Goal: Task Accomplishment & Management: Manage account settings

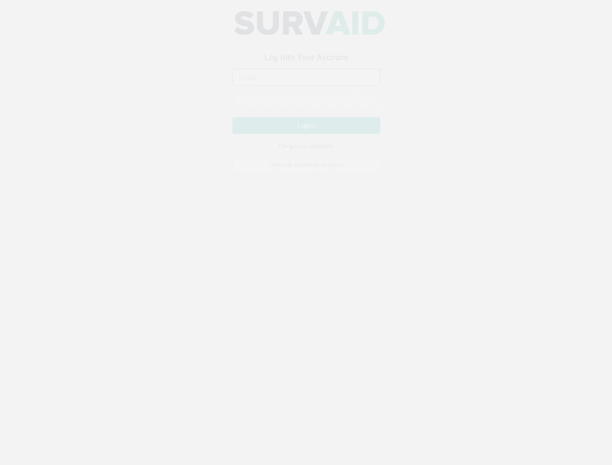
click at [293, 95] on input "email" at bounding box center [306, 86] width 148 height 17
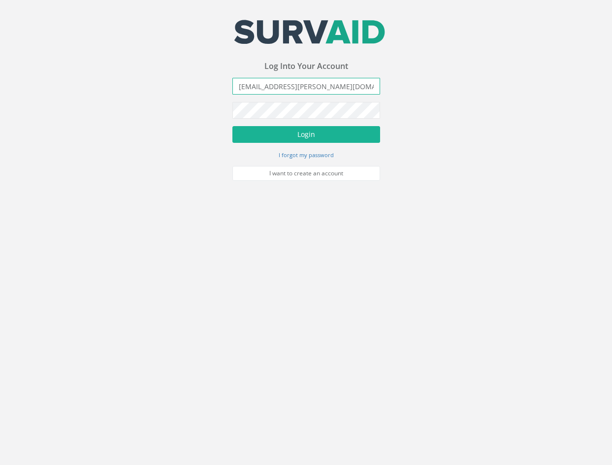
type input "[EMAIL_ADDRESS][PERSON_NAME][DOMAIN_NAME]"
click at [232, 126] on button "Login" at bounding box center [306, 134] width 148 height 17
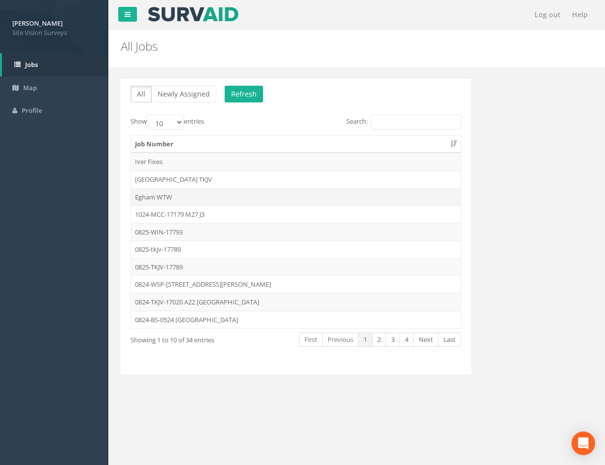
click at [259, 197] on td "Egham WTW" at bounding box center [295, 197] width 329 height 18
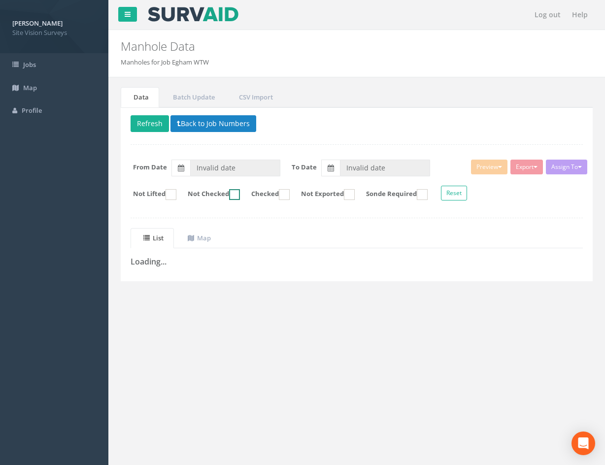
type input "[DATE]"
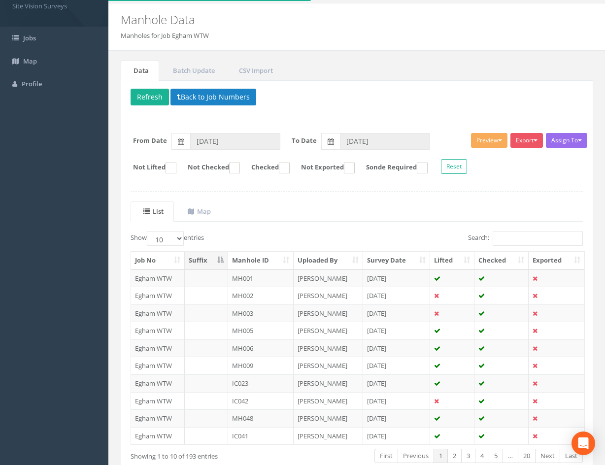
scroll to position [49, 0]
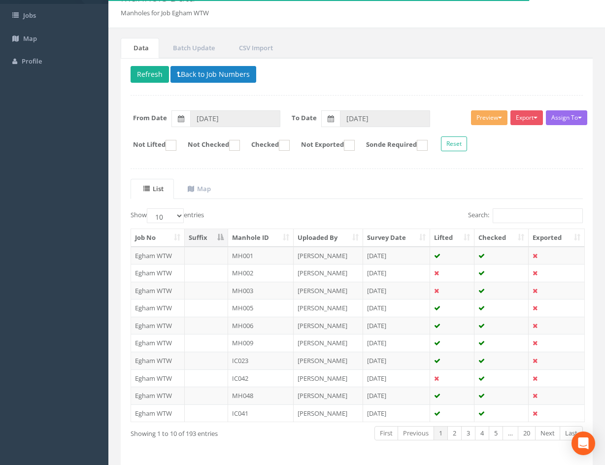
click at [255, 238] on th "Manhole ID" at bounding box center [260, 238] width 65 height 18
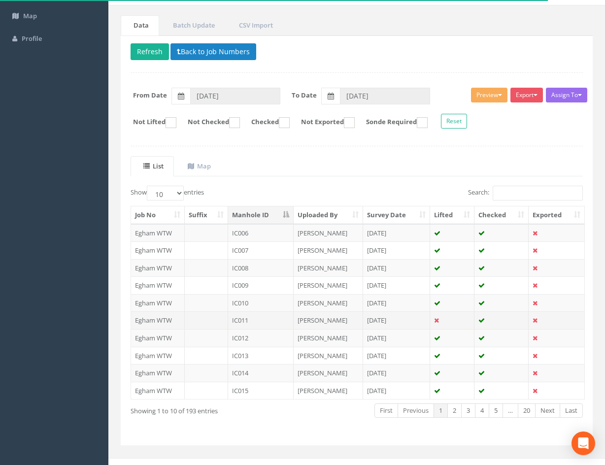
scroll to position [84, 0]
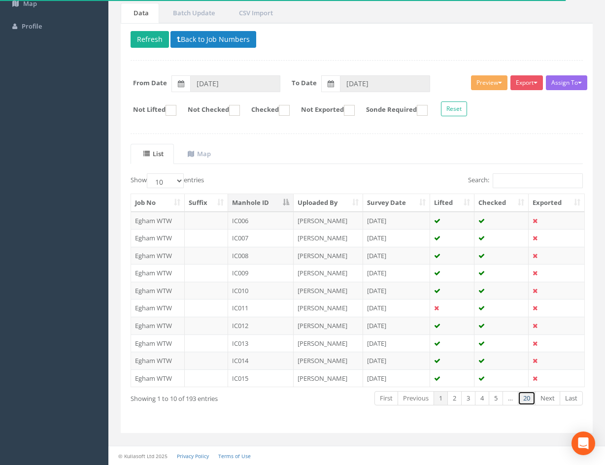
click at [527, 400] on link "20" at bounding box center [526, 398] width 18 height 14
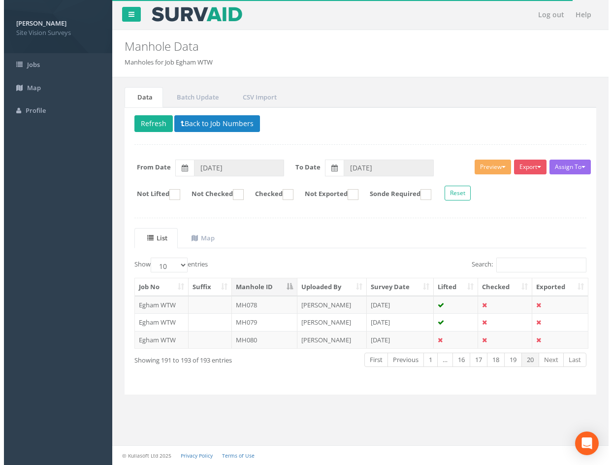
scroll to position [0, 0]
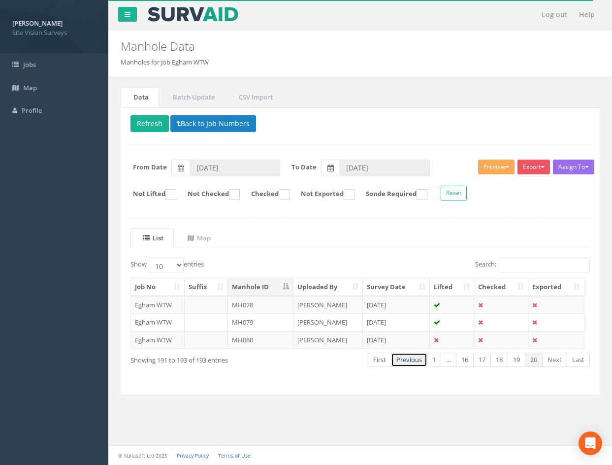
click at [415, 362] on link "Previous" at bounding box center [409, 359] width 36 height 14
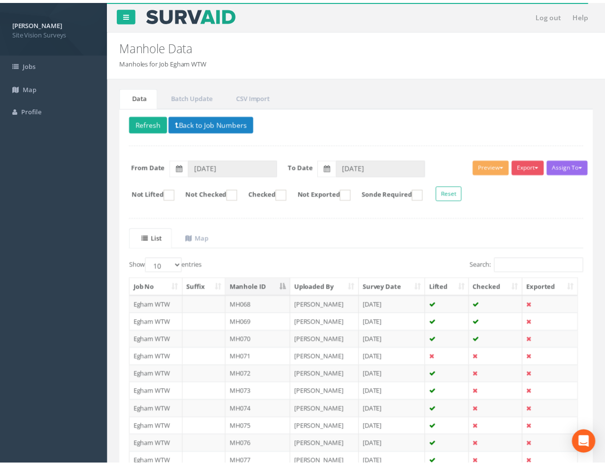
scroll to position [84, 0]
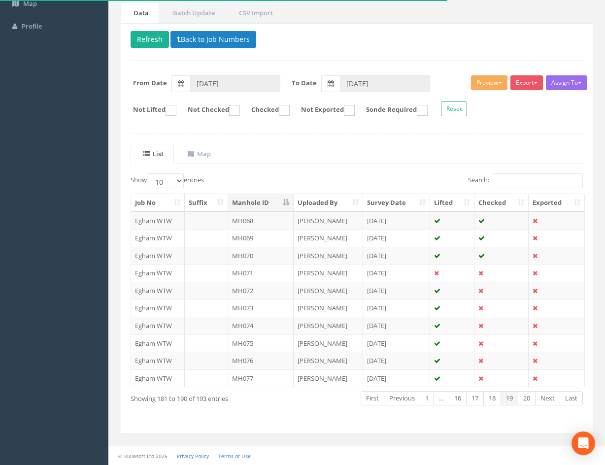
click at [458, 274] on td at bounding box center [452, 273] width 44 height 18
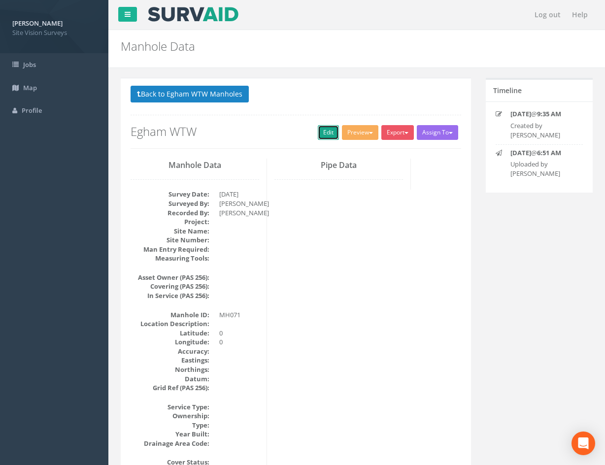
click at [320, 133] on link "Edit" at bounding box center [328, 132] width 21 height 15
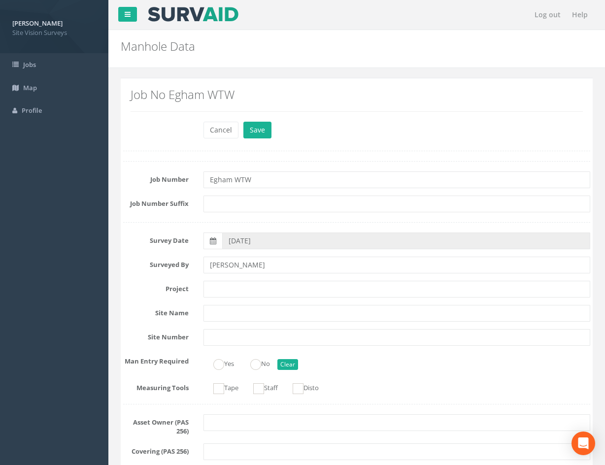
drag, startPoint x: 451, startPoint y: 395, endPoint x: 458, endPoint y: 237, distance: 157.7
click at [232, 132] on button "Cancel" at bounding box center [220, 130] width 35 height 17
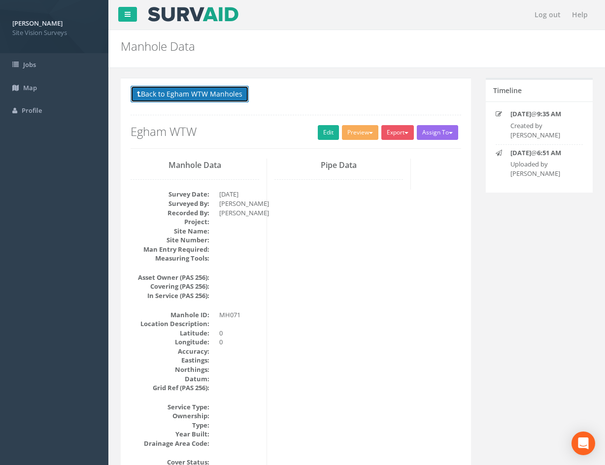
click at [181, 87] on button "Back to Egham WTW Manholes" at bounding box center [189, 94] width 118 height 17
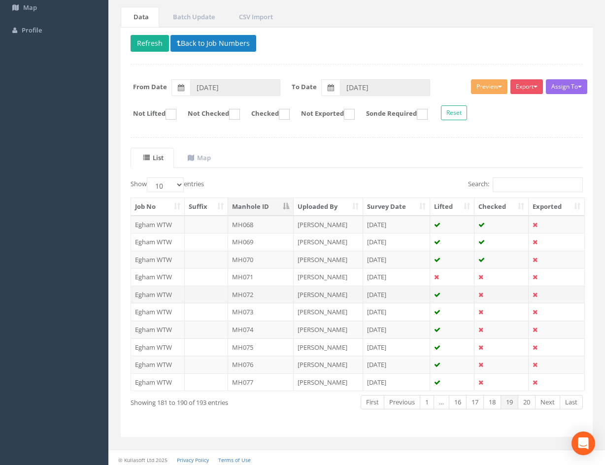
scroll to position [84, 0]
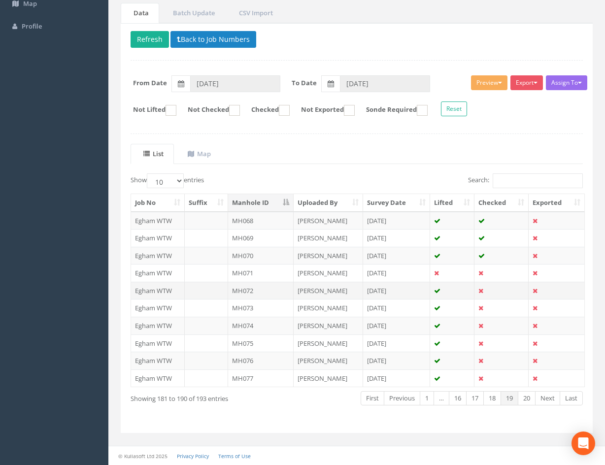
click at [419, 291] on td "[DATE]" at bounding box center [396, 291] width 67 height 18
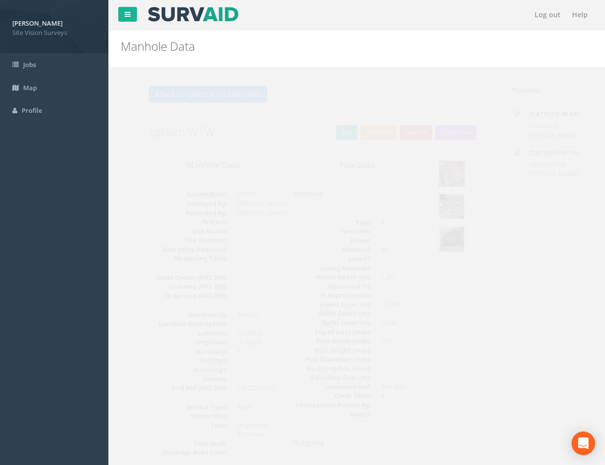
click at [432, 208] on img at bounding box center [433, 206] width 25 height 25
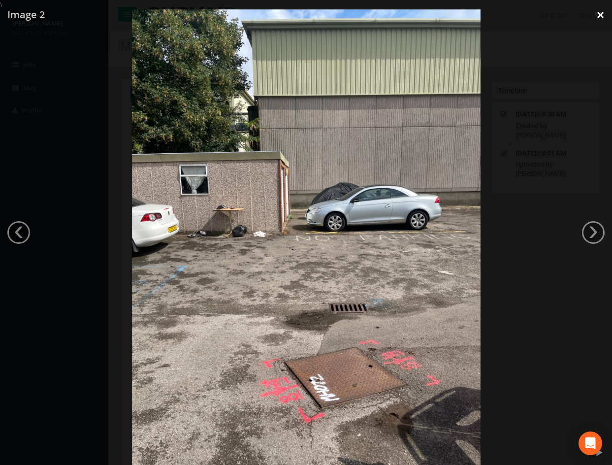
click at [597, 20] on link "×" at bounding box center [600, 15] width 23 height 30
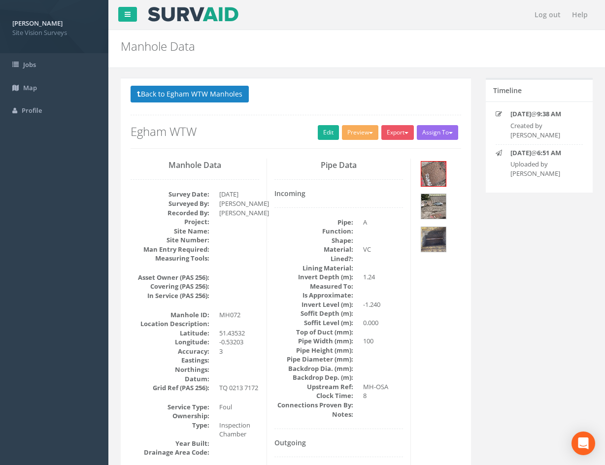
drag, startPoint x: 411, startPoint y: 322, endPoint x: 408, endPoint y: 212, distance: 110.3
click at [325, 135] on link "Edit" at bounding box center [328, 132] width 21 height 15
drag, startPoint x: 430, startPoint y: 355, endPoint x: 393, endPoint y: 160, distance: 199.0
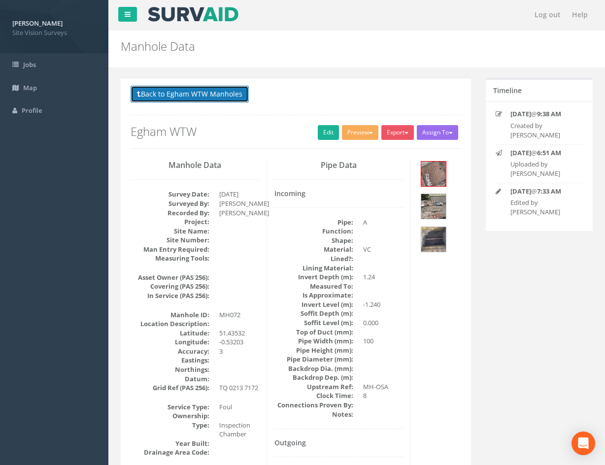
click at [224, 99] on button "Back to Egham WTW Manholes" at bounding box center [189, 94] width 118 height 17
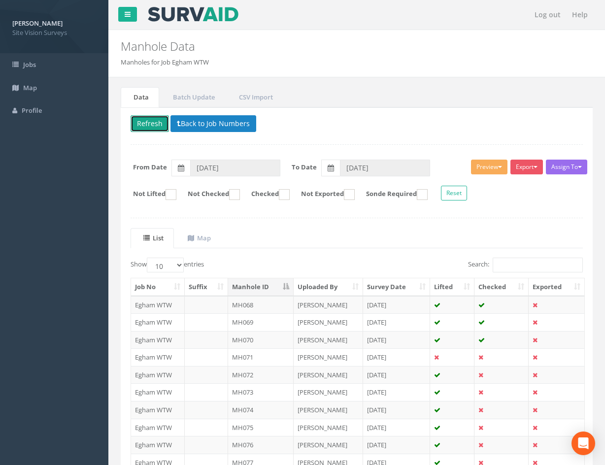
click at [140, 117] on button "Refresh" at bounding box center [149, 123] width 38 height 17
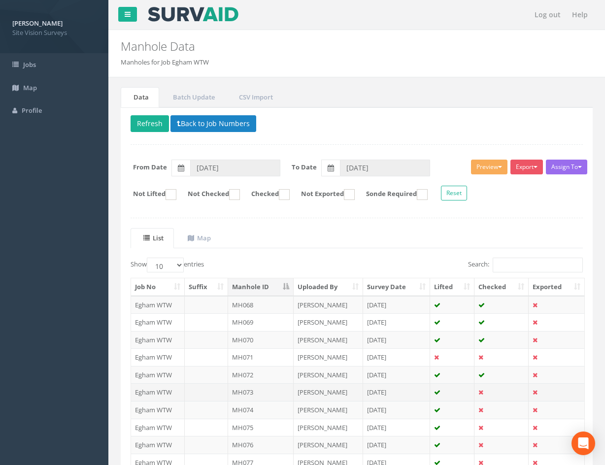
click at [454, 391] on td at bounding box center [452, 392] width 44 height 18
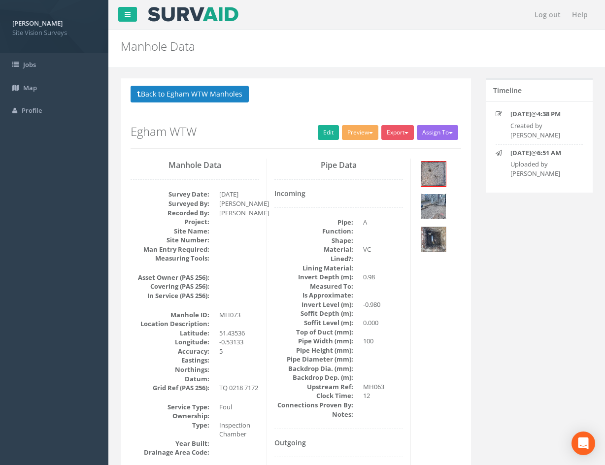
click at [430, 206] on img at bounding box center [433, 206] width 25 height 25
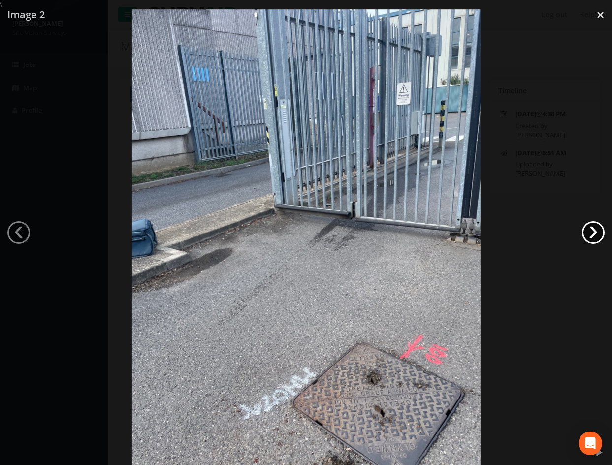
click at [598, 240] on link "›" at bounding box center [593, 232] width 23 height 23
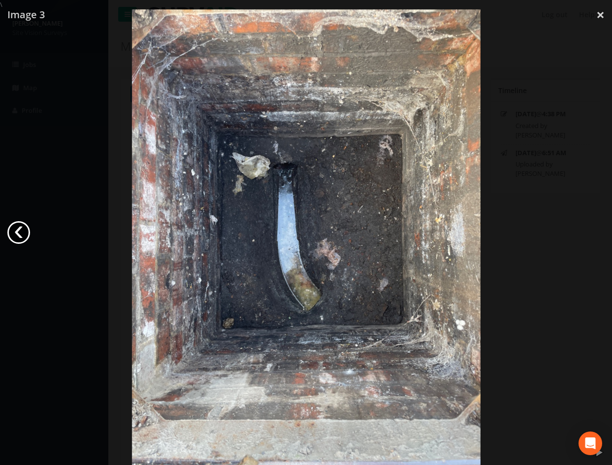
click at [15, 233] on link "‹" at bounding box center [18, 232] width 23 height 23
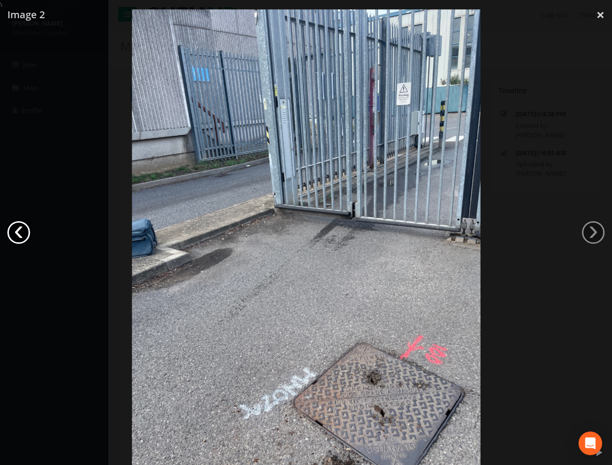
click at [15, 233] on link "‹" at bounding box center [18, 232] width 23 height 23
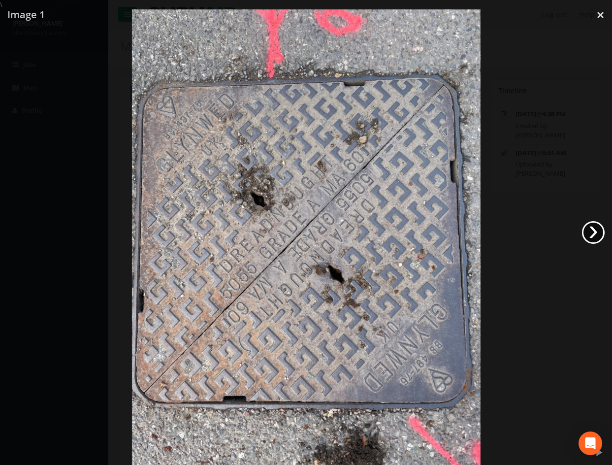
click at [589, 229] on link "›" at bounding box center [593, 232] width 23 height 23
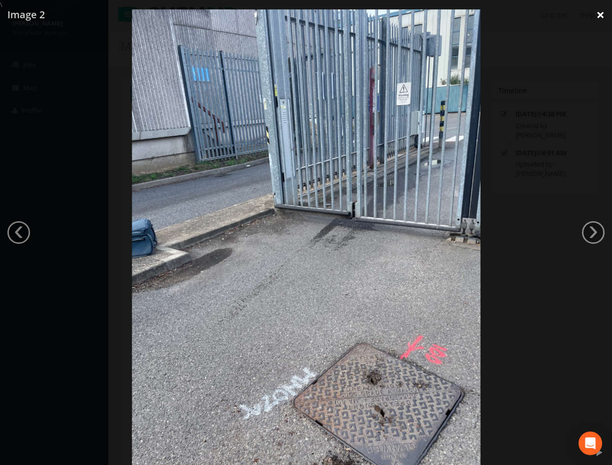
click at [601, 13] on link "×" at bounding box center [600, 15] width 23 height 30
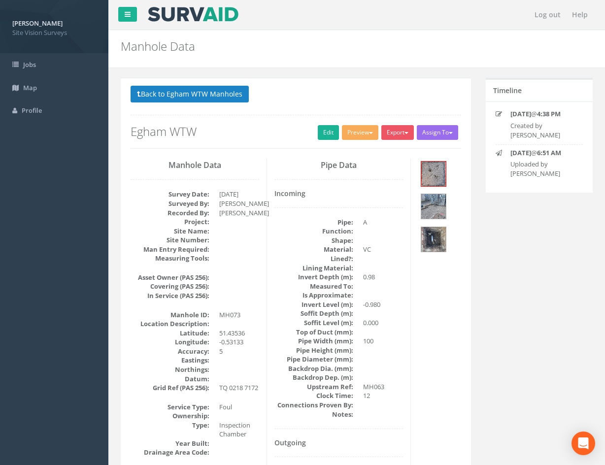
drag, startPoint x: 412, startPoint y: 299, endPoint x: 377, endPoint y: 196, distance: 108.4
click at [323, 136] on link "Edit" at bounding box center [328, 132] width 21 height 15
drag, startPoint x: 449, startPoint y: 394, endPoint x: 377, endPoint y: 176, distance: 230.3
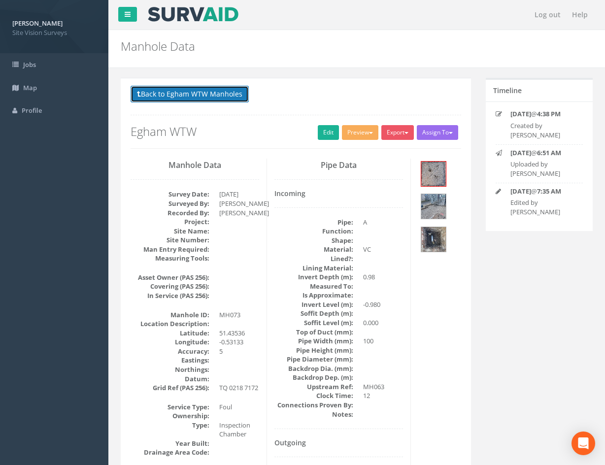
click at [201, 92] on button "Back to Egham WTW Manholes" at bounding box center [189, 94] width 118 height 17
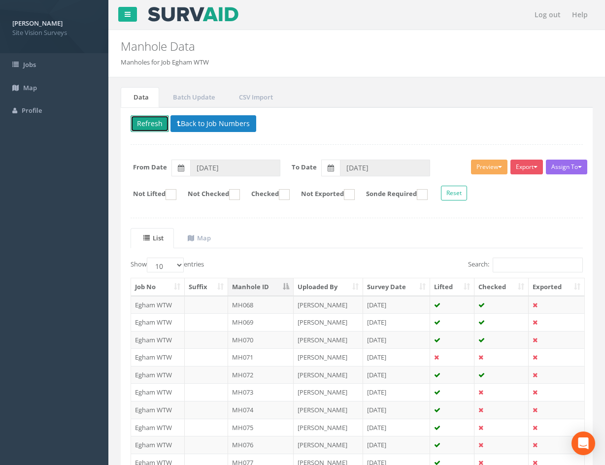
click at [160, 127] on button "Refresh" at bounding box center [149, 123] width 38 height 17
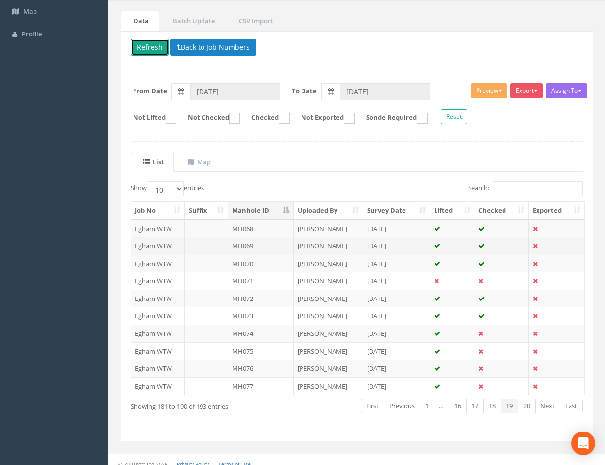
scroll to position [84, 0]
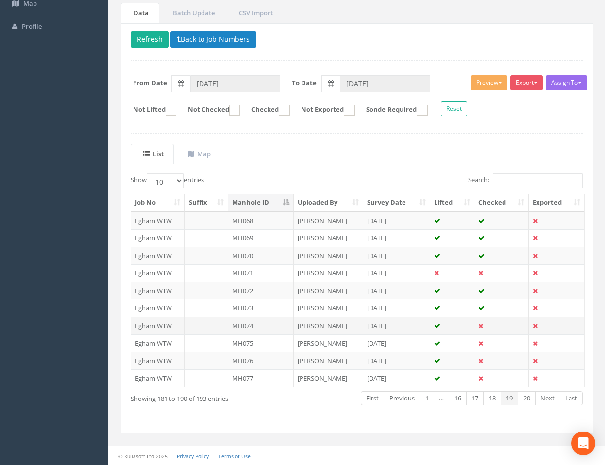
click at [461, 324] on td at bounding box center [452, 326] width 44 height 18
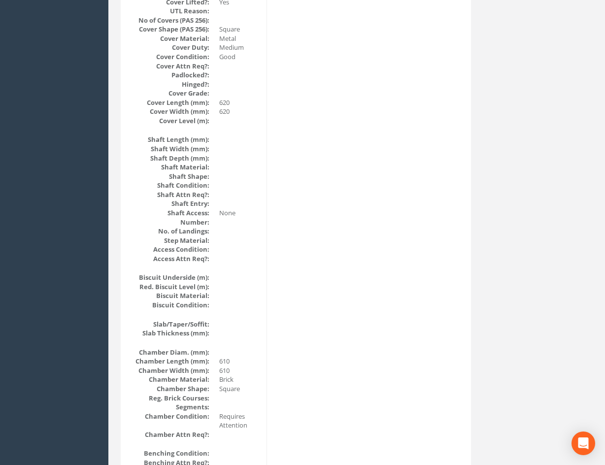
scroll to position [0, 0]
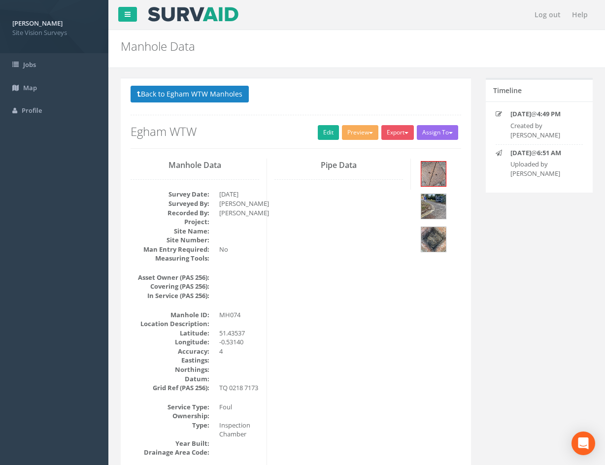
drag, startPoint x: 412, startPoint y: 280, endPoint x: 384, endPoint y: 123, distance: 159.4
click at [438, 202] on img at bounding box center [433, 206] width 25 height 25
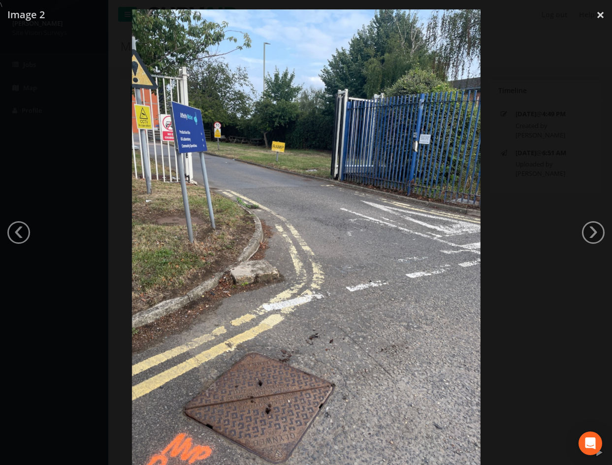
click at [527, 270] on div at bounding box center [306, 241] width 612 height 465
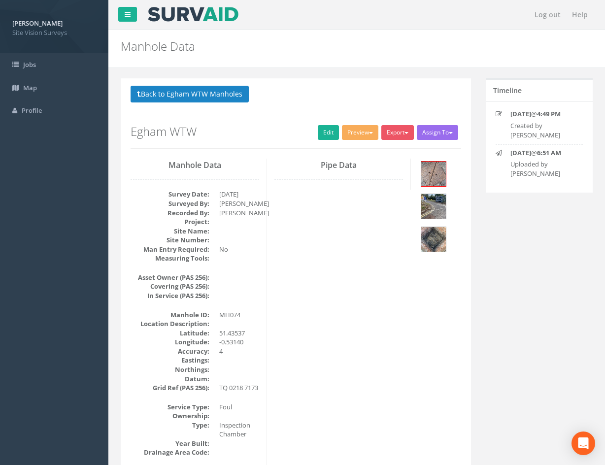
drag, startPoint x: 374, startPoint y: 376, endPoint x: 371, endPoint y: 225, distance: 150.7
click at [329, 132] on link "Edit" at bounding box center [328, 132] width 21 height 15
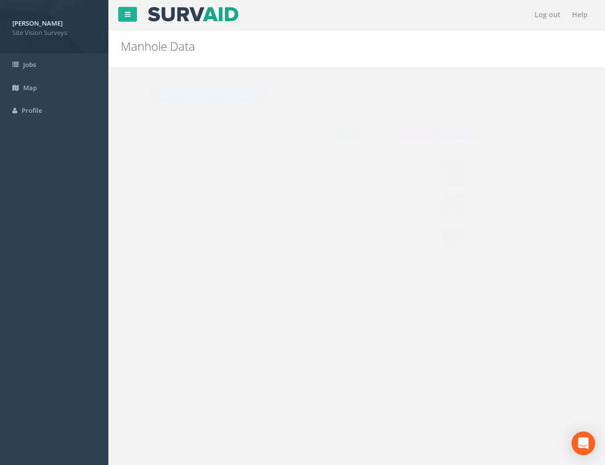
click at [214, 87] on button "Back to Egham WTW Manholes" at bounding box center [189, 94] width 118 height 17
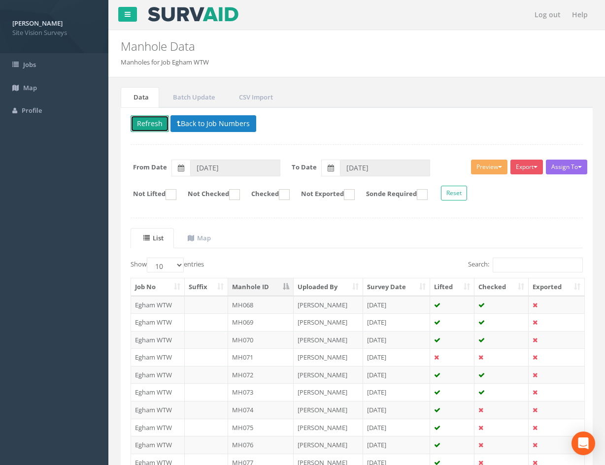
click at [135, 126] on button "Refresh" at bounding box center [149, 123] width 38 height 17
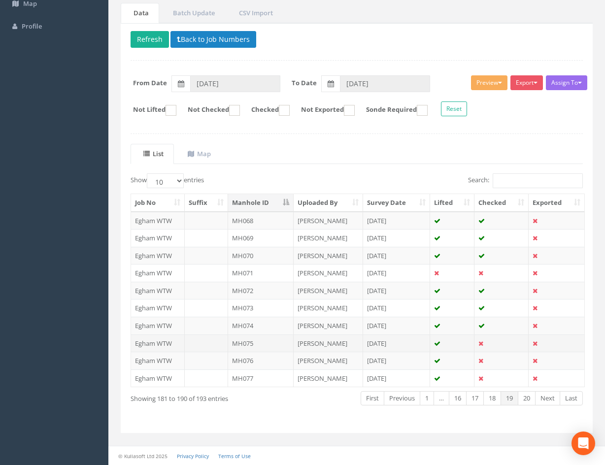
click at [492, 344] on td at bounding box center [501, 343] width 54 height 18
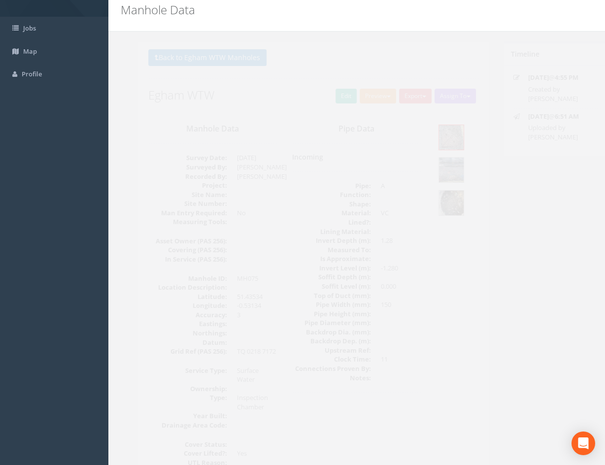
scroll to position [0, 0]
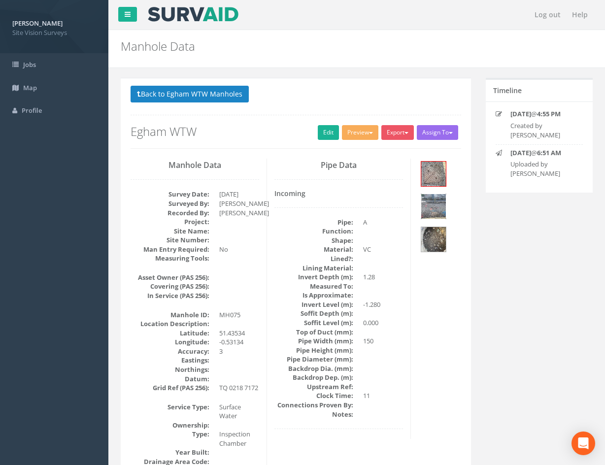
click at [438, 200] on img at bounding box center [433, 206] width 25 height 25
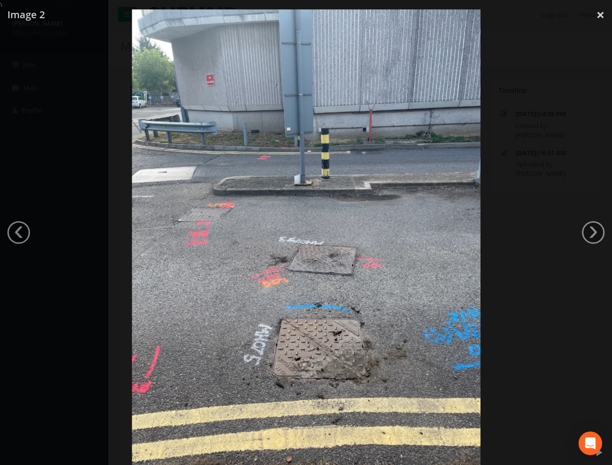
click at [559, 224] on div at bounding box center [306, 241] width 612 height 465
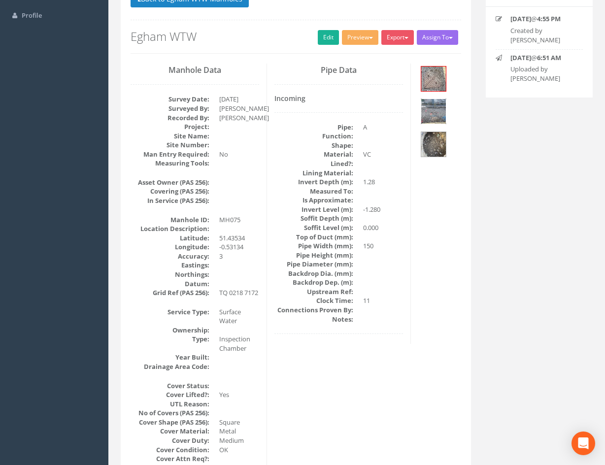
scroll to position [98, 0]
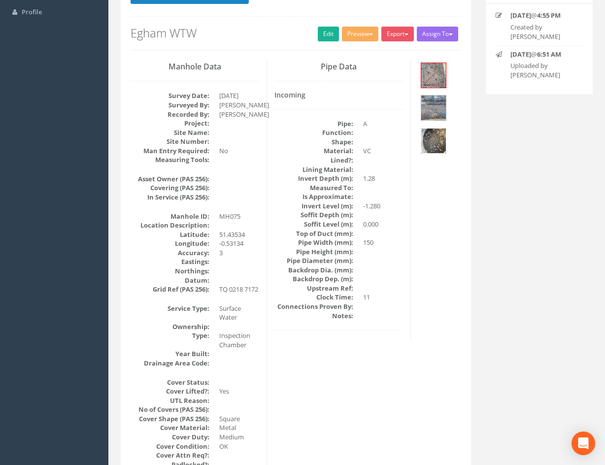
click at [432, 140] on img at bounding box center [433, 140] width 25 height 25
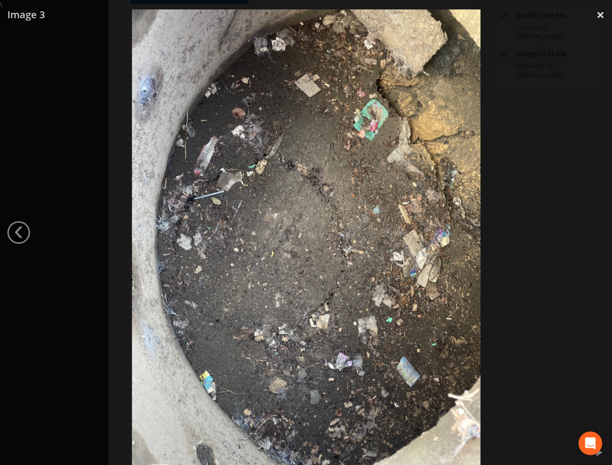
click at [517, 203] on div at bounding box center [306, 241] width 612 height 465
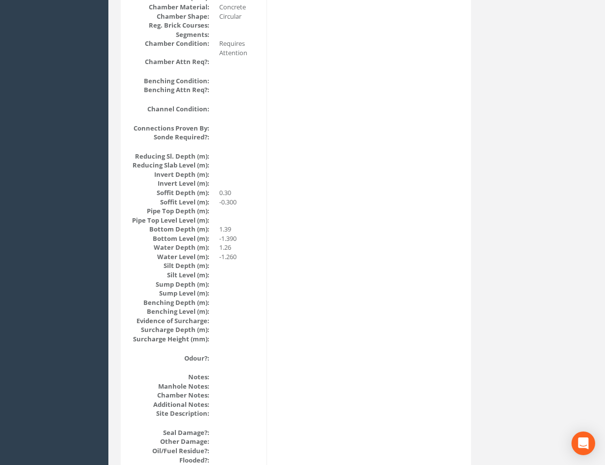
scroll to position [0, 0]
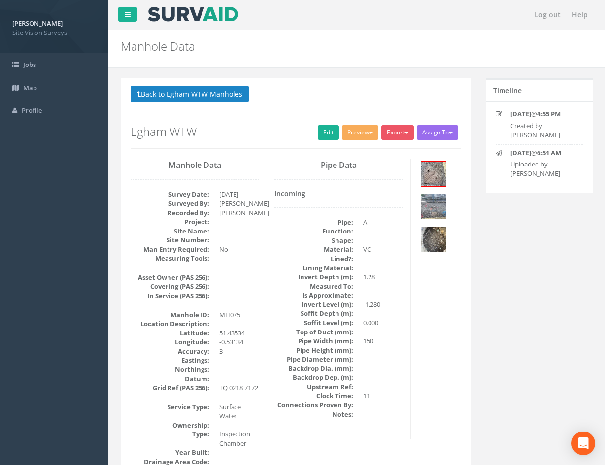
drag, startPoint x: 391, startPoint y: 347, endPoint x: 343, endPoint y: 136, distance: 216.1
drag, startPoint x: 422, startPoint y: 337, endPoint x: 378, endPoint y: 222, distance: 123.4
click at [439, 206] on img at bounding box center [433, 206] width 25 height 25
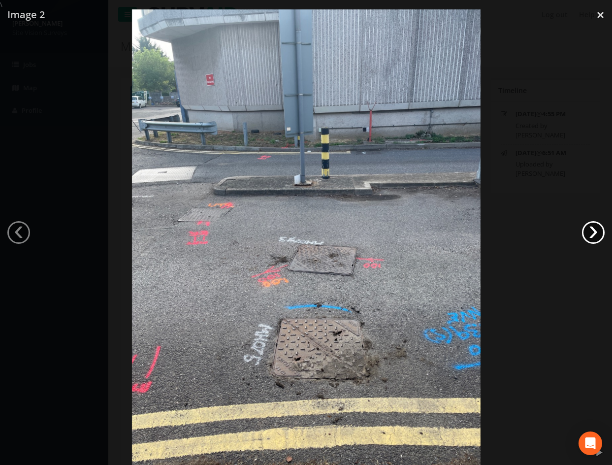
click at [585, 234] on link "›" at bounding box center [593, 232] width 23 height 23
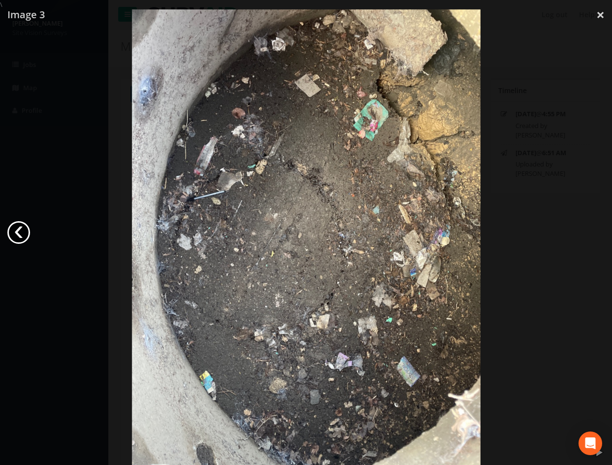
click at [18, 226] on link "‹" at bounding box center [18, 232] width 23 height 23
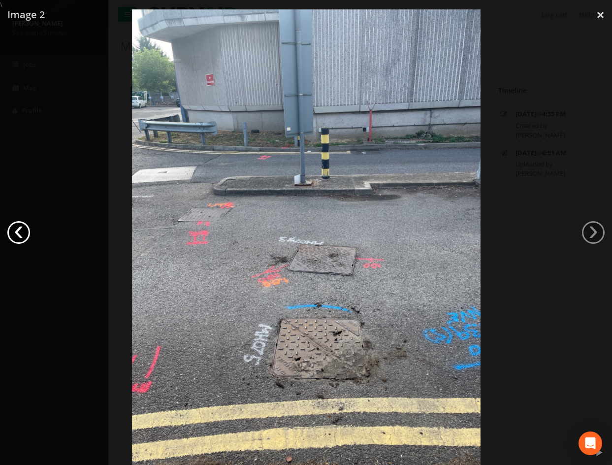
click at [20, 233] on link "‹" at bounding box center [18, 232] width 23 height 23
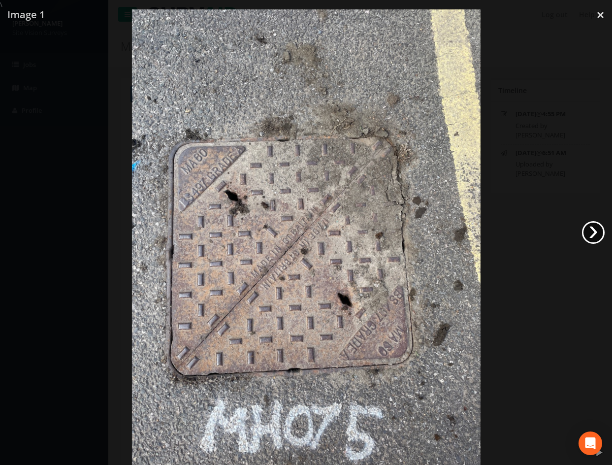
click at [594, 230] on link "›" at bounding box center [593, 232] width 23 height 23
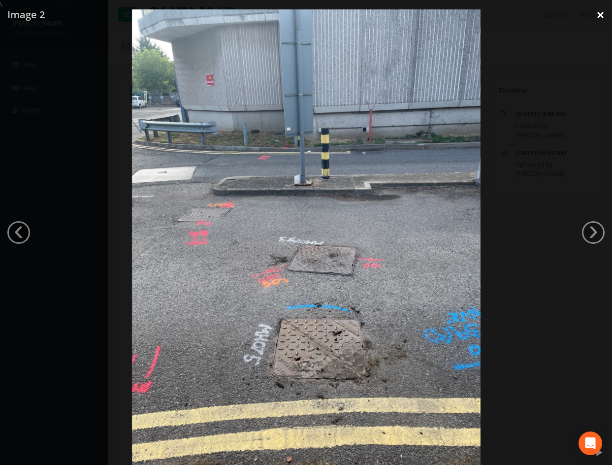
click at [599, 17] on link "×" at bounding box center [600, 15] width 23 height 30
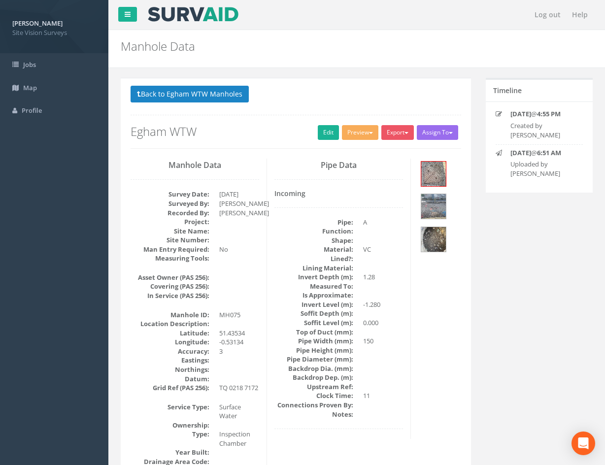
click at [326, 131] on link "Edit" at bounding box center [328, 132] width 21 height 15
drag, startPoint x: 427, startPoint y: 363, endPoint x: 370, endPoint y: 170, distance: 201.7
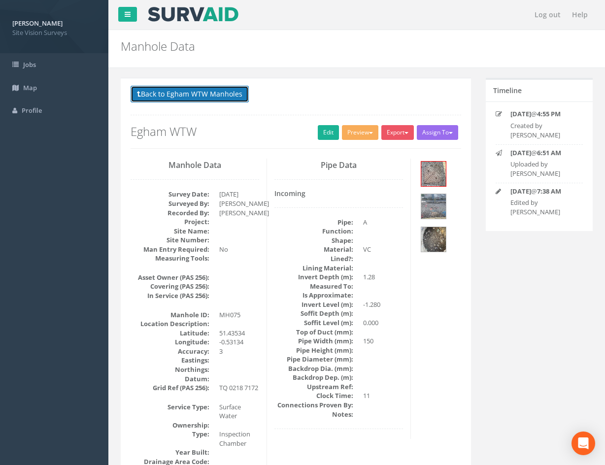
click at [173, 92] on button "Back to Egham WTW Manholes" at bounding box center [189, 94] width 118 height 17
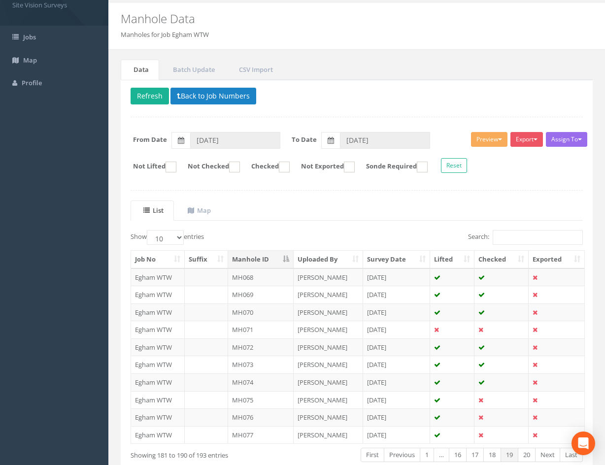
scroll to position [84, 0]
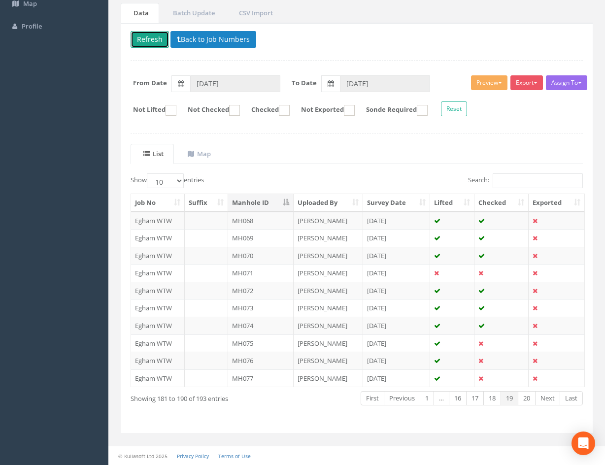
click at [149, 40] on button "Refresh" at bounding box center [149, 39] width 38 height 17
click at [496, 361] on td at bounding box center [501, 361] width 54 height 18
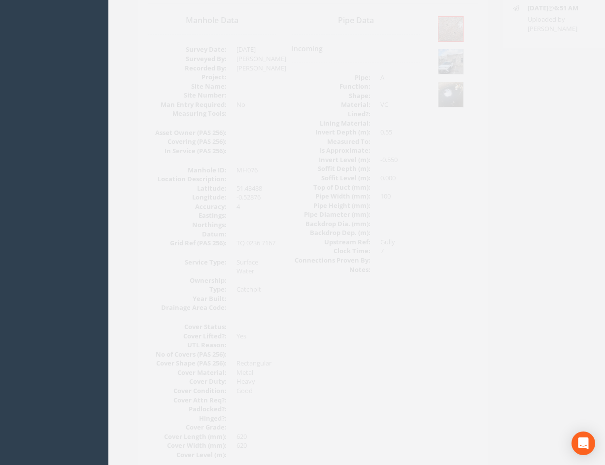
scroll to position [0, 0]
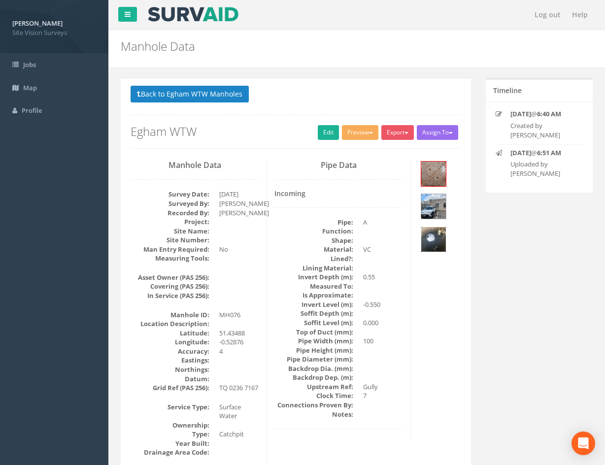
click at [441, 238] on img at bounding box center [433, 239] width 25 height 25
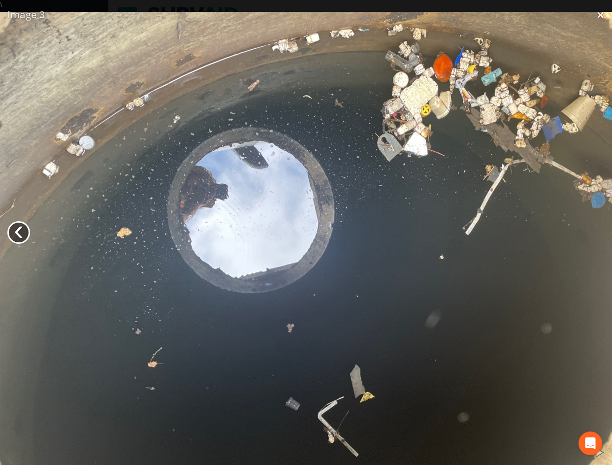
click at [21, 231] on link "‹" at bounding box center [18, 232] width 23 height 23
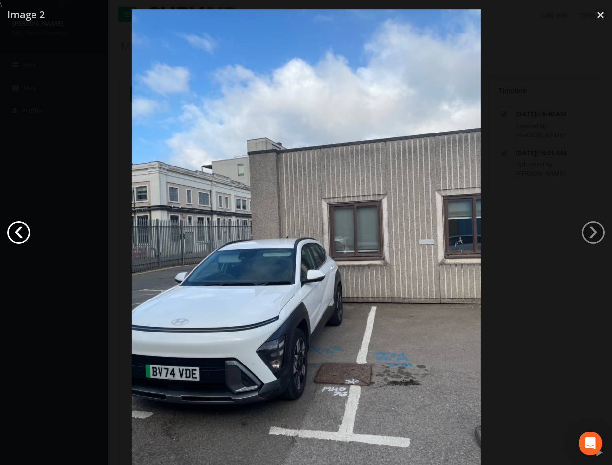
click at [24, 230] on link "‹" at bounding box center [18, 232] width 23 height 23
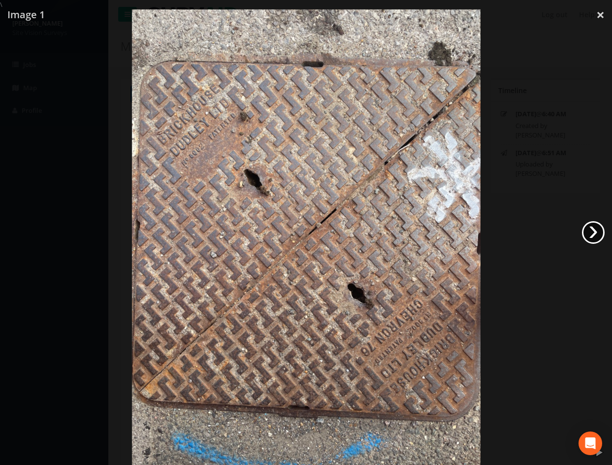
click at [597, 233] on link "›" at bounding box center [593, 232] width 23 height 23
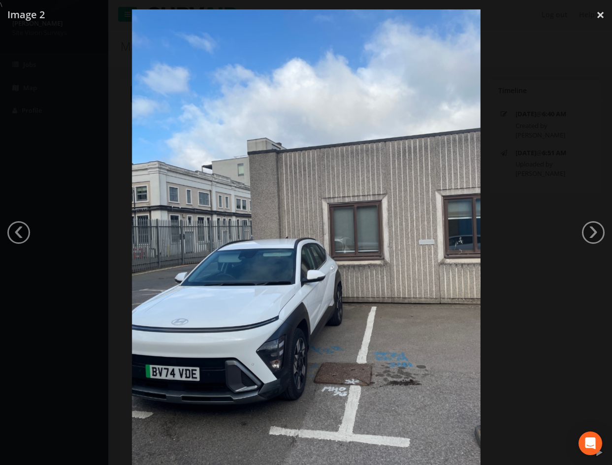
click at [541, 198] on div at bounding box center [306, 241] width 612 height 465
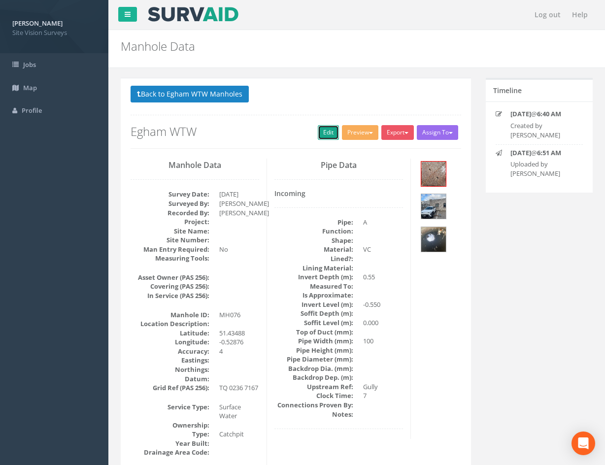
drag, startPoint x: 328, startPoint y: 129, endPoint x: 305, endPoint y: 19, distance: 112.1
click at [327, 130] on link "Edit" at bounding box center [328, 132] width 21 height 15
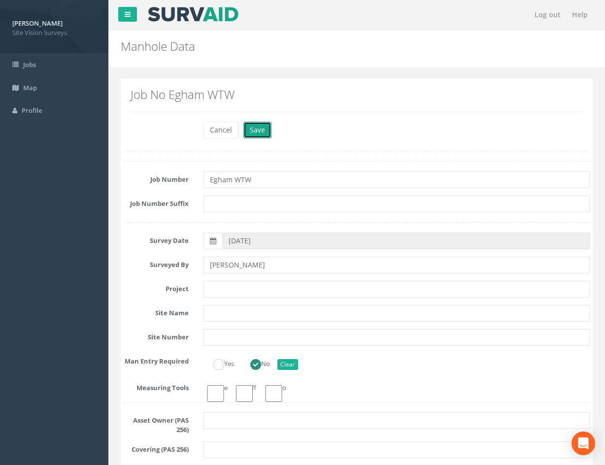
click at [265, 128] on button "Save" at bounding box center [257, 130] width 28 height 17
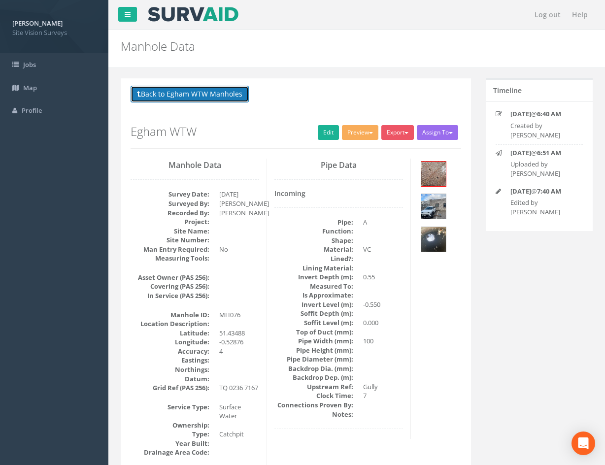
click at [193, 91] on button "Back to Egham WTW Manholes" at bounding box center [189, 94] width 118 height 17
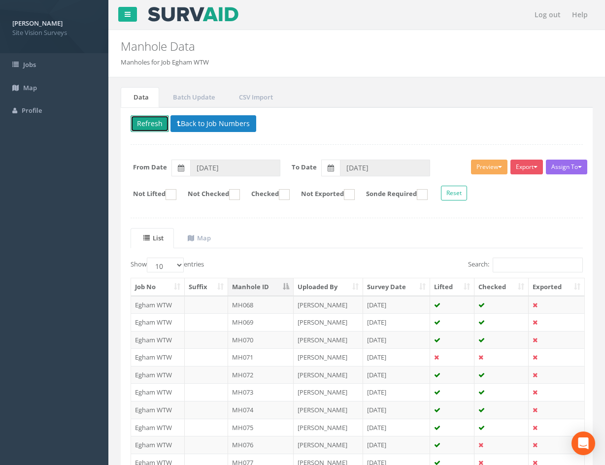
click at [148, 117] on button "Refresh" at bounding box center [149, 123] width 38 height 17
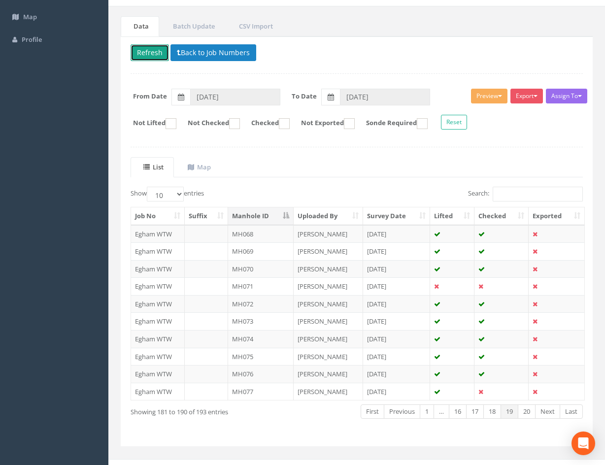
scroll to position [84, 0]
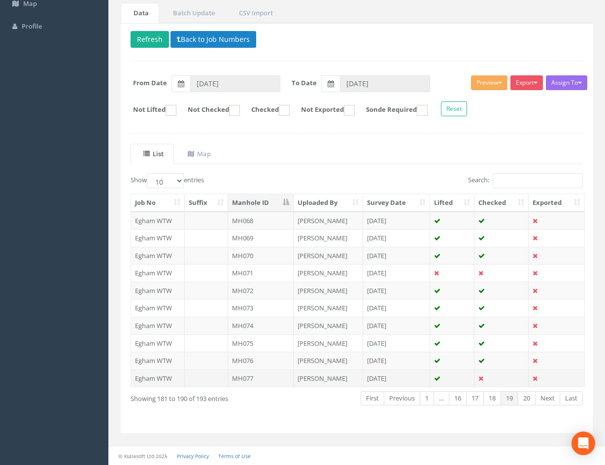
click at [456, 378] on td at bounding box center [452, 378] width 44 height 18
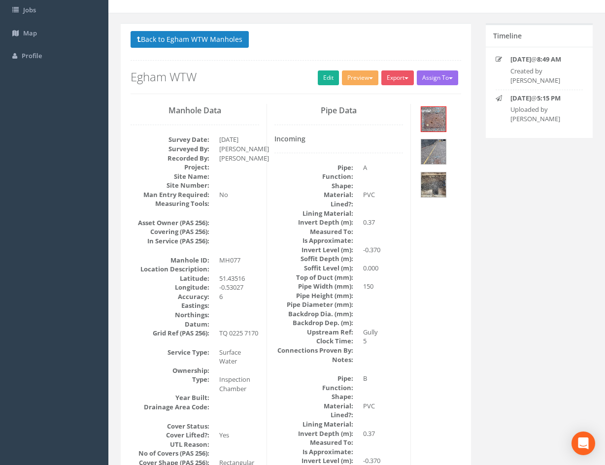
scroll to position [0, 0]
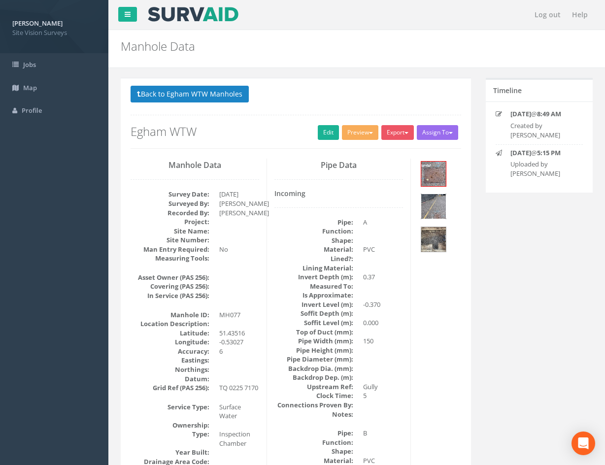
click at [429, 212] on img at bounding box center [433, 206] width 25 height 25
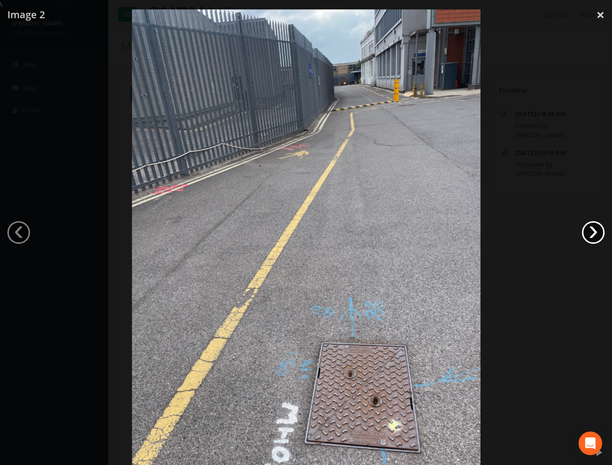
click at [589, 232] on link "›" at bounding box center [593, 232] width 23 height 23
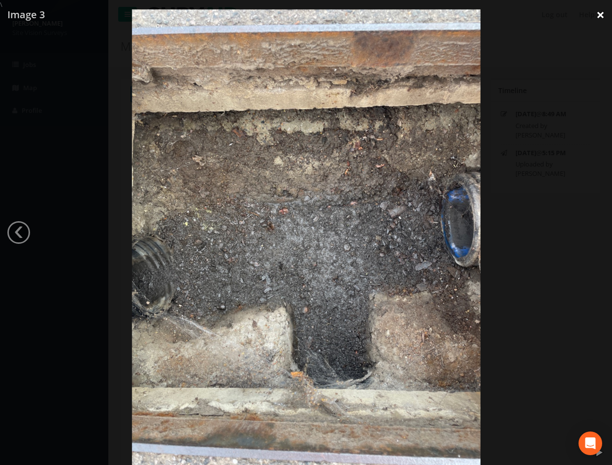
click at [599, 17] on link "×" at bounding box center [600, 15] width 23 height 30
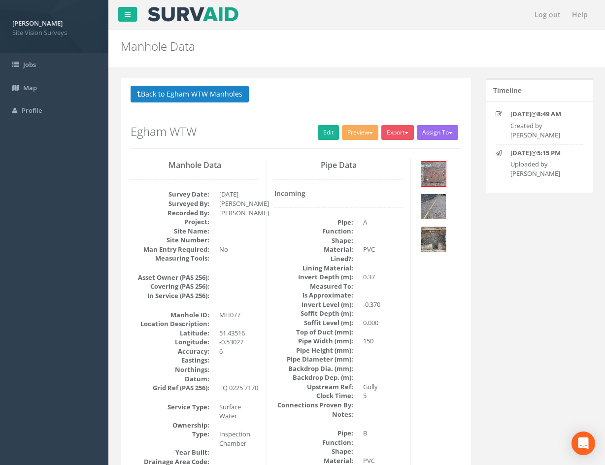
click at [434, 211] on img at bounding box center [433, 206] width 25 height 25
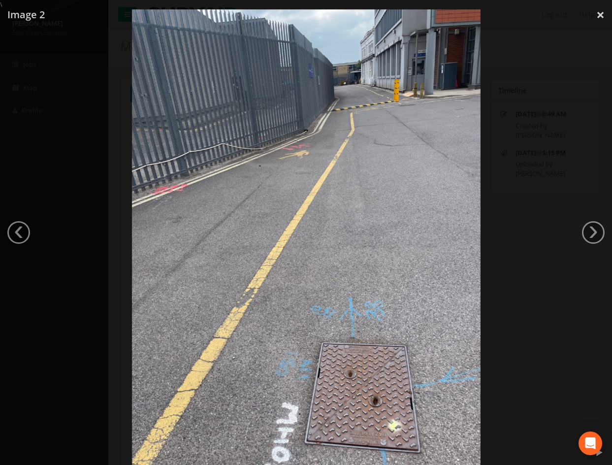
click at [533, 208] on div at bounding box center [306, 241] width 612 height 465
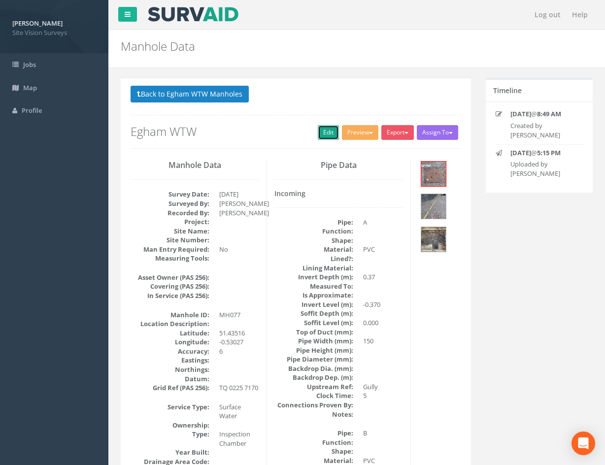
drag, startPoint x: 318, startPoint y: 129, endPoint x: 459, endPoint y: 54, distance: 159.9
click at [318, 129] on link "Edit" at bounding box center [328, 132] width 21 height 15
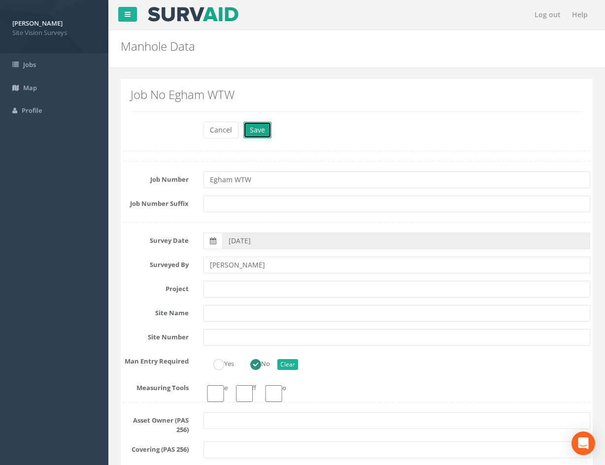
click at [257, 134] on button "Save" at bounding box center [257, 130] width 28 height 17
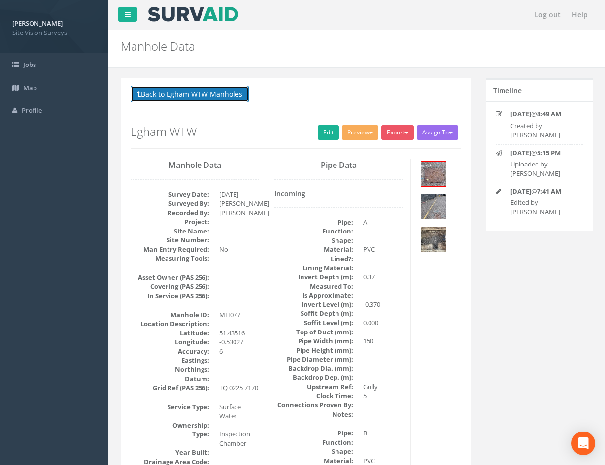
click at [227, 89] on button "Back to Egham WTW Manholes" at bounding box center [189, 94] width 118 height 17
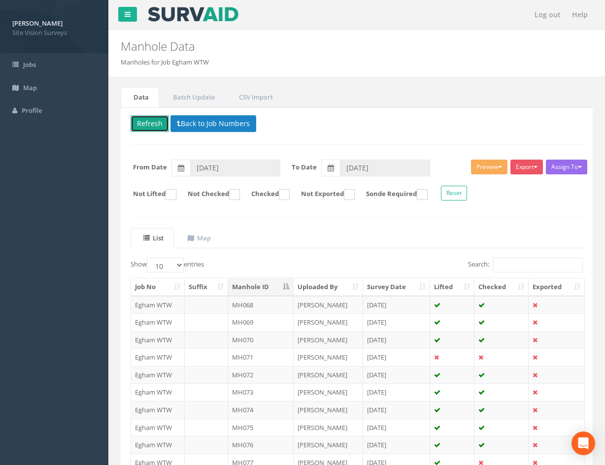
click at [159, 124] on button "Refresh" at bounding box center [149, 123] width 38 height 17
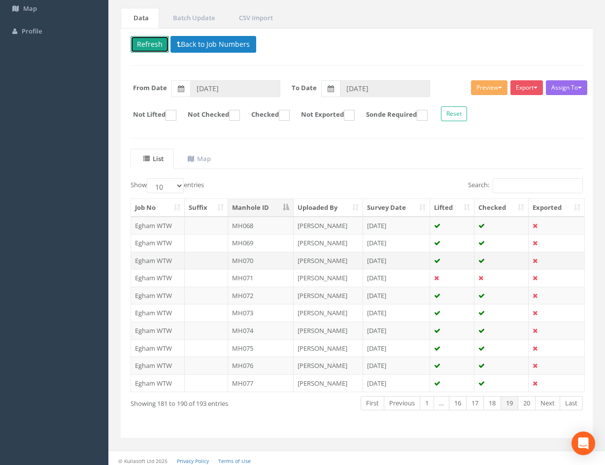
scroll to position [84, 0]
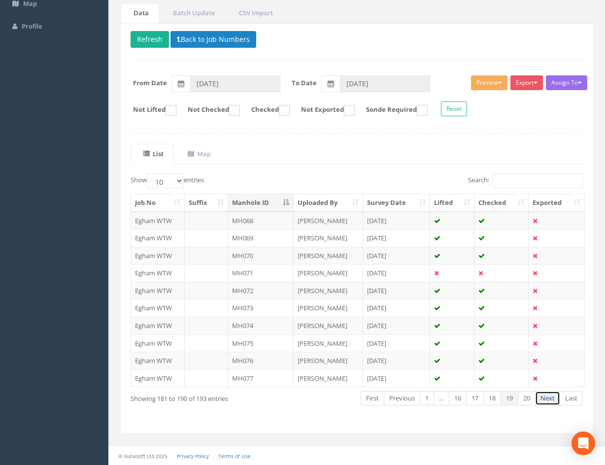
click at [545, 400] on link "Next" at bounding box center [547, 398] width 25 height 14
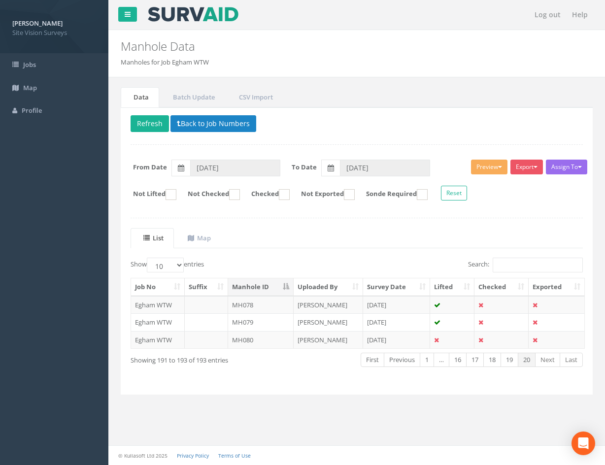
scroll to position [0, 0]
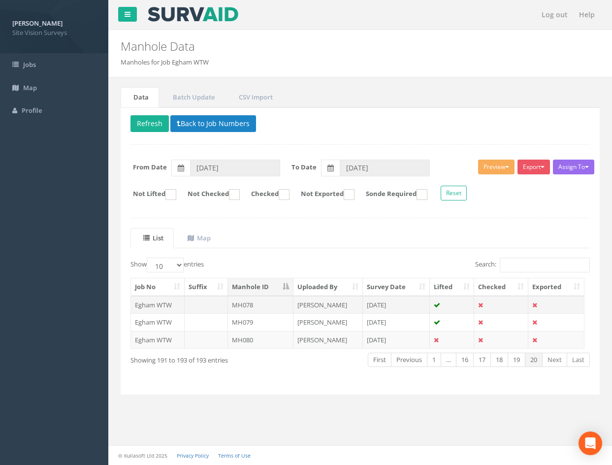
click at [349, 304] on td "[PERSON_NAME]" at bounding box center [327, 305] width 69 height 18
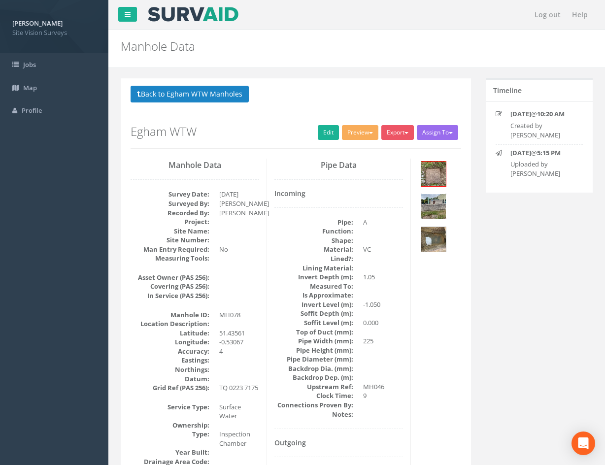
click at [432, 205] on img at bounding box center [433, 206] width 25 height 25
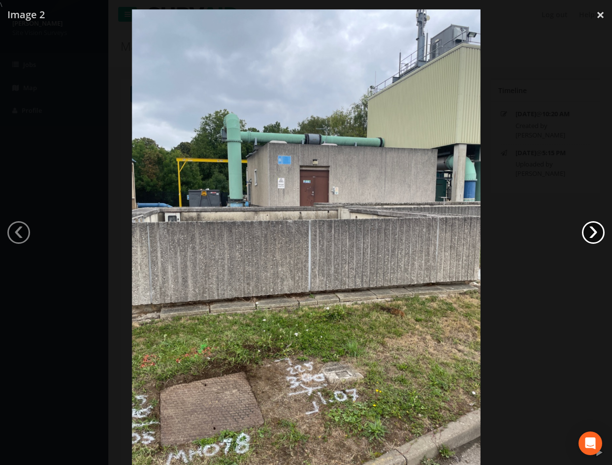
click at [590, 234] on link "›" at bounding box center [593, 232] width 23 height 23
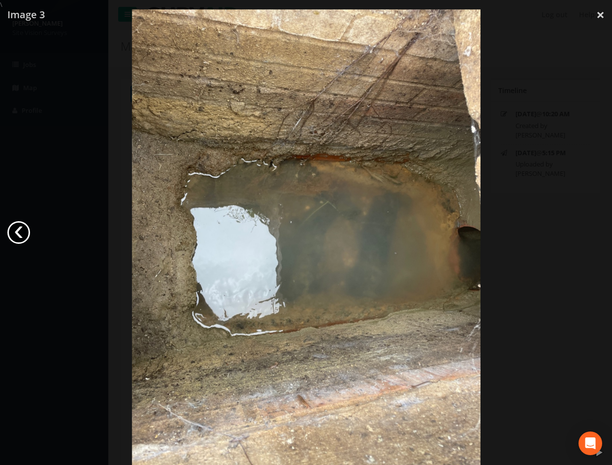
click at [15, 228] on link "‹" at bounding box center [18, 232] width 23 height 23
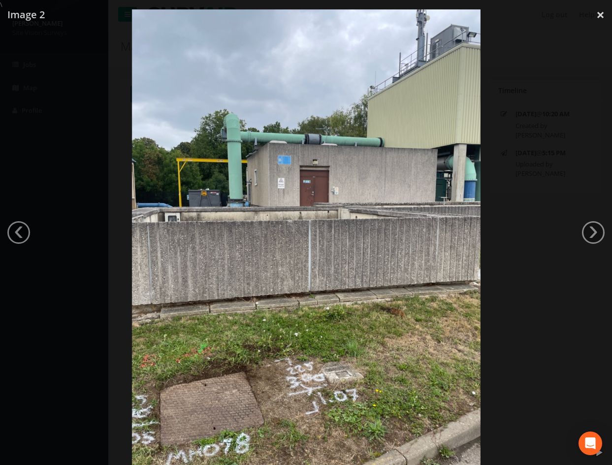
click at [548, 62] on div at bounding box center [306, 241] width 612 height 465
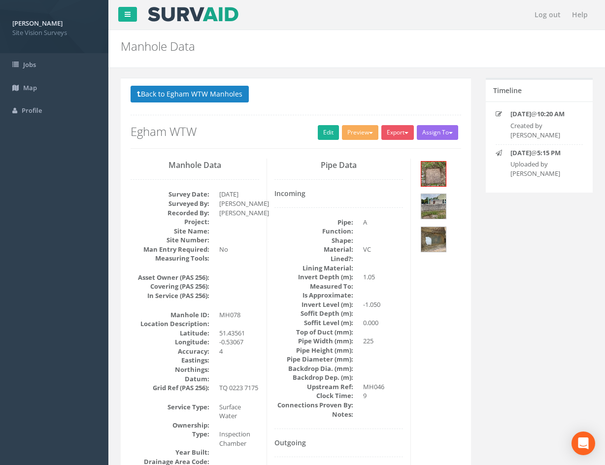
drag, startPoint x: 447, startPoint y: 371, endPoint x: 382, endPoint y: 203, distance: 180.3
click at [324, 140] on link "Edit" at bounding box center [328, 132] width 21 height 15
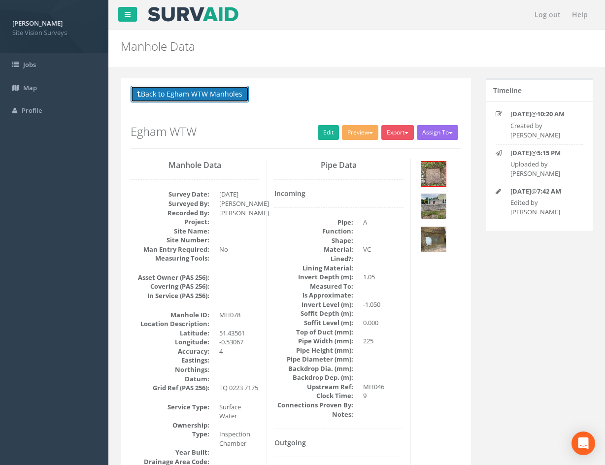
click at [221, 98] on button "Back to Egham WTW Manholes" at bounding box center [189, 94] width 118 height 17
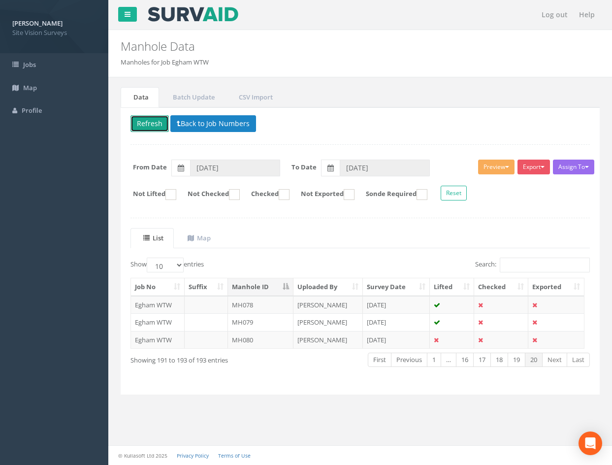
click at [143, 129] on button "Refresh" at bounding box center [149, 123] width 38 height 17
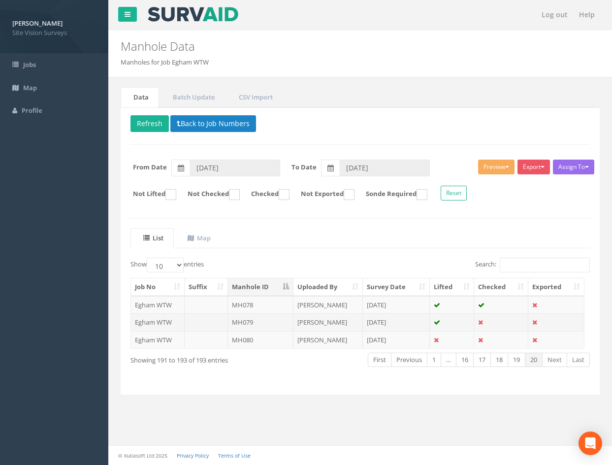
click at [455, 321] on td at bounding box center [452, 322] width 44 height 18
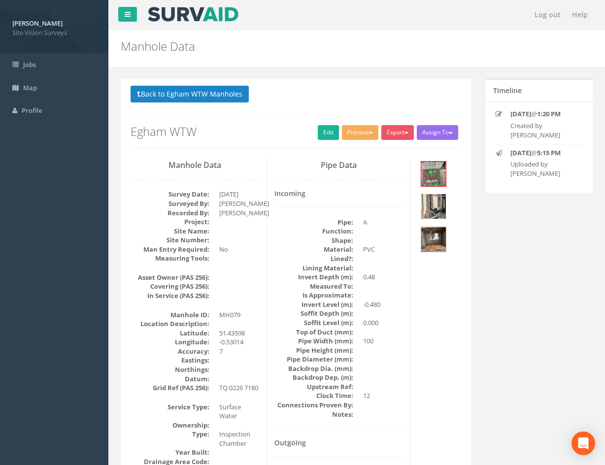
click at [438, 211] on img at bounding box center [433, 206] width 25 height 25
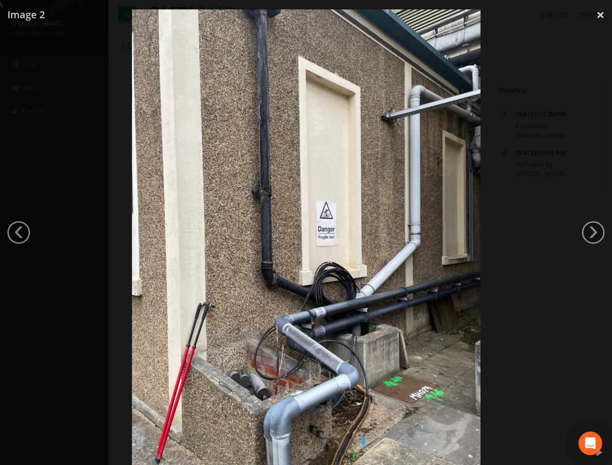
click at [591, 233] on link "›" at bounding box center [593, 232] width 23 height 23
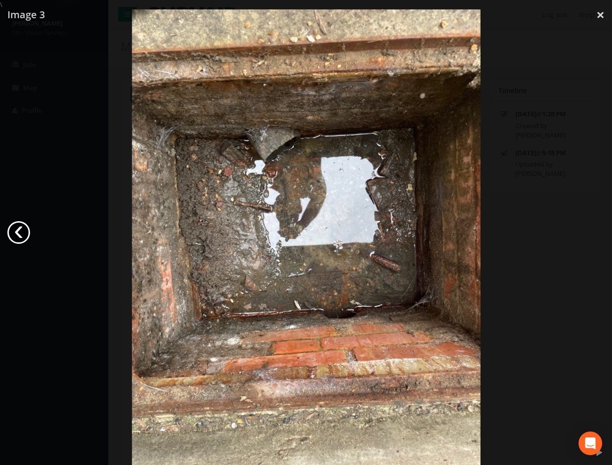
click at [21, 233] on link "‹" at bounding box center [18, 232] width 23 height 23
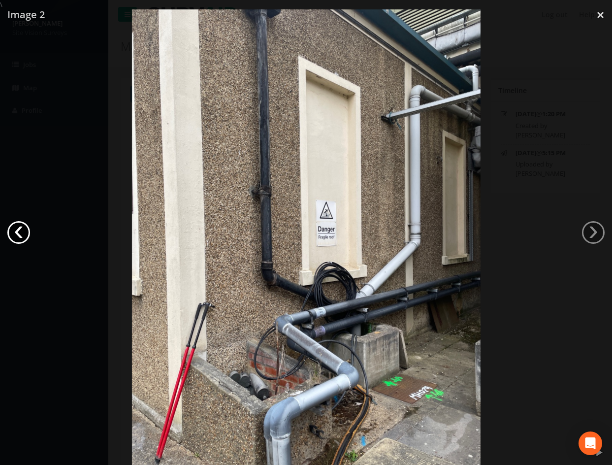
click at [21, 233] on link "‹" at bounding box center [18, 232] width 23 height 23
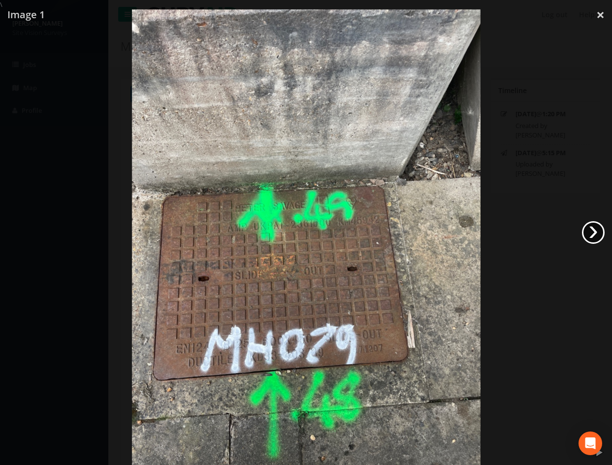
click at [597, 232] on link "›" at bounding box center [593, 232] width 23 height 23
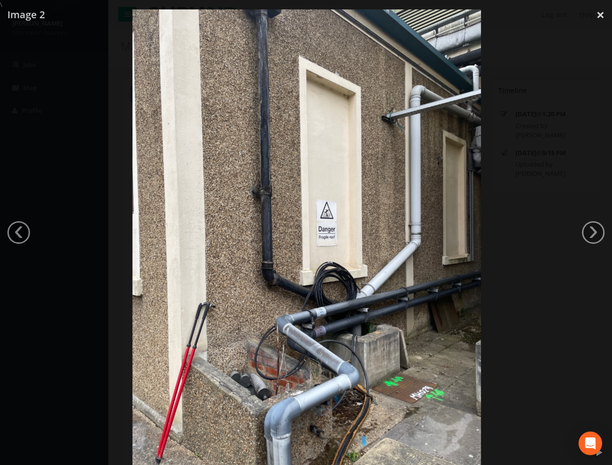
click at [546, 365] on div at bounding box center [306, 241] width 612 height 465
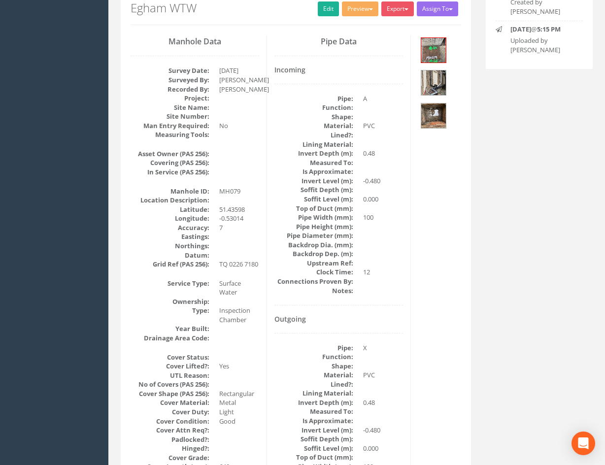
scroll to position [98, 0]
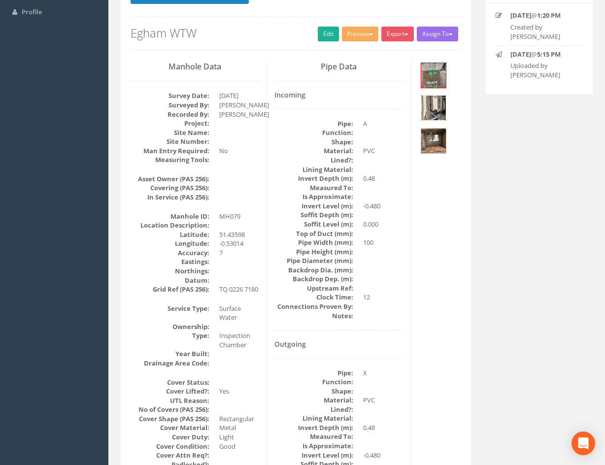
click at [432, 107] on img at bounding box center [433, 108] width 25 height 25
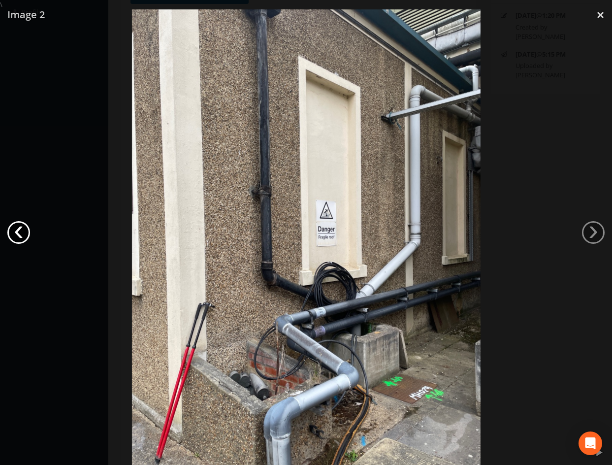
click at [24, 235] on link "‹" at bounding box center [18, 232] width 23 height 23
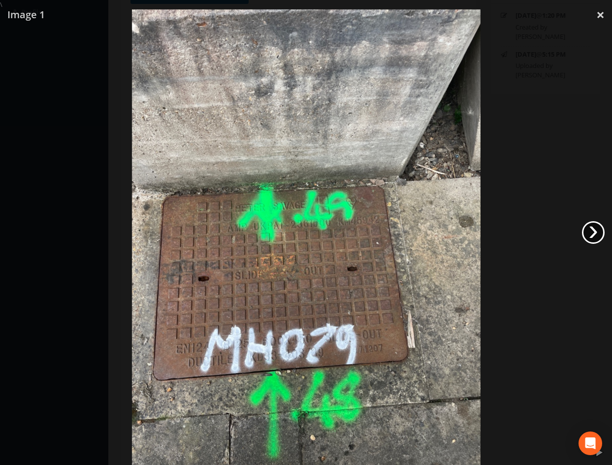
click at [589, 233] on link "›" at bounding box center [593, 232] width 23 height 23
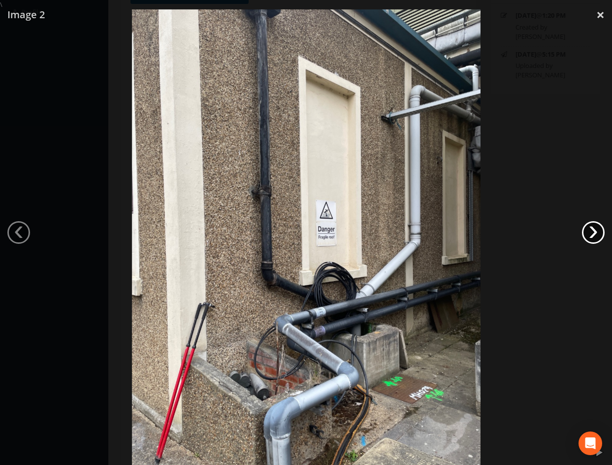
click at [590, 236] on link "›" at bounding box center [593, 232] width 23 height 23
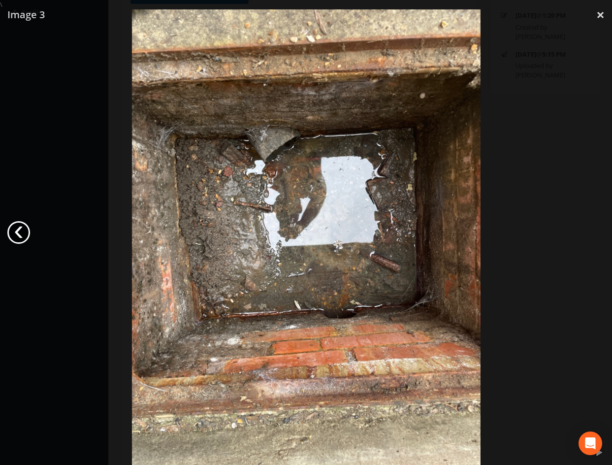
click at [20, 232] on link "‹" at bounding box center [18, 232] width 23 height 23
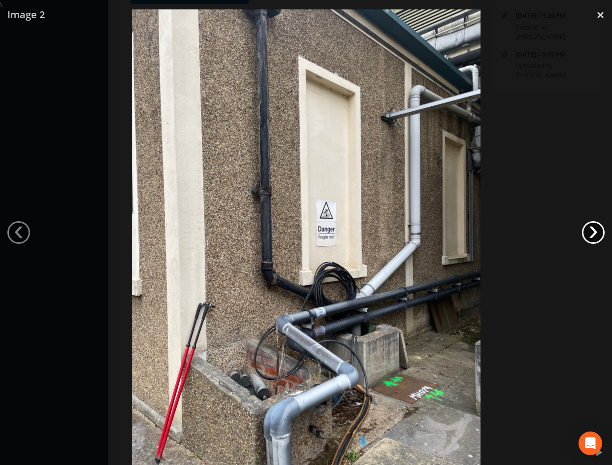
click at [600, 232] on link "›" at bounding box center [593, 232] width 23 height 23
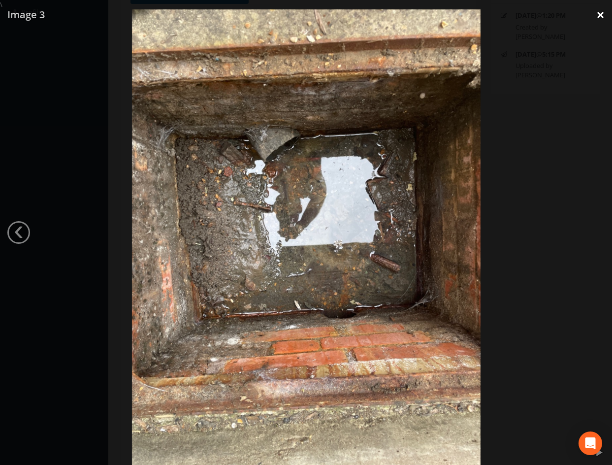
click at [602, 14] on link "×" at bounding box center [600, 15] width 23 height 30
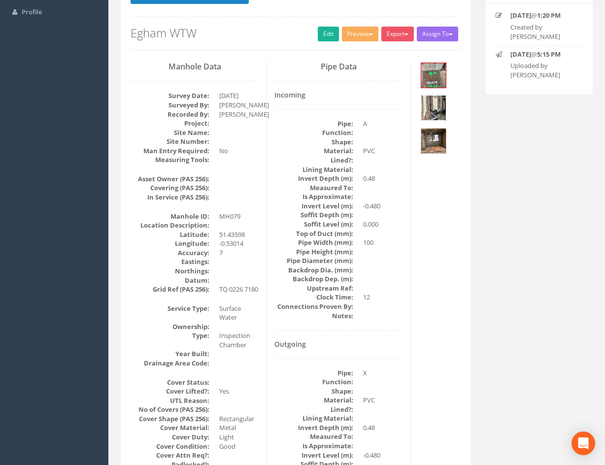
click at [438, 113] on img at bounding box center [433, 108] width 25 height 25
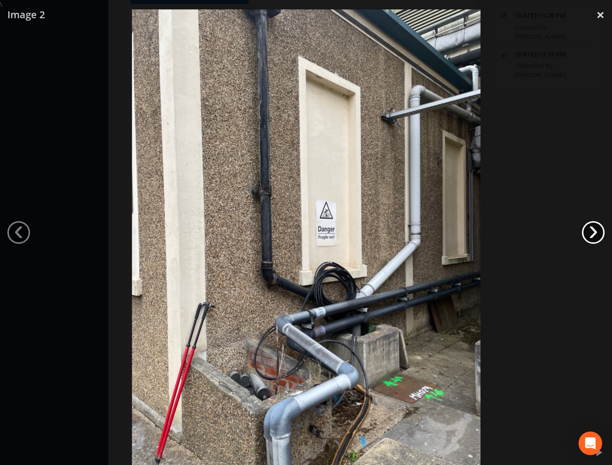
click at [590, 235] on link "›" at bounding box center [593, 232] width 23 height 23
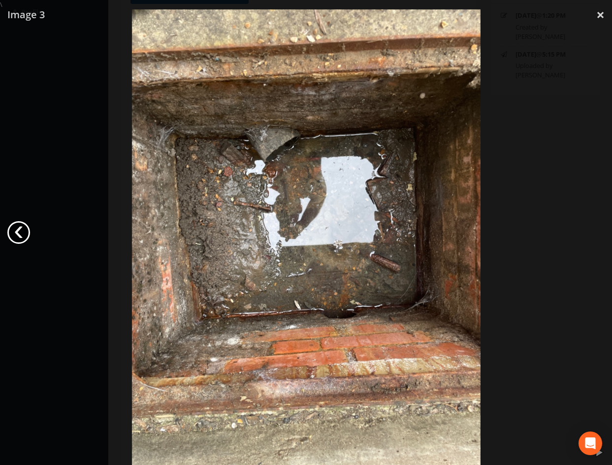
click at [20, 227] on link "‹" at bounding box center [18, 232] width 23 height 23
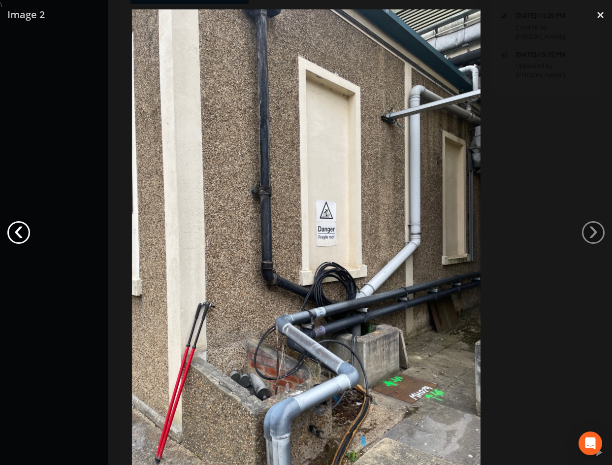
click at [20, 232] on link "‹" at bounding box center [18, 232] width 23 height 23
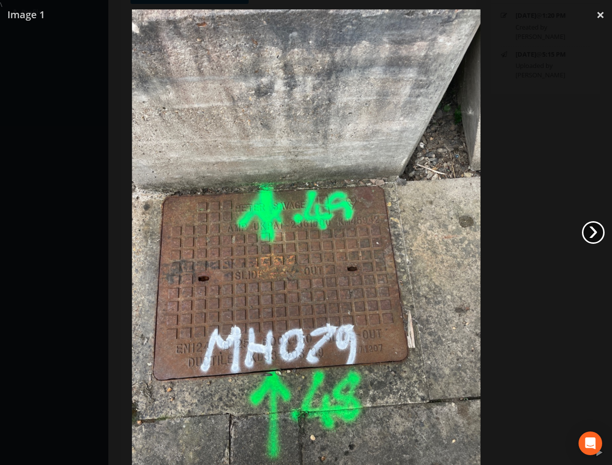
click at [591, 232] on link "›" at bounding box center [593, 232] width 23 height 23
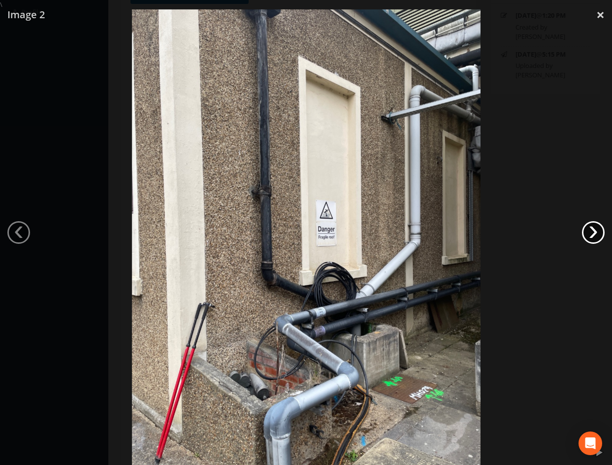
click at [591, 232] on link "›" at bounding box center [593, 232] width 23 height 23
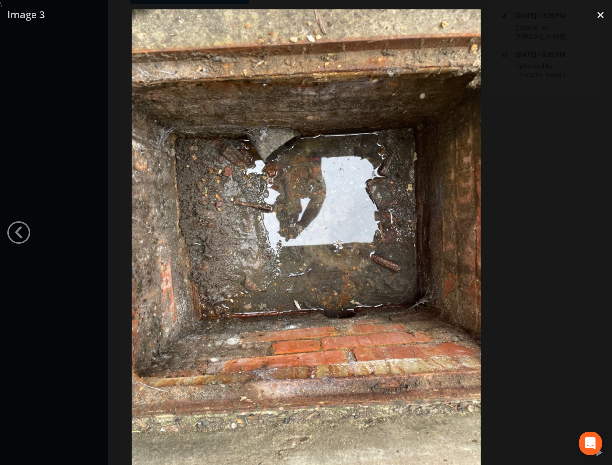
click at [521, 303] on div at bounding box center [306, 241] width 612 height 465
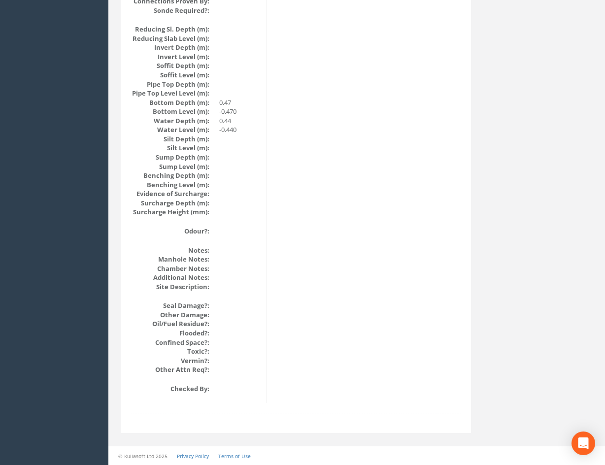
scroll to position [950, 0]
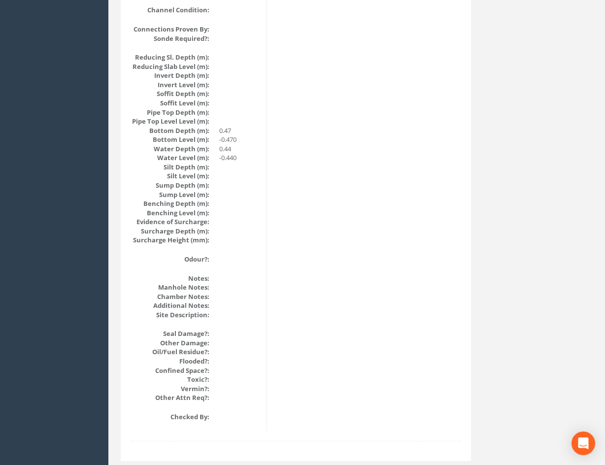
drag, startPoint x: 434, startPoint y: 227, endPoint x: 429, endPoint y: 194, distance: 33.8
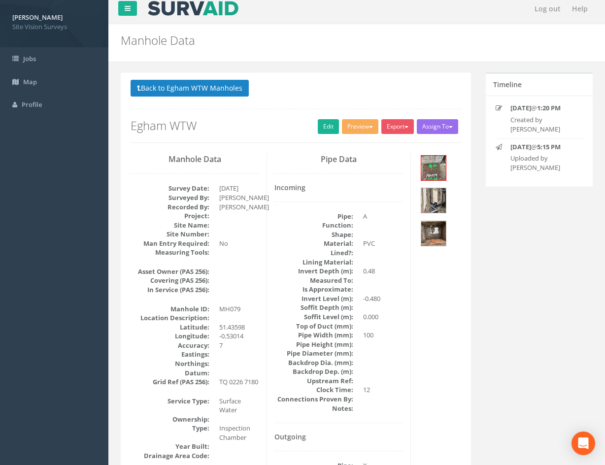
scroll to position [0, 0]
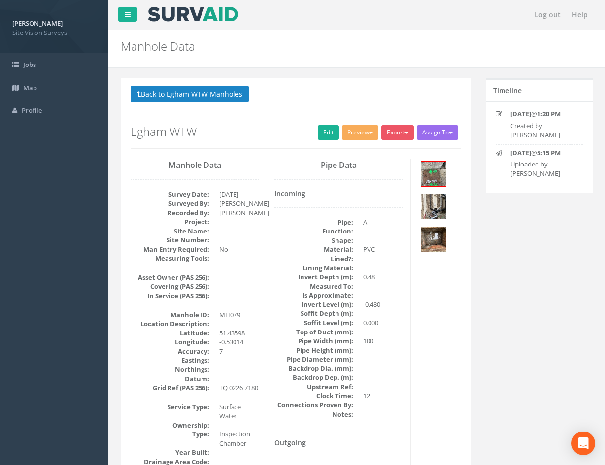
click at [441, 242] on img at bounding box center [433, 239] width 25 height 25
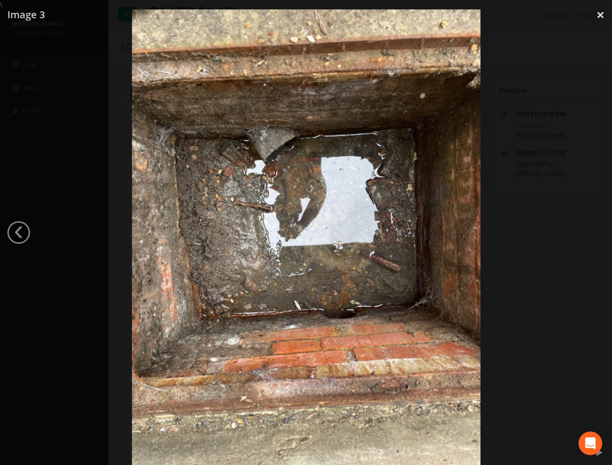
click at [529, 40] on div at bounding box center [306, 241] width 612 height 465
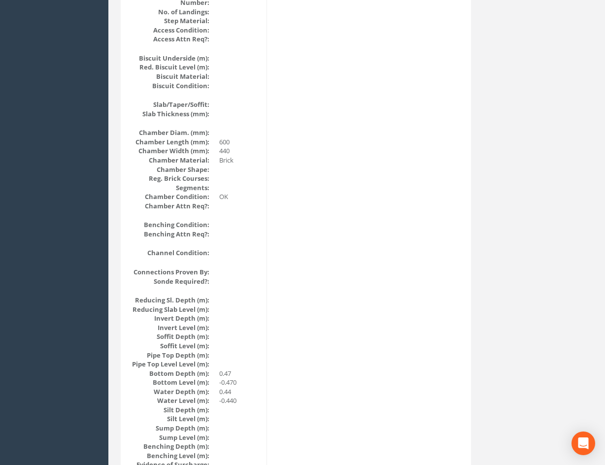
scroll to position [987, 0]
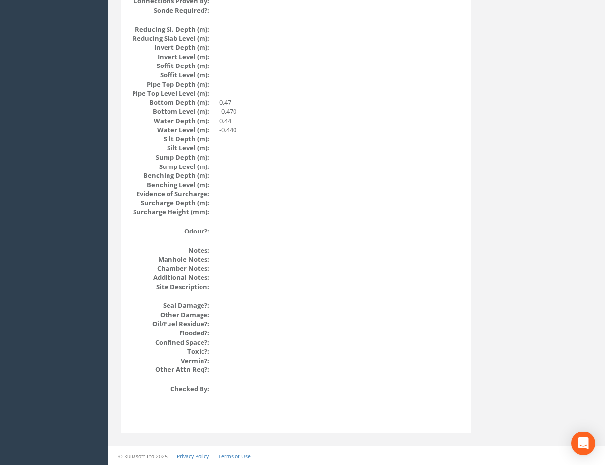
drag, startPoint x: 464, startPoint y: 254, endPoint x: 434, endPoint y: 394, distance: 142.9
drag, startPoint x: 430, startPoint y: 325, endPoint x: 431, endPoint y: 384, distance: 58.6
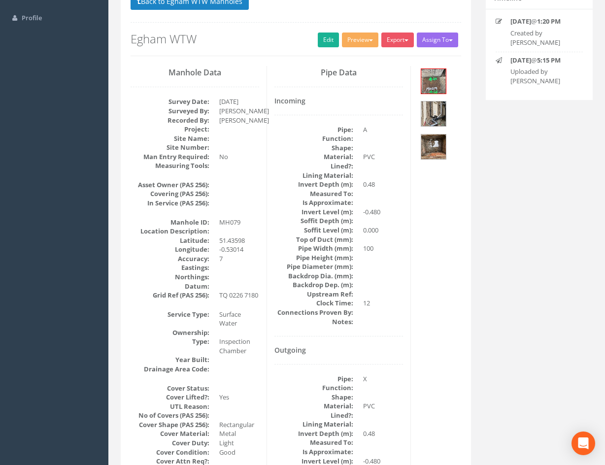
scroll to position [52, 0]
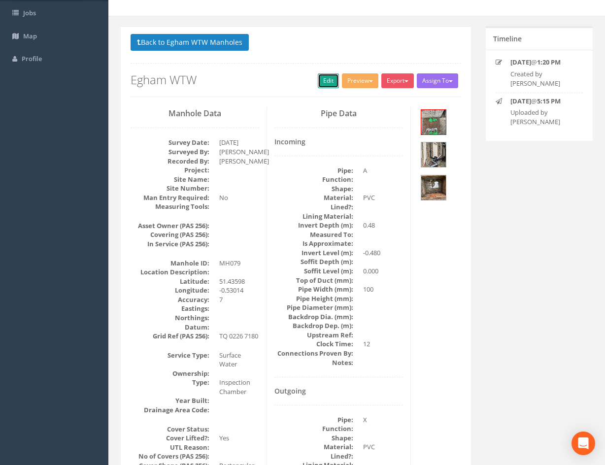
click at [318, 81] on link "Edit" at bounding box center [328, 80] width 21 height 15
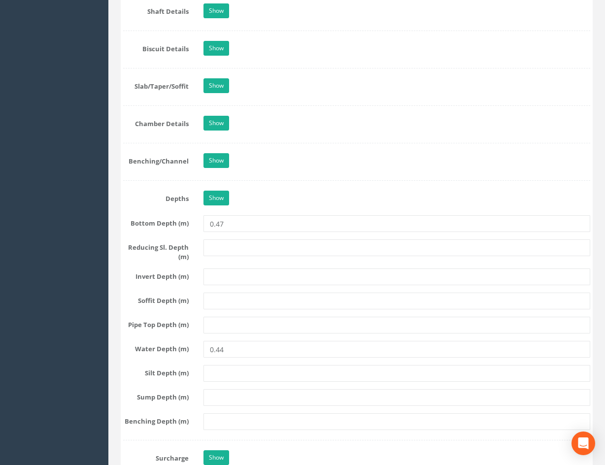
scroll to position [991, 0]
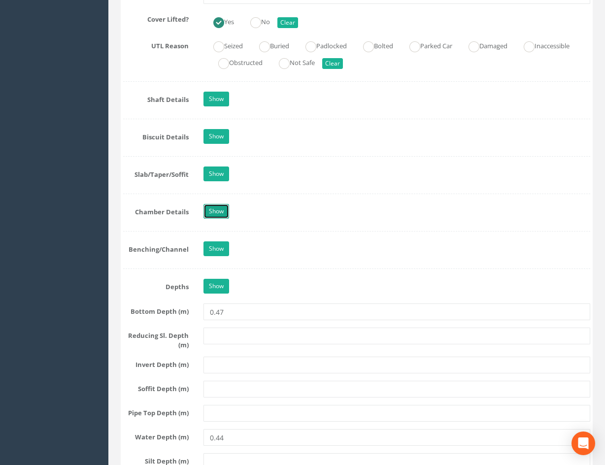
click at [218, 207] on link "Show" at bounding box center [216, 211] width 26 height 15
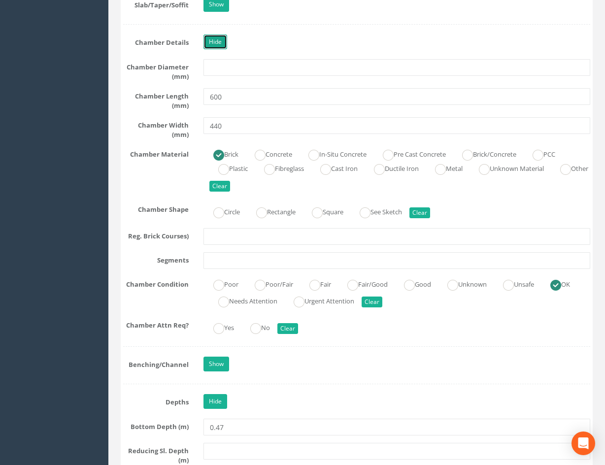
scroll to position [1040, 0]
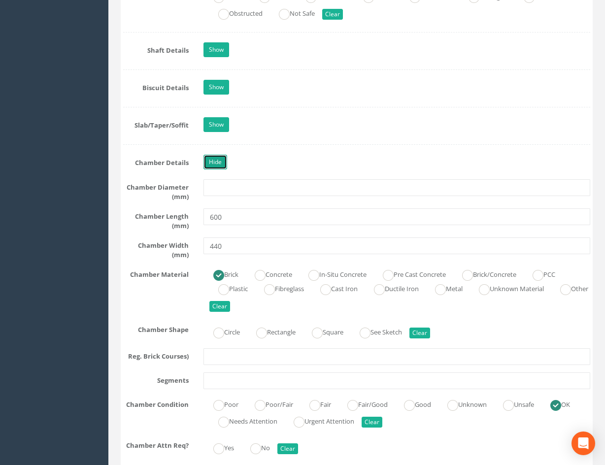
click at [206, 161] on link "Hide" at bounding box center [215, 162] width 24 height 15
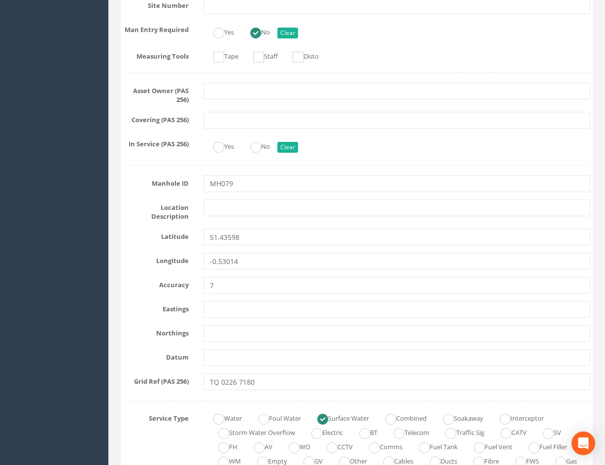
scroll to position [302, 0]
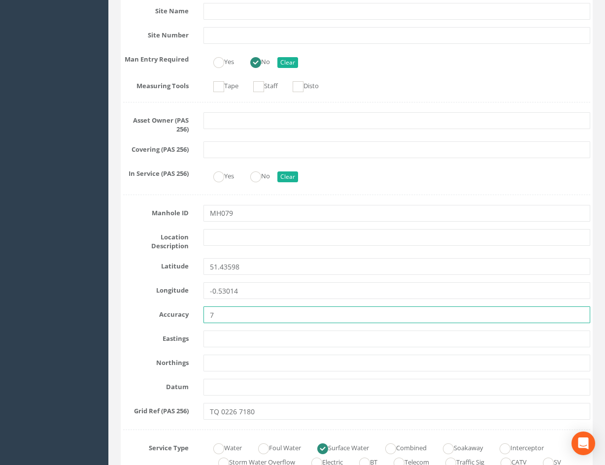
click at [308, 317] on input "7" at bounding box center [396, 314] width 386 height 17
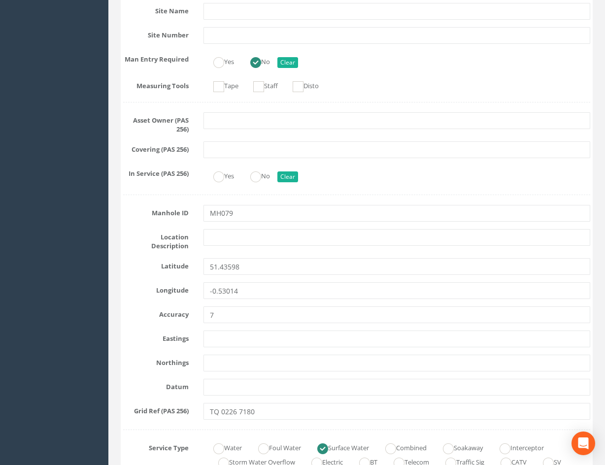
click at [139, 297] on div "Longitude -0.53014" at bounding box center [356, 290] width 481 height 17
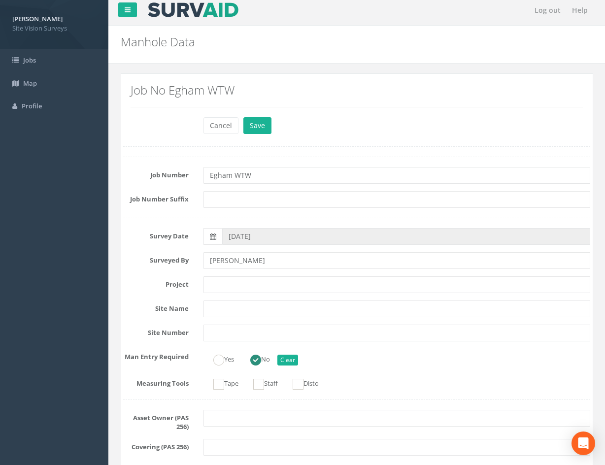
scroll to position [0, 0]
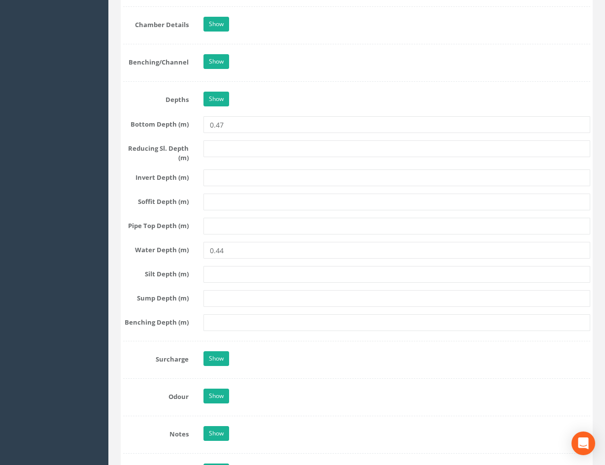
drag, startPoint x: 365, startPoint y: 136, endPoint x: 372, endPoint y: 251, distance: 114.9
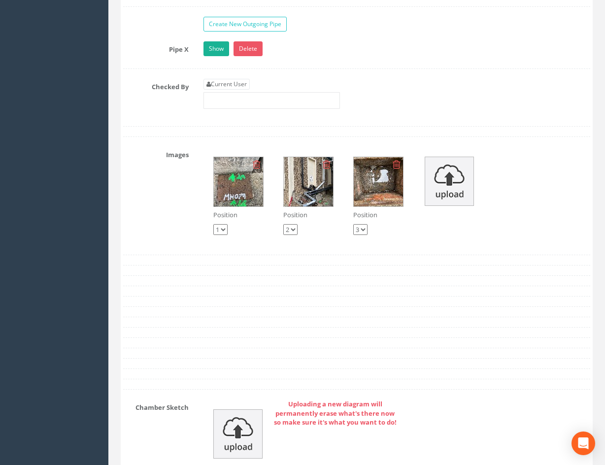
scroll to position [1726, 0]
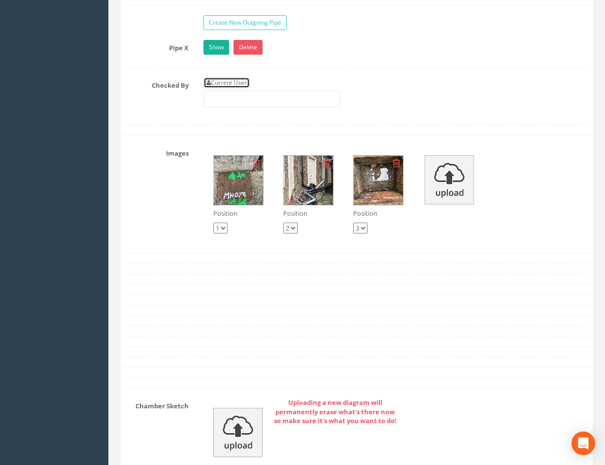
click at [244, 85] on link "Current User" at bounding box center [226, 82] width 46 height 11
type input "[PERSON_NAME]"
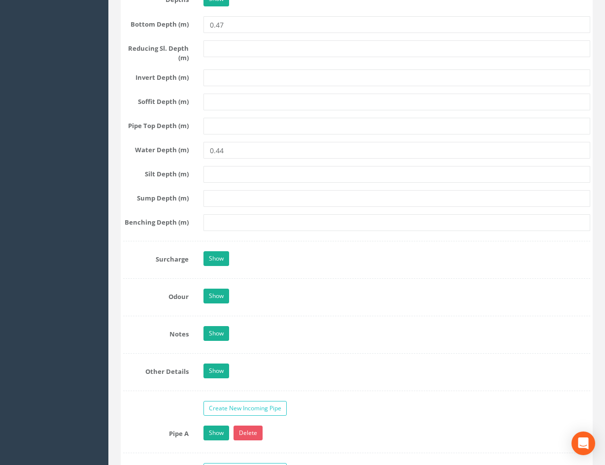
scroll to position [1268, 0]
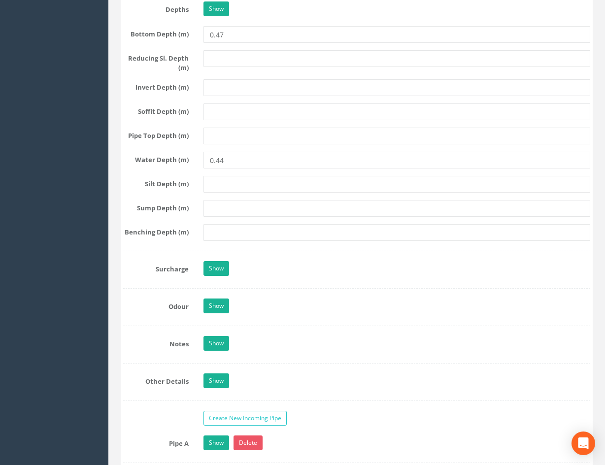
drag, startPoint x: 507, startPoint y: 244, endPoint x: 482, endPoint y: 238, distance: 25.3
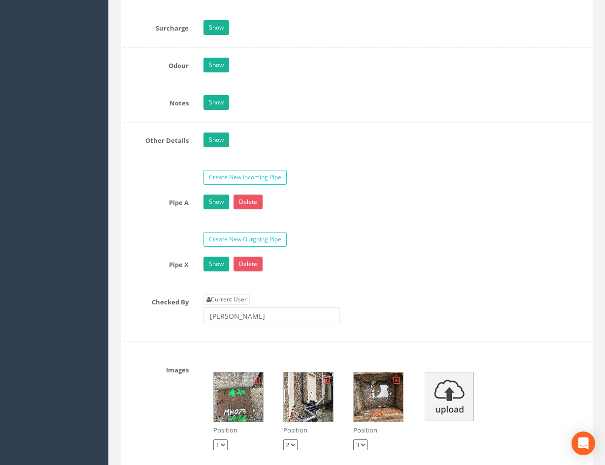
scroll to position [1514, 0]
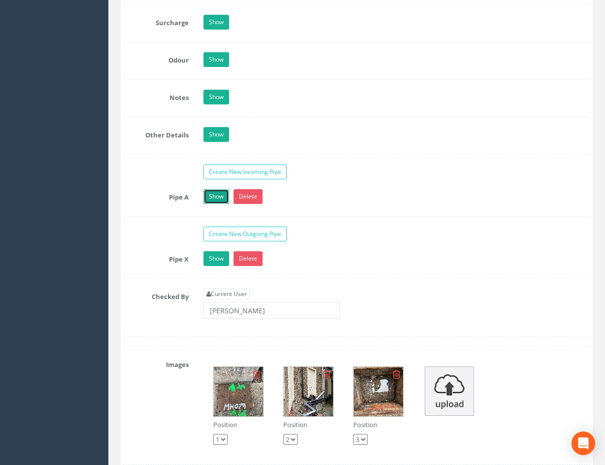
click at [204, 197] on link "Show" at bounding box center [216, 196] width 26 height 15
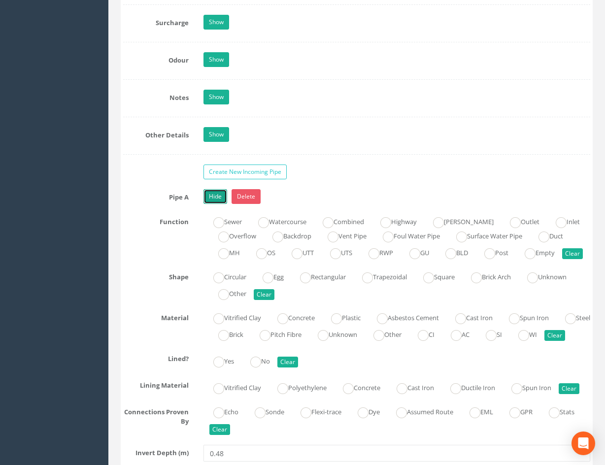
click at [216, 198] on link "Hide" at bounding box center [215, 196] width 24 height 15
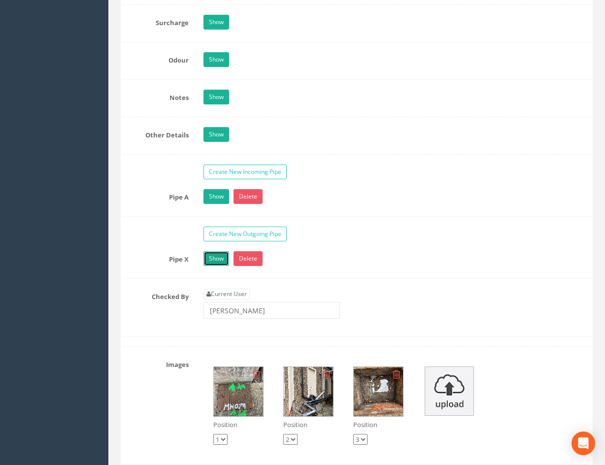
click at [217, 260] on link "Show" at bounding box center [216, 258] width 26 height 15
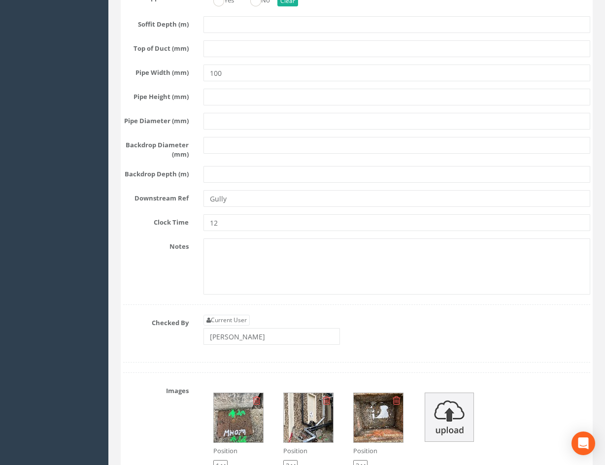
scroll to position [2154, 0]
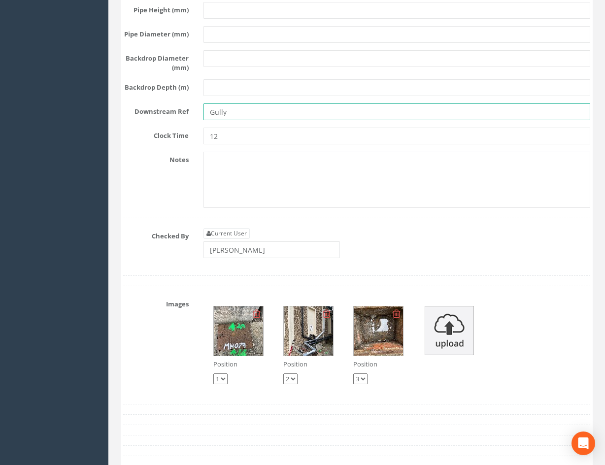
drag, startPoint x: 191, startPoint y: 169, endPoint x: 108, endPoint y: 165, distance: 83.3
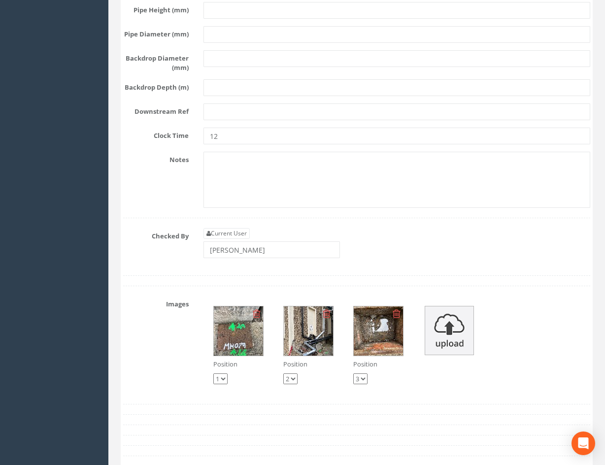
click at [157, 208] on div "Notes" at bounding box center [356, 180] width 481 height 56
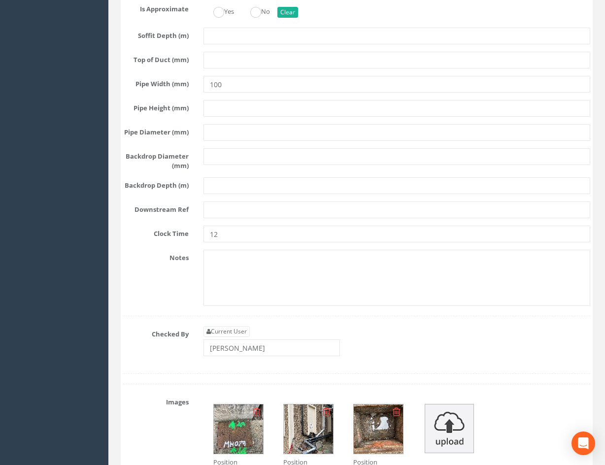
scroll to position [2056, 0]
click at [281, 243] on input "12" at bounding box center [396, 234] width 386 height 17
drag, startPoint x: 283, startPoint y: 293, endPoint x: 188, endPoint y: 292, distance: 94.5
click at [188, 243] on div "Clock Time 12" at bounding box center [356, 234] width 481 height 17
click at [149, 306] on div "Notes" at bounding box center [356, 278] width 481 height 56
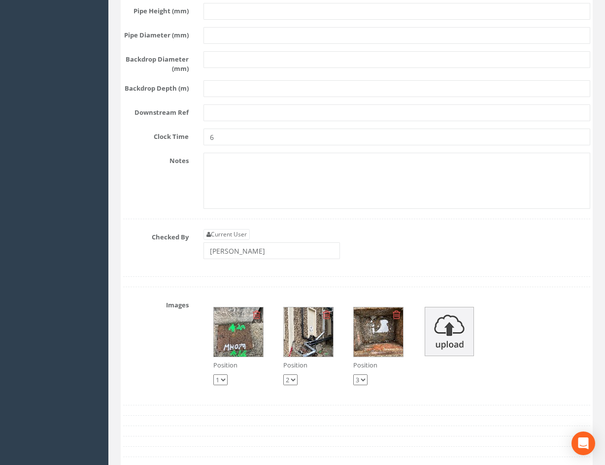
scroll to position [2154, 0]
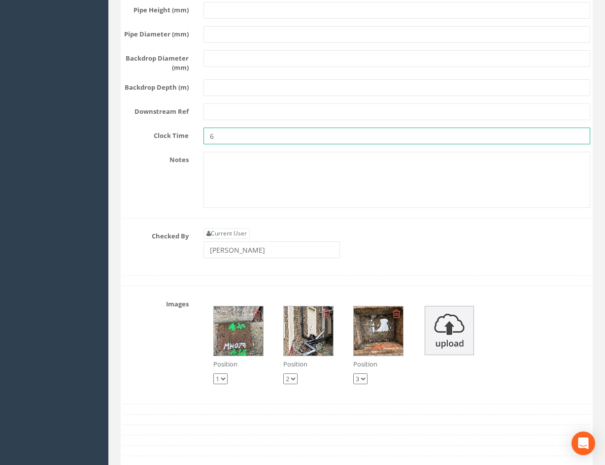
drag, startPoint x: 231, startPoint y: 189, endPoint x: 190, endPoint y: 201, distance: 43.0
click at [190, 144] on div "Clock Time 6" at bounding box center [356, 136] width 481 height 17
type input "12"
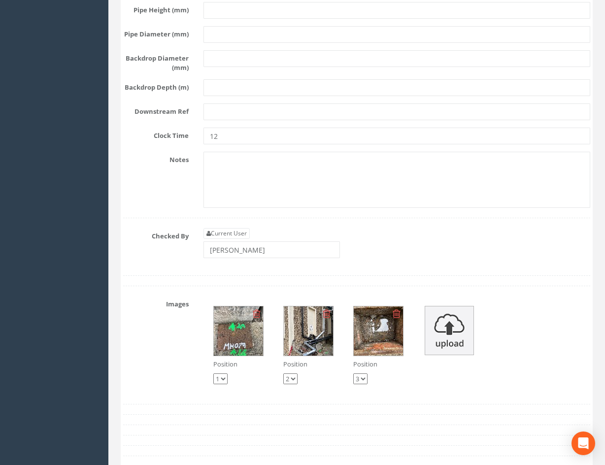
click at [161, 208] on div "Notes" at bounding box center [356, 180] width 481 height 56
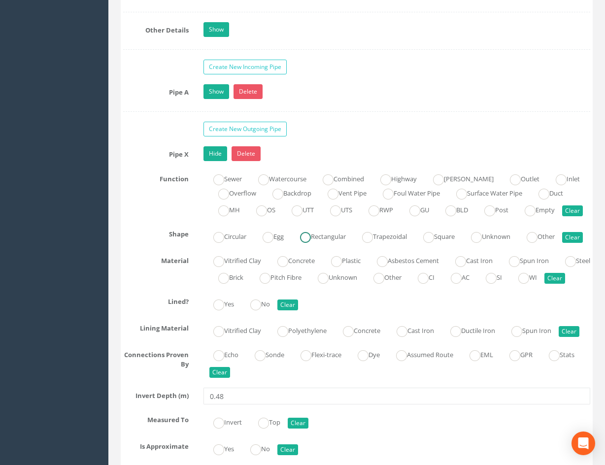
scroll to position [1465, 0]
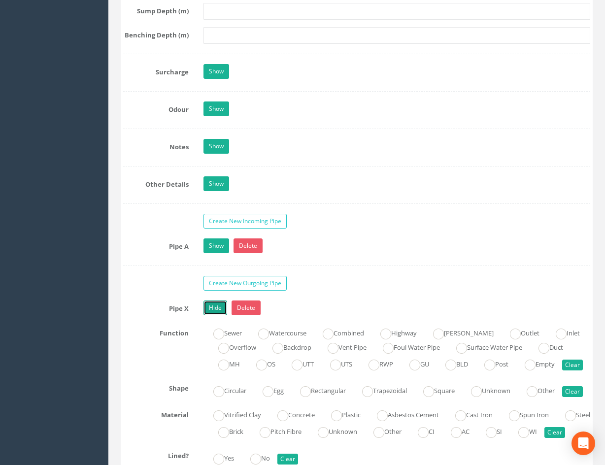
click at [212, 305] on link "Hide" at bounding box center [215, 307] width 24 height 15
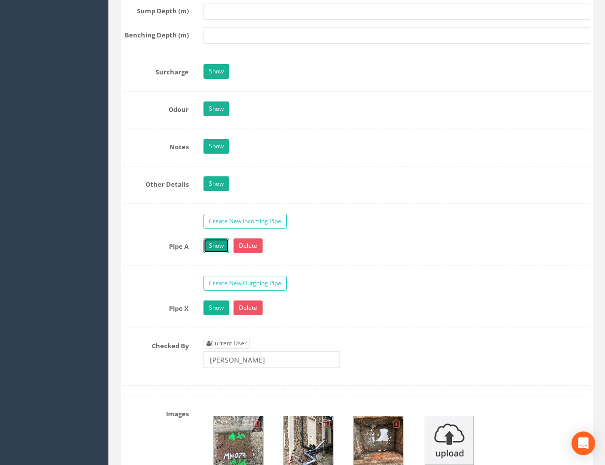
click at [214, 247] on link "Show" at bounding box center [216, 245] width 26 height 15
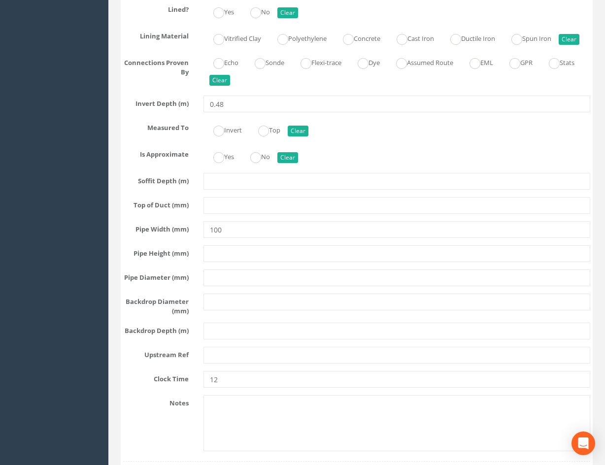
scroll to position [2056, 0]
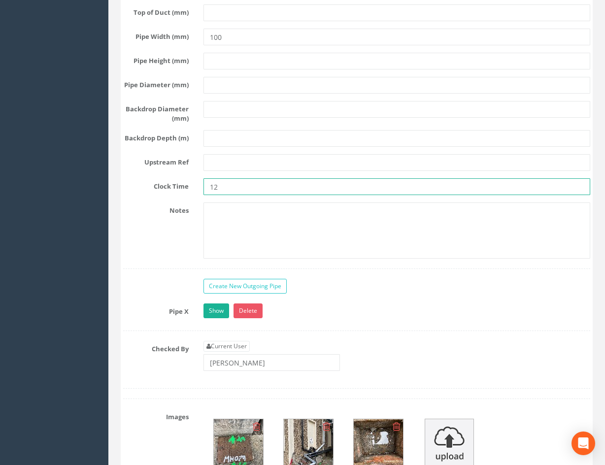
drag, startPoint x: 244, startPoint y: 232, endPoint x: 150, endPoint y: 232, distance: 94.5
click at [150, 195] on div "Clock Time 12" at bounding box center [356, 186] width 481 height 17
type input "6"
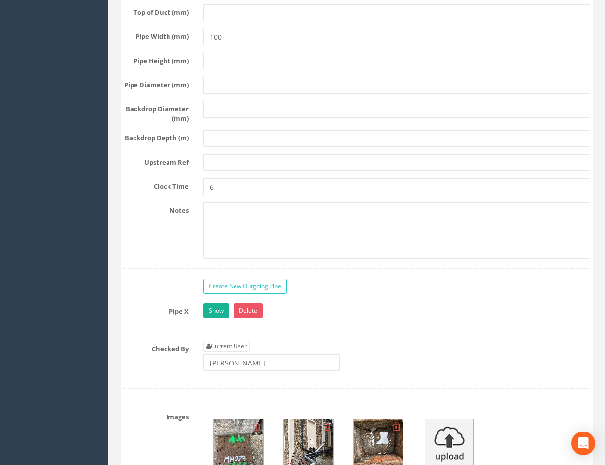
click at [153, 258] on div "Notes" at bounding box center [356, 230] width 481 height 56
click at [219, 318] on link "Show" at bounding box center [216, 310] width 26 height 15
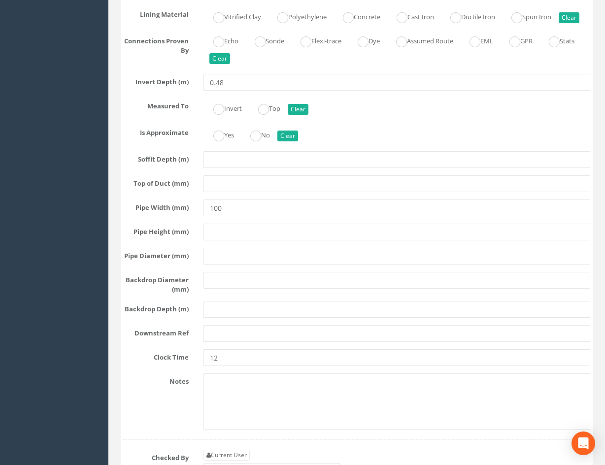
scroll to position [2499, 0]
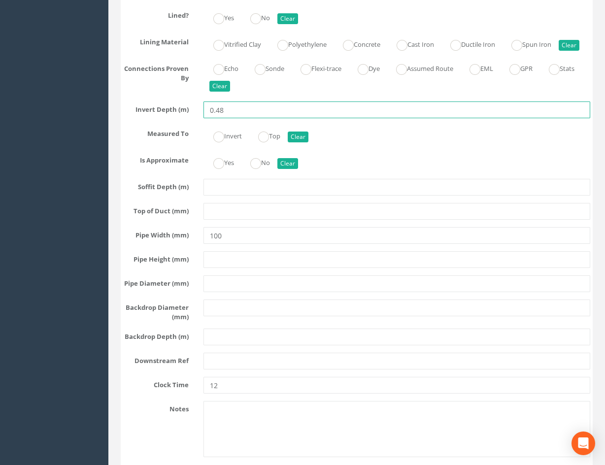
click at [244, 118] on input "0.48" at bounding box center [396, 109] width 386 height 17
type input "0.49"
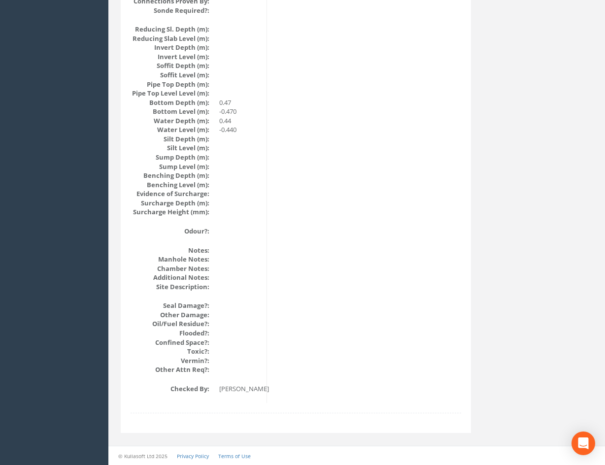
scroll to position [987, 0]
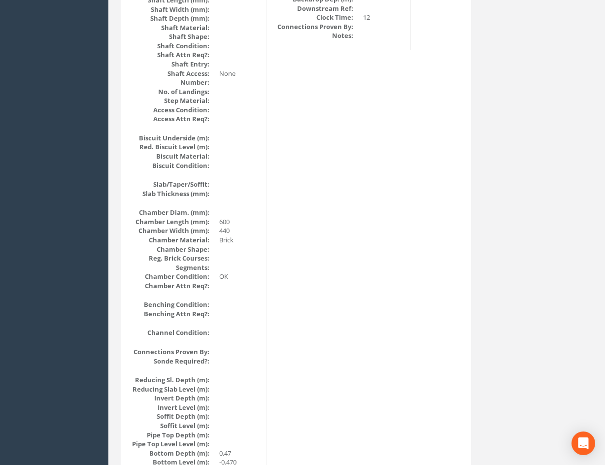
drag, startPoint x: 377, startPoint y: 348, endPoint x: 320, endPoint y: 324, distance: 62.3
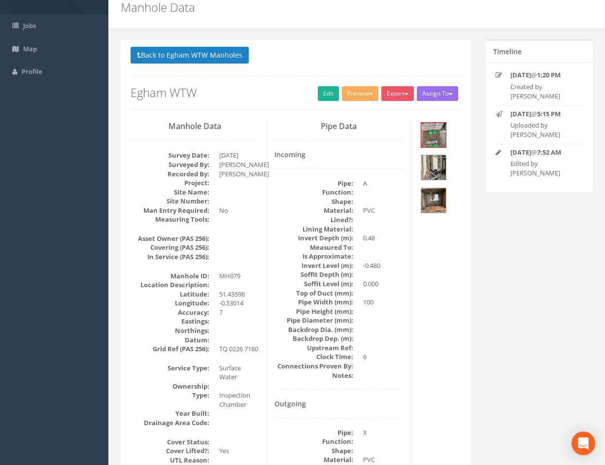
scroll to position [33, 0]
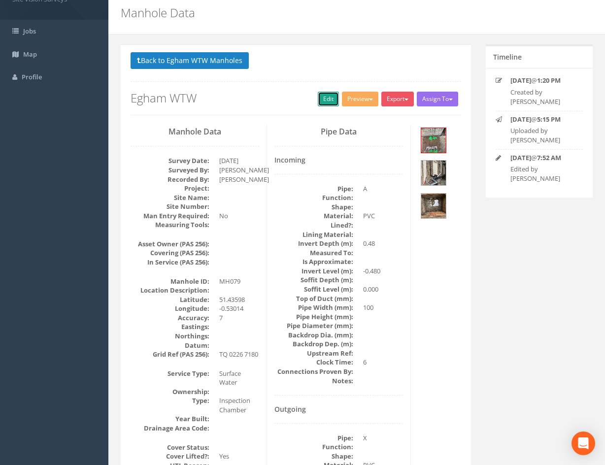
click at [320, 100] on link "Edit" at bounding box center [328, 99] width 21 height 15
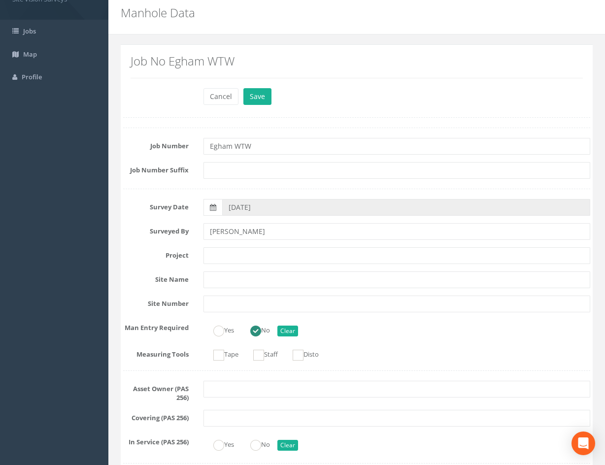
scroll to position [1149, 0]
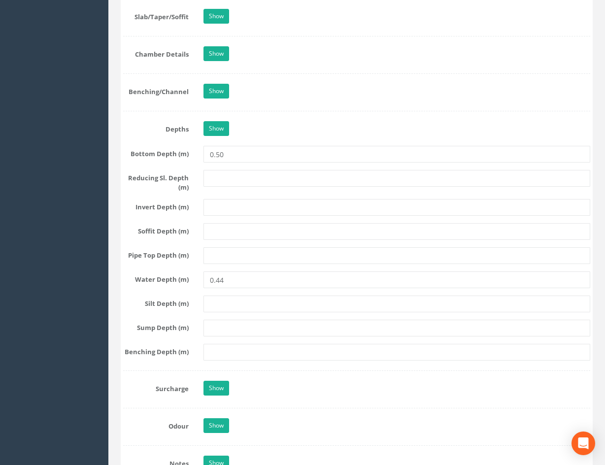
type input "0.50"
click at [520, 124] on div "Show" at bounding box center [396, 129] width 401 height 17
click at [236, 284] on input "0.44" at bounding box center [396, 279] width 386 height 17
type input "0.46"
click at [200, 270] on div "Job Number Egham WTW Job Number Suffix Survey Date [DATE] Surveyed By [PERSON_N…" at bounding box center [356, 449] width 467 height 2874
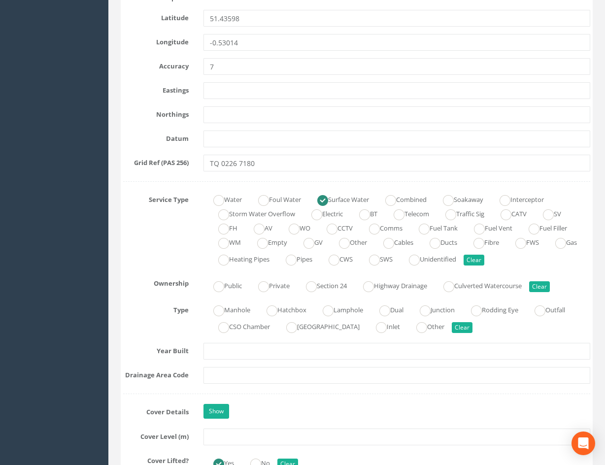
scroll to position [0, 0]
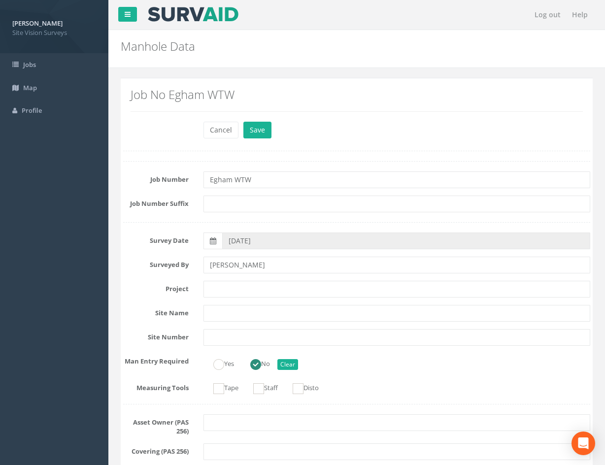
drag, startPoint x: 352, startPoint y: 262, endPoint x: 330, endPoint y: 101, distance: 161.9
click at [255, 125] on button "Save" at bounding box center [257, 130] width 28 height 17
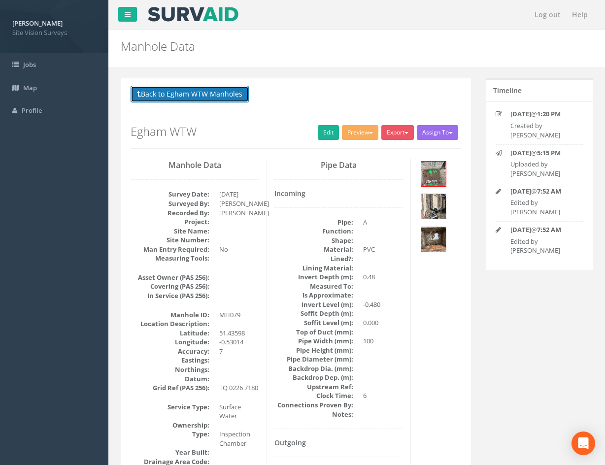
click at [230, 97] on button "Back to Egham WTW Manholes" at bounding box center [189, 94] width 118 height 17
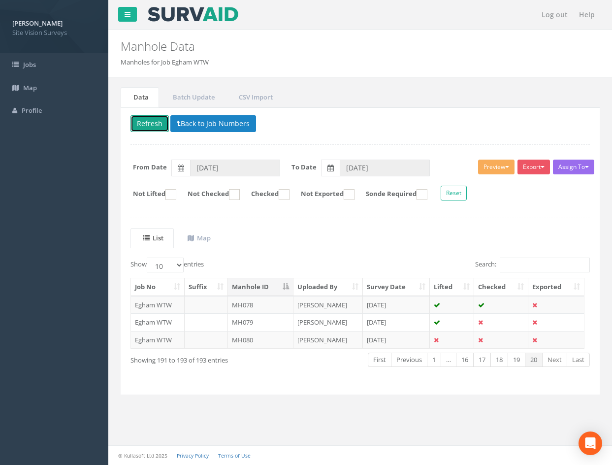
click at [151, 127] on button "Refresh" at bounding box center [149, 123] width 38 height 17
click at [499, 339] on td at bounding box center [501, 340] width 54 height 18
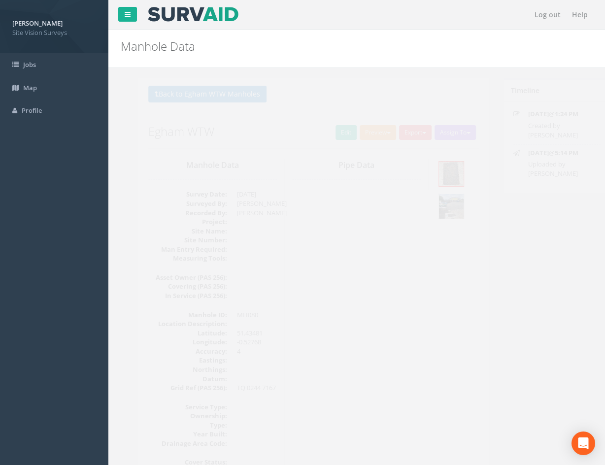
click at [433, 206] on img at bounding box center [433, 206] width 25 height 25
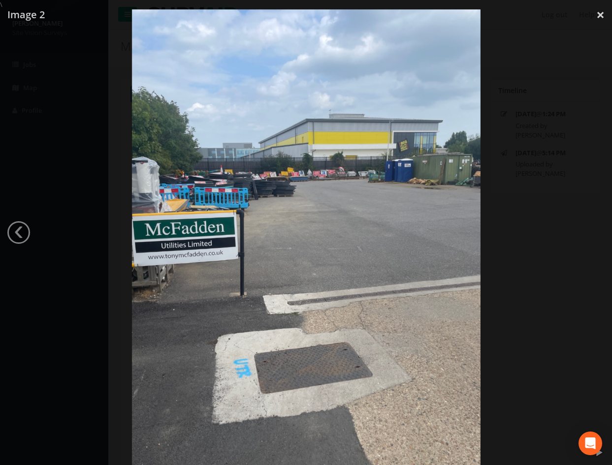
click at [523, 262] on div at bounding box center [306, 241] width 612 height 465
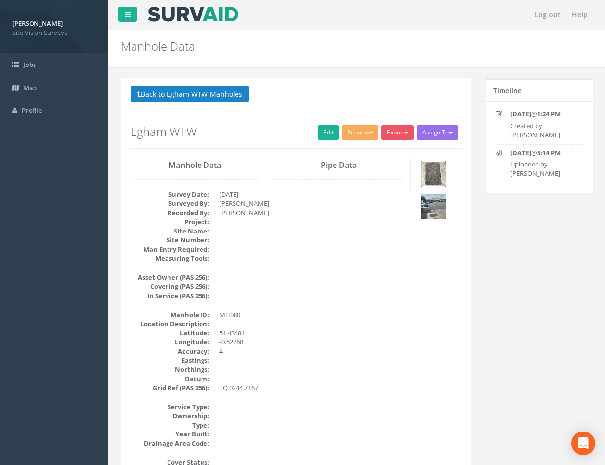
click at [431, 177] on img at bounding box center [433, 173] width 25 height 25
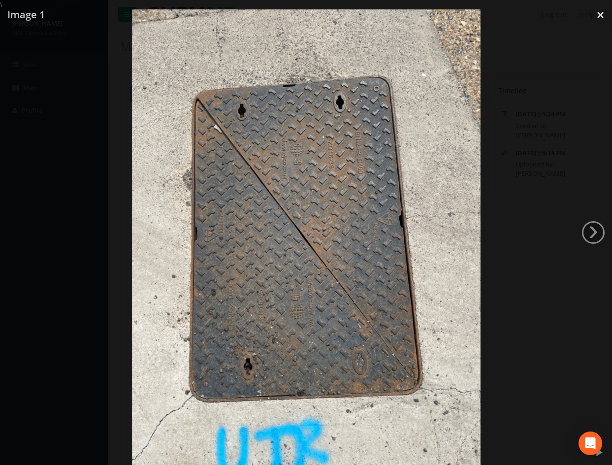
click at [508, 330] on div at bounding box center [306, 241] width 612 height 465
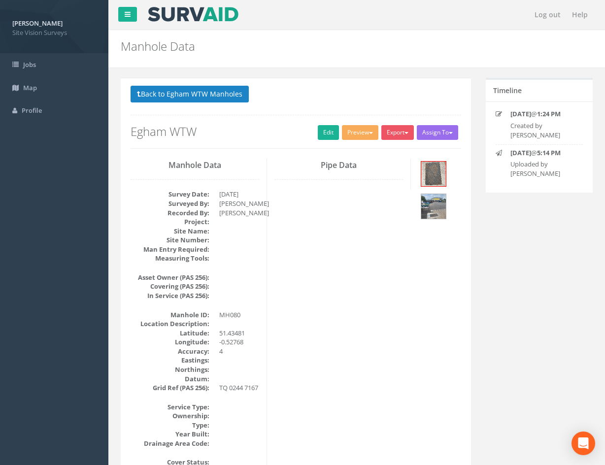
drag, startPoint x: 330, startPoint y: 398, endPoint x: 403, endPoint y: 218, distance: 194.5
click at [431, 172] on img at bounding box center [433, 173] width 25 height 25
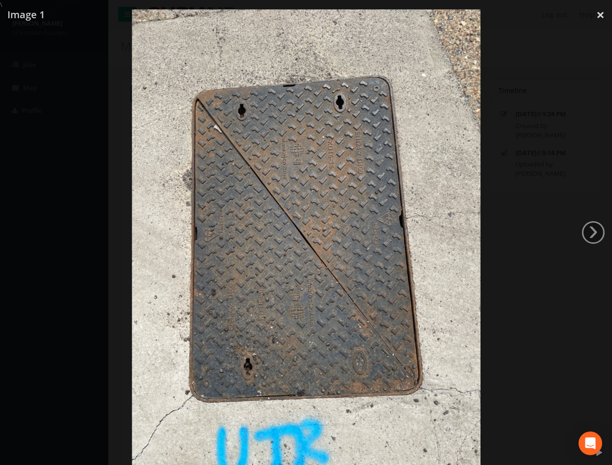
click at [492, 270] on div at bounding box center [306, 241] width 612 height 465
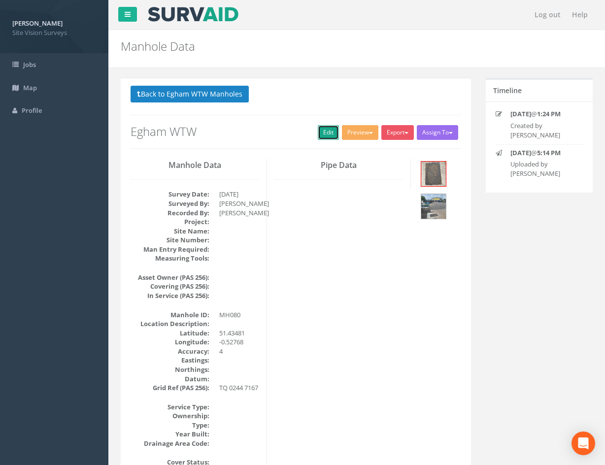
click at [325, 134] on link "Edit" at bounding box center [328, 132] width 21 height 15
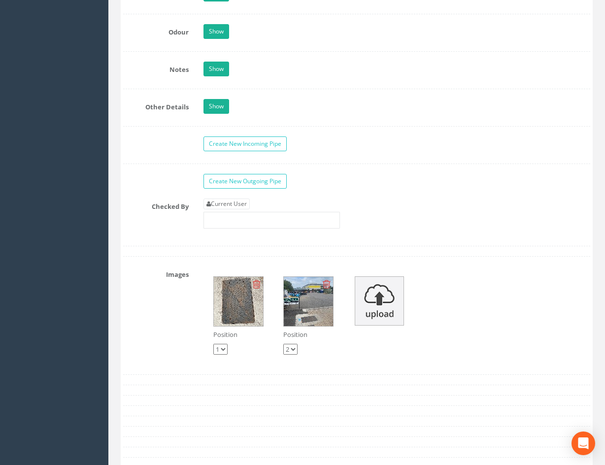
scroll to position [1532, 0]
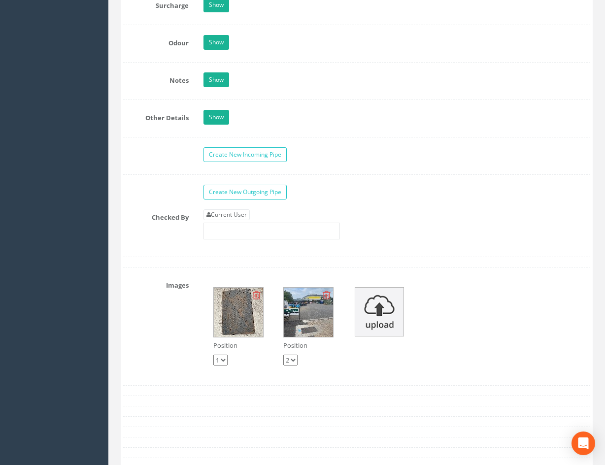
drag, startPoint x: 445, startPoint y: 359, endPoint x: 460, endPoint y: 354, distance: 16.2
click at [248, 217] on link "Current User" at bounding box center [226, 214] width 46 height 11
type input "[PERSON_NAME]"
click at [375, 304] on img at bounding box center [378, 311] width 49 height 49
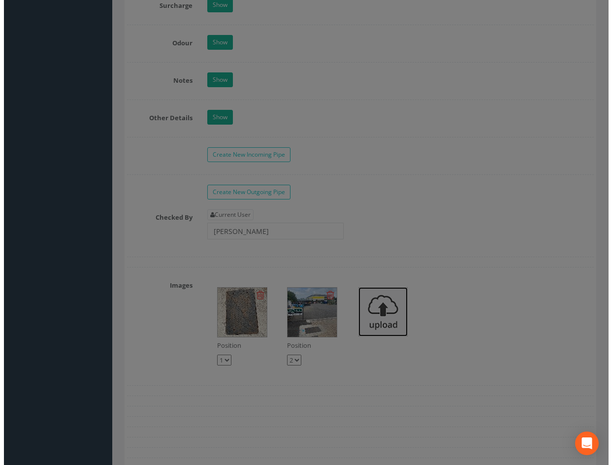
scroll to position [1527, 0]
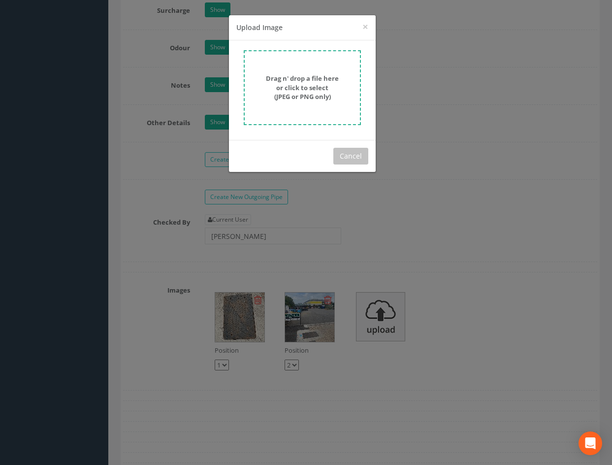
click at [320, 97] on strong "Drag n' drop a file here or click to select (JPEG or PNG only)" at bounding box center [302, 87] width 73 height 27
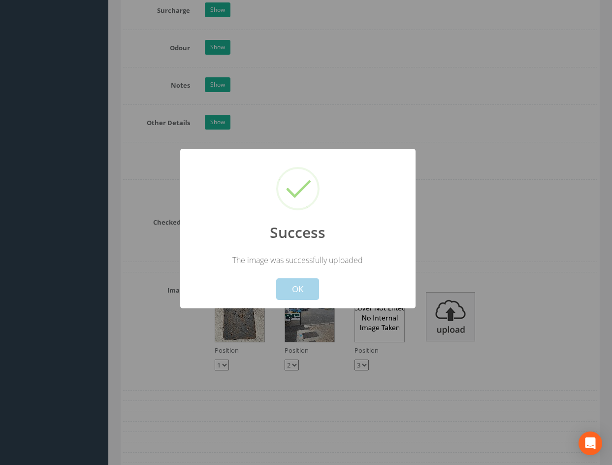
click at [305, 288] on button "OK" at bounding box center [297, 289] width 43 height 22
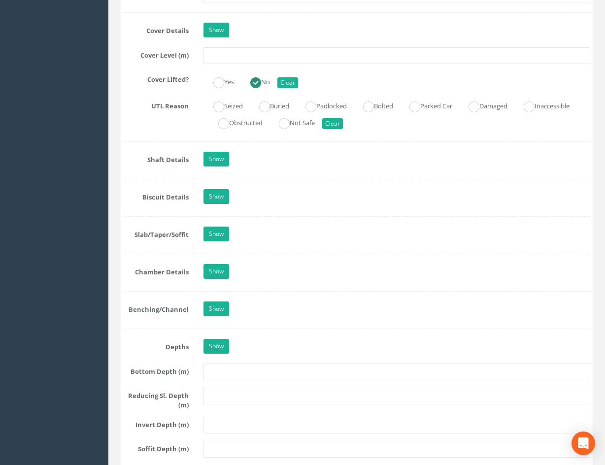
scroll to position [2111, 0]
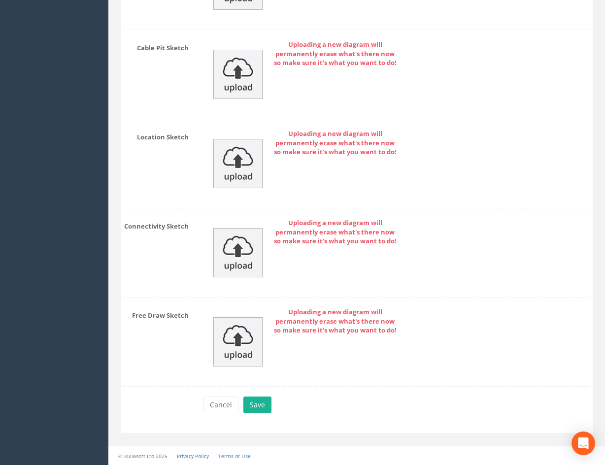
drag, startPoint x: 379, startPoint y: 137, endPoint x: 370, endPoint y: 330, distance: 193.7
click at [258, 407] on button "Save" at bounding box center [257, 404] width 28 height 17
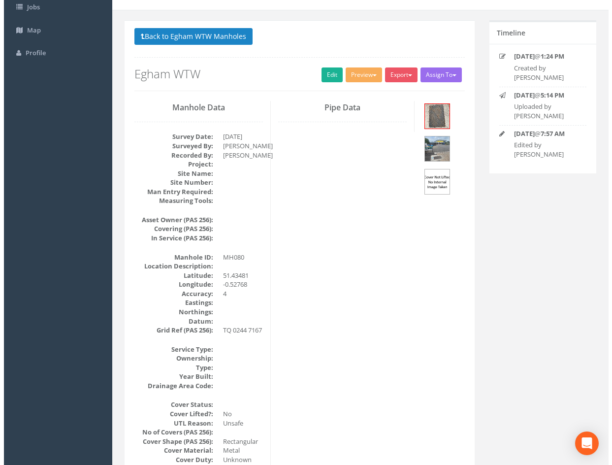
scroll to position [0, 0]
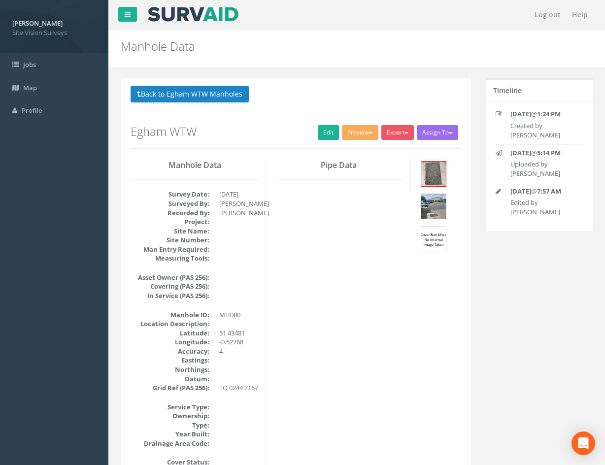
drag, startPoint x: 384, startPoint y: 348, endPoint x: 302, endPoint y: 283, distance: 104.1
click at [233, 96] on button "Back to Egham WTW Manholes" at bounding box center [189, 94] width 118 height 17
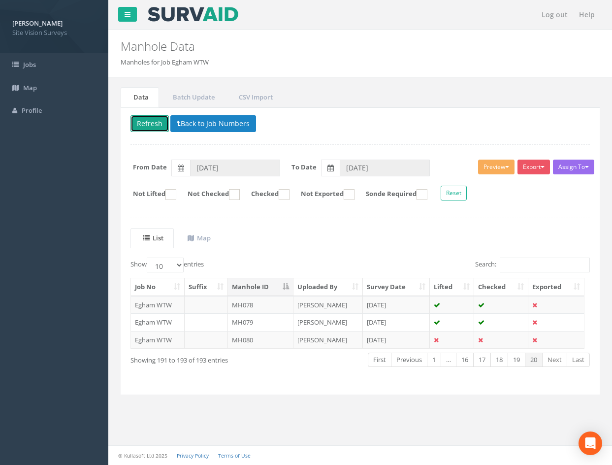
click at [148, 124] on button "Refresh" at bounding box center [149, 123] width 38 height 17
click at [412, 359] on link "Previous" at bounding box center [409, 359] width 36 height 14
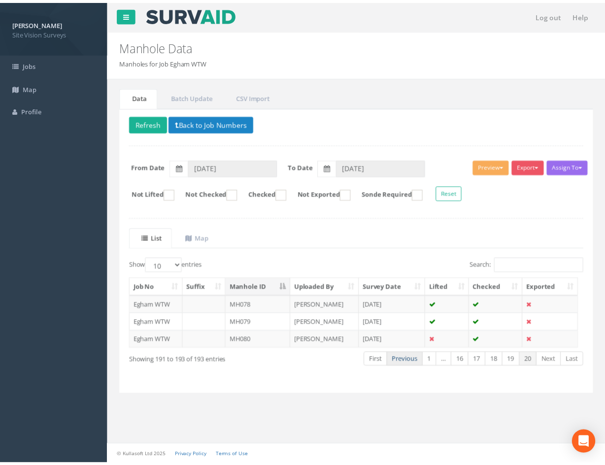
scroll to position [84, 0]
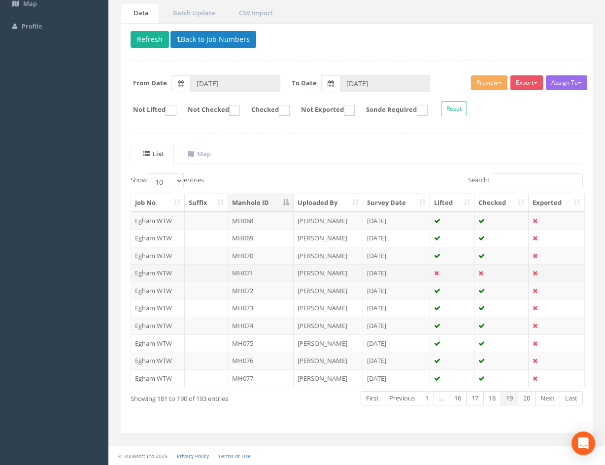
click at [458, 273] on td at bounding box center [452, 273] width 44 height 18
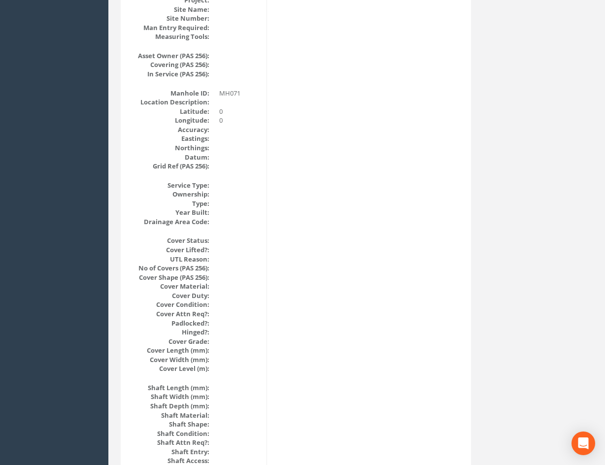
scroll to position [0, 0]
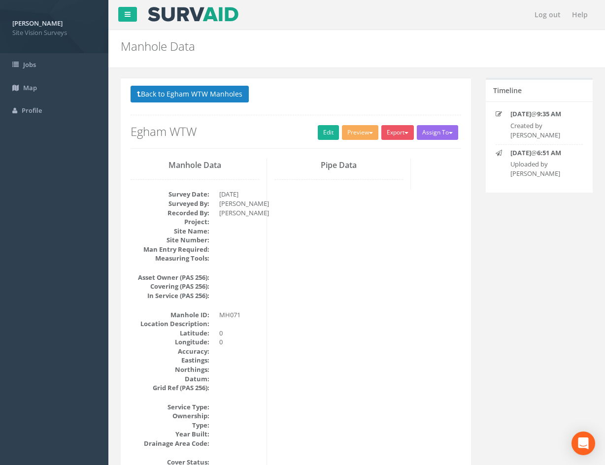
drag, startPoint x: 338, startPoint y: 352, endPoint x: 329, endPoint y: 207, distance: 144.5
click at [206, 93] on button "Back to Egham WTW Manholes" at bounding box center [189, 94] width 118 height 17
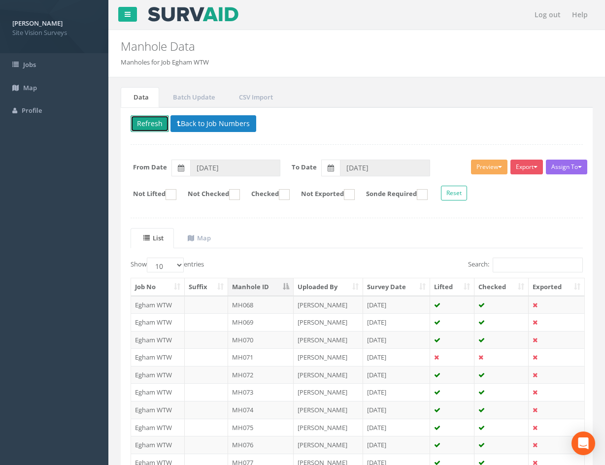
click at [160, 125] on button "Refresh" at bounding box center [149, 123] width 38 height 17
click at [321, 241] on ul "List Map" at bounding box center [356, 238] width 452 height 20
click at [282, 355] on td "MH071" at bounding box center [260, 357] width 65 height 18
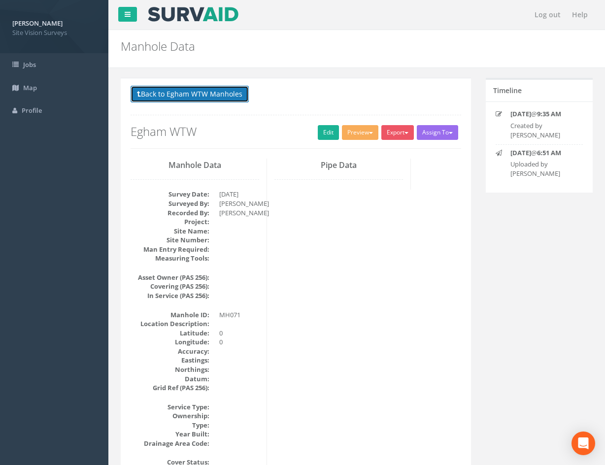
click at [186, 100] on button "Back to Egham WTW Manholes" at bounding box center [189, 94] width 118 height 17
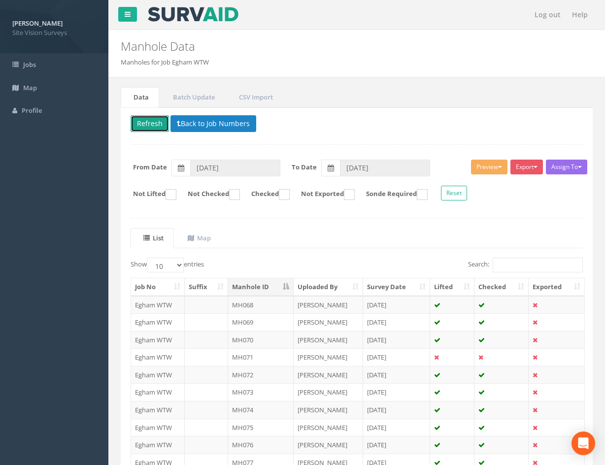
click at [157, 122] on button "Refresh" at bounding box center [149, 123] width 38 height 17
type input "[DATE]"
click at [375, 132] on p "Delete Refresh Back to Job Numbers" at bounding box center [356, 124] width 452 height 19
click at [150, 126] on button "Refresh" at bounding box center [149, 123] width 38 height 17
click at [345, 372] on td "[PERSON_NAME]" at bounding box center [327, 375] width 69 height 18
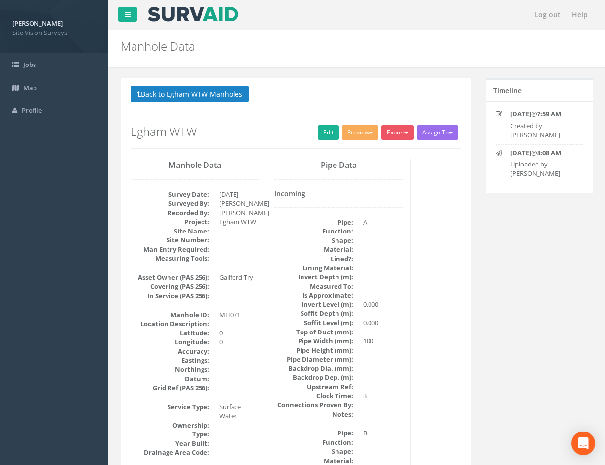
drag, startPoint x: 418, startPoint y: 378, endPoint x: 438, endPoint y: 308, distance: 72.6
click at [323, 131] on link "Edit" at bounding box center [328, 132] width 21 height 15
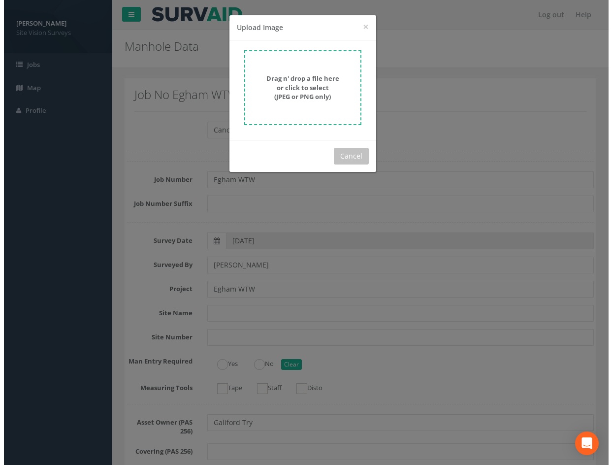
scroll to position [3089, 0]
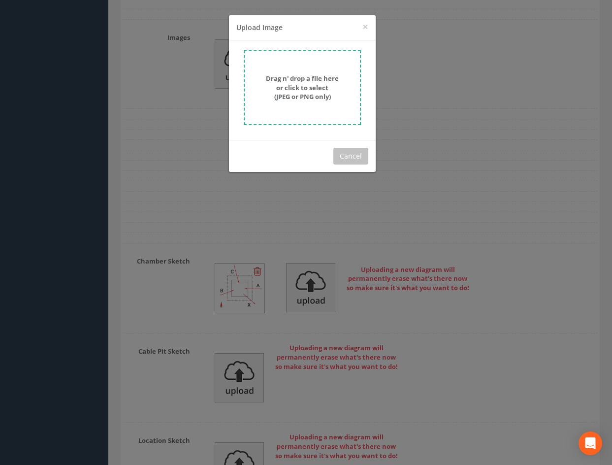
click at [290, 92] on strong "Drag n' drop a file here or click to select (JPEG or PNG only)" at bounding box center [302, 87] width 73 height 27
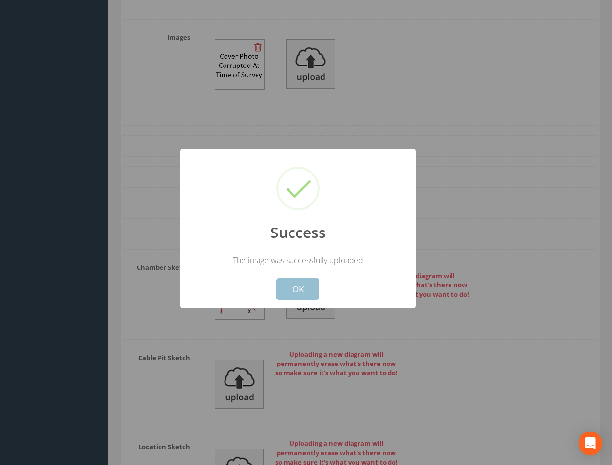
click at [310, 294] on button "OK" at bounding box center [297, 289] width 43 height 22
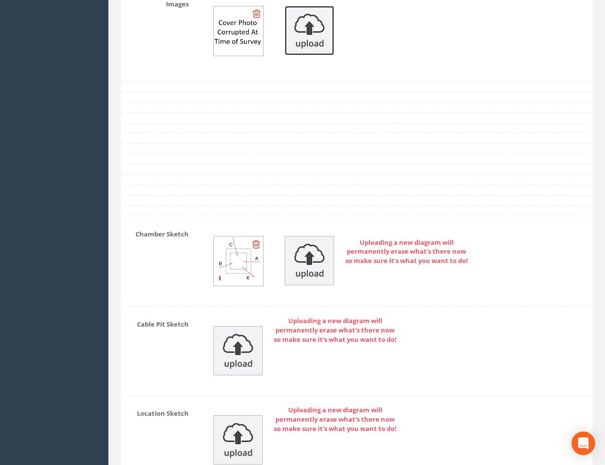
click at [319, 55] on img at bounding box center [309, 30] width 49 height 49
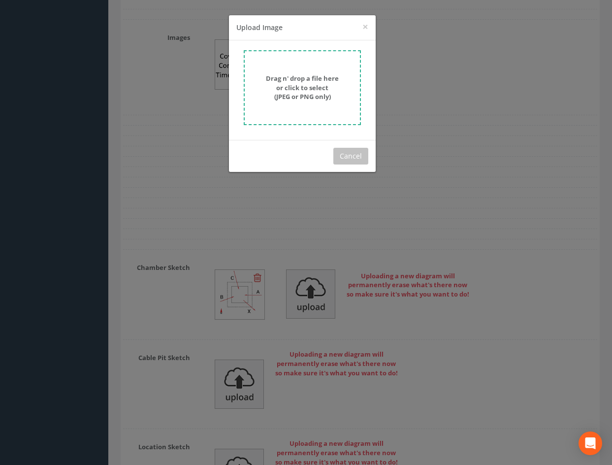
click at [319, 105] on form "Drag n' drop a file here or click to select (JPEG or PNG only)" at bounding box center [302, 87] width 117 height 75
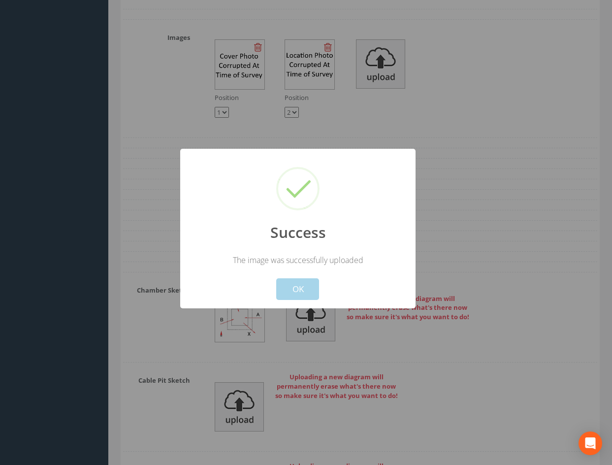
click at [293, 291] on button "OK" at bounding box center [297, 289] width 43 height 22
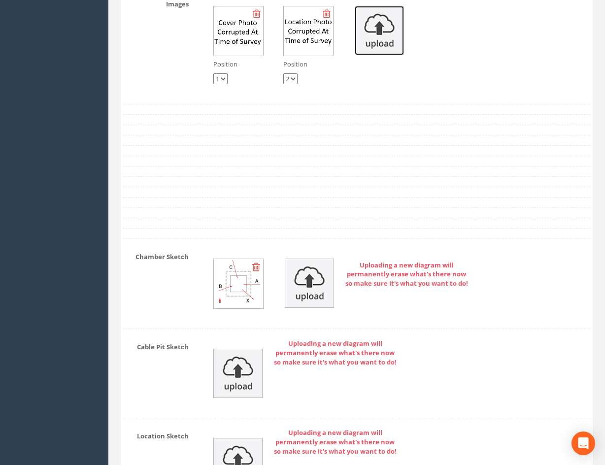
click at [383, 55] on img at bounding box center [378, 30] width 49 height 49
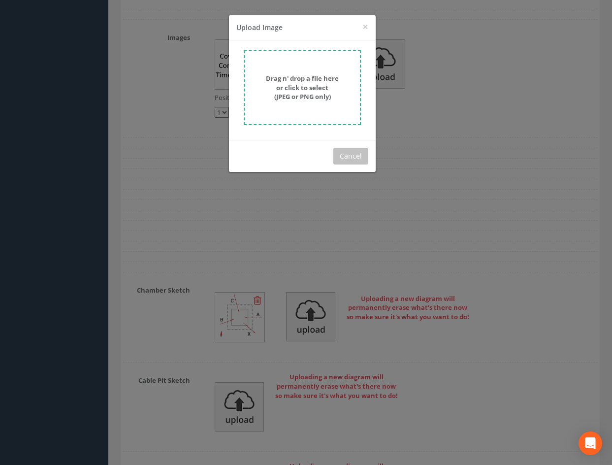
click at [305, 96] on strong "Drag n' drop a file here or click to select (JPEG or PNG only)" at bounding box center [302, 87] width 73 height 27
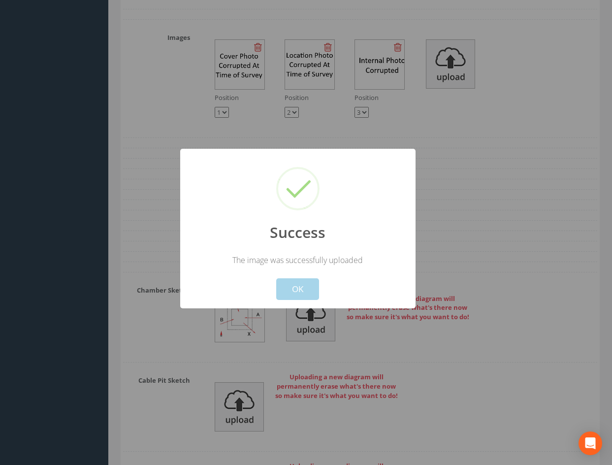
click at [304, 289] on button "OK" at bounding box center [297, 289] width 43 height 22
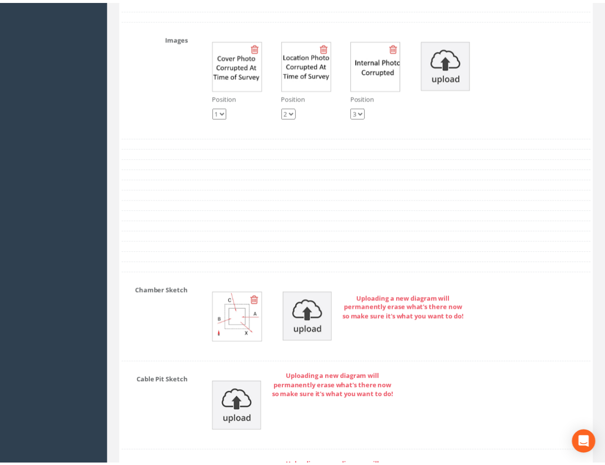
scroll to position [3123, 0]
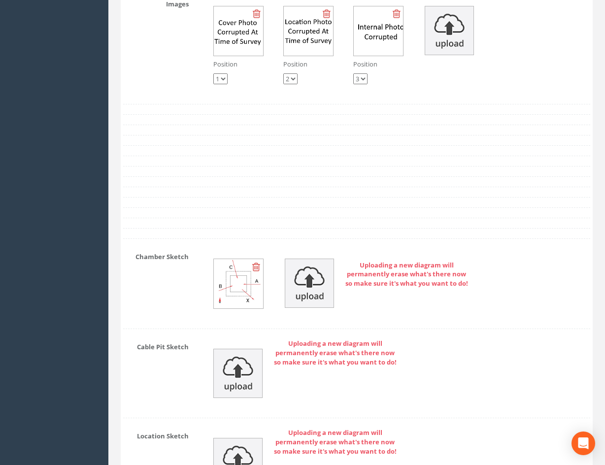
click at [520, 94] on div "Position 1 2 3 Position 1 2 3 Position 1 2 3" at bounding box center [396, 45] width 401 height 98
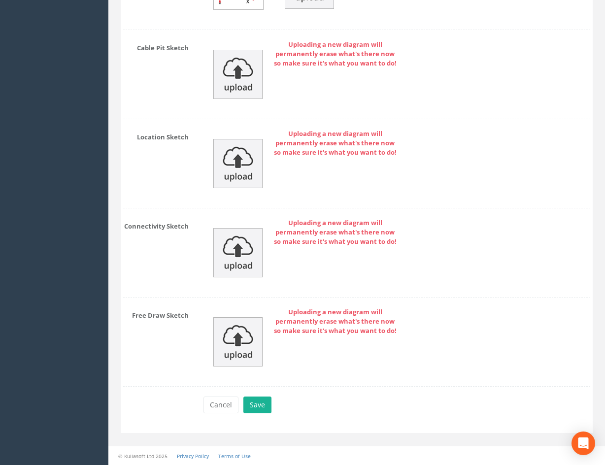
scroll to position [3521, 0]
click at [264, 406] on button "Save" at bounding box center [257, 404] width 28 height 17
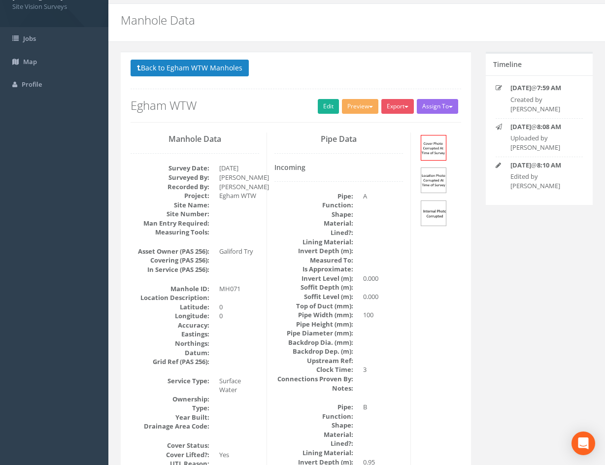
scroll to position [0, 0]
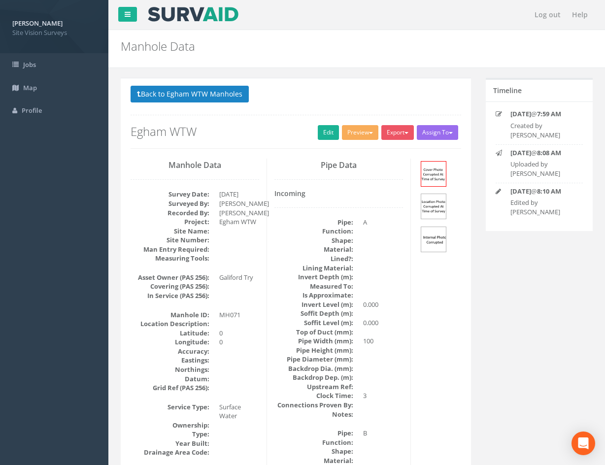
drag, startPoint x: 369, startPoint y: 319, endPoint x: 402, endPoint y: 249, distance: 76.6
click at [400, 99] on p "Back to Egham WTW Manholes Back to Map" at bounding box center [295, 95] width 330 height 19
click at [204, 92] on button "Back to Egham WTW Manholes" at bounding box center [189, 94] width 118 height 17
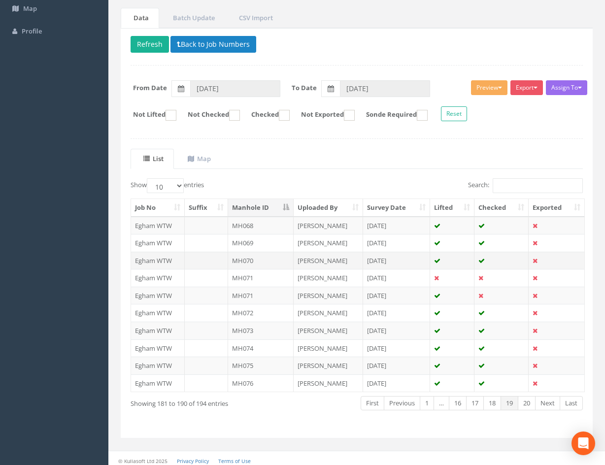
scroll to position [84, 0]
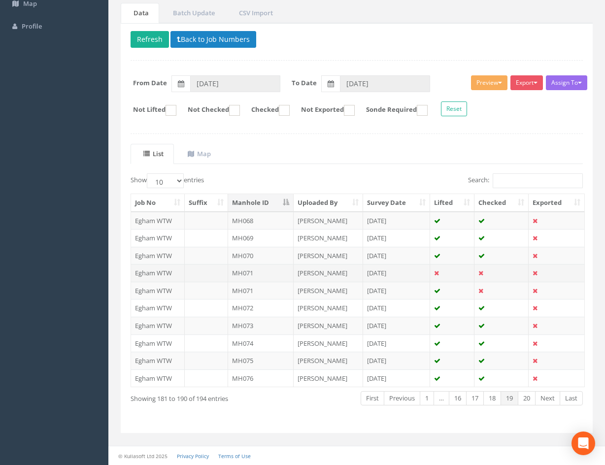
click at [415, 272] on td "[DATE]" at bounding box center [396, 273] width 67 height 18
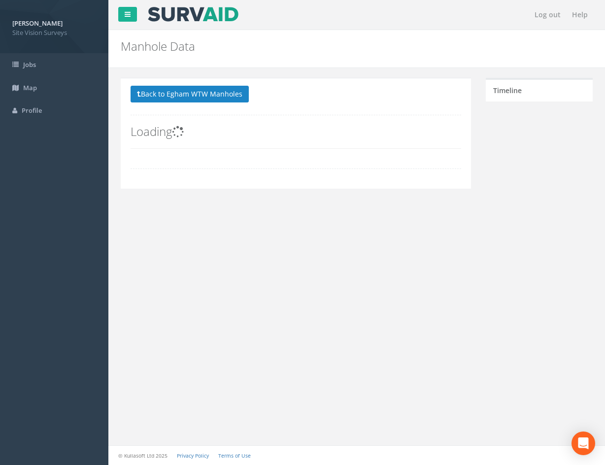
scroll to position [0, 0]
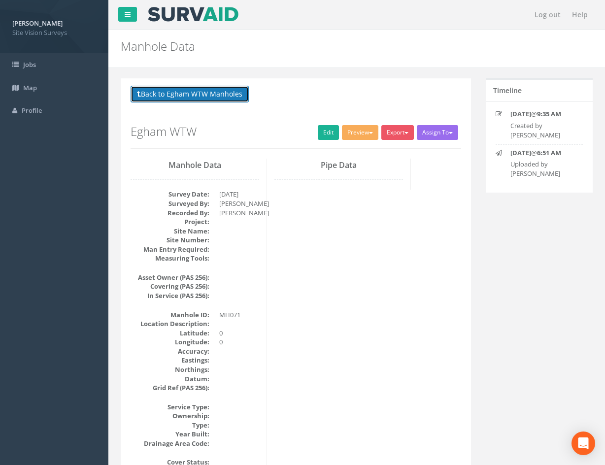
click at [187, 96] on button "Back to Egham WTW Manholes" at bounding box center [189, 94] width 118 height 17
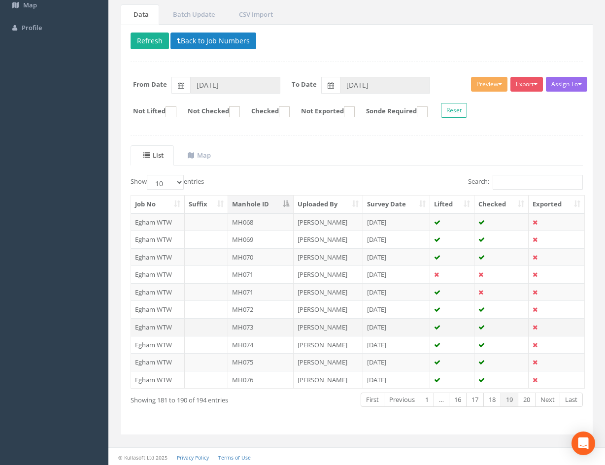
scroll to position [84, 0]
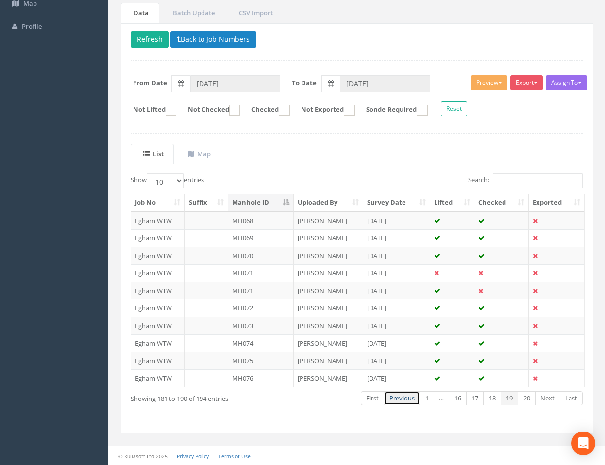
click at [403, 399] on link "Previous" at bounding box center [402, 398] width 36 height 14
click at [411, 290] on td "[DATE]" at bounding box center [396, 291] width 67 height 18
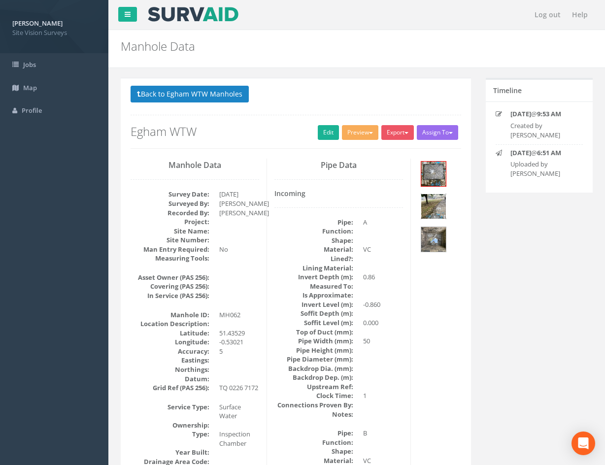
click at [420, 206] on div at bounding box center [433, 206] width 26 height 26
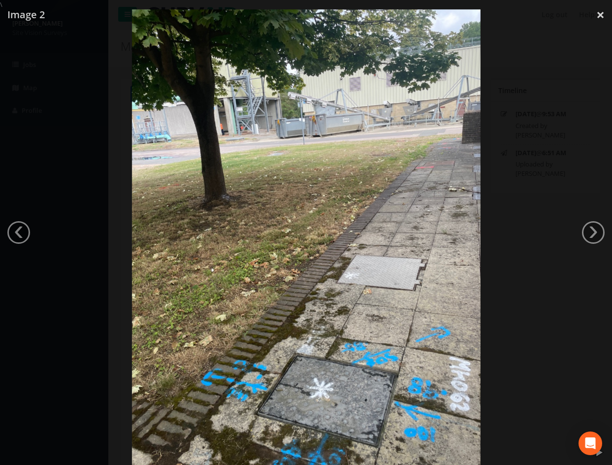
click at [520, 160] on div at bounding box center [306, 241] width 612 height 465
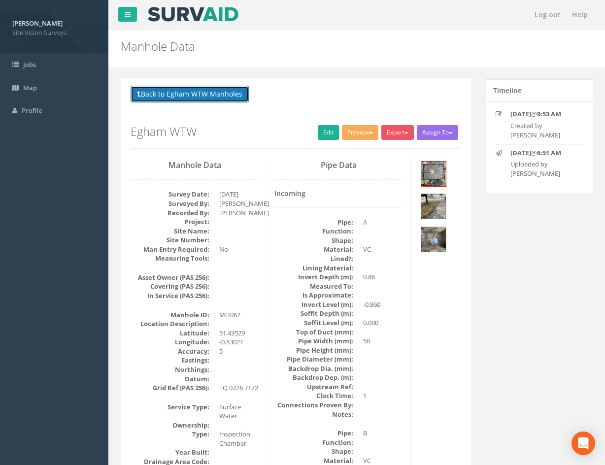
click at [198, 95] on button "Back to Egham WTW Manholes" at bounding box center [189, 94] width 118 height 17
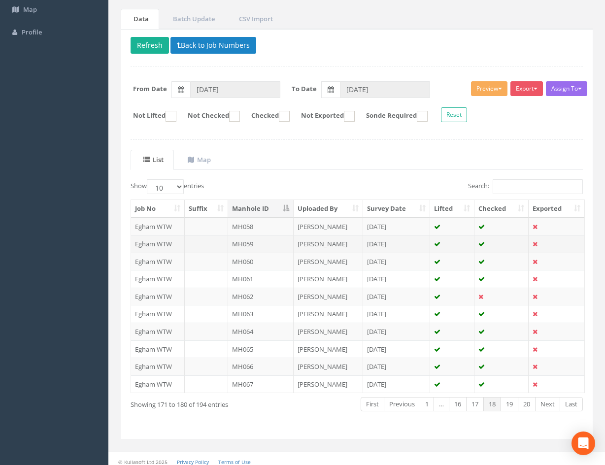
scroll to position [84, 0]
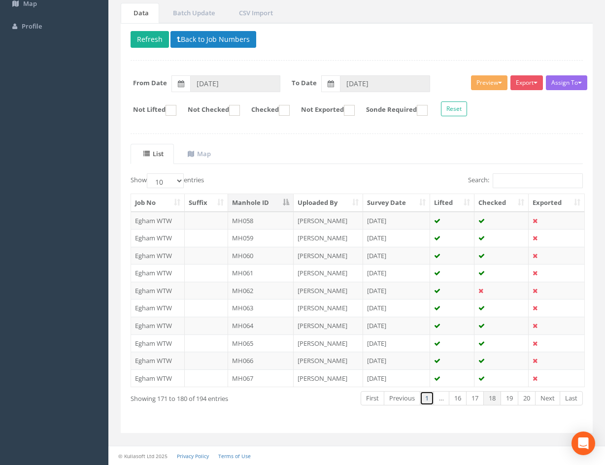
click at [423, 403] on link "1" at bounding box center [426, 398] width 14 height 14
click at [546, 399] on link "Next" at bounding box center [547, 398] width 25 height 14
click at [275, 325] on td "IC023" at bounding box center [260, 326] width 65 height 18
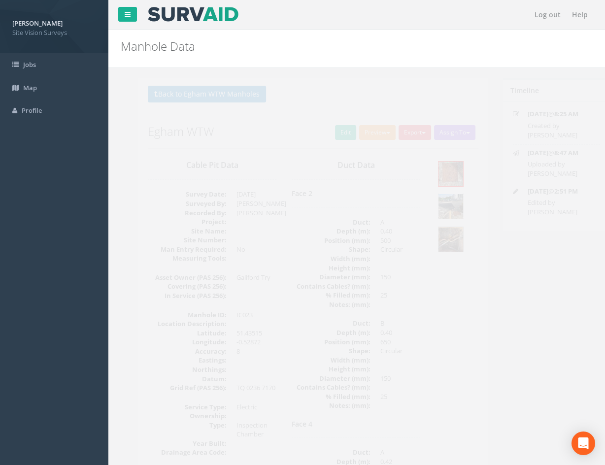
click at [439, 204] on img at bounding box center [433, 206] width 25 height 25
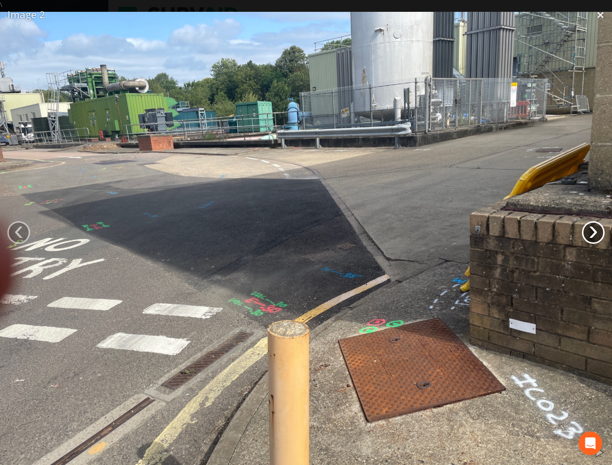
click at [587, 235] on link "›" at bounding box center [593, 232] width 23 height 23
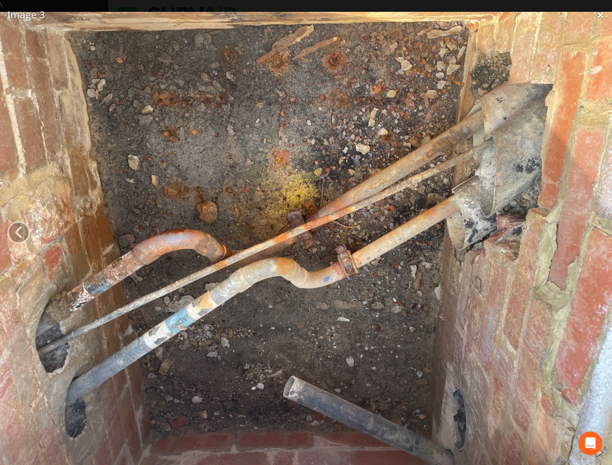
click at [460, 327] on img at bounding box center [306, 241] width 612 height 459
drag, startPoint x: 390, startPoint y: 10, endPoint x: 434, endPoint y: 20, distance: 44.8
click at [390, 10] on div at bounding box center [306, 241] width 612 height 465
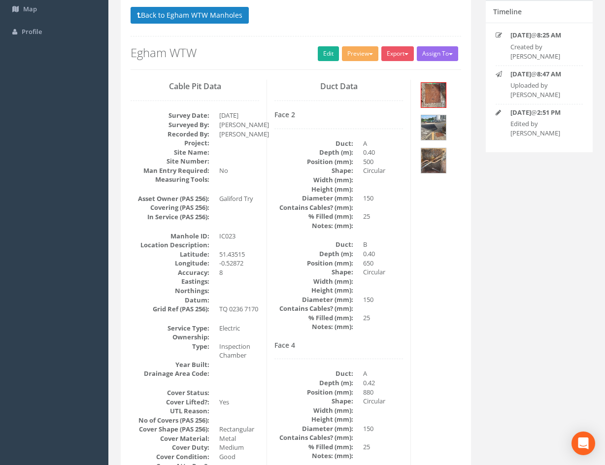
scroll to position [49, 0]
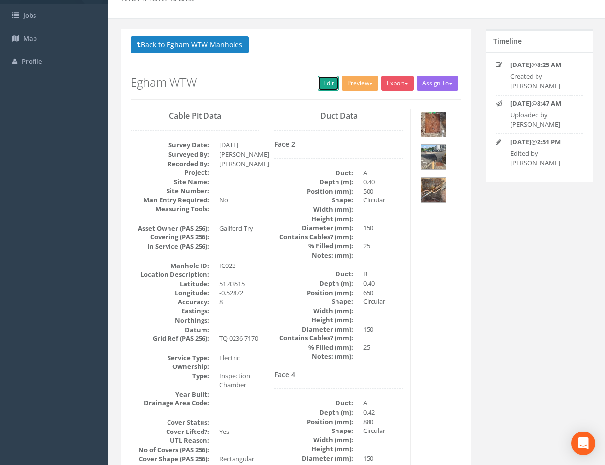
click at [319, 86] on link "Edit" at bounding box center [328, 83] width 21 height 15
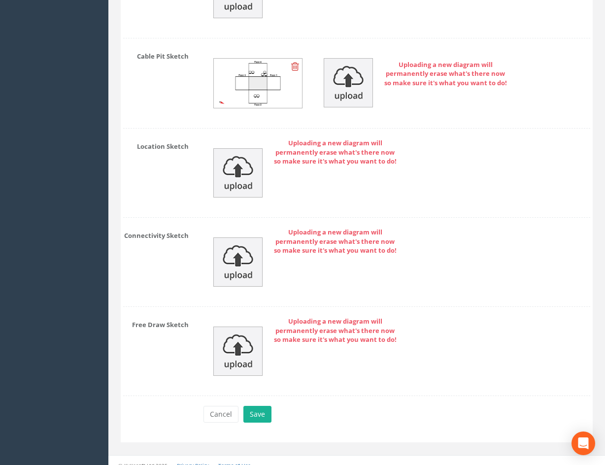
scroll to position [2435, 0]
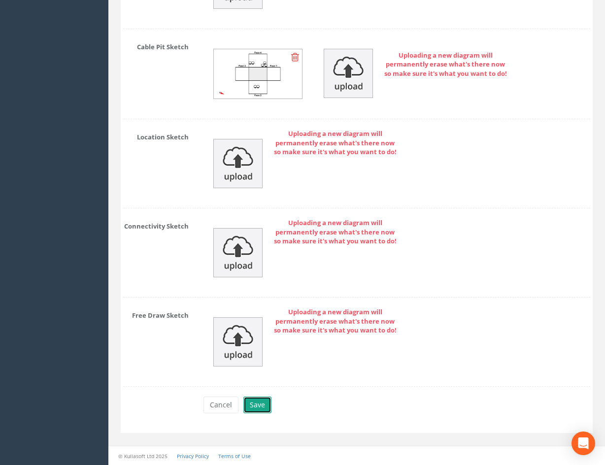
click at [265, 399] on button "Save" at bounding box center [257, 404] width 28 height 17
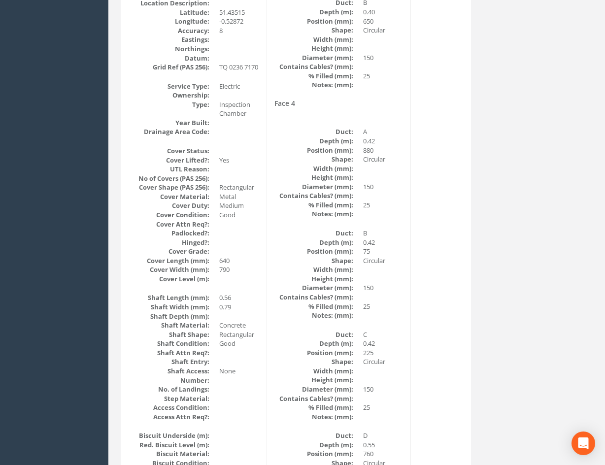
scroll to position [0, 0]
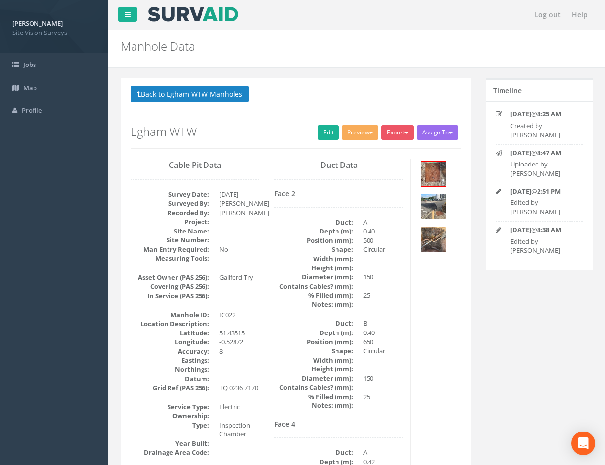
drag, startPoint x: 411, startPoint y: 336, endPoint x: 381, endPoint y: 176, distance: 162.7
click at [232, 96] on button "Back to Egham WTW Manholes" at bounding box center [189, 94] width 118 height 17
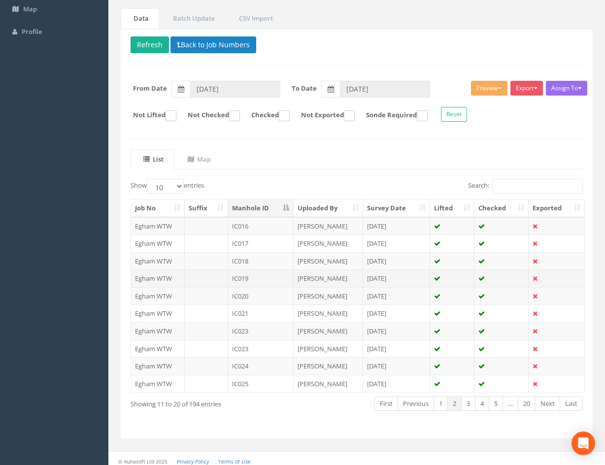
scroll to position [84, 0]
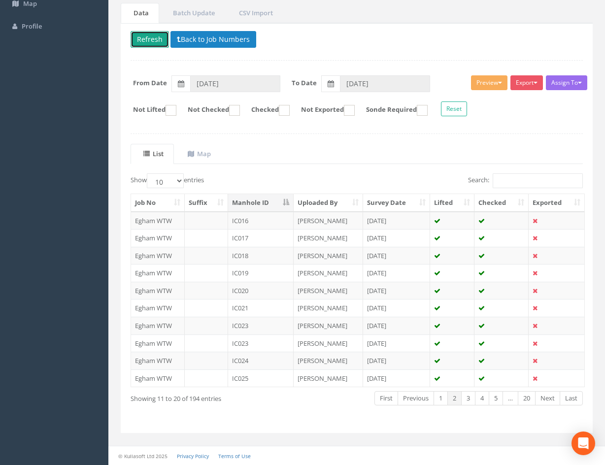
click at [148, 41] on button "Refresh" at bounding box center [149, 39] width 38 height 17
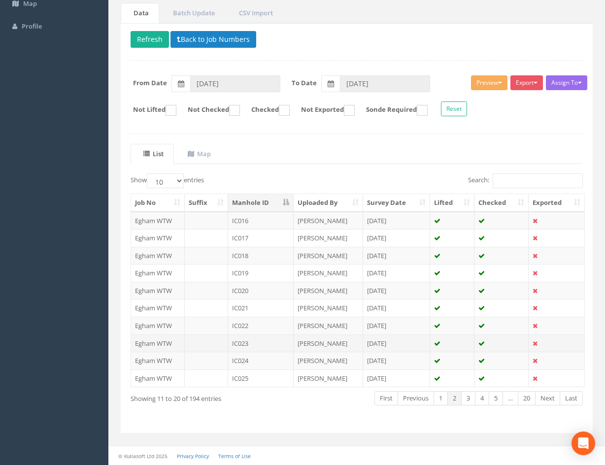
click at [279, 340] on td "IC023" at bounding box center [260, 343] width 65 height 18
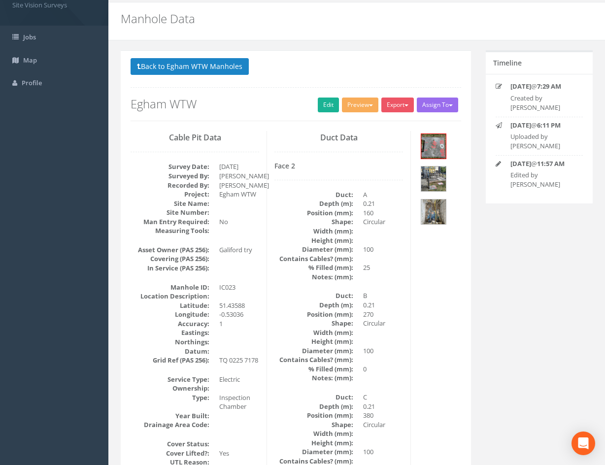
scroll to position [0, 0]
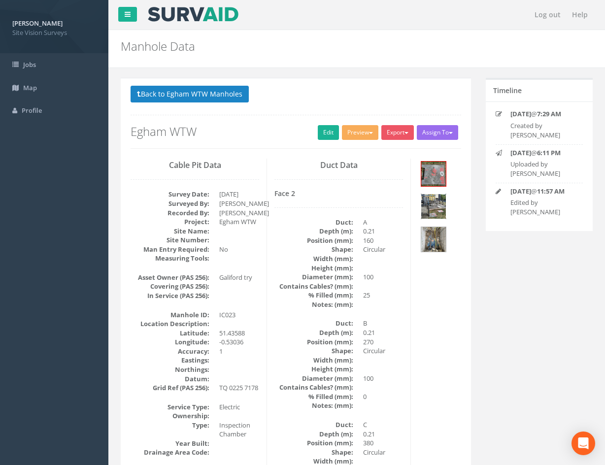
click at [437, 211] on img at bounding box center [433, 206] width 25 height 25
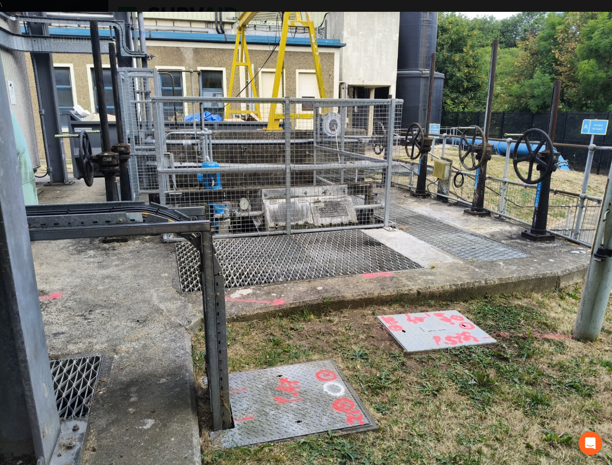
click at [238, 38] on img at bounding box center [306, 241] width 612 height 459
click at [285, 8] on div "\ \ Image 2 \ ‹ \ › \ × \ \ \" at bounding box center [306, 232] width 612 height 465
click at [288, 4] on div "\ \ Image 2 \ ‹ \ › \ × \ \ \" at bounding box center [306, 232] width 612 height 465
click at [600, 17] on link "×" at bounding box center [600, 15] width 23 height 30
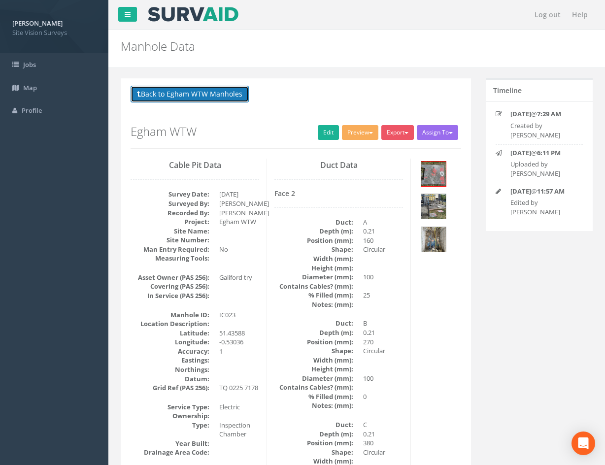
click at [203, 94] on button "Back to Egham WTW Manholes" at bounding box center [189, 94] width 118 height 17
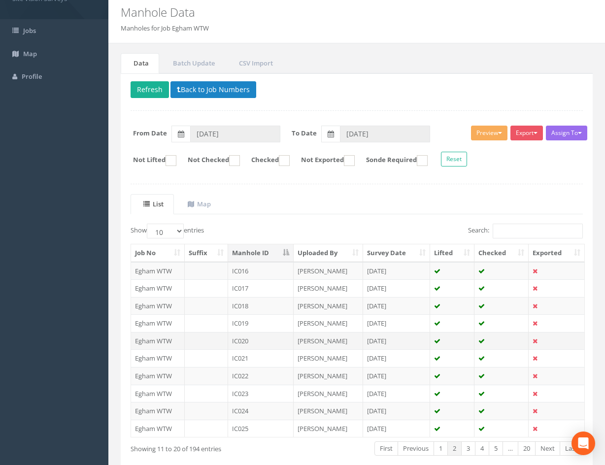
scroll to position [84, 0]
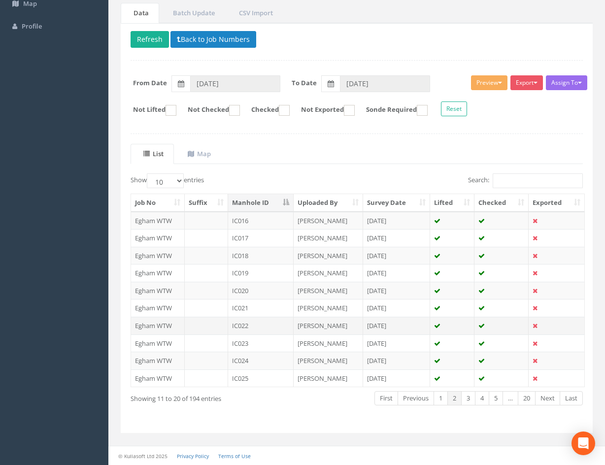
click at [270, 323] on td "IC022" at bounding box center [260, 326] width 65 height 18
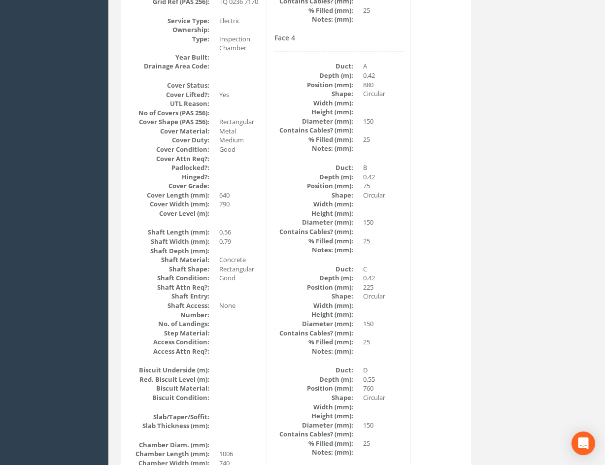
scroll to position [1072, 0]
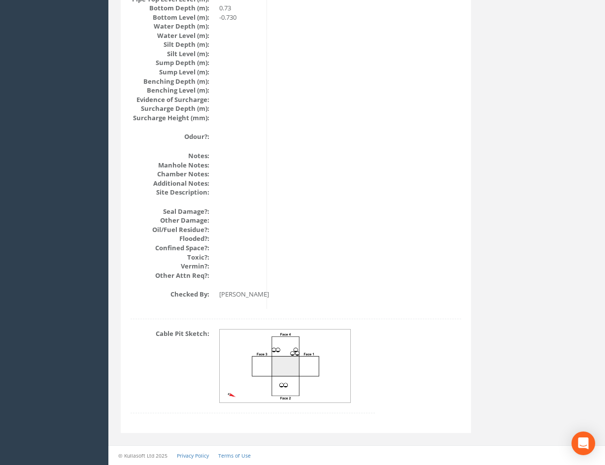
drag, startPoint x: 411, startPoint y: 327, endPoint x: 434, endPoint y: 451, distance: 126.3
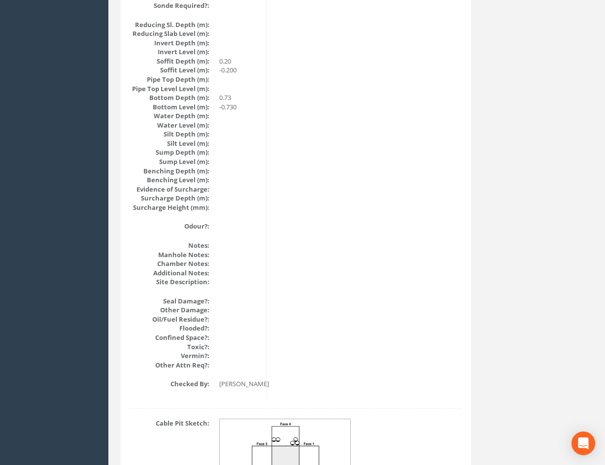
scroll to position [0, 0]
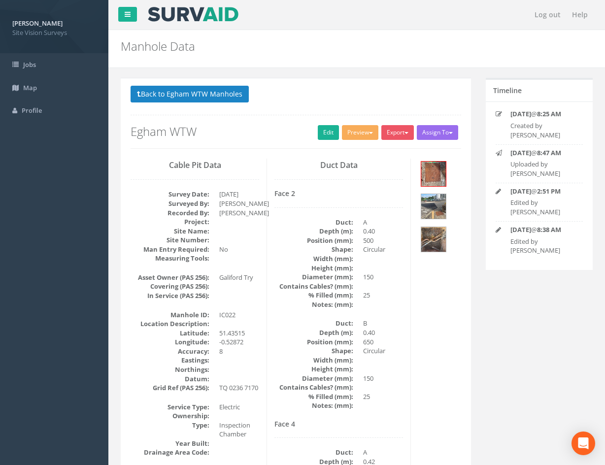
drag, startPoint x: 440, startPoint y: 286, endPoint x: 453, endPoint y: 142, distance: 144.8
click at [437, 236] on img at bounding box center [433, 239] width 25 height 25
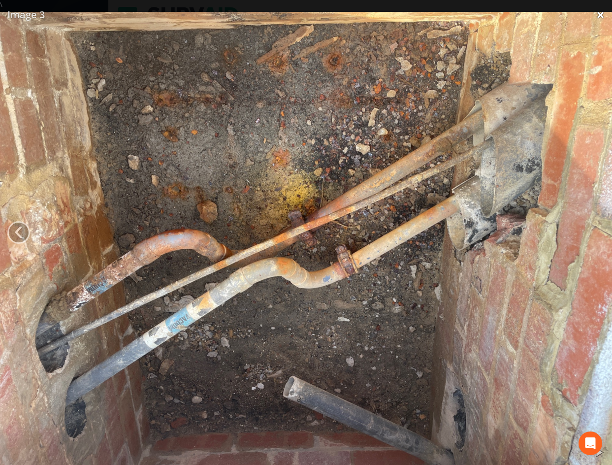
click at [601, 17] on link "×" at bounding box center [600, 15] width 23 height 30
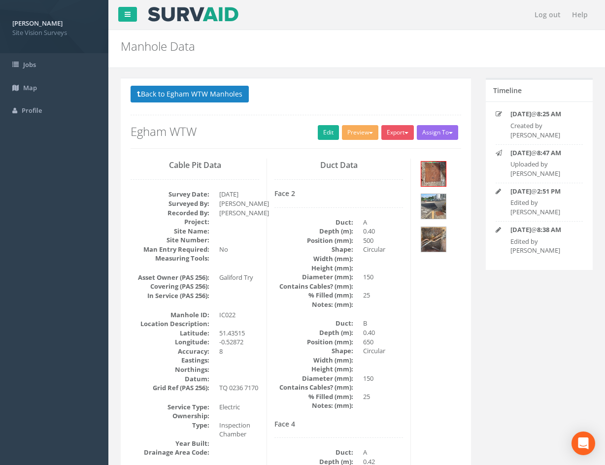
click at [224, 95] on button "Back to Egham WTW Manholes" at bounding box center [189, 94] width 118 height 17
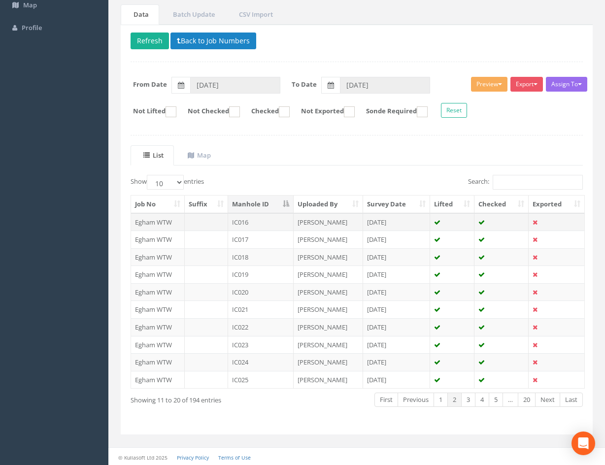
scroll to position [84, 0]
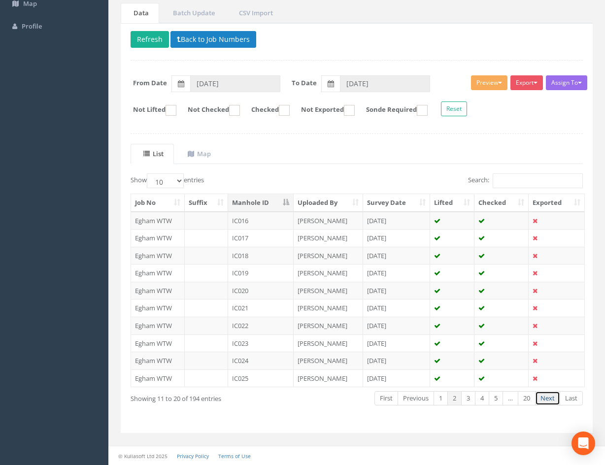
click at [549, 400] on link "Next" at bounding box center [547, 398] width 25 height 14
click at [548, 398] on link "Next" at bounding box center [547, 398] width 25 height 14
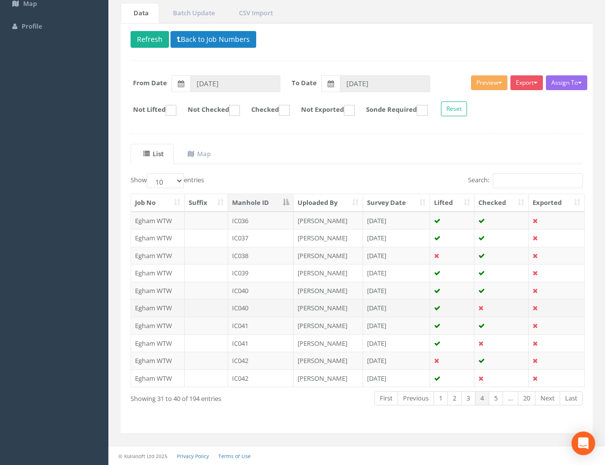
click at [458, 304] on td at bounding box center [452, 308] width 44 height 18
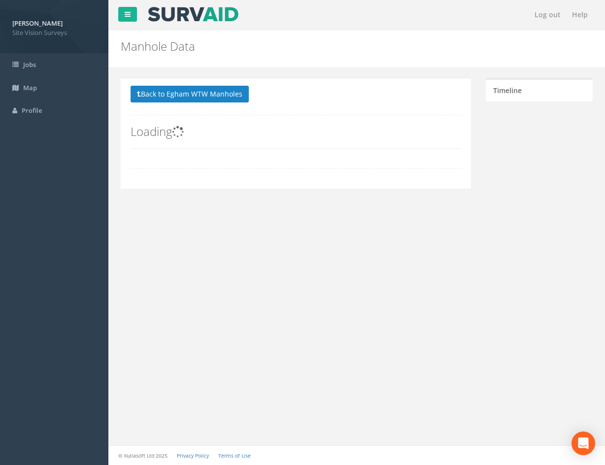
scroll to position [0, 0]
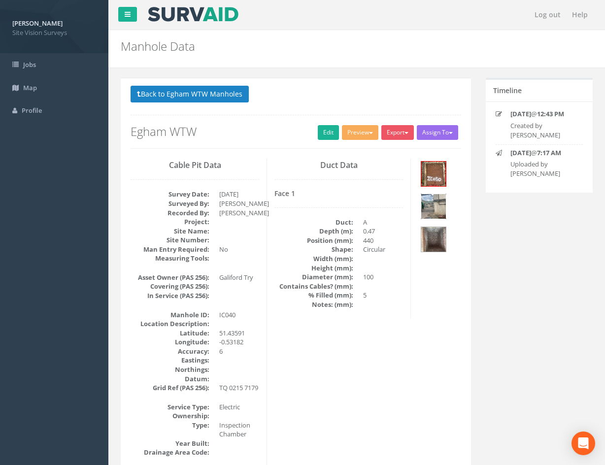
click at [437, 203] on img at bounding box center [433, 206] width 25 height 25
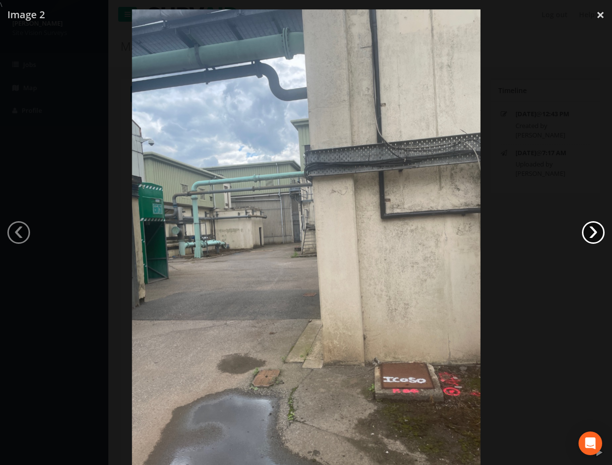
click at [594, 233] on link "›" at bounding box center [593, 232] width 23 height 23
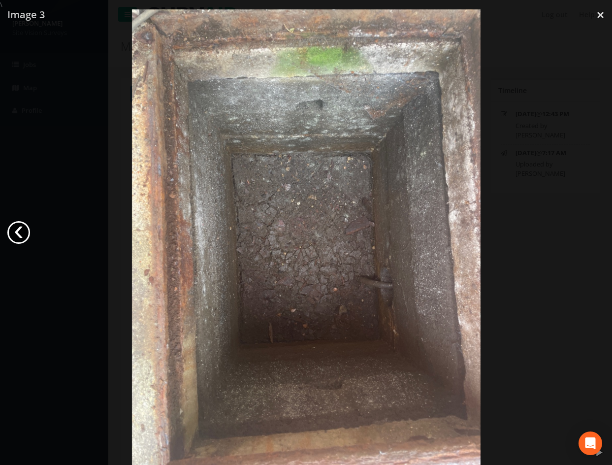
click at [19, 231] on link "‹" at bounding box center [18, 232] width 23 height 23
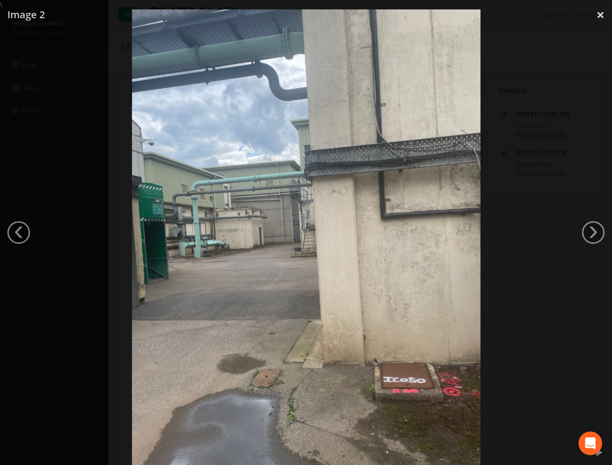
click at [536, 226] on div at bounding box center [306, 241] width 612 height 465
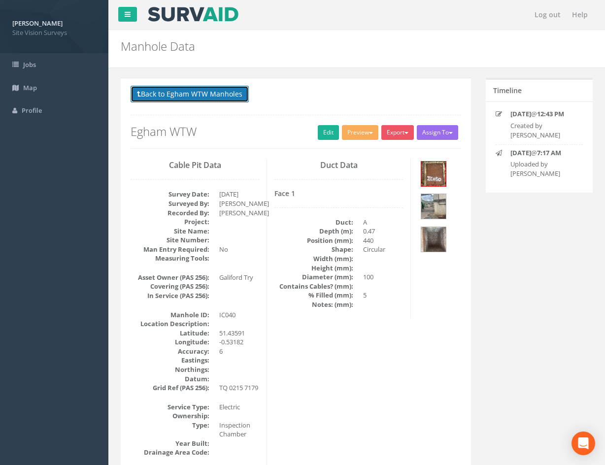
click at [178, 95] on button "Back to Egham WTW Manholes" at bounding box center [189, 94] width 118 height 17
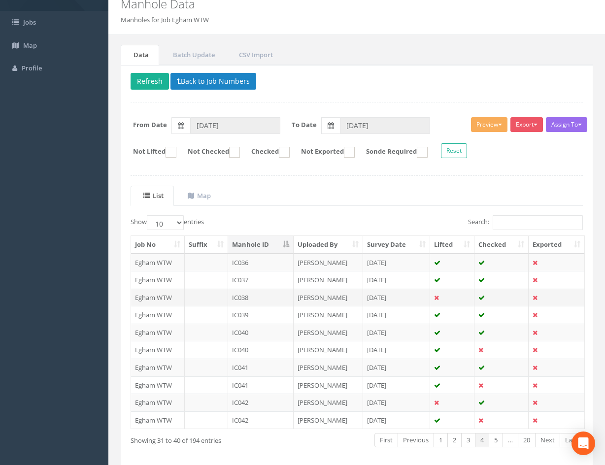
scroll to position [84, 0]
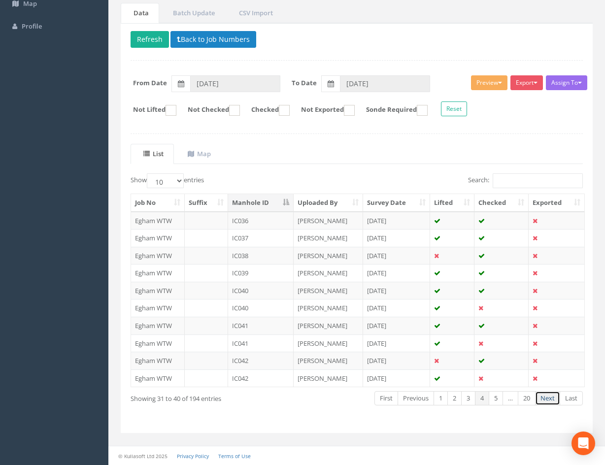
click at [543, 402] on link "Next" at bounding box center [547, 398] width 25 height 14
click at [544, 402] on link "Next" at bounding box center [547, 398] width 25 height 14
click at [276, 324] on td "IC050" at bounding box center [260, 326] width 65 height 18
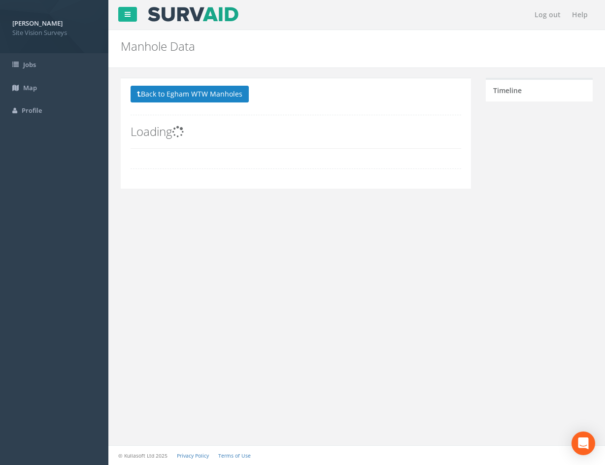
scroll to position [0, 0]
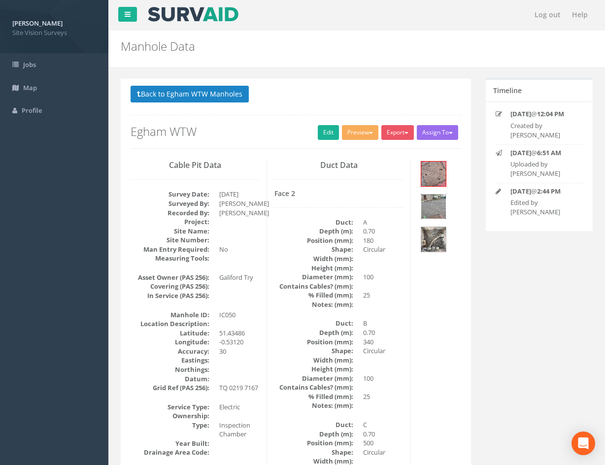
click at [436, 207] on img at bounding box center [433, 206] width 25 height 25
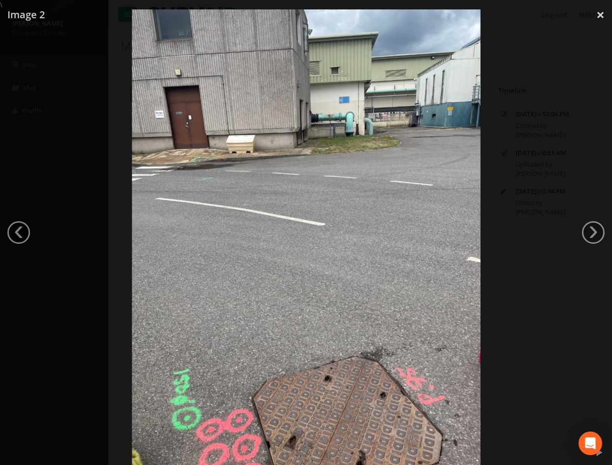
click at [512, 286] on div at bounding box center [306, 241] width 612 height 465
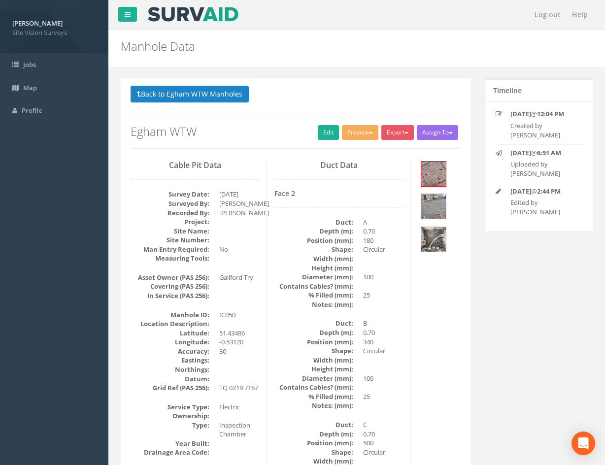
drag, startPoint x: 489, startPoint y: 353, endPoint x: 476, endPoint y: 269, distance: 85.2
click at [203, 95] on button "Back to Egham WTW Manholes" at bounding box center [189, 94] width 118 height 17
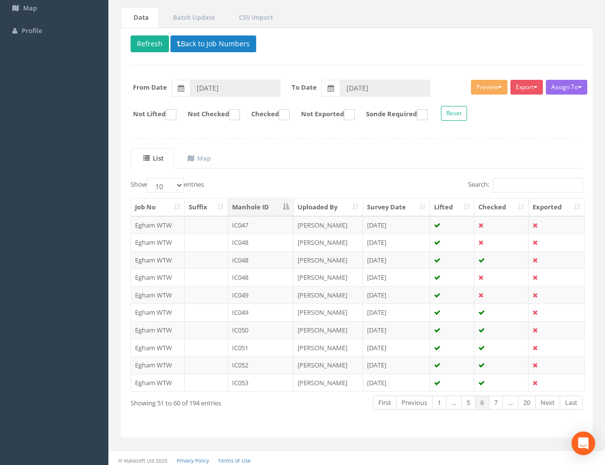
scroll to position [84, 0]
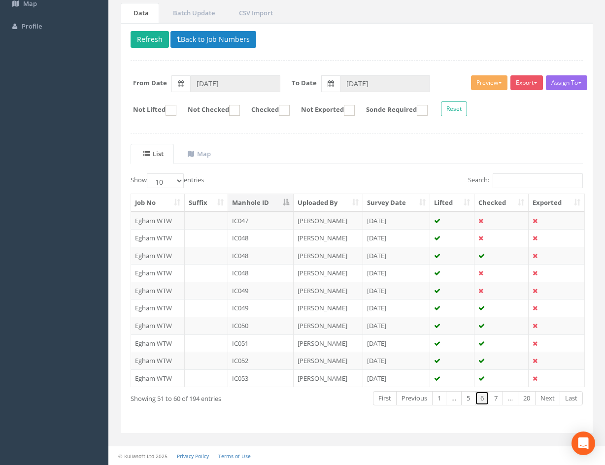
click at [481, 401] on link "6" at bounding box center [482, 398] width 14 height 14
click at [470, 399] on link "5" at bounding box center [468, 398] width 14 height 14
click at [468, 398] on link "4" at bounding box center [468, 398] width 14 height 14
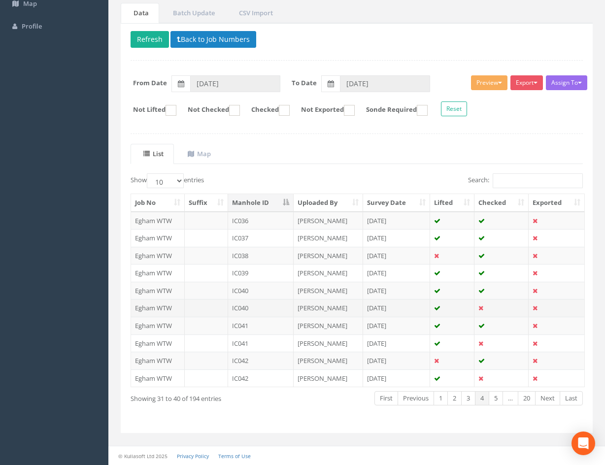
click at [279, 308] on td "IC040" at bounding box center [260, 308] width 65 height 18
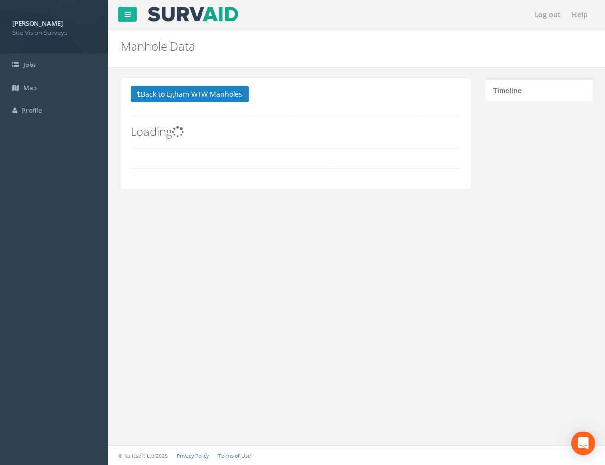
scroll to position [0, 0]
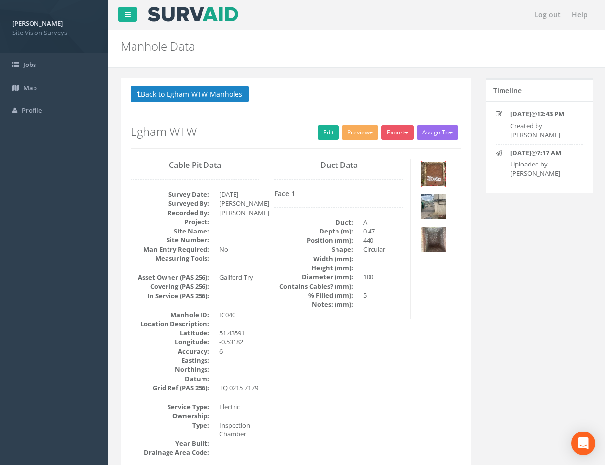
click at [433, 177] on img at bounding box center [433, 173] width 25 height 25
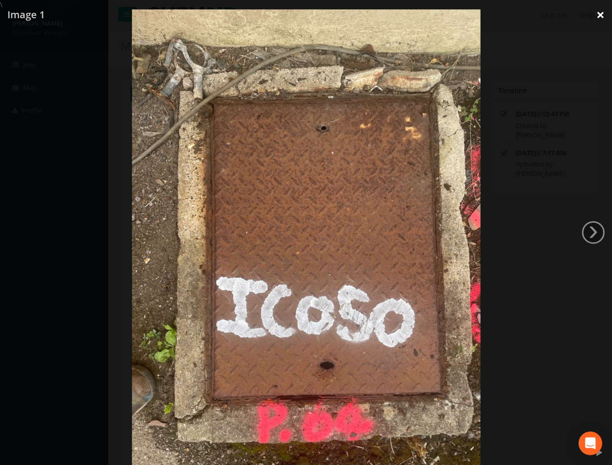
click at [602, 14] on link "×" at bounding box center [600, 15] width 23 height 30
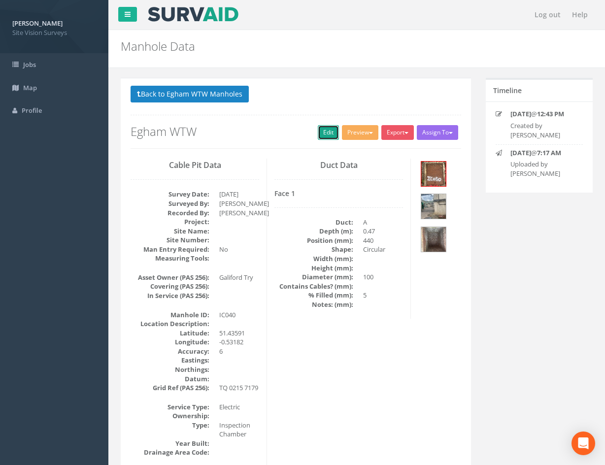
click at [321, 134] on link "Edit" at bounding box center [328, 132] width 21 height 15
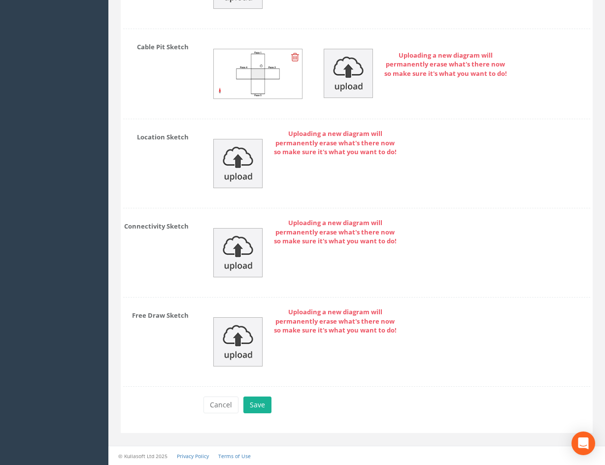
drag, startPoint x: 352, startPoint y: 186, endPoint x: 348, endPoint y: 316, distance: 130.1
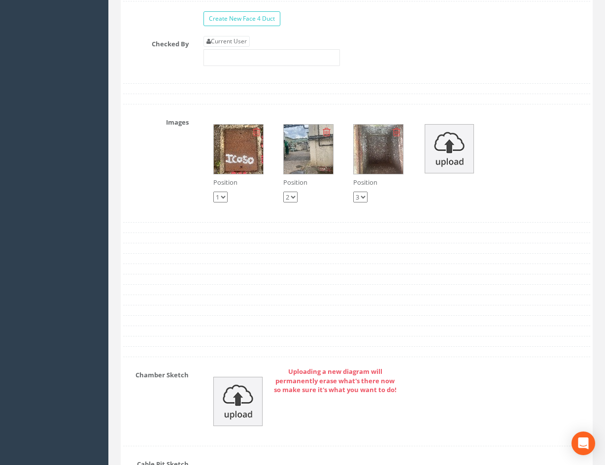
scroll to position [1729, 0]
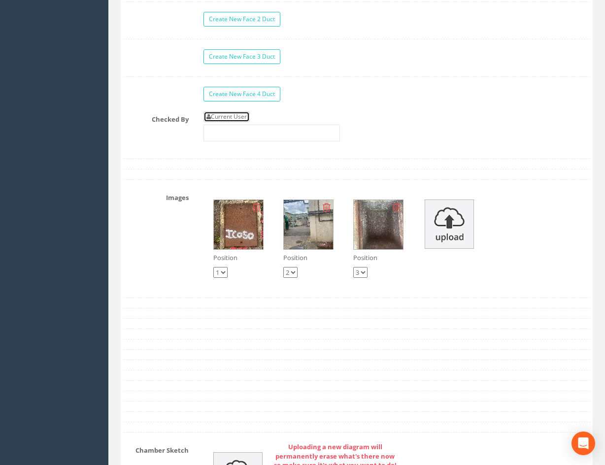
click at [232, 117] on link "Current User" at bounding box center [226, 116] width 46 height 11
type input "[PERSON_NAME]"
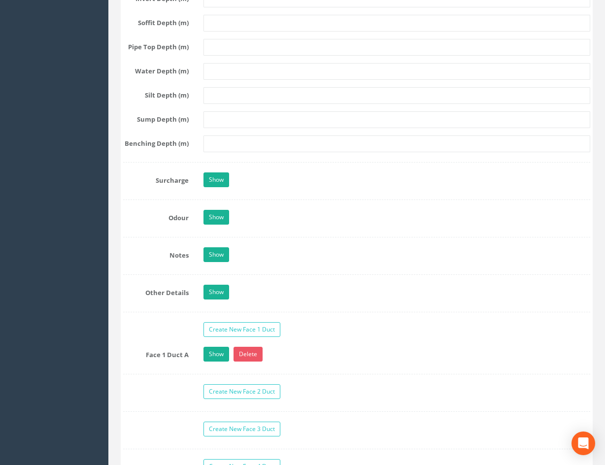
scroll to position [1335, 0]
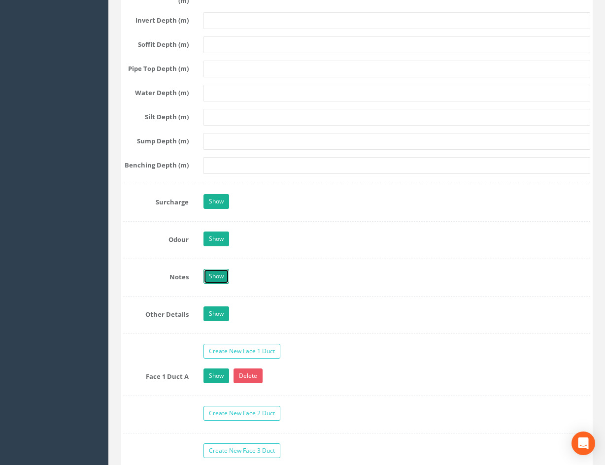
click at [212, 276] on link "Show" at bounding box center [216, 276] width 26 height 15
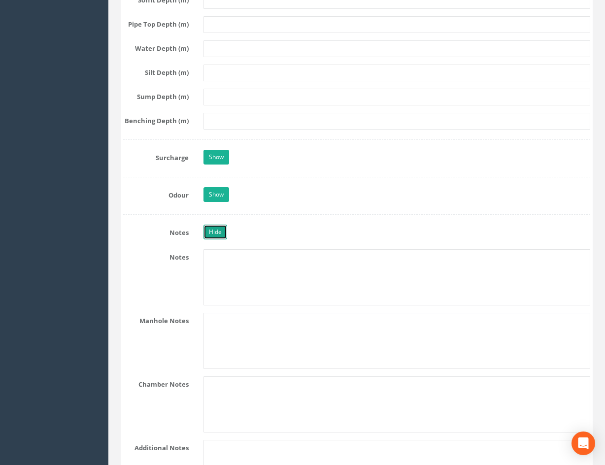
scroll to position [1483, 0]
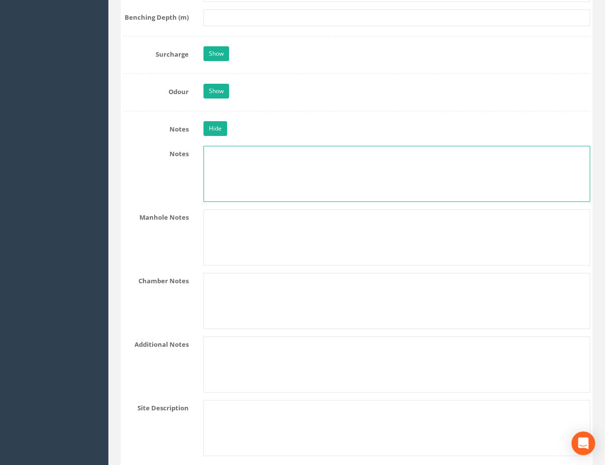
click at [289, 163] on textarea at bounding box center [396, 174] width 386 height 56
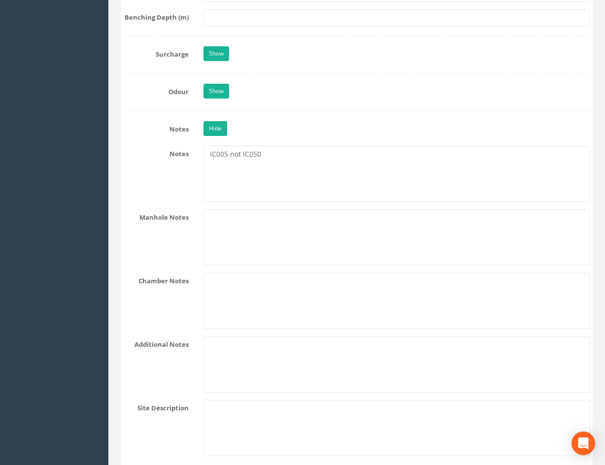
click at [285, 135] on div "Hide" at bounding box center [396, 129] width 401 height 17
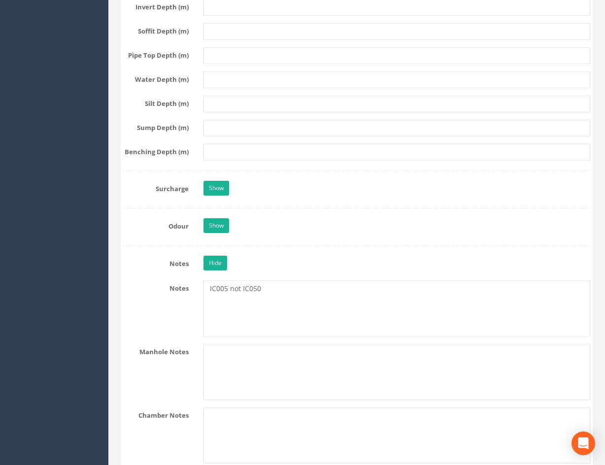
scroll to position [1335, 0]
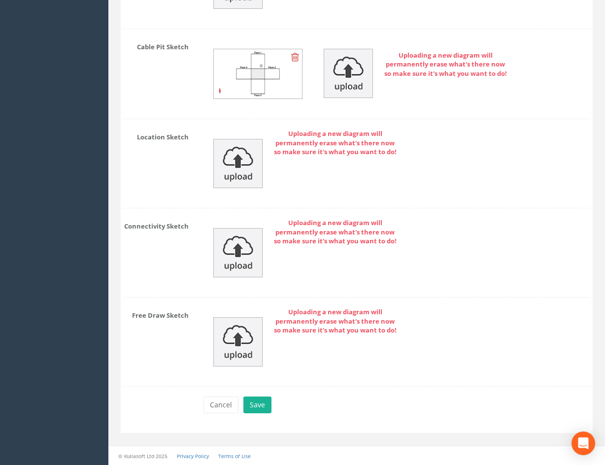
drag, startPoint x: 341, startPoint y: 193, endPoint x: 343, endPoint y: 305, distance: 111.8
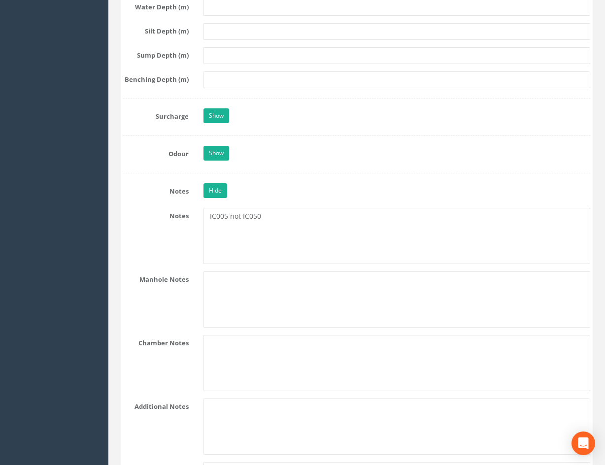
scroll to position [1407, 0]
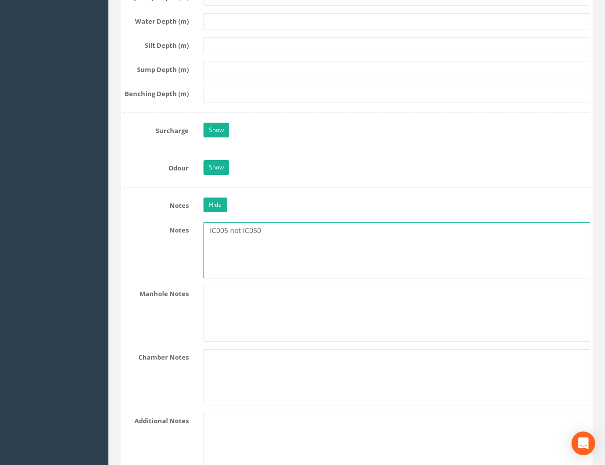
click at [208, 228] on textarea "IC005 not IC050" at bounding box center [396, 250] width 386 height 56
type textarea "*IC005 not IC050"
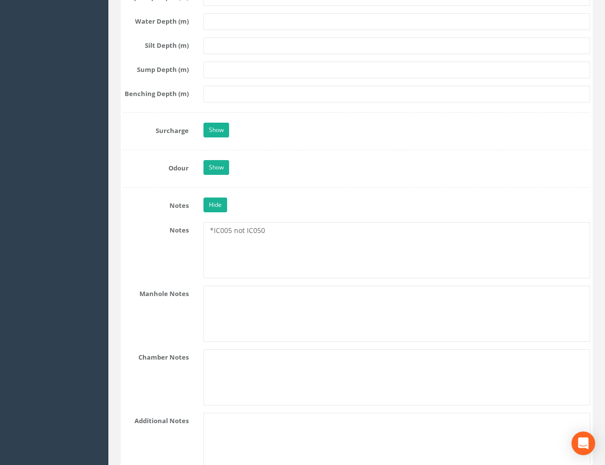
click at [291, 209] on div "Hide" at bounding box center [396, 205] width 401 height 17
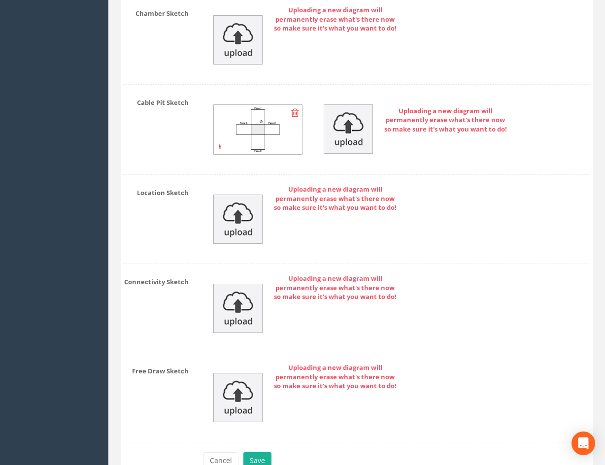
scroll to position [2539, 0]
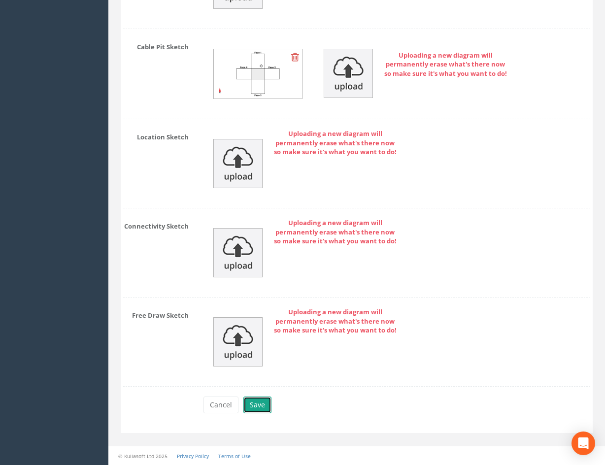
click at [260, 405] on button "Save" at bounding box center [257, 404] width 28 height 17
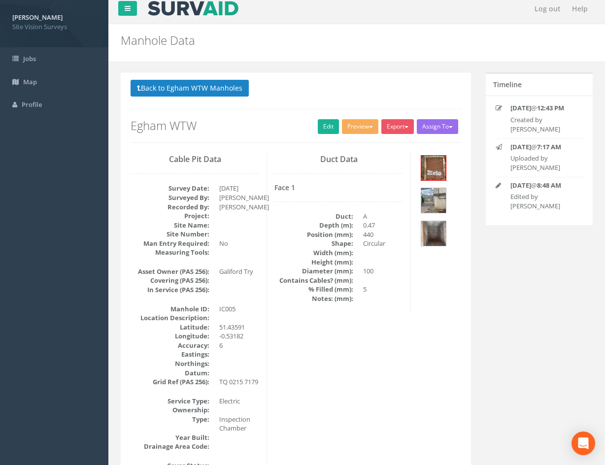
scroll to position [0, 0]
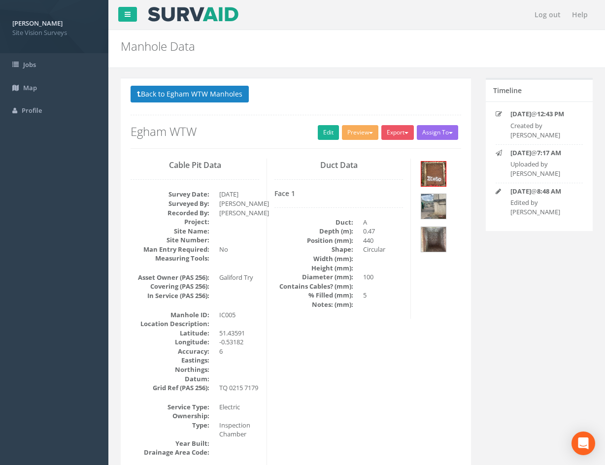
drag, startPoint x: 419, startPoint y: 369, endPoint x: 381, endPoint y: 245, distance: 130.5
click at [232, 100] on button "Back to Egham WTW Manholes" at bounding box center [189, 94] width 118 height 17
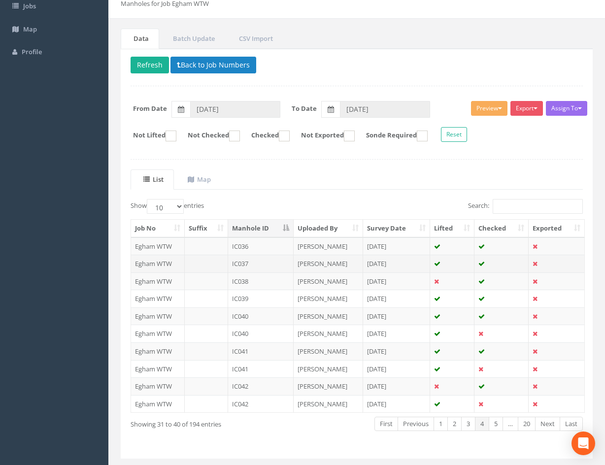
scroll to position [84, 0]
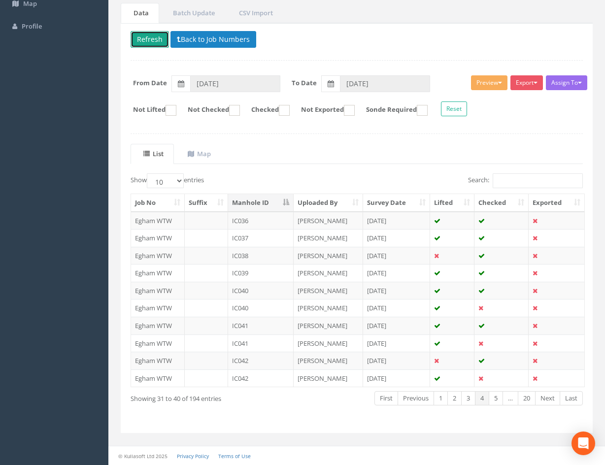
click at [151, 43] on button "Refresh" at bounding box center [149, 39] width 38 height 17
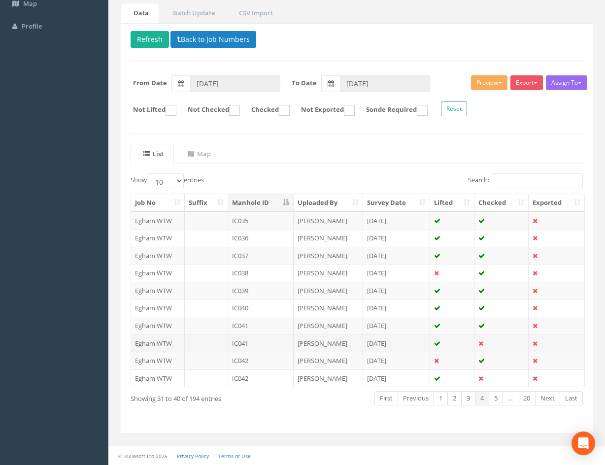
click at [351, 344] on td "[PERSON_NAME]" at bounding box center [327, 343] width 69 height 18
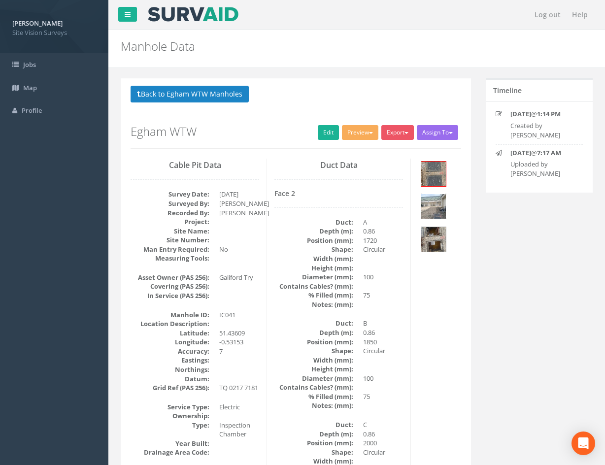
click at [436, 206] on img at bounding box center [433, 206] width 25 height 25
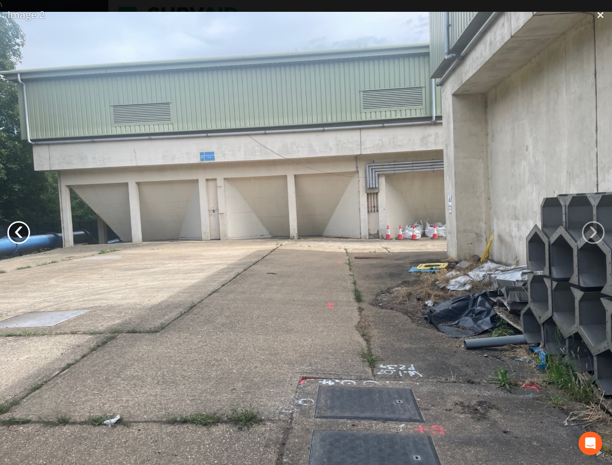
click at [11, 235] on link "‹" at bounding box center [18, 232] width 23 height 23
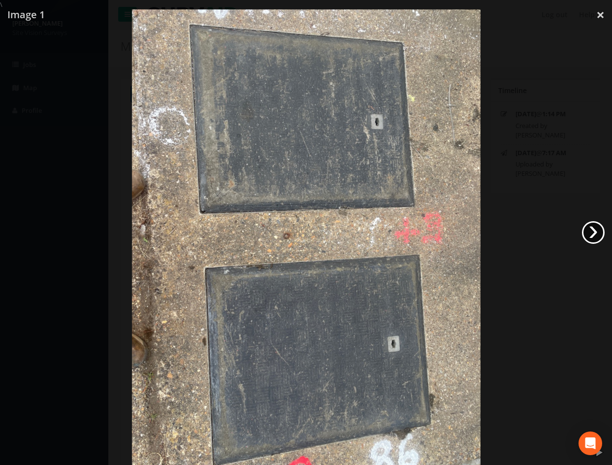
click at [594, 233] on link "›" at bounding box center [593, 232] width 23 height 23
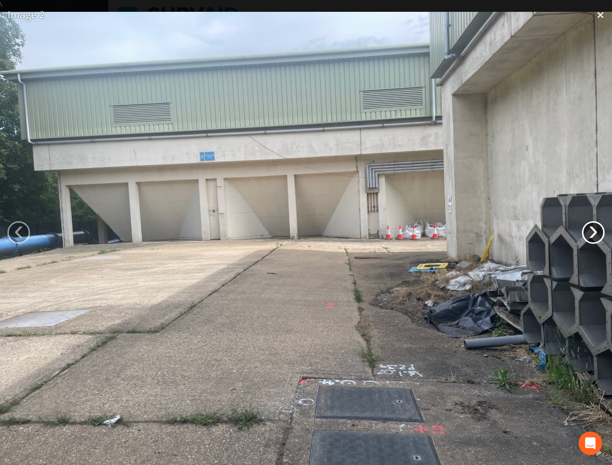
click at [594, 233] on link "›" at bounding box center [593, 232] width 23 height 23
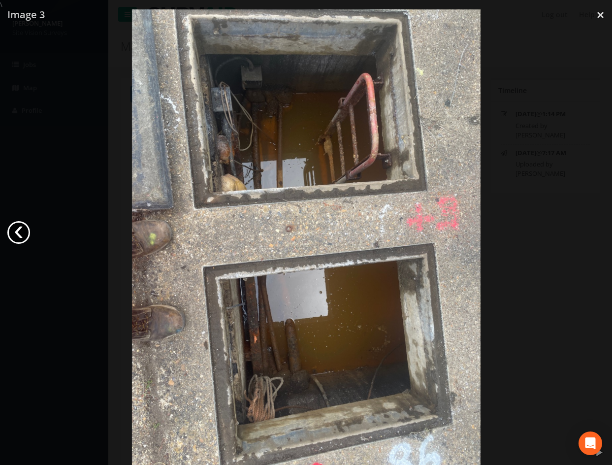
click at [19, 232] on link "‹" at bounding box center [18, 232] width 23 height 23
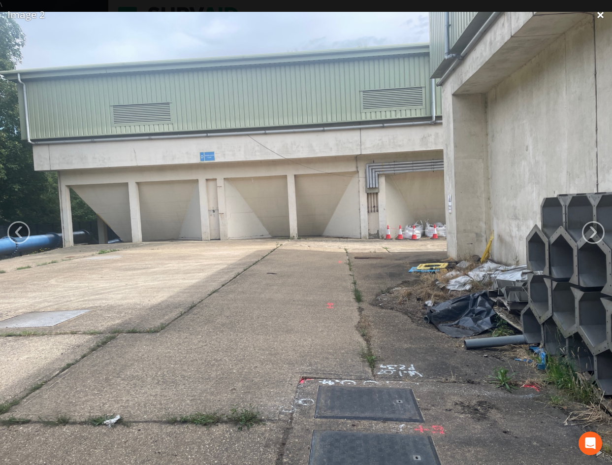
click at [606, 15] on link "×" at bounding box center [600, 15] width 23 height 30
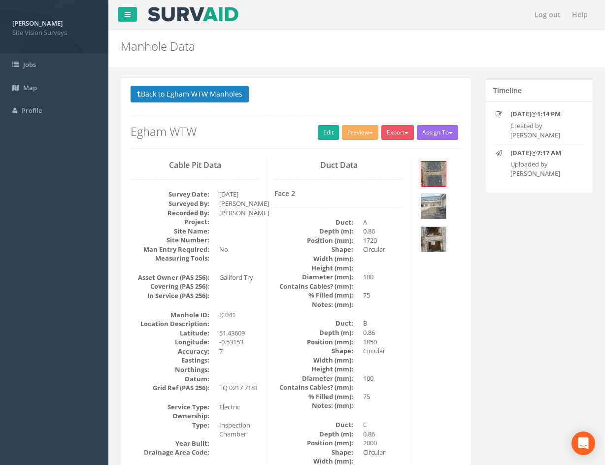
drag, startPoint x: 404, startPoint y: 370, endPoint x: 374, endPoint y: 222, distance: 150.6
click at [327, 130] on link "Edit" at bounding box center [328, 132] width 21 height 15
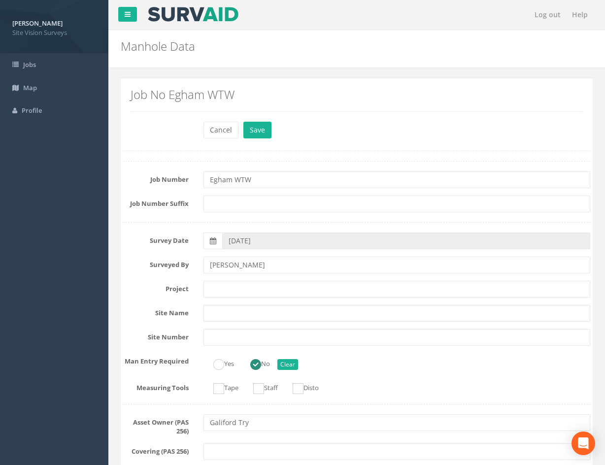
scroll to position [345, 0]
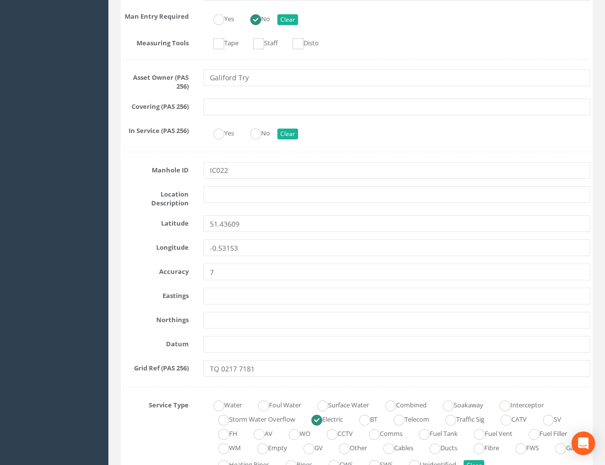
type input "IC022"
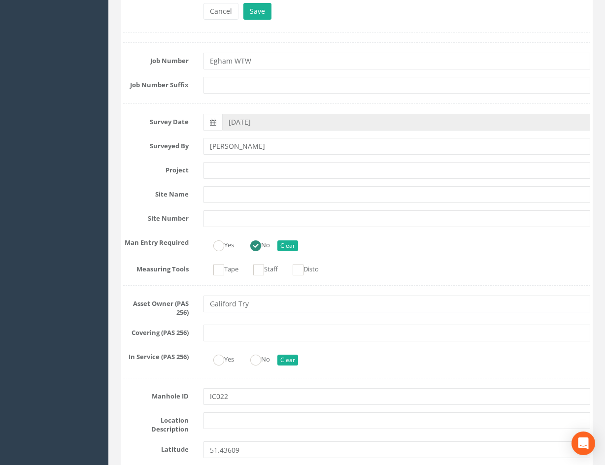
scroll to position [0, 0]
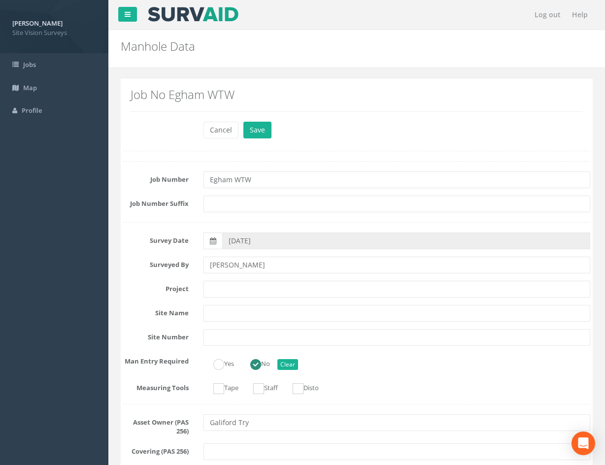
drag, startPoint x: 406, startPoint y: 352, endPoint x: 366, endPoint y: 170, distance: 185.6
click at [262, 126] on button "Save" at bounding box center [257, 130] width 28 height 17
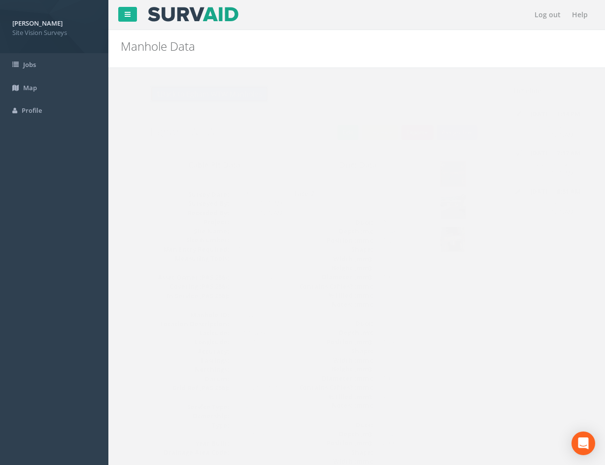
click at [224, 95] on button "Back to Egham WTW Manholes" at bounding box center [189, 94] width 118 height 17
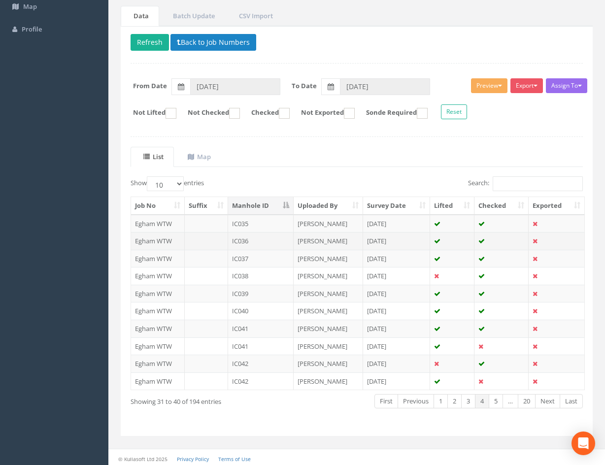
scroll to position [84, 0]
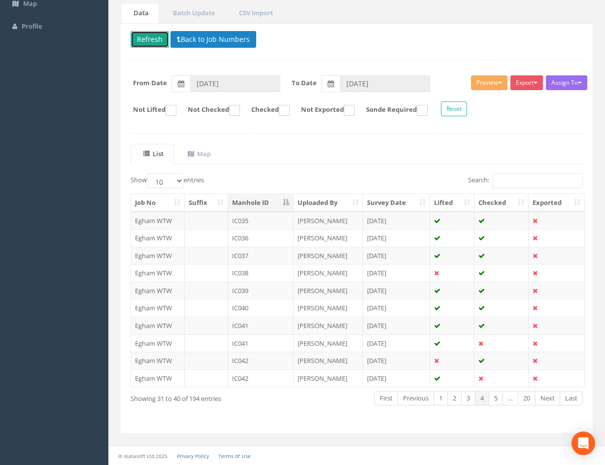
click at [151, 47] on button "Refresh" at bounding box center [149, 39] width 38 height 17
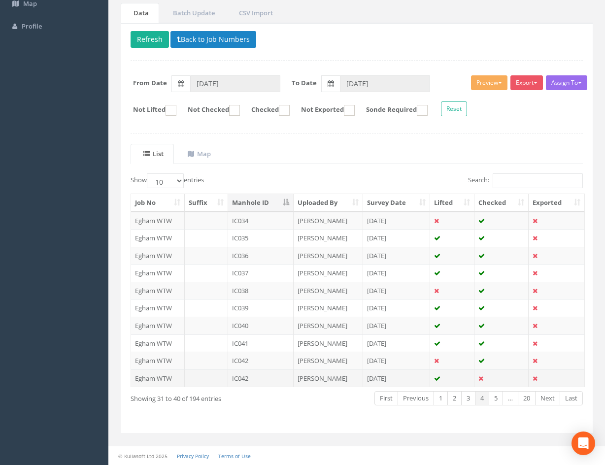
click at [336, 381] on td "[PERSON_NAME]" at bounding box center [327, 378] width 69 height 18
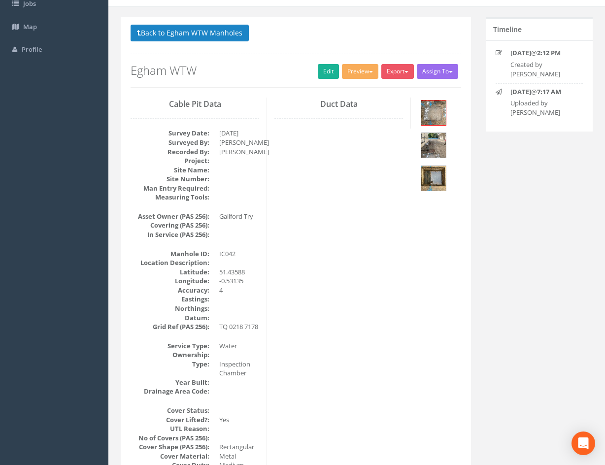
scroll to position [98, 0]
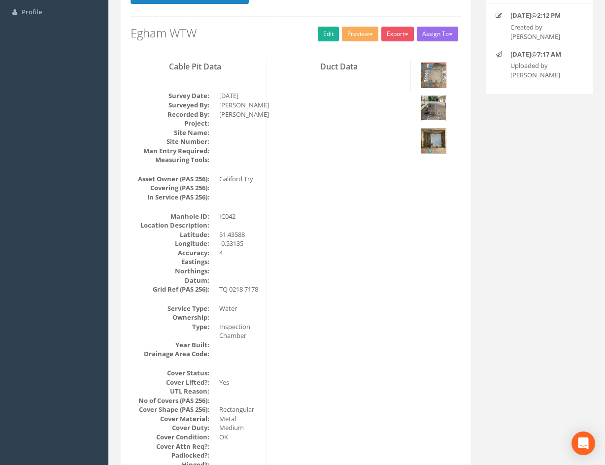
click at [441, 111] on img at bounding box center [433, 108] width 25 height 25
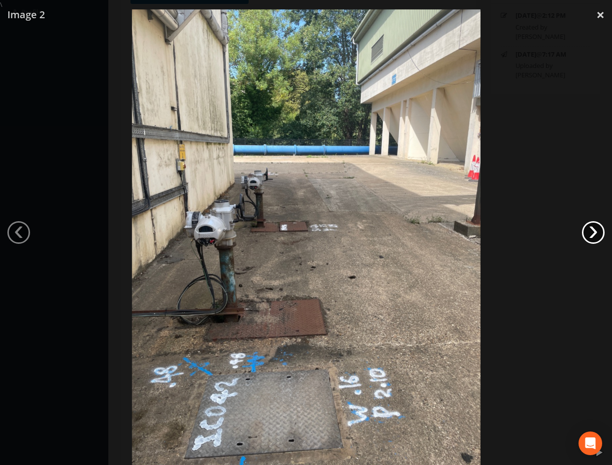
click at [588, 233] on link "›" at bounding box center [593, 232] width 23 height 23
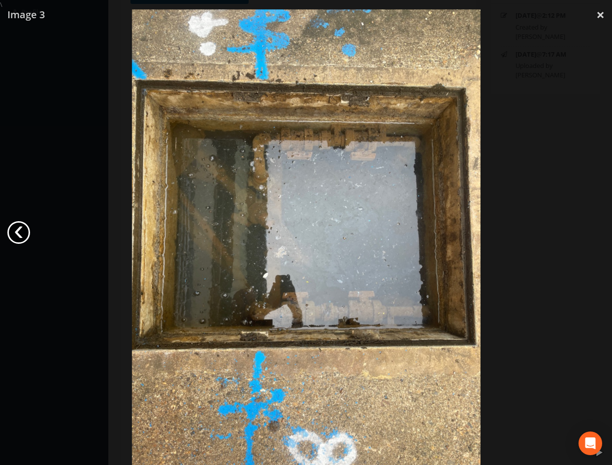
click at [16, 234] on link "‹" at bounding box center [18, 232] width 23 height 23
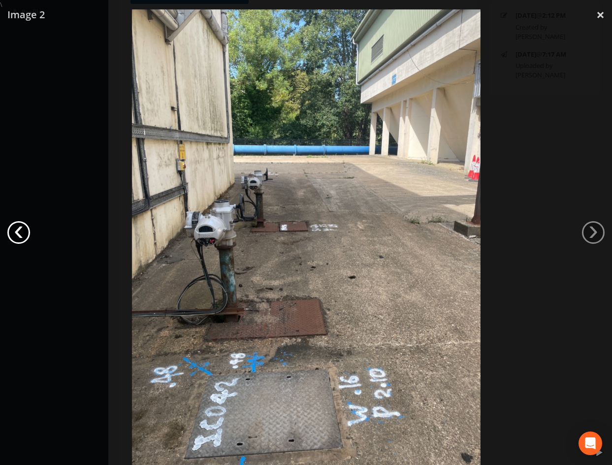
click at [16, 235] on link "‹" at bounding box center [18, 232] width 23 height 23
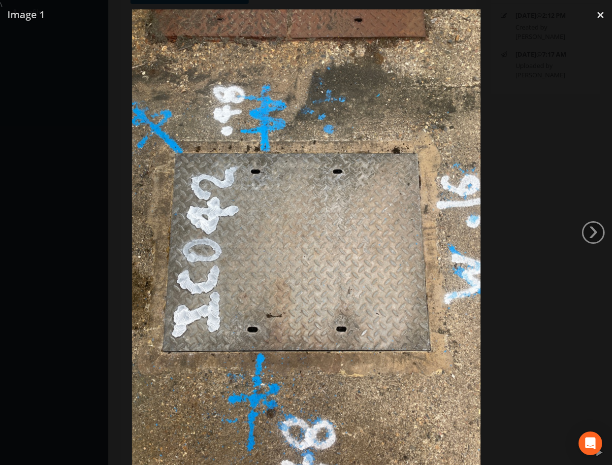
click at [508, 284] on div at bounding box center [306, 241] width 612 height 465
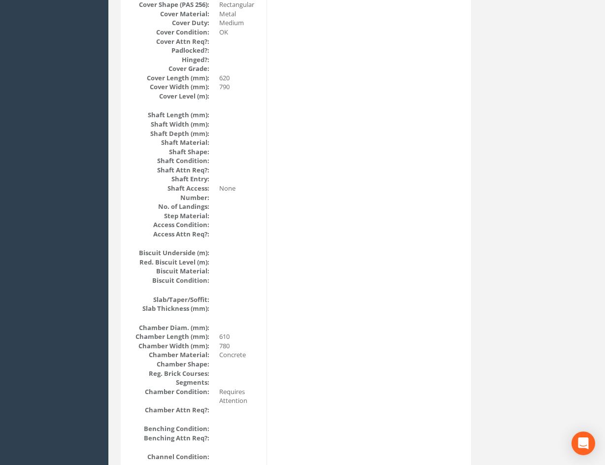
scroll to position [0, 0]
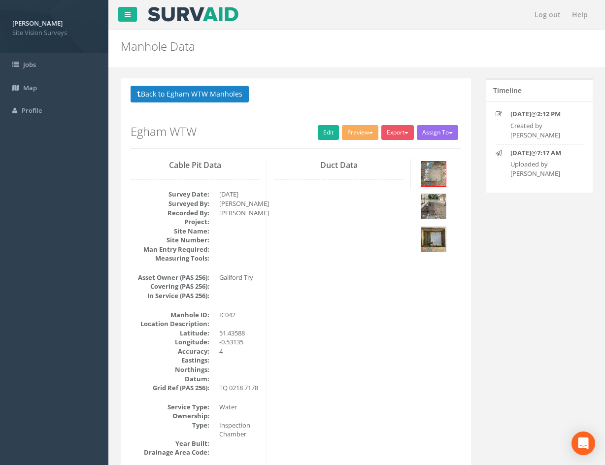
drag, startPoint x: 374, startPoint y: 392, endPoint x: 363, endPoint y: 256, distance: 135.9
click at [434, 179] on img at bounding box center [433, 173] width 25 height 25
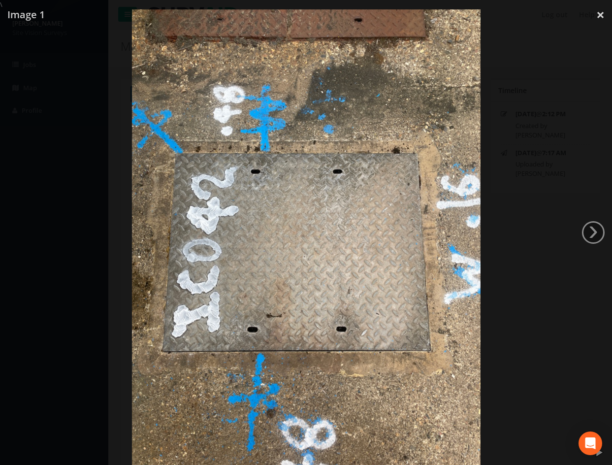
drag, startPoint x: 602, startPoint y: 16, endPoint x: 610, endPoint y: 73, distance: 58.1
click at [602, 16] on link "×" at bounding box center [600, 15] width 23 height 30
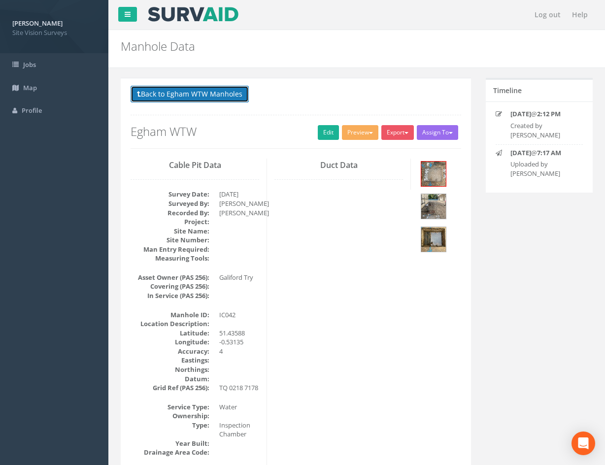
click at [221, 90] on button "Back to Egham WTW Manholes" at bounding box center [189, 94] width 118 height 17
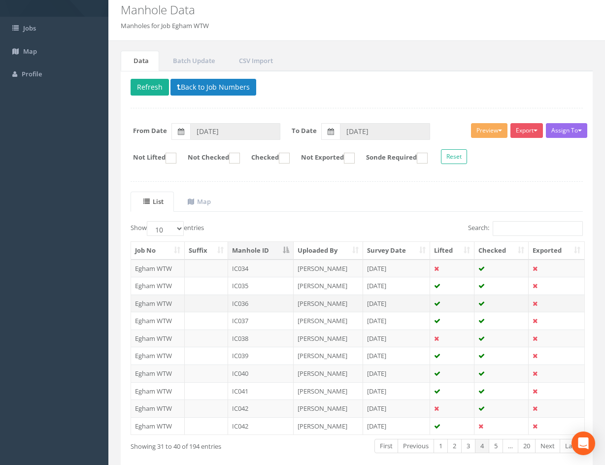
scroll to position [84, 0]
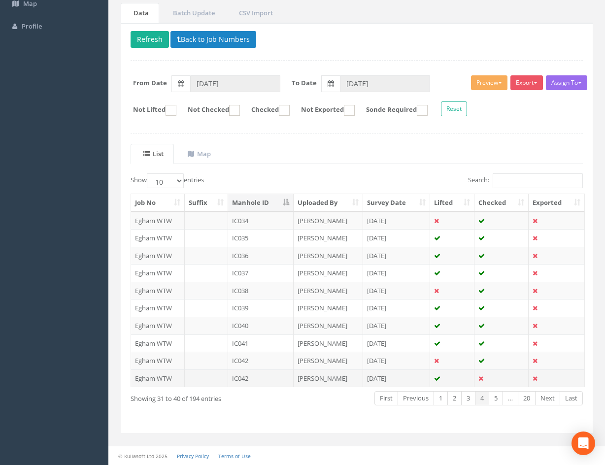
click at [263, 378] on td "IC042" at bounding box center [260, 378] width 65 height 18
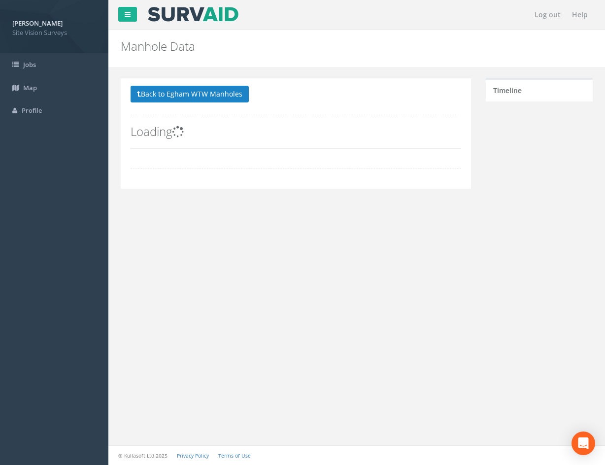
scroll to position [0, 0]
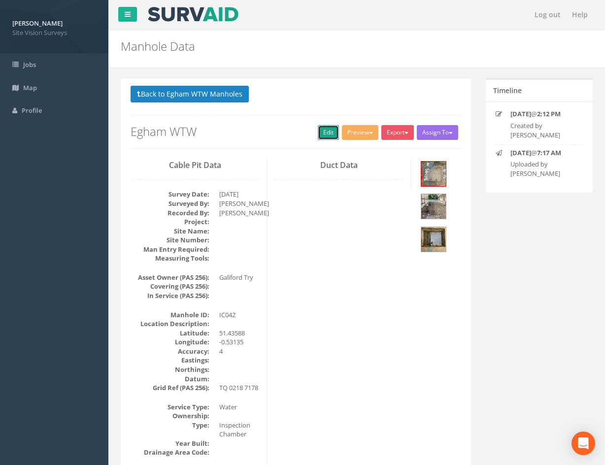
click at [319, 139] on link "Edit" at bounding box center [328, 132] width 21 height 15
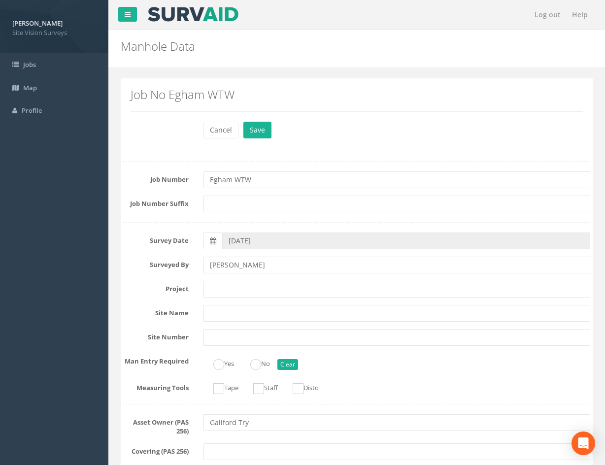
scroll to position [2062, 0]
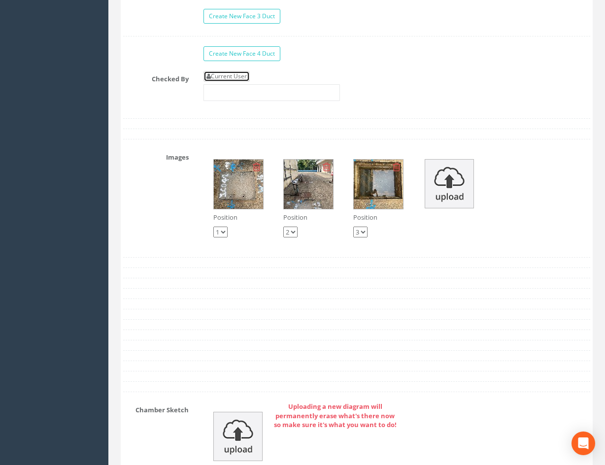
click at [247, 77] on link "Current User" at bounding box center [226, 76] width 46 height 11
type input "[PERSON_NAME]"
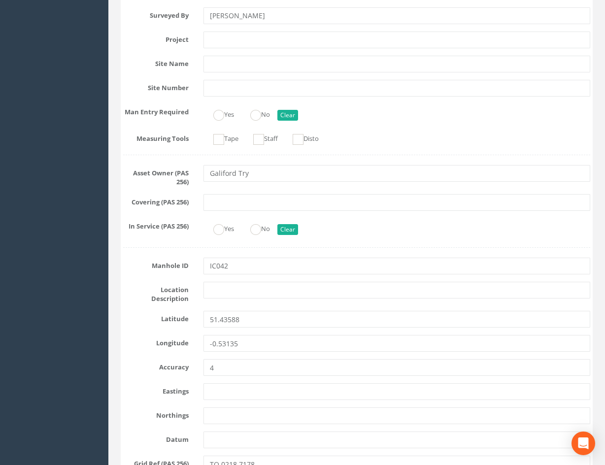
drag, startPoint x: 399, startPoint y: 345, endPoint x: 384, endPoint y: 317, distance: 32.1
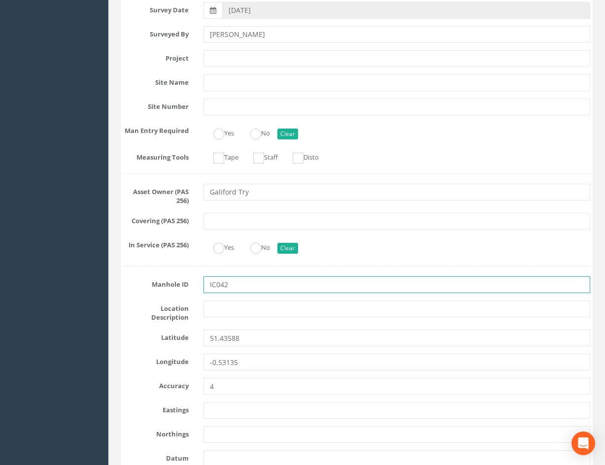
click at [378, 288] on input "IC042" at bounding box center [396, 284] width 386 height 17
type input "IC081"
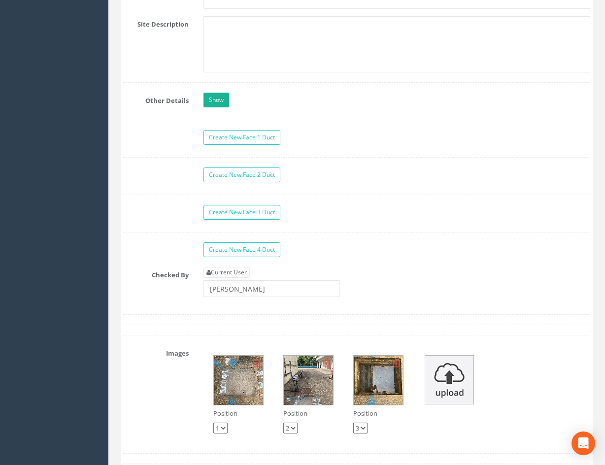
scroll to position [2514, 0]
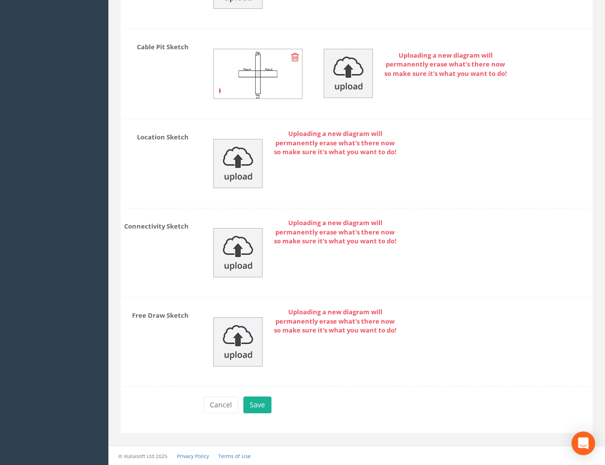
drag, startPoint x: 404, startPoint y: 248, endPoint x: 377, endPoint y: 454, distance: 208.1
click at [262, 401] on button "Save" at bounding box center [257, 404] width 28 height 17
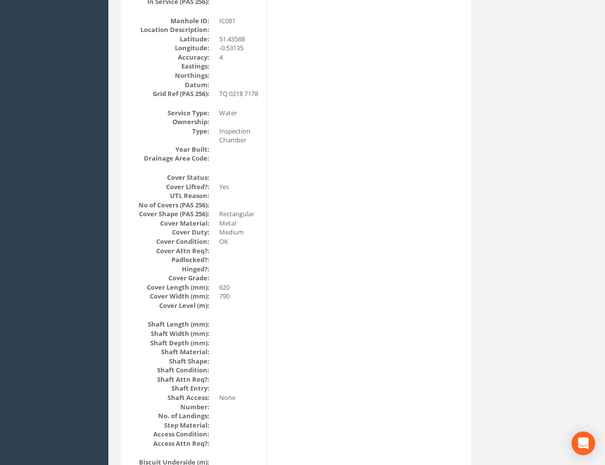
scroll to position [0, 0]
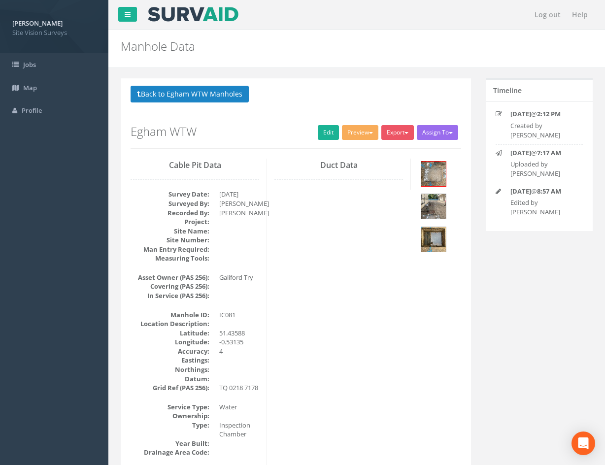
drag, startPoint x: 417, startPoint y: 392, endPoint x: 392, endPoint y: 192, distance: 201.0
click at [240, 95] on button "Back to Egham WTW Manholes" at bounding box center [189, 94] width 118 height 17
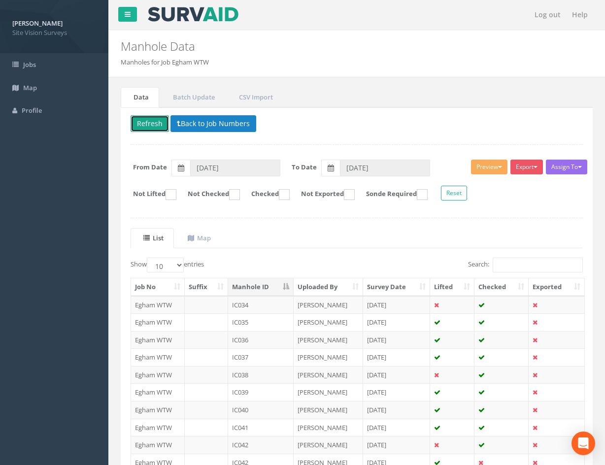
click at [150, 120] on button "Refresh" at bounding box center [149, 123] width 38 height 17
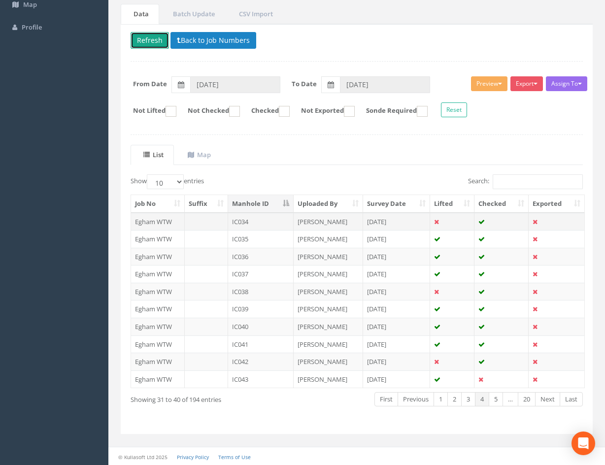
scroll to position [84, 0]
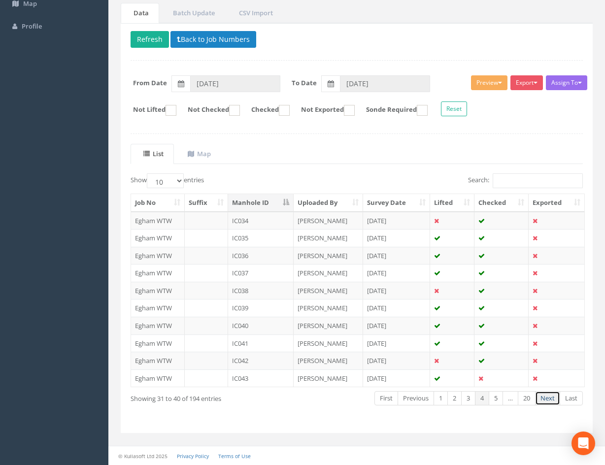
click at [548, 400] on link "Next" at bounding box center [547, 398] width 25 height 14
click at [410, 397] on link "Previous" at bounding box center [414, 398] width 36 height 14
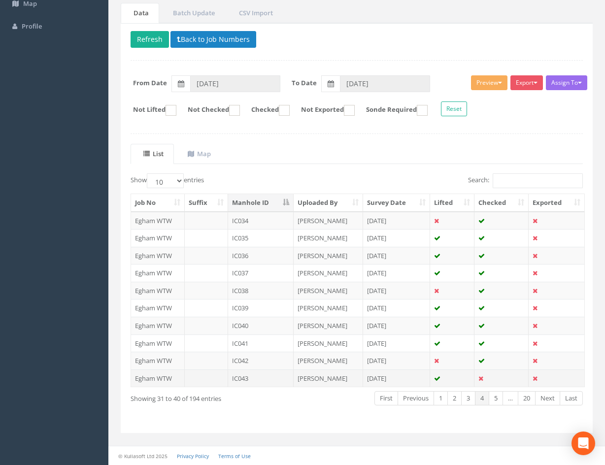
click at [339, 379] on td "[PERSON_NAME]" at bounding box center [327, 378] width 69 height 18
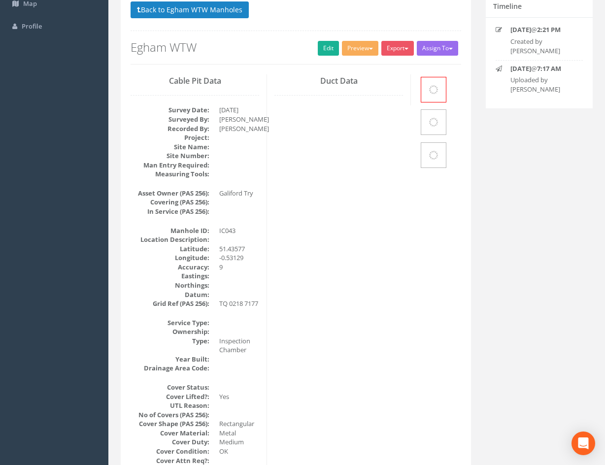
scroll to position [0, 0]
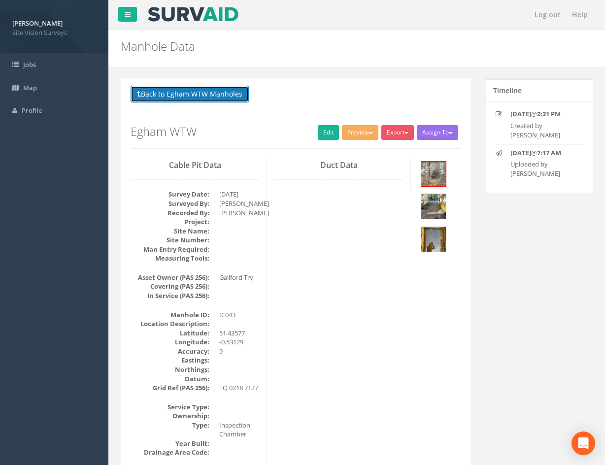
click at [207, 93] on button "Back to Egham WTW Manholes" at bounding box center [189, 94] width 118 height 17
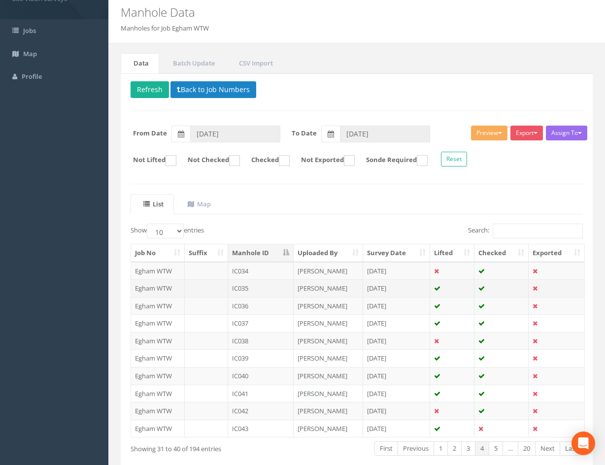
scroll to position [84, 0]
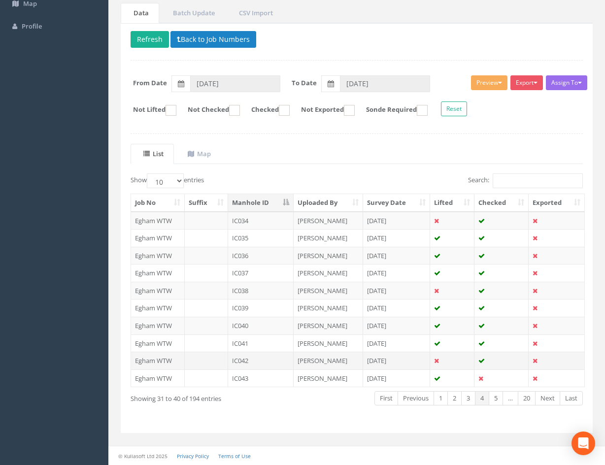
click at [269, 360] on td "IC042" at bounding box center [260, 361] width 65 height 18
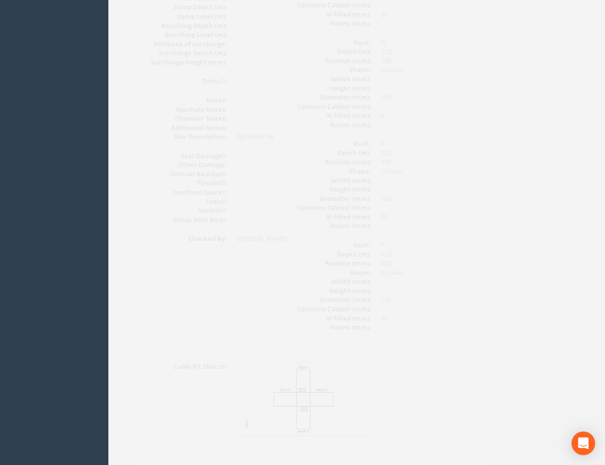
scroll to position [1132, 0]
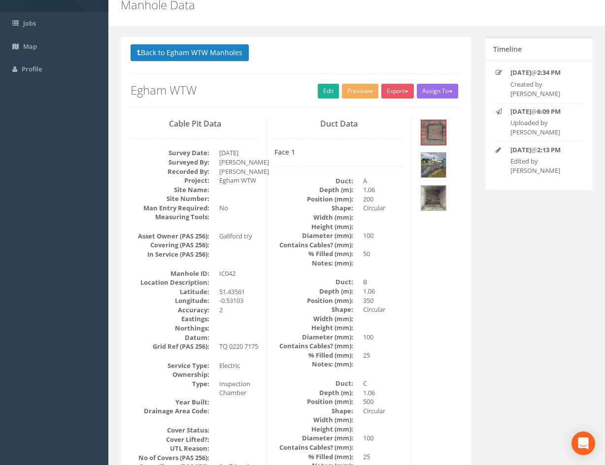
drag, startPoint x: 431, startPoint y: 287, endPoint x: 413, endPoint y: 274, distance: 22.9
click at [172, 56] on button "Back to Egham WTW Manholes" at bounding box center [189, 53] width 118 height 17
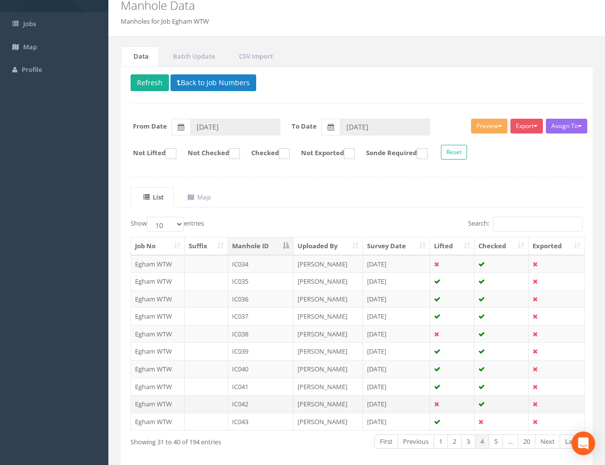
click at [421, 405] on td "[DATE]" at bounding box center [396, 404] width 67 height 18
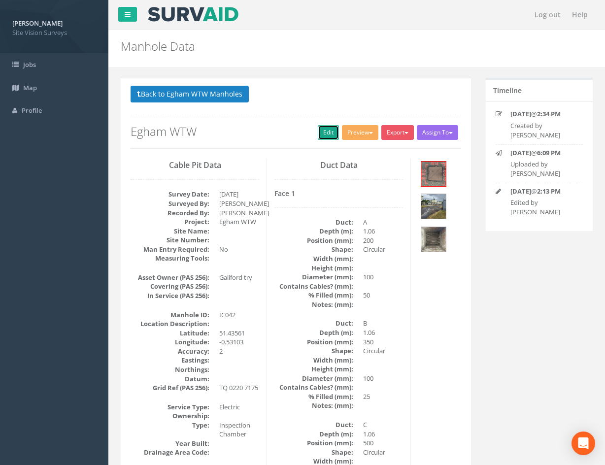
click at [324, 135] on link "Edit" at bounding box center [328, 132] width 21 height 15
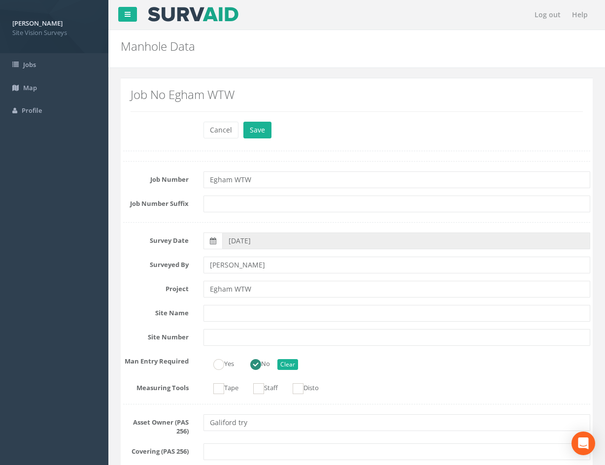
scroll to position [890, 0]
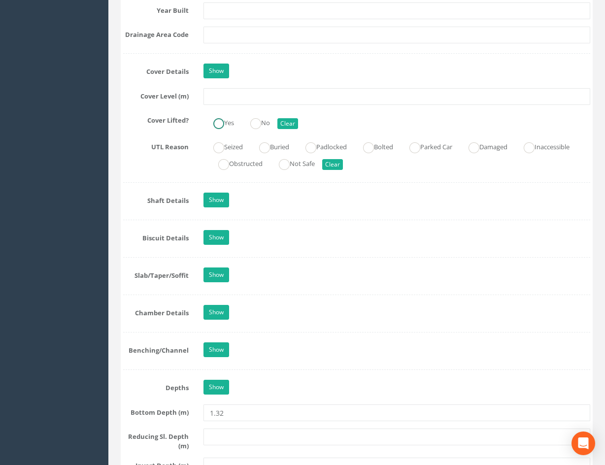
click at [222, 124] on ins at bounding box center [218, 123] width 11 height 11
radio input "true"
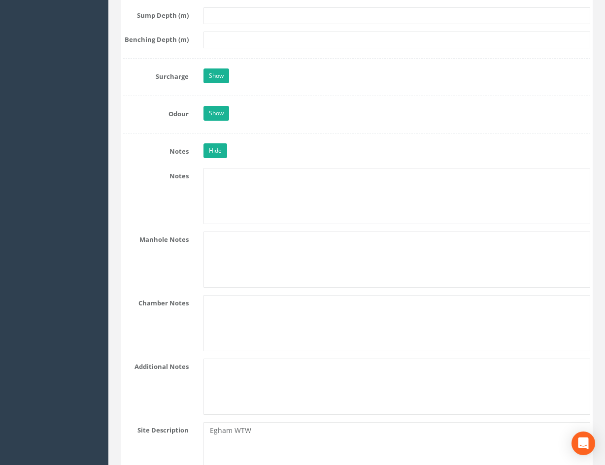
scroll to position [0, 0]
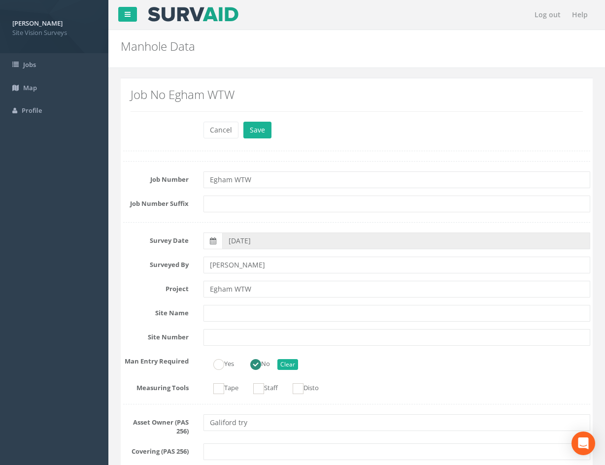
drag, startPoint x: 424, startPoint y: 368, endPoint x: 346, endPoint y: 106, distance: 273.4
click at [266, 124] on button "Save" at bounding box center [257, 130] width 28 height 17
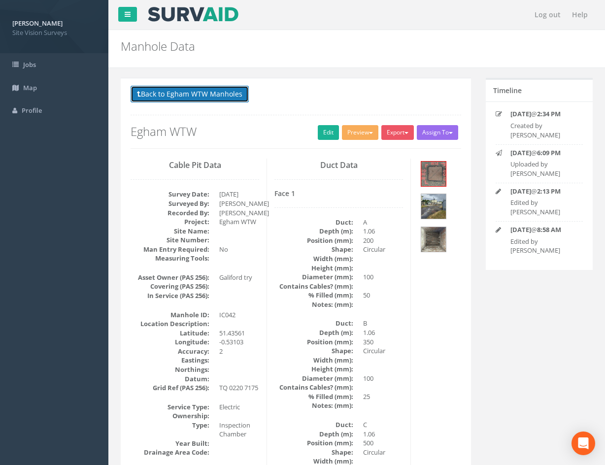
click at [197, 94] on button "Back to Egham WTW Manholes" at bounding box center [189, 94] width 118 height 17
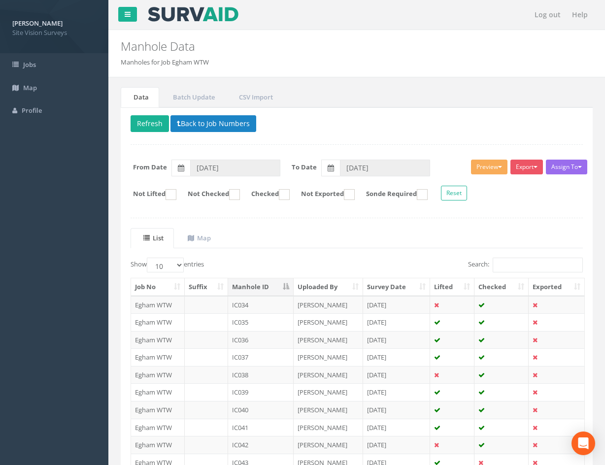
click at [393, 129] on p "Delete Refresh Back to Job Numbers" at bounding box center [356, 124] width 452 height 19
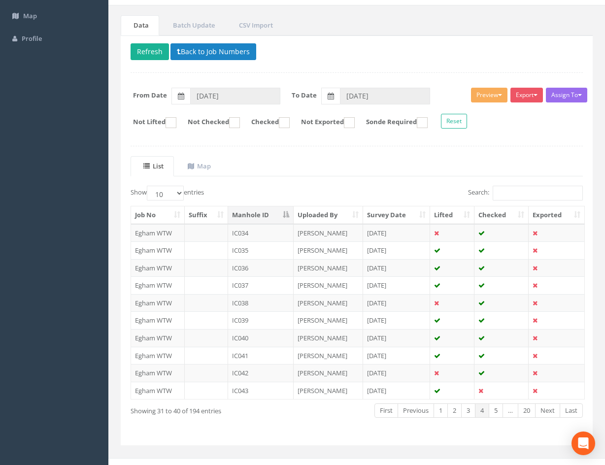
scroll to position [84, 0]
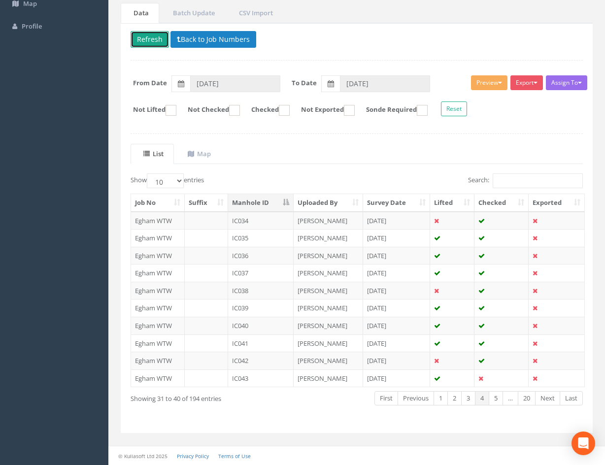
click at [143, 37] on button "Refresh" at bounding box center [149, 39] width 38 height 17
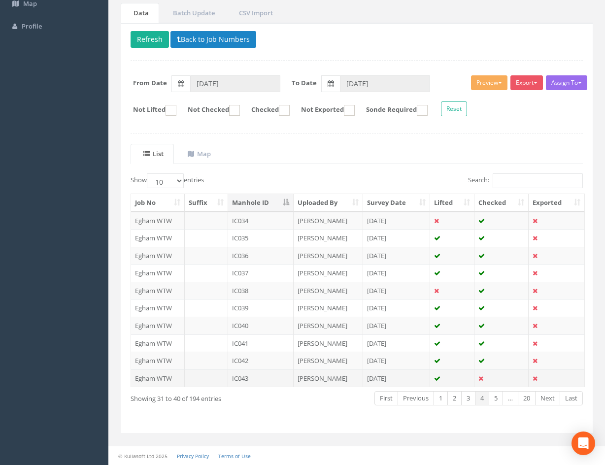
click at [340, 377] on td "[PERSON_NAME]" at bounding box center [327, 378] width 69 height 18
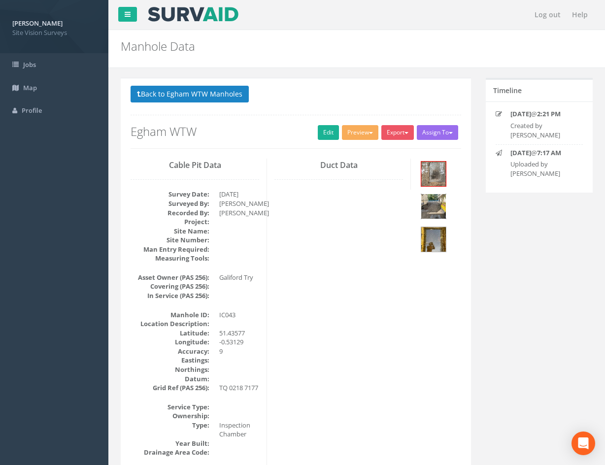
click at [430, 206] on img at bounding box center [433, 206] width 25 height 25
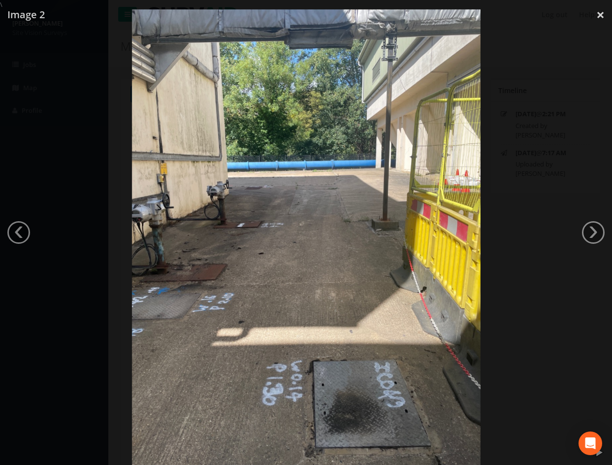
click at [587, 234] on link "›" at bounding box center [593, 232] width 23 height 23
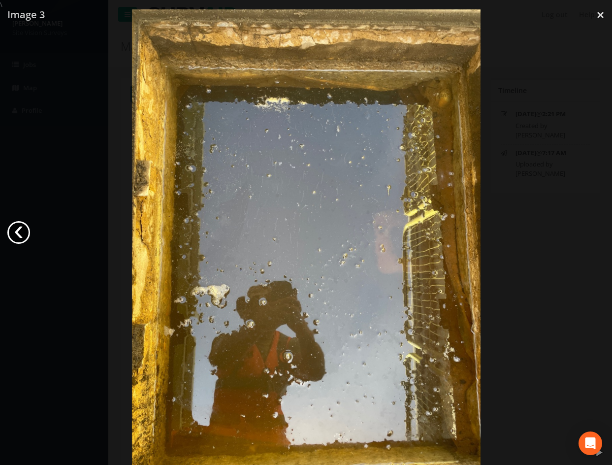
click at [18, 231] on link "‹" at bounding box center [18, 232] width 23 height 23
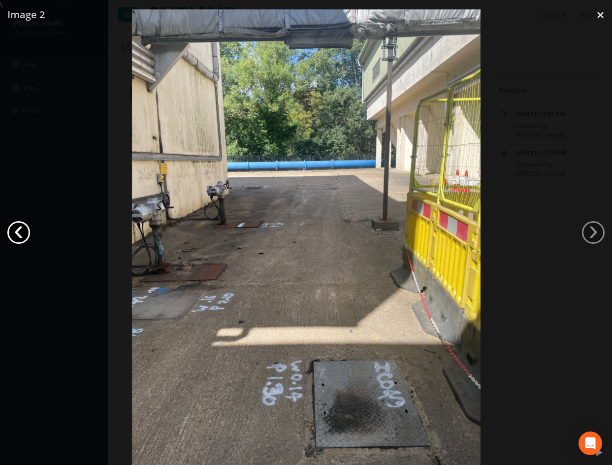
click at [18, 231] on link "‹" at bounding box center [18, 232] width 23 height 23
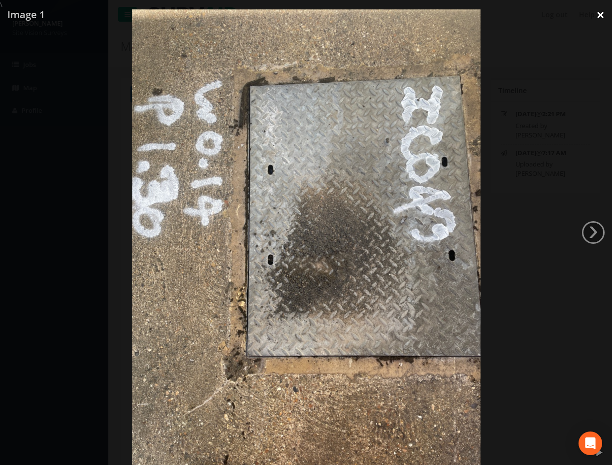
click at [597, 18] on link "×" at bounding box center [600, 15] width 23 height 30
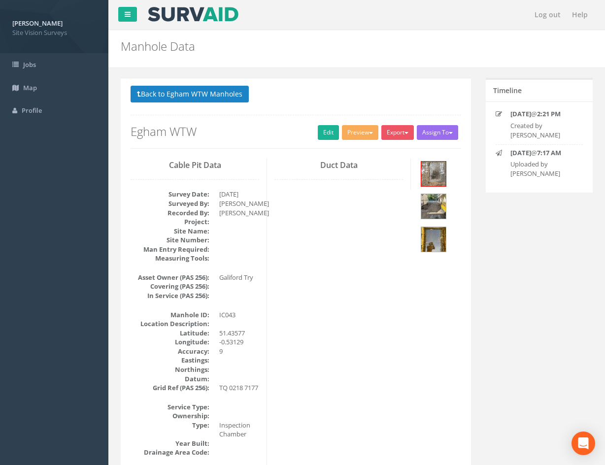
click at [186, 94] on button "Back to Egham WTW Manholes" at bounding box center [189, 94] width 118 height 17
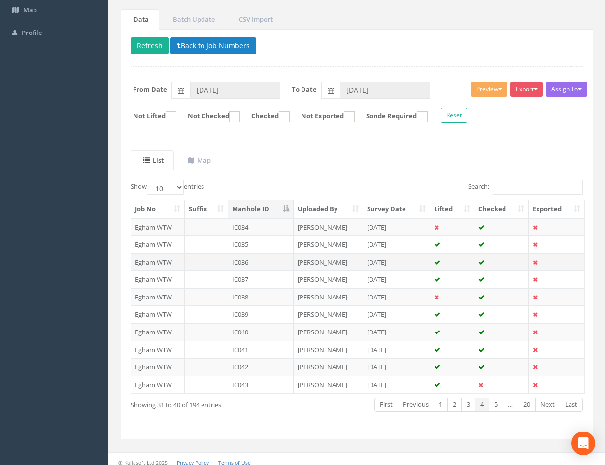
scroll to position [84, 0]
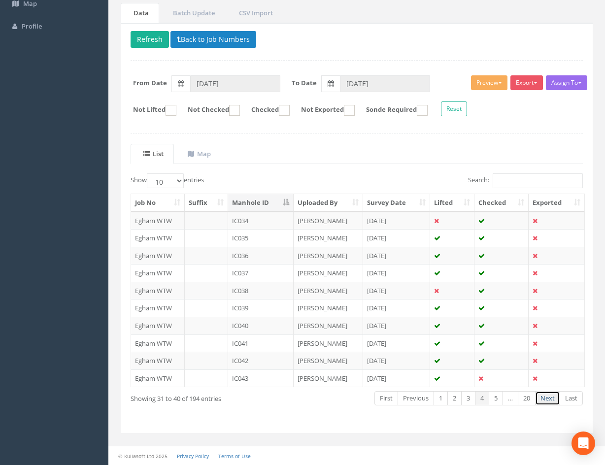
click at [548, 402] on link "Next" at bounding box center [547, 398] width 25 height 14
click at [278, 217] on td "IC043" at bounding box center [260, 221] width 65 height 18
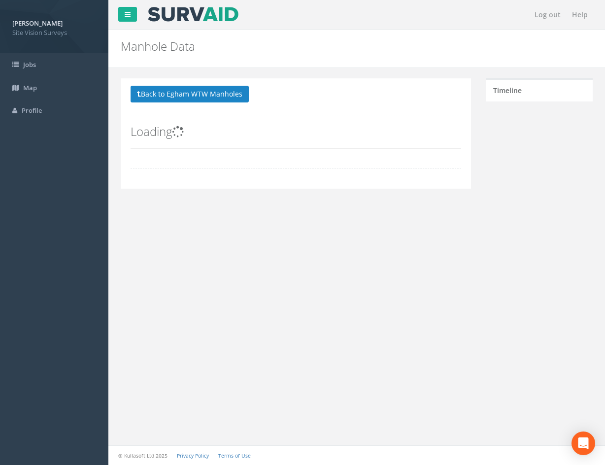
scroll to position [0, 0]
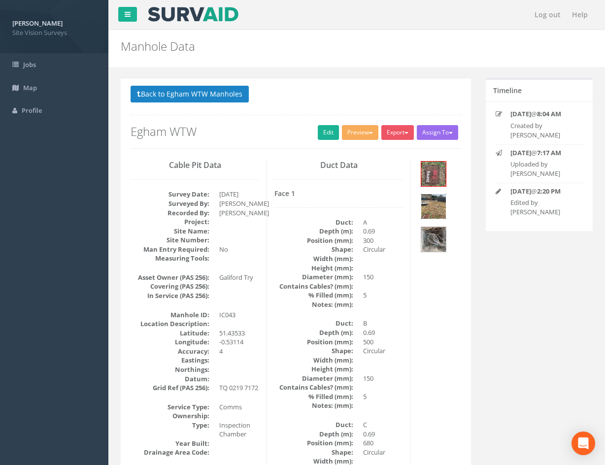
click at [430, 206] on img at bounding box center [433, 206] width 25 height 25
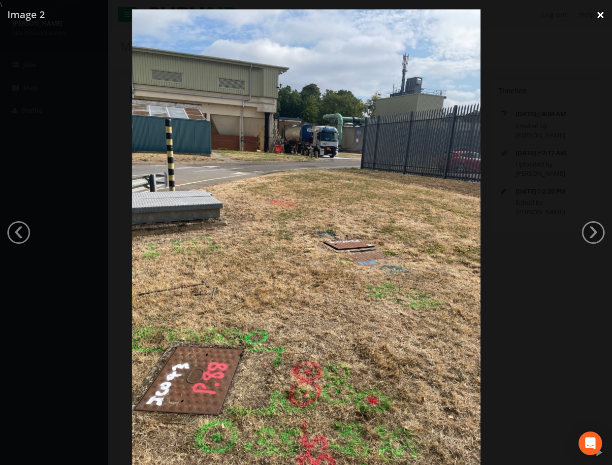
click at [601, 16] on link "×" at bounding box center [600, 15] width 23 height 30
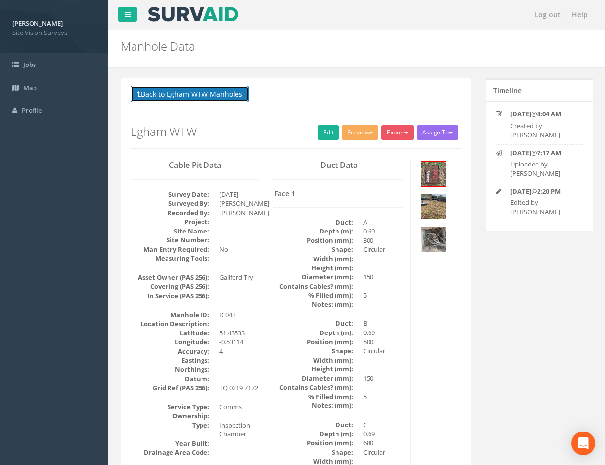
click at [171, 91] on button "Back to Egham WTW Manholes" at bounding box center [189, 94] width 118 height 17
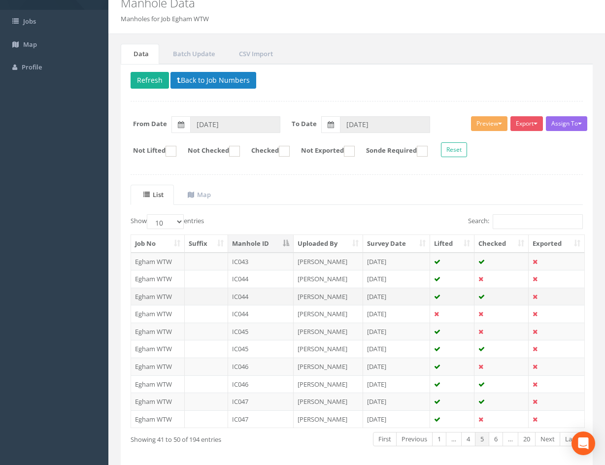
scroll to position [84, 0]
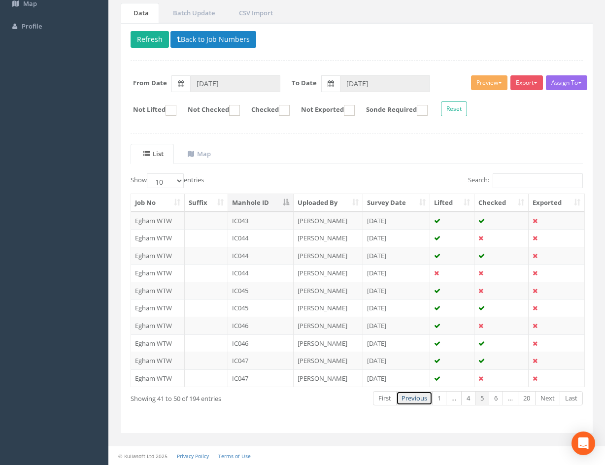
click at [414, 397] on link "Previous" at bounding box center [414, 398] width 36 height 14
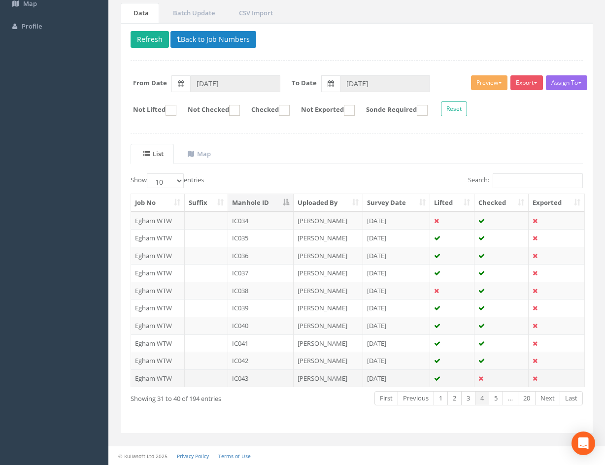
click at [341, 379] on td "[PERSON_NAME]" at bounding box center [327, 378] width 69 height 18
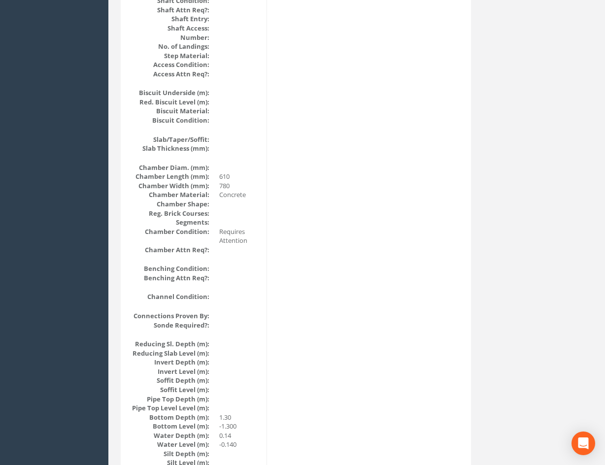
scroll to position [0, 0]
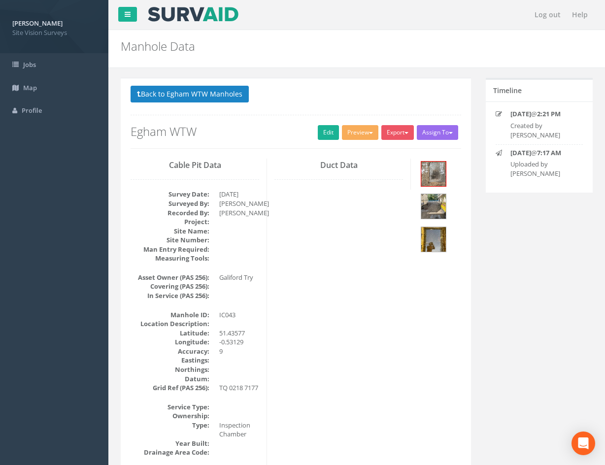
drag, startPoint x: 383, startPoint y: 387, endPoint x: 360, endPoint y: 289, distance: 100.6
click at [324, 137] on link "Edit" at bounding box center [328, 132] width 21 height 15
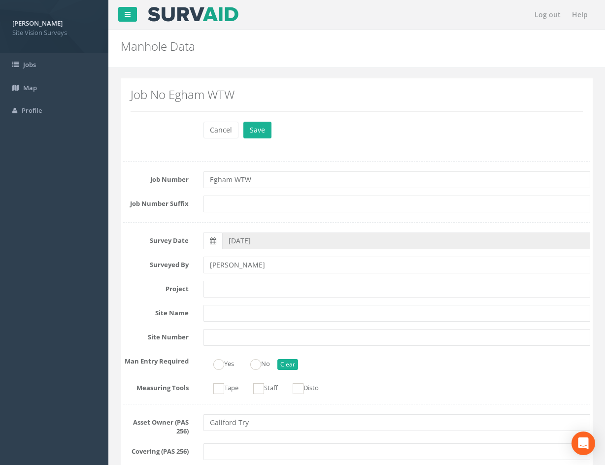
scroll to position [1973, 0]
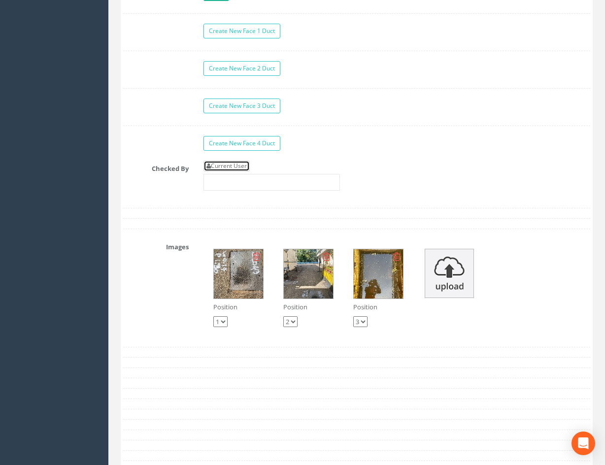
click at [245, 163] on link "Current User" at bounding box center [226, 165] width 46 height 11
type input "[PERSON_NAME]"
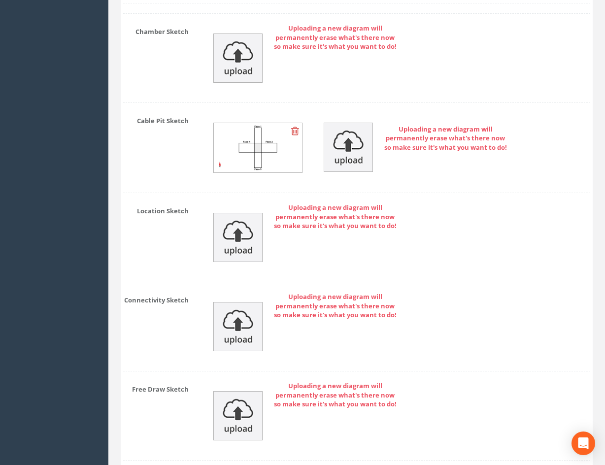
scroll to position [2514, 0]
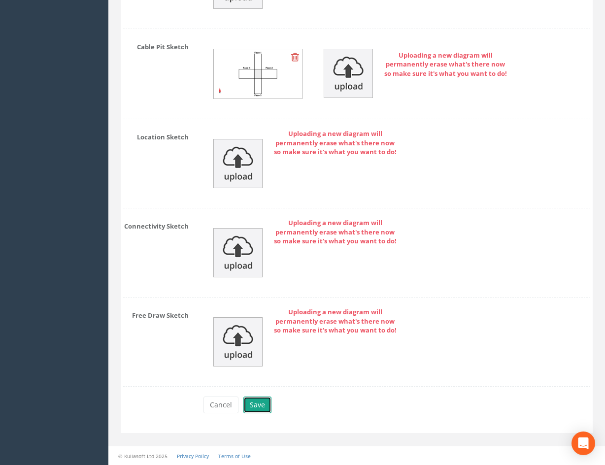
click at [250, 409] on button "Save" at bounding box center [257, 404] width 28 height 17
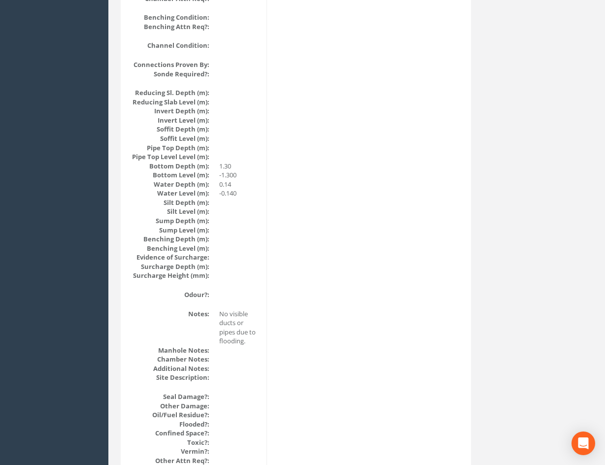
scroll to position [0, 0]
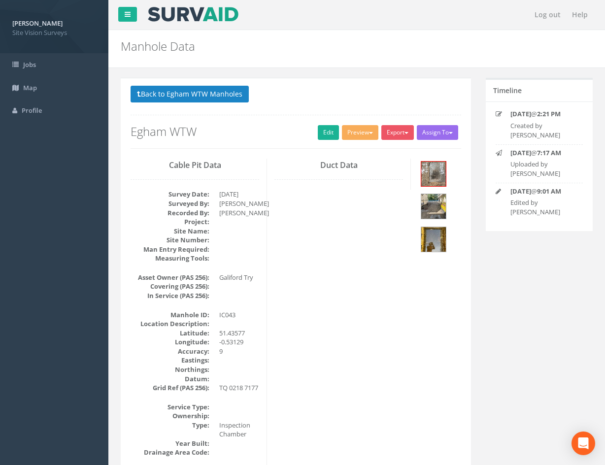
drag, startPoint x: 421, startPoint y: 326, endPoint x: 283, endPoint y: 100, distance: 264.7
click at [226, 93] on button "Back to Egham WTW Manholes" at bounding box center [189, 94] width 118 height 17
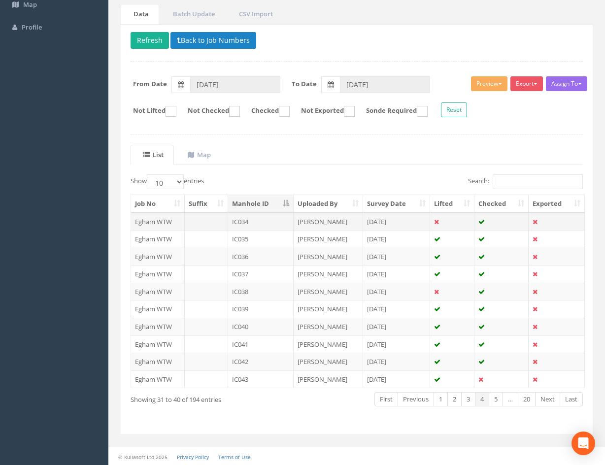
scroll to position [84, 0]
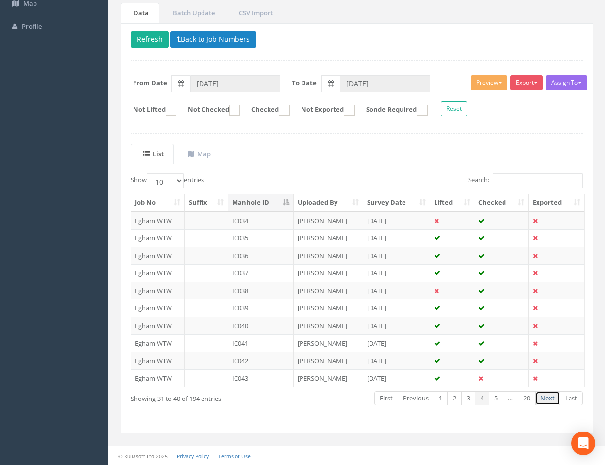
click at [543, 402] on link "Next" at bounding box center [547, 398] width 25 height 14
click at [265, 220] on td "IC043" at bounding box center [260, 221] width 65 height 18
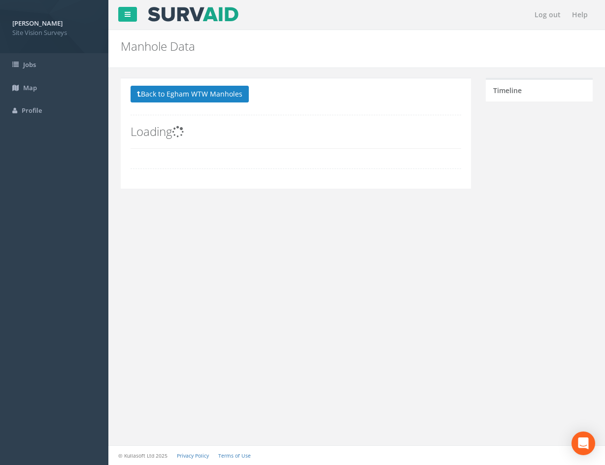
scroll to position [0, 0]
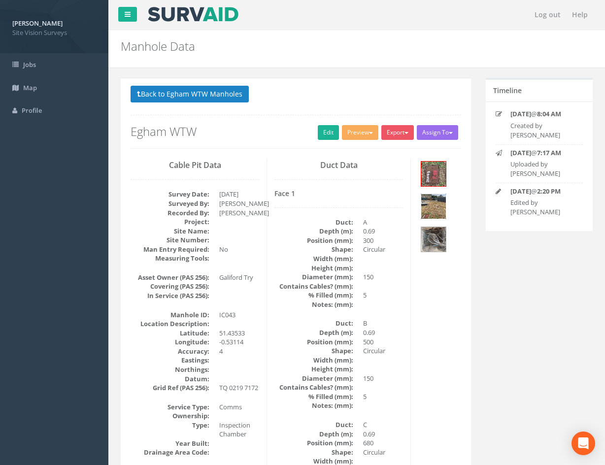
click at [439, 208] on img at bounding box center [433, 206] width 25 height 25
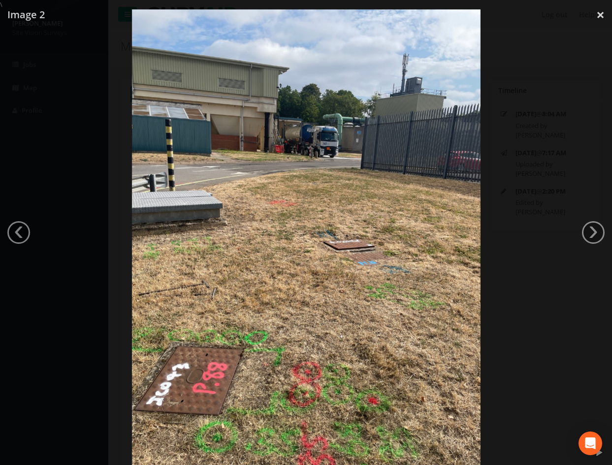
click at [512, 128] on div at bounding box center [306, 241] width 612 height 465
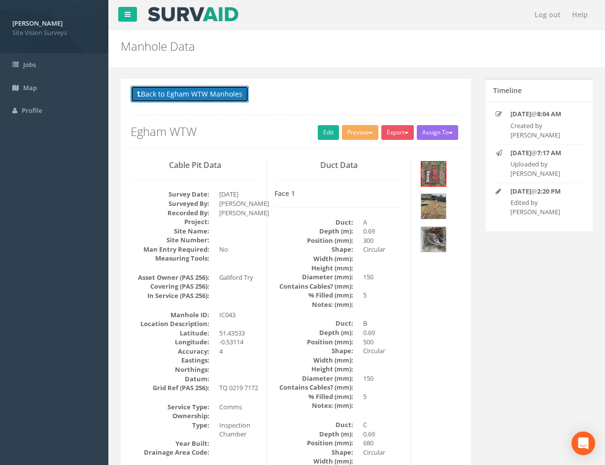
click at [200, 94] on button "Back to Egham WTW Manholes" at bounding box center [189, 94] width 118 height 17
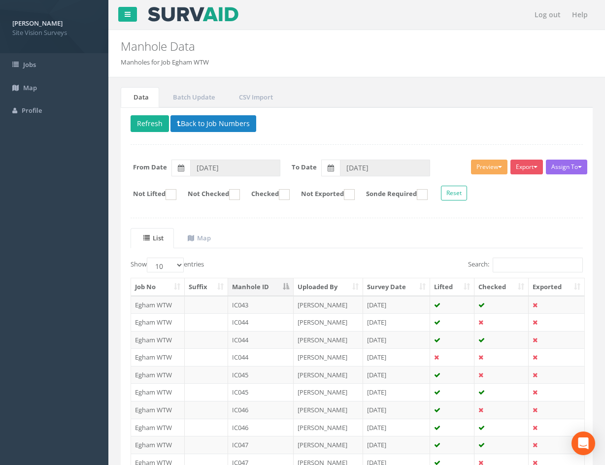
drag, startPoint x: 571, startPoint y: 228, endPoint x: 554, endPoint y: 229, distance: 16.8
click at [565, 229] on ul "List Map" at bounding box center [356, 238] width 452 height 20
drag, startPoint x: 529, startPoint y: 232, endPoint x: 520, endPoint y: 238, distance: 10.9
click at [528, 232] on ul "List Map" at bounding box center [356, 238] width 452 height 20
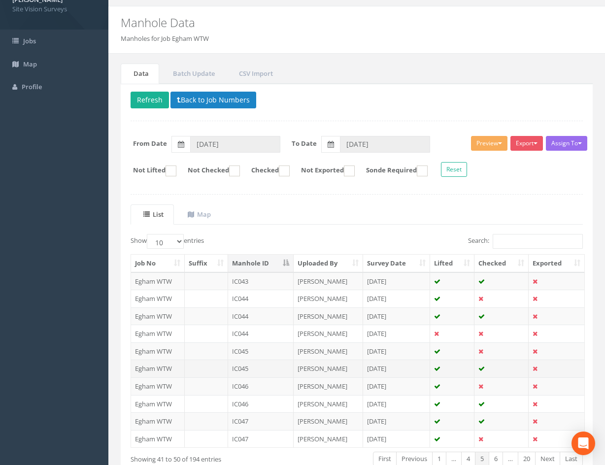
scroll to position [84, 0]
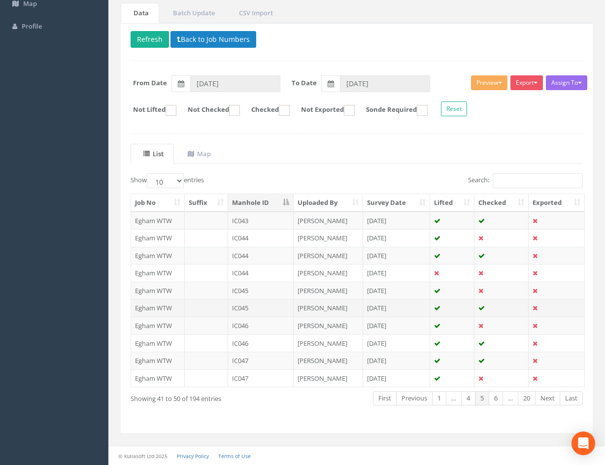
drag, startPoint x: 365, startPoint y: 253, endPoint x: 366, endPoint y: 300, distance: 46.8
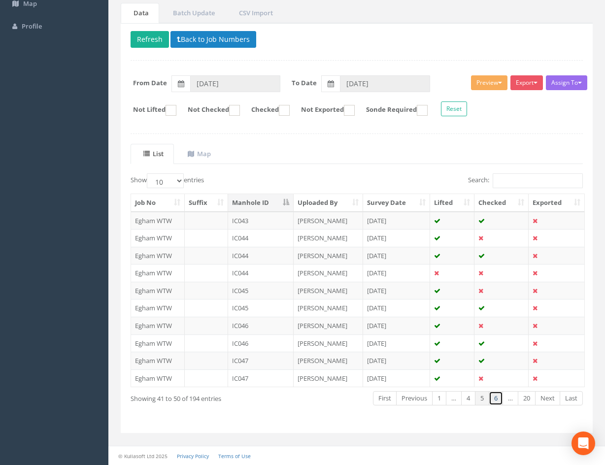
click at [498, 398] on link "6" at bounding box center [495, 398] width 14 height 14
click at [527, 400] on link "20" at bounding box center [526, 398] width 18 height 14
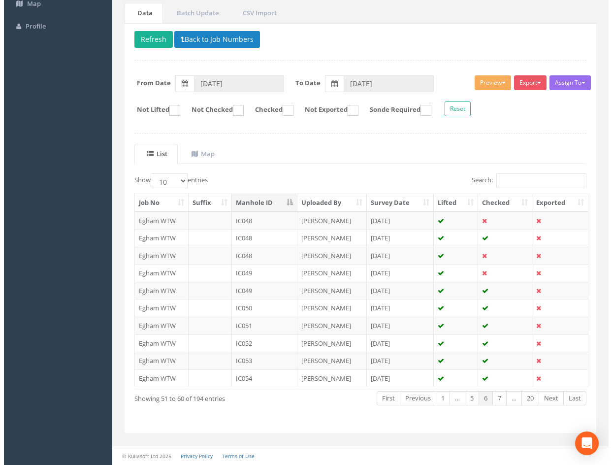
scroll to position [0, 0]
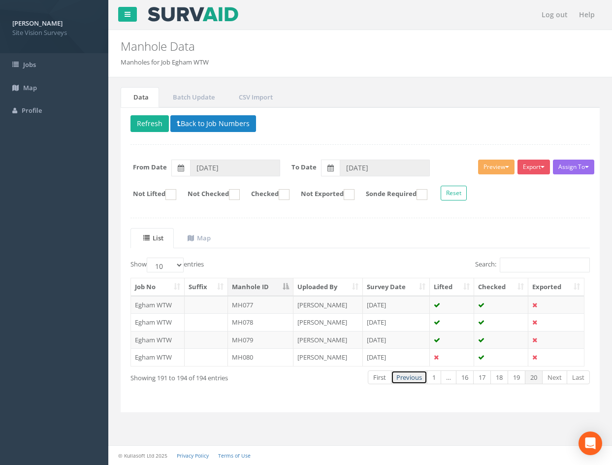
click at [404, 379] on link "Previous" at bounding box center [409, 377] width 36 height 14
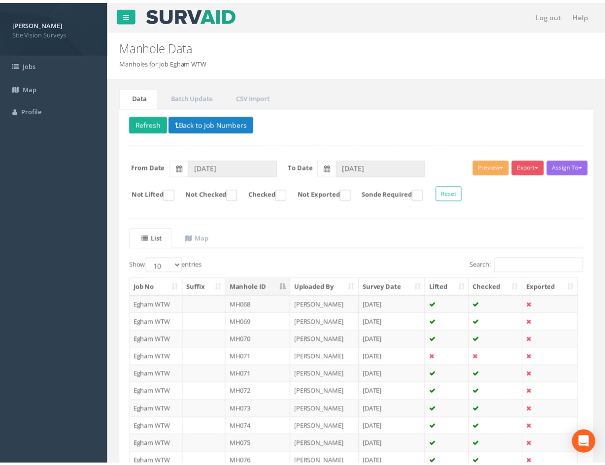
scroll to position [84, 0]
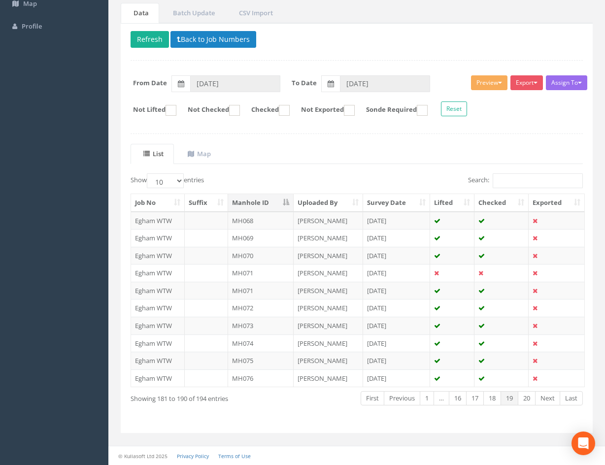
click at [404, 379] on td "[DATE]" at bounding box center [396, 378] width 67 height 18
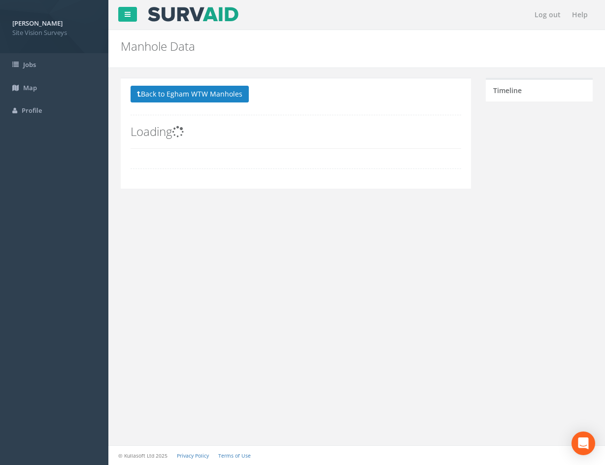
scroll to position [0, 0]
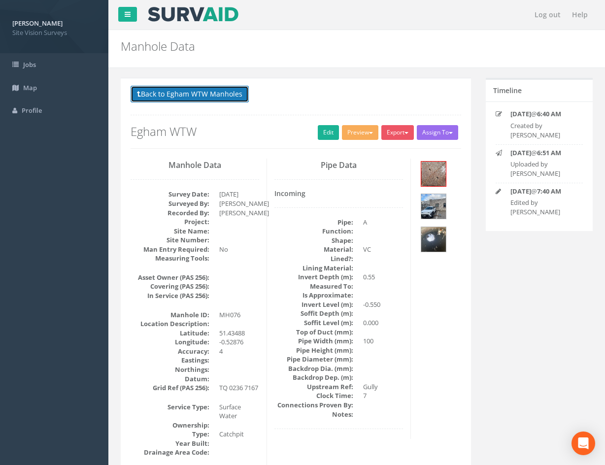
click at [142, 97] on button "Back to Egham WTW Manholes" at bounding box center [189, 94] width 118 height 17
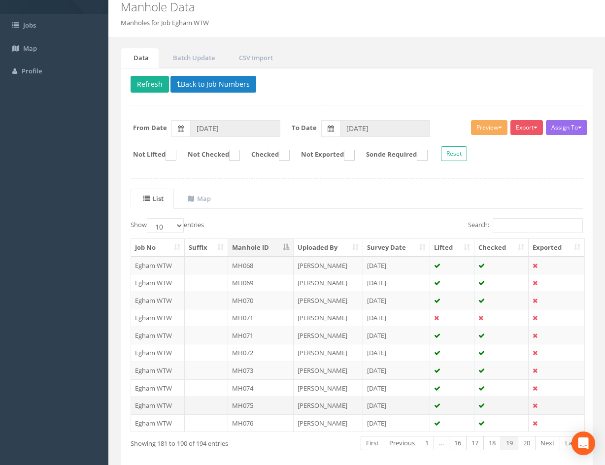
scroll to position [84, 0]
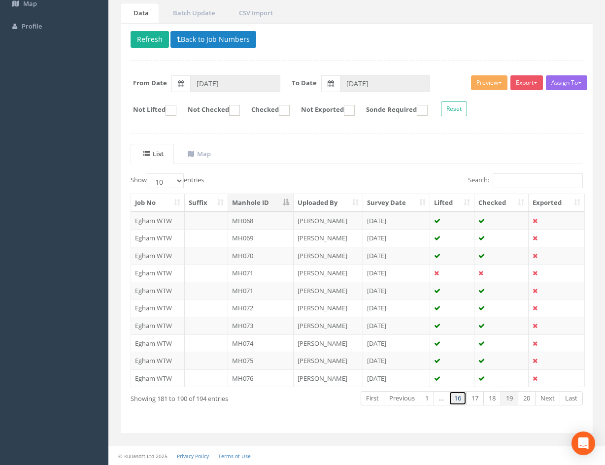
click at [457, 399] on link "16" at bounding box center [457, 398] width 18 height 14
click at [457, 399] on link "15" at bounding box center [459, 398] width 18 height 14
click at [457, 399] on link "14" at bounding box center [459, 398] width 18 height 14
click at [457, 399] on link "13" at bounding box center [459, 398] width 18 height 14
click at [457, 399] on link "12" at bounding box center [459, 398] width 18 height 14
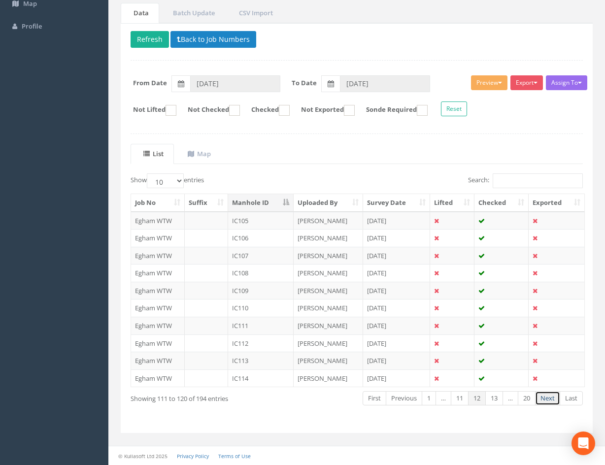
click at [545, 401] on link "Next" at bounding box center [547, 398] width 25 height 14
click at [462, 402] on link "12" at bounding box center [459, 398] width 18 height 14
click at [428, 400] on link "1" at bounding box center [428, 398] width 14 height 14
click at [549, 399] on link "Next" at bounding box center [547, 398] width 25 height 14
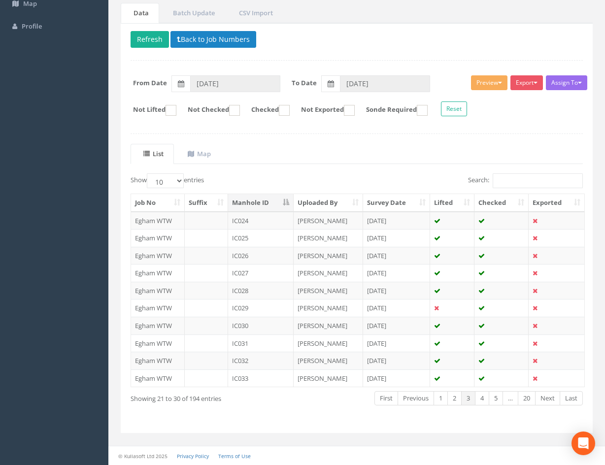
click at [549, 399] on link "Next" at bounding box center [547, 398] width 25 height 14
click at [547, 397] on link "Next" at bounding box center [547, 398] width 25 height 14
click at [411, 401] on link "Previous" at bounding box center [414, 398] width 36 height 14
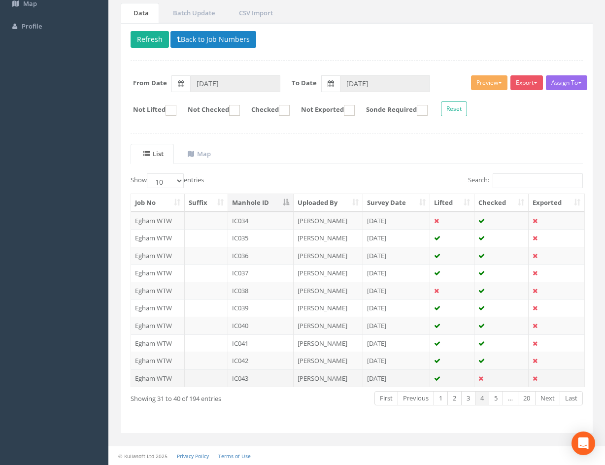
click at [407, 379] on td "[DATE]" at bounding box center [396, 378] width 67 height 18
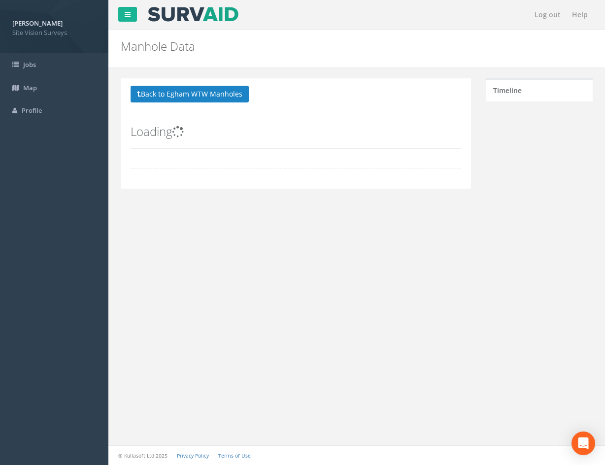
scroll to position [0, 0]
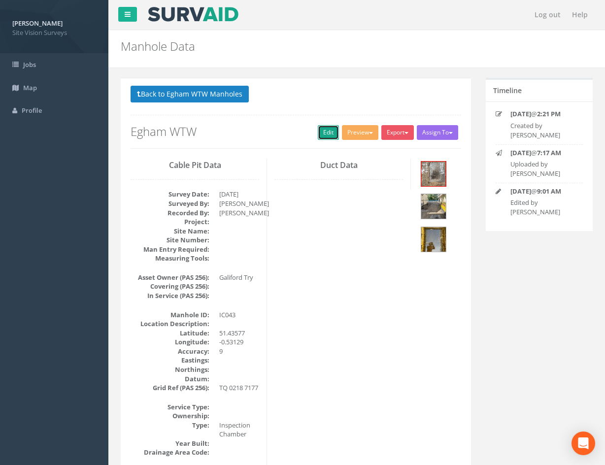
click at [325, 134] on link "Edit" at bounding box center [328, 132] width 21 height 15
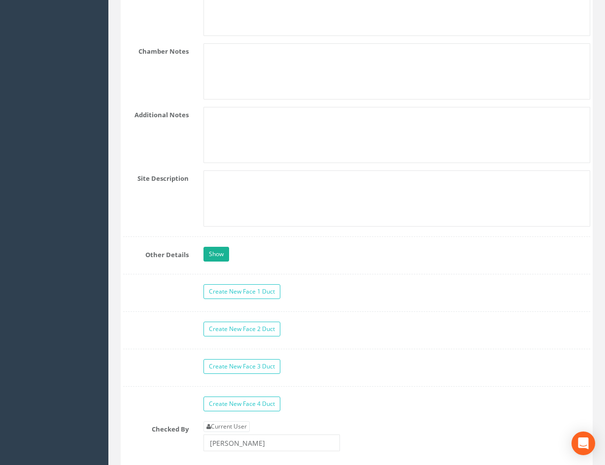
scroll to position [712, 0]
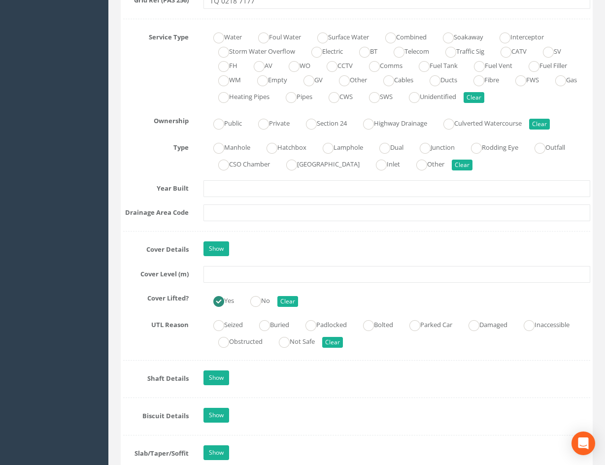
drag, startPoint x: 503, startPoint y: 325, endPoint x: 382, endPoint y: 128, distance: 231.6
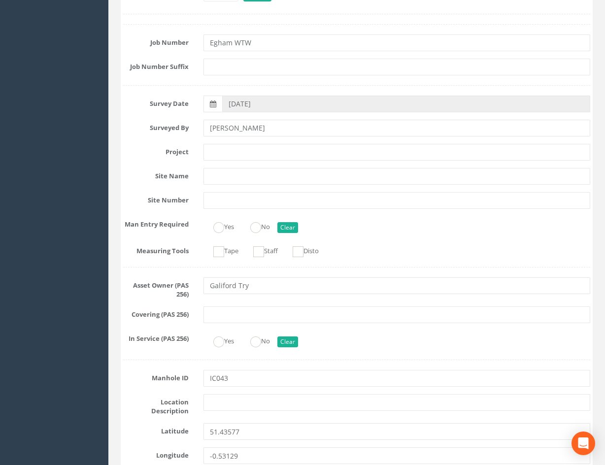
scroll to position [197, 0]
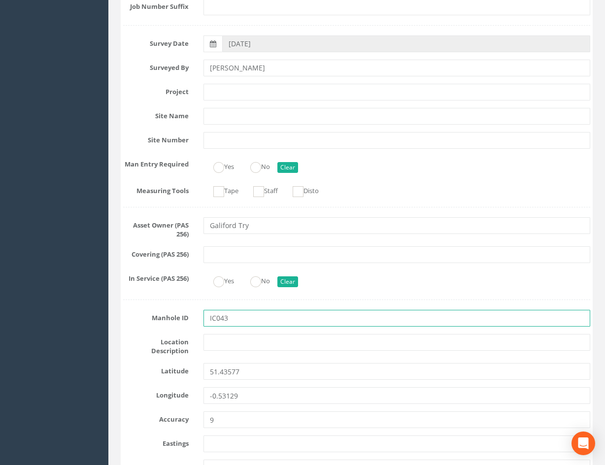
click at [248, 318] on input "IC043" at bounding box center [396, 318] width 386 height 17
type input "IC121"
drag, startPoint x: 340, startPoint y: 295, endPoint x: 372, endPoint y: 288, distance: 32.4
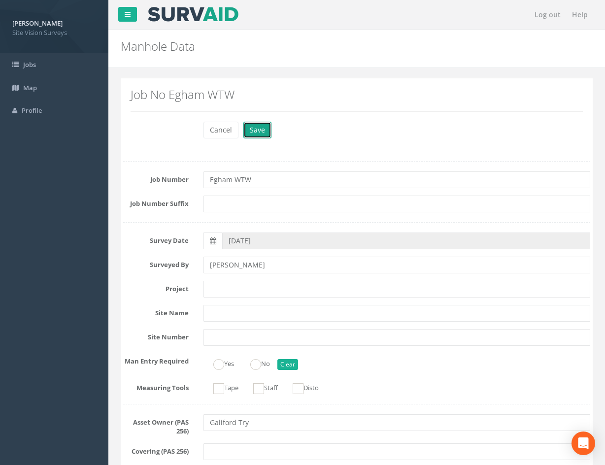
click at [258, 135] on button "Save" at bounding box center [257, 130] width 28 height 17
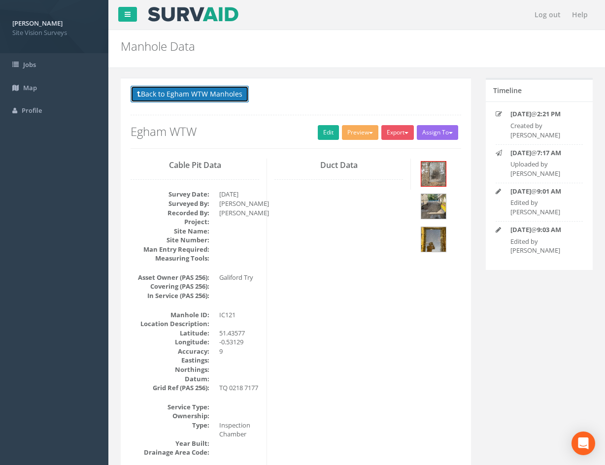
click at [188, 96] on button "Back to Egham WTW Manholes" at bounding box center [189, 94] width 118 height 17
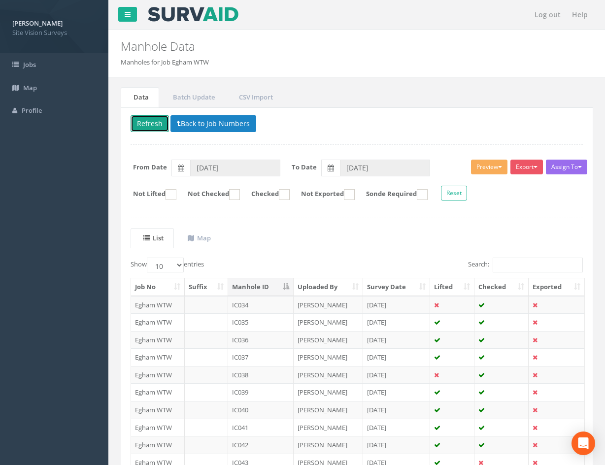
click at [150, 124] on button "Refresh" at bounding box center [149, 123] width 38 height 17
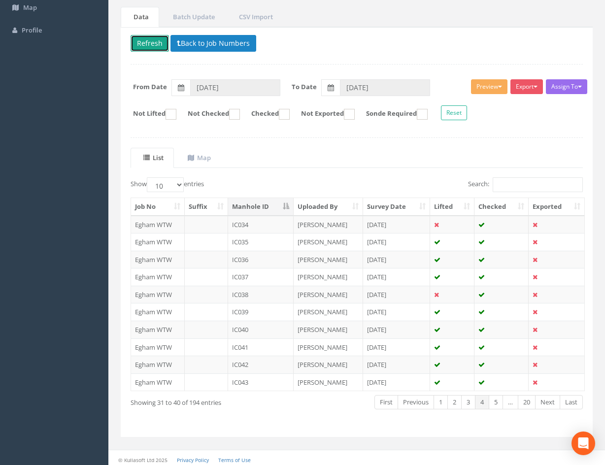
scroll to position [84, 0]
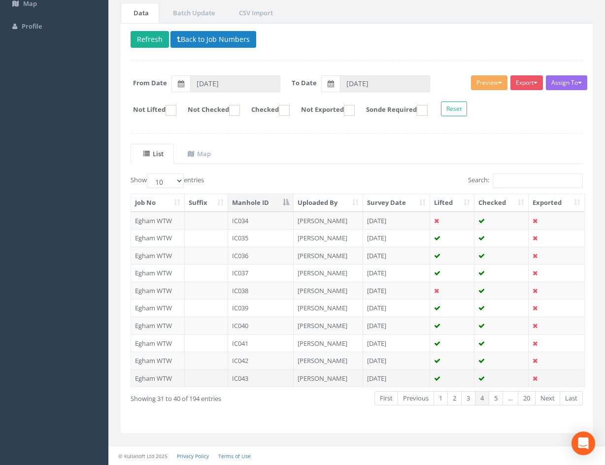
click at [278, 381] on td "IC043" at bounding box center [260, 378] width 65 height 18
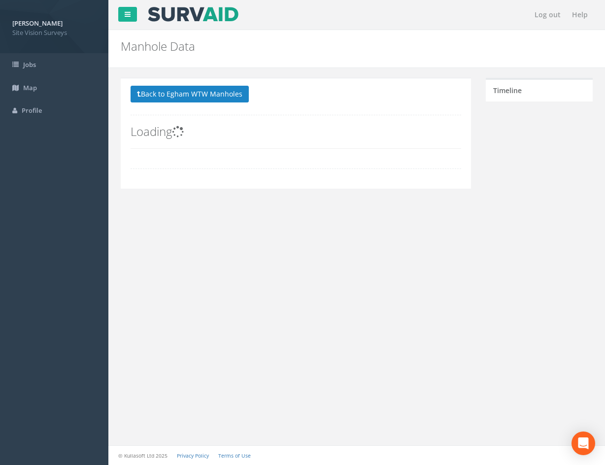
scroll to position [0, 0]
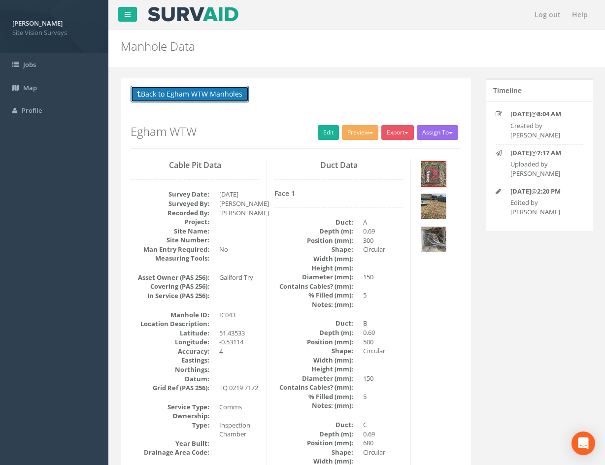
click at [201, 96] on button "Back to Egham WTW Manholes" at bounding box center [189, 94] width 118 height 17
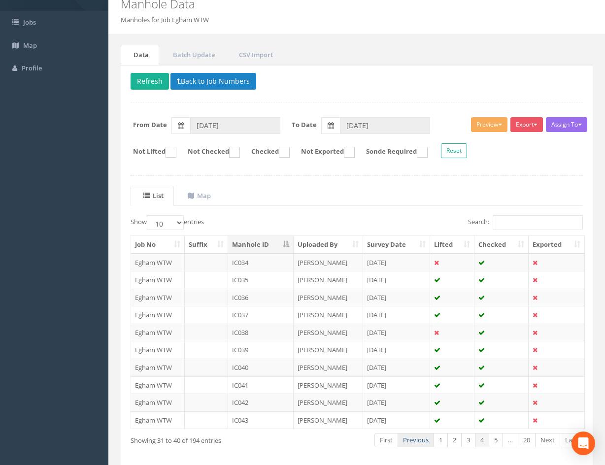
scroll to position [84, 0]
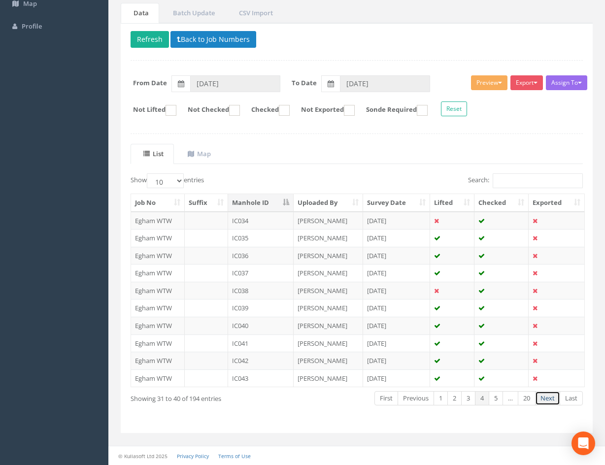
click at [547, 400] on link "Next" at bounding box center [547, 398] width 25 height 14
click at [279, 219] on td "IC044" at bounding box center [260, 221] width 65 height 18
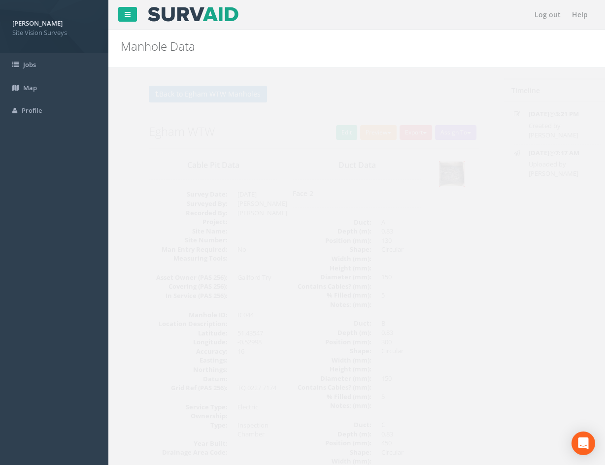
click at [429, 179] on img at bounding box center [433, 173] width 25 height 25
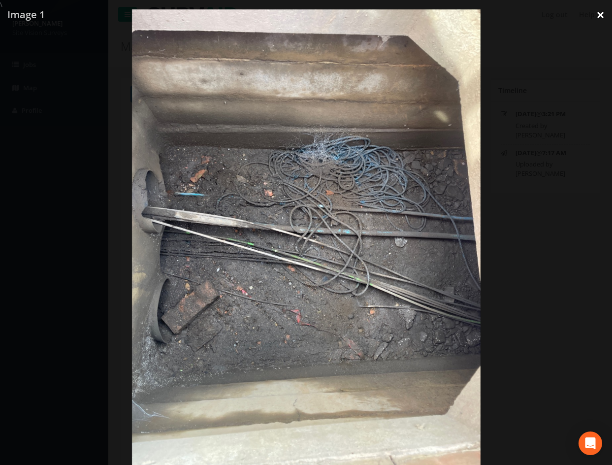
click at [606, 15] on link "×" at bounding box center [600, 15] width 23 height 30
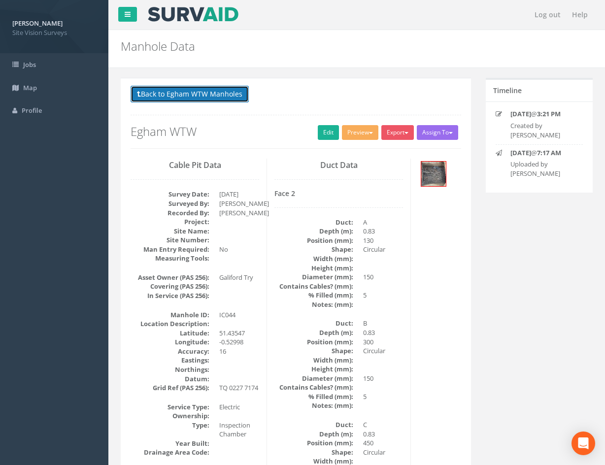
click at [224, 97] on button "Back to Egham WTW Manholes" at bounding box center [189, 94] width 118 height 17
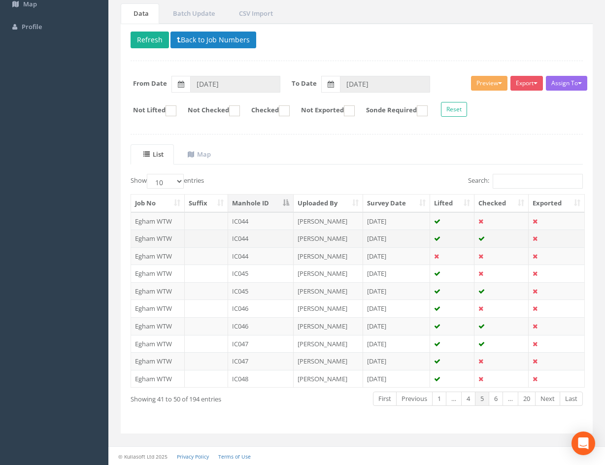
scroll to position [84, 0]
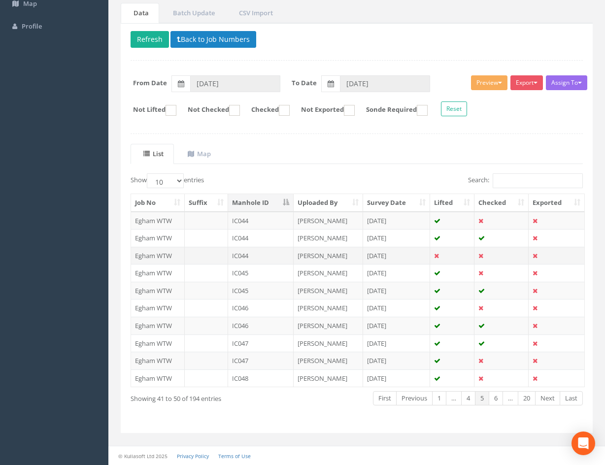
click at [347, 252] on td "[PERSON_NAME]" at bounding box center [327, 256] width 69 height 18
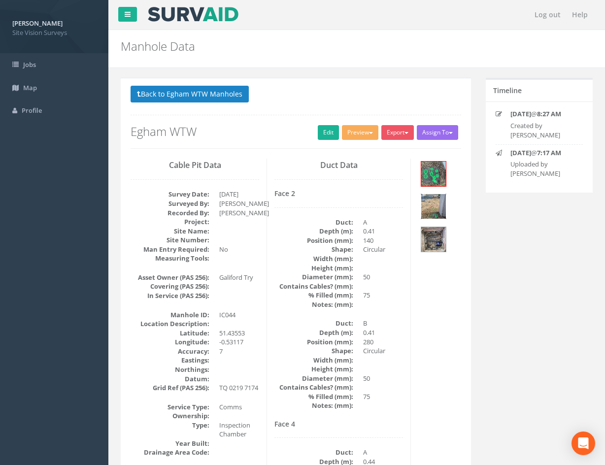
click at [439, 205] on img at bounding box center [433, 206] width 25 height 25
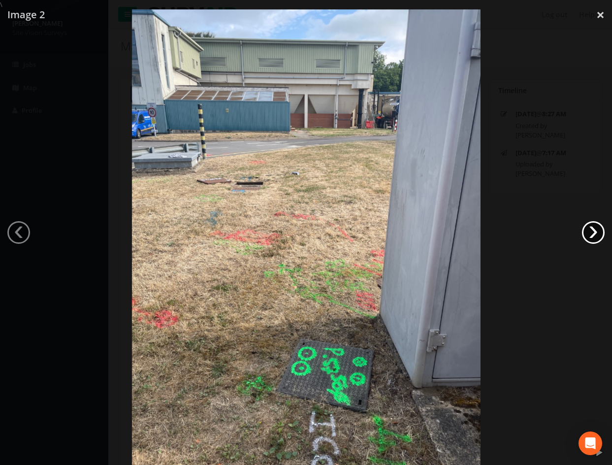
click at [594, 233] on link "›" at bounding box center [593, 232] width 23 height 23
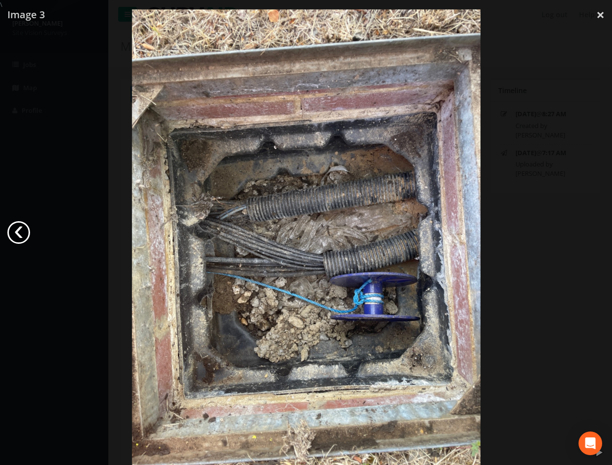
click at [22, 228] on link "‹" at bounding box center [18, 232] width 23 height 23
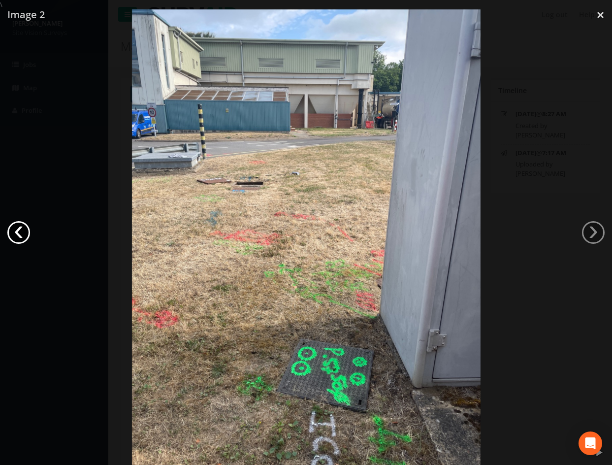
click at [22, 228] on link "‹" at bounding box center [18, 232] width 23 height 23
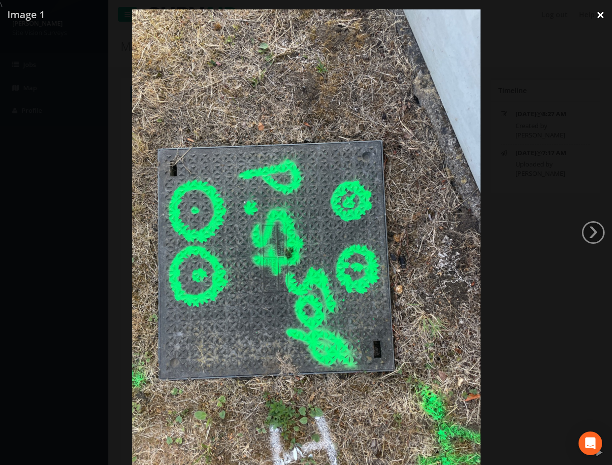
click at [603, 14] on link "×" at bounding box center [600, 15] width 23 height 30
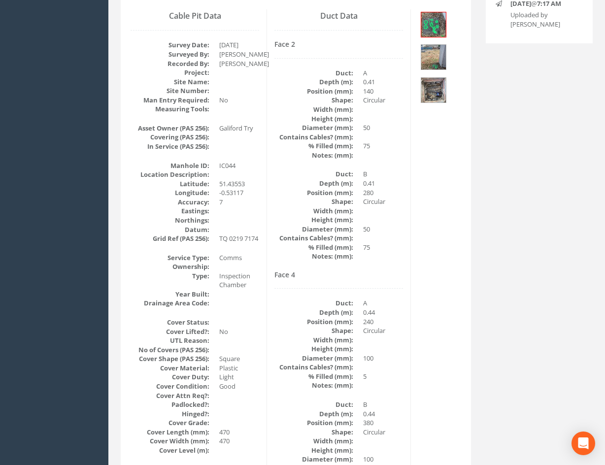
scroll to position [148, 0]
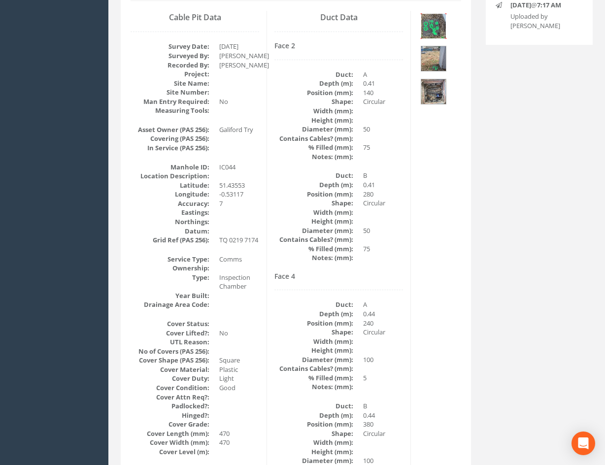
click at [442, 26] on img at bounding box center [433, 26] width 25 height 25
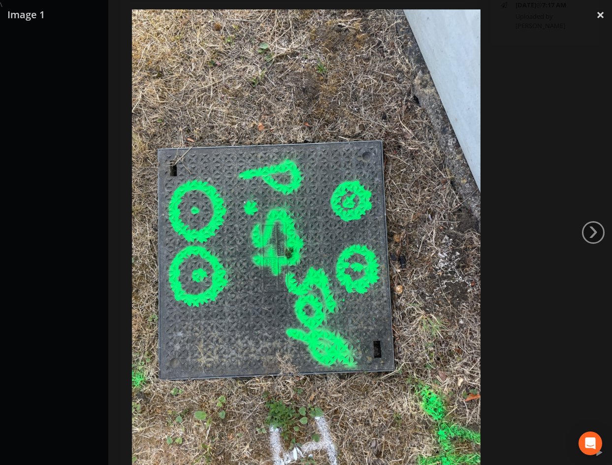
click at [561, 44] on div at bounding box center [306, 241] width 612 height 465
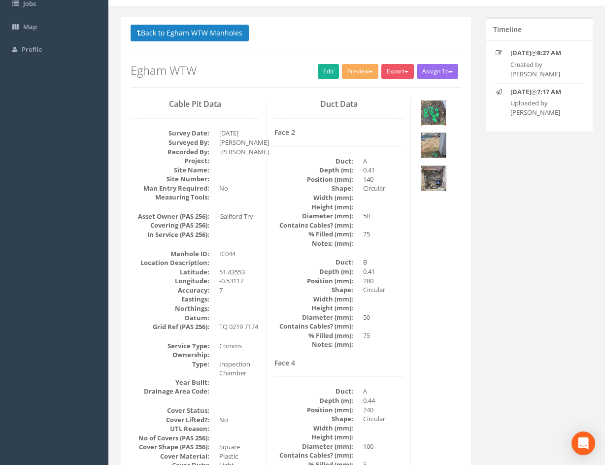
scroll to position [0, 0]
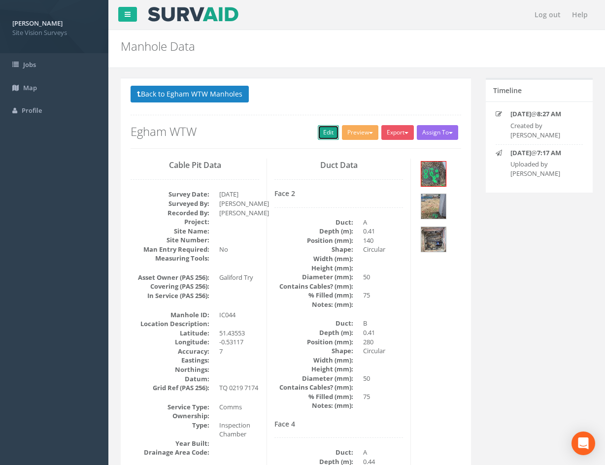
click at [320, 134] on link "Edit" at bounding box center [328, 132] width 21 height 15
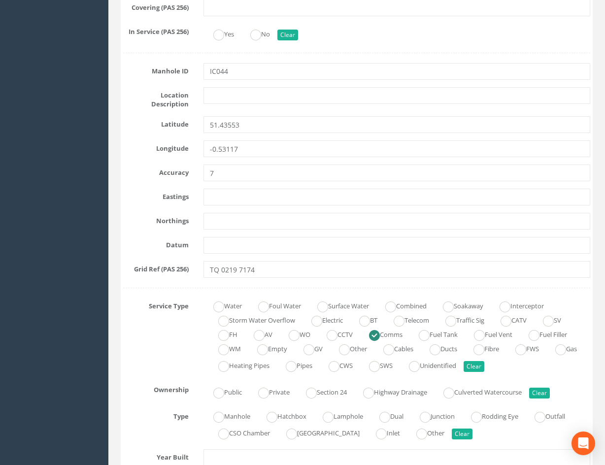
scroll to position [325, 0]
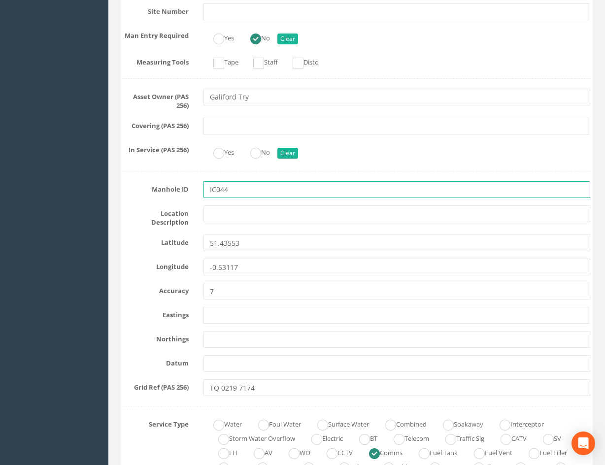
click at [257, 185] on input "IC044" at bounding box center [396, 189] width 386 height 17
type input "IC122"
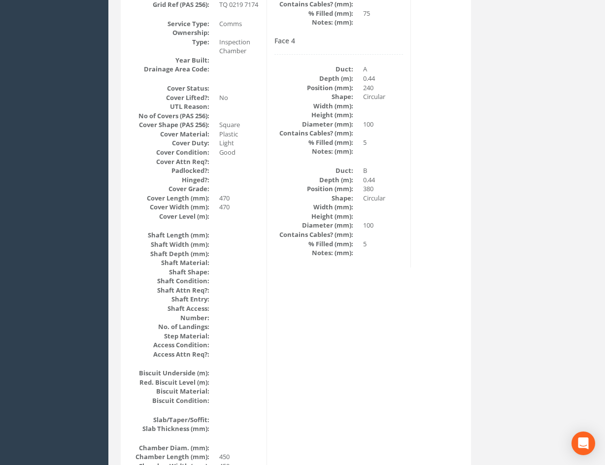
scroll to position [0, 0]
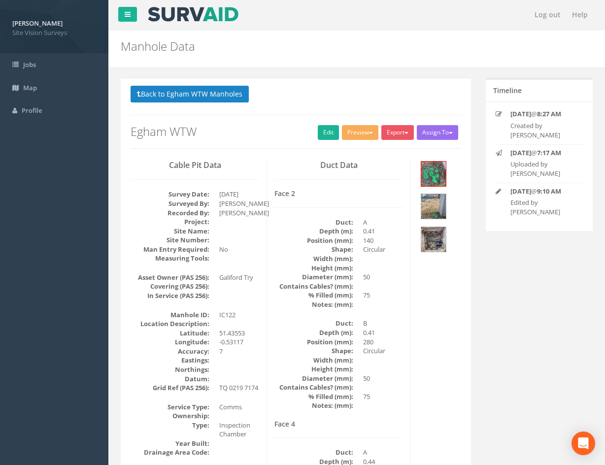
drag, startPoint x: 350, startPoint y: 326, endPoint x: 269, endPoint y: 146, distance: 197.2
click at [221, 91] on button "Back to Egham WTW Manholes" at bounding box center [189, 94] width 118 height 17
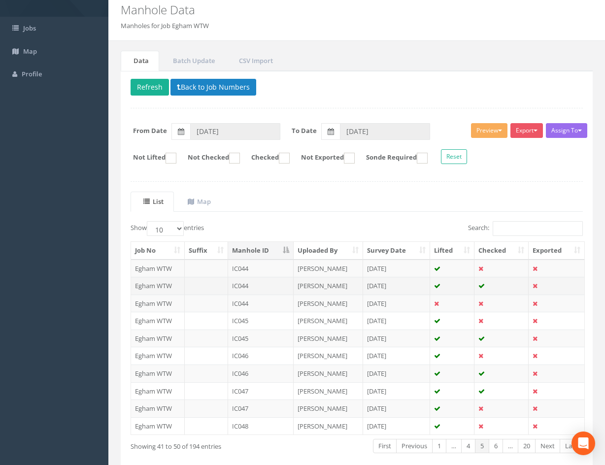
scroll to position [84, 0]
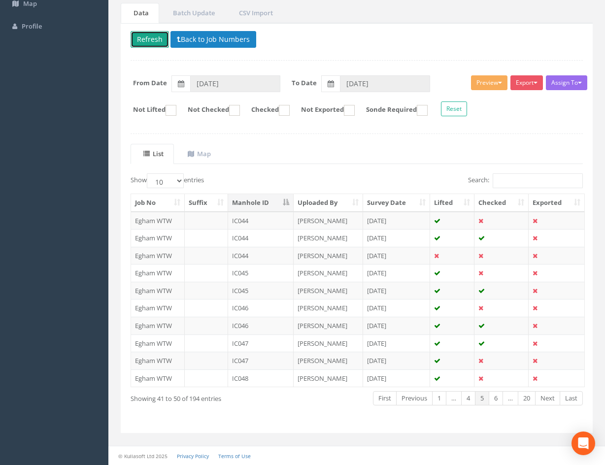
click at [146, 40] on button "Refresh" at bounding box center [149, 39] width 38 height 17
click at [142, 38] on button "Refresh" at bounding box center [149, 39] width 38 height 17
click at [274, 256] on td "IC045" at bounding box center [260, 256] width 65 height 18
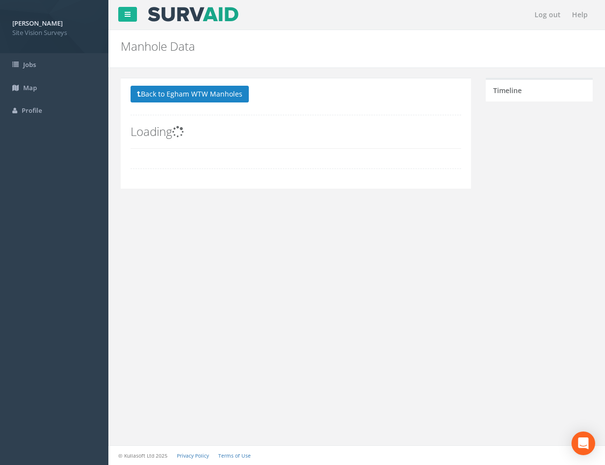
scroll to position [0, 0]
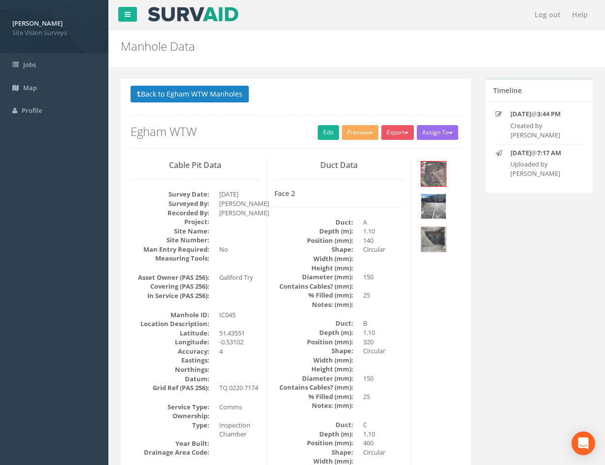
click at [431, 210] on img at bounding box center [433, 206] width 25 height 25
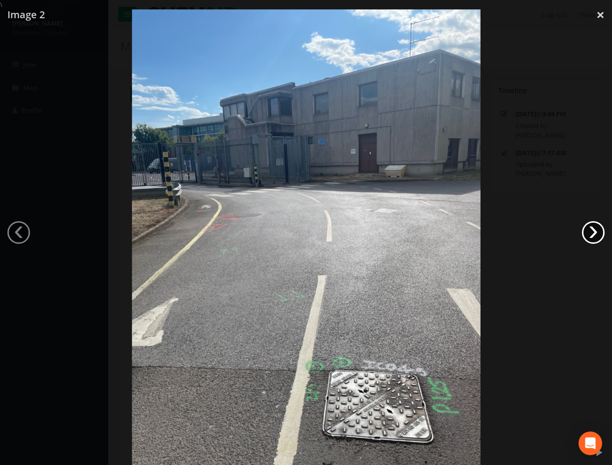
click at [596, 227] on link "›" at bounding box center [593, 232] width 23 height 23
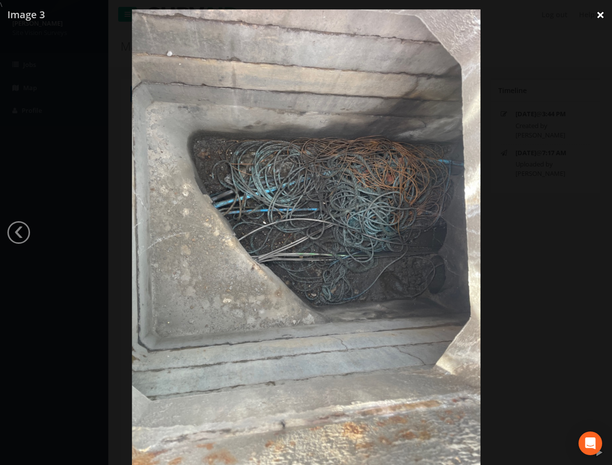
click at [597, 14] on link "×" at bounding box center [600, 15] width 23 height 30
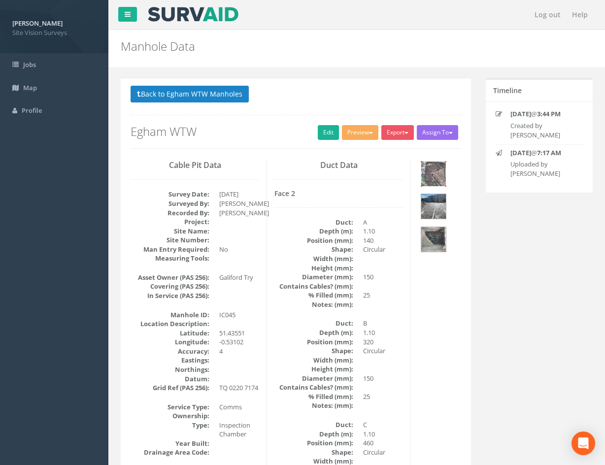
click at [438, 168] on img at bounding box center [433, 173] width 25 height 25
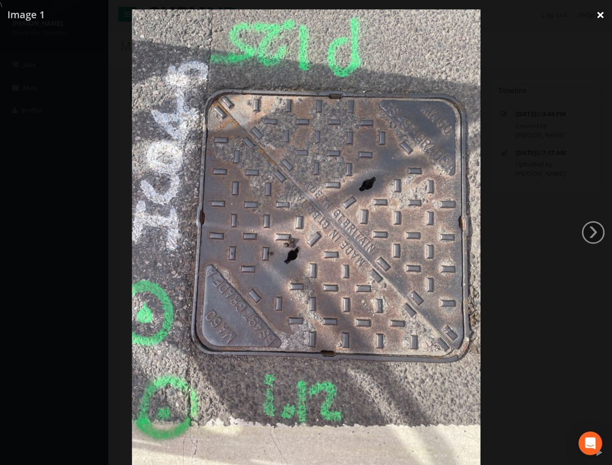
click at [603, 14] on link "×" at bounding box center [600, 15] width 23 height 30
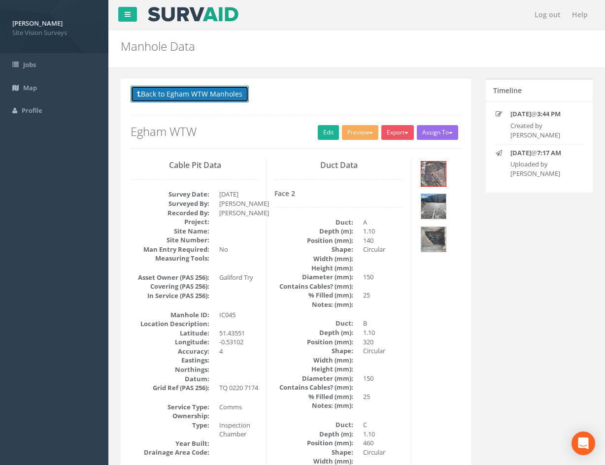
click at [172, 90] on button "Back to Egham WTW Manholes" at bounding box center [189, 94] width 118 height 17
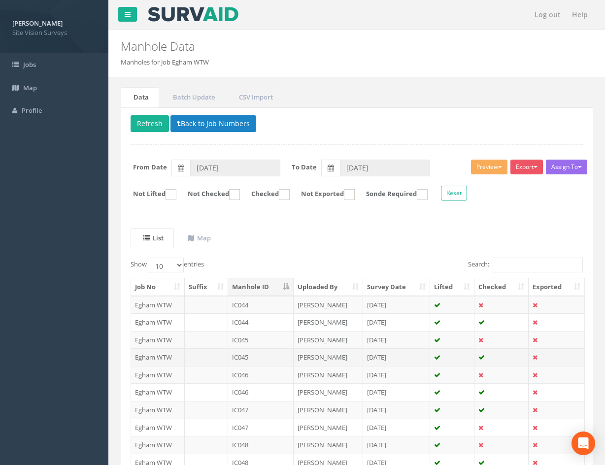
click at [285, 358] on td "IC045" at bounding box center [260, 357] width 65 height 18
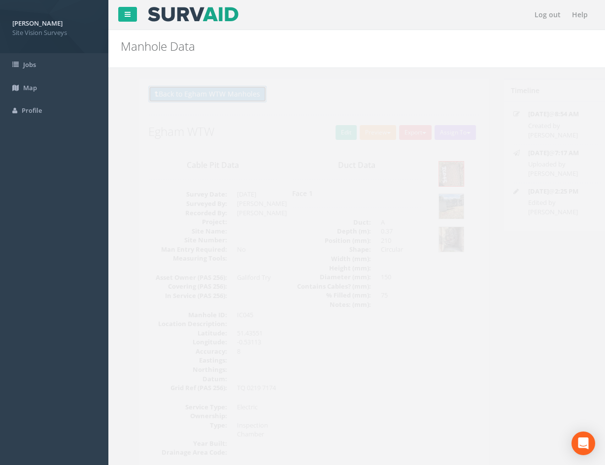
click at [189, 96] on button "Back to Egham WTW Manholes" at bounding box center [189, 94] width 118 height 17
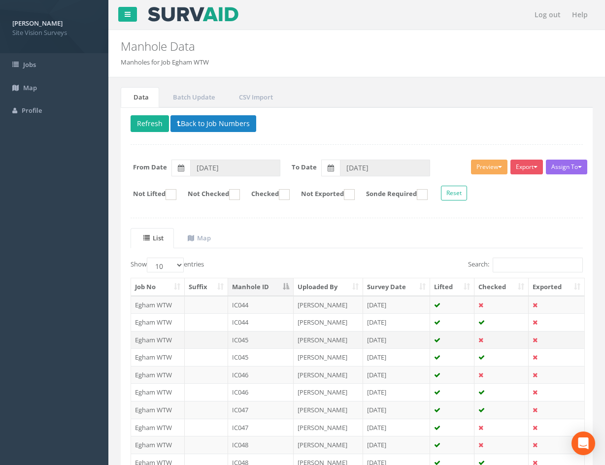
click at [345, 344] on td "[PERSON_NAME]" at bounding box center [327, 340] width 69 height 18
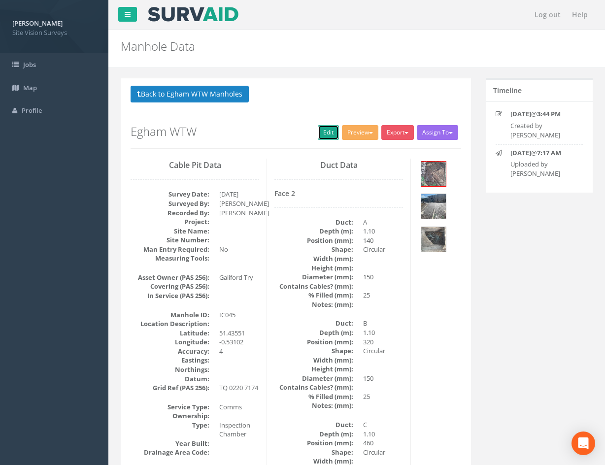
click at [320, 133] on link "Edit" at bounding box center [328, 132] width 21 height 15
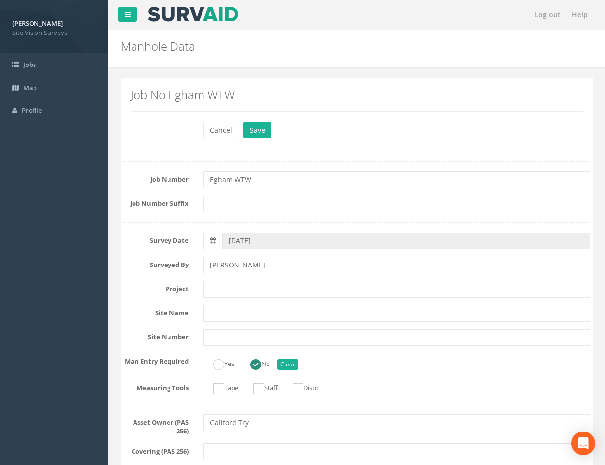
scroll to position [246, 0]
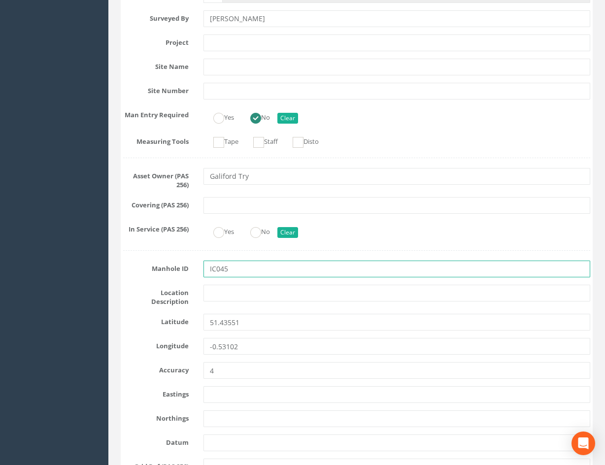
click at [264, 271] on input "IC045" at bounding box center [396, 268] width 386 height 17
type input "IC123"
click at [361, 267] on input "IC123" at bounding box center [396, 268] width 386 height 17
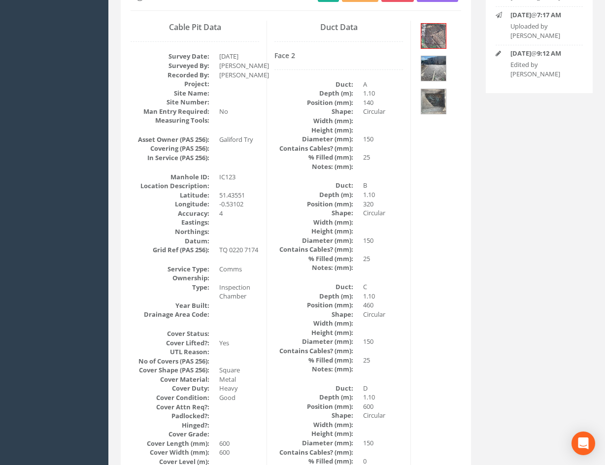
scroll to position [0, 0]
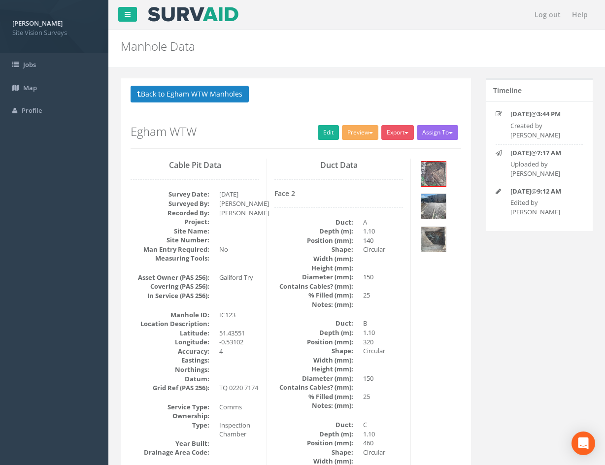
drag, startPoint x: 390, startPoint y: 335, endPoint x: 399, endPoint y: 171, distance: 163.7
click at [222, 97] on button "Back to Egham WTW Manholes" at bounding box center [189, 94] width 118 height 17
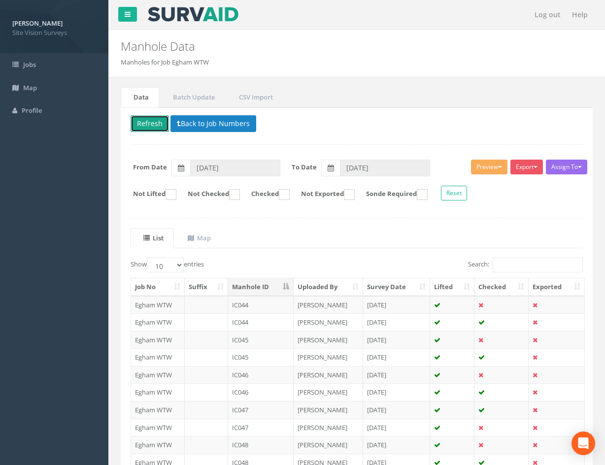
click at [153, 125] on button "Refresh" at bounding box center [149, 123] width 38 height 17
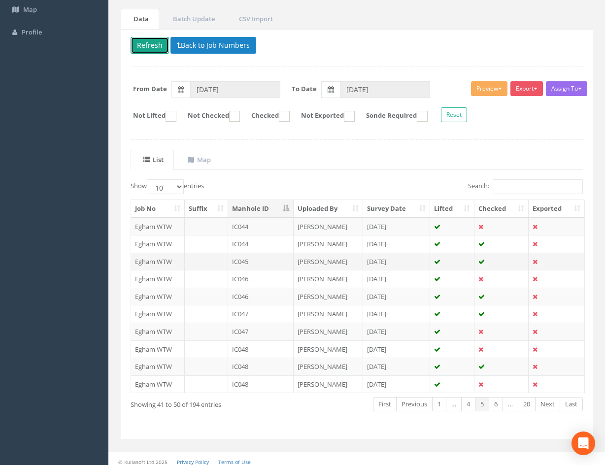
scroll to position [84, 0]
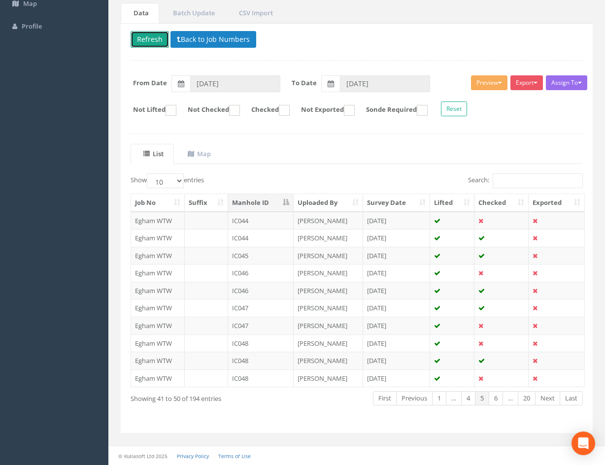
click at [154, 38] on button "Refresh" at bounding box center [149, 39] width 38 height 17
click at [275, 278] on td "IC046" at bounding box center [260, 273] width 65 height 18
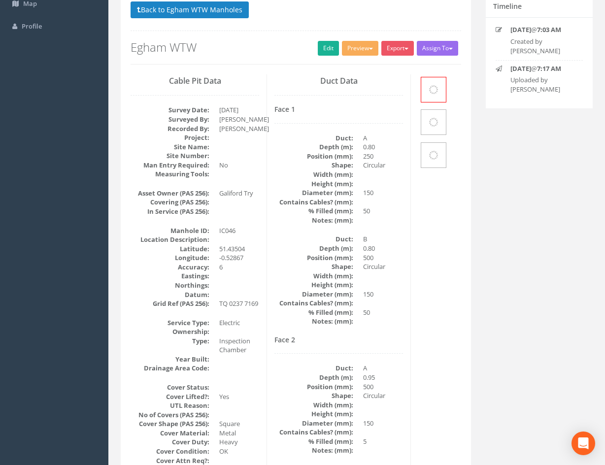
scroll to position [0, 0]
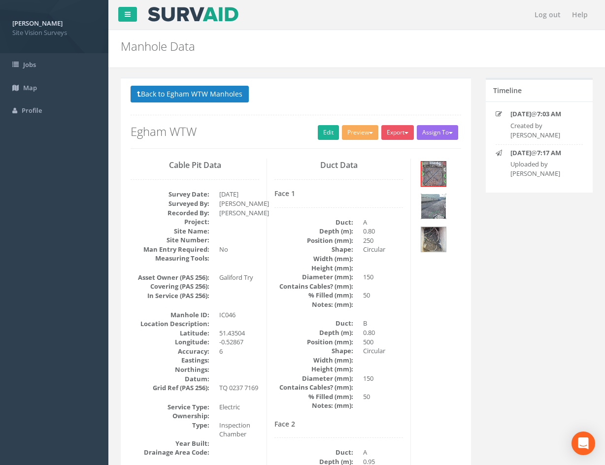
click at [436, 204] on img at bounding box center [433, 206] width 25 height 25
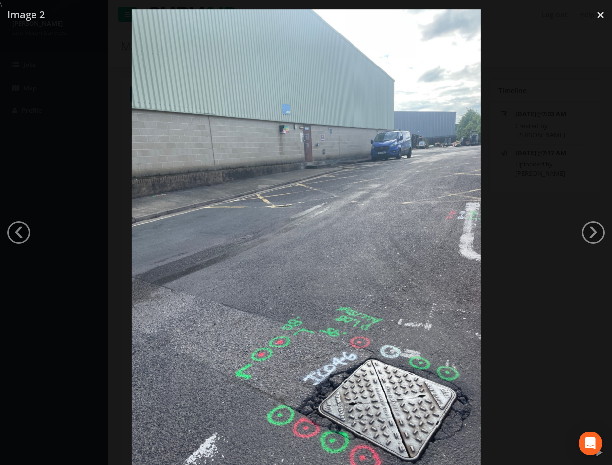
click at [556, 79] on div at bounding box center [306, 241] width 612 height 465
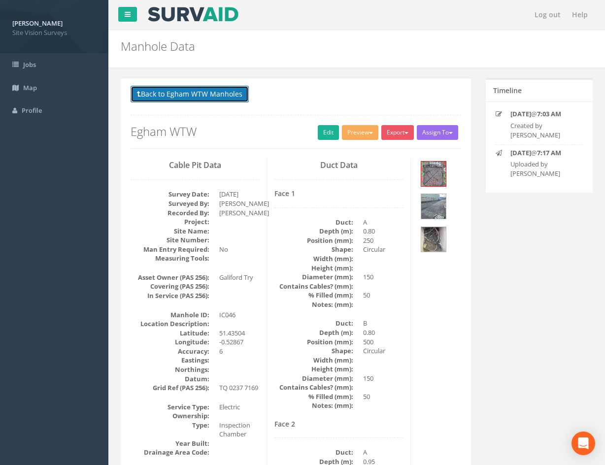
click at [183, 91] on button "Back to Egham WTW Manholes" at bounding box center [189, 94] width 118 height 17
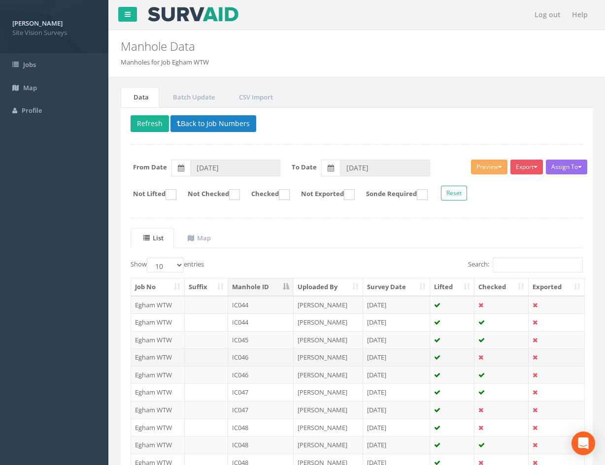
click at [280, 357] on td "IC046" at bounding box center [260, 357] width 65 height 18
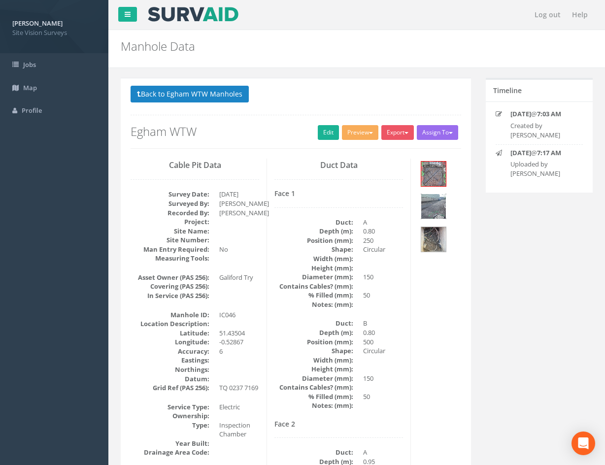
click at [428, 211] on img at bounding box center [433, 206] width 25 height 25
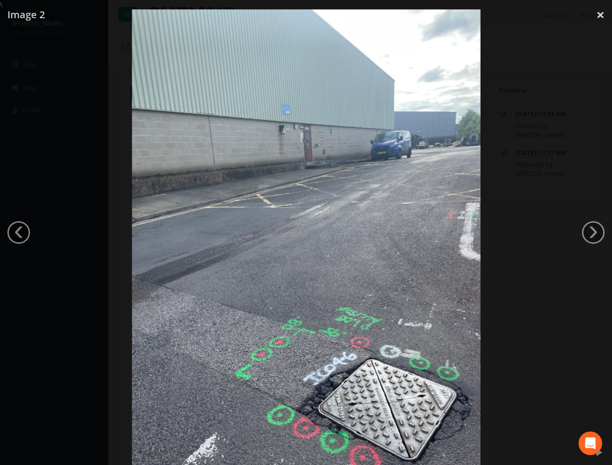
click at [544, 186] on div at bounding box center [306, 241] width 612 height 465
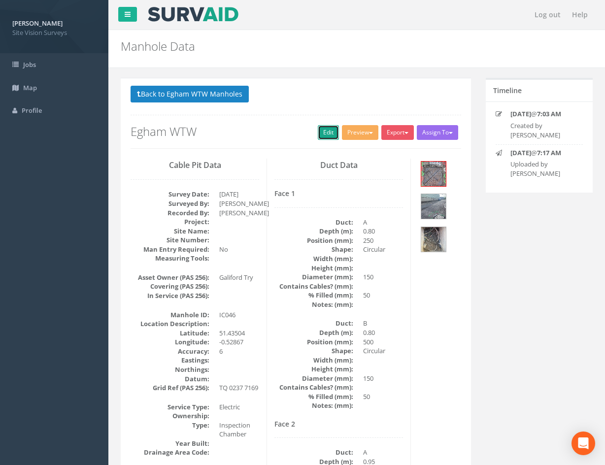
click at [318, 129] on link "Edit" at bounding box center [328, 132] width 21 height 15
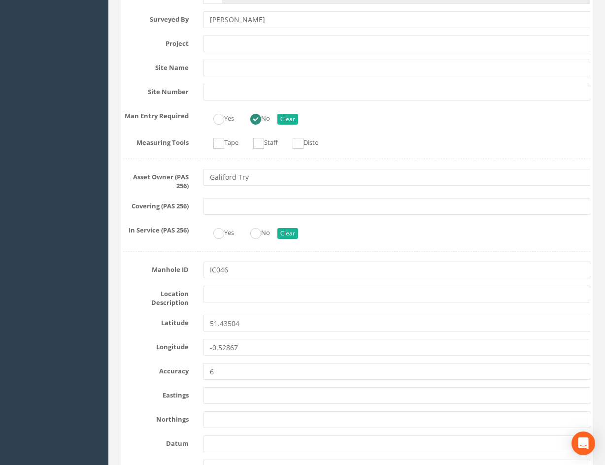
scroll to position [246, 0]
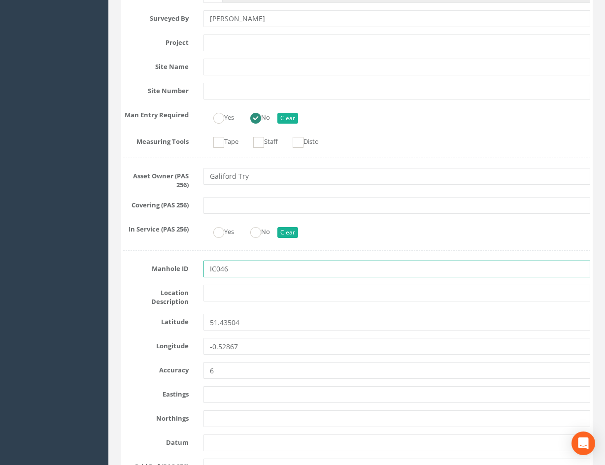
click at [267, 270] on input "IC046" at bounding box center [396, 268] width 386 height 17
type input "IC124"
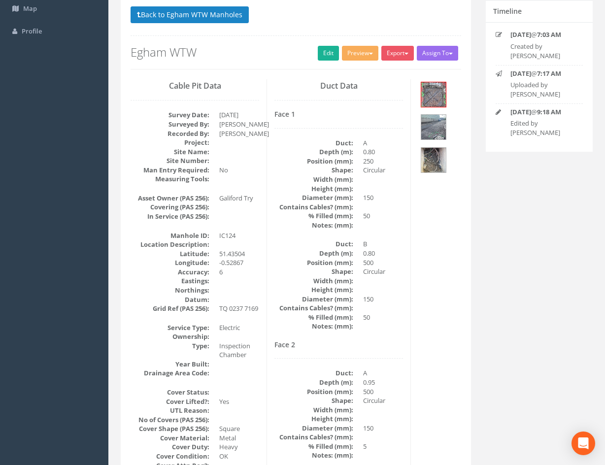
scroll to position [0, 0]
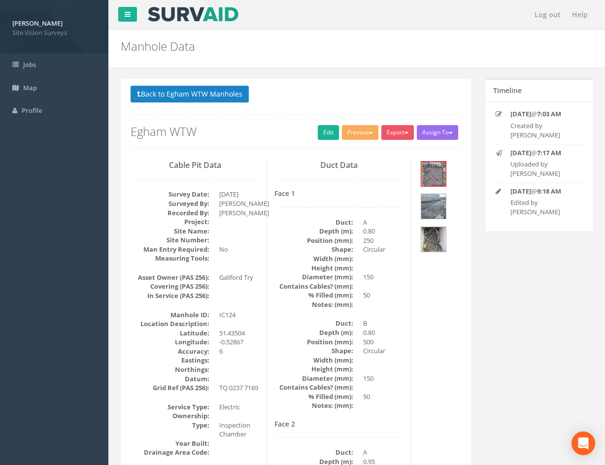
drag, startPoint x: 425, startPoint y: 367, endPoint x: 396, endPoint y: 269, distance: 101.7
click at [218, 98] on button "Back to Egham WTW Manholes" at bounding box center [189, 94] width 118 height 17
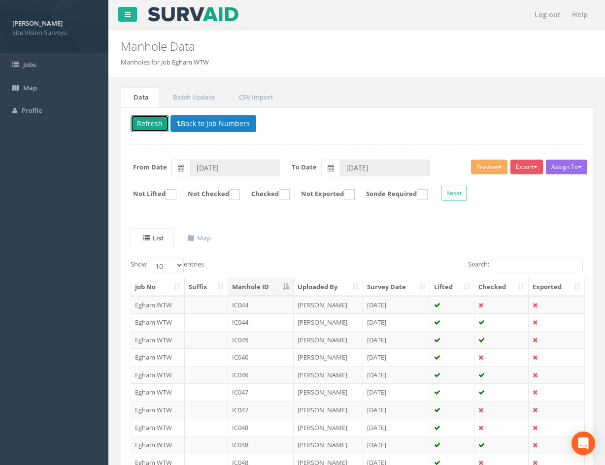
click at [142, 126] on button "Refresh" at bounding box center [149, 123] width 38 height 17
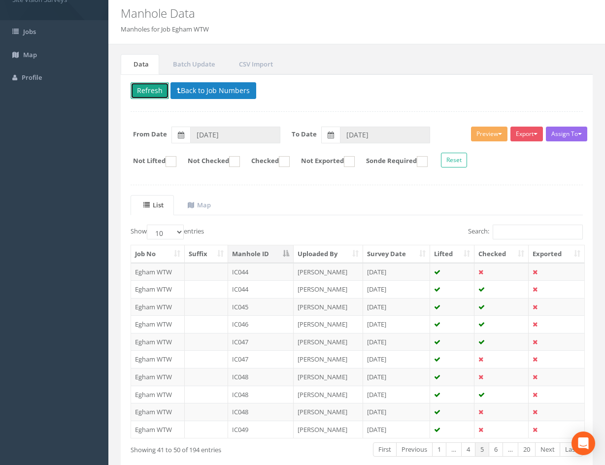
scroll to position [84, 0]
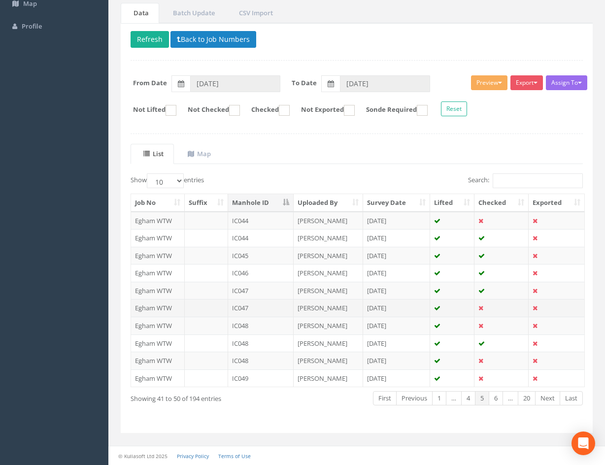
click at [272, 305] on td "IC047" at bounding box center [260, 308] width 65 height 18
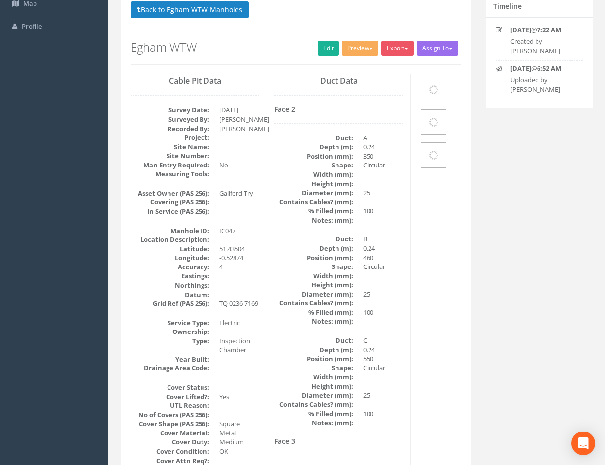
scroll to position [0, 0]
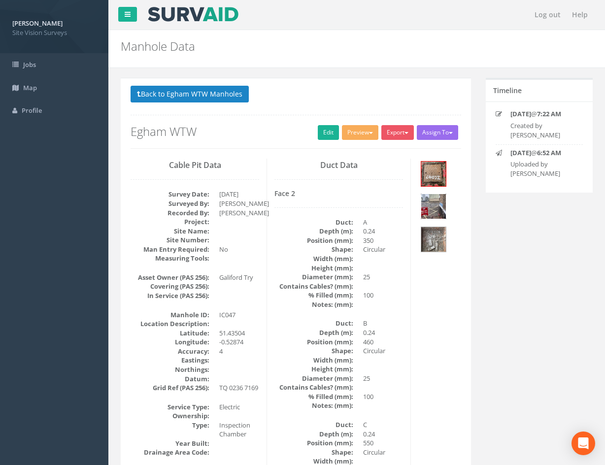
click at [436, 212] on img at bounding box center [433, 206] width 25 height 25
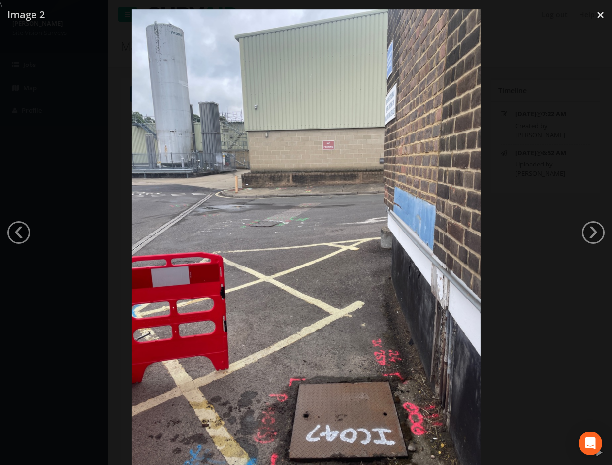
click at [546, 327] on div at bounding box center [306, 241] width 612 height 465
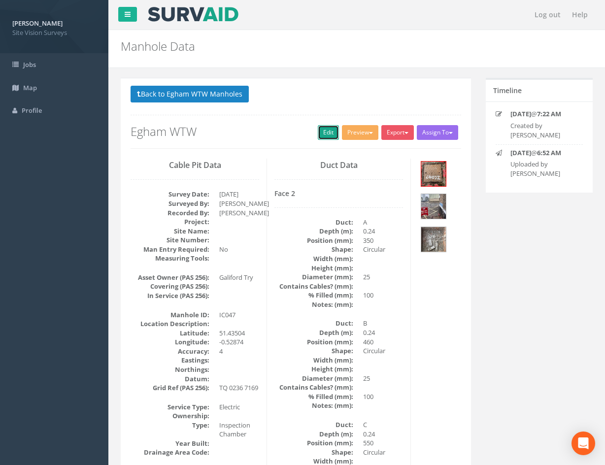
click at [321, 135] on link "Edit" at bounding box center [328, 132] width 21 height 15
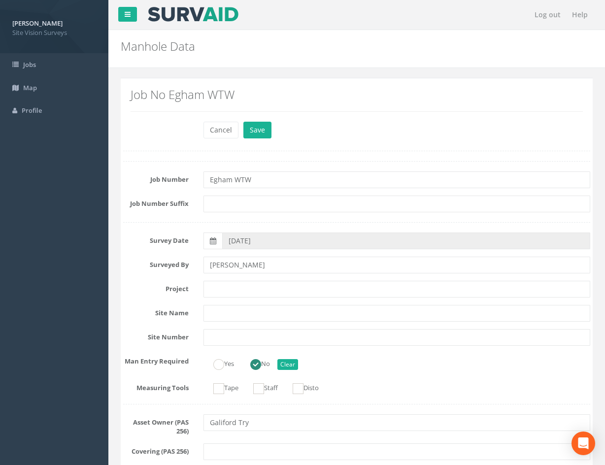
scroll to position [246, 0]
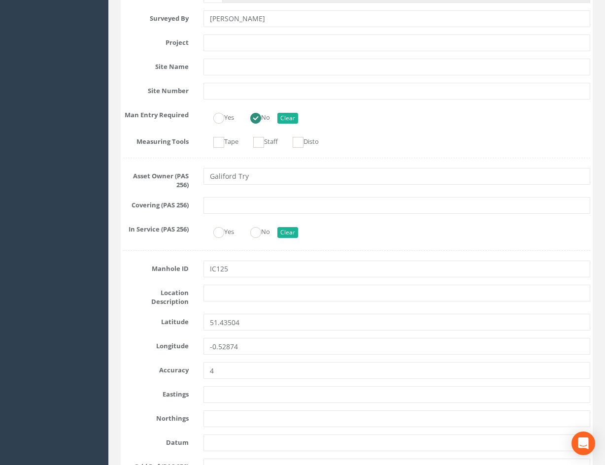
type input "IC125"
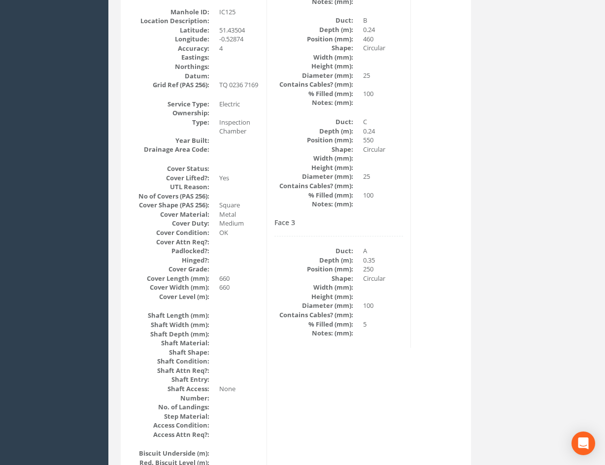
scroll to position [0, 0]
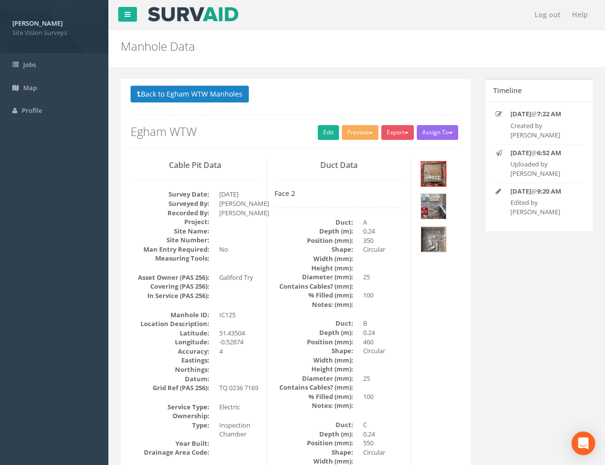
drag, startPoint x: 305, startPoint y: 298, endPoint x: 288, endPoint y: 136, distance: 162.4
click at [223, 94] on button "Back to Egham WTW Manholes" at bounding box center [189, 94] width 118 height 17
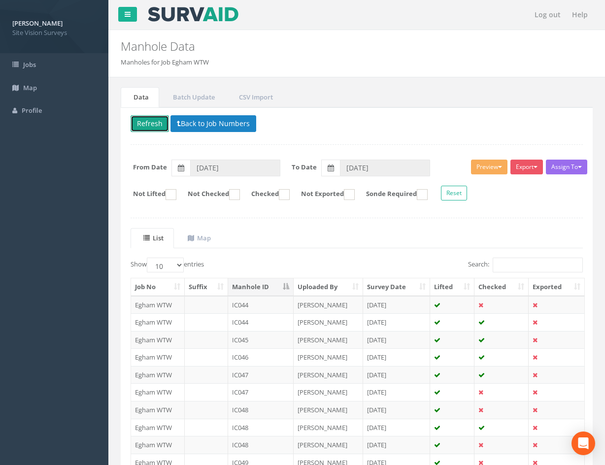
click at [149, 122] on button "Refresh" at bounding box center [149, 123] width 38 height 17
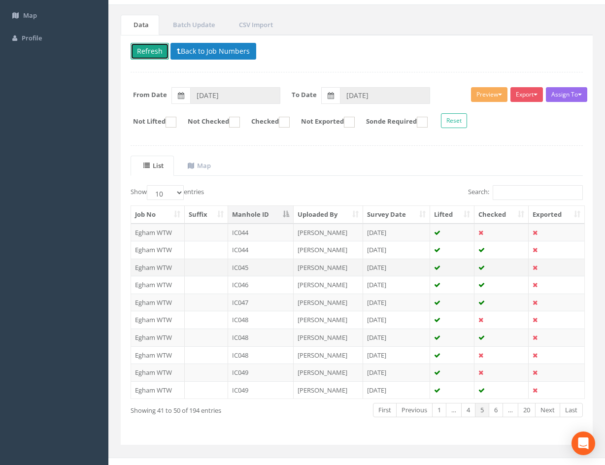
scroll to position [84, 0]
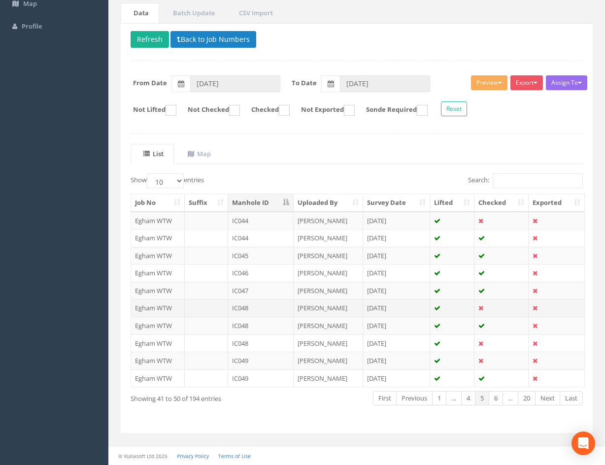
click at [343, 308] on td "[PERSON_NAME]" at bounding box center [327, 308] width 69 height 18
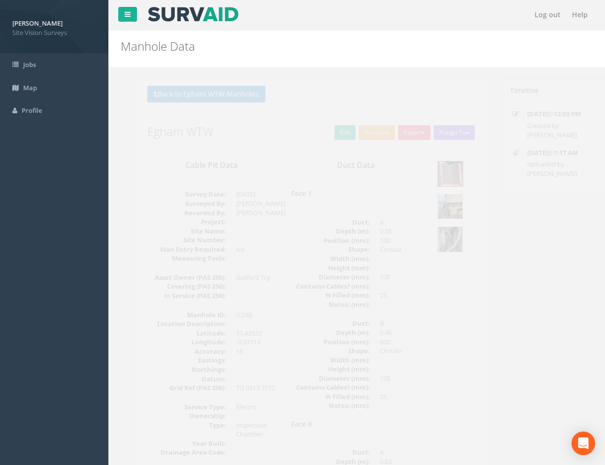
click at [439, 204] on img at bounding box center [433, 206] width 25 height 25
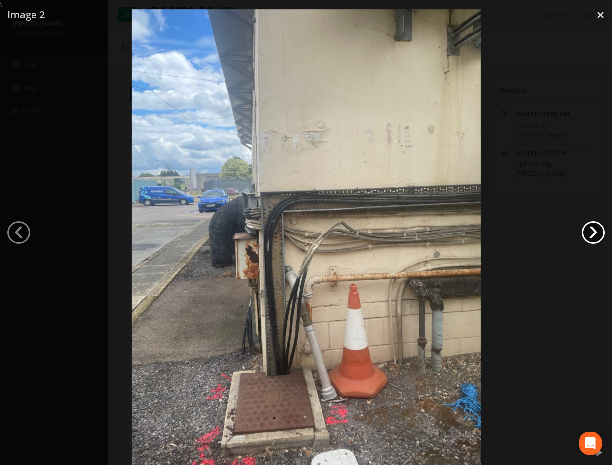
click at [598, 235] on link "›" at bounding box center [593, 232] width 23 height 23
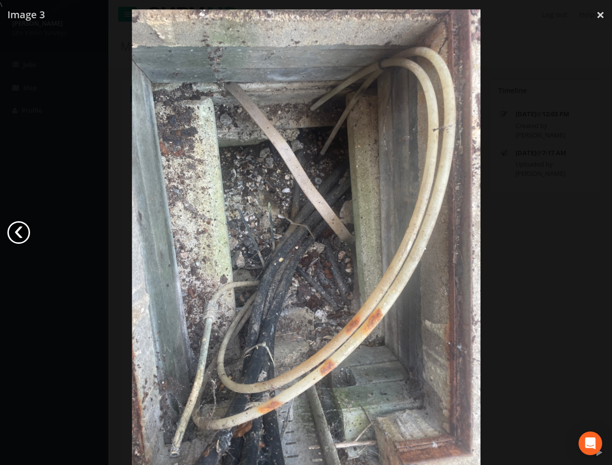
click at [13, 234] on link "‹" at bounding box center [18, 232] width 23 height 23
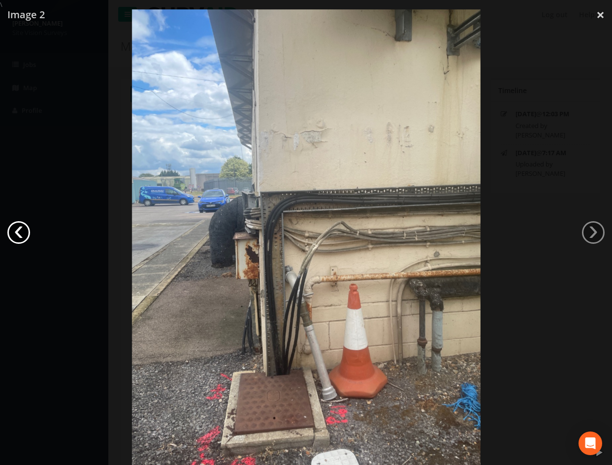
click at [13, 234] on link "‹" at bounding box center [18, 232] width 23 height 23
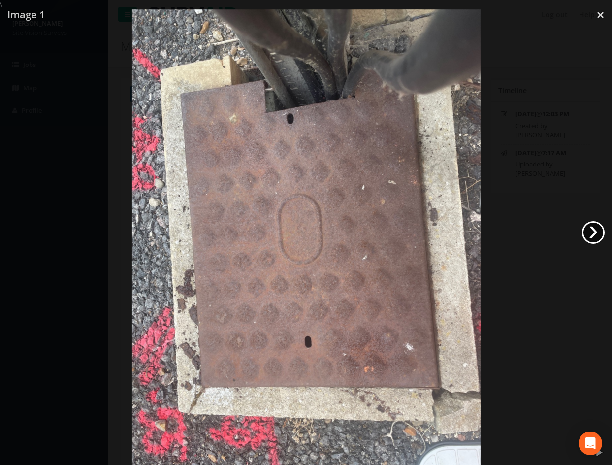
click at [593, 234] on link "›" at bounding box center [593, 232] width 23 height 23
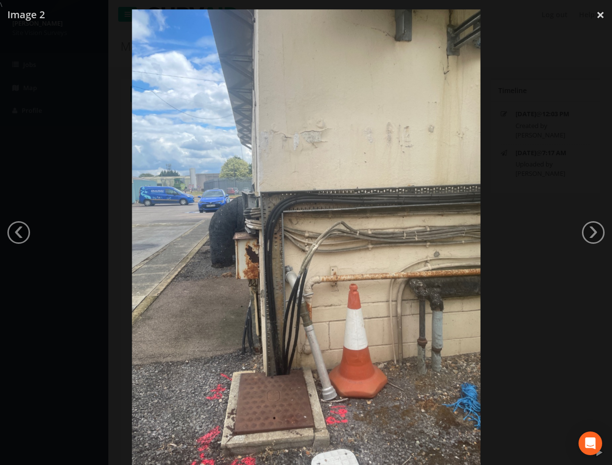
click at [513, 234] on div at bounding box center [306, 241] width 612 height 465
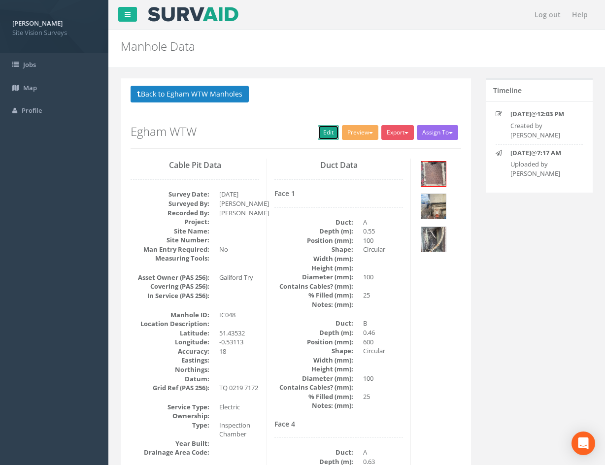
click at [318, 129] on link "Edit" at bounding box center [328, 132] width 21 height 15
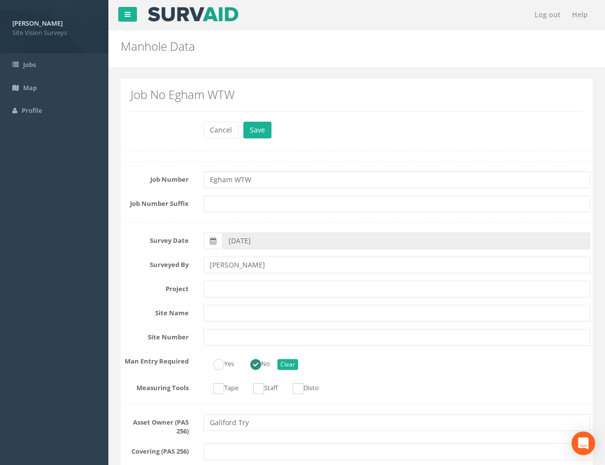
scroll to position [246, 0]
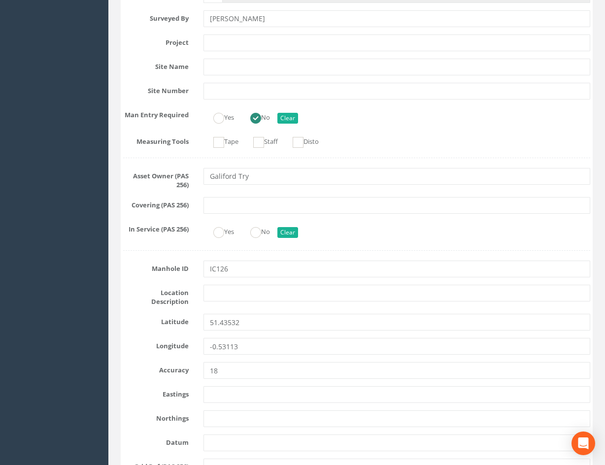
type input "IC126"
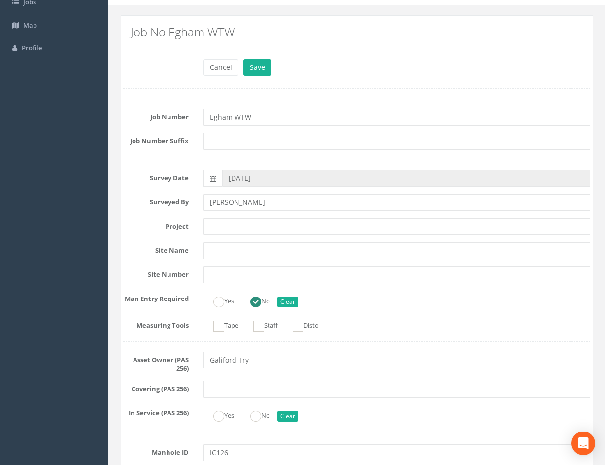
scroll to position [0, 0]
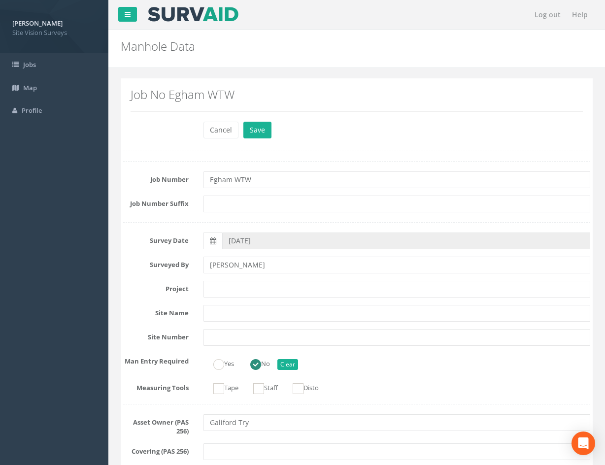
drag, startPoint x: 416, startPoint y: 345, endPoint x: 401, endPoint y: 235, distance: 110.8
click at [261, 134] on button "Save" at bounding box center [257, 130] width 28 height 17
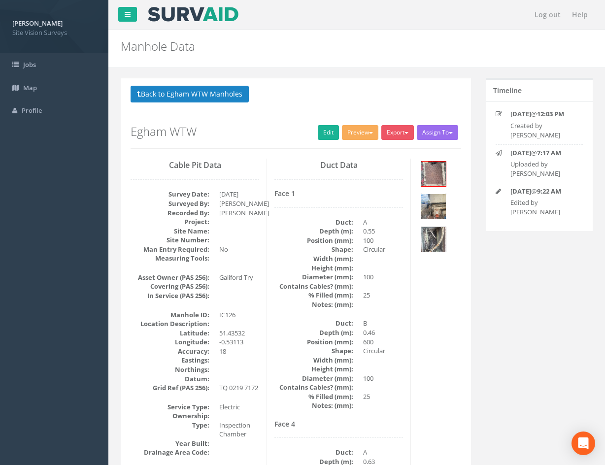
click at [436, 211] on img at bounding box center [433, 206] width 25 height 25
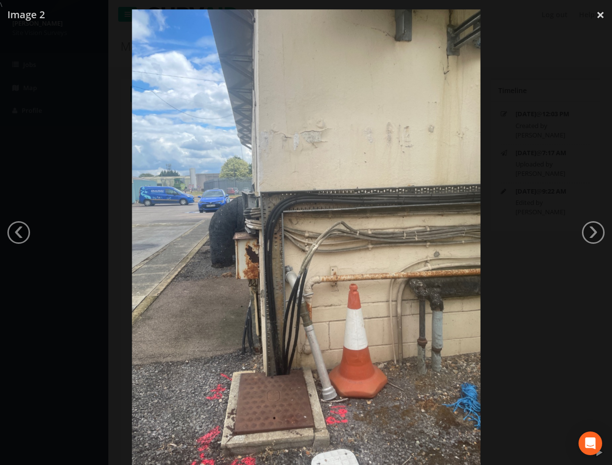
click at [569, 142] on div at bounding box center [306, 241] width 612 height 465
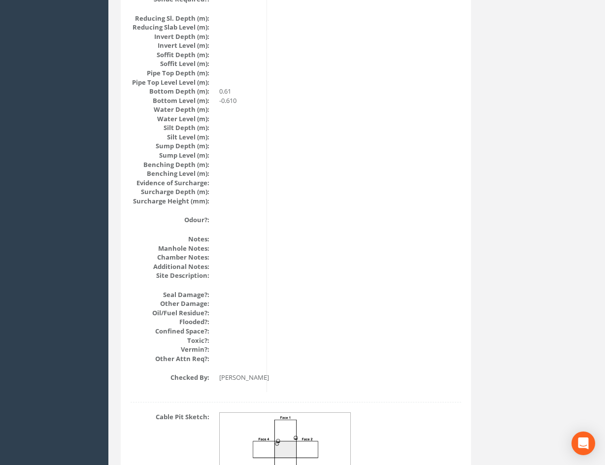
scroll to position [1072, 0]
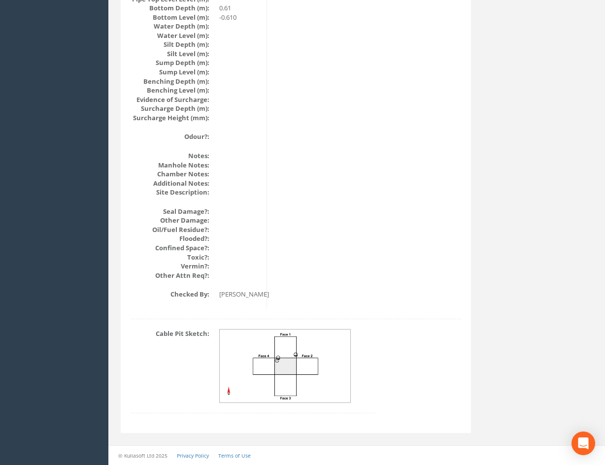
drag, startPoint x: 287, startPoint y: 114, endPoint x: 245, endPoint y: 376, distance: 265.8
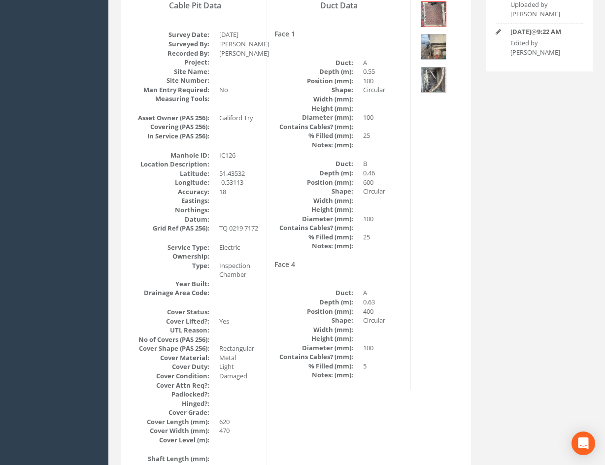
scroll to position [186, 0]
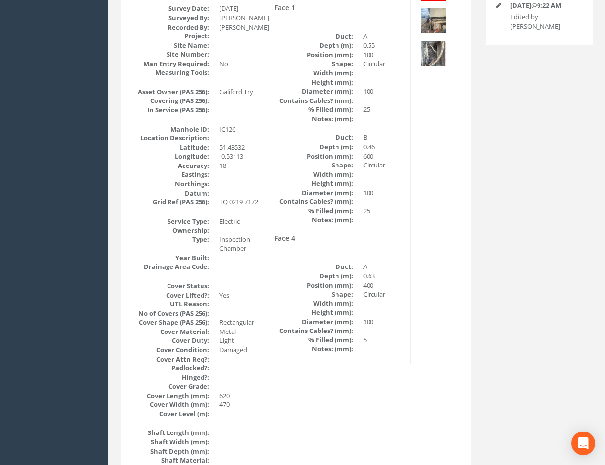
click at [438, 26] on img at bounding box center [433, 20] width 25 height 25
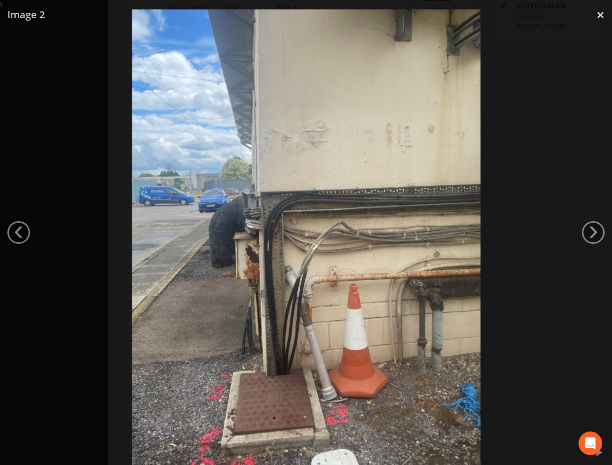
drag, startPoint x: 559, startPoint y: 90, endPoint x: 553, endPoint y: 98, distance: 9.8
click at [553, 98] on div at bounding box center [306, 241] width 612 height 465
click at [581, 48] on div at bounding box center [306, 241] width 612 height 465
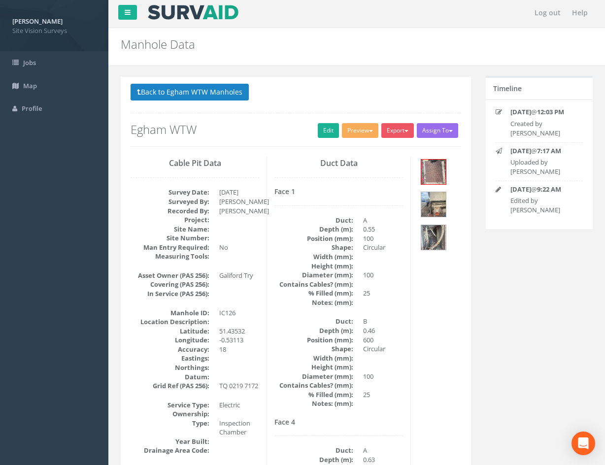
scroll to position [0, 0]
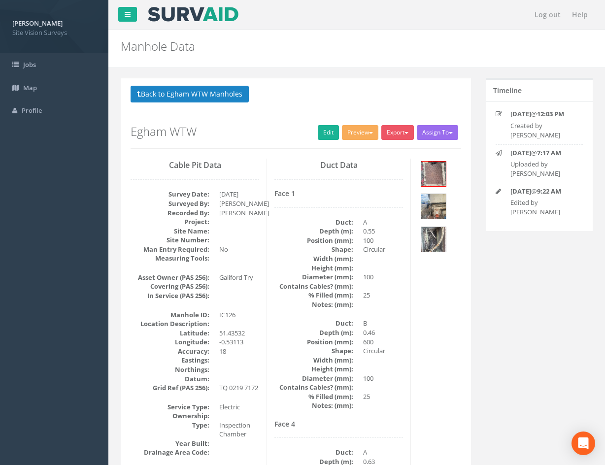
drag, startPoint x: 278, startPoint y: 204, endPoint x: 261, endPoint y: 50, distance: 155.5
click at [214, 90] on button "Back to Egham WTW Manholes" at bounding box center [189, 94] width 118 height 17
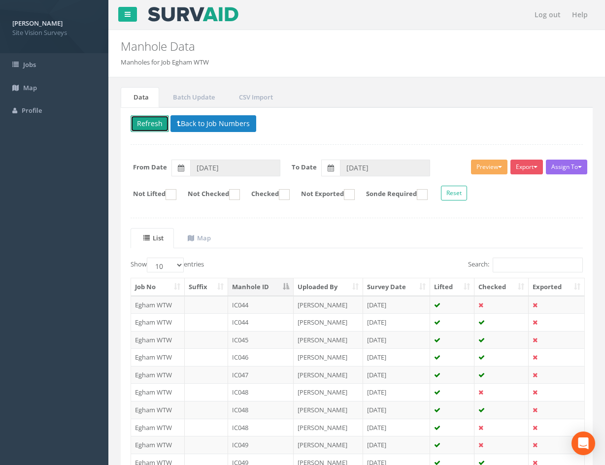
click at [150, 126] on button "Refresh" at bounding box center [149, 123] width 38 height 17
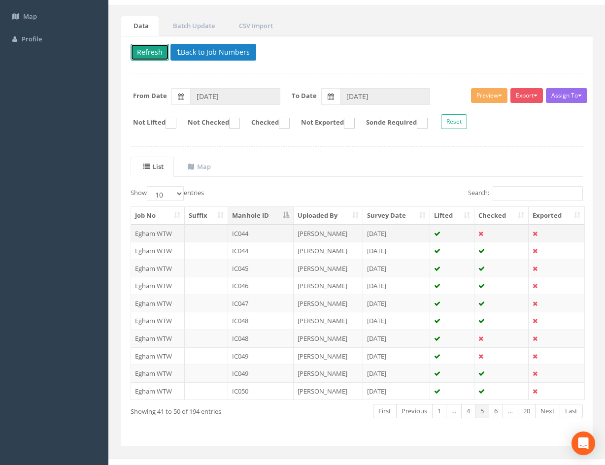
scroll to position [84, 0]
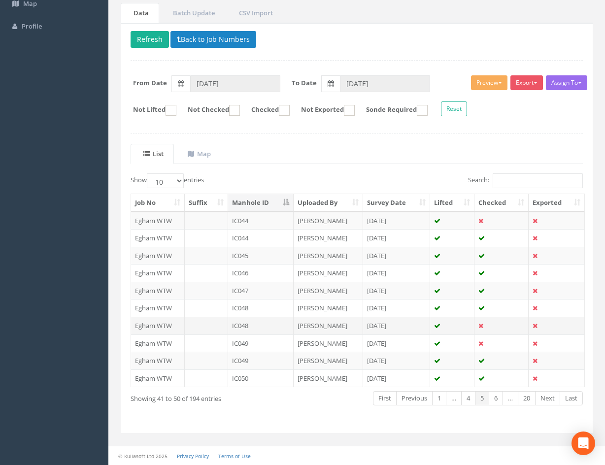
click at [271, 323] on td "IC048" at bounding box center [260, 326] width 65 height 18
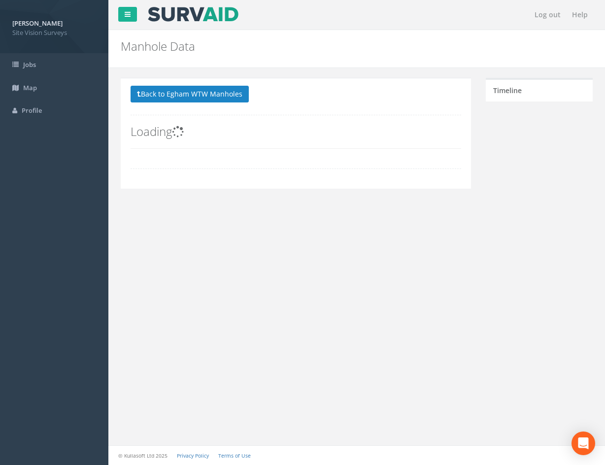
scroll to position [0, 0]
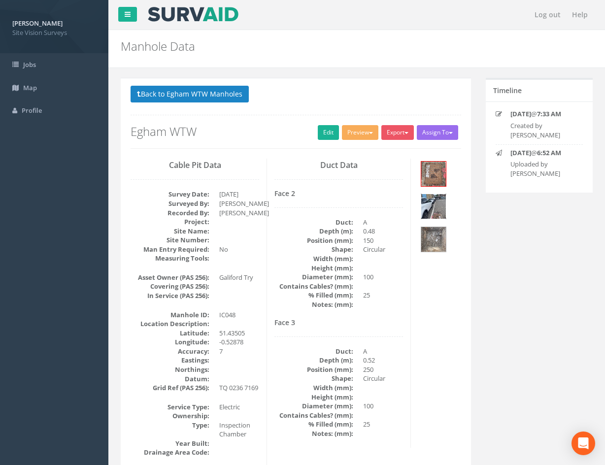
click at [432, 207] on img at bounding box center [433, 206] width 25 height 25
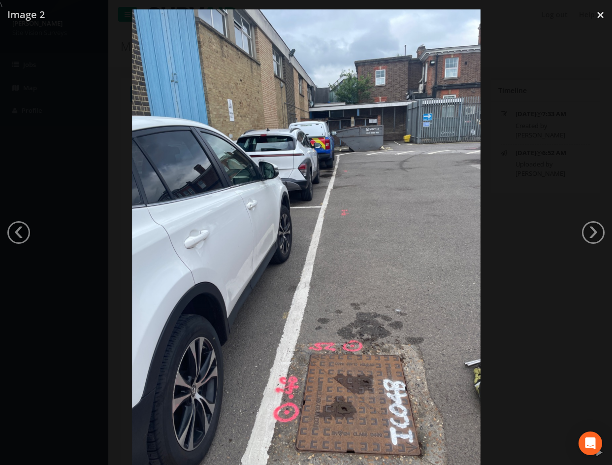
click at [539, 297] on div at bounding box center [306, 241] width 612 height 465
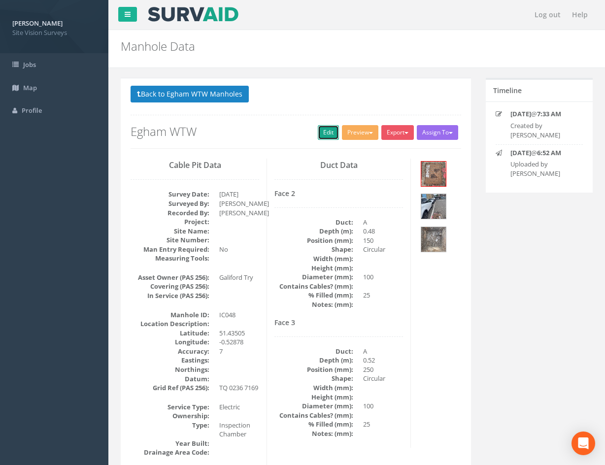
click at [322, 134] on link "Edit" at bounding box center [328, 132] width 21 height 15
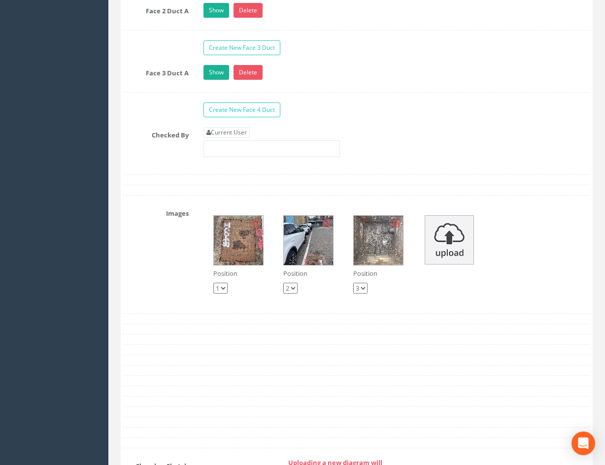
scroll to position [1923, 0]
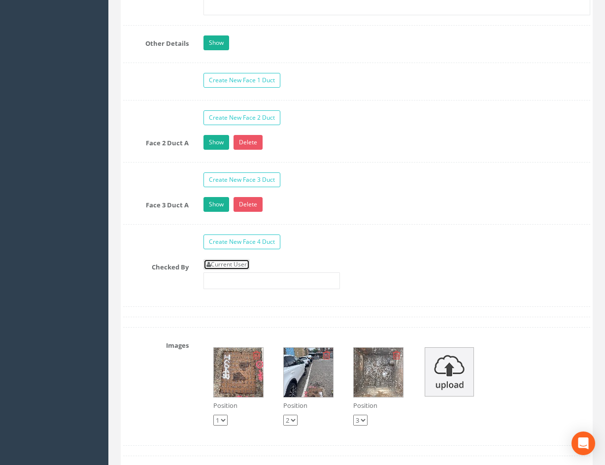
click at [241, 267] on link "Current User" at bounding box center [226, 264] width 46 height 11
type input "[PERSON_NAME]"
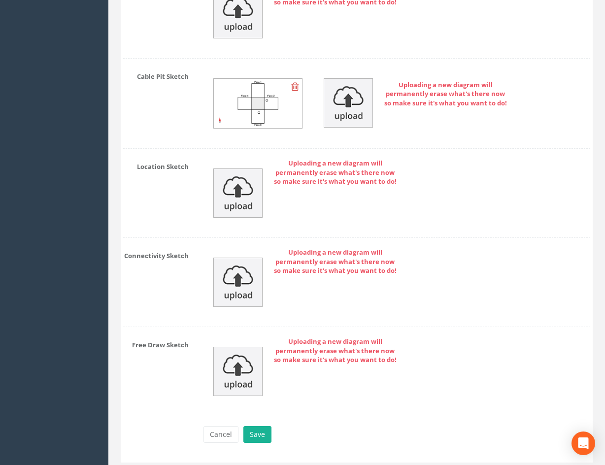
scroll to position [2563, 0]
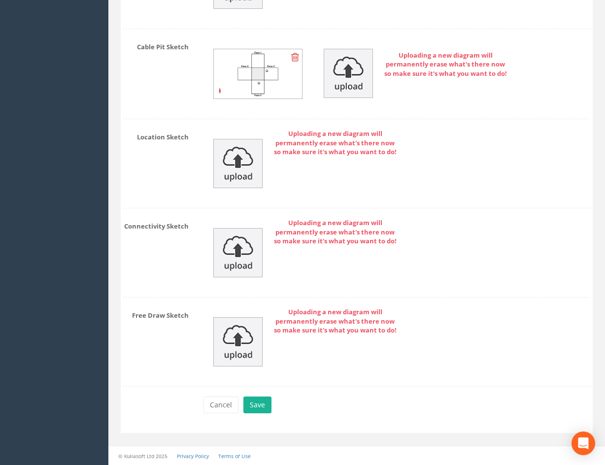
drag, startPoint x: 323, startPoint y: 229, endPoint x: 325, endPoint y: 375, distance: 145.2
click at [252, 406] on button "Save" at bounding box center [257, 404] width 28 height 17
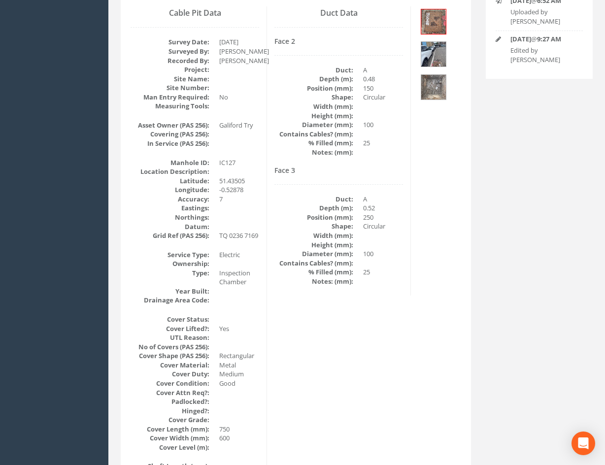
scroll to position [0, 0]
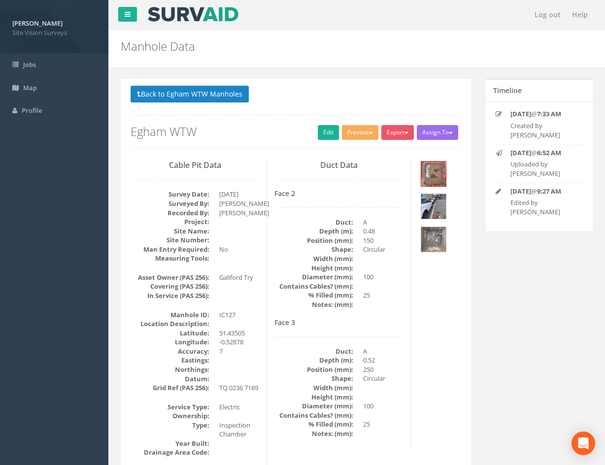
drag, startPoint x: 407, startPoint y: 343, endPoint x: 385, endPoint y: 181, distance: 163.9
click at [222, 97] on button "Back to Egham WTW Manholes" at bounding box center [189, 94] width 118 height 17
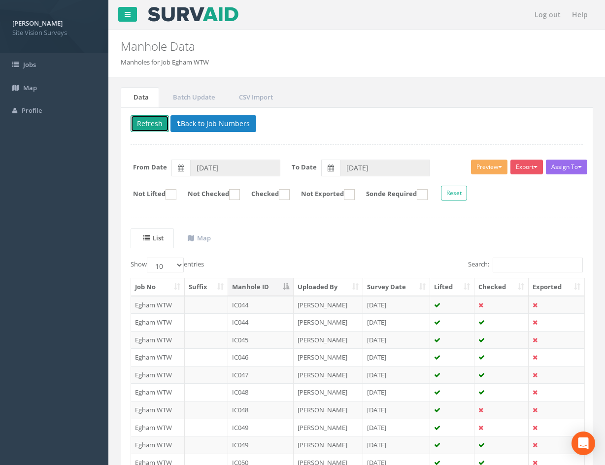
click at [146, 121] on button "Refresh" at bounding box center [149, 123] width 38 height 17
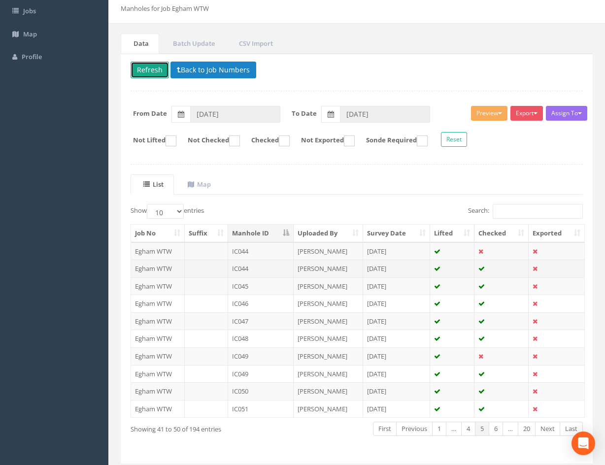
scroll to position [84, 0]
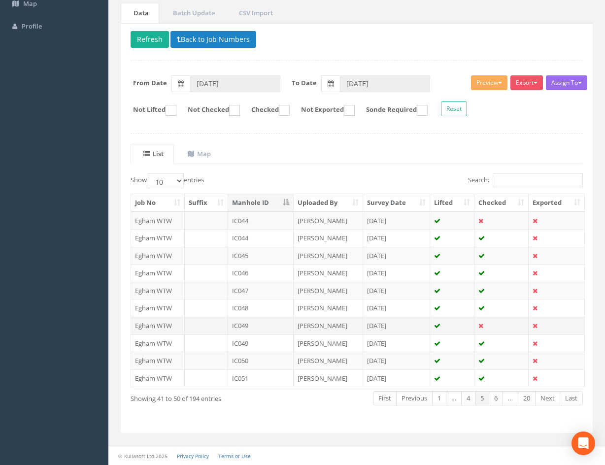
click at [501, 325] on td at bounding box center [501, 326] width 54 height 18
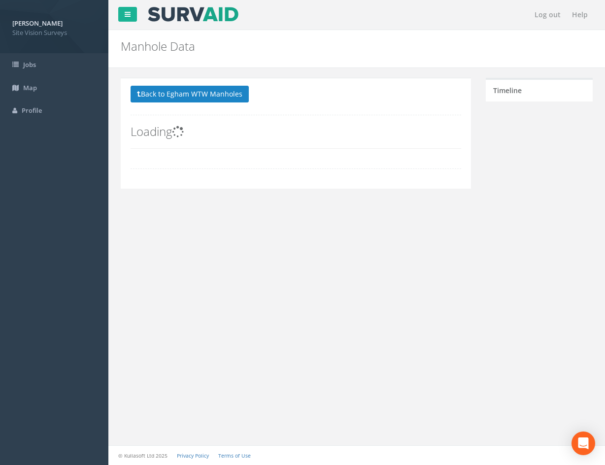
scroll to position [0, 0]
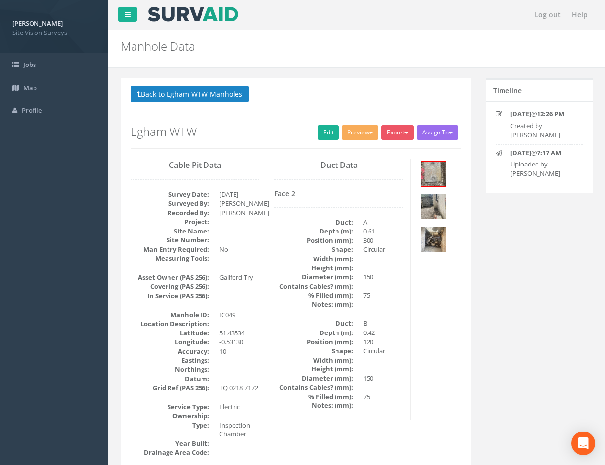
click at [439, 205] on img at bounding box center [433, 206] width 25 height 25
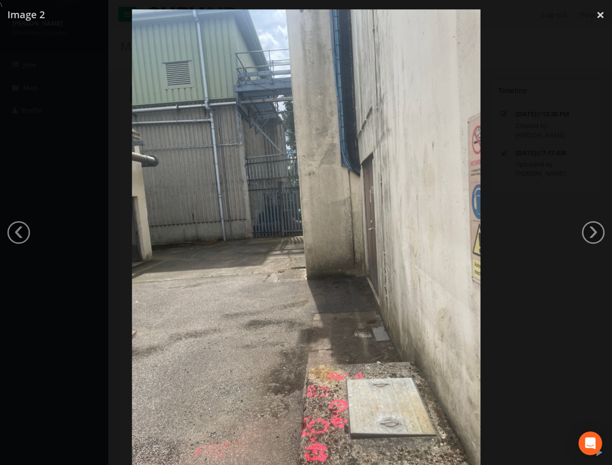
click at [550, 344] on div at bounding box center [306, 241] width 612 height 465
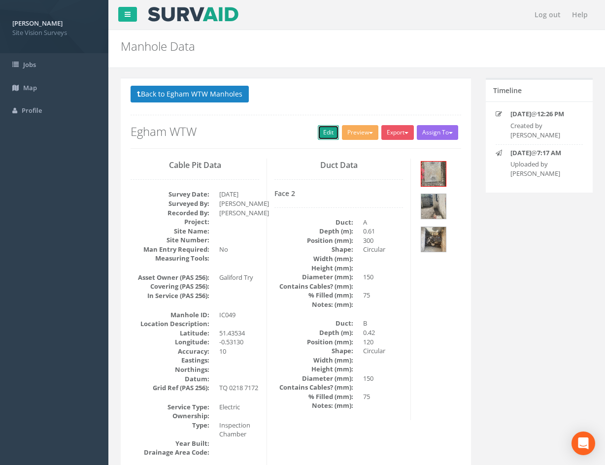
click at [324, 135] on link "Edit" at bounding box center [328, 132] width 21 height 15
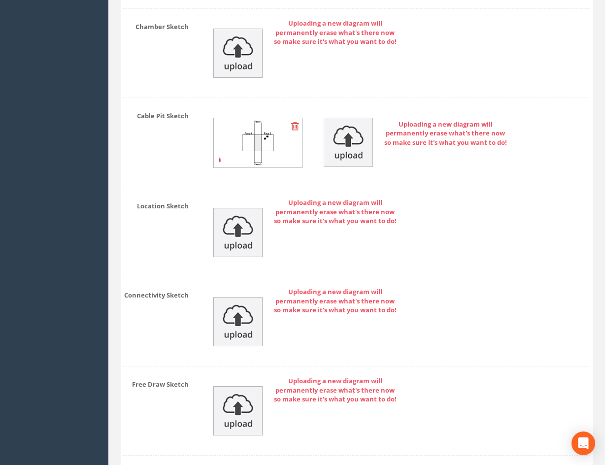
scroll to position [2576, 0]
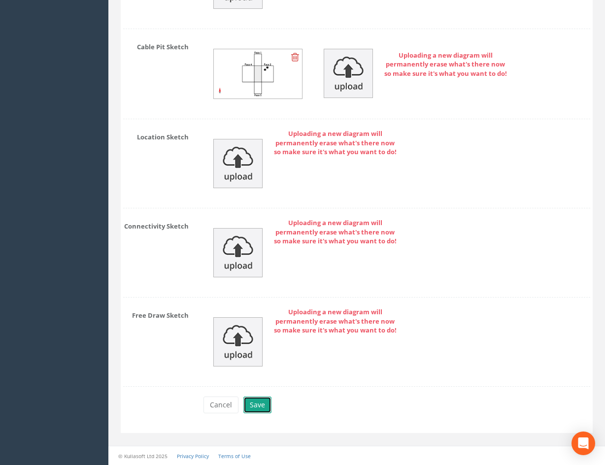
click at [257, 403] on button "Save" at bounding box center [257, 404] width 28 height 17
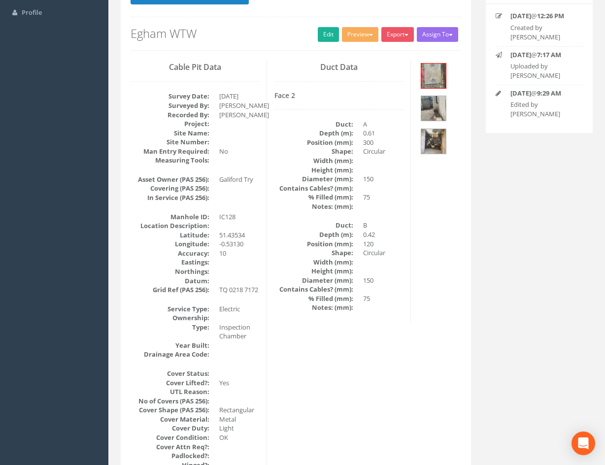
scroll to position [0, 0]
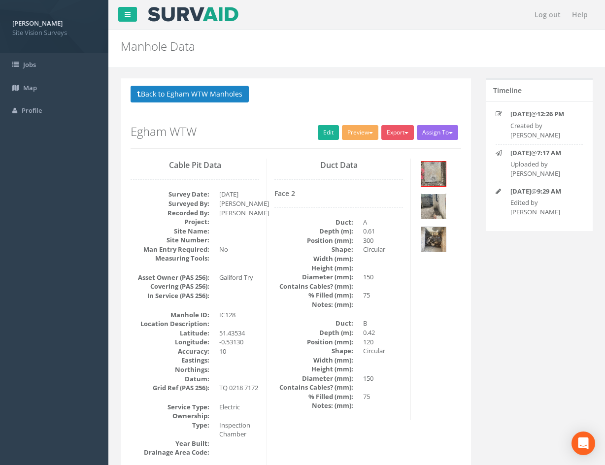
click at [436, 207] on img at bounding box center [433, 206] width 25 height 25
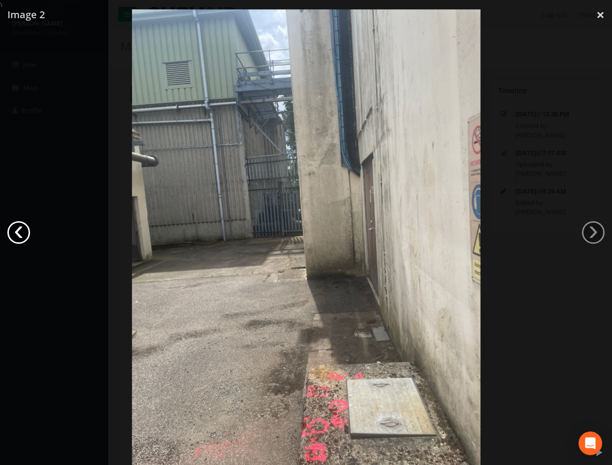
click at [21, 233] on link "‹" at bounding box center [18, 232] width 23 height 23
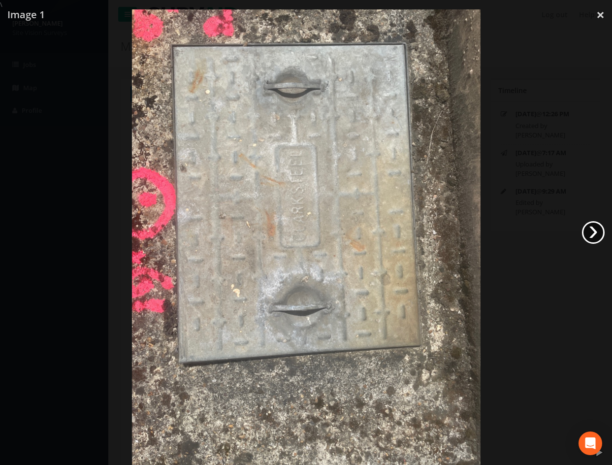
click at [590, 229] on link "›" at bounding box center [593, 232] width 23 height 23
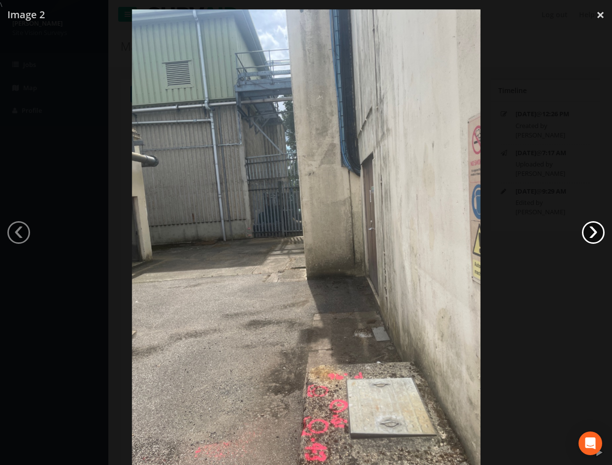
click at [590, 229] on link "›" at bounding box center [593, 232] width 23 height 23
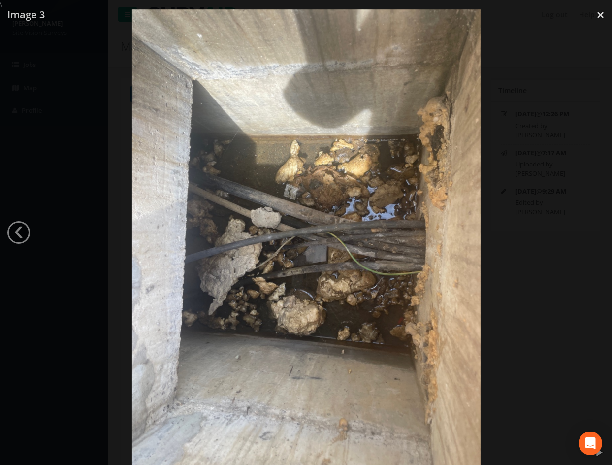
click at [522, 244] on div at bounding box center [306, 241] width 612 height 465
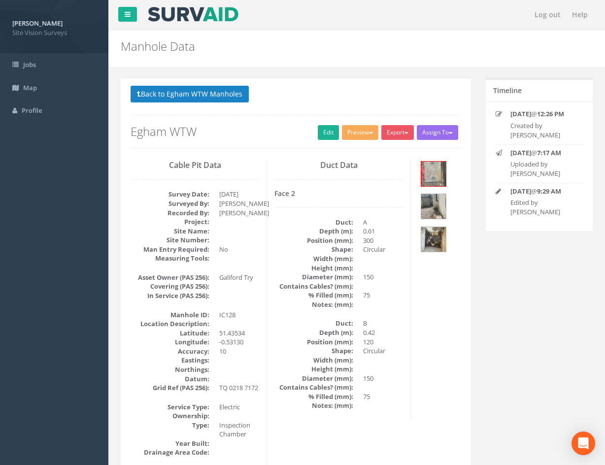
drag, startPoint x: 514, startPoint y: 251, endPoint x: 537, endPoint y: 126, distance: 126.5
click at [231, 95] on button "Back to Egham WTW Manholes" at bounding box center [189, 94] width 118 height 17
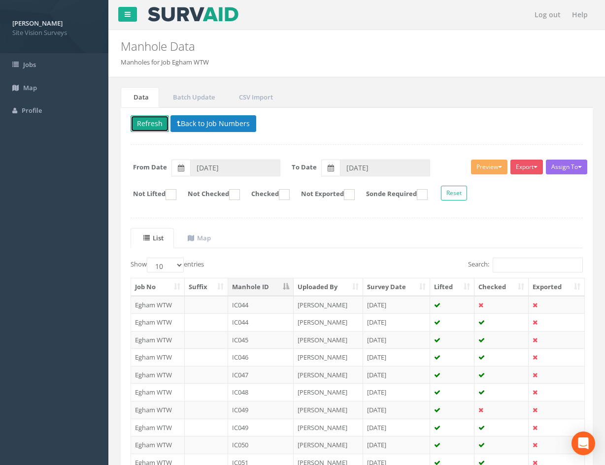
click at [152, 122] on button "Refresh" at bounding box center [149, 123] width 38 height 17
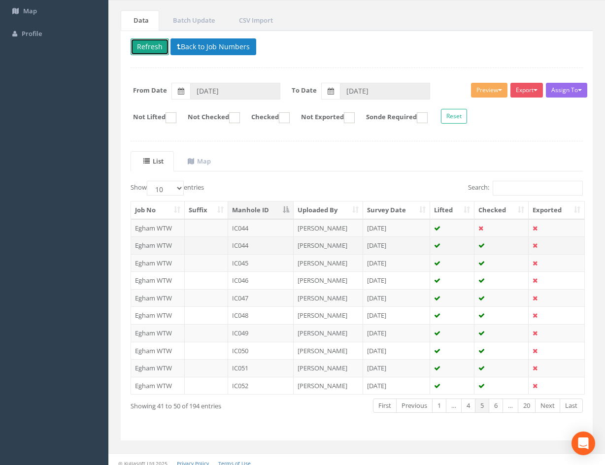
scroll to position [84, 0]
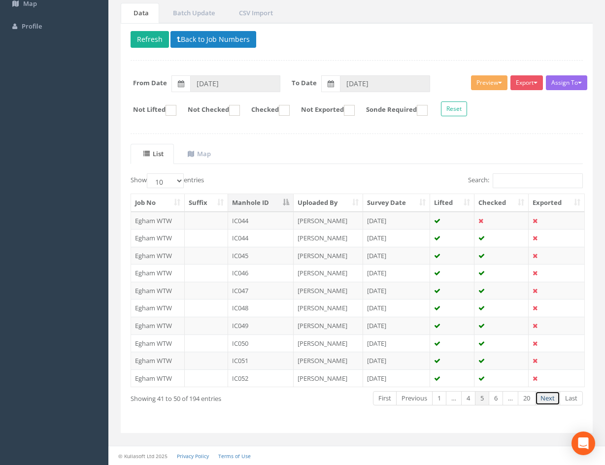
click at [547, 401] on link "Next" at bounding box center [547, 398] width 25 height 14
click at [546, 395] on link "Next" at bounding box center [547, 398] width 25 height 14
click at [548, 398] on link "Next" at bounding box center [547, 398] width 25 height 14
click at [417, 399] on link "Previous" at bounding box center [414, 398] width 36 height 14
click at [416, 398] on link "Previous" at bounding box center [414, 398] width 36 height 14
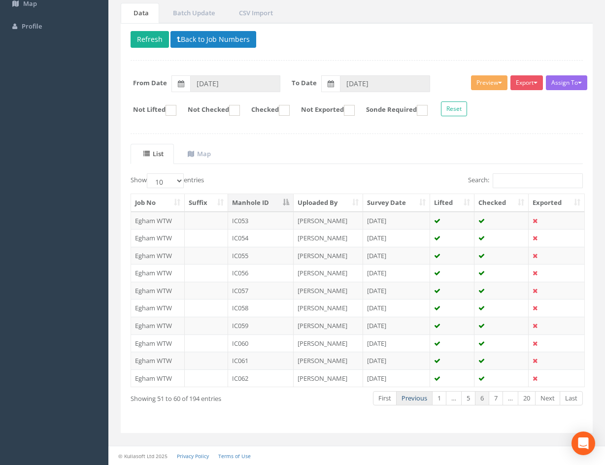
click at [421, 398] on link "Previous" at bounding box center [414, 398] width 36 height 14
click at [274, 324] on td "IC049" at bounding box center [260, 326] width 65 height 18
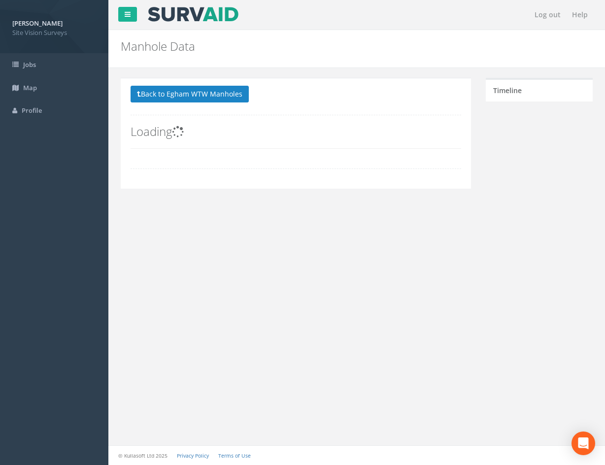
scroll to position [0, 0]
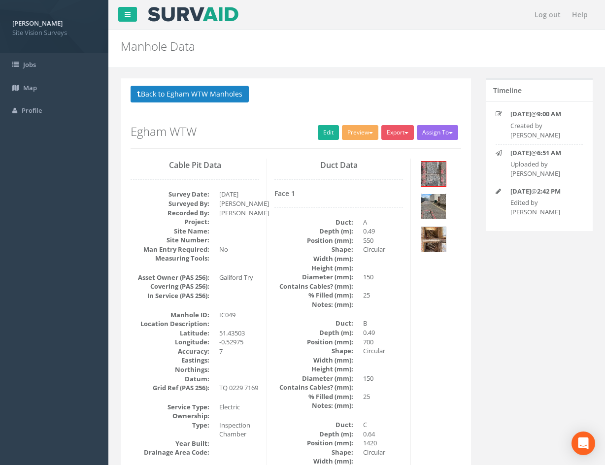
click at [426, 206] on img at bounding box center [433, 206] width 25 height 25
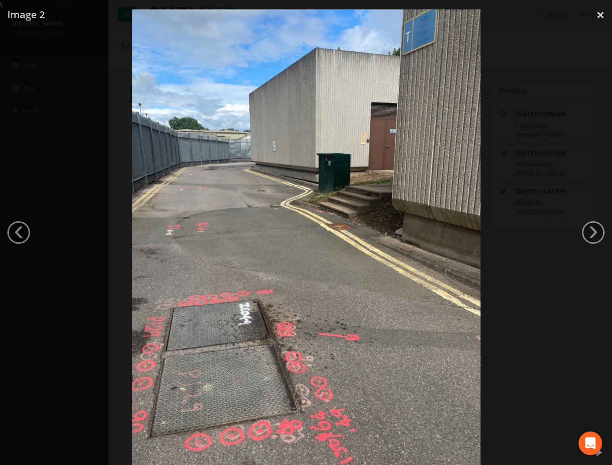
click at [2, 227] on div at bounding box center [306, 241] width 612 height 465
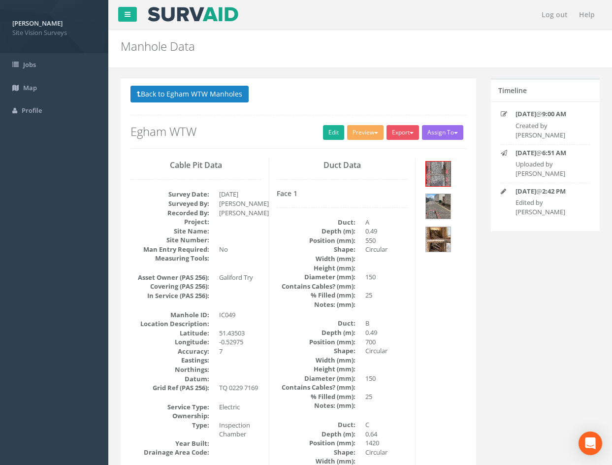
click at [16, 229] on link "‹" at bounding box center [18, 232] width 23 height 23
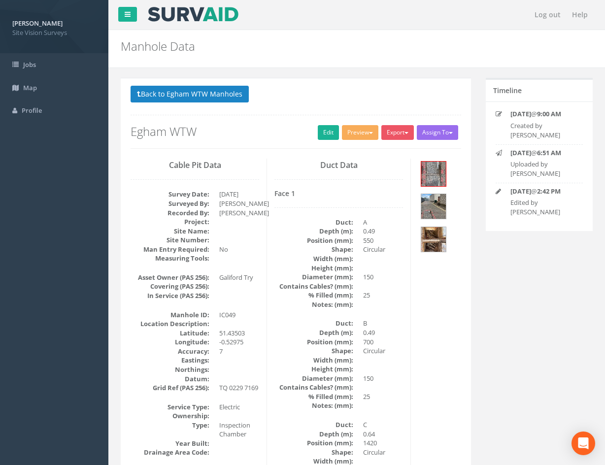
click at [434, 170] on img at bounding box center [433, 173] width 25 height 25
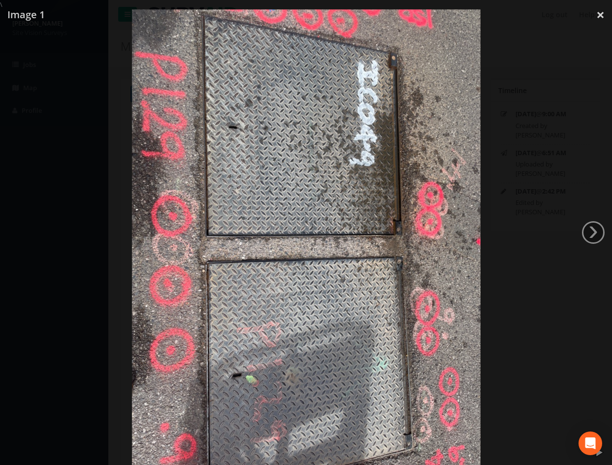
click at [573, 345] on div at bounding box center [306, 241] width 612 height 465
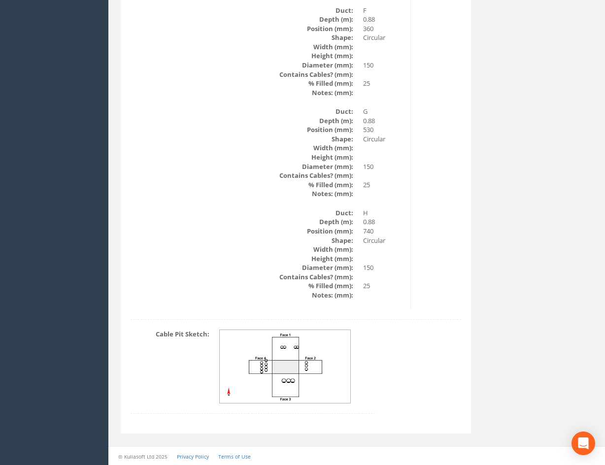
scroll to position [2016, 0]
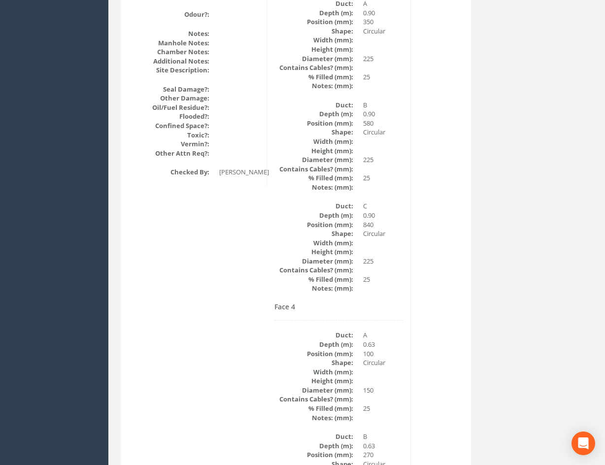
drag, startPoint x: 433, startPoint y: 322, endPoint x: 429, endPoint y: 163, distance: 158.6
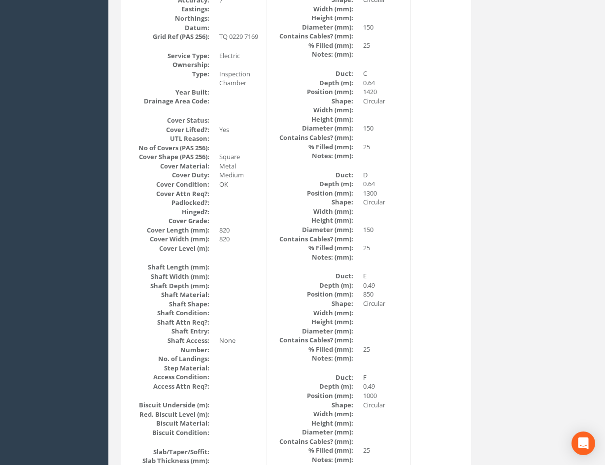
scroll to position [0, 0]
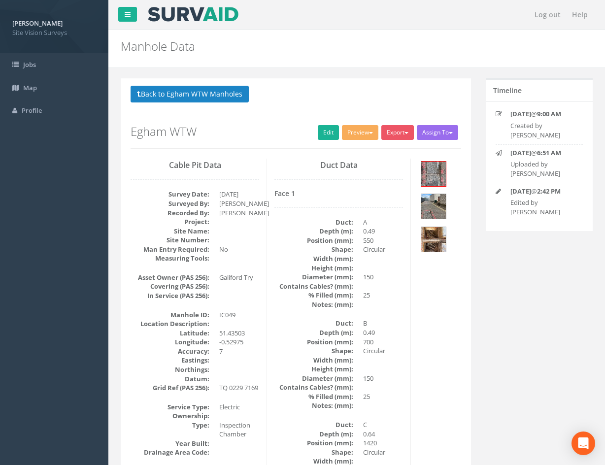
drag, startPoint x: 434, startPoint y: 296, endPoint x: 441, endPoint y: 146, distance: 149.8
click at [329, 137] on link "Edit" at bounding box center [328, 132] width 21 height 15
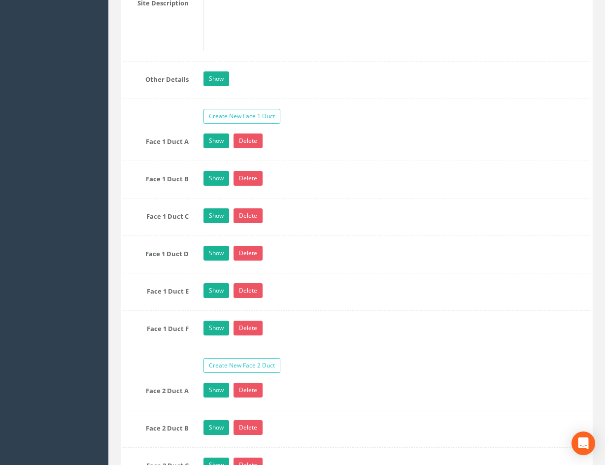
scroll to position [1875, 0]
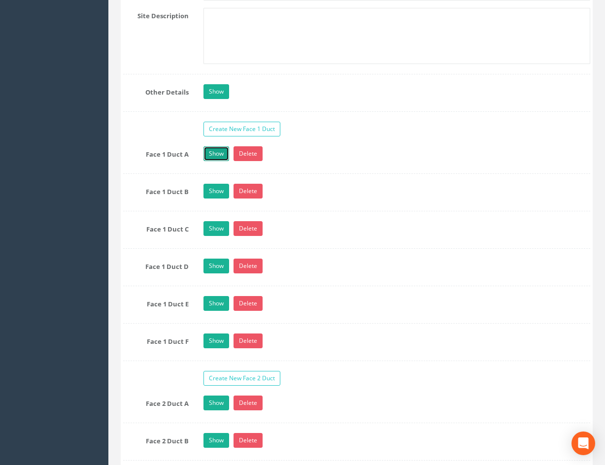
click at [215, 154] on link "Show" at bounding box center [216, 153] width 26 height 15
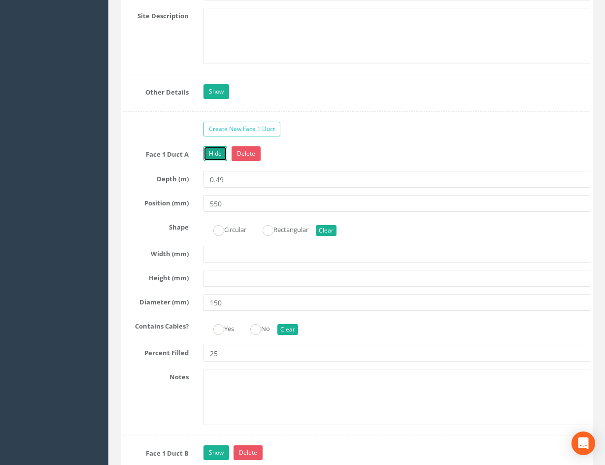
click at [213, 156] on link "Hide" at bounding box center [215, 153] width 24 height 15
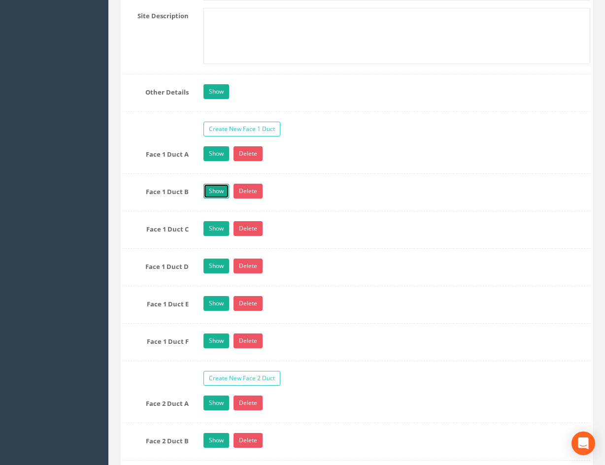
click at [219, 189] on link "Show" at bounding box center [216, 191] width 26 height 15
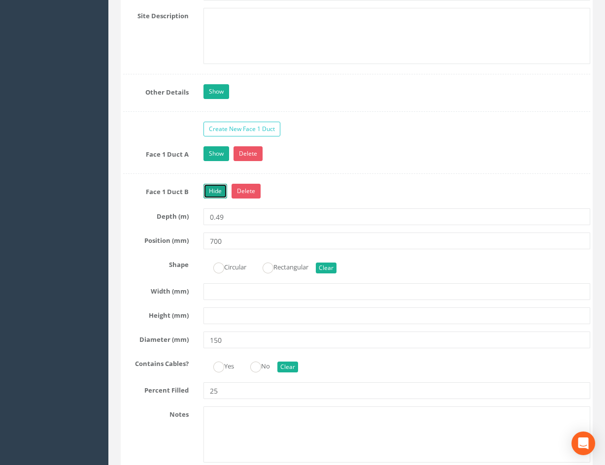
click at [217, 189] on link "Hide" at bounding box center [215, 191] width 24 height 15
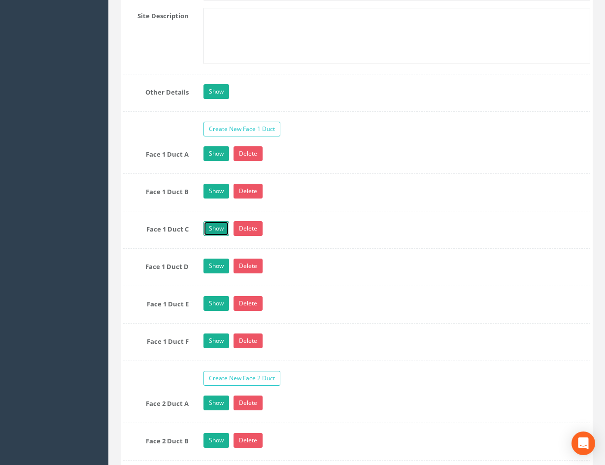
click at [222, 229] on link "Show" at bounding box center [216, 228] width 26 height 15
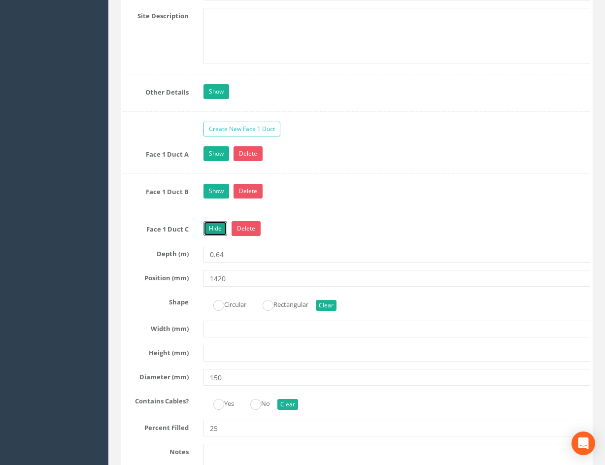
click at [217, 229] on link "Hide" at bounding box center [215, 228] width 24 height 15
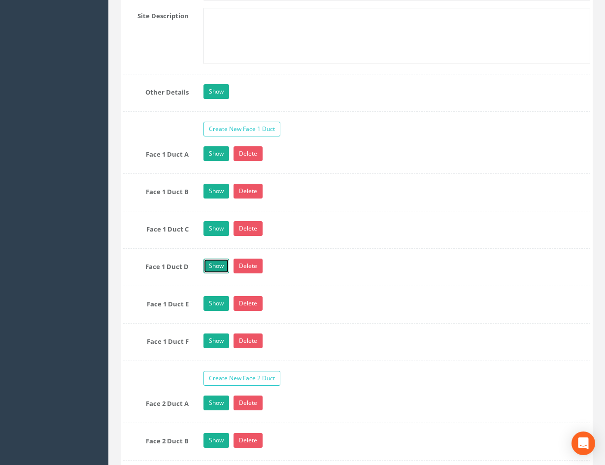
click at [220, 264] on link "Show" at bounding box center [216, 265] width 26 height 15
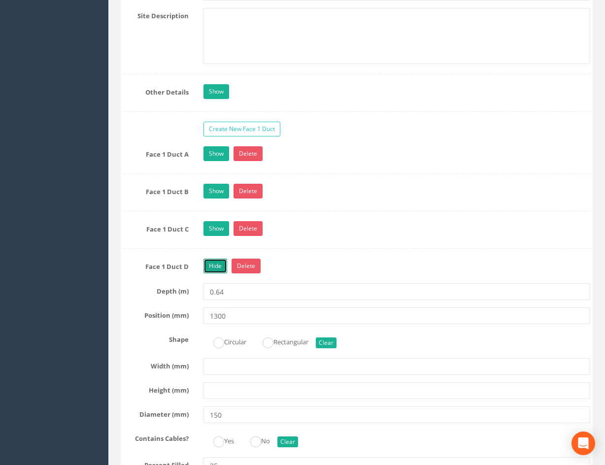
click at [218, 264] on link "Hide" at bounding box center [215, 265] width 24 height 15
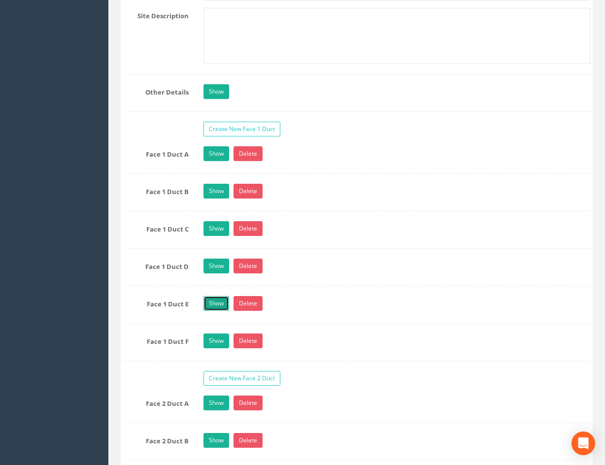
click at [218, 307] on link "Show" at bounding box center [216, 303] width 26 height 15
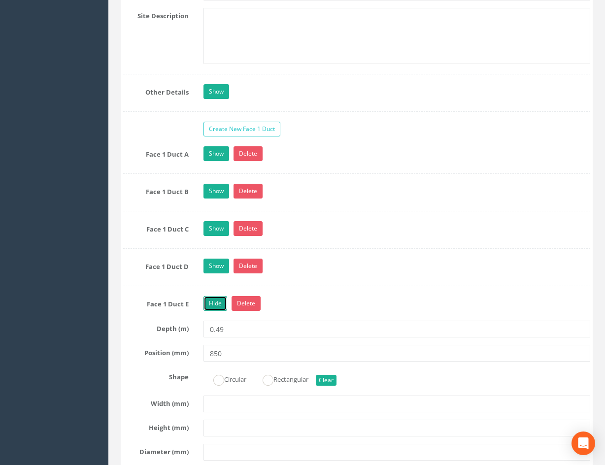
click at [218, 303] on link "Hide" at bounding box center [215, 303] width 24 height 15
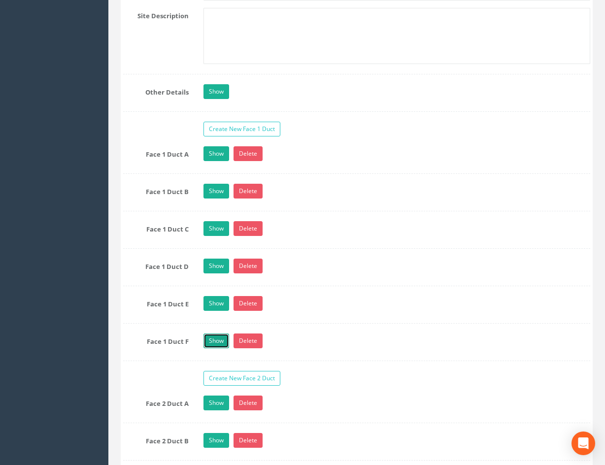
click at [216, 347] on link "Show" at bounding box center [216, 340] width 26 height 15
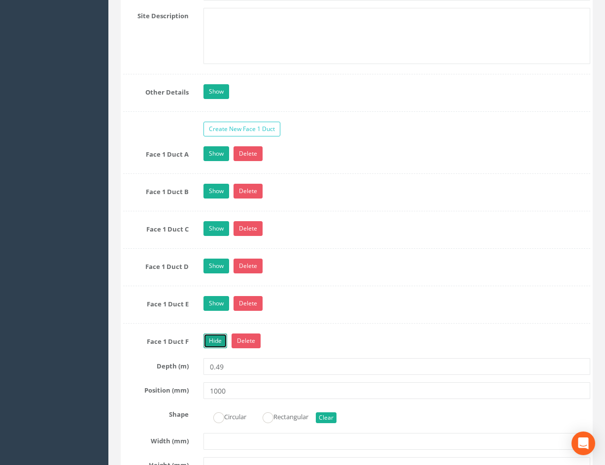
click at [216, 340] on link "Hide" at bounding box center [215, 340] width 24 height 15
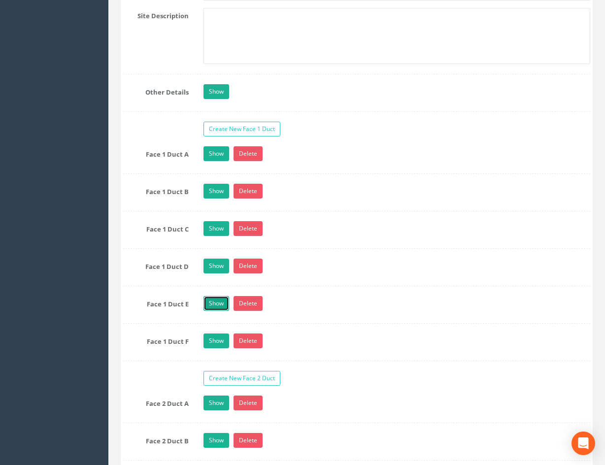
click at [207, 302] on link "Show" at bounding box center [216, 303] width 26 height 15
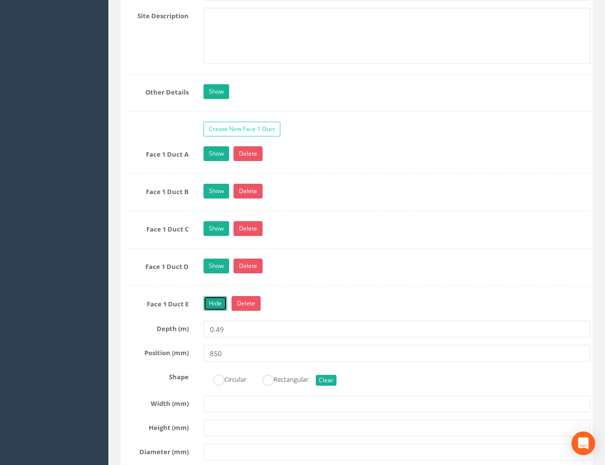
click at [215, 303] on link "Hide" at bounding box center [215, 303] width 24 height 15
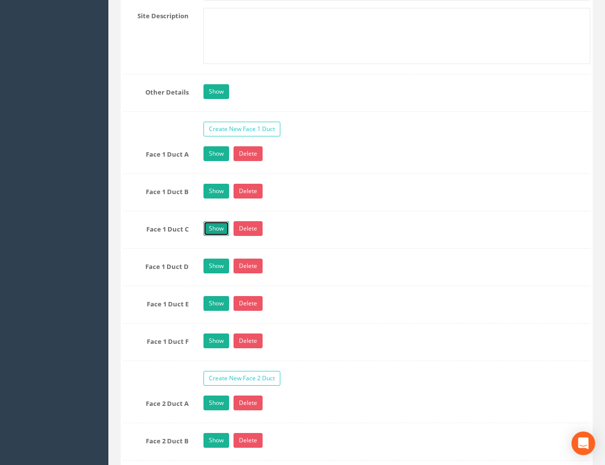
click at [221, 228] on link "Show" at bounding box center [216, 228] width 26 height 15
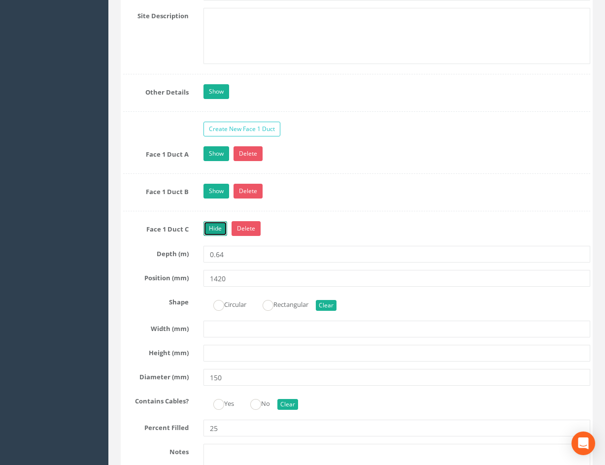
click at [220, 225] on link "Hide" at bounding box center [215, 228] width 24 height 15
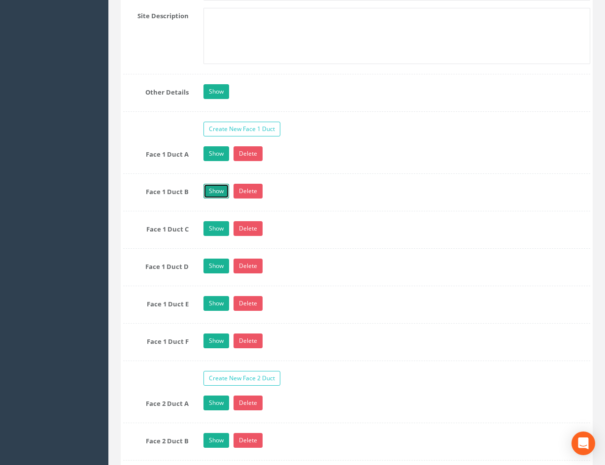
click at [220, 195] on link "Show" at bounding box center [216, 191] width 26 height 15
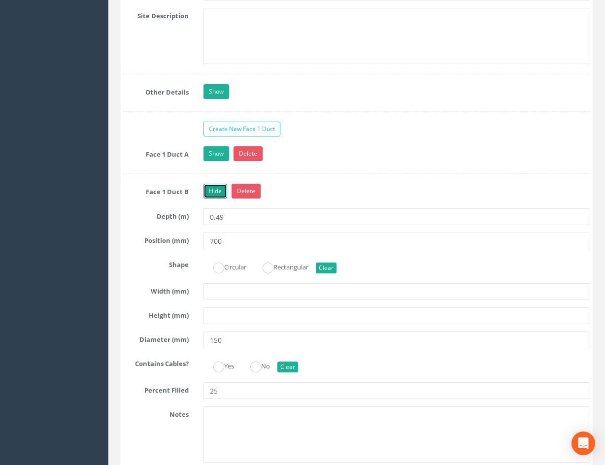
click at [218, 190] on link "Hide" at bounding box center [215, 191] width 24 height 15
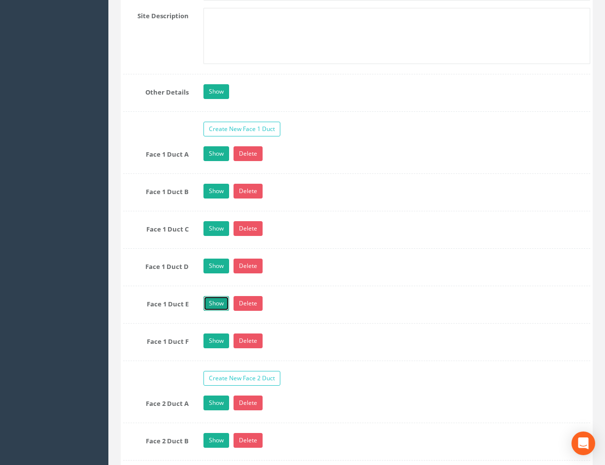
click at [220, 306] on link "Show" at bounding box center [216, 303] width 26 height 15
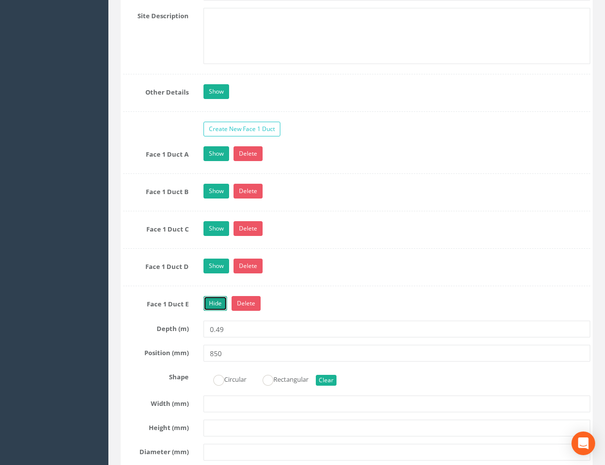
click at [219, 302] on link "Hide" at bounding box center [215, 303] width 24 height 15
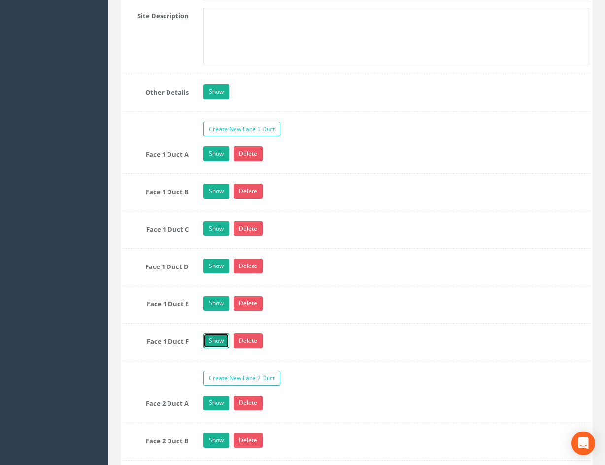
click at [221, 339] on link "Show" at bounding box center [216, 340] width 26 height 15
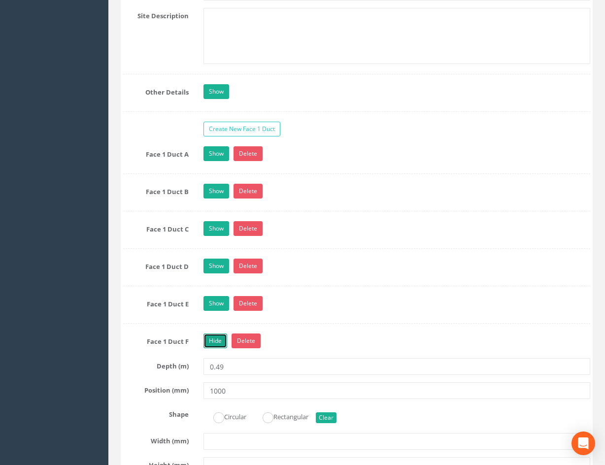
click at [221, 339] on link "Hide" at bounding box center [215, 340] width 24 height 15
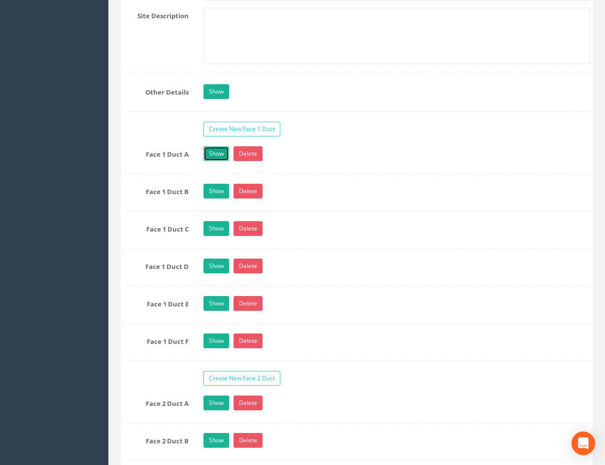
click at [221, 157] on link "Show" at bounding box center [216, 153] width 26 height 15
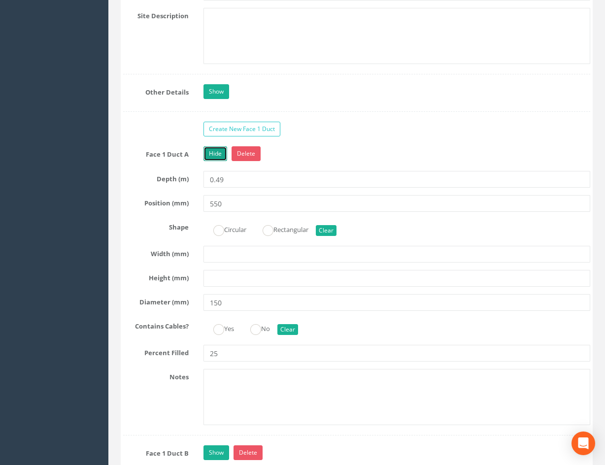
click at [217, 155] on link "Hide" at bounding box center [215, 153] width 24 height 15
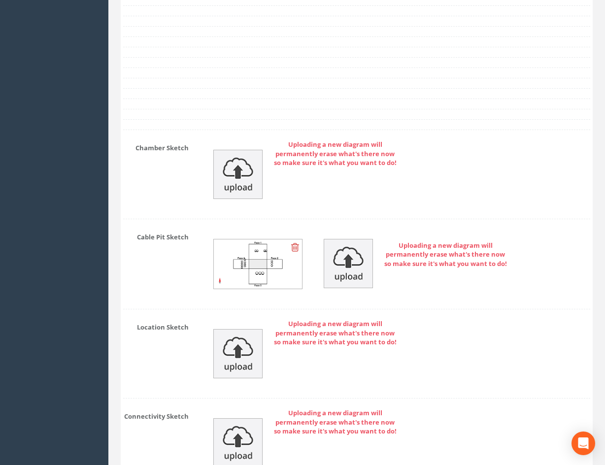
scroll to position [3056, 0]
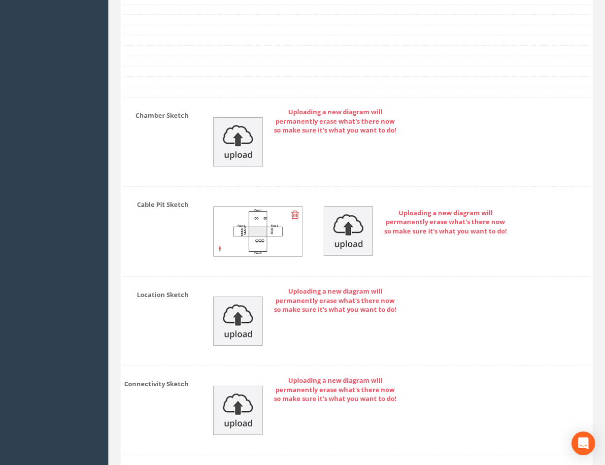
click at [265, 233] on img at bounding box center [258, 231] width 88 height 49
drag, startPoint x: 409, startPoint y: 173, endPoint x: 389, endPoint y: 177, distance: 20.2
click at [409, 172] on div "Uploading a new diagram will permanently erase what's there now so make sure it…" at bounding box center [396, 141] width 401 height 69
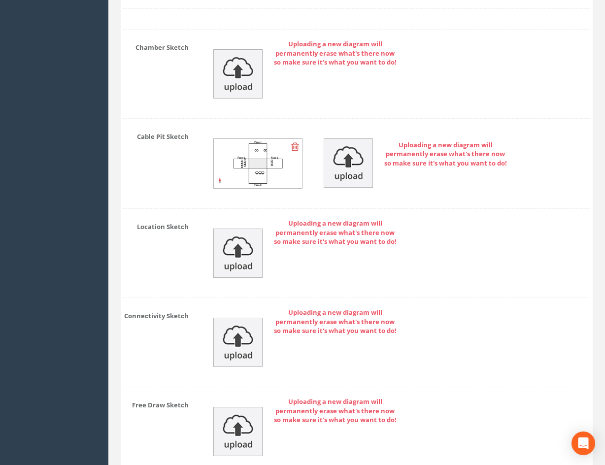
scroll to position [3214, 0]
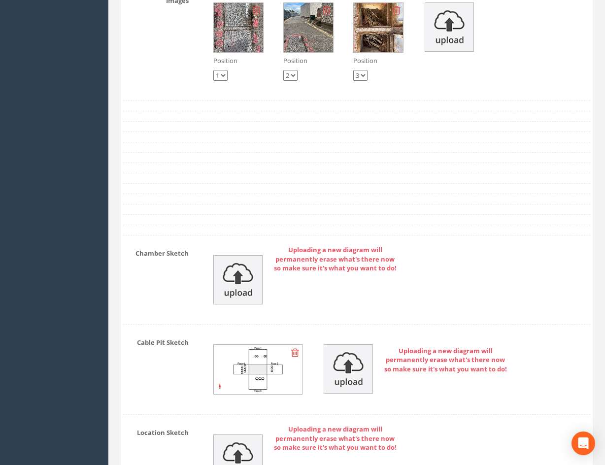
drag, startPoint x: 410, startPoint y: 275, endPoint x: 408, endPoint y: 285, distance: 10.4
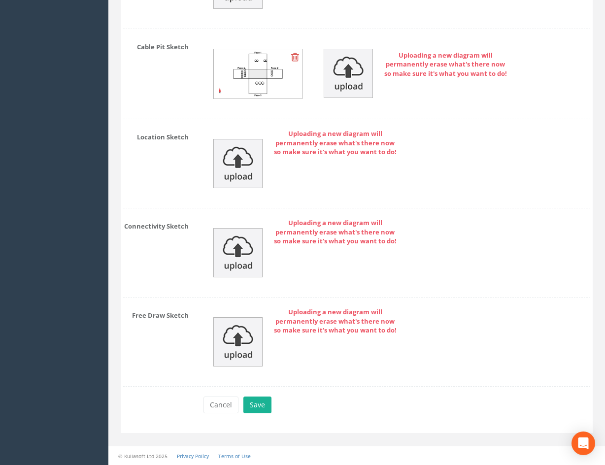
drag, startPoint x: 426, startPoint y: 263, endPoint x: 416, endPoint y: 358, distance: 95.5
click at [261, 402] on button "Save" at bounding box center [257, 404] width 28 height 17
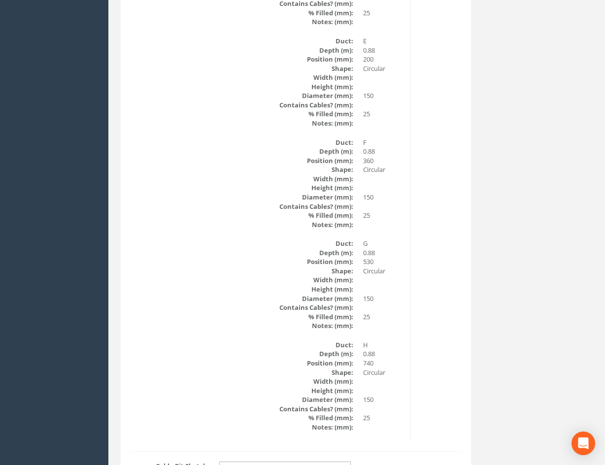
scroll to position [0, 0]
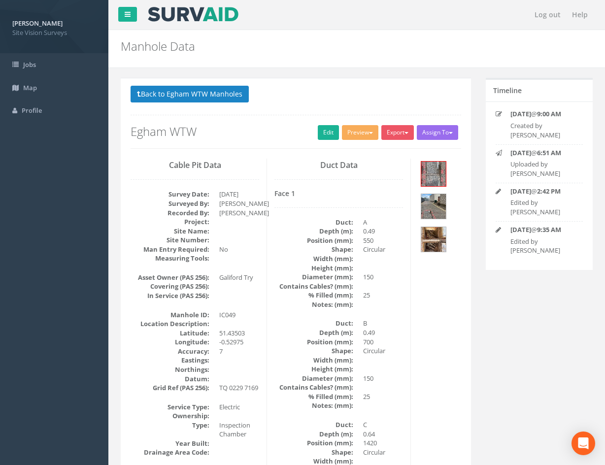
drag, startPoint x: 444, startPoint y: 357, endPoint x: 416, endPoint y: 179, distance: 181.0
click at [213, 96] on button "Back to Egham WTW Manholes" at bounding box center [189, 94] width 118 height 17
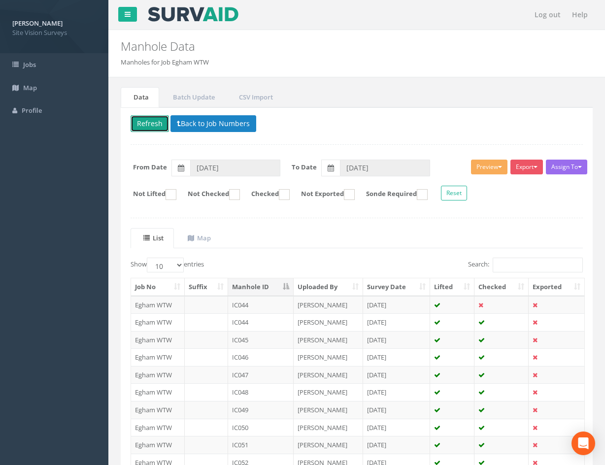
click at [148, 124] on button "Refresh" at bounding box center [149, 123] width 38 height 17
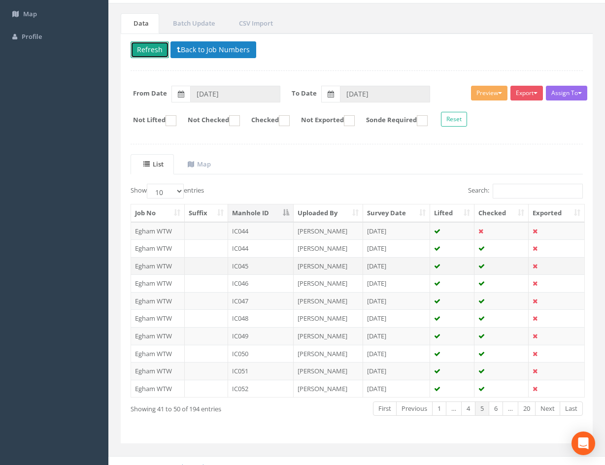
scroll to position [84, 0]
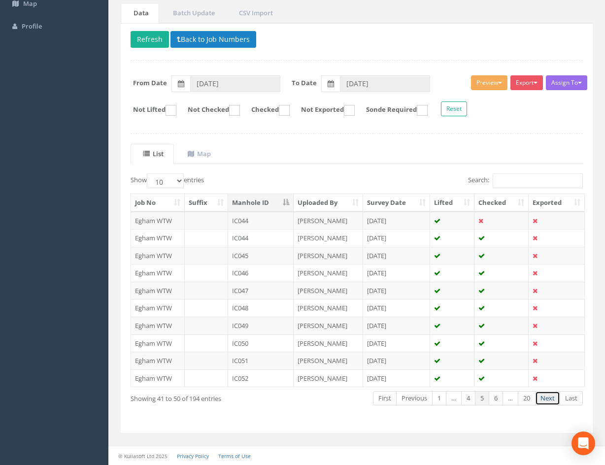
click at [547, 400] on link "Next" at bounding box center [547, 398] width 25 height 14
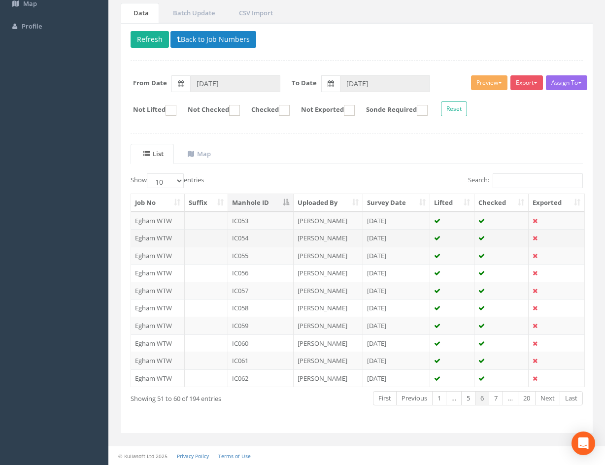
click at [416, 237] on td "[DATE]" at bounding box center [396, 238] width 67 height 18
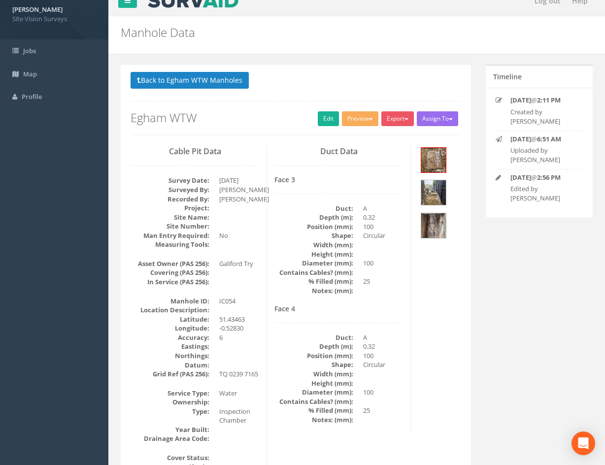
scroll to position [0, 0]
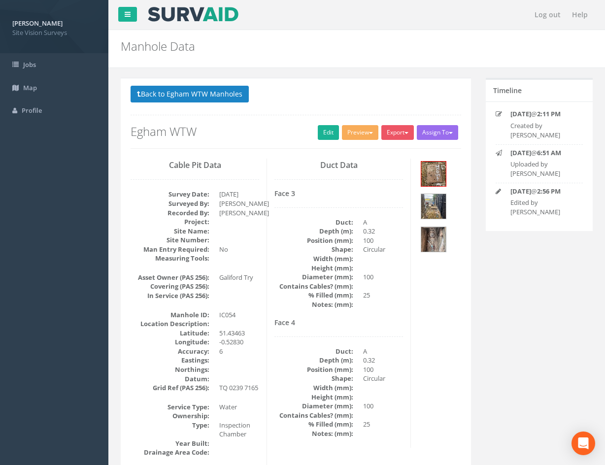
drag, startPoint x: 411, startPoint y: 388, endPoint x: 408, endPoint y: 314, distance: 74.4
click at [439, 208] on img at bounding box center [433, 206] width 25 height 25
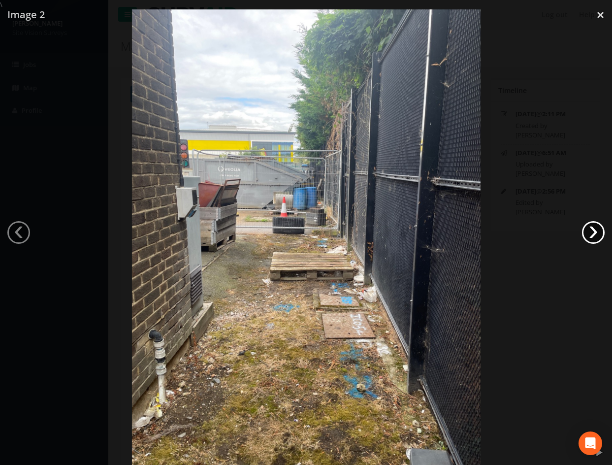
click at [593, 233] on link "›" at bounding box center [593, 232] width 23 height 23
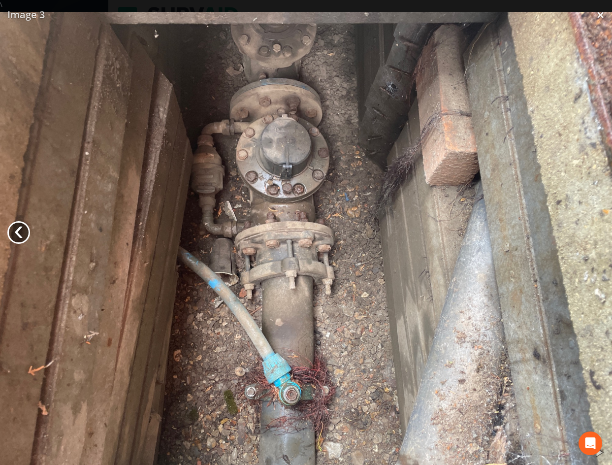
click at [20, 232] on link "‹" at bounding box center [18, 232] width 23 height 23
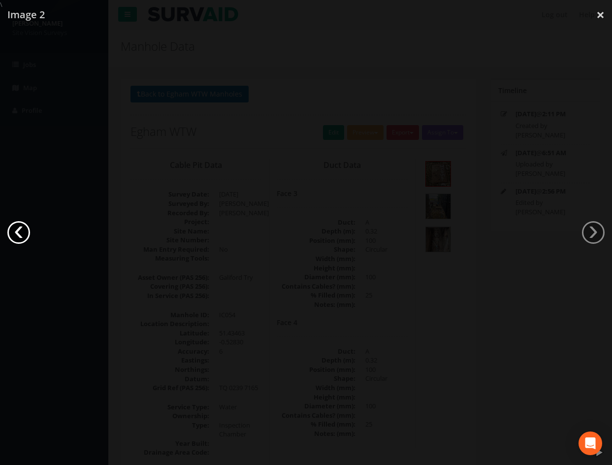
click at [20, 232] on link "‹" at bounding box center [18, 232] width 23 height 23
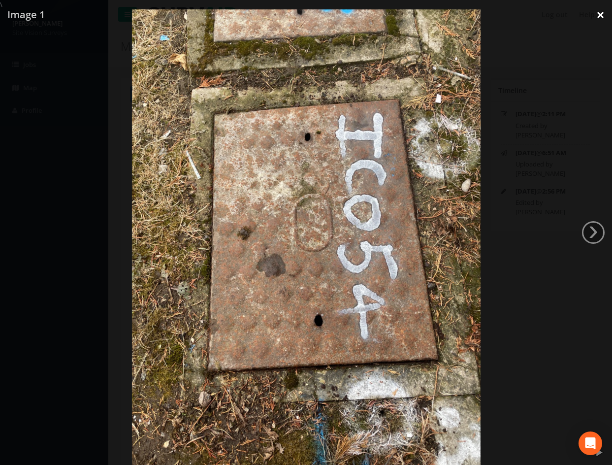
click at [604, 12] on link "×" at bounding box center [600, 15] width 23 height 30
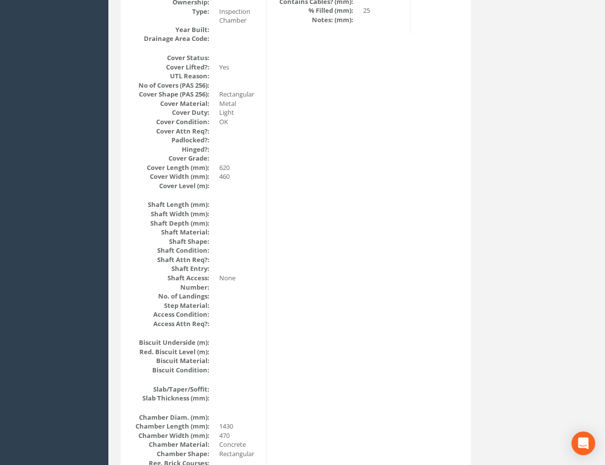
scroll to position [1072, 0]
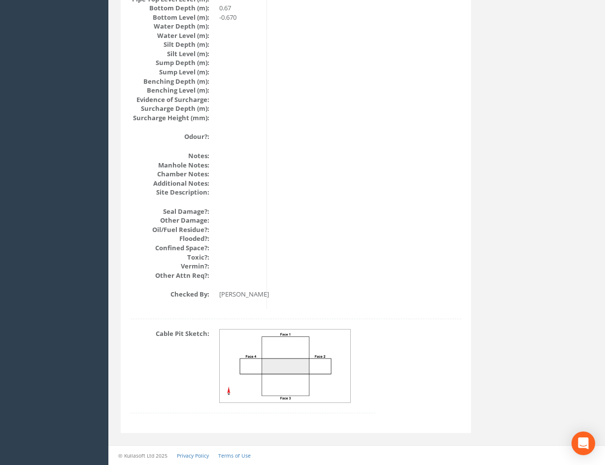
drag, startPoint x: 448, startPoint y: 211, endPoint x: 440, endPoint y: 361, distance: 150.9
click at [278, 354] on img at bounding box center [285, 365] width 131 height 73
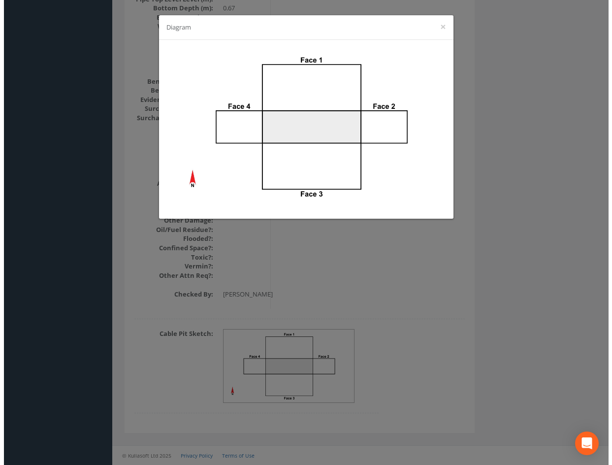
scroll to position [1063, 0]
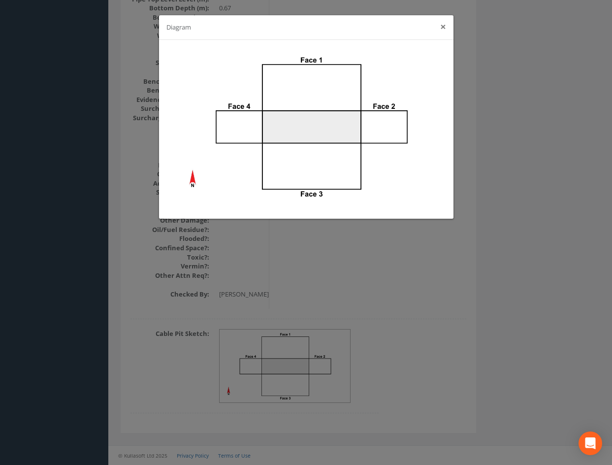
click at [444, 28] on button "×" at bounding box center [443, 27] width 6 height 10
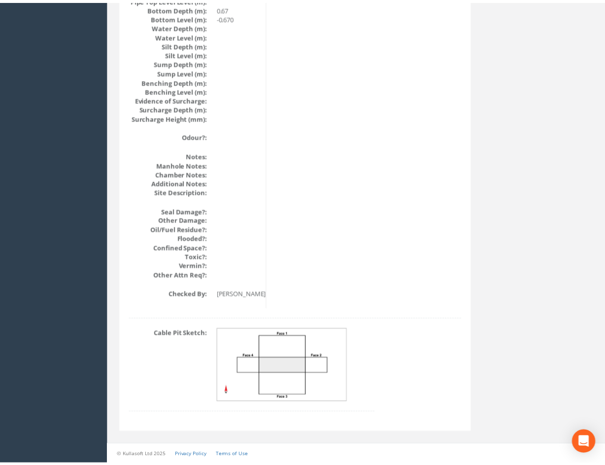
scroll to position [1072, 0]
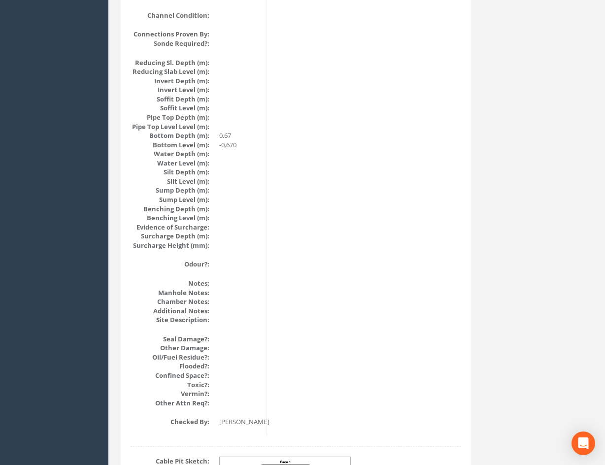
drag, startPoint x: 443, startPoint y: 357, endPoint x: 438, endPoint y: 328, distance: 28.9
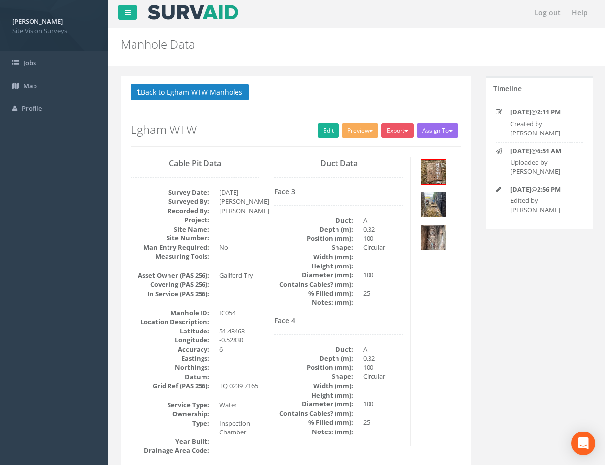
scroll to position [0, 0]
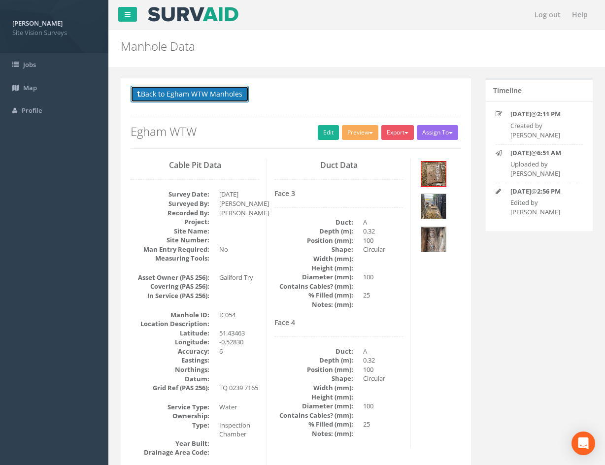
click at [227, 100] on button "Back to Egham WTW Manholes" at bounding box center [189, 94] width 118 height 17
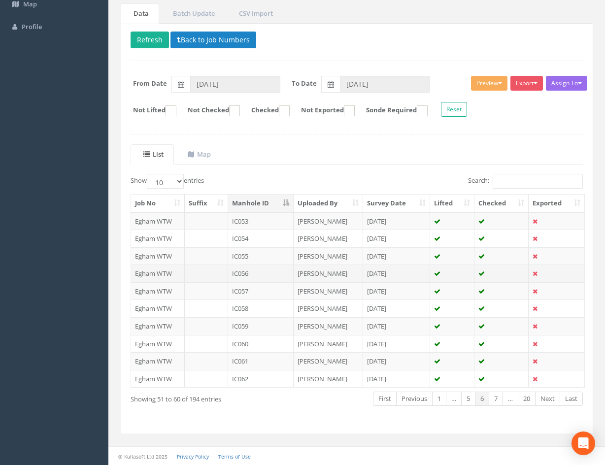
scroll to position [84, 0]
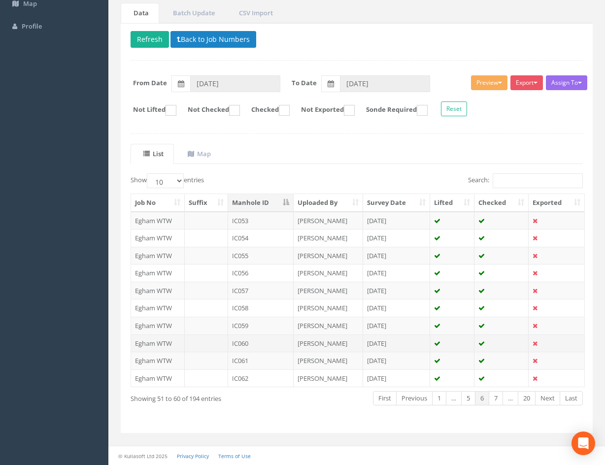
click at [272, 344] on td "IC060" at bounding box center [260, 343] width 65 height 18
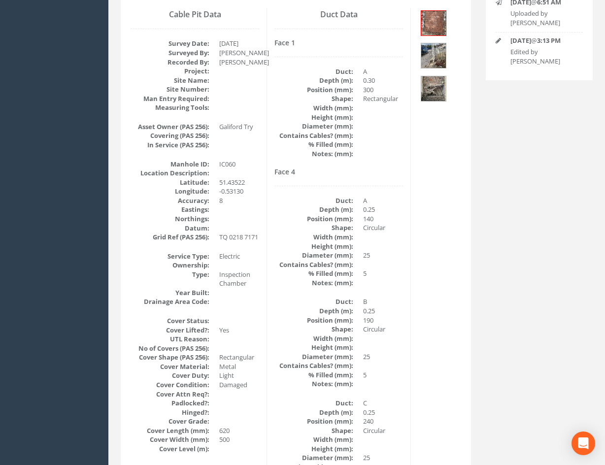
scroll to position [87, 0]
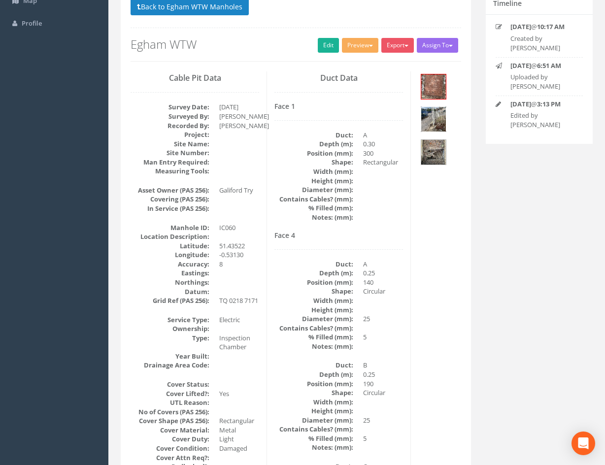
click at [437, 121] on img at bounding box center [433, 119] width 25 height 25
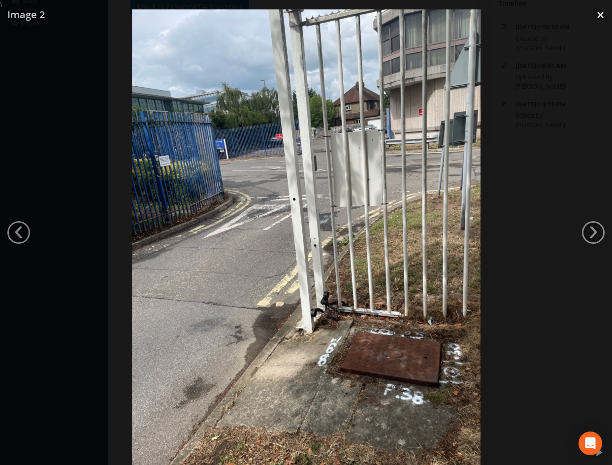
click at [555, 234] on div at bounding box center [306, 241] width 612 height 465
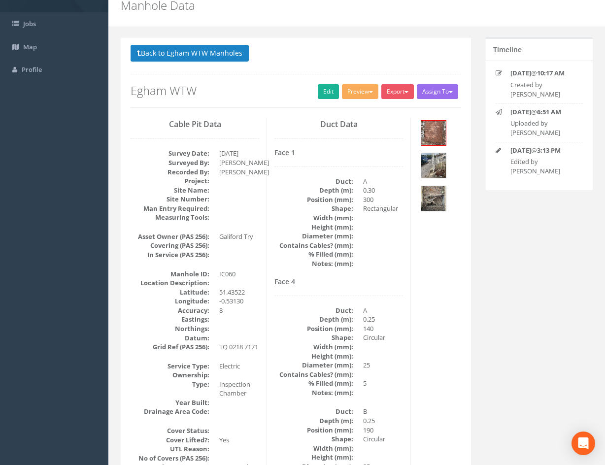
scroll to position [0, 0]
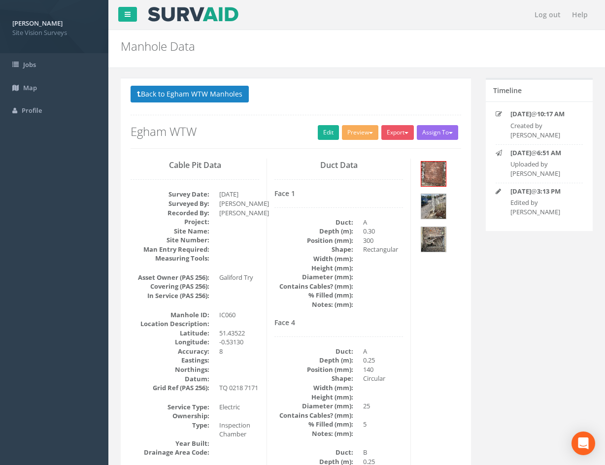
drag, startPoint x: 480, startPoint y: 235, endPoint x: 502, endPoint y: 162, distance: 76.0
click at [236, 99] on button "Back to Egham WTW Manholes" at bounding box center [189, 94] width 118 height 17
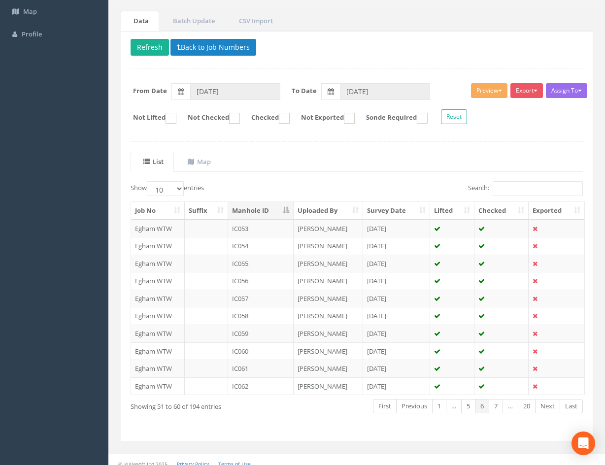
scroll to position [84, 0]
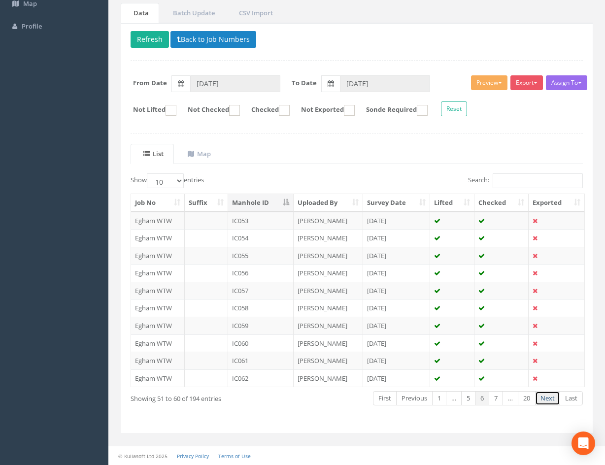
click at [549, 401] on link "Next" at bounding box center [547, 398] width 25 height 14
click at [549, 402] on link "Next" at bounding box center [547, 398] width 25 height 14
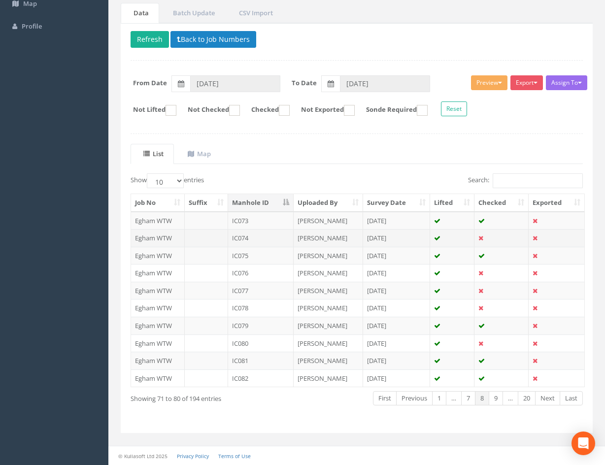
click at [505, 237] on td at bounding box center [501, 238] width 54 height 18
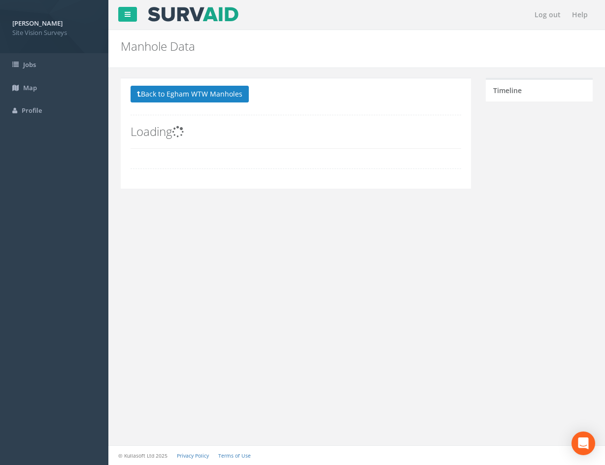
scroll to position [0, 0]
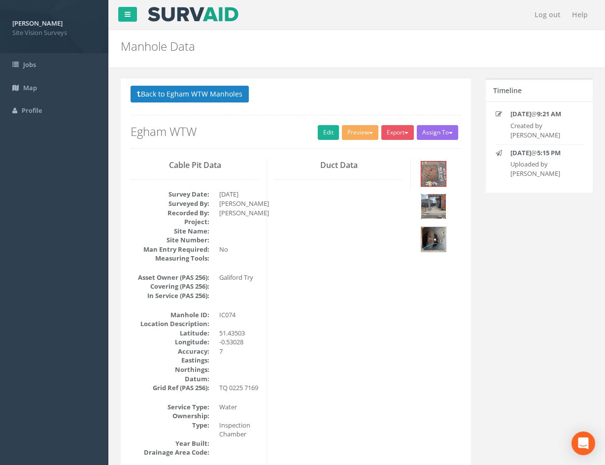
click at [441, 203] on img at bounding box center [433, 206] width 25 height 25
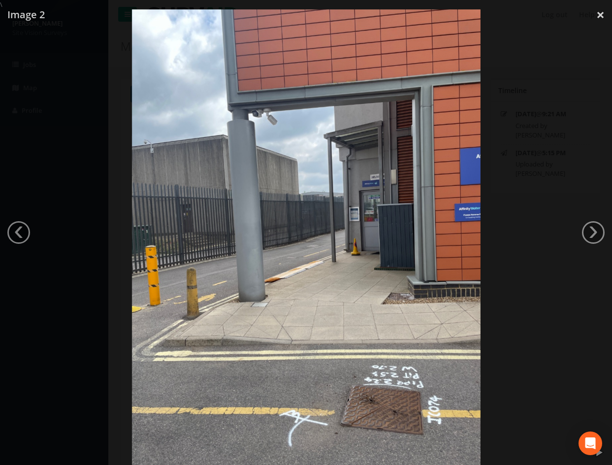
click at [585, 232] on link "›" at bounding box center [593, 232] width 23 height 23
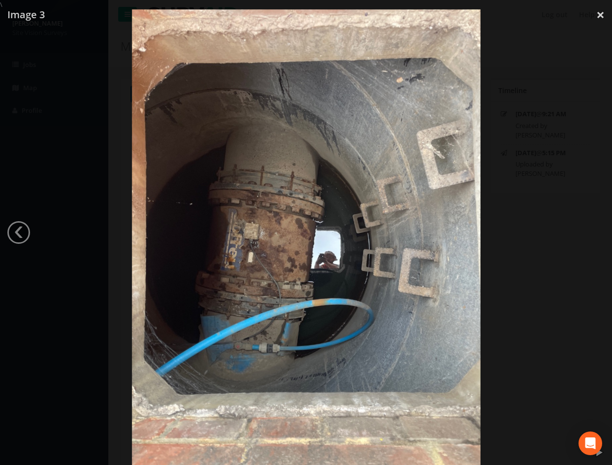
click at [528, 259] on div at bounding box center [306, 241] width 612 height 465
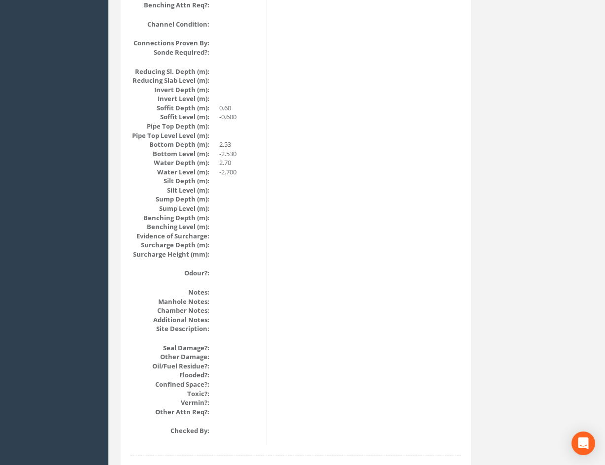
scroll to position [935, 0]
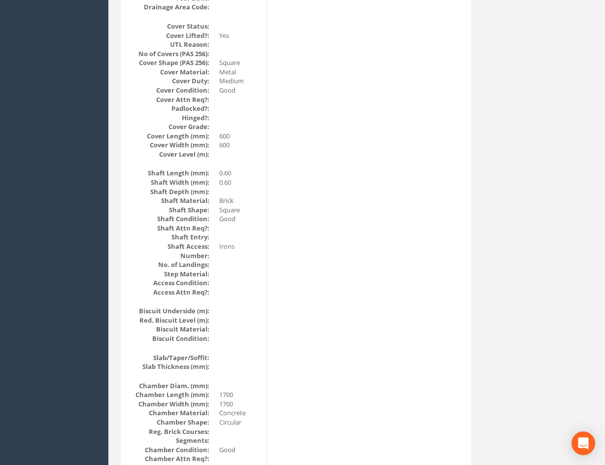
drag, startPoint x: 339, startPoint y: 281, endPoint x: 334, endPoint y: 162, distance: 118.3
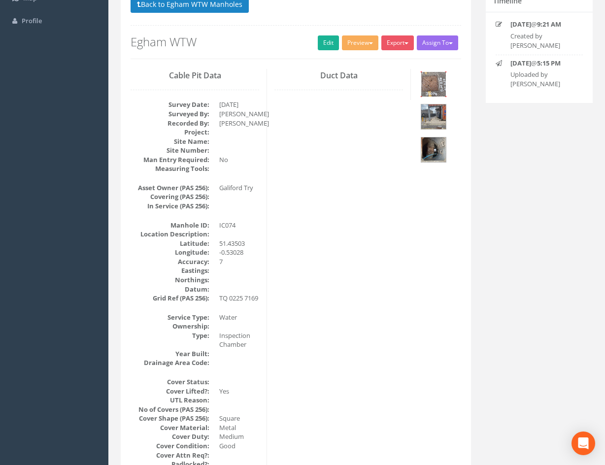
click at [437, 85] on img at bounding box center [433, 84] width 25 height 25
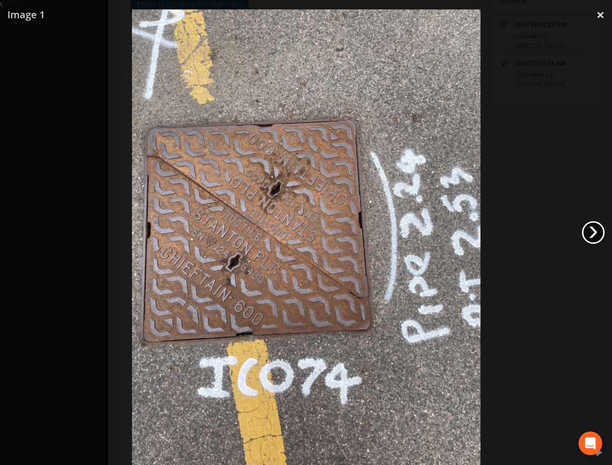
click at [596, 232] on link "›" at bounding box center [593, 232] width 23 height 23
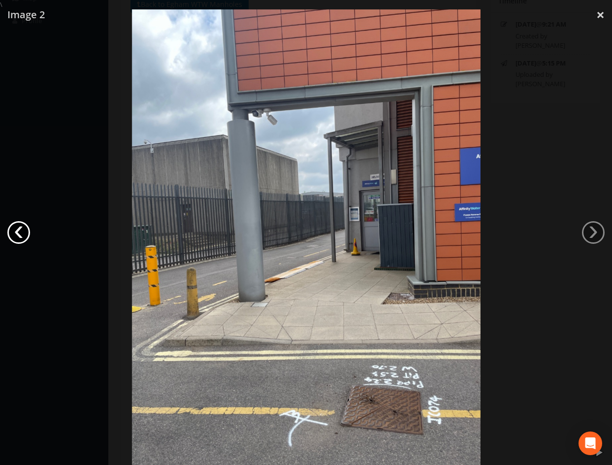
click at [20, 232] on link "‹" at bounding box center [18, 232] width 23 height 23
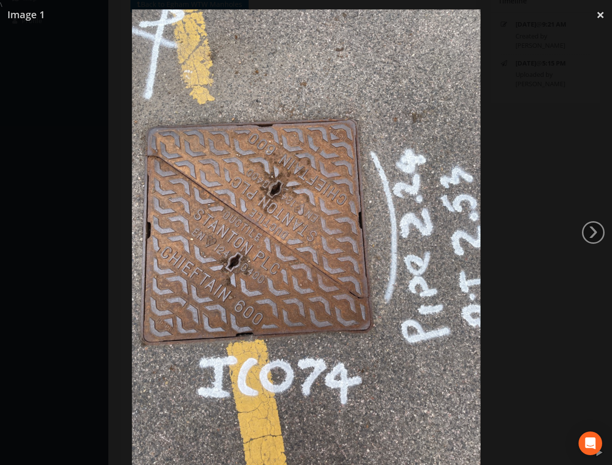
click at [558, 47] on div at bounding box center [306, 241] width 612 height 465
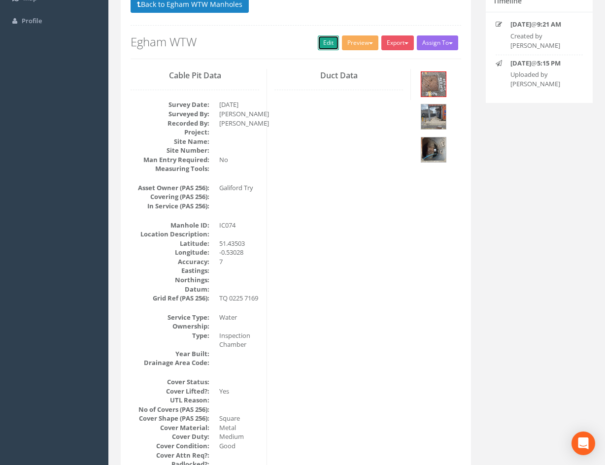
click at [324, 42] on link "Edit" at bounding box center [328, 42] width 21 height 15
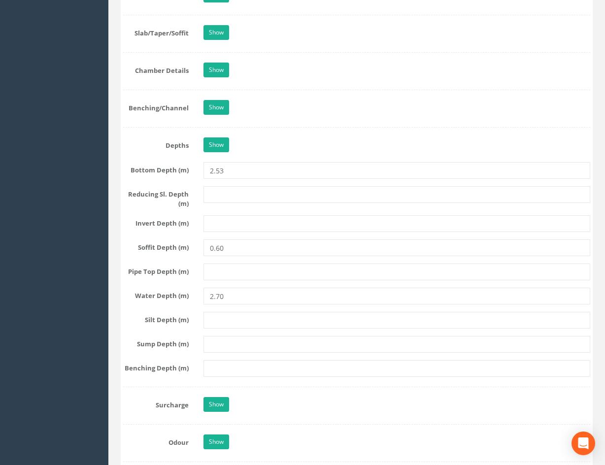
scroll to position [1116, 0]
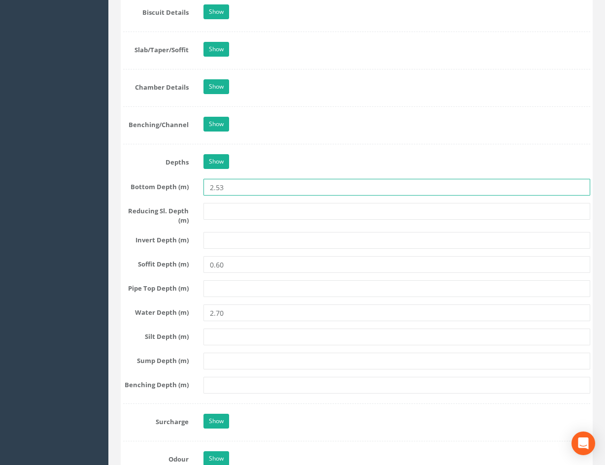
click at [238, 187] on input "2.53" at bounding box center [396, 187] width 386 height 17
type input "2.70"
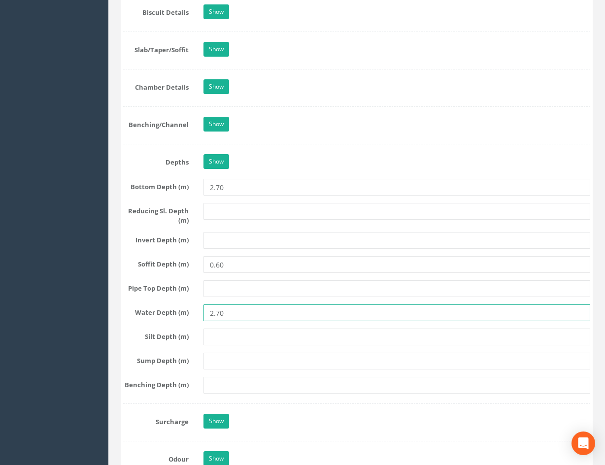
click at [236, 318] on input "2.70" at bounding box center [396, 312] width 386 height 17
type input "2.53"
click at [224, 276] on div "Job Number Egham WTW Job Number Suffix Survey Date [DATE] Surveyed By [PERSON_N…" at bounding box center [356, 60] width 467 height 2030
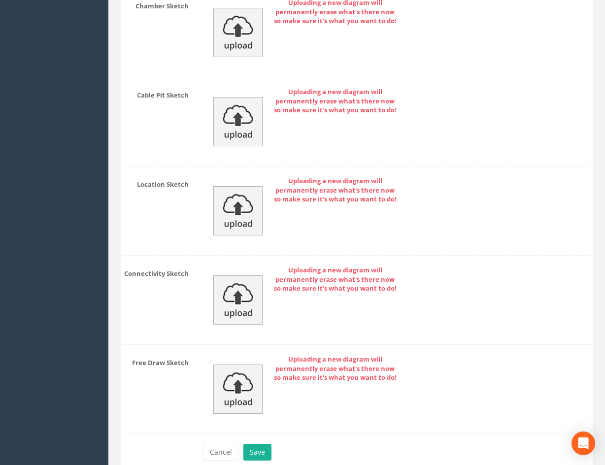
scroll to position [2513, 0]
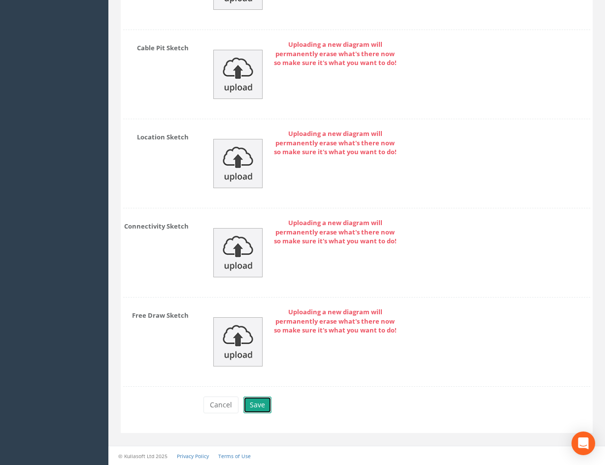
click at [256, 403] on button "Save" at bounding box center [257, 404] width 28 height 17
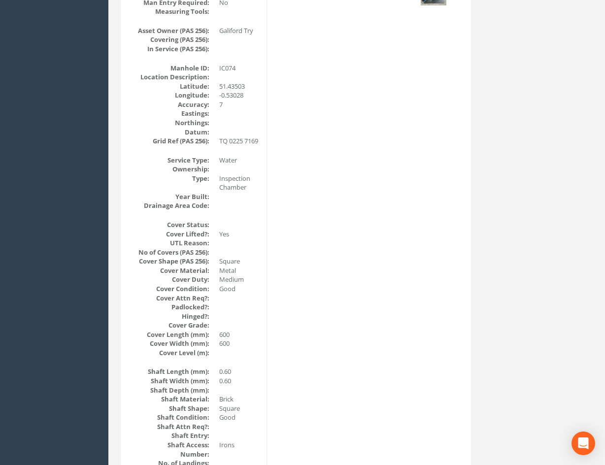
scroll to position [0, 0]
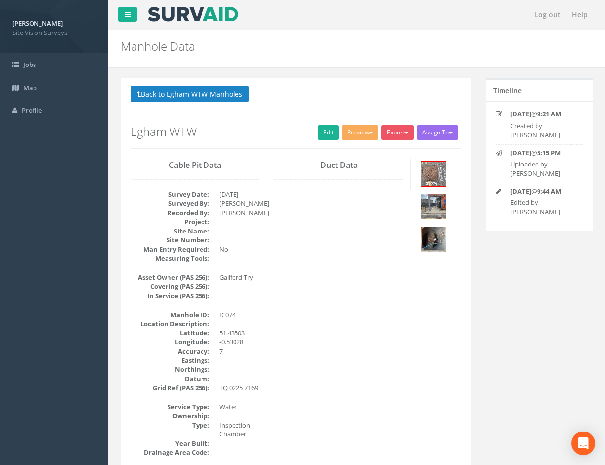
drag, startPoint x: 389, startPoint y: 373, endPoint x: 384, endPoint y: 320, distance: 53.0
click at [228, 94] on button "Back to Egham WTW Manholes" at bounding box center [189, 94] width 118 height 17
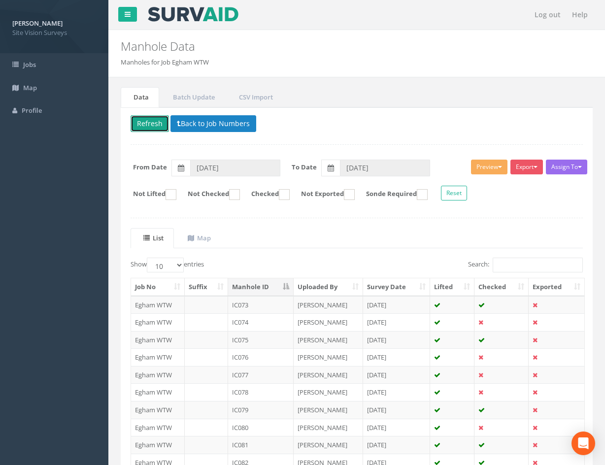
click at [148, 120] on button "Refresh" at bounding box center [149, 123] width 38 height 17
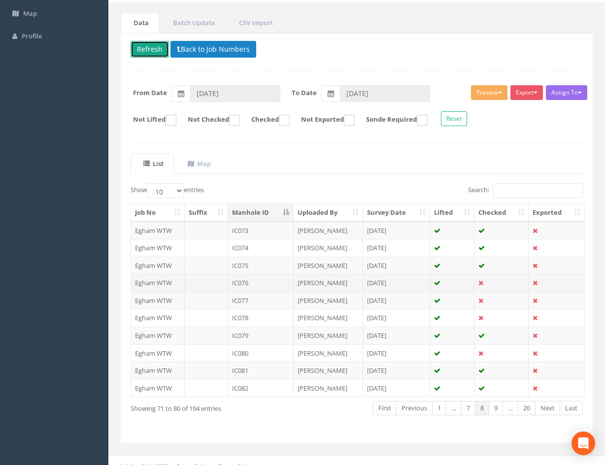
scroll to position [84, 0]
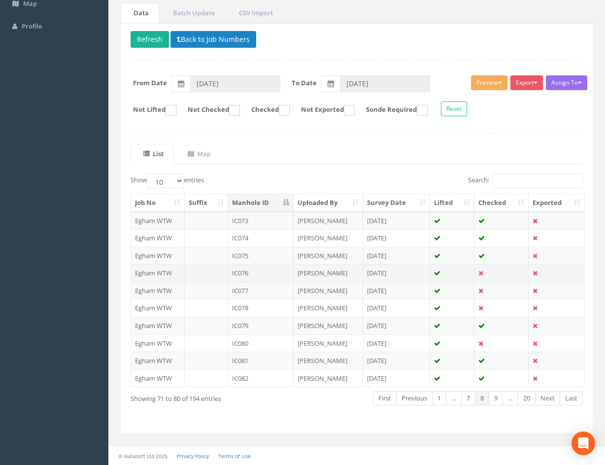
click at [458, 272] on td at bounding box center [452, 273] width 44 height 18
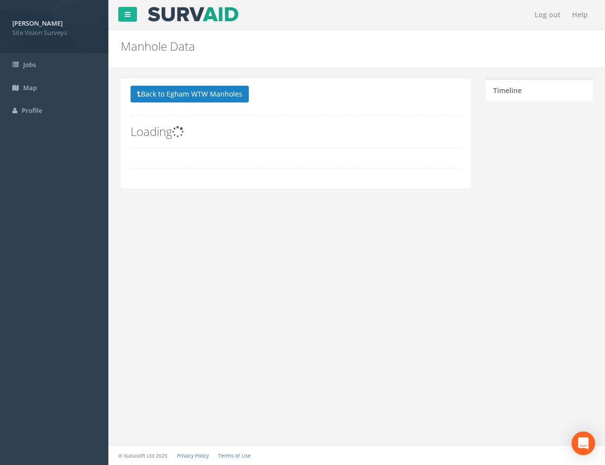
scroll to position [0, 0]
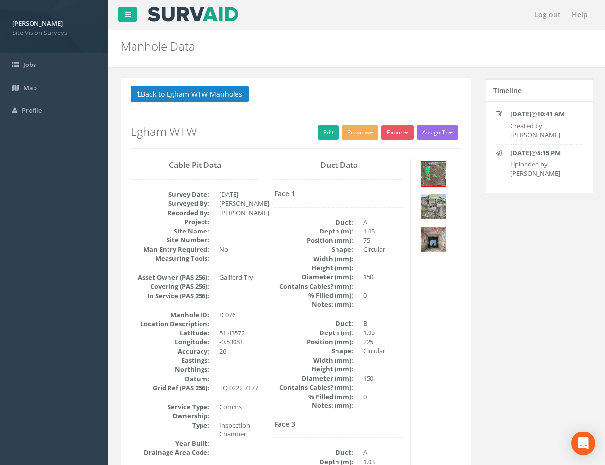
click at [436, 207] on img at bounding box center [433, 206] width 25 height 25
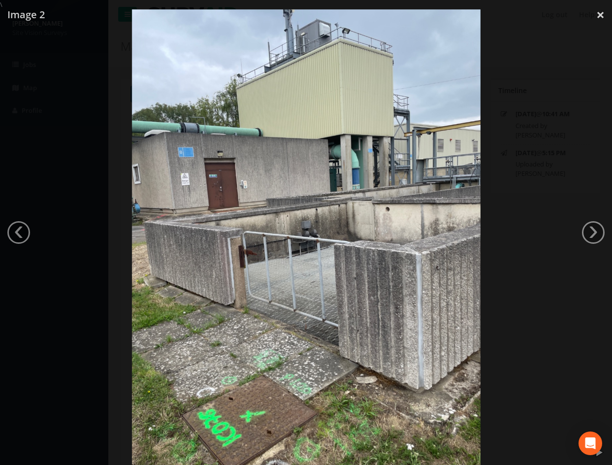
click at [534, 249] on div at bounding box center [306, 241] width 612 height 465
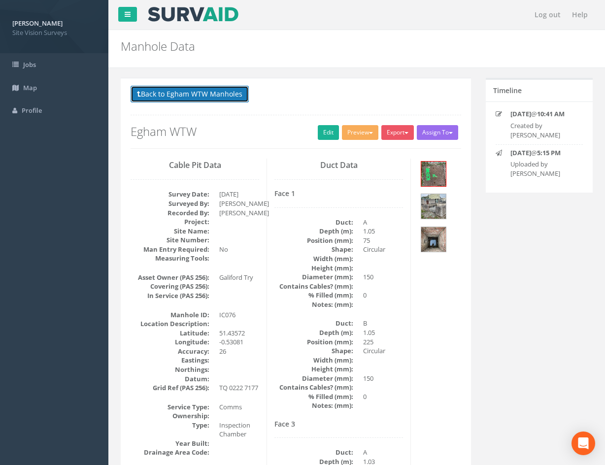
click at [215, 94] on button "Back to Egham WTW Manholes" at bounding box center [189, 94] width 118 height 17
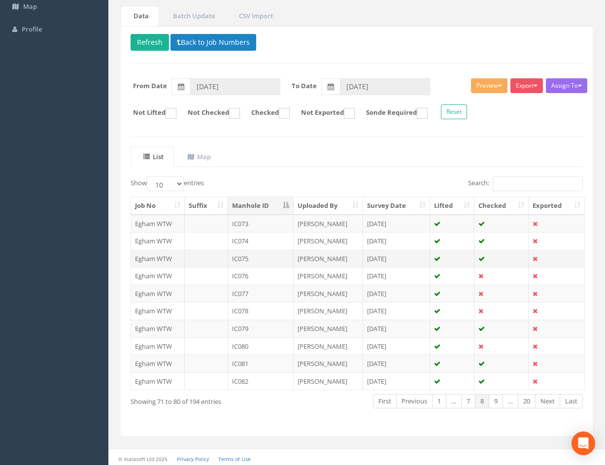
scroll to position [84, 0]
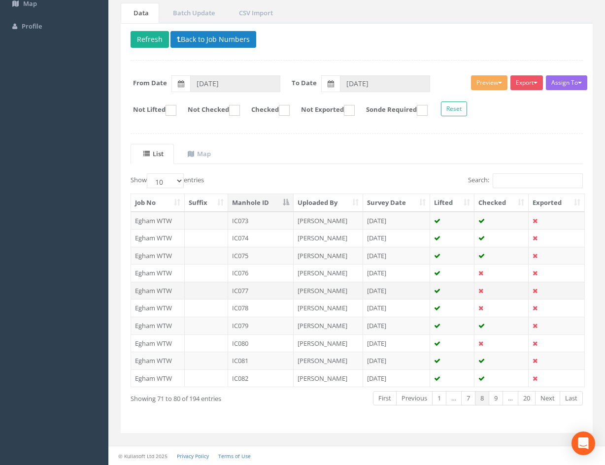
click at [496, 289] on td at bounding box center [501, 291] width 54 height 18
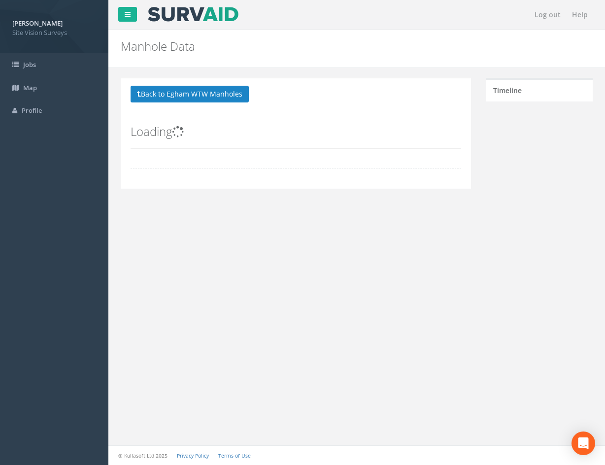
scroll to position [0, 0]
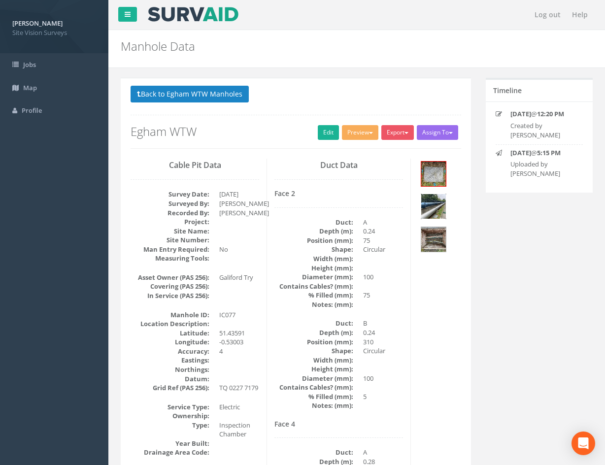
click at [439, 208] on img at bounding box center [433, 206] width 25 height 25
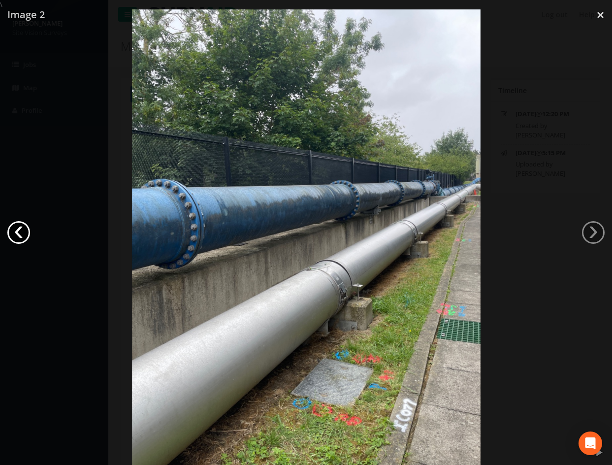
click at [11, 227] on link "‹" at bounding box center [18, 232] width 23 height 23
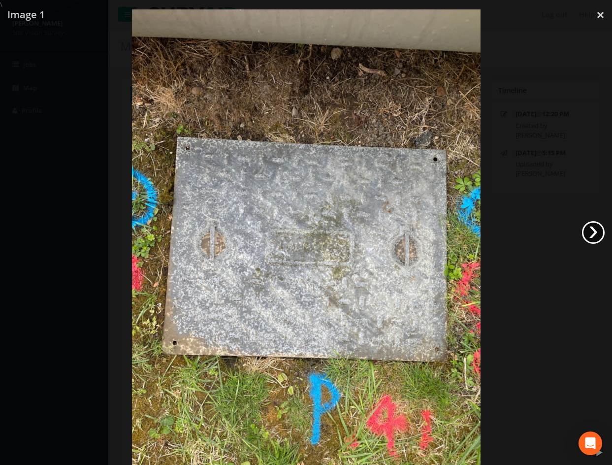
click at [596, 231] on link "›" at bounding box center [593, 232] width 23 height 23
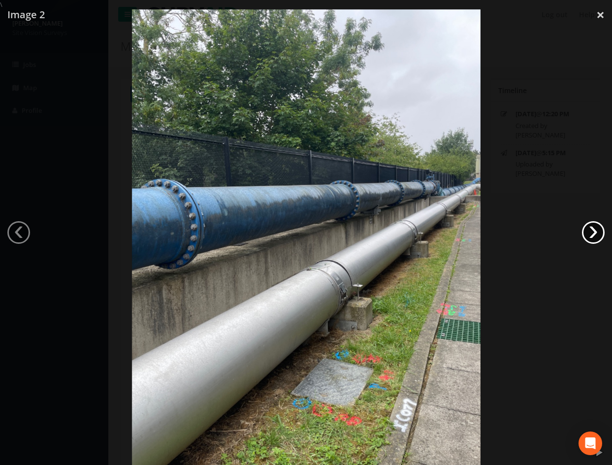
click at [596, 231] on link "›" at bounding box center [593, 232] width 23 height 23
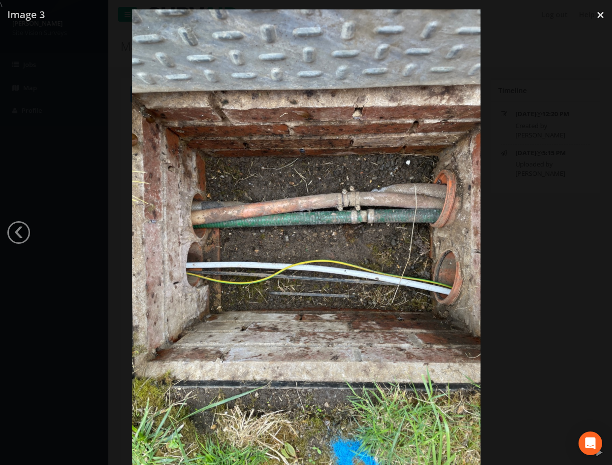
click at [526, 308] on div at bounding box center [306, 241] width 612 height 465
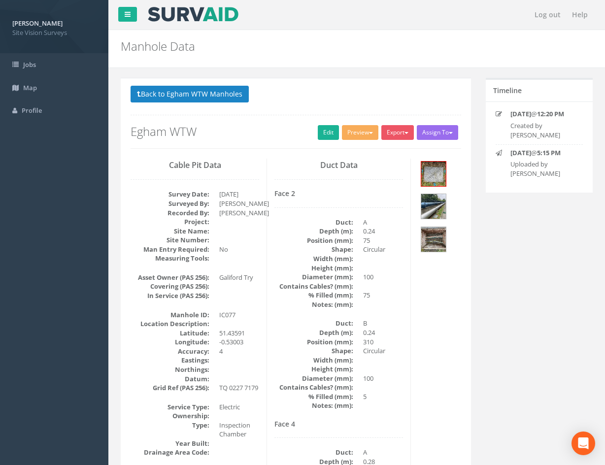
drag, startPoint x: 413, startPoint y: 373, endPoint x: 405, endPoint y: 323, distance: 50.4
click at [232, 95] on button "Back to Egham WTW Manholes" at bounding box center [189, 94] width 118 height 17
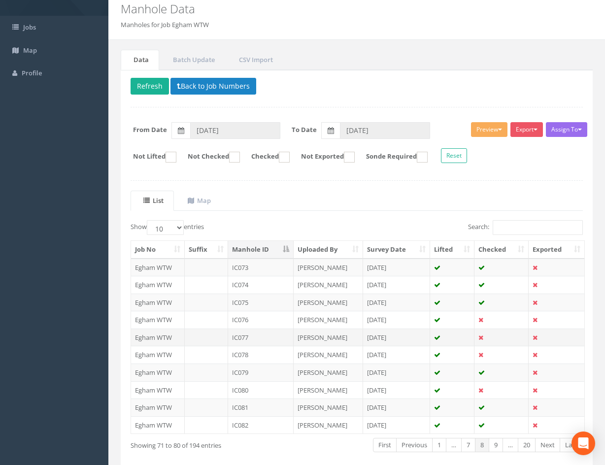
scroll to position [84, 0]
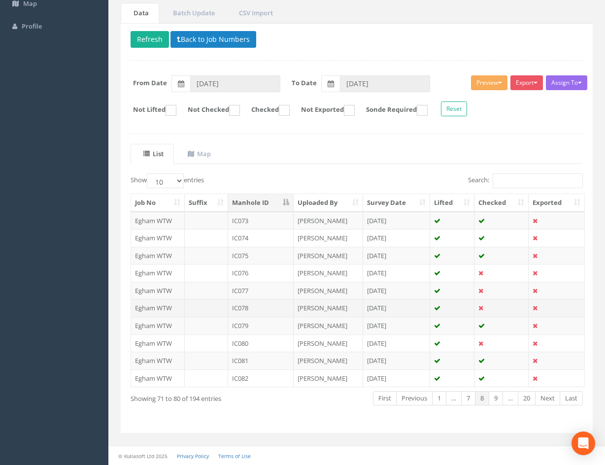
click at [495, 307] on td at bounding box center [501, 308] width 54 height 18
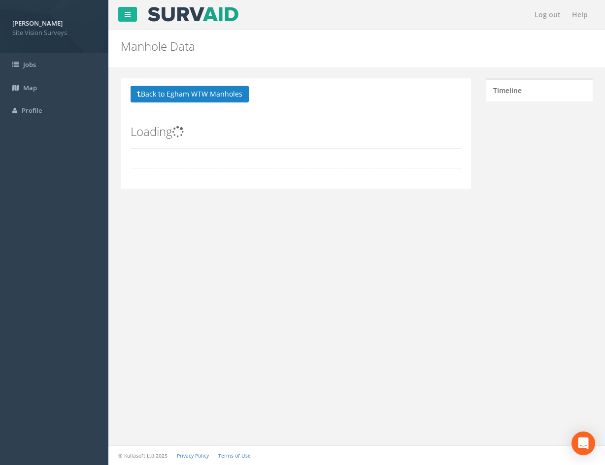
scroll to position [0, 0]
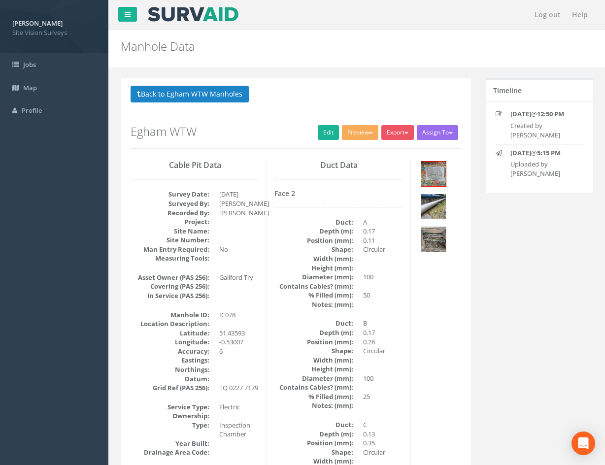
click at [435, 201] on img at bounding box center [433, 206] width 25 height 25
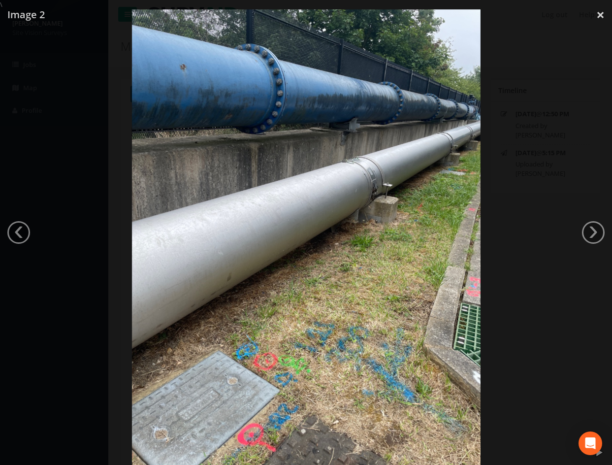
click at [549, 253] on div at bounding box center [306, 241] width 612 height 465
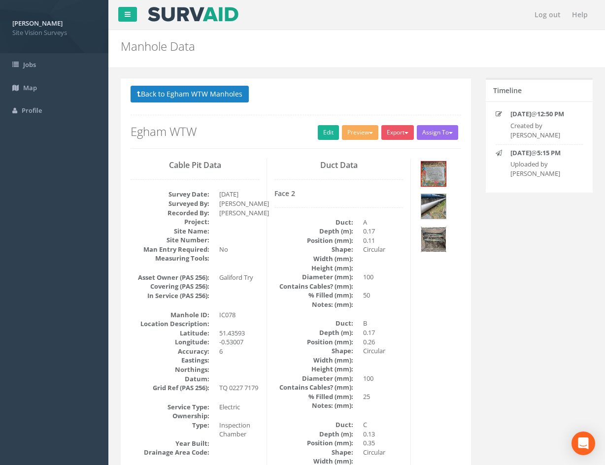
click at [440, 240] on img at bounding box center [433, 239] width 25 height 25
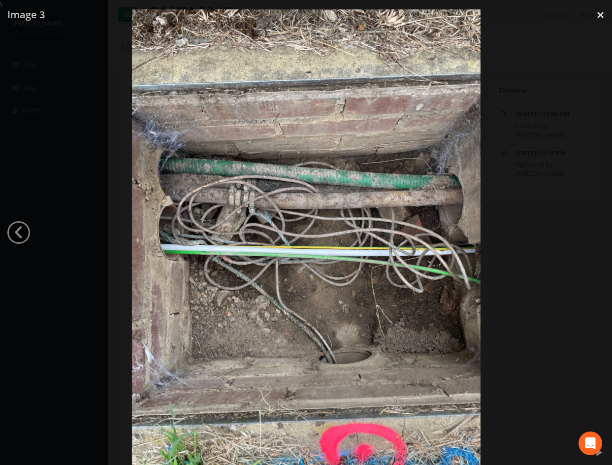
click at [544, 326] on div at bounding box center [306, 241] width 612 height 465
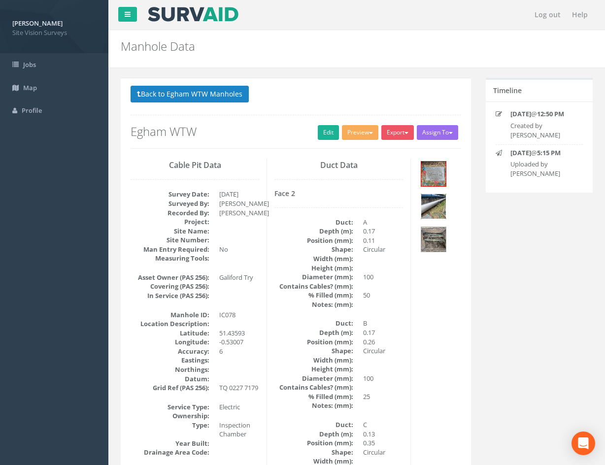
click at [436, 205] on img at bounding box center [433, 206] width 25 height 25
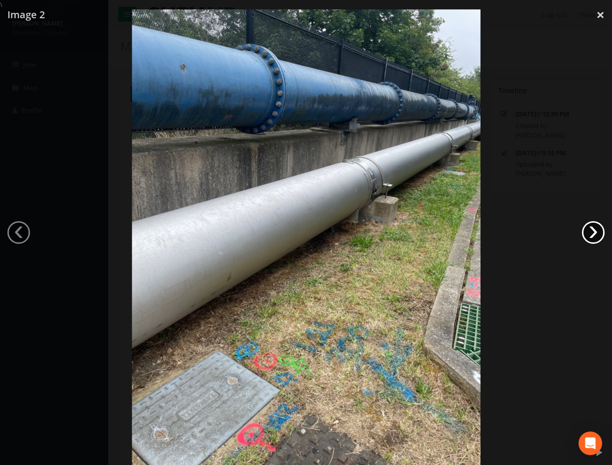
click at [586, 225] on link "›" at bounding box center [593, 232] width 23 height 23
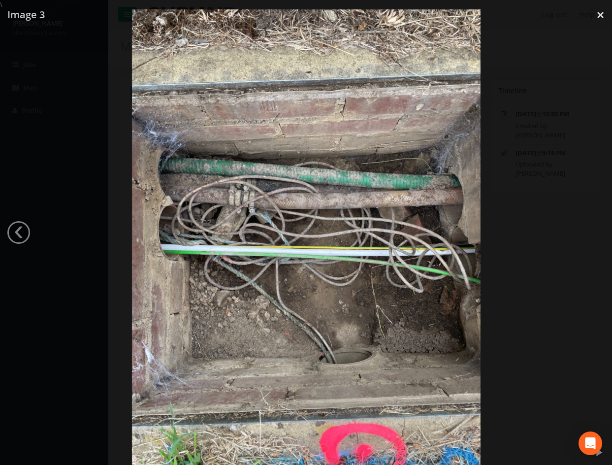
click at [547, 309] on div at bounding box center [306, 241] width 612 height 465
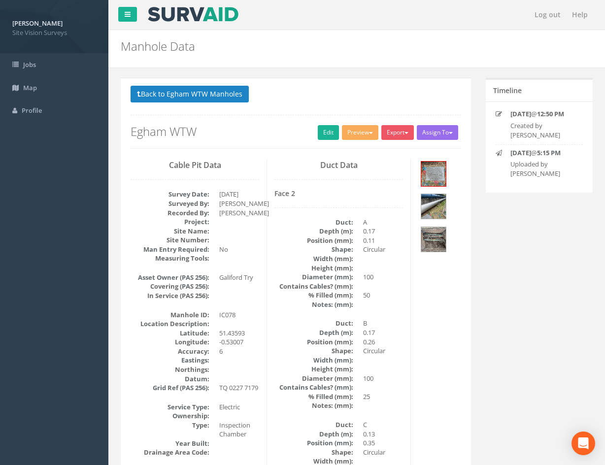
drag, startPoint x: 411, startPoint y: 368, endPoint x: 390, endPoint y: 182, distance: 187.3
click at [319, 133] on link "Edit" at bounding box center [328, 132] width 21 height 15
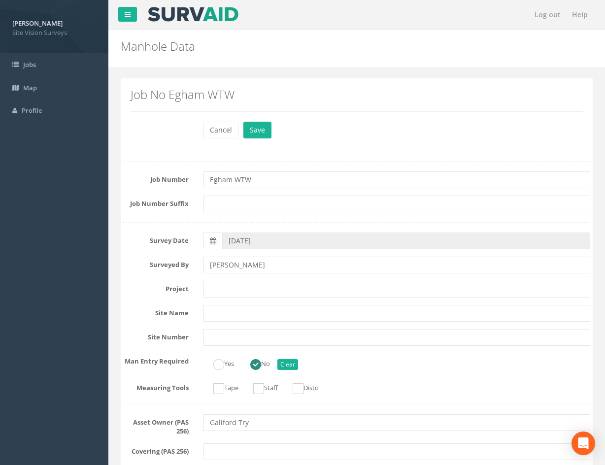
drag, startPoint x: 394, startPoint y: 385, endPoint x: 313, endPoint y: 180, distance: 220.5
click at [259, 131] on button "Save" at bounding box center [257, 130] width 28 height 17
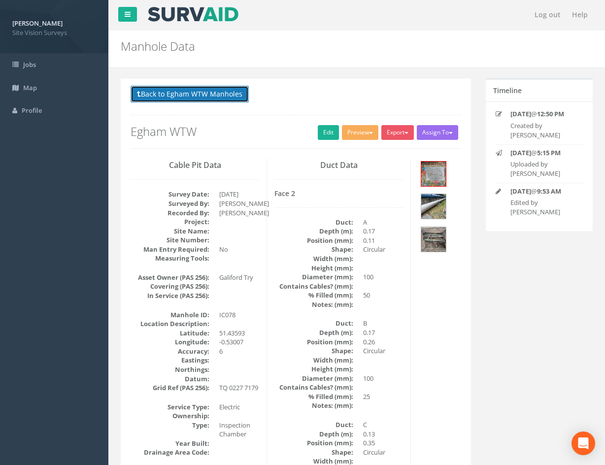
click at [218, 98] on button "Back to Egham WTW Manholes" at bounding box center [189, 94] width 118 height 17
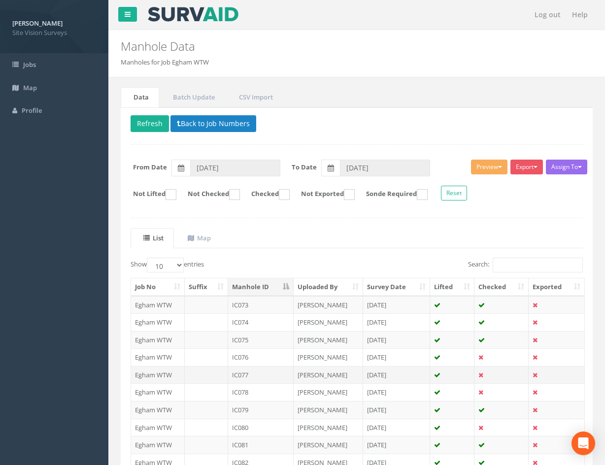
click at [334, 376] on td "[PERSON_NAME]" at bounding box center [327, 375] width 69 height 18
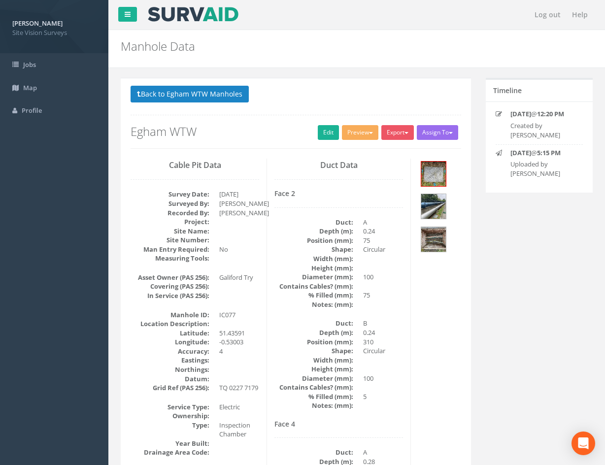
drag, startPoint x: 388, startPoint y: 334, endPoint x: 388, endPoint y: 272, distance: 62.0
click at [437, 210] on img at bounding box center [433, 206] width 25 height 25
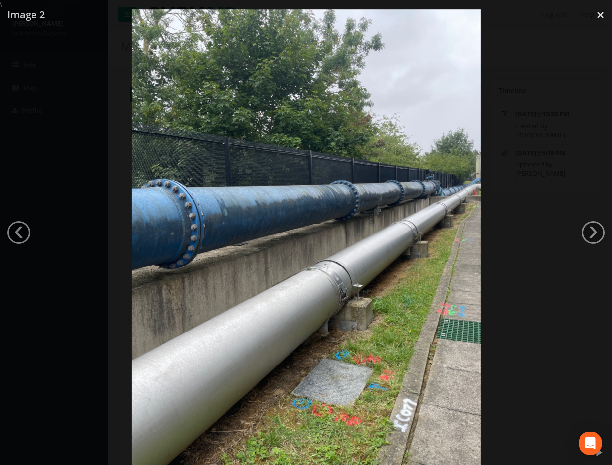
click at [516, 216] on div at bounding box center [306, 241] width 612 height 465
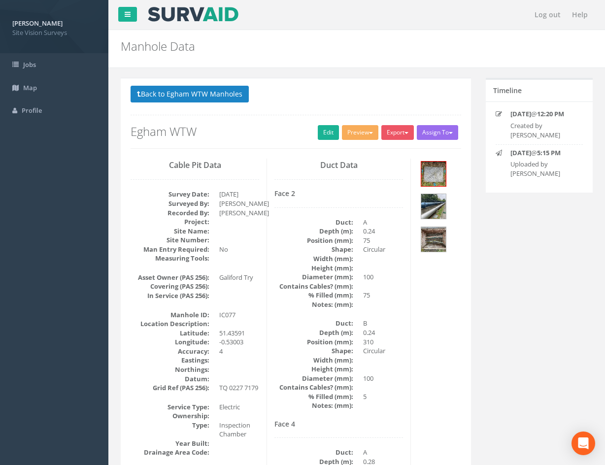
drag, startPoint x: 416, startPoint y: 335, endPoint x: 382, endPoint y: 140, distance: 197.3
click at [329, 135] on link "Edit" at bounding box center [328, 132] width 21 height 15
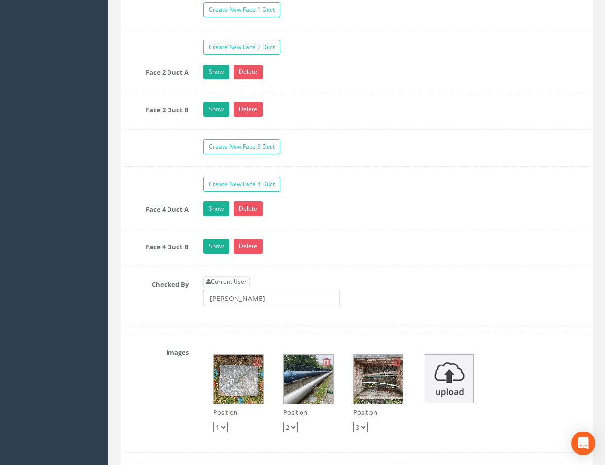
scroll to position [2143, 0]
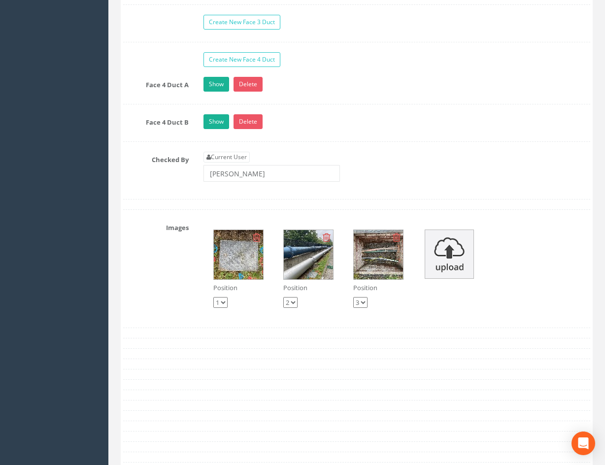
drag, startPoint x: 404, startPoint y: 384, endPoint x: 420, endPoint y: 440, distance: 58.0
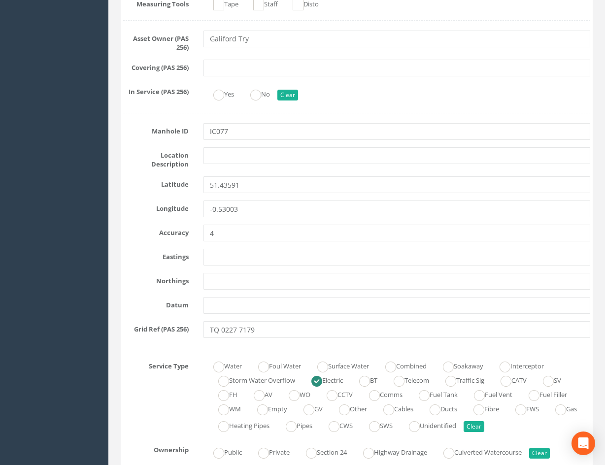
scroll to position [0, 0]
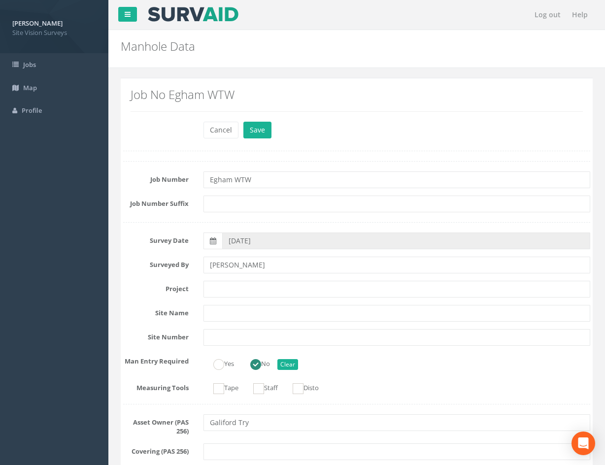
drag, startPoint x: 494, startPoint y: 374, endPoint x: 452, endPoint y: 219, distance: 160.6
click at [265, 129] on button "Save" at bounding box center [257, 130] width 28 height 17
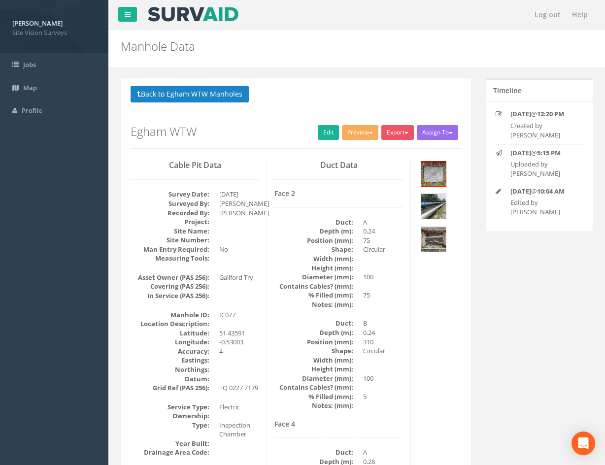
click at [215, 95] on button "Back to Egham WTW Manholes" at bounding box center [189, 94] width 118 height 17
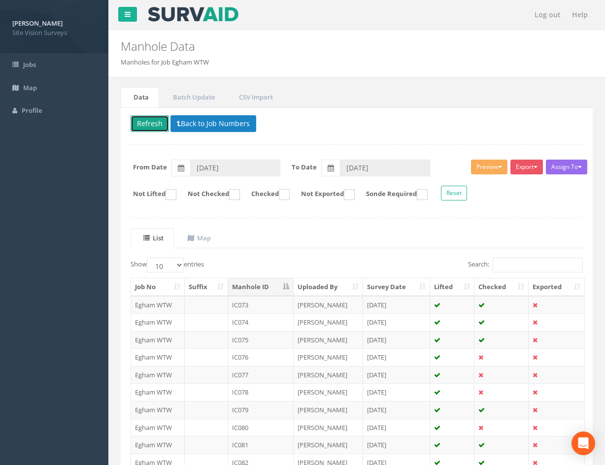
click at [155, 121] on button "Refresh" at bounding box center [149, 123] width 38 height 17
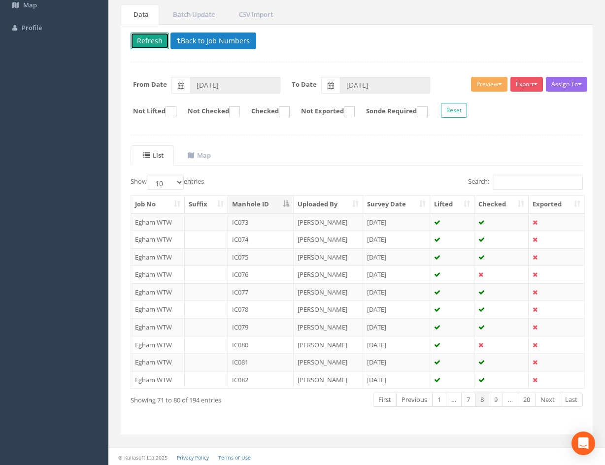
scroll to position [84, 0]
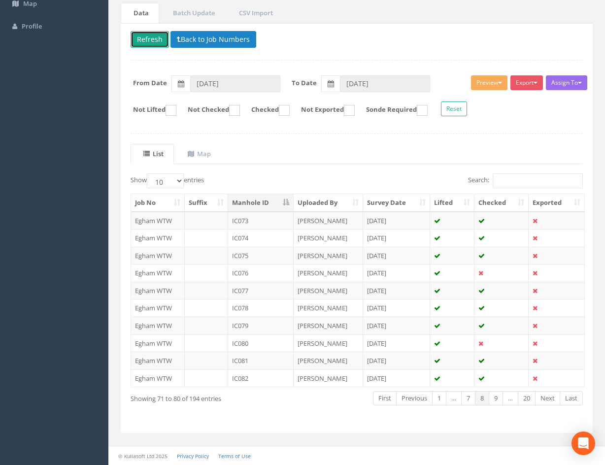
click at [148, 37] on button "Refresh" at bounding box center [149, 39] width 38 height 17
click at [410, 400] on link "Previous" at bounding box center [414, 398] width 36 height 14
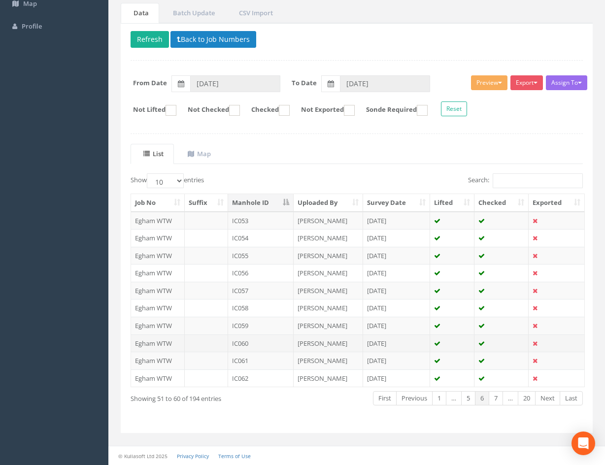
click at [268, 344] on td "IC060" at bounding box center [260, 343] width 65 height 18
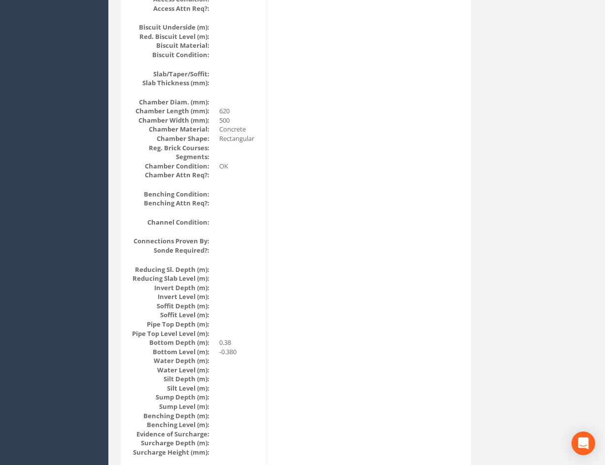
scroll to position [1072, 0]
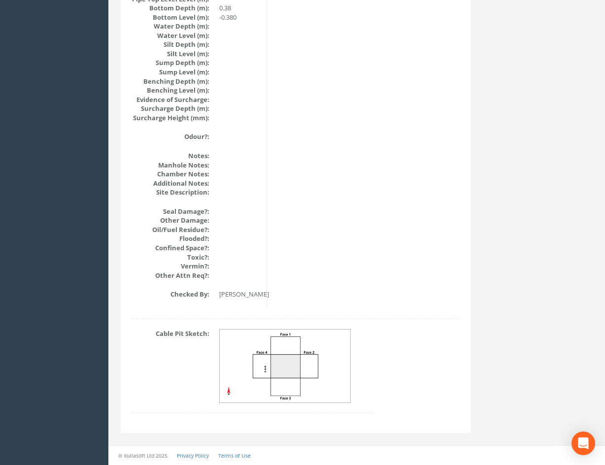
drag, startPoint x: 412, startPoint y: 294, endPoint x: 398, endPoint y: 476, distance: 181.7
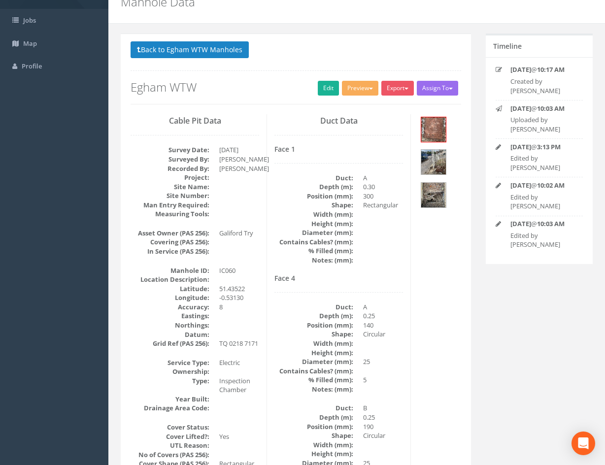
scroll to position [0, 0]
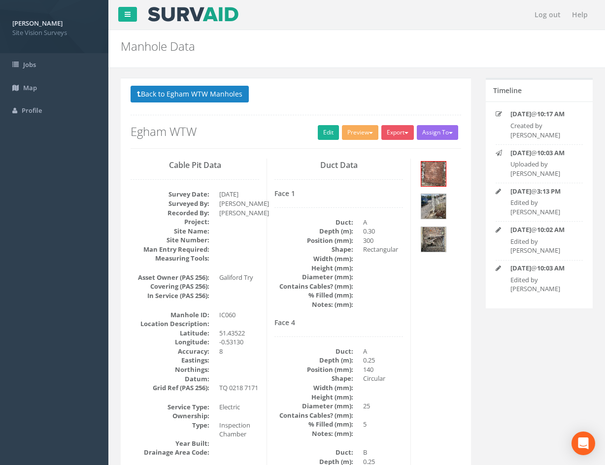
drag, startPoint x: 389, startPoint y: 399, endPoint x: 412, endPoint y: 352, distance: 52.6
click at [433, 204] on img at bounding box center [433, 206] width 25 height 25
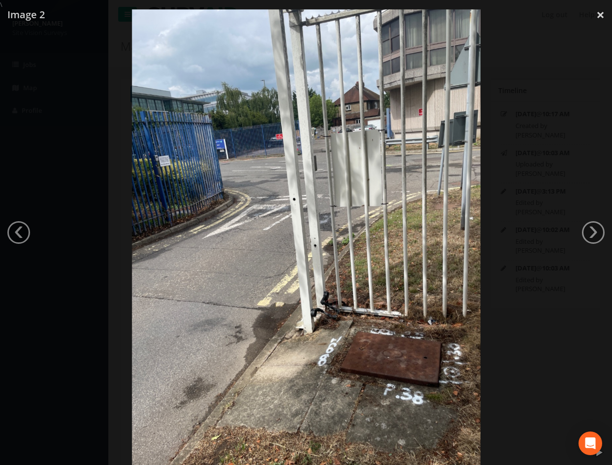
click at [557, 363] on div at bounding box center [306, 241] width 612 height 465
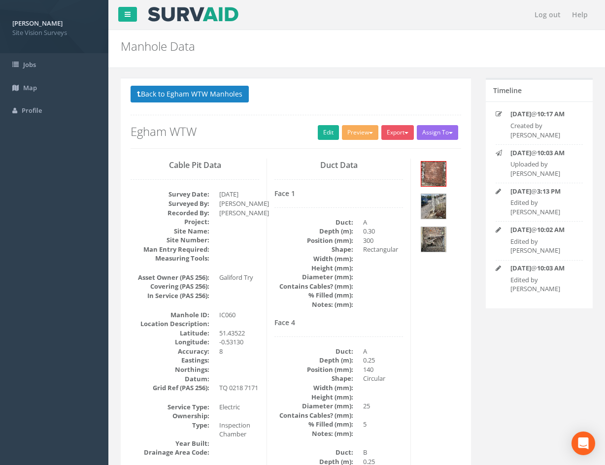
drag, startPoint x: 415, startPoint y: 225, endPoint x: 411, endPoint y: 144, distance: 80.9
click at [217, 94] on button "Back to Egham WTW Manholes" at bounding box center [189, 94] width 118 height 17
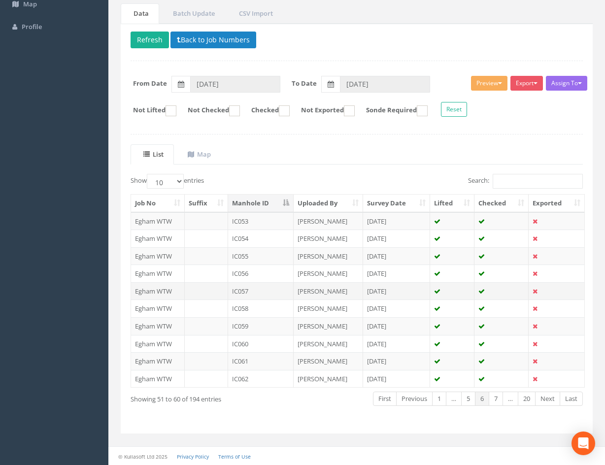
scroll to position [84, 0]
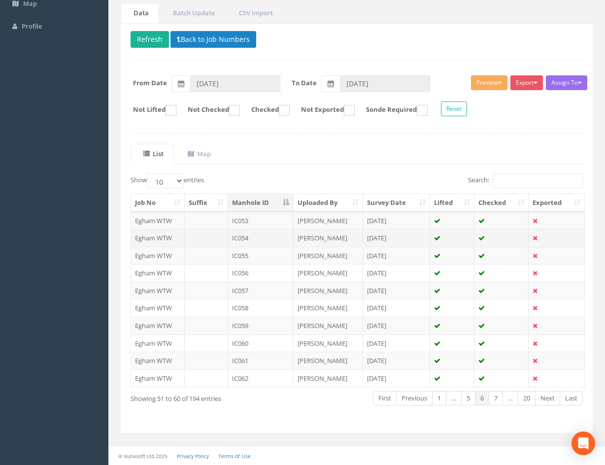
click at [272, 239] on td "IC054" at bounding box center [260, 238] width 65 height 18
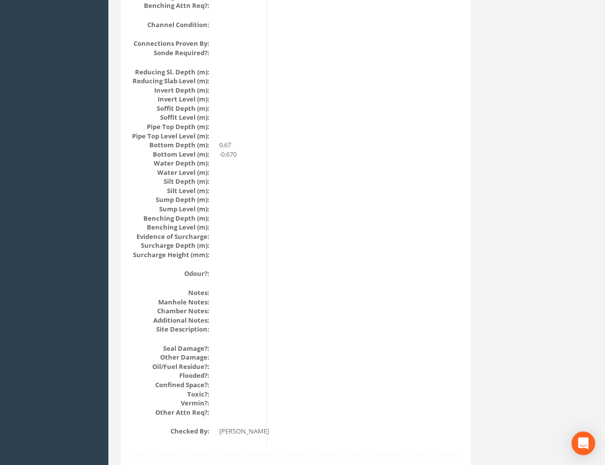
scroll to position [1072, 0]
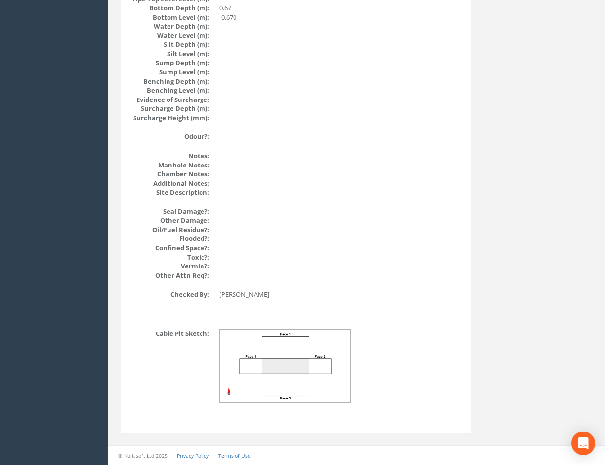
drag, startPoint x: 408, startPoint y: 204, endPoint x: 400, endPoint y: 315, distance: 111.5
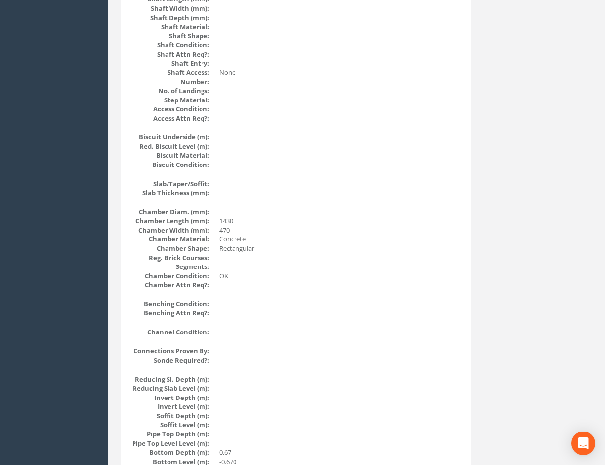
scroll to position [0, 0]
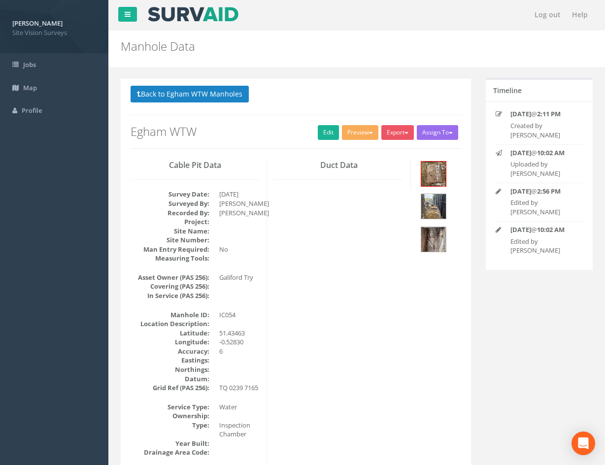
drag, startPoint x: 380, startPoint y: 327, endPoint x: 344, endPoint y: 160, distance: 171.7
click at [320, 136] on link "Edit" at bounding box center [328, 132] width 21 height 15
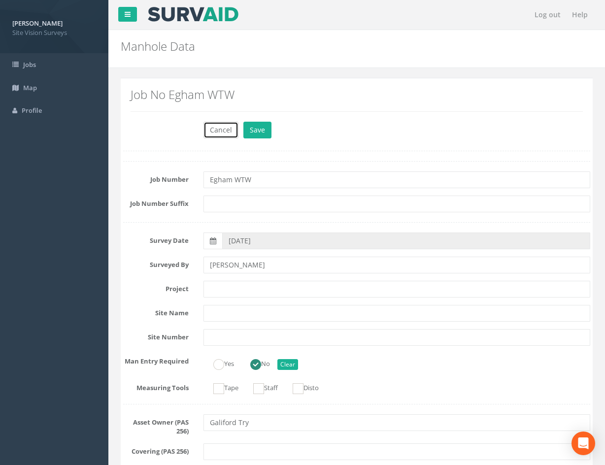
click at [212, 128] on button "Cancel" at bounding box center [220, 130] width 35 height 17
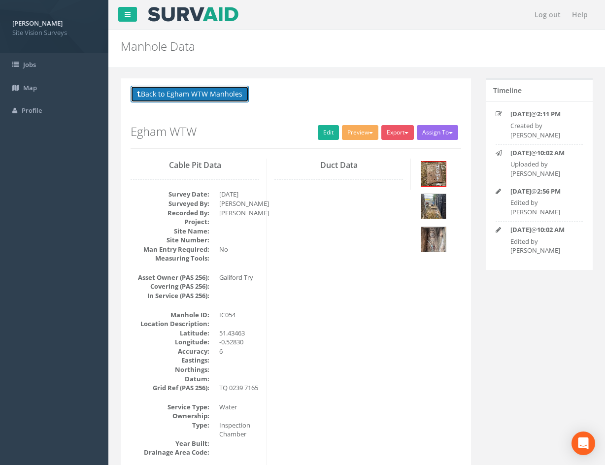
click at [183, 97] on button "Back to Egham WTW Manholes" at bounding box center [189, 94] width 118 height 17
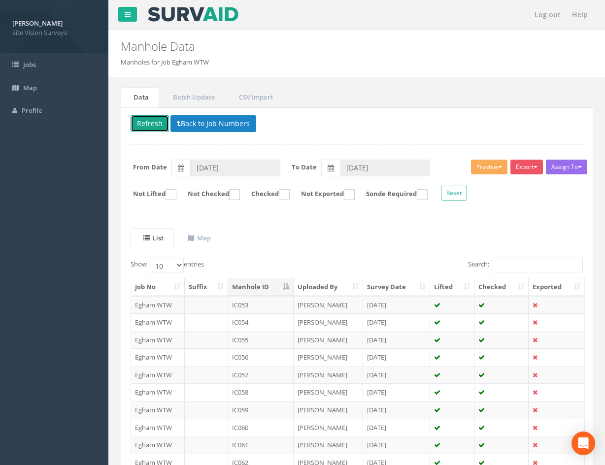
click at [154, 122] on button "Refresh" at bounding box center [149, 123] width 38 height 17
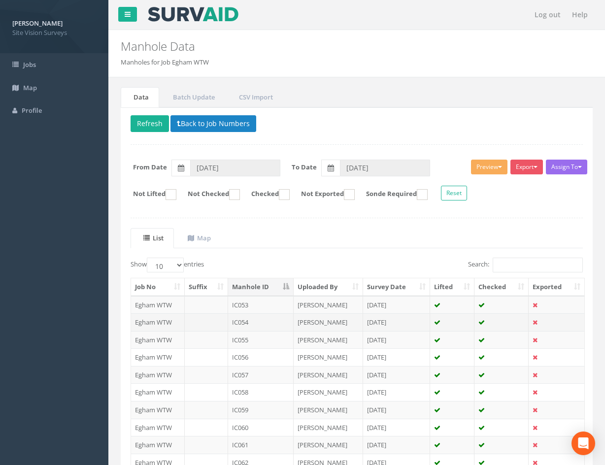
click at [276, 323] on td "IC054" at bounding box center [260, 322] width 65 height 18
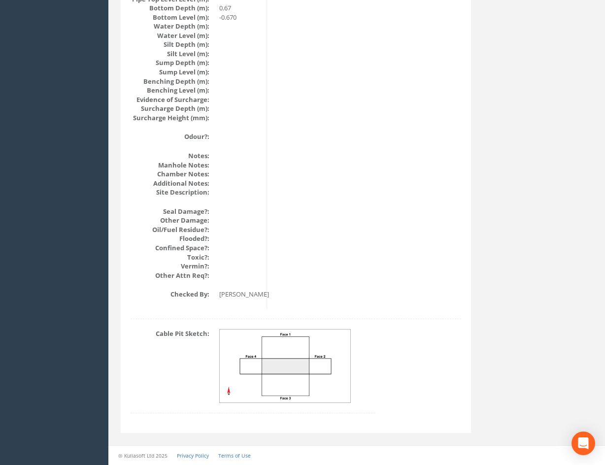
click at [303, 362] on img at bounding box center [285, 365] width 131 height 73
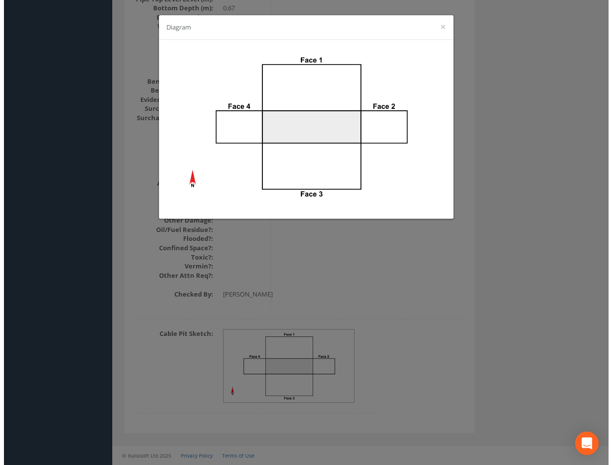
scroll to position [1063, 0]
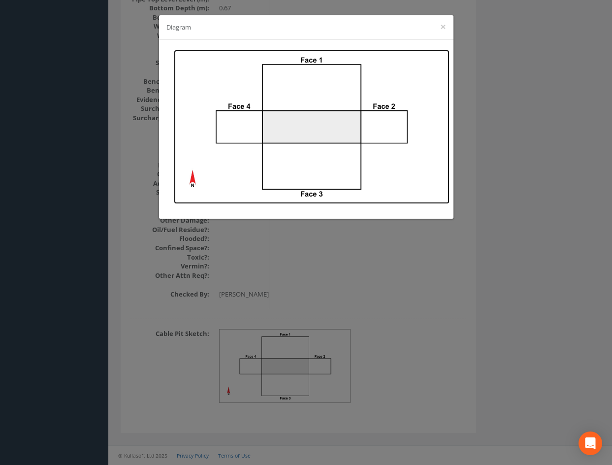
click at [304, 95] on img at bounding box center [312, 127] width 276 height 154
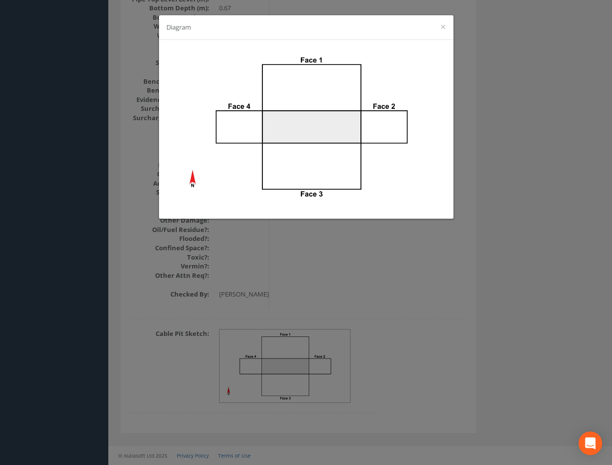
click at [475, 278] on div "Diagram ×" at bounding box center [306, 232] width 612 height 465
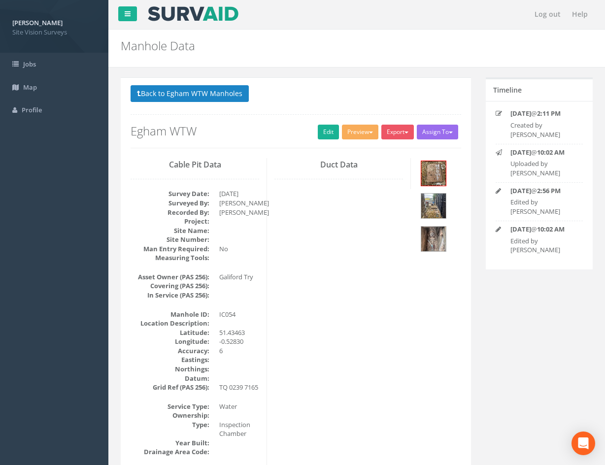
scroll to position [0, 0]
click at [439, 244] on img at bounding box center [433, 239] width 25 height 25
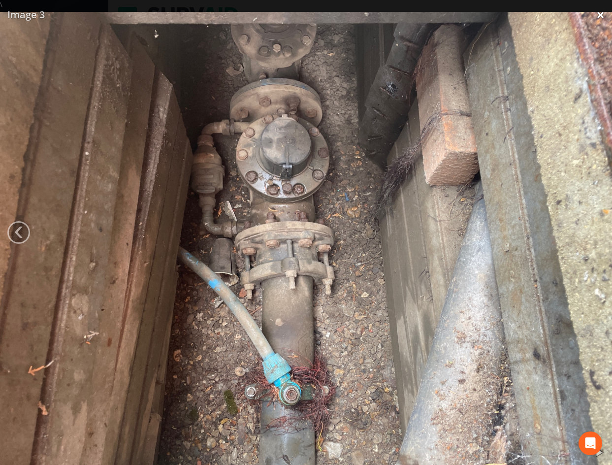
click at [602, 14] on link "×" at bounding box center [600, 15] width 23 height 30
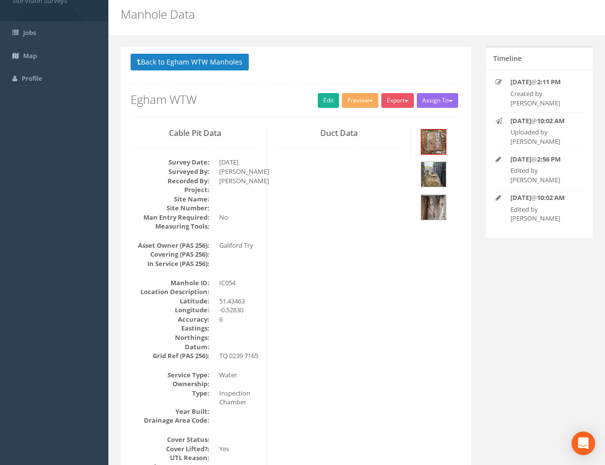
scroll to position [49, 0]
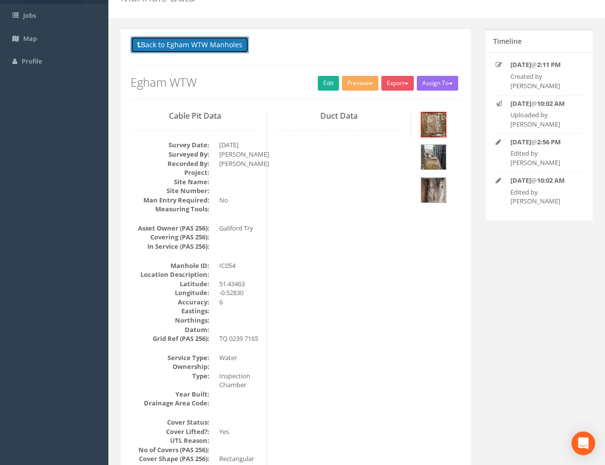
click at [196, 43] on button "Back to Egham WTW Manholes" at bounding box center [189, 44] width 118 height 17
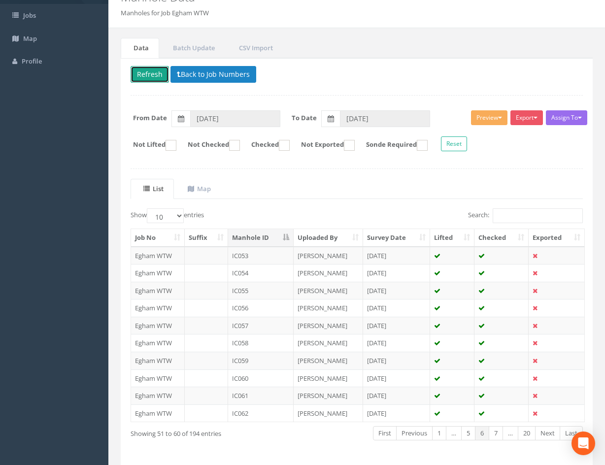
click at [151, 78] on button "Refresh" at bounding box center [149, 74] width 38 height 17
click at [543, 436] on link "Next" at bounding box center [547, 433] width 25 height 14
click at [545, 435] on link "Next" at bounding box center [547, 433] width 25 height 14
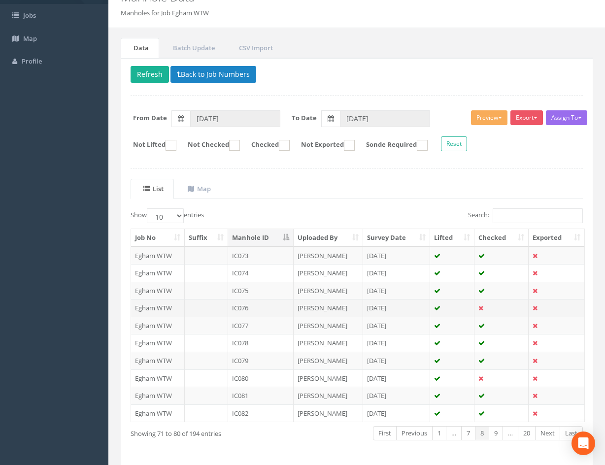
click at [461, 309] on td at bounding box center [452, 308] width 44 height 18
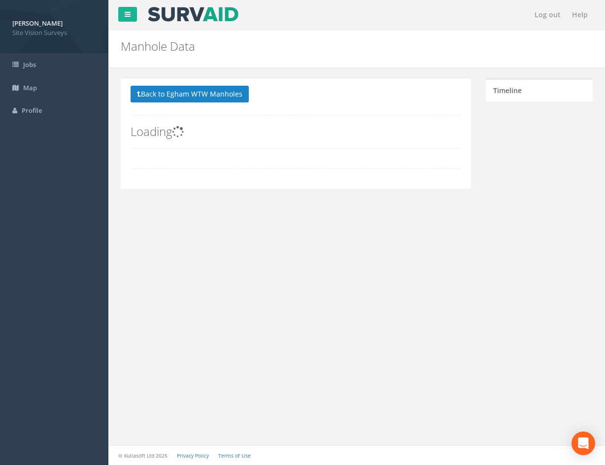
scroll to position [0, 0]
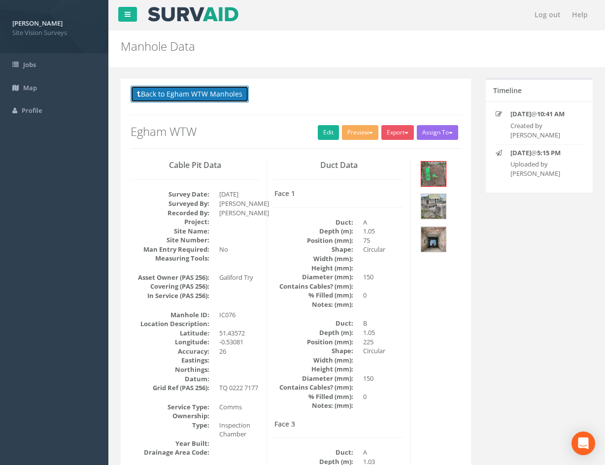
click at [198, 96] on button "Back to Egham WTW Manholes" at bounding box center [189, 94] width 118 height 17
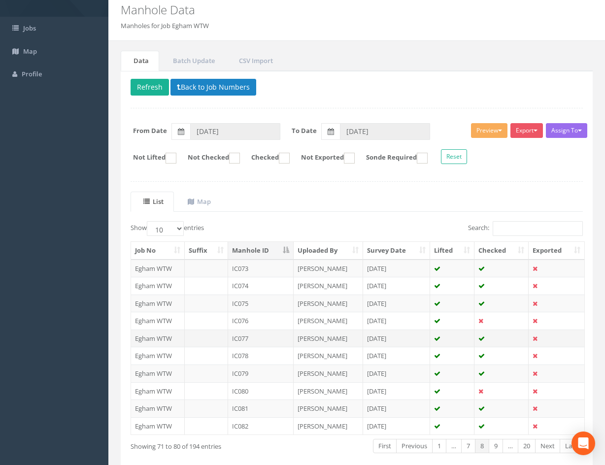
scroll to position [84, 0]
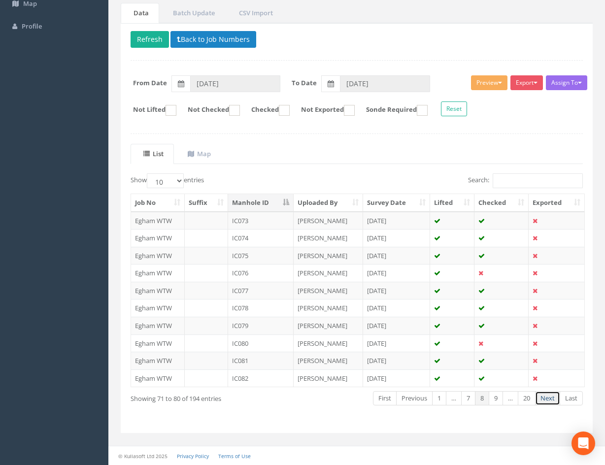
click at [545, 401] on link "Next" at bounding box center [547, 398] width 25 height 14
click at [453, 219] on td at bounding box center [452, 221] width 44 height 18
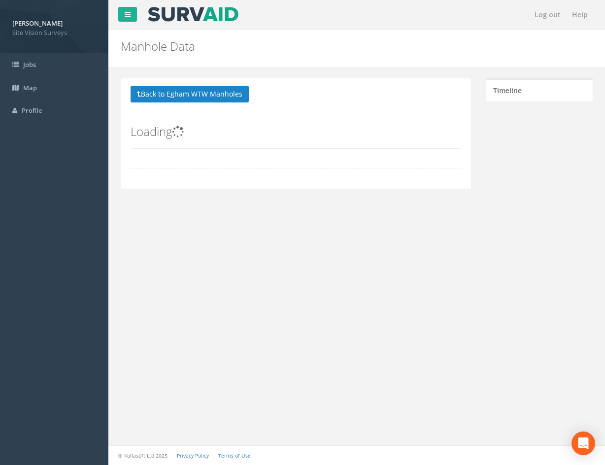
scroll to position [0, 0]
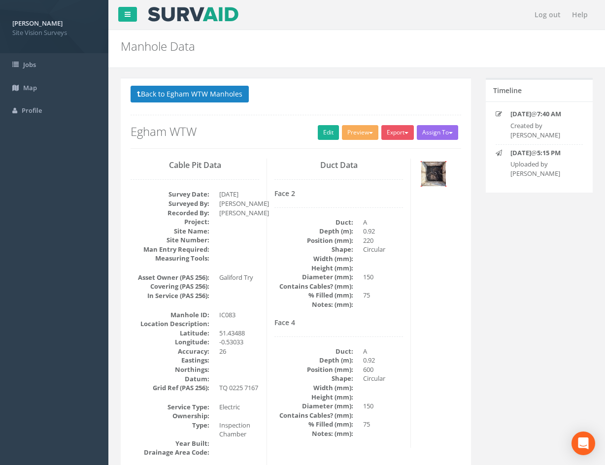
click at [430, 168] on img at bounding box center [433, 173] width 25 height 25
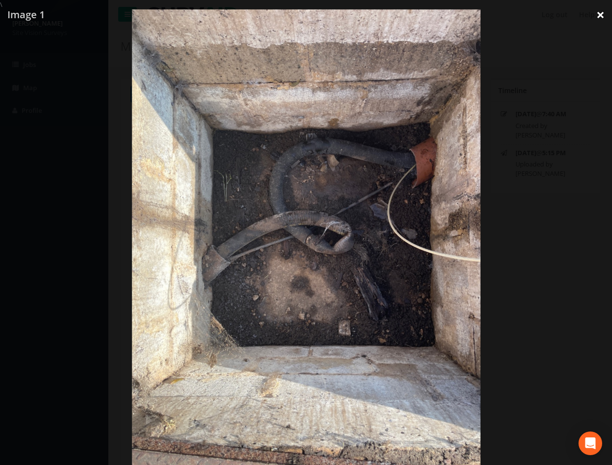
click at [599, 15] on link "×" at bounding box center [600, 15] width 23 height 30
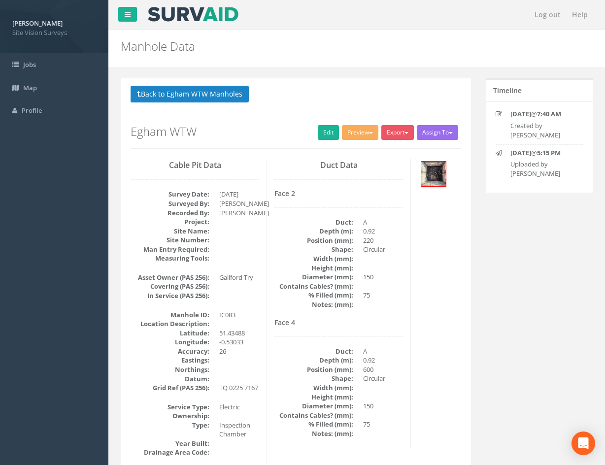
drag, startPoint x: 477, startPoint y: 377, endPoint x: 469, endPoint y: 262, distance: 114.9
click at [215, 97] on button "Back to Egham WTW Manholes" at bounding box center [189, 94] width 118 height 17
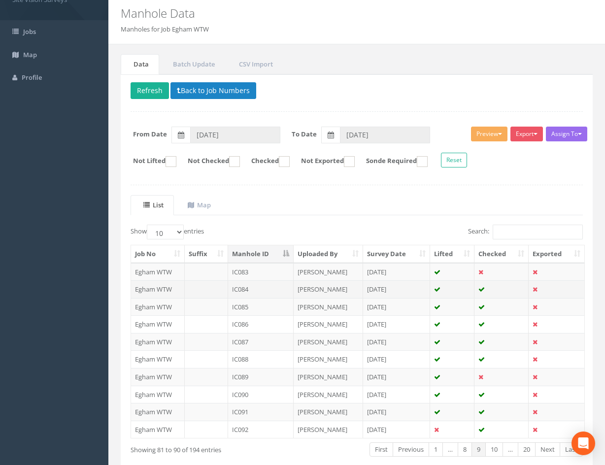
scroll to position [49, 0]
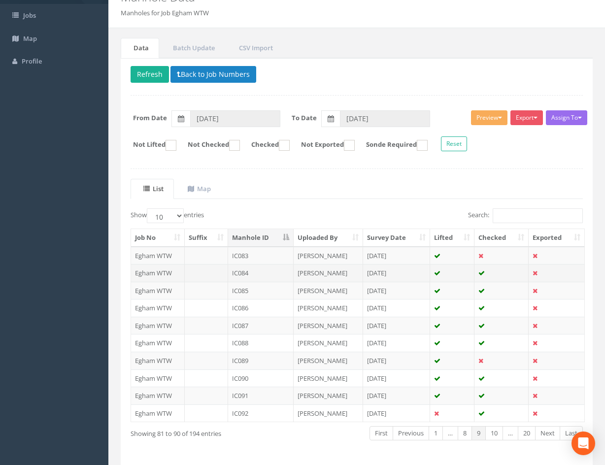
click at [457, 273] on td at bounding box center [452, 273] width 44 height 18
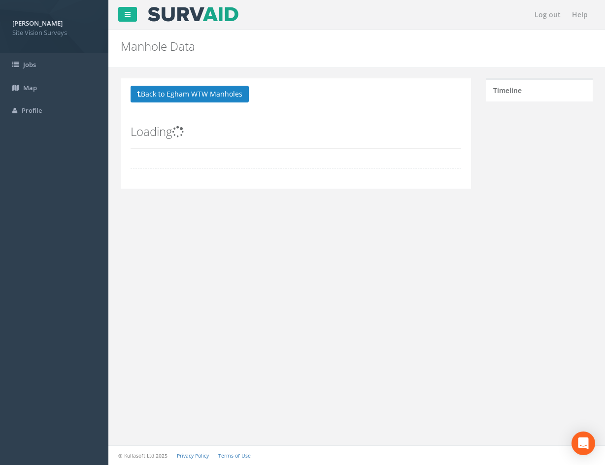
scroll to position [0, 0]
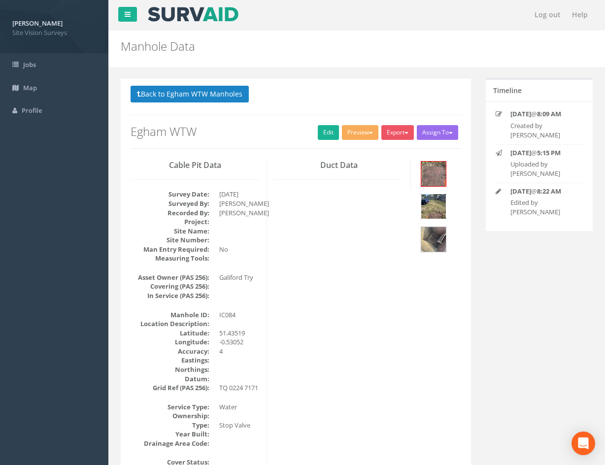
click at [432, 208] on img at bounding box center [433, 206] width 25 height 25
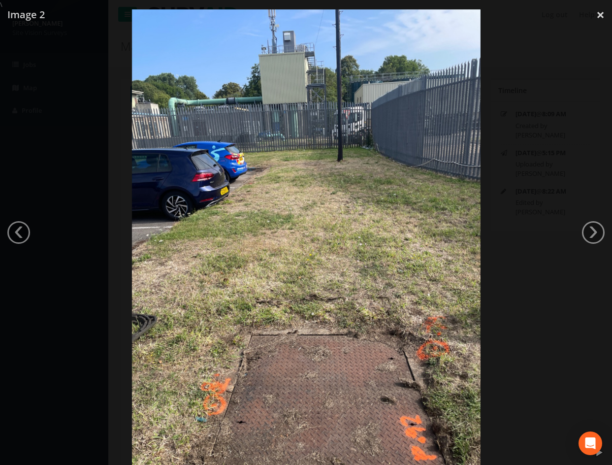
click at [502, 312] on div at bounding box center [306, 241] width 612 height 465
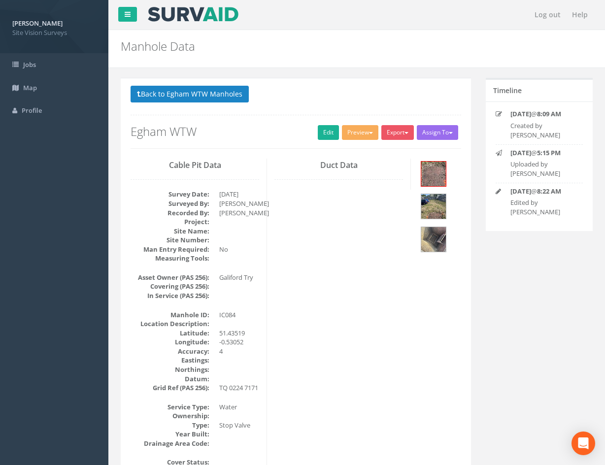
drag, startPoint x: 394, startPoint y: 378, endPoint x: 416, endPoint y: 260, distance: 119.6
click at [438, 176] on img at bounding box center [433, 173] width 25 height 25
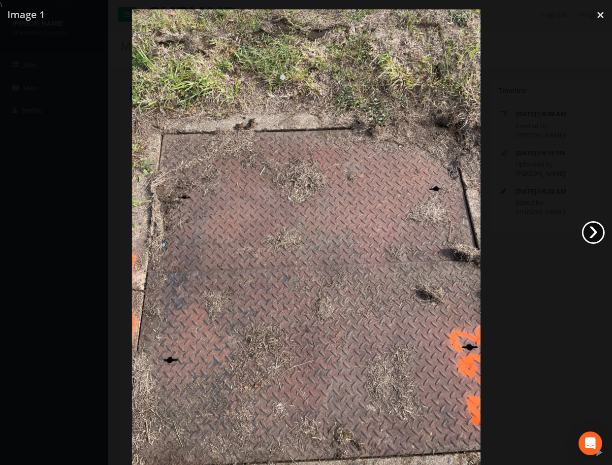
click at [588, 235] on link "›" at bounding box center [593, 232] width 23 height 23
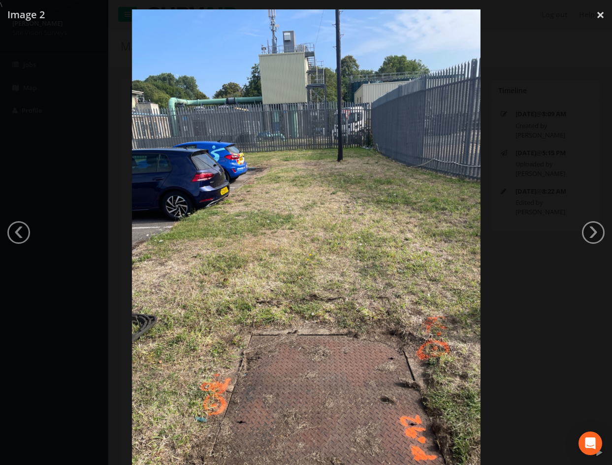
click at [536, 278] on div at bounding box center [306, 241] width 612 height 465
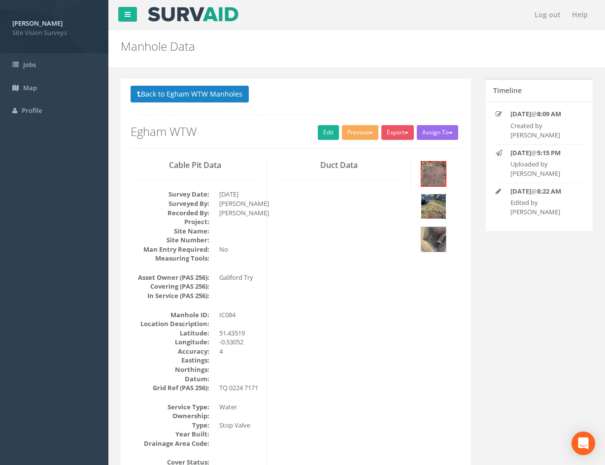
click at [445, 199] on img at bounding box center [433, 206] width 25 height 25
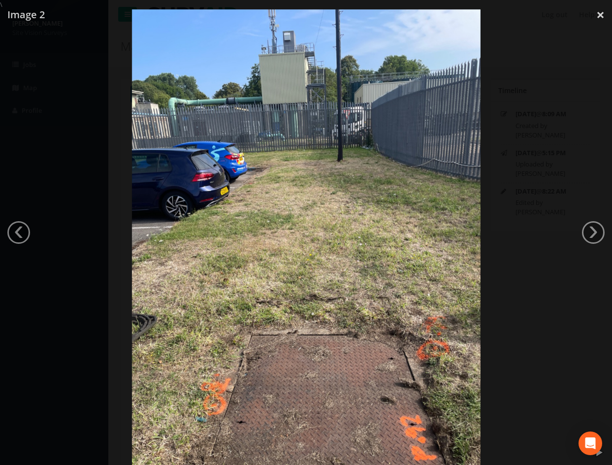
click at [505, 263] on div at bounding box center [306, 241] width 612 height 465
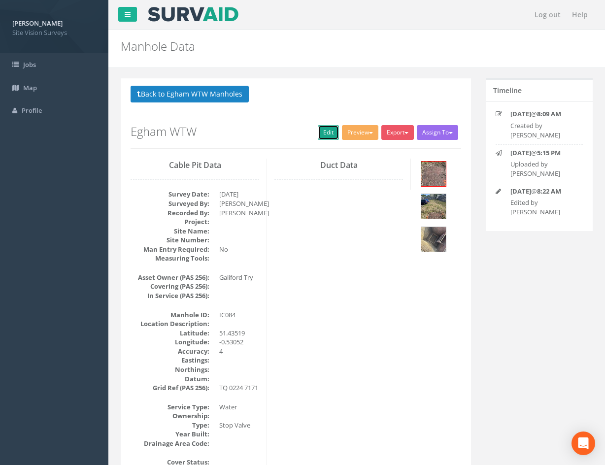
click at [324, 133] on link "Edit" at bounding box center [328, 132] width 21 height 15
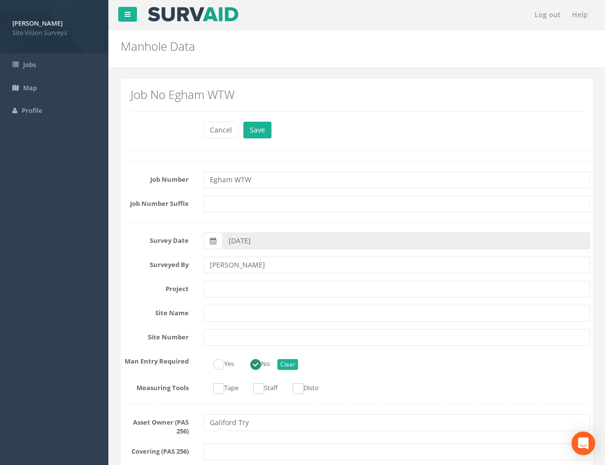
scroll to position [1106, 0]
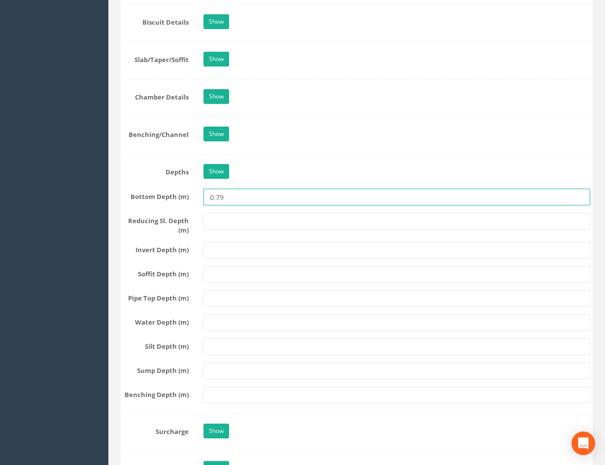
click at [265, 200] on input "0.79" at bounding box center [396, 197] width 386 height 17
type input "0.92"
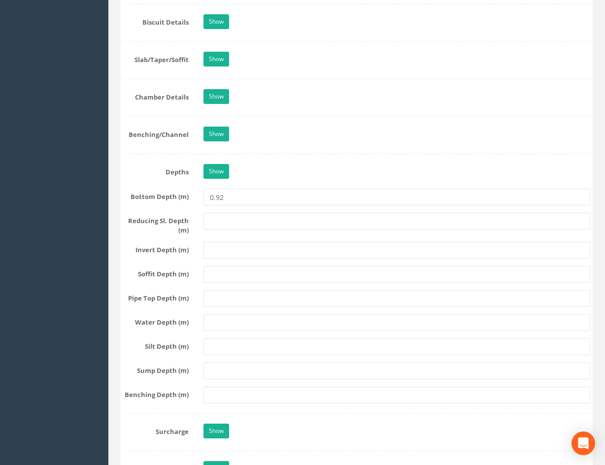
drag, startPoint x: 279, startPoint y: 176, endPoint x: 263, endPoint y: 186, distance: 18.8
click at [279, 176] on div "Show" at bounding box center [396, 172] width 401 height 17
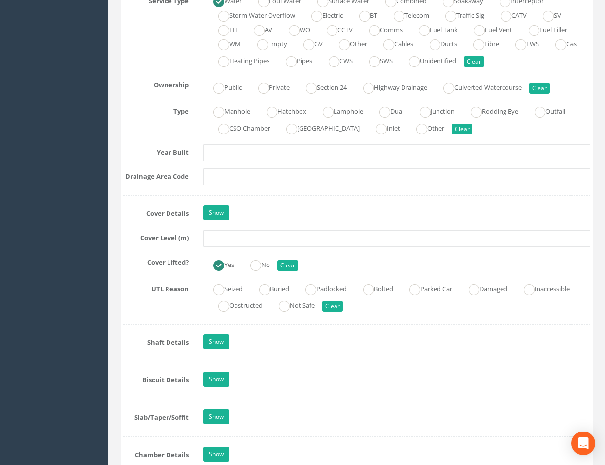
scroll to position [741, 0]
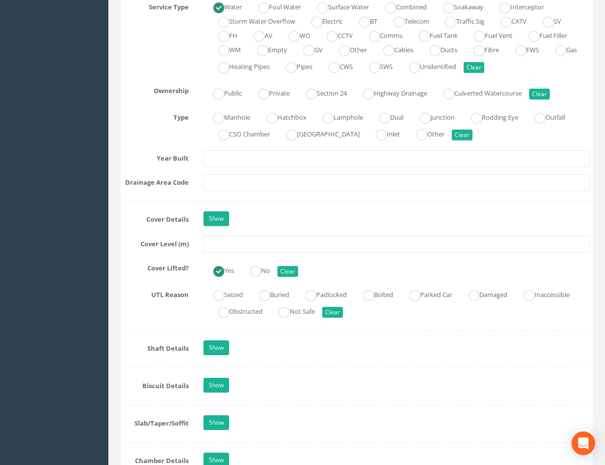
drag, startPoint x: 344, startPoint y: 294, endPoint x: 351, endPoint y: 268, distance: 27.5
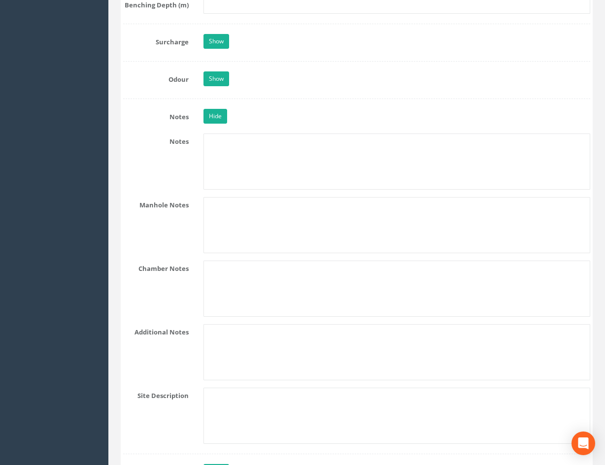
scroll to position [2514, 0]
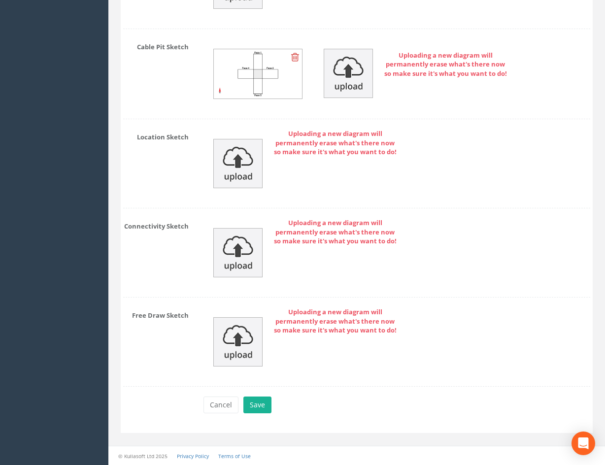
drag, startPoint x: 407, startPoint y: 211, endPoint x: 400, endPoint y: 415, distance: 203.9
click at [259, 407] on button "Save" at bounding box center [257, 404] width 28 height 17
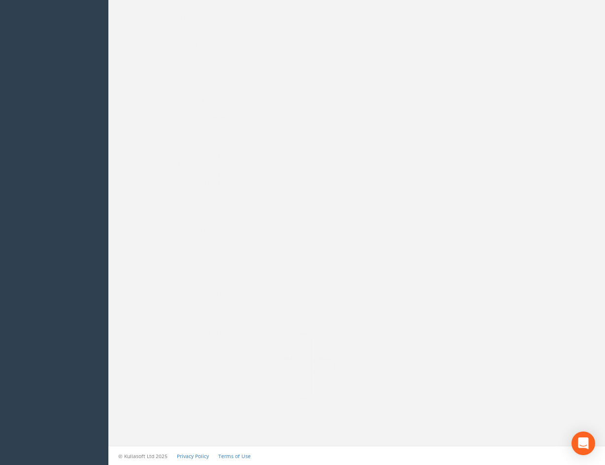
click at [423, 346] on div "Cable Pit Sketch:" at bounding box center [295, 376] width 345 height 94
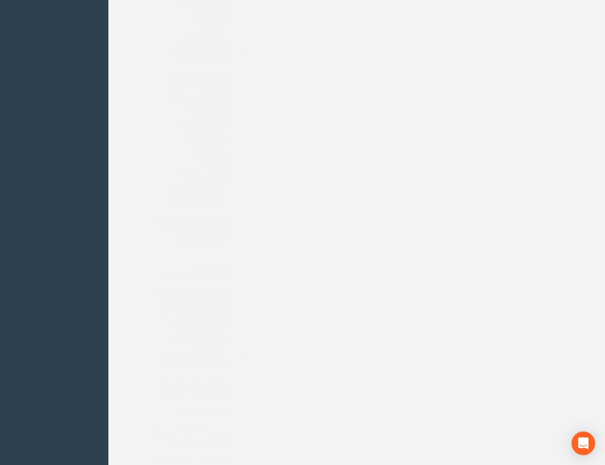
scroll to position [0, 0]
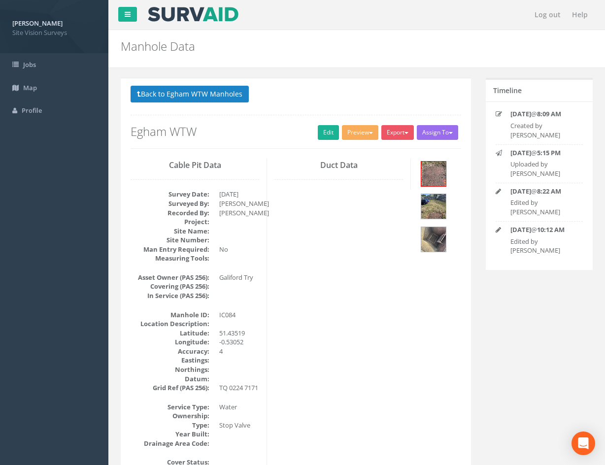
drag, startPoint x: 428, startPoint y: 386, endPoint x: 429, endPoint y: 273, distance: 113.2
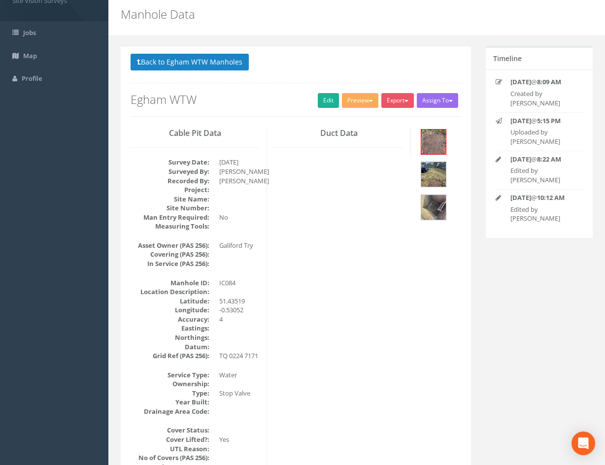
scroll to position [49, 0]
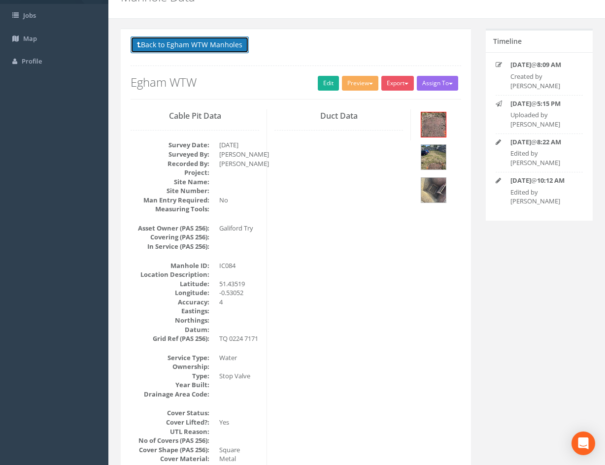
click at [242, 50] on button "Back to Egham WTW Manholes" at bounding box center [189, 44] width 118 height 17
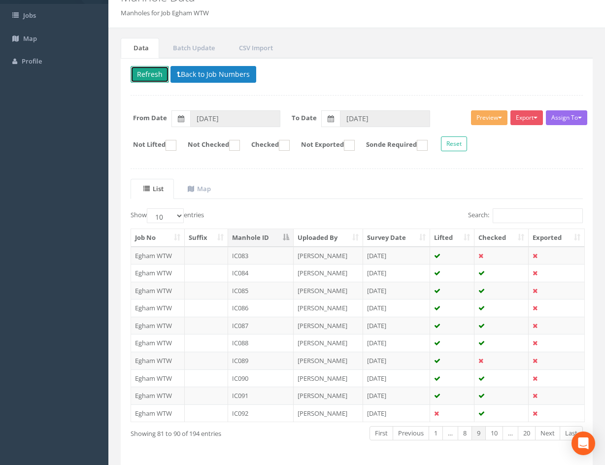
click at [149, 72] on button "Refresh" at bounding box center [149, 74] width 38 height 17
click at [419, 358] on td "[DATE]" at bounding box center [396, 361] width 67 height 18
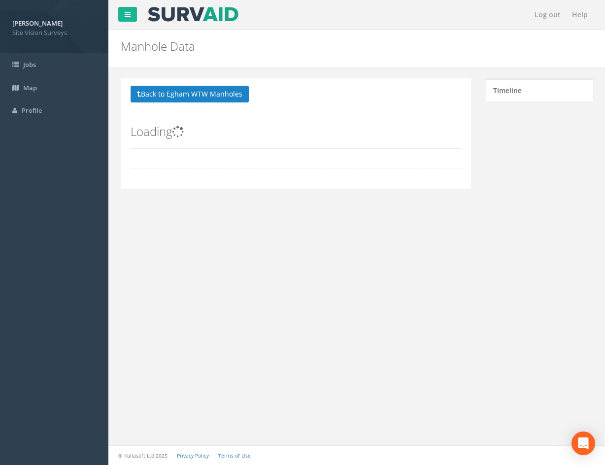
scroll to position [0, 0]
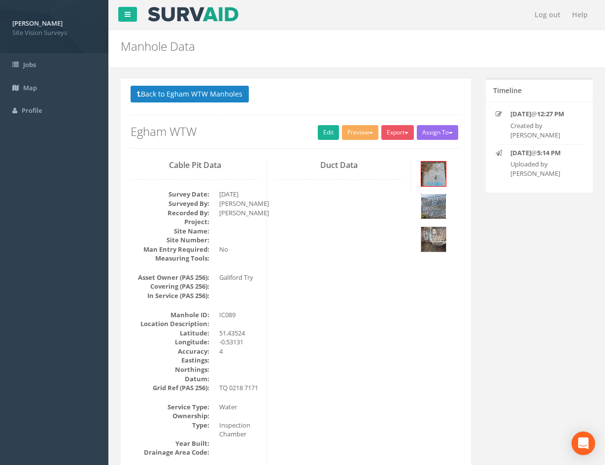
click at [436, 207] on img at bounding box center [433, 206] width 25 height 25
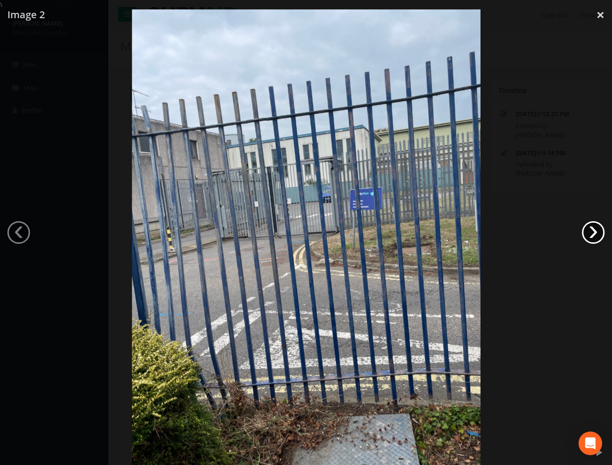
click at [595, 230] on link "›" at bounding box center [593, 232] width 23 height 23
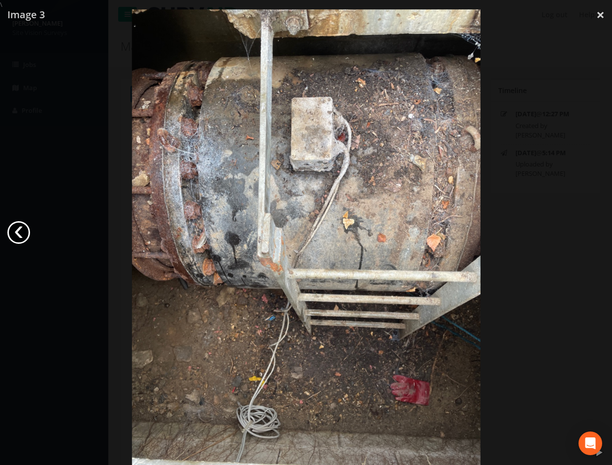
click at [17, 232] on link "‹" at bounding box center [18, 232] width 23 height 23
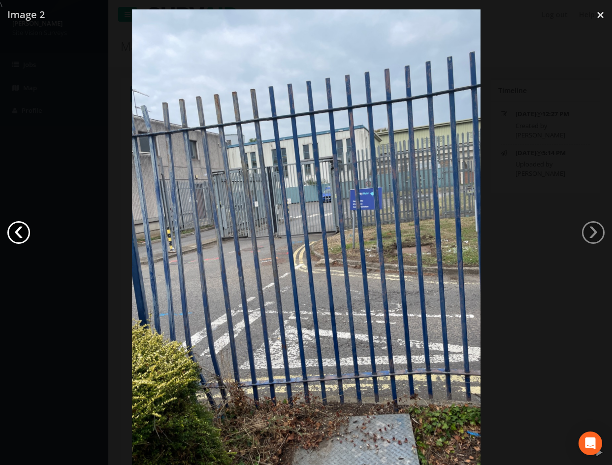
click at [17, 232] on link "‹" at bounding box center [18, 232] width 23 height 23
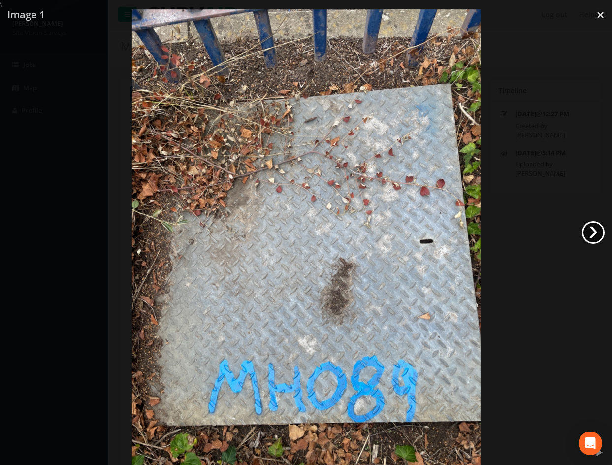
click at [594, 233] on link "›" at bounding box center [593, 232] width 23 height 23
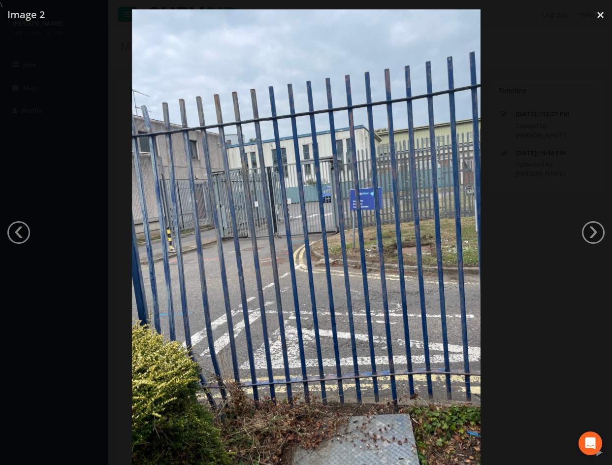
click at [571, 38] on div at bounding box center [306, 241] width 612 height 465
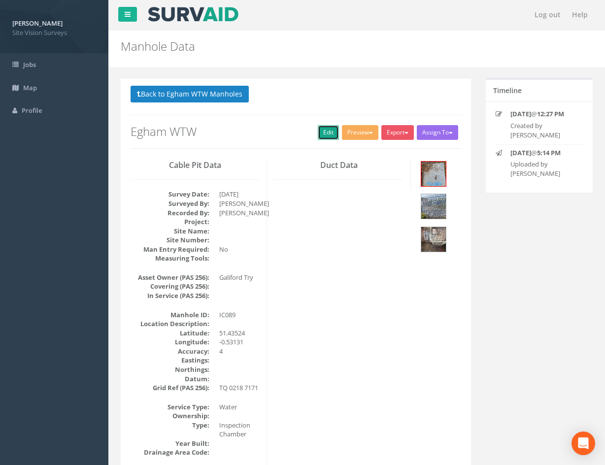
click at [320, 131] on link "Edit" at bounding box center [328, 132] width 21 height 15
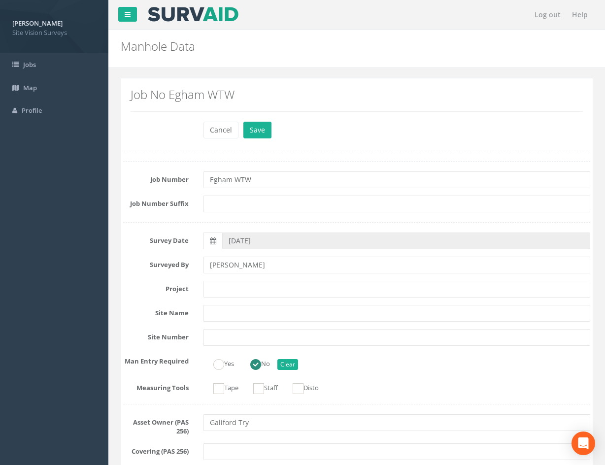
drag, startPoint x: 187, startPoint y: 125, endPoint x: 158, endPoint y: 139, distance: 32.2
click at [175, 130] on div "Cancel Save Delete" at bounding box center [356, 131] width 481 height 19
drag, startPoint x: 158, startPoint y: 139, endPoint x: 160, endPoint y: 148, distance: 9.8
click at [370, 133] on div "Cancel Save Delete" at bounding box center [396, 131] width 401 height 19
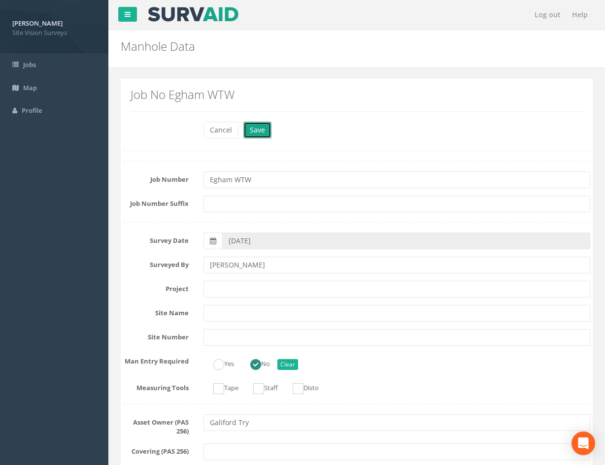
click at [261, 129] on button "Save" at bounding box center [257, 130] width 28 height 17
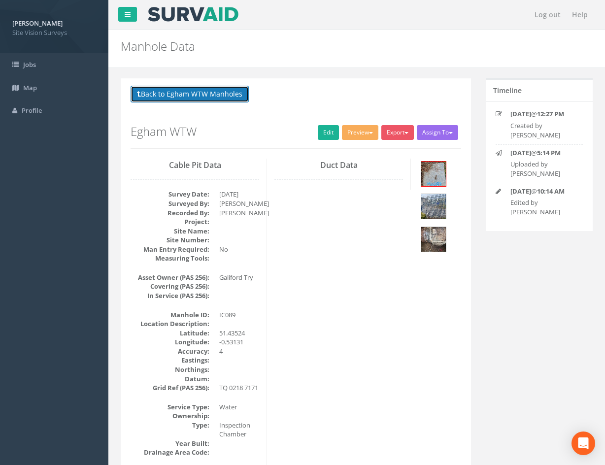
click at [226, 95] on button "Back to Egham WTW Manholes" at bounding box center [189, 94] width 118 height 17
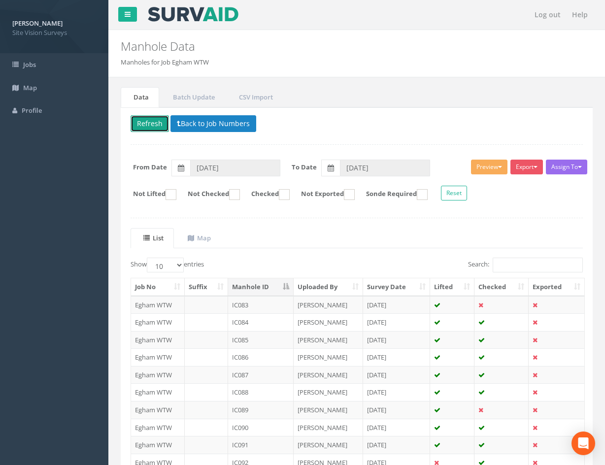
click at [147, 127] on button "Refresh" at bounding box center [149, 123] width 38 height 17
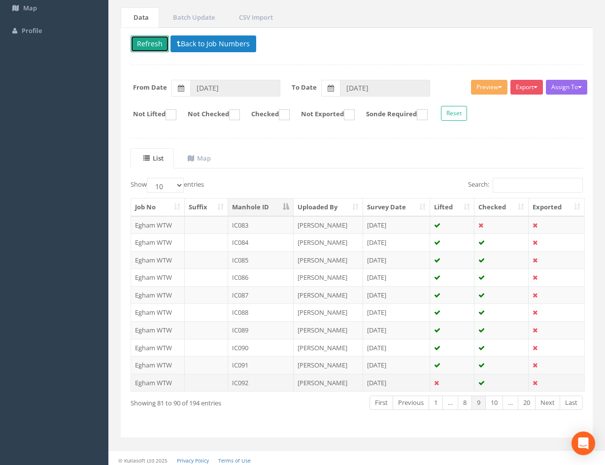
scroll to position [84, 0]
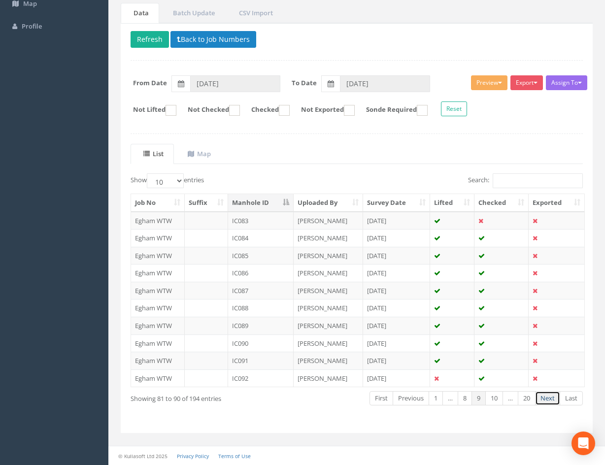
click at [548, 401] on link "Next" at bounding box center [547, 398] width 25 height 14
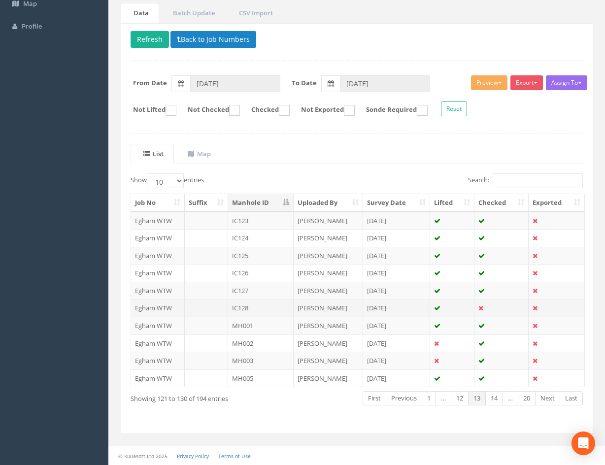
click at [492, 306] on td at bounding box center [501, 308] width 54 height 18
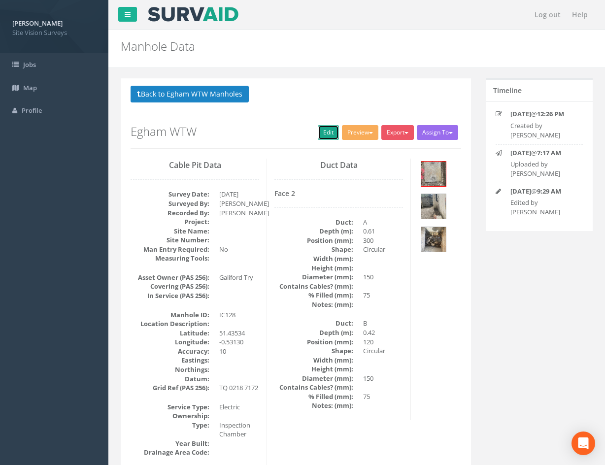
click at [320, 134] on link "Edit" at bounding box center [328, 132] width 21 height 15
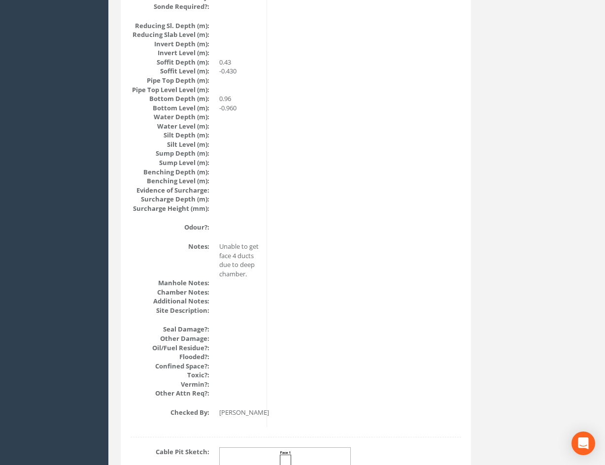
scroll to position [166, 0]
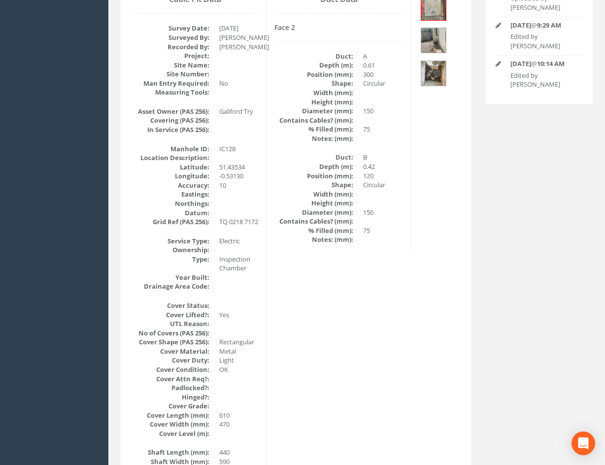
drag, startPoint x: 403, startPoint y: 389, endPoint x: 287, endPoint y: 115, distance: 298.1
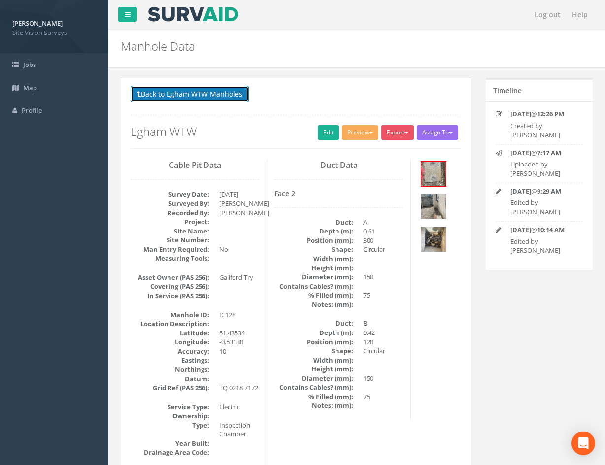
click at [189, 92] on button "Back to Egham WTW Manholes" at bounding box center [189, 94] width 118 height 17
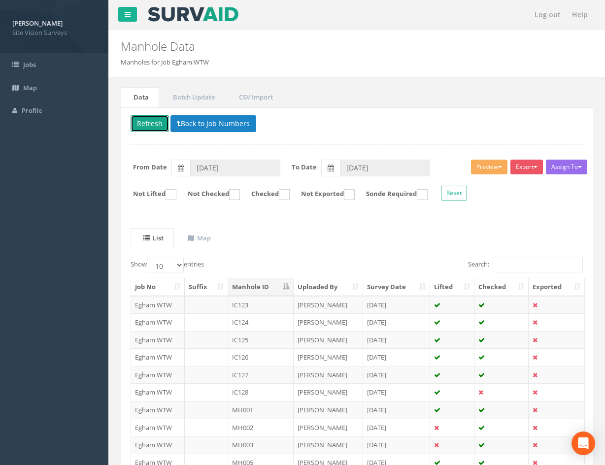
click at [159, 126] on button "Refresh" at bounding box center [149, 123] width 38 height 17
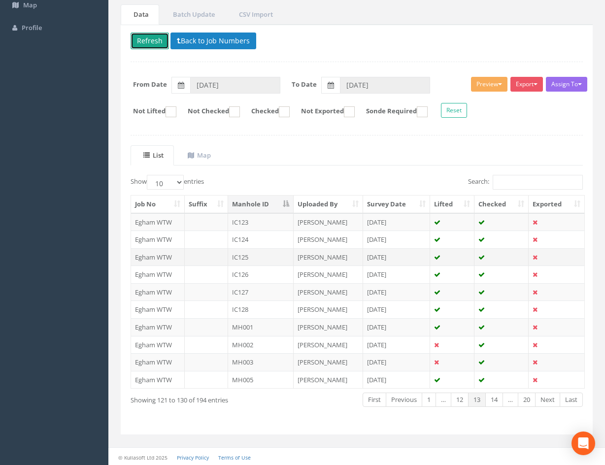
scroll to position [84, 0]
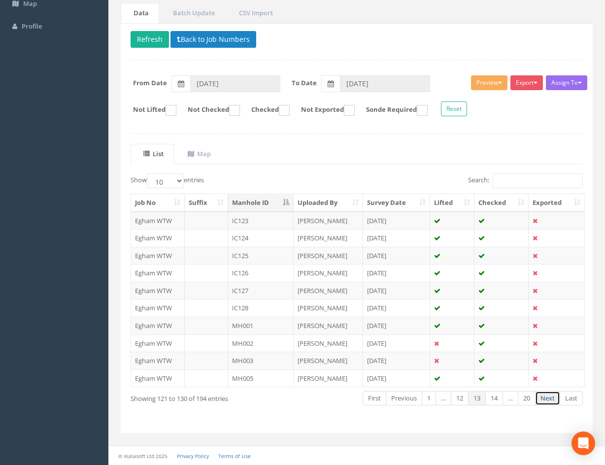
click at [549, 400] on link "Next" at bounding box center [547, 398] width 25 height 14
click at [549, 398] on link "Next" at bounding box center [547, 398] width 25 height 14
click at [550, 398] on link "Next" at bounding box center [547, 398] width 25 height 14
click at [549, 398] on link "Next" at bounding box center [547, 398] width 25 height 14
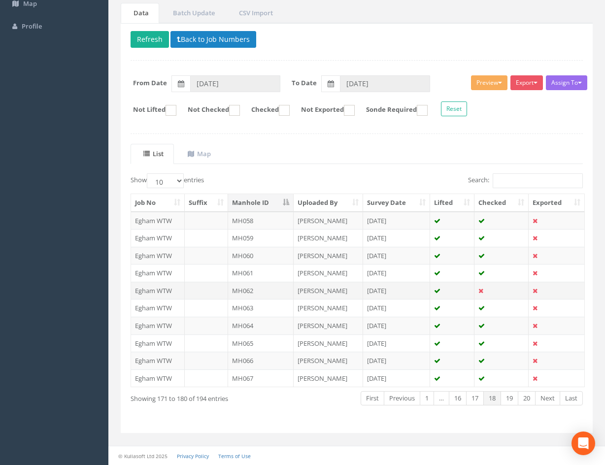
click at [458, 288] on td at bounding box center [452, 291] width 44 height 18
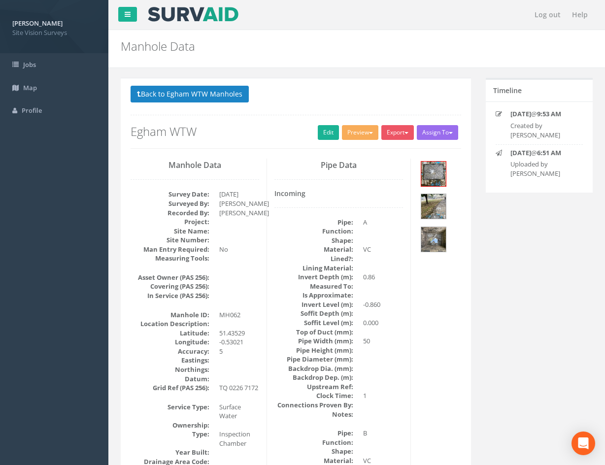
click at [207, 99] on button "Back to Egham WTW Manholes" at bounding box center [189, 94] width 118 height 17
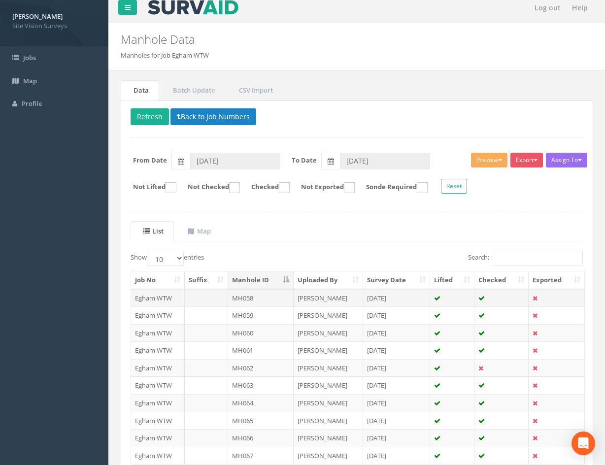
scroll to position [84, 0]
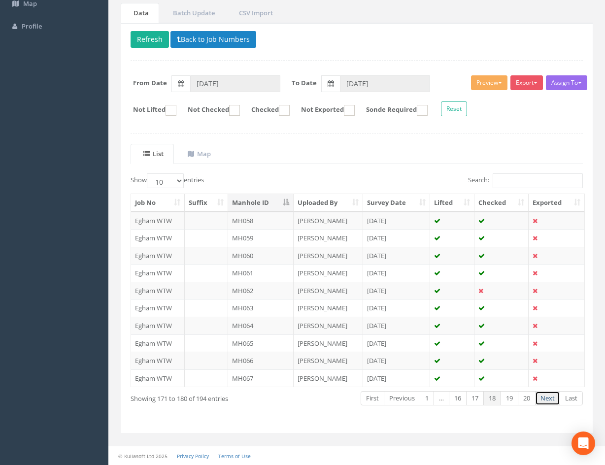
click at [543, 399] on link "Next" at bounding box center [547, 398] width 25 height 14
click at [470, 148] on ul "List Map" at bounding box center [356, 154] width 452 height 20
click at [548, 402] on link "Next" at bounding box center [547, 398] width 25 height 14
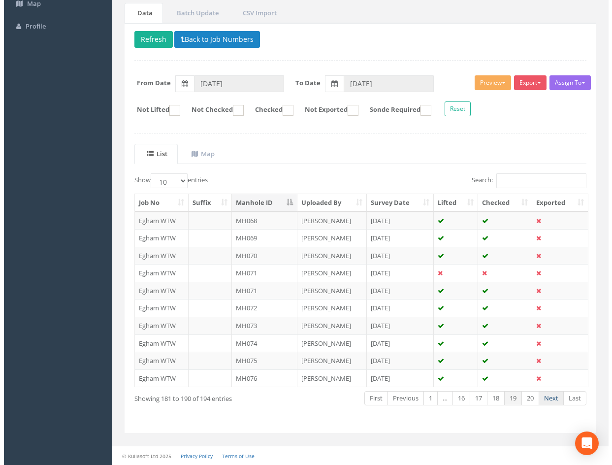
scroll to position [0, 0]
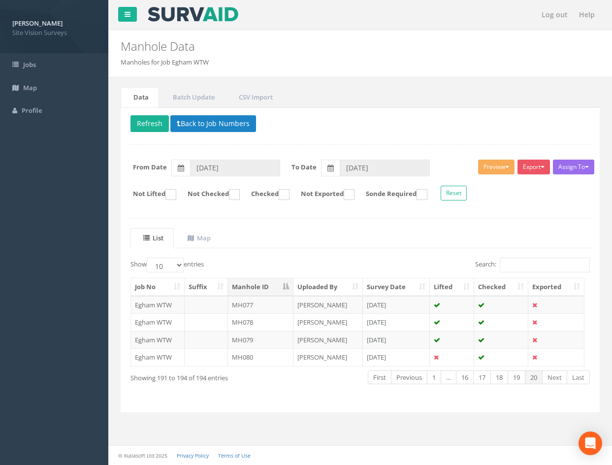
click at [361, 258] on div "Search:" at bounding box center [478, 265] width 237 height 17
click at [466, 379] on link "16" at bounding box center [465, 377] width 18 height 14
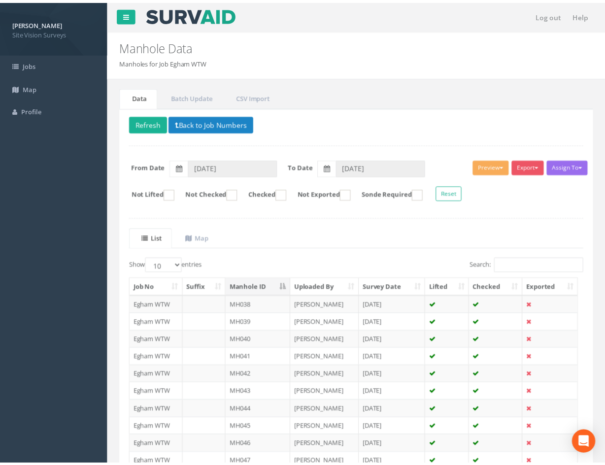
scroll to position [84, 0]
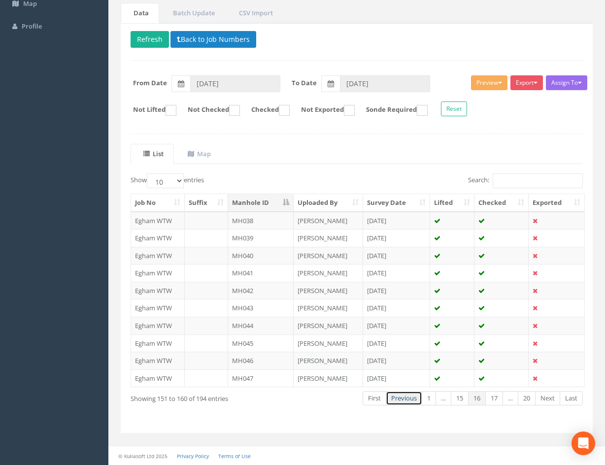
click at [408, 400] on link "Previous" at bounding box center [403, 398] width 36 height 14
click at [151, 40] on button "Refresh" at bounding box center [149, 39] width 38 height 17
click at [433, 148] on ul "List Map" at bounding box center [356, 154] width 452 height 20
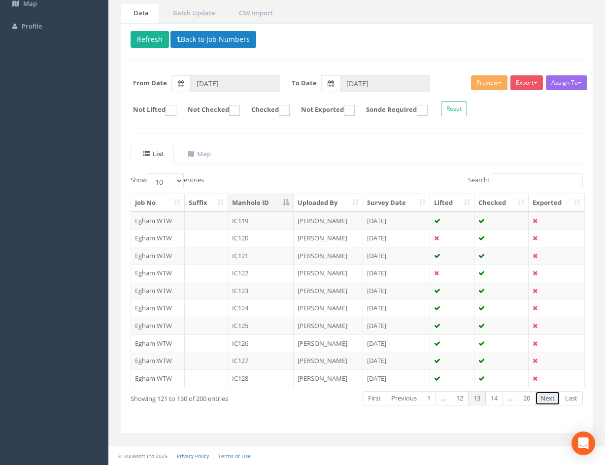
click at [545, 403] on link "Next" at bounding box center [547, 398] width 25 height 14
click at [380, 219] on td "[DATE]" at bounding box center [396, 221] width 67 height 18
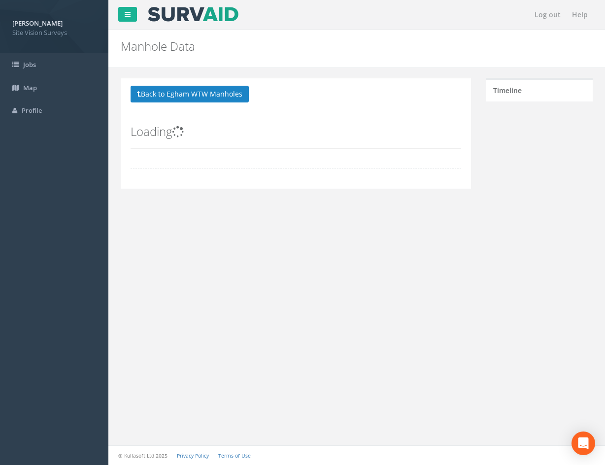
scroll to position [0, 0]
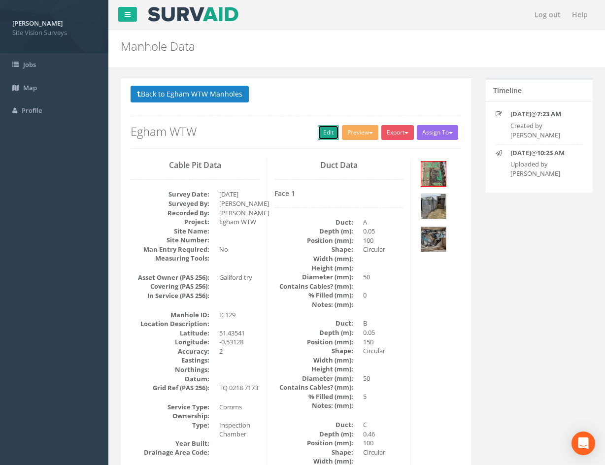
click at [323, 133] on link "Edit" at bounding box center [328, 132] width 21 height 15
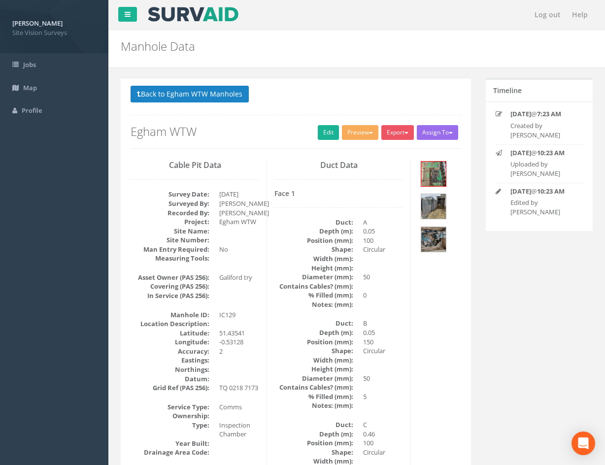
drag, startPoint x: 408, startPoint y: 411, endPoint x: 364, endPoint y: 224, distance: 191.7
click at [182, 96] on button "Back to Egham WTW Manholes" at bounding box center [189, 94] width 118 height 17
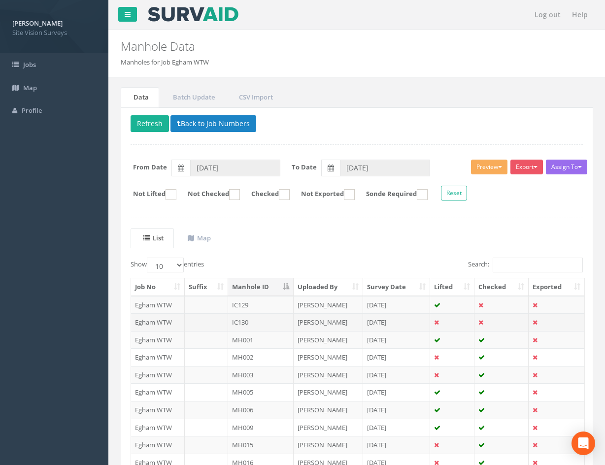
click at [411, 320] on td "[DATE]" at bounding box center [396, 322] width 67 height 18
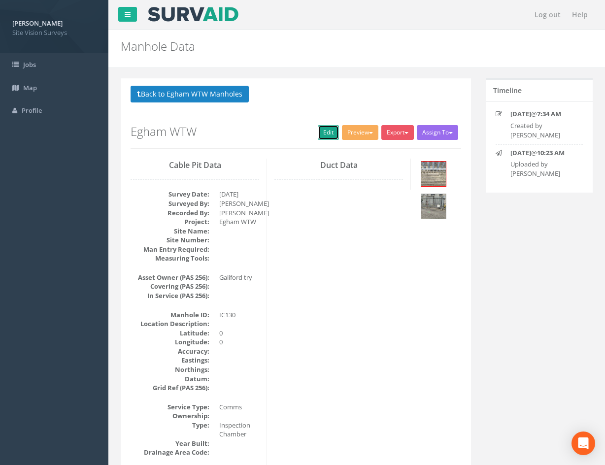
click at [321, 129] on link "Edit" at bounding box center [328, 132] width 21 height 15
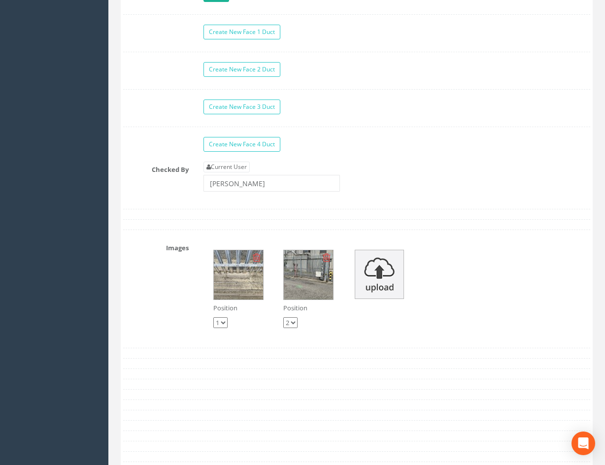
click at [435, 287] on div "Position 1 2 Position 1 2" at bounding box center [396, 289] width 401 height 98
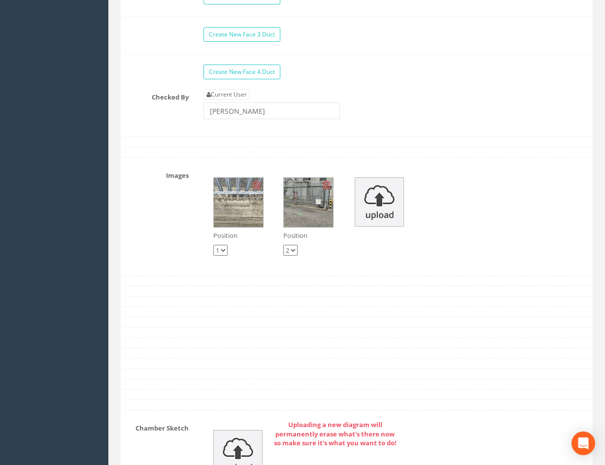
scroll to position [2070, 0]
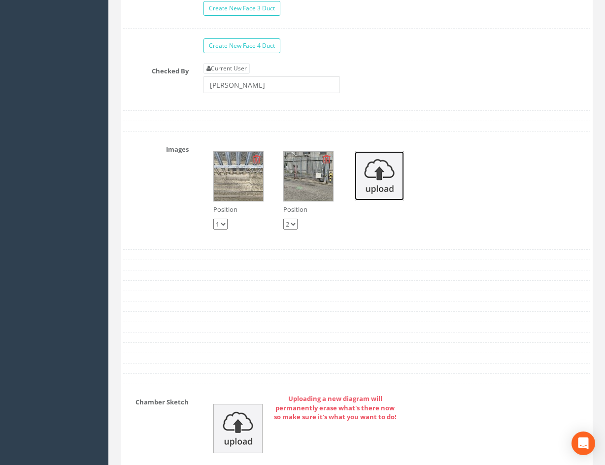
click at [384, 183] on img at bounding box center [378, 175] width 49 height 49
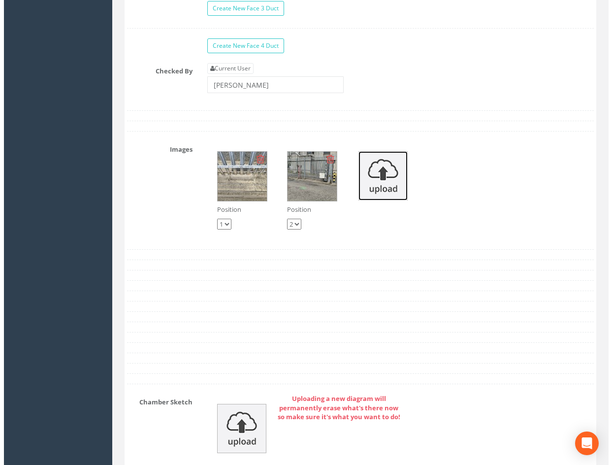
scroll to position [2065, 0]
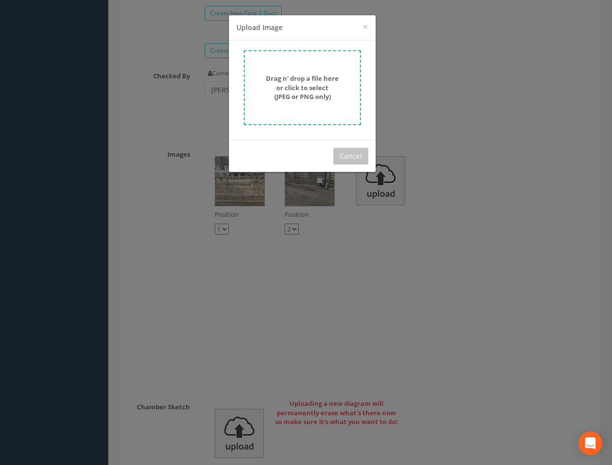
click at [313, 87] on strong "Drag n' drop a file here or click to select (JPEG or PNG only)" at bounding box center [302, 87] width 73 height 27
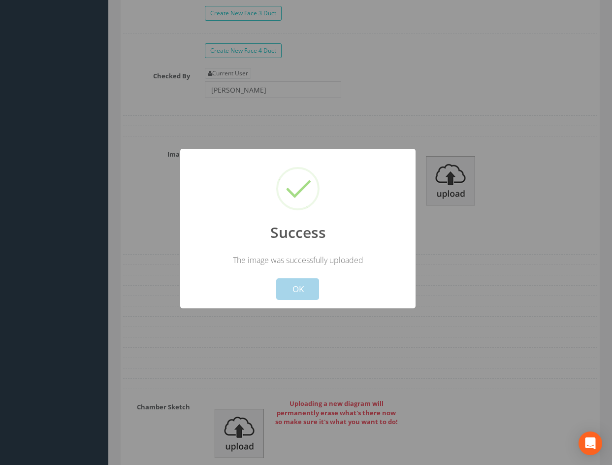
click at [303, 292] on button "OK" at bounding box center [297, 289] width 43 height 22
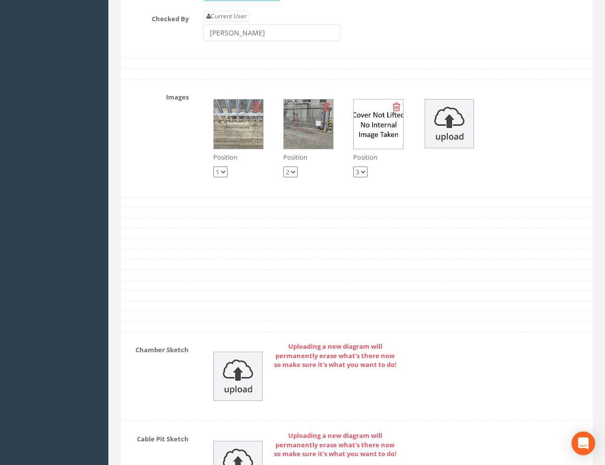
scroll to position [2513, 0]
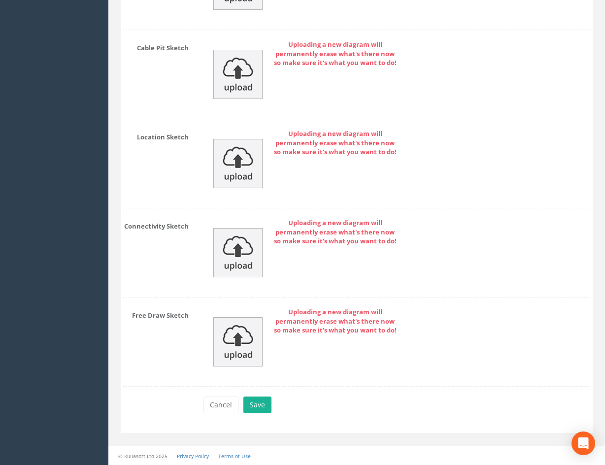
drag, startPoint x: 517, startPoint y: 166, endPoint x: 496, endPoint y: 298, distance: 133.7
click at [258, 399] on button "Save" at bounding box center [257, 404] width 28 height 17
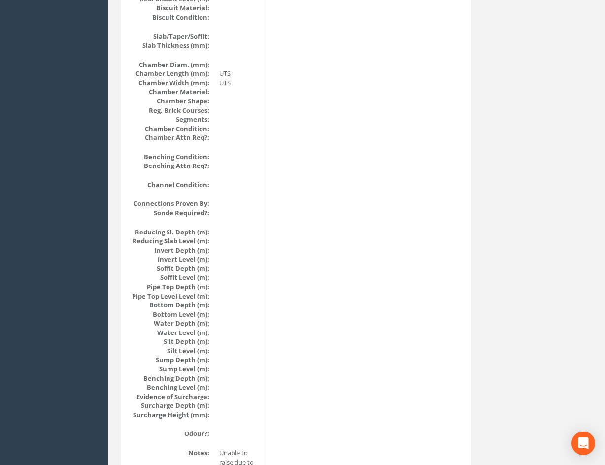
scroll to position [0, 0]
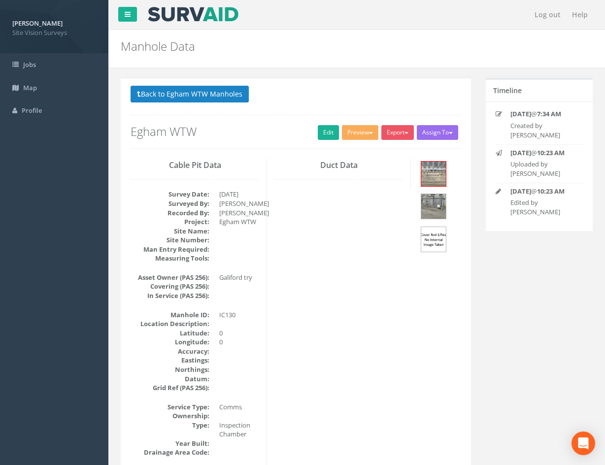
drag, startPoint x: 374, startPoint y: 351, endPoint x: 276, endPoint y: 118, distance: 253.1
click at [224, 96] on button "Back to Egham WTW Manholes" at bounding box center [189, 94] width 118 height 17
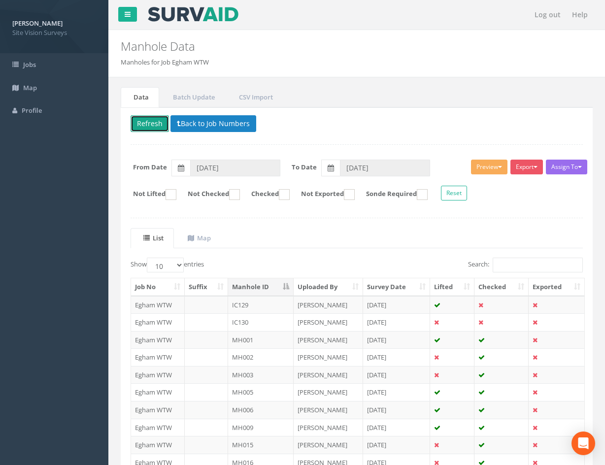
click at [143, 121] on button "Refresh" at bounding box center [149, 123] width 38 height 17
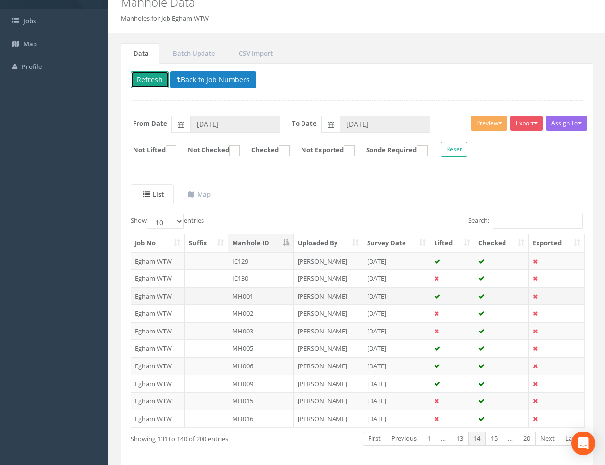
scroll to position [84, 0]
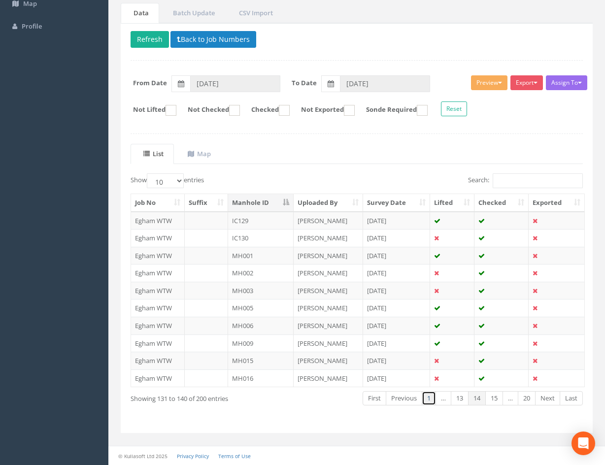
click at [430, 401] on link "1" at bounding box center [428, 398] width 14 height 14
click at [342, 220] on td "[PERSON_NAME]" at bounding box center [327, 221] width 69 height 18
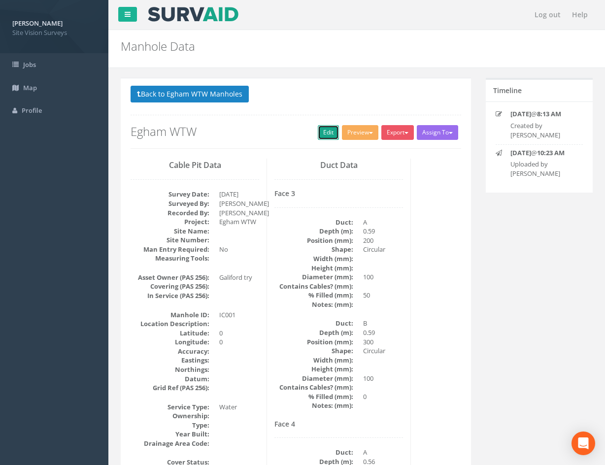
click at [324, 135] on link "Edit" at bounding box center [328, 132] width 21 height 15
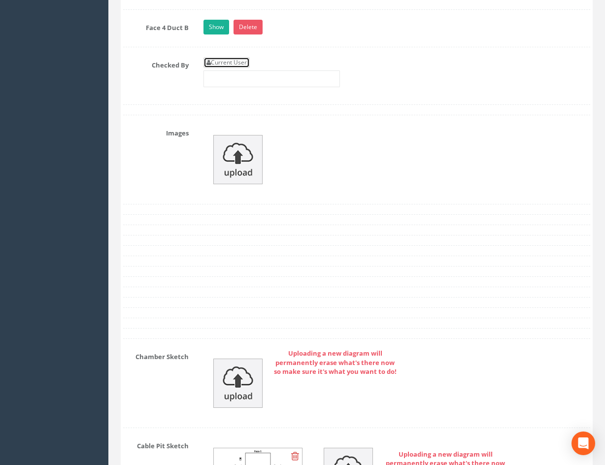
click at [227, 60] on link "Current User" at bounding box center [226, 62] width 46 height 11
type input "[PERSON_NAME]"
click at [243, 169] on img at bounding box center [237, 159] width 49 height 49
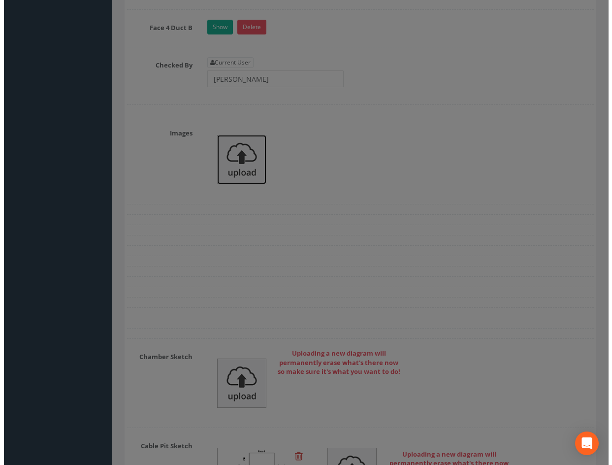
scroll to position [2208, 0]
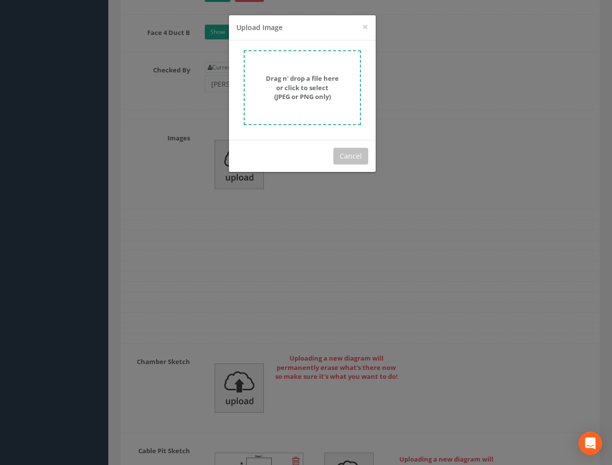
click at [307, 109] on form "Drag n' drop a file here or click to select (JPEG or PNG only)" at bounding box center [302, 87] width 117 height 75
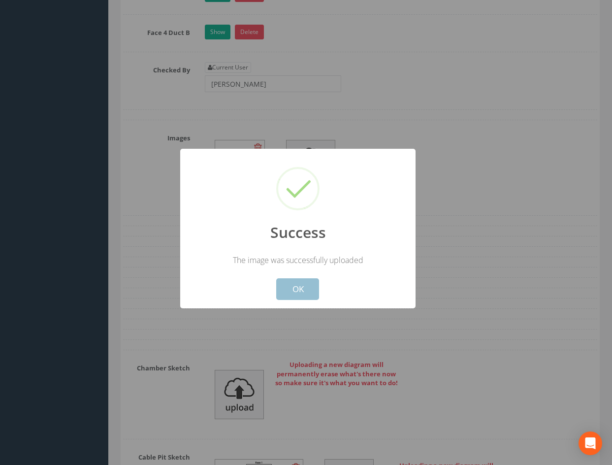
click at [304, 285] on button "OK" at bounding box center [297, 289] width 43 height 22
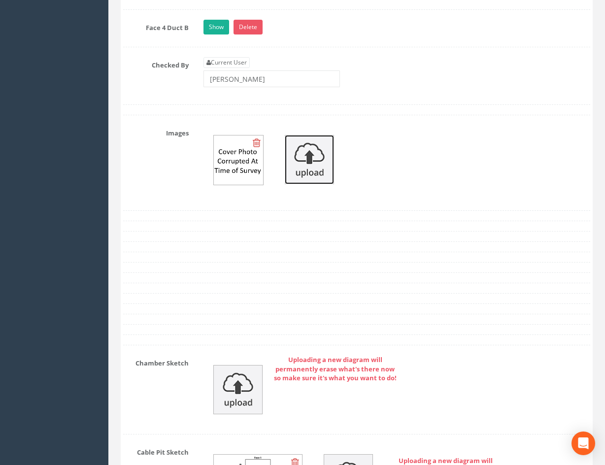
click at [315, 170] on img at bounding box center [309, 159] width 49 height 49
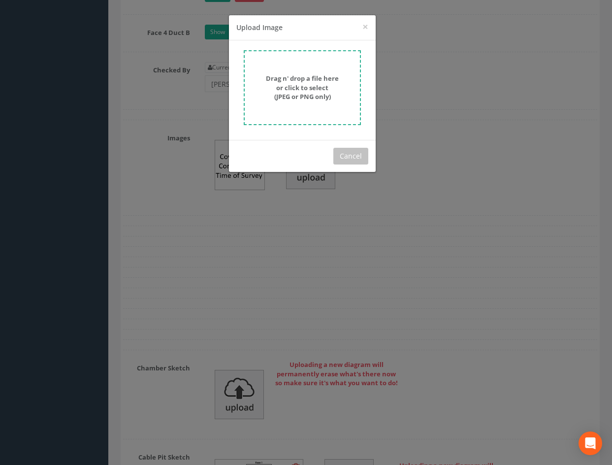
click at [314, 112] on form "Drag n' drop a file here or click to select (JPEG or PNG only)" at bounding box center [302, 87] width 117 height 75
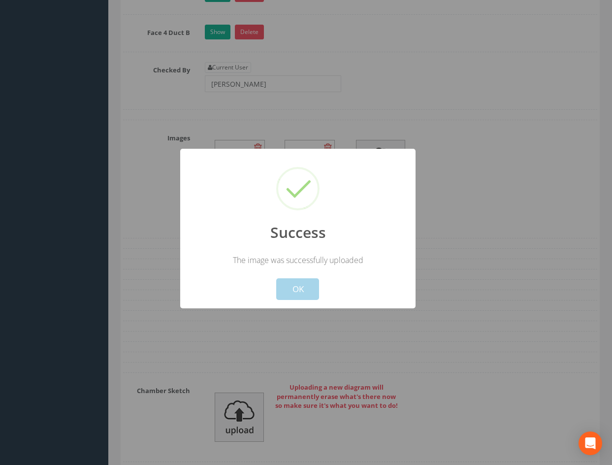
click at [310, 288] on button "OK" at bounding box center [297, 289] width 43 height 22
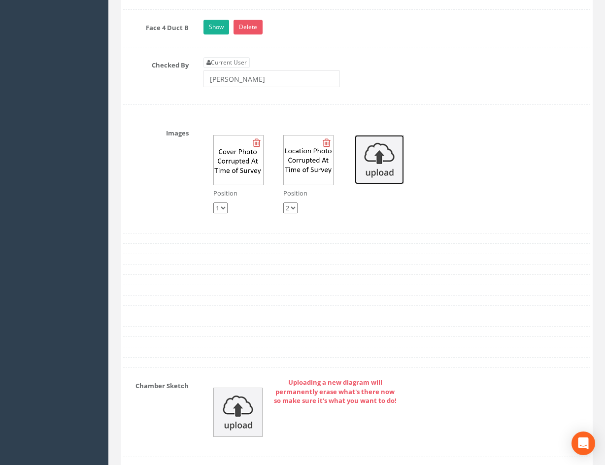
click at [380, 160] on img at bounding box center [378, 159] width 49 height 49
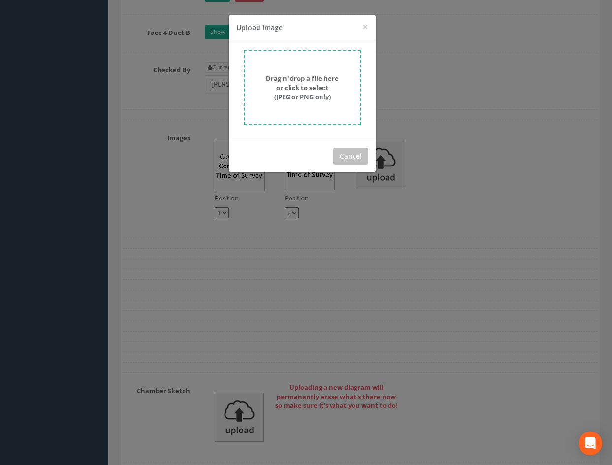
click at [315, 96] on strong "Drag n' drop a file here or click to select (JPEG or PNG only)" at bounding box center [302, 87] width 73 height 27
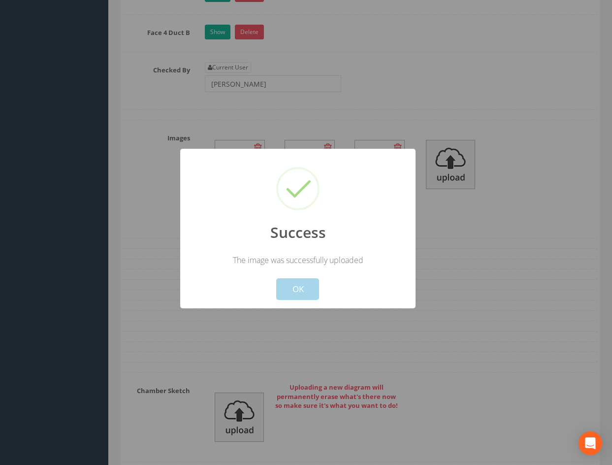
click at [303, 290] on button "OK" at bounding box center [297, 289] width 43 height 22
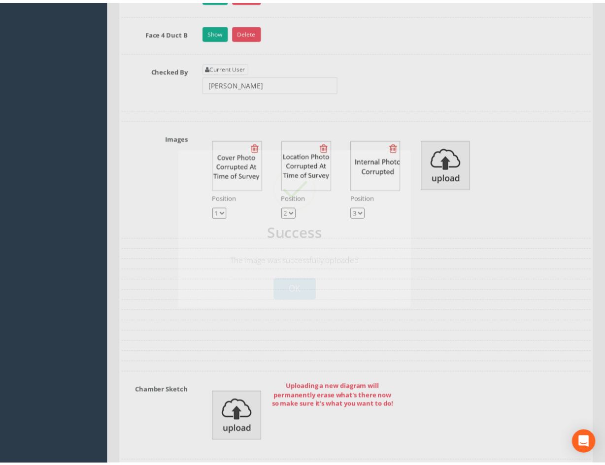
scroll to position [2213, 0]
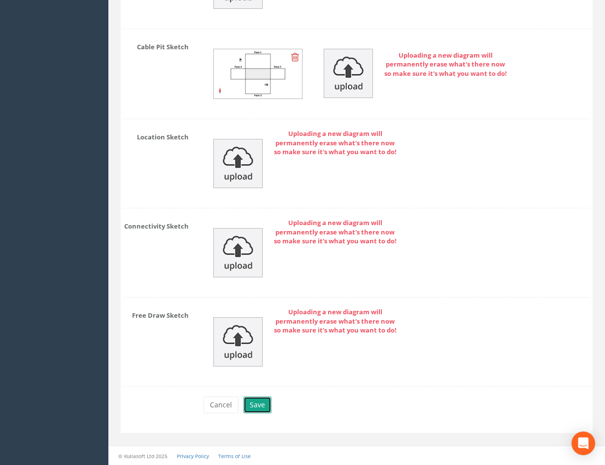
click at [255, 404] on button "Save" at bounding box center [257, 404] width 28 height 17
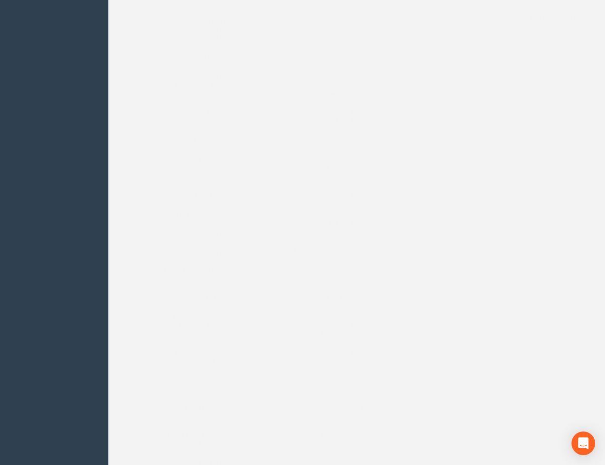
scroll to position [0, 0]
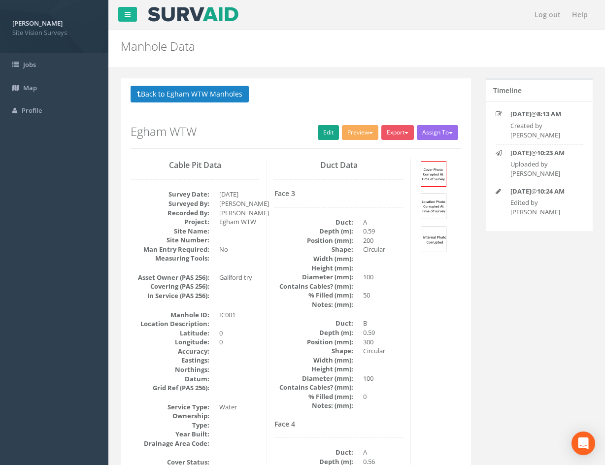
drag, startPoint x: 383, startPoint y: 283, endPoint x: 321, endPoint y: 128, distance: 166.8
click at [219, 92] on button "Back to Egham WTW Manholes" at bounding box center [189, 94] width 118 height 17
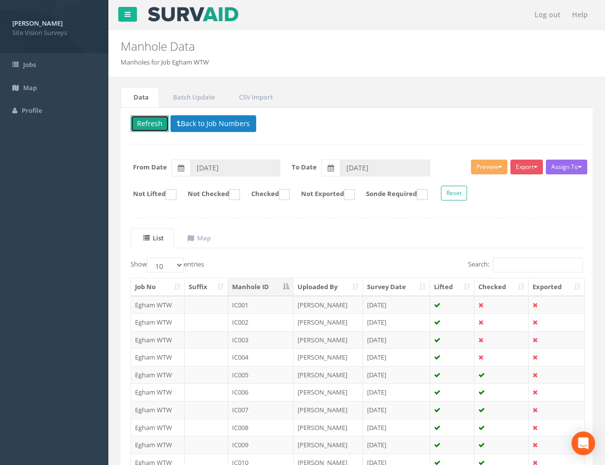
click at [138, 122] on button "Refresh" at bounding box center [149, 123] width 38 height 17
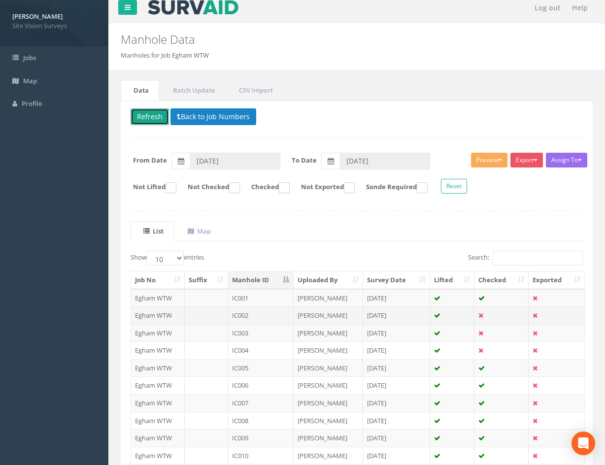
scroll to position [84, 0]
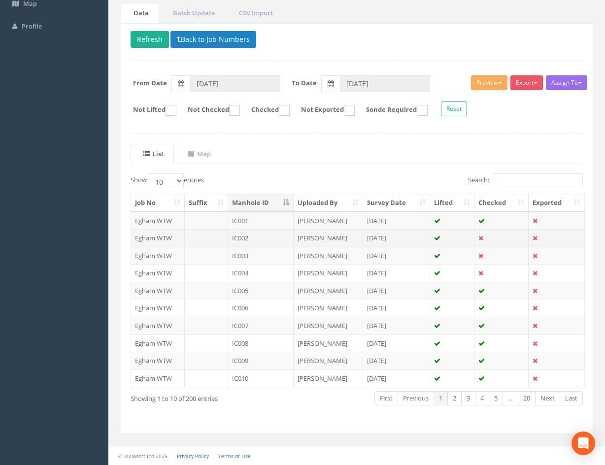
click at [415, 237] on td "[DATE]" at bounding box center [396, 238] width 67 height 18
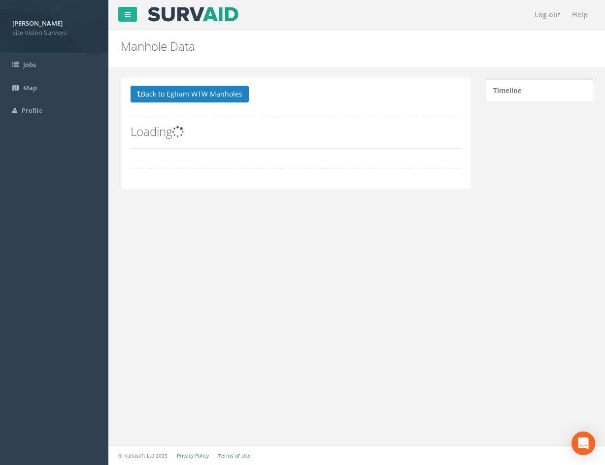
scroll to position [0, 0]
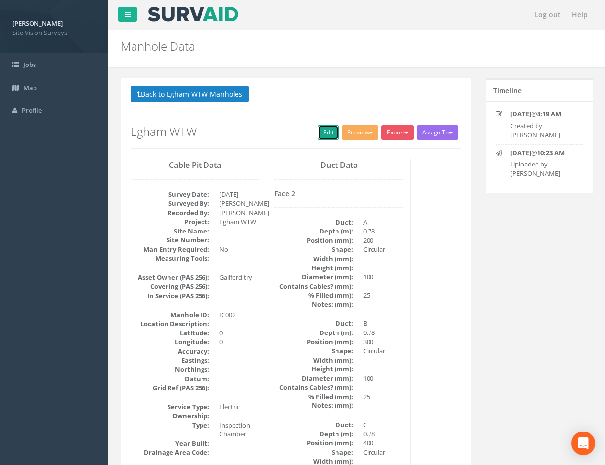
click at [318, 134] on link "Edit" at bounding box center [328, 132] width 21 height 15
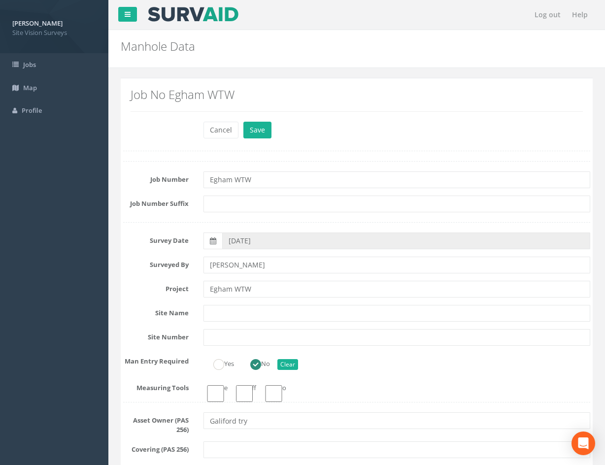
drag, startPoint x: 366, startPoint y: 157, endPoint x: 316, endPoint y: 301, distance: 152.3
type input "[PERSON_NAME]"
drag, startPoint x: 243, startPoint y: 85, endPoint x: 238, endPoint y: 77, distance: 9.3
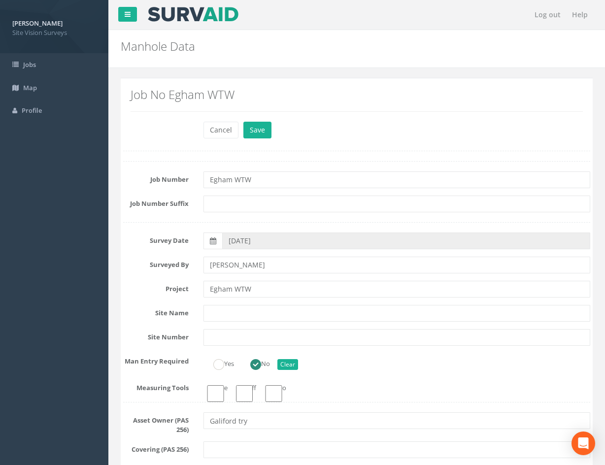
drag, startPoint x: 238, startPoint y: 77, endPoint x: 235, endPoint y: 95, distance: 17.5
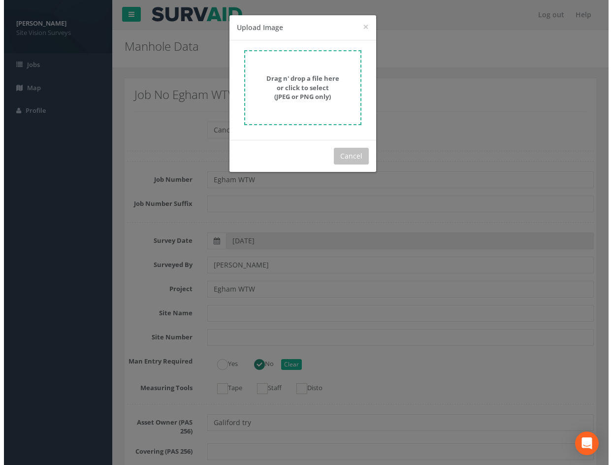
scroll to position [2523, 0]
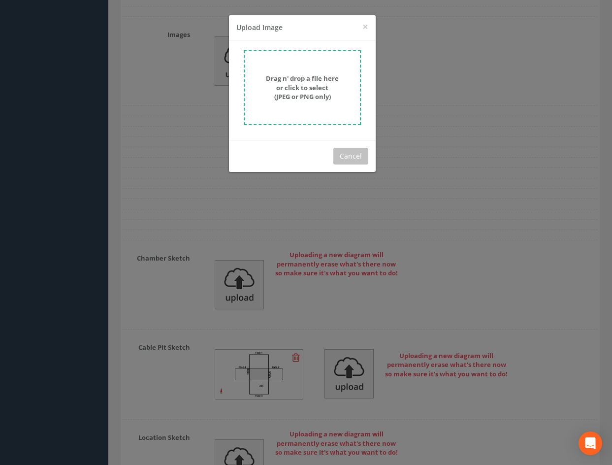
click at [306, 81] on strong "Drag n' drop a file here or click to select (JPEG or PNG only)" at bounding box center [302, 87] width 73 height 27
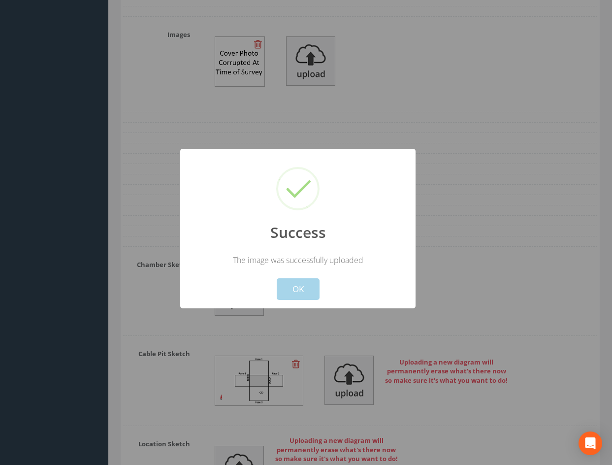
click at [305, 289] on button "OK" at bounding box center [297, 289] width 43 height 22
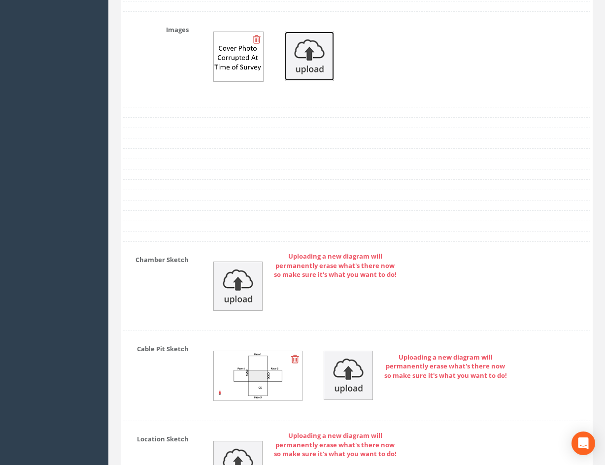
click at [315, 67] on img at bounding box center [309, 56] width 49 height 49
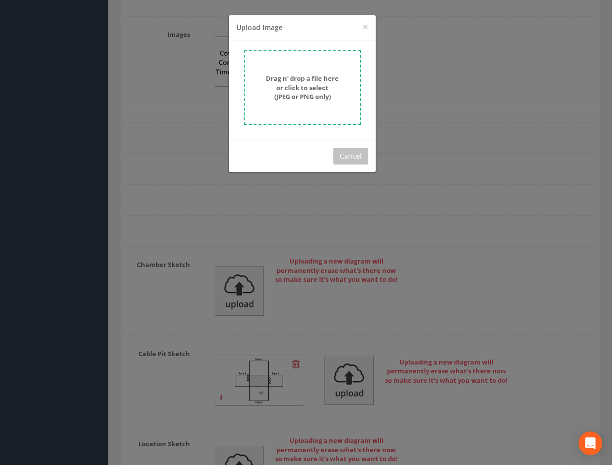
click at [317, 84] on strong "Drag n' drop a file here or click to select (JPEG or PNG only)" at bounding box center [302, 87] width 73 height 27
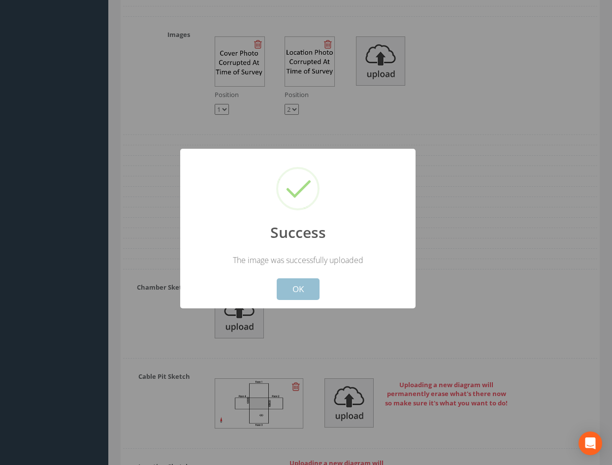
click at [312, 298] on button "OK" at bounding box center [297, 289] width 43 height 22
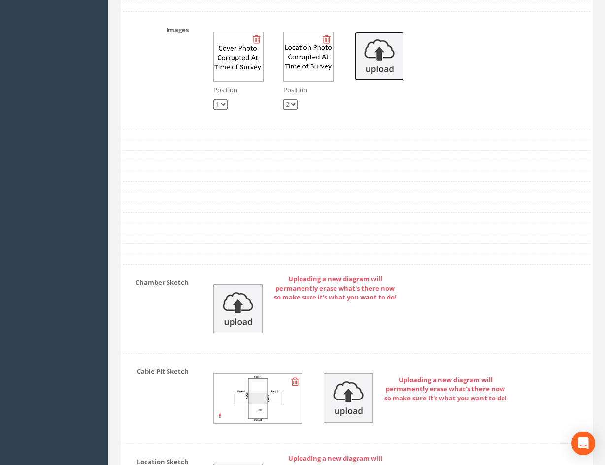
click at [389, 57] on img at bounding box center [378, 56] width 49 height 49
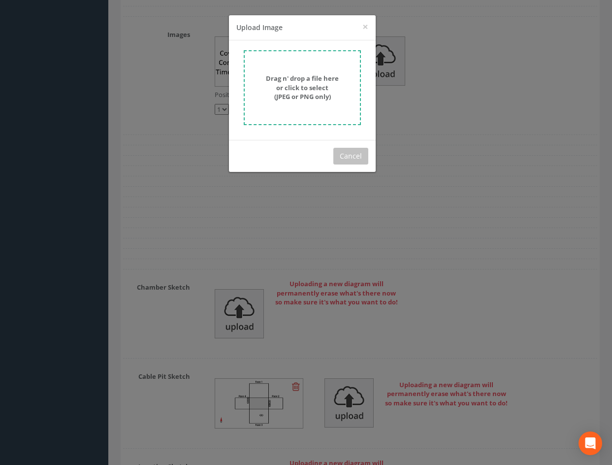
click at [303, 110] on form "Drag n' drop a file here or click to select (JPEG or PNG only)" at bounding box center [302, 87] width 117 height 75
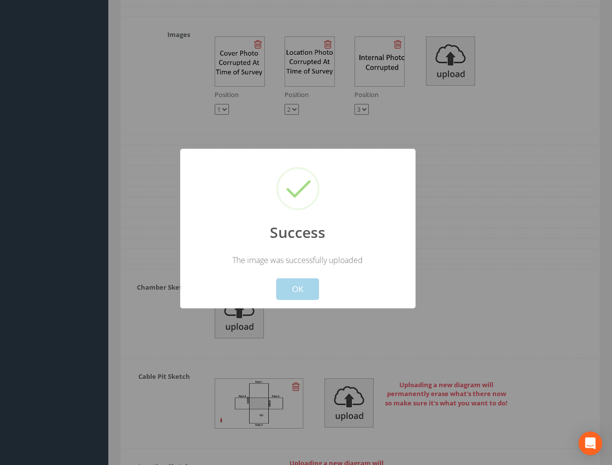
click at [296, 285] on button "OK" at bounding box center [297, 289] width 43 height 22
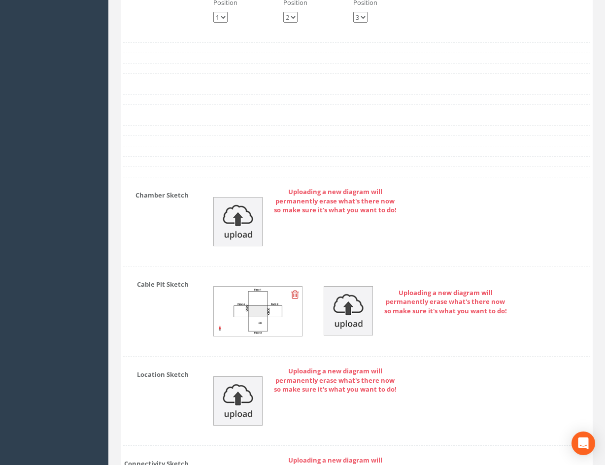
scroll to position [2852, 0]
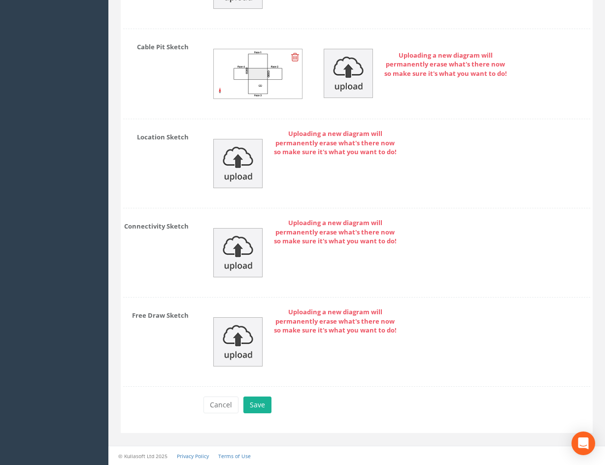
drag, startPoint x: 429, startPoint y: 139, endPoint x: 428, endPoint y: 340, distance: 200.9
click at [262, 402] on button "Save" at bounding box center [257, 404] width 28 height 17
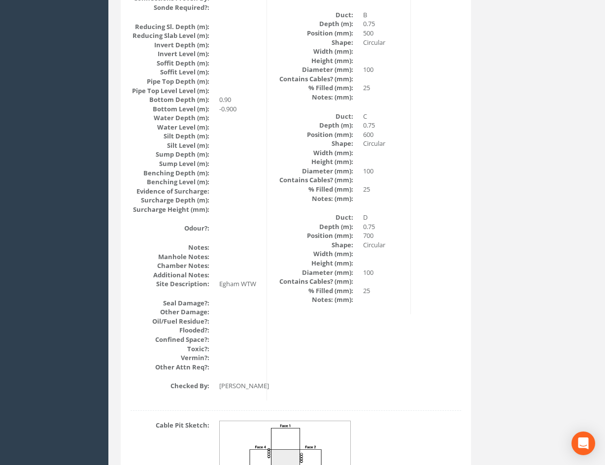
scroll to position [0, 0]
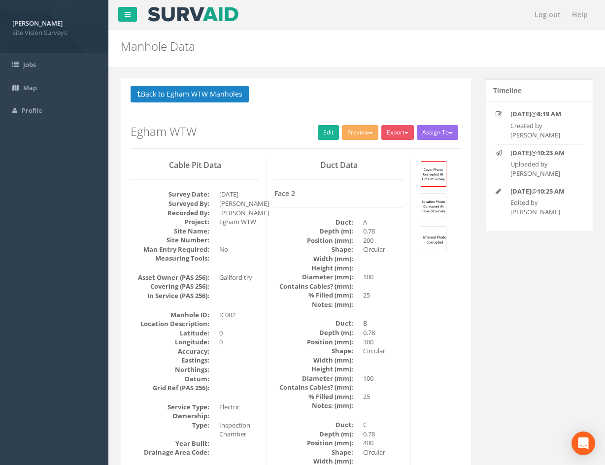
drag, startPoint x: 392, startPoint y: 222, endPoint x: 390, endPoint y: 109, distance: 113.2
click at [223, 95] on button "Back to Egham WTW Manholes" at bounding box center [189, 94] width 118 height 17
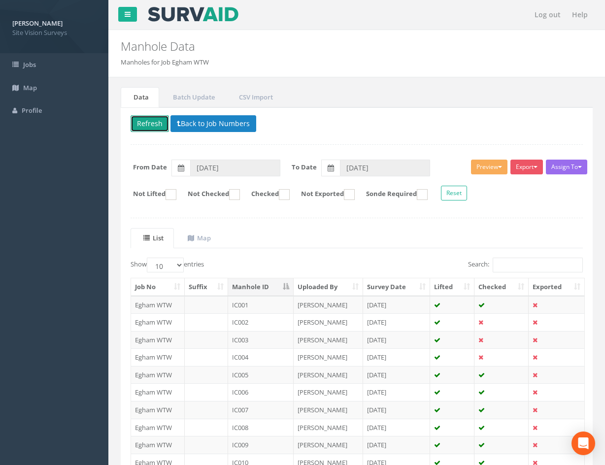
click at [137, 122] on button "Refresh" at bounding box center [149, 123] width 38 height 17
click at [457, 340] on td at bounding box center [452, 340] width 44 height 18
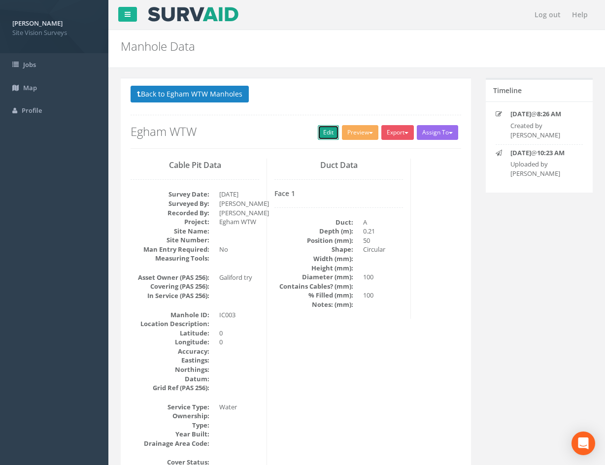
click at [325, 130] on link "Edit" at bounding box center [328, 132] width 21 height 15
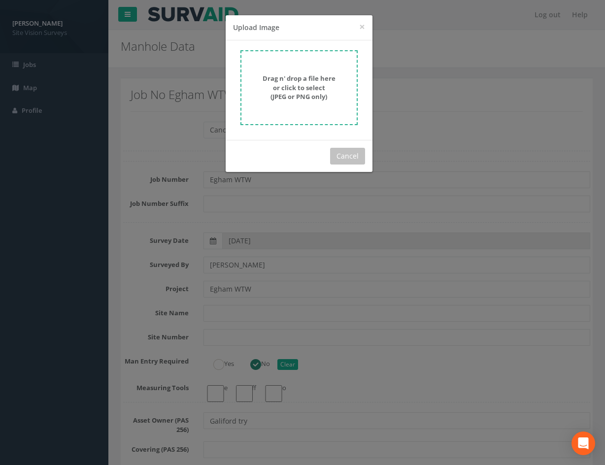
click at [304, 116] on form "Drag n' drop a file here or click to select (JPEG or PNG only)" at bounding box center [298, 87] width 117 height 75
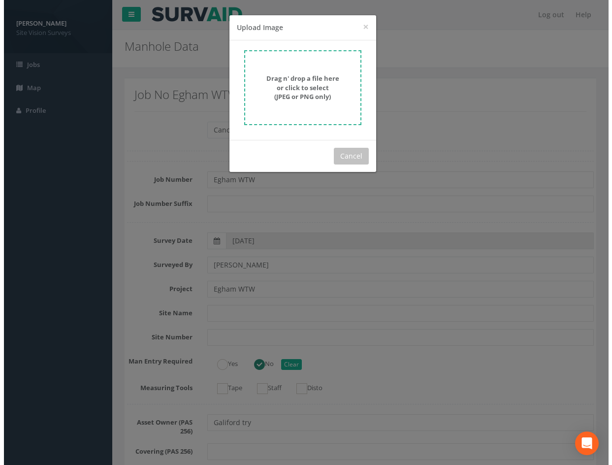
scroll to position [2062, 0]
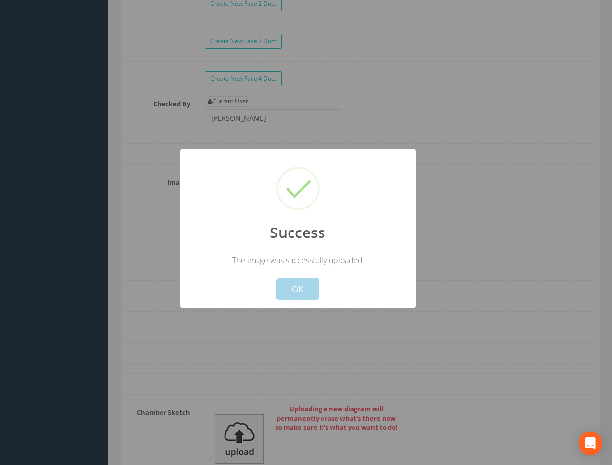
click at [308, 289] on button "OK" at bounding box center [297, 289] width 43 height 22
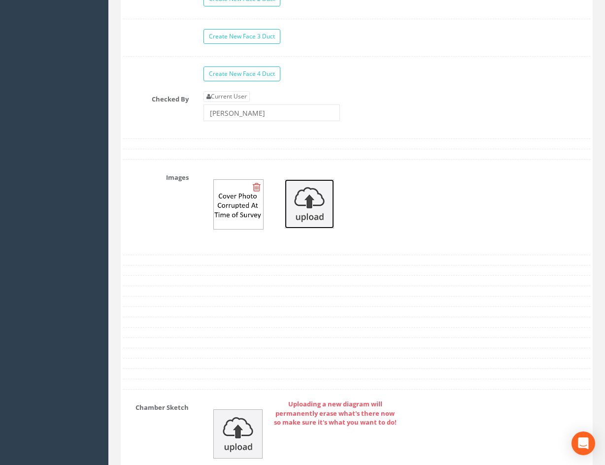
click at [297, 214] on img at bounding box center [309, 203] width 49 height 49
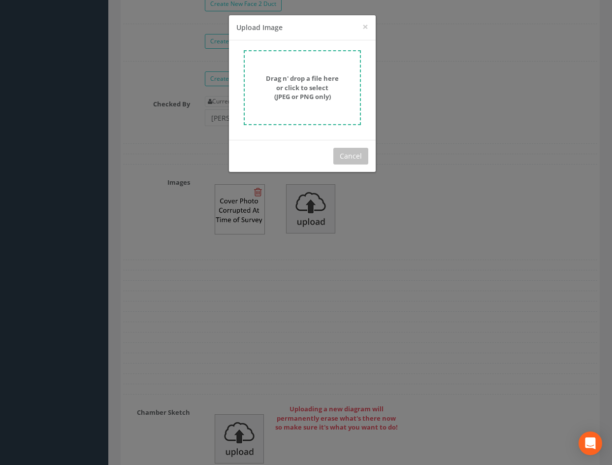
click at [303, 80] on strong "Drag n' drop a file here or click to select (JPEG or PNG only)" at bounding box center [302, 87] width 73 height 27
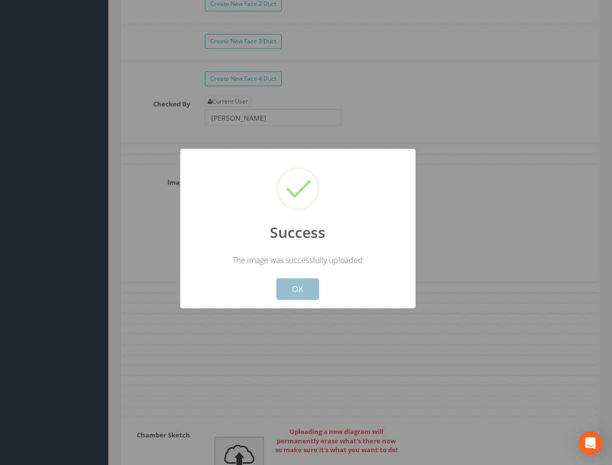
click at [280, 288] on button "OK" at bounding box center [297, 289] width 43 height 22
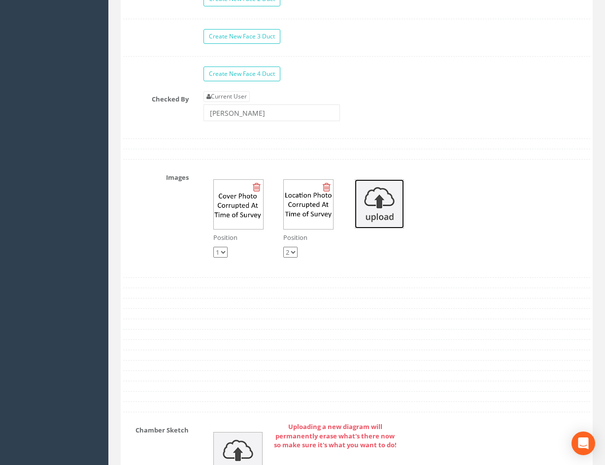
click at [370, 215] on img at bounding box center [378, 203] width 49 height 49
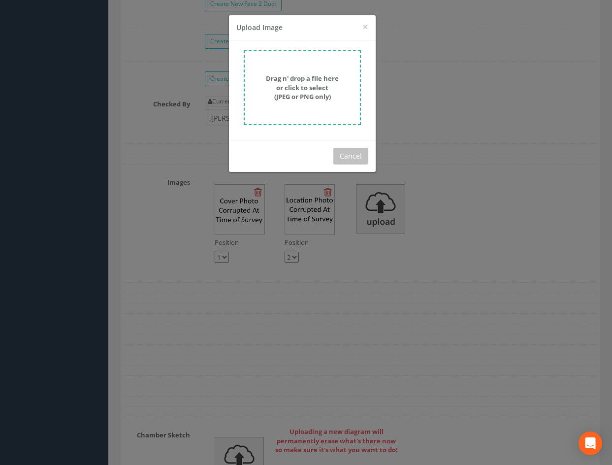
click at [288, 97] on strong "Drag n' drop a file here or click to select (JPEG or PNG only)" at bounding box center [302, 87] width 73 height 27
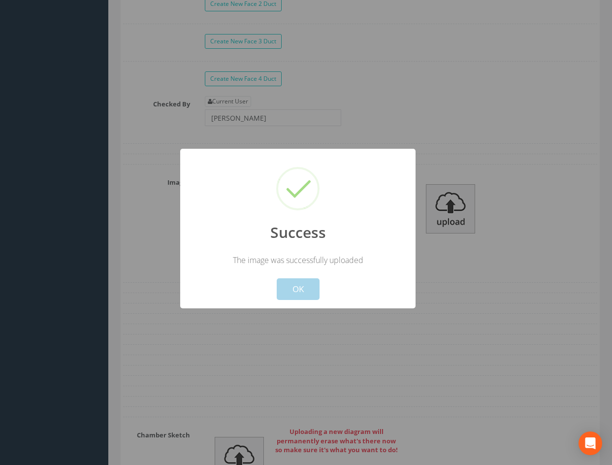
click at [292, 288] on button "OK" at bounding box center [297, 289] width 43 height 22
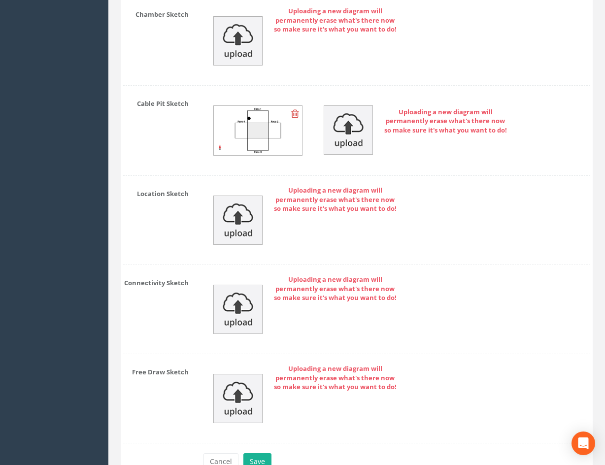
drag, startPoint x: 493, startPoint y: 181, endPoint x: 487, endPoint y: 292, distance: 111.4
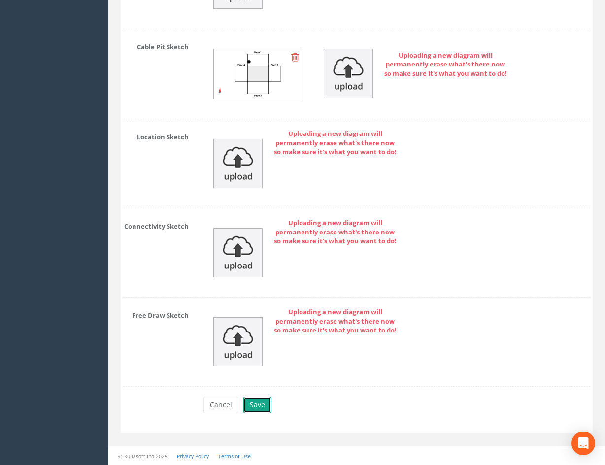
click at [259, 405] on button "Save" at bounding box center [257, 404] width 28 height 17
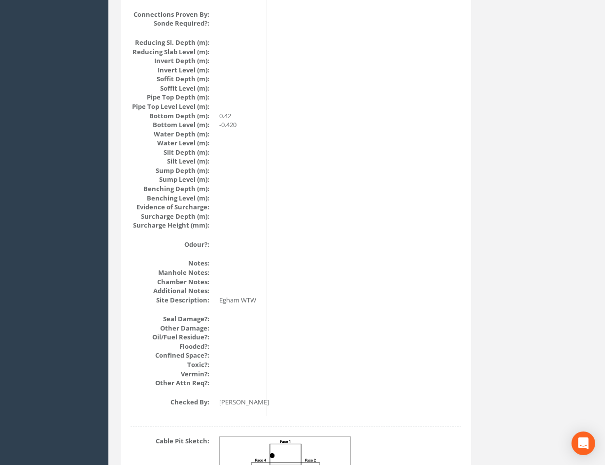
scroll to position [0, 0]
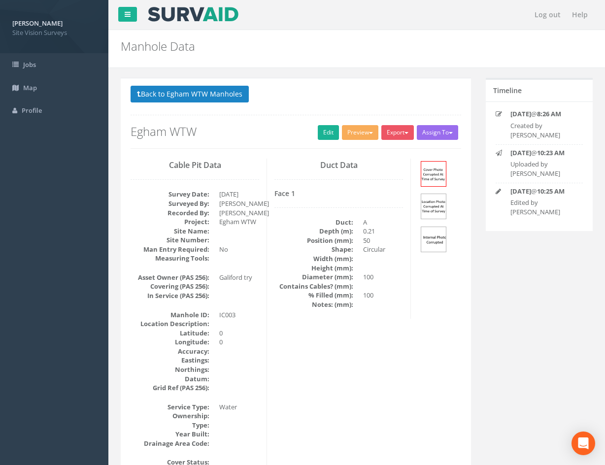
drag, startPoint x: 374, startPoint y: 246, endPoint x: 330, endPoint y: 27, distance: 223.5
click at [232, 92] on button "Back to Egham WTW Manholes" at bounding box center [189, 94] width 118 height 17
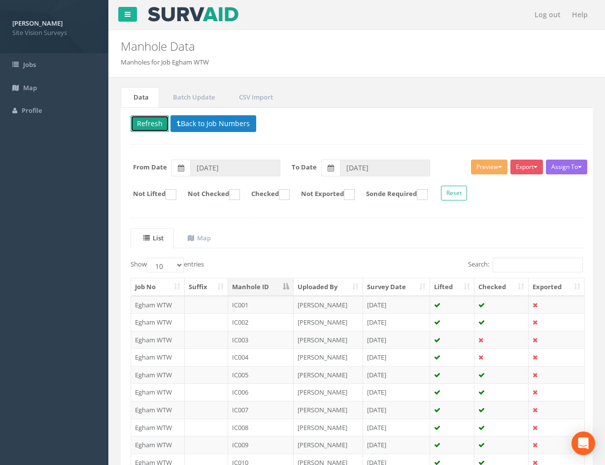
click at [139, 126] on button "Refresh" at bounding box center [149, 123] width 38 height 17
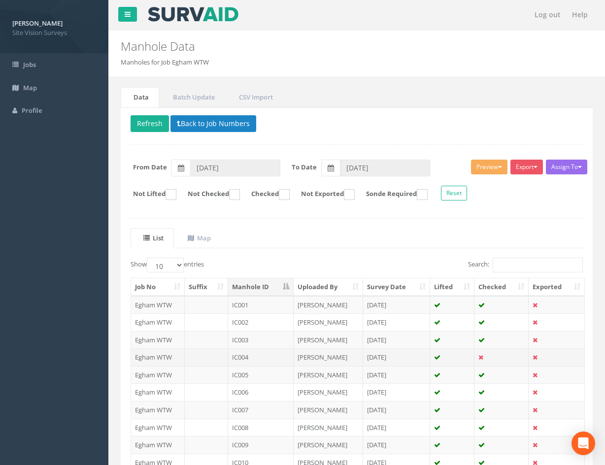
click at [453, 355] on td at bounding box center [452, 357] width 44 height 18
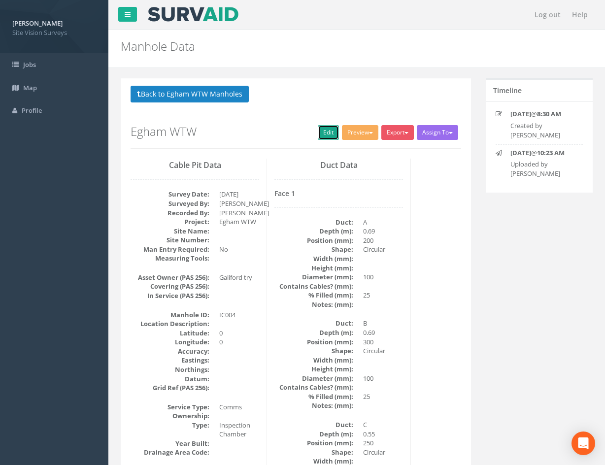
drag, startPoint x: 322, startPoint y: 131, endPoint x: 251, endPoint y: 99, distance: 78.4
click at [321, 132] on link "Edit" at bounding box center [328, 132] width 21 height 15
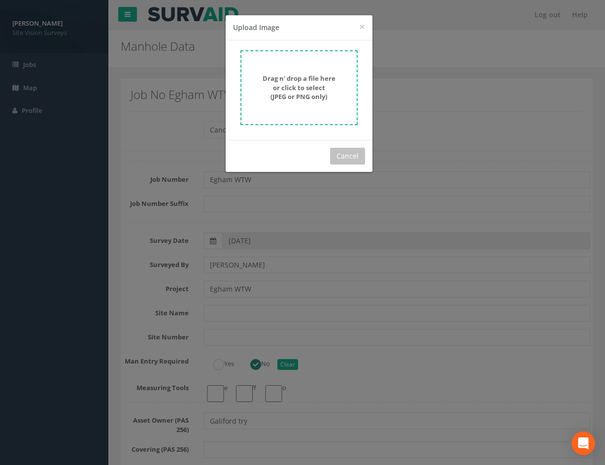
click at [312, 106] on form "Drag n' drop a file here or click to select (JPEG or PNG only)" at bounding box center [298, 87] width 117 height 75
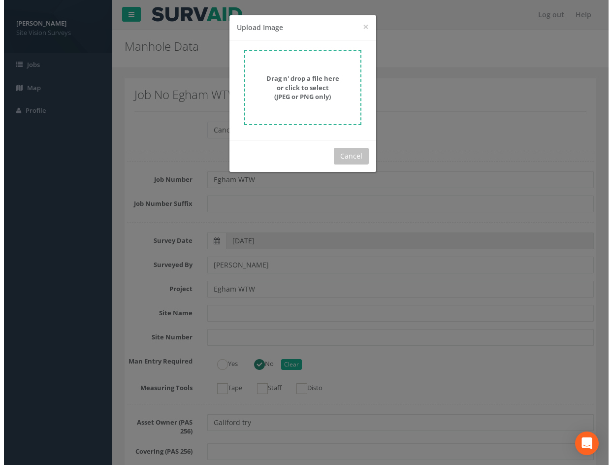
scroll to position [2393, 0]
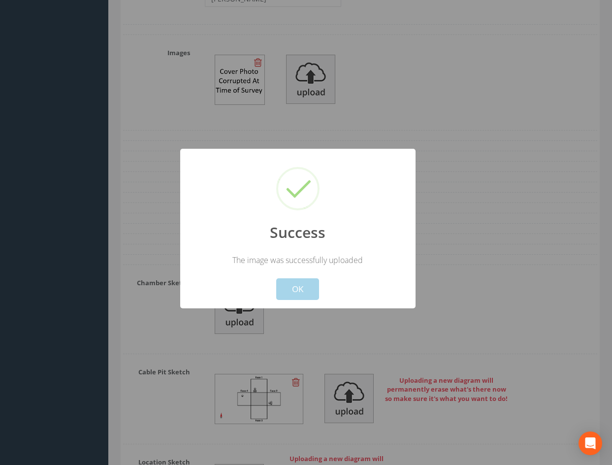
click at [309, 287] on button "OK" at bounding box center [297, 289] width 43 height 22
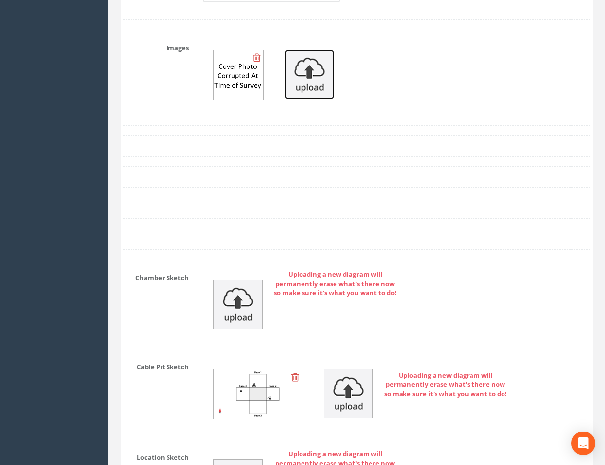
click at [319, 55] on img at bounding box center [309, 74] width 49 height 49
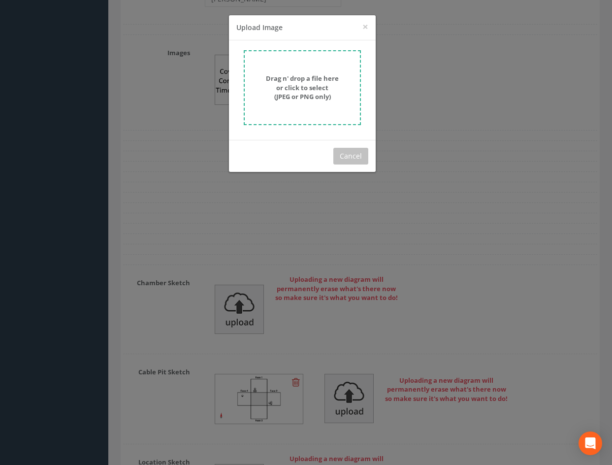
click at [315, 100] on strong "Drag n' drop a file here or click to select (JPEG or PNG only)" at bounding box center [302, 87] width 73 height 27
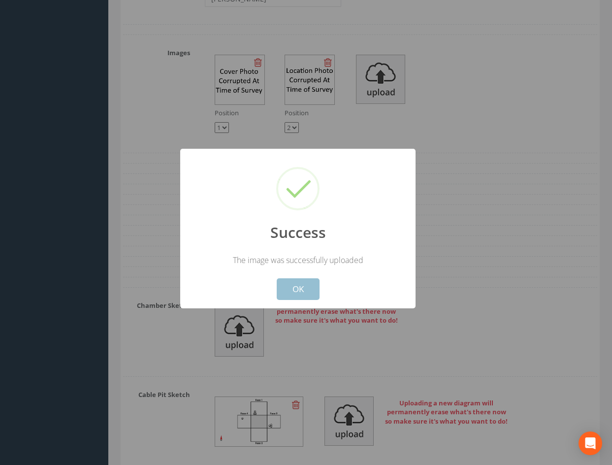
drag, startPoint x: 302, startPoint y: 289, endPoint x: 354, endPoint y: 264, distance: 58.4
click at [301, 289] on button "OK" at bounding box center [297, 289] width 43 height 22
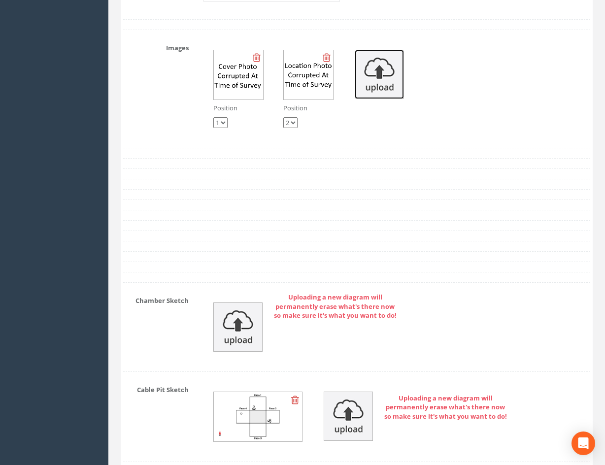
click at [383, 79] on img at bounding box center [378, 74] width 49 height 49
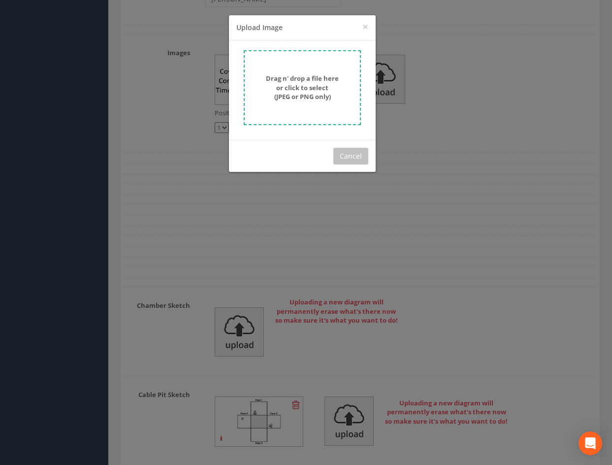
click at [310, 95] on strong "Drag n' drop a file here or click to select (JPEG or PNG only)" at bounding box center [302, 87] width 73 height 27
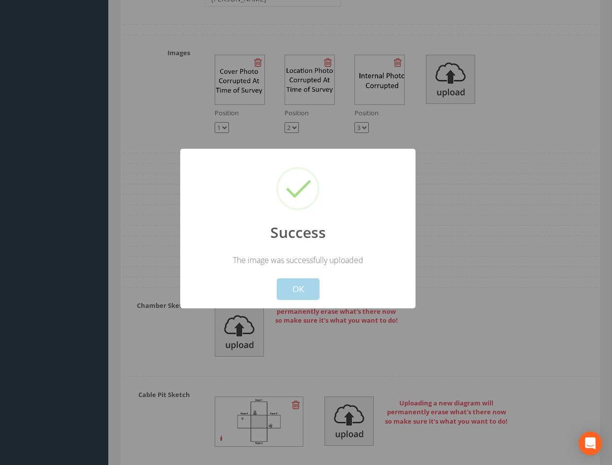
drag, startPoint x: 299, startPoint y: 292, endPoint x: 327, endPoint y: 279, distance: 30.6
click at [299, 291] on button "OK" at bounding box center [297, 289] width 43 height 22
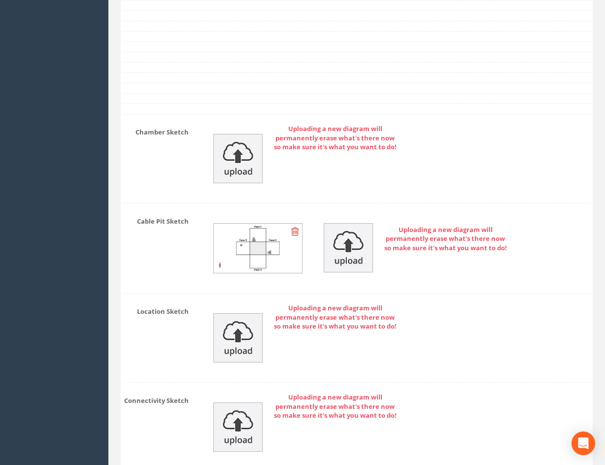
scroll to position [2740, 0]
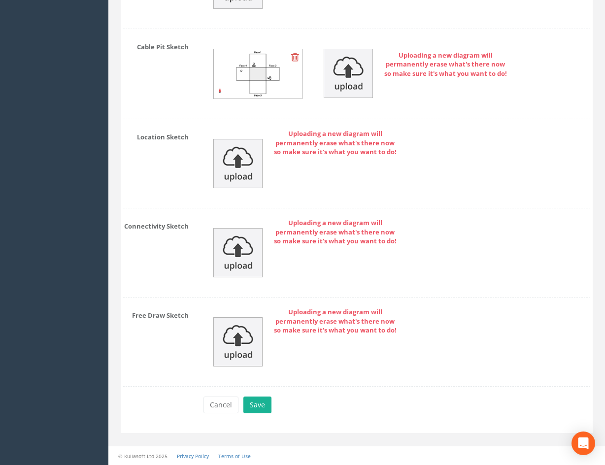
drag, startPoint x: 490, startPoint y: 157, endPoint x: 468, endPoint y: 269, distance: 115.0
click at [261, 405] on button "Save" at bounding box center [257, 404] width 28 height 17
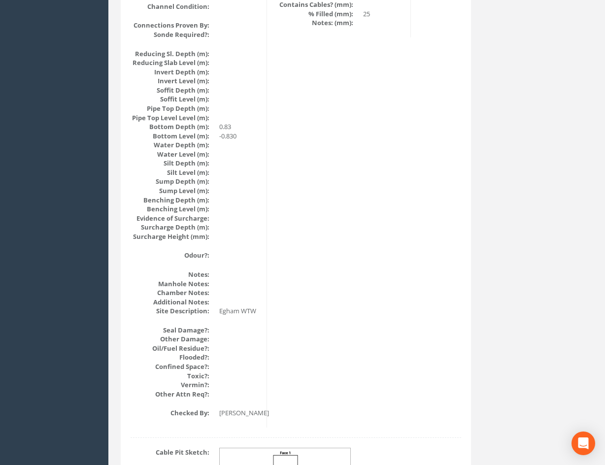
scroll to position [0, 0]
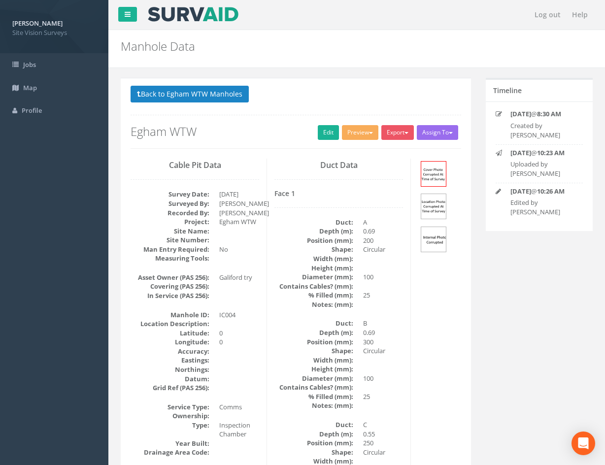
drag, startPoint x: 425, startPoint y: 385, endPoint x: 353, endPoint y: 171, distance: 225.7
click at [237, 96] on button "Back to Egham WTW Manholes" at bounding box center [189, 94] width 118 height 17
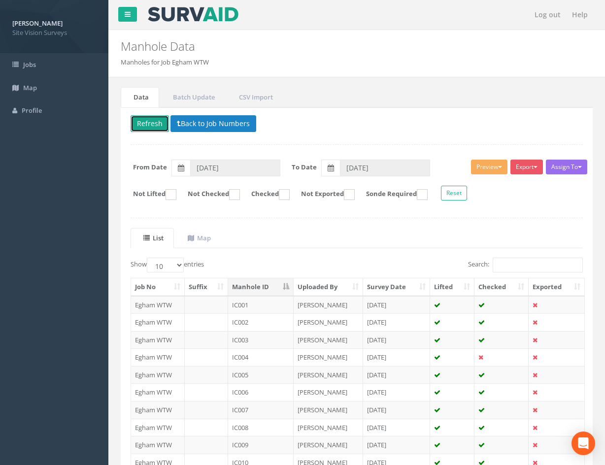
click at [141, 124] on button "Refresh" at bounding box center [149, 123] width 38 height 17
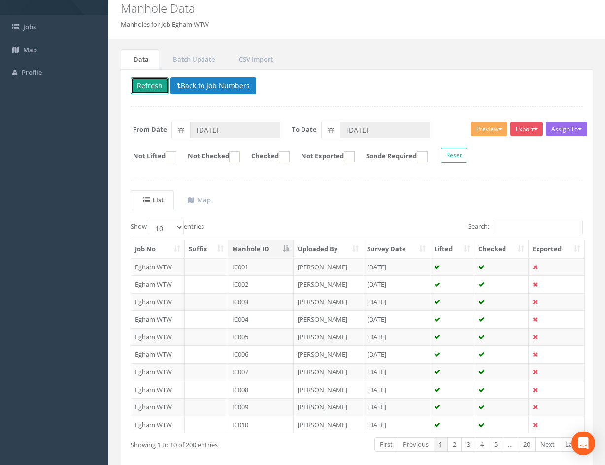
scroll to position [84, 0]
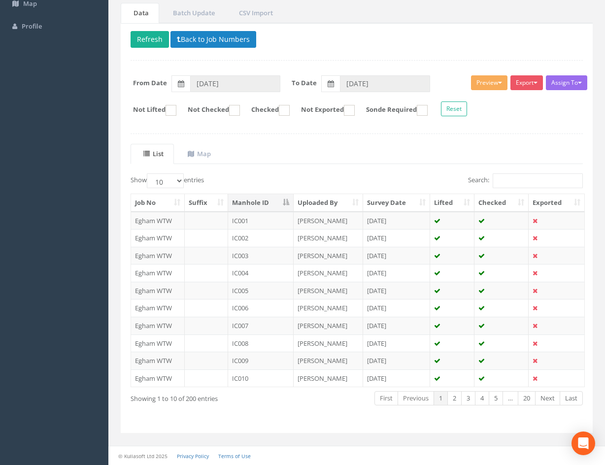
click at [431, 146] on ul "List Map" at bounding box center [356, 154] width 452 height 20
click at [311, 171] on div "List Map Show 10 25 50 100 entries Search: Job No Suffix Manhole ID Uploaded By…" at bounding box center [356, 283] width 452 height 279
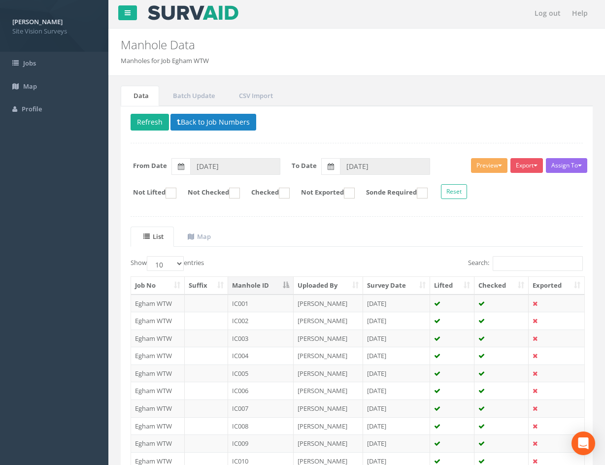
scroll to position [0, 0]
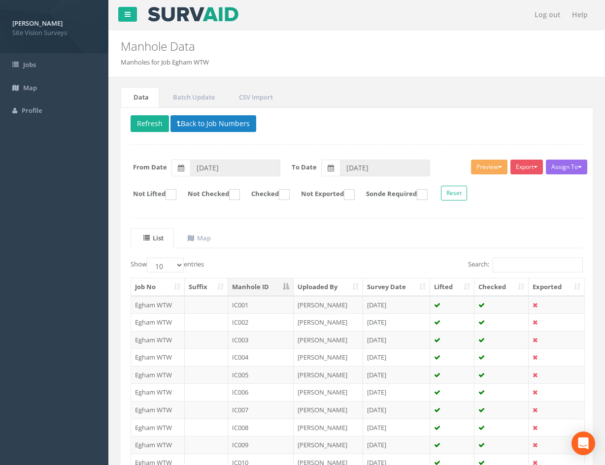
click at [383, 233] on ul "List Map" at bounding box center [356, 238] width 452 height 20
click at [211, 238] on uib-tab-heading "Map" at bounding box center [199, 237] width 23 height 9
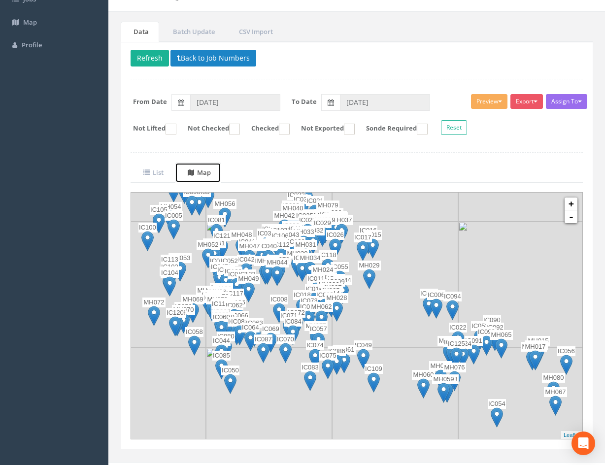
scroll to position [82, 0]
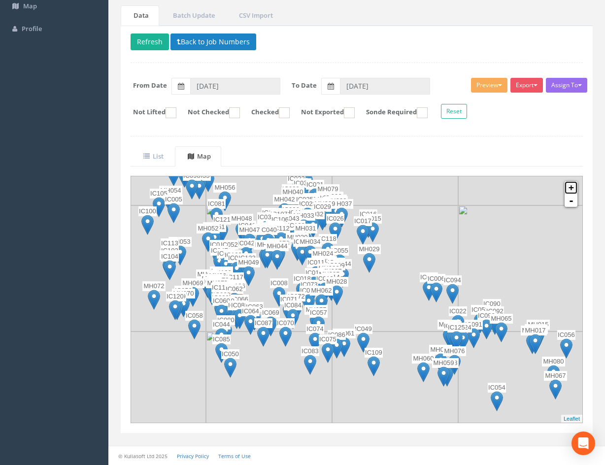
click at [569, 188] on link "+" at bounding box center [570, 187] width 13 height 13
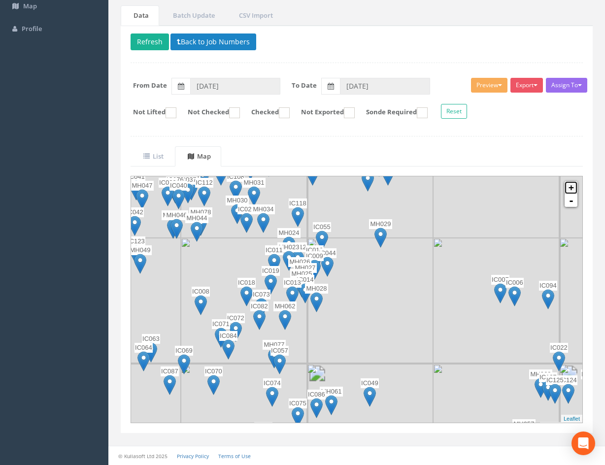
click at [571, 187] on link "+" at bounding box center [570, 187] width 13 height 13
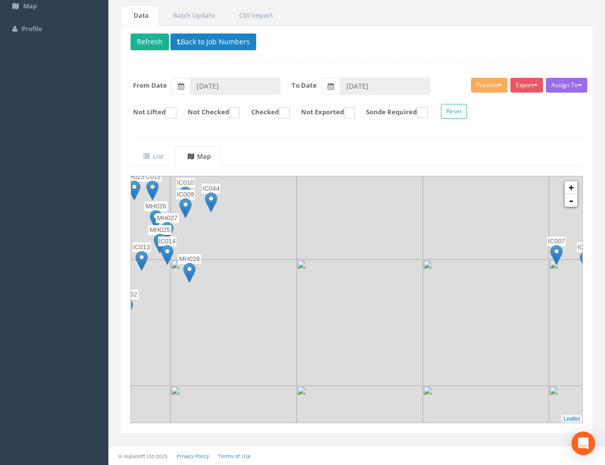
drag, startPoint x: 520, startPoint y: 346, endPoint x: 197, endPoint y: 251, distance: 337.0
click at [422, 259] on img at bounding box center [485, 322] width 126 height 126
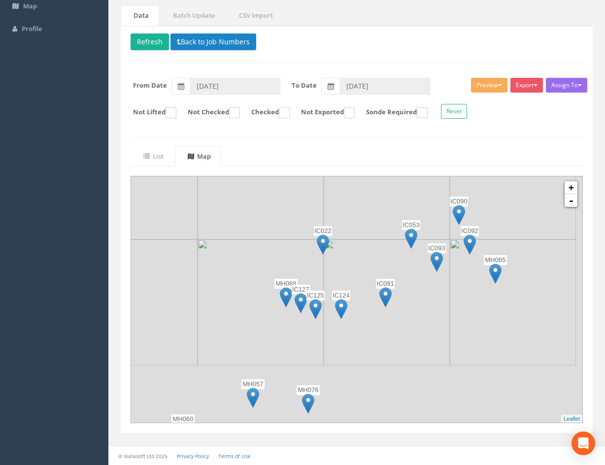
drag, startPoint x: 303, startPoint y: 308, endPoint x: 273, endPoint y: 219, distance: 93.7
click at [273, 239] on img at bounding box center [260, 302] width 126 height 126
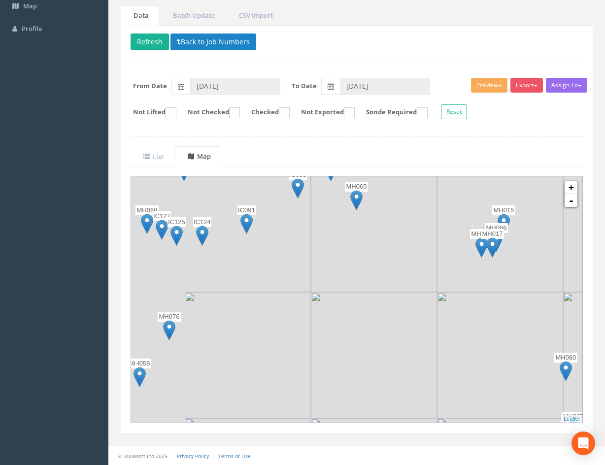
scroll to position [82, 0]
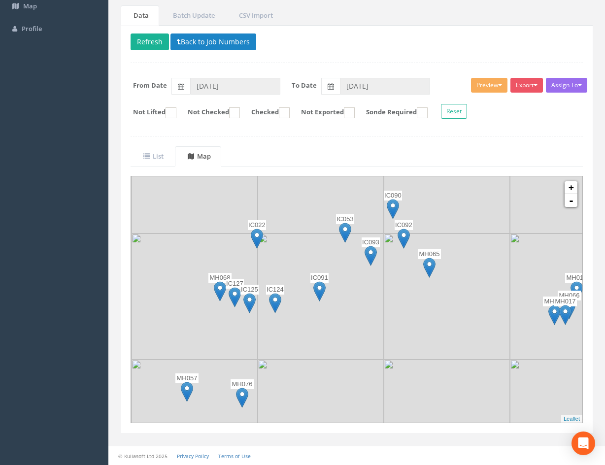
click at [473, 350] on img at bounding box center [447, 296] width 126 height 126
click at [391, 207] on img at bounding box center [392, 209] width 12 height 20
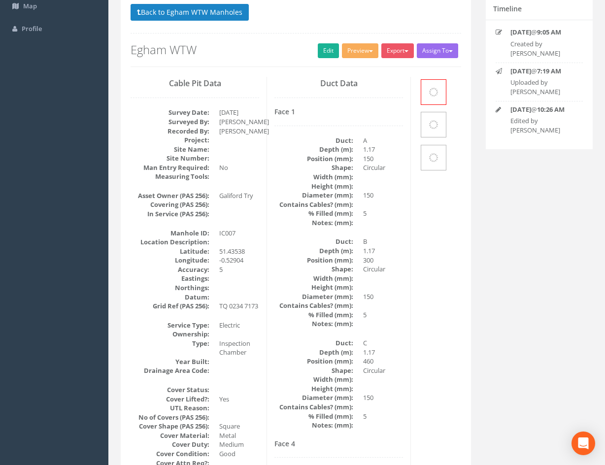
scroll to position [72, 0]
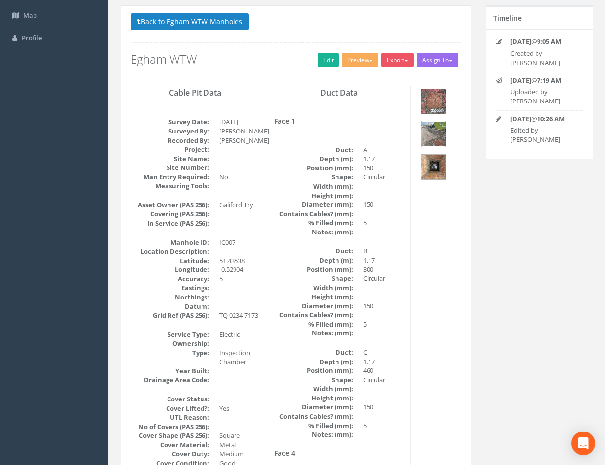
click at [436, 134] on img at bounding box center [433, 134] width 25 height 25
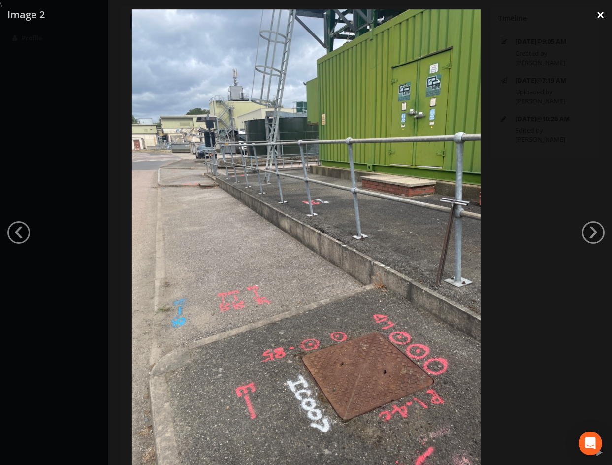
click at [598, 17] on link "×" at bounding box center [600, 15] width 23 height 30
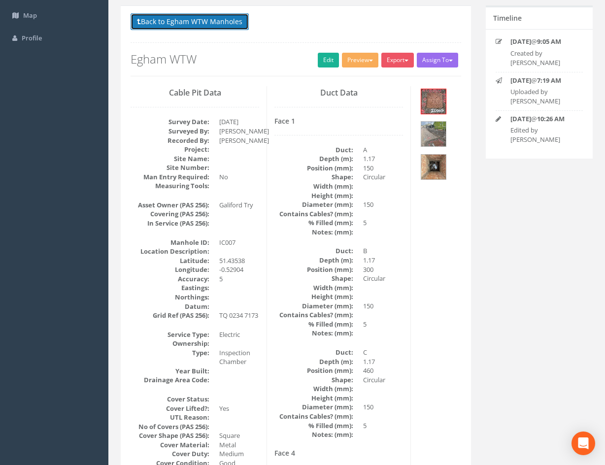
click at [172, 24] on button "Back to Egham WTW Manholes" at bounding box center [189, 21] width 118 height 17
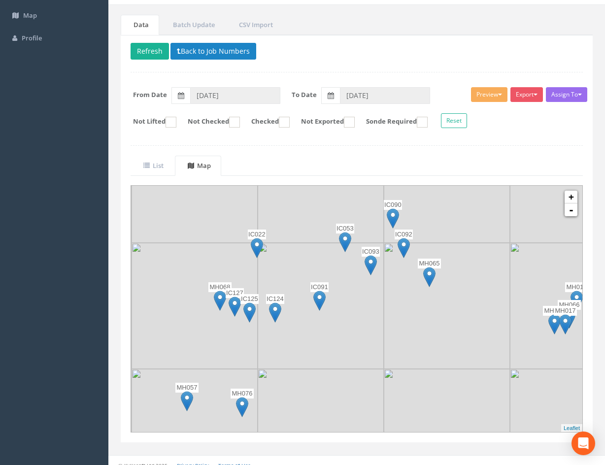
scroll to position [82, 0]
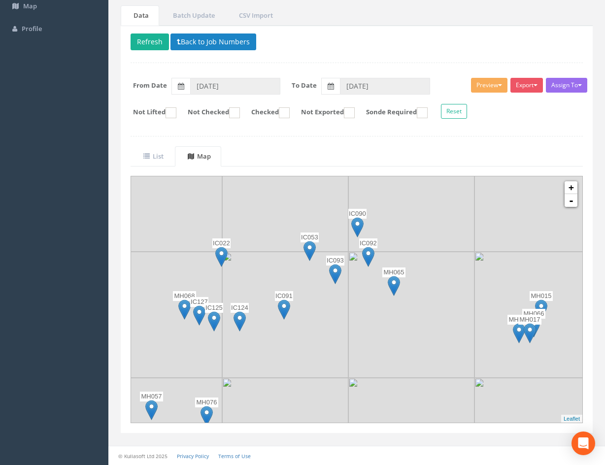
drag, startPoint x: 525, startPoint y: 333, endPoint x: 500, endPoint y: 359, distance: 36.2
click at [499, 359] on img at bounding box center [537, 315] width 126 height 126
click at [401, 281] on img at bounding box center [395, 286] width 12 height 20
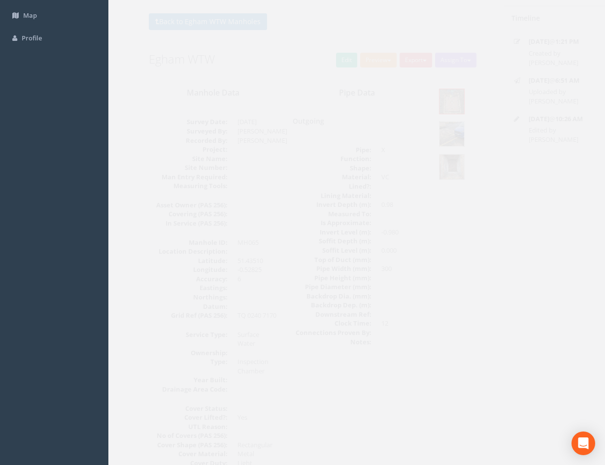
click at [431, 135] on img at bounding box center [433, 134] width 25 height 25
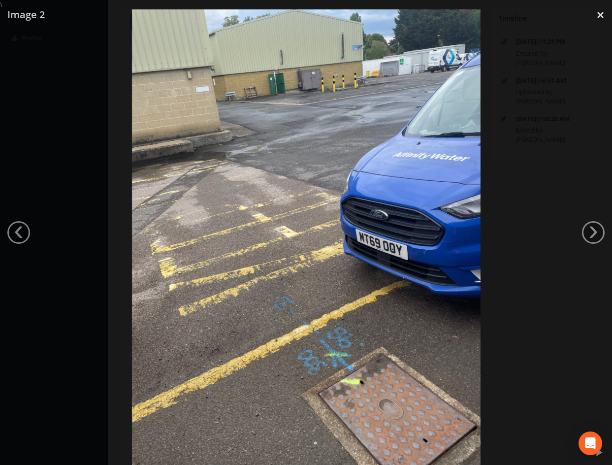
click at [512, 291] on div at bounding box center [306, 241] width 612 height 465
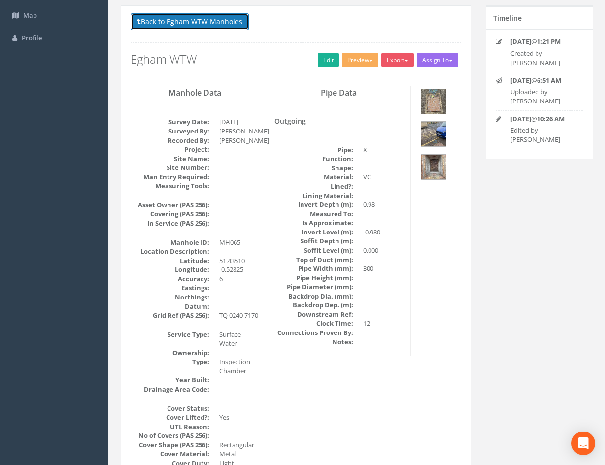
click at [181, 28] on button "Back to Egham WTW Manholes" at bounding box center [189, 21] width 118 height 17
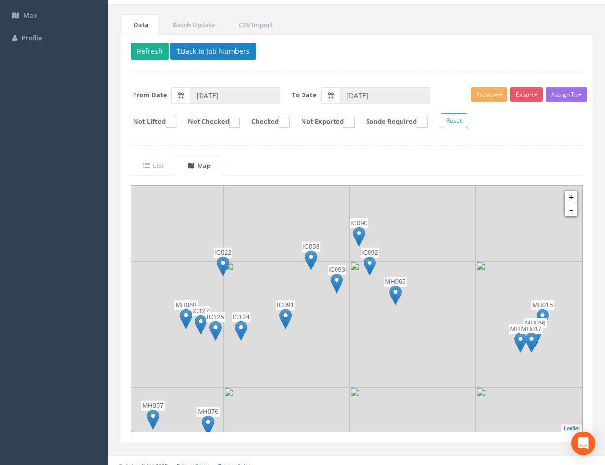
scroll to position [82, 0]
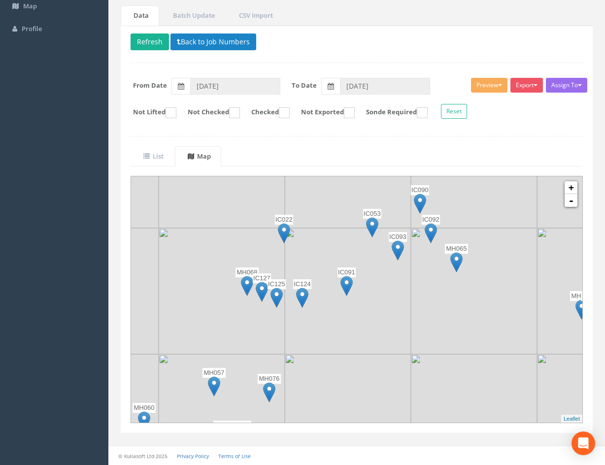
drag, startPoint x: 457, startPoint y: 326, endPoint x: 508, endPoint y: 290, distance: 62.4
click at [508, 290] on img at bounding box center [474, 291] width 126 height 126
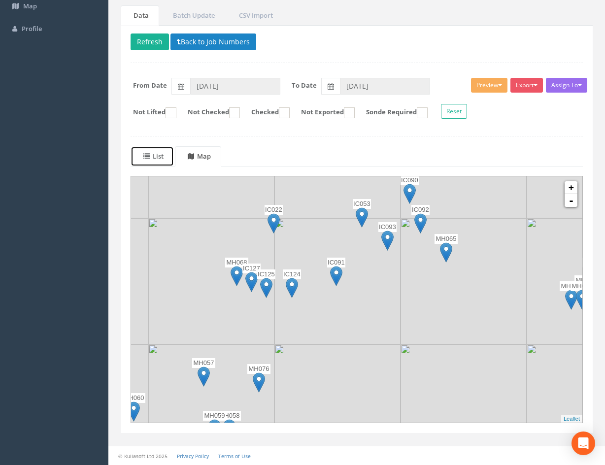
click at [155, 156] on uib-tab-heading "List" at bounding box center [153, 156] width 20 height 9
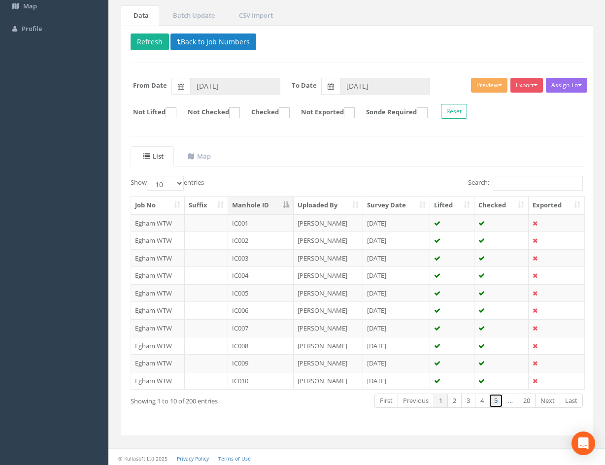
click at [495, 403] on link "5" at bounding box center [495, 400] width 14 height 14
click at [496, 402] on link "6" at bounding box center [495, 400] width 14 height 14
click at [496, 402] on link "7" at bounding box center [495, 400] width 14 height 14
click at [496, 402] on link "8" at bounding box center [495, 400] width 14 height 14
click at [496, 402] on link "9" at bounding box center [495, 400] width 14 height 14
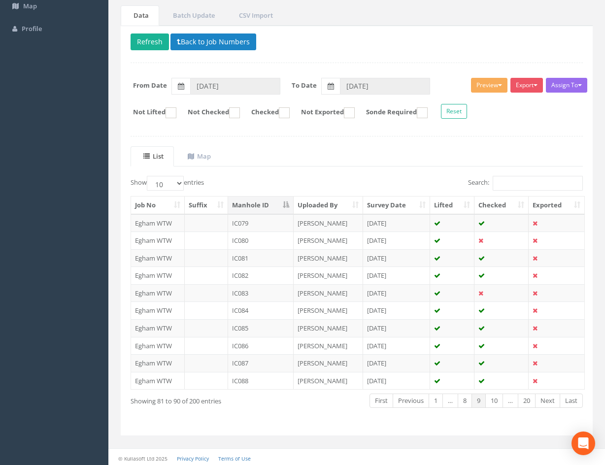
click at [496, 402] on link "10" at bounding box center [494, 400] width 18 height 14
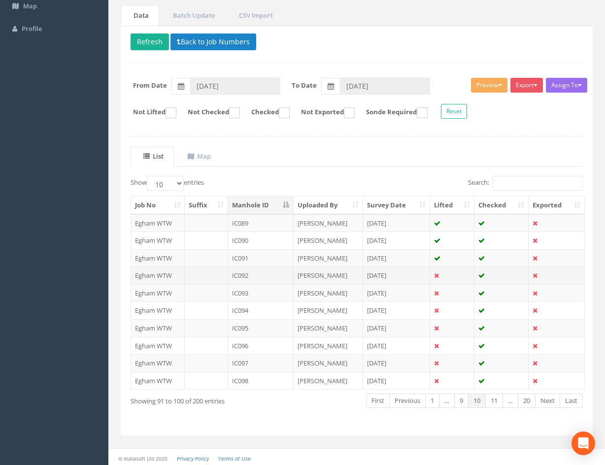
click at [272, 276] on td "IC092" at bounding box center [260, 275] width 65 height 18
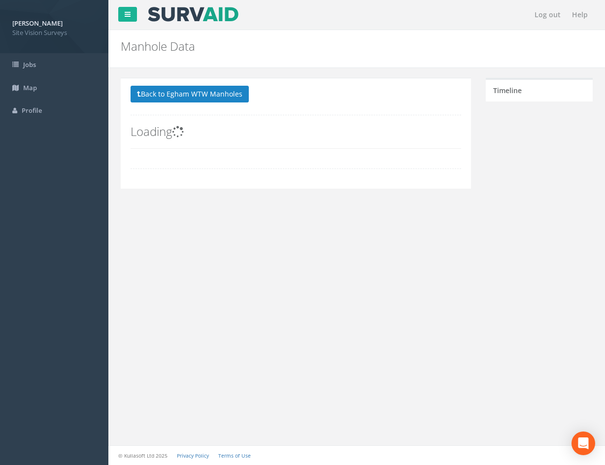
scroll to position [0, 0]
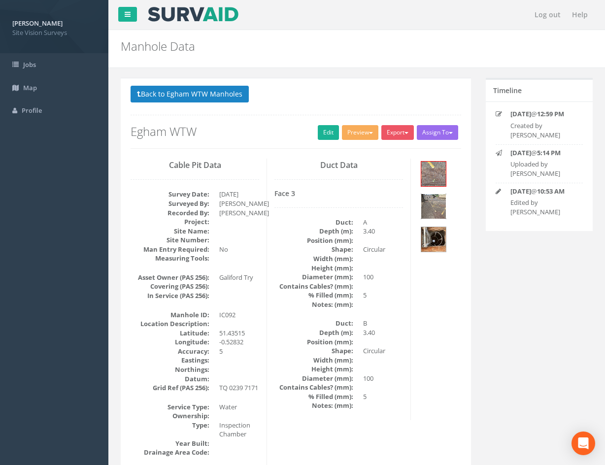
click at [435, 208] on img at bounding box center [433, 206] width 25 height 25
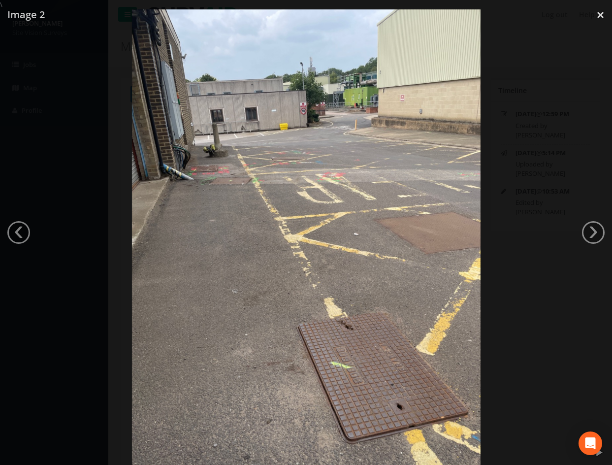
click at [63, 181] on div at bounding box center [306, 241] width 612 height 465
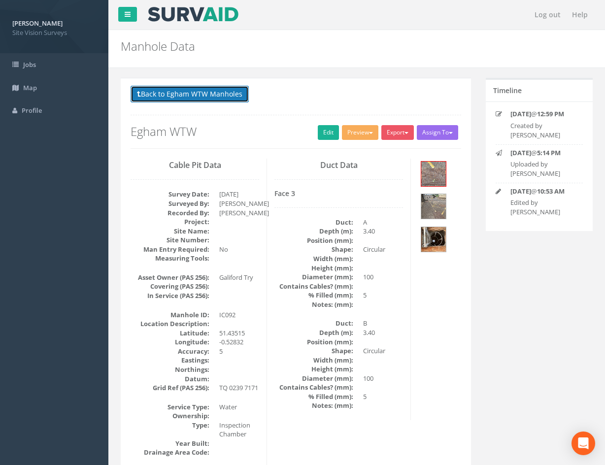
click at [191, 97] on button "Back to Egham WTW Manholes" at bounding box center [189, 94] width 118 height 17
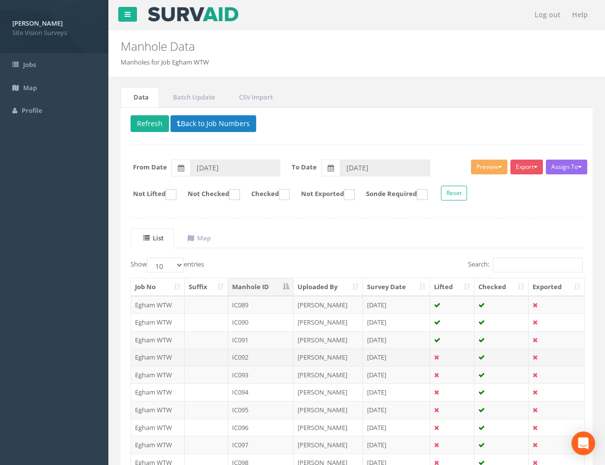
click at [417, 356] on td "[DATE]" at bounding box center [396, 357] width 67 height 18
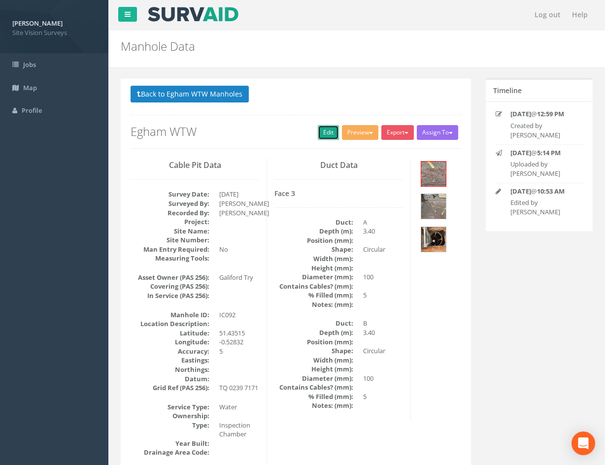
click at [320, 136] on link "Edit" at bounding box center [328, 132] width 21 height 15
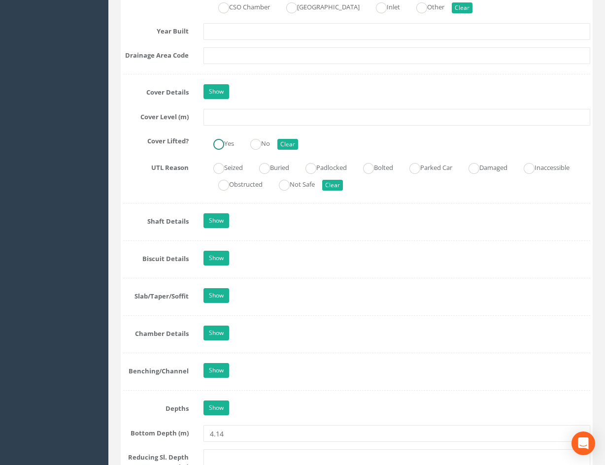
scroll to position [881, 0]
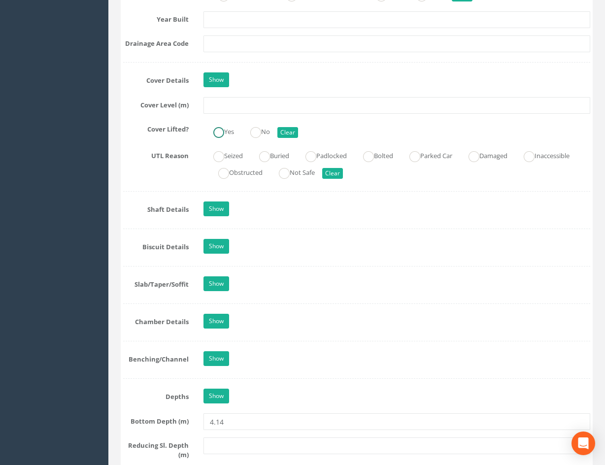
click at [226, 130] on label "Yes" at bounding box center [218, 131] width 31 height 14
radio input "true"
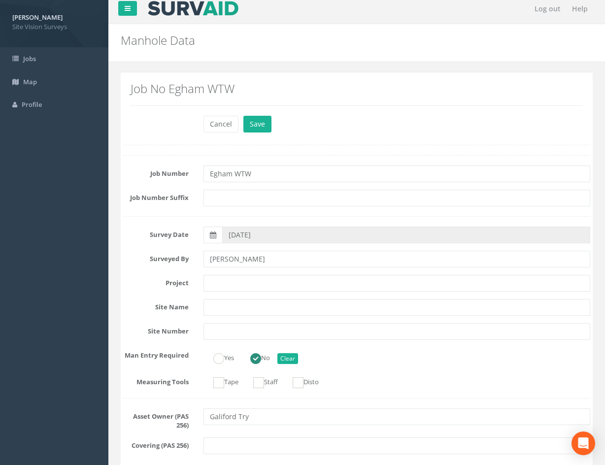
scroll to position [0, 0]
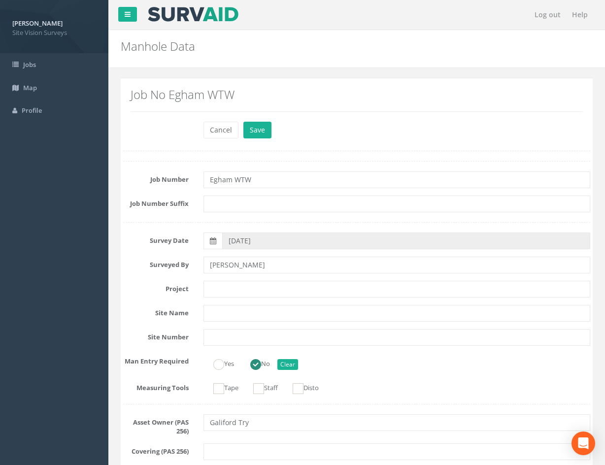
drag, startPoint x: 392, startPoint y: 329, endPoint x: 338, endPoint y: 131, distance: 205.8
click at [267, 129] on button "Save" at bounding box center [257, 130] width 28 height 17
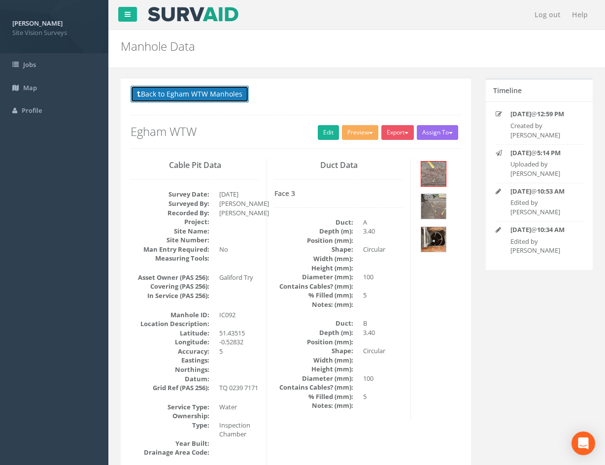
click at [205, 94] on button "Back to Egham WTW Manholes" at bounding box center [189, 94] width 118 height 17
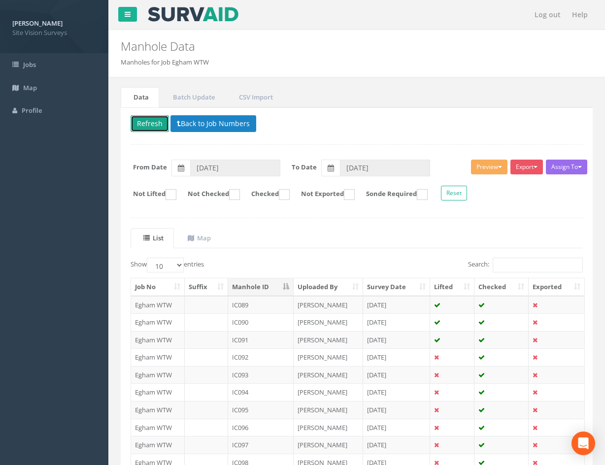
click at [155, 129] on button "Refresh" at bounding box center [149, 123] width 38 height 17
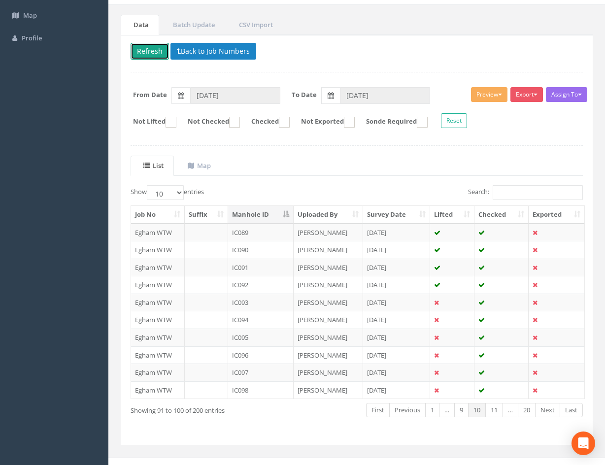
scroll to position [84, 0]
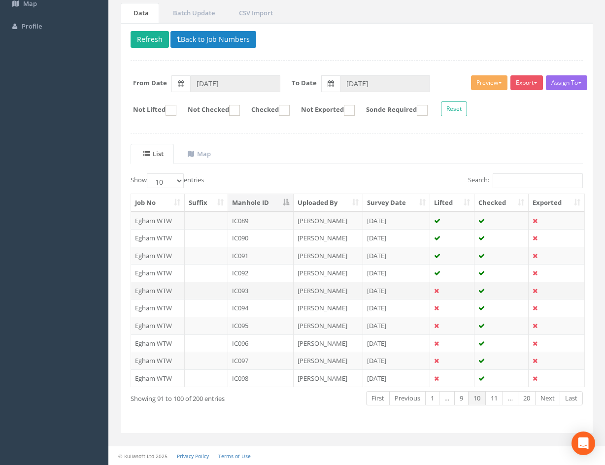
click at [410, 288] on td "[DATE]" at bounding box center [396, 291] width 67 height 18
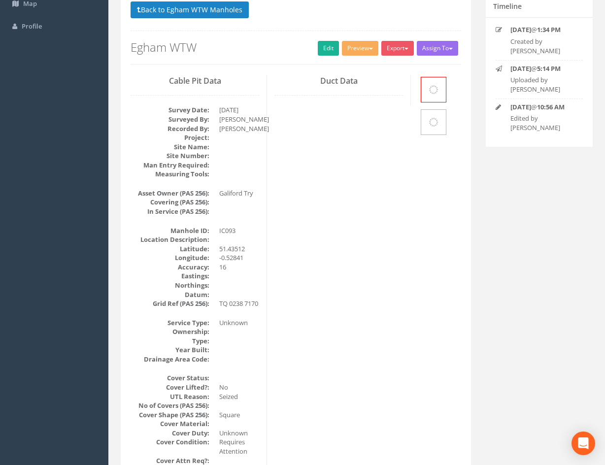
scroll to position [0, 0]
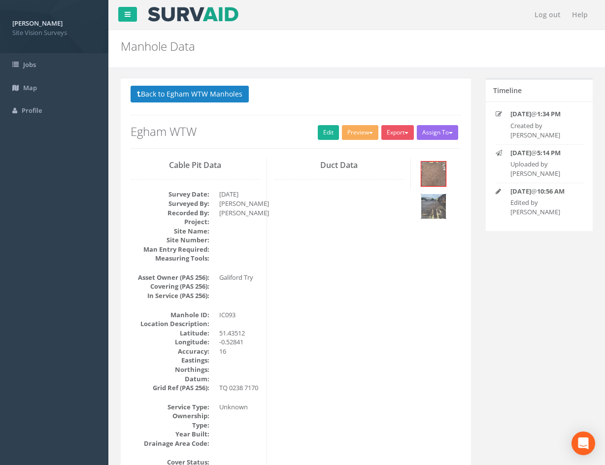
click at [443, 209] on img at bounding box center [433, 206] width 25 height 25
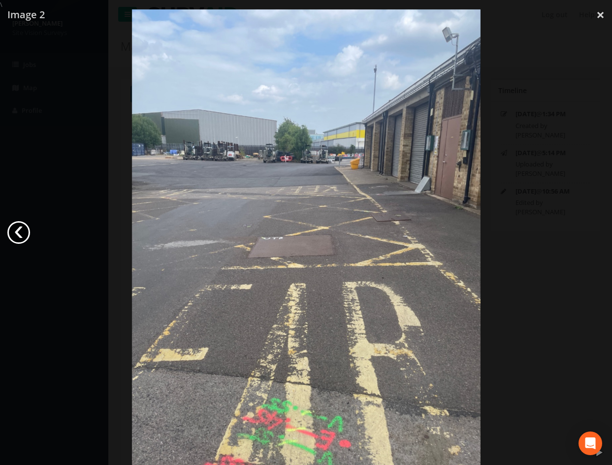
click at [24, 234] on link "‹" at bounding box center [18, 232] width 23 height 23
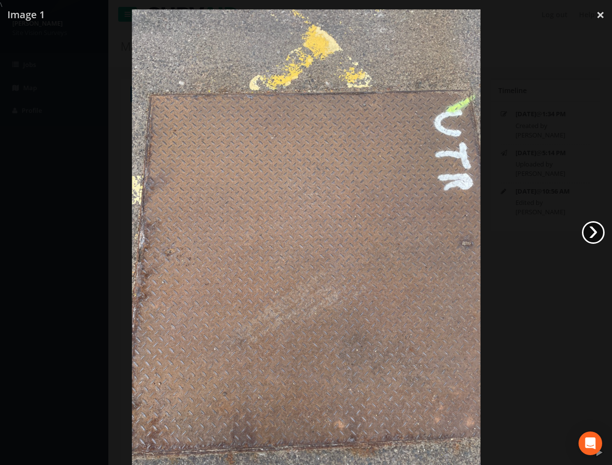
click at [597, 235] on link "›" at bounding box center [593, 232] width 23 height 23
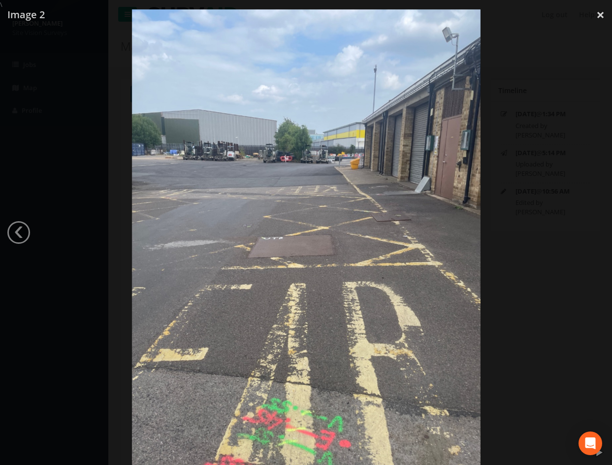
click at [5, 232] on div at bounding box center [306, 241] width 612 height 465
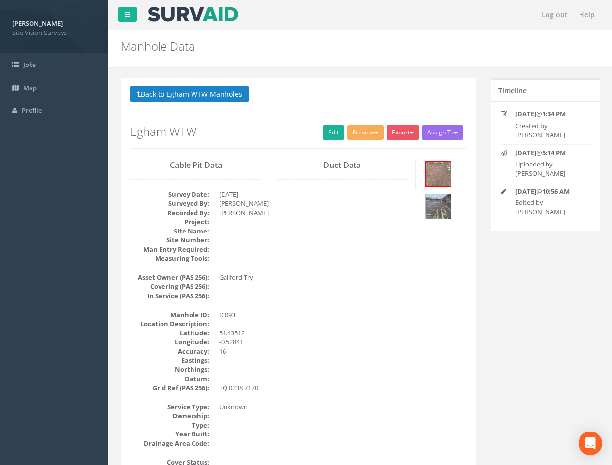
click at [19, 232] on link "‹" at bounding box center [18, 232] width 23 height 23
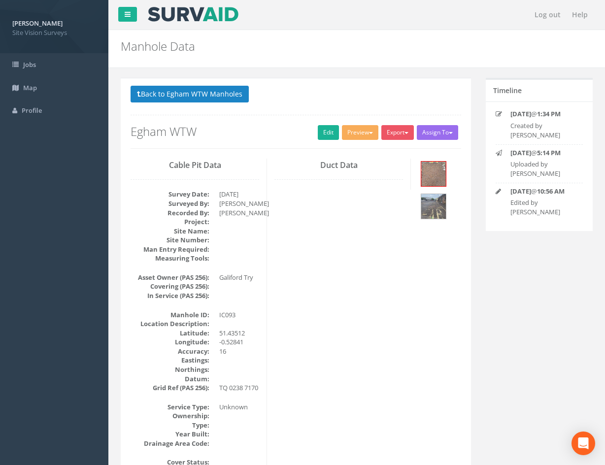
drag, startPoint x: 404, startPoint y: 288, endPoint x: 379, endPoint y: 307, distance: 31.2
click at [440, 173] on img at bounding box center [433, 173] width 25 height 25
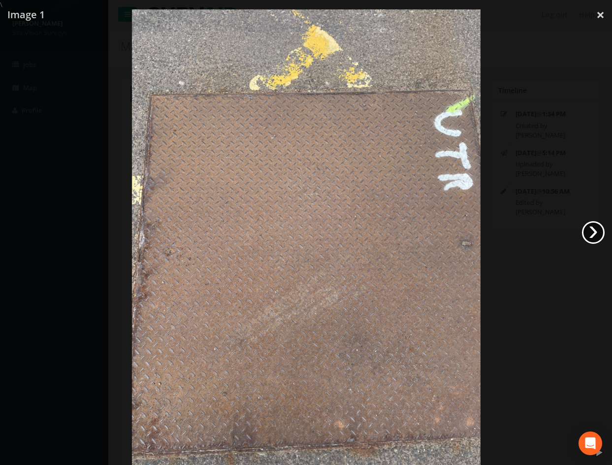
click at [599, 228] on link "›" at bounding box center [593, 232] width 23 height 23
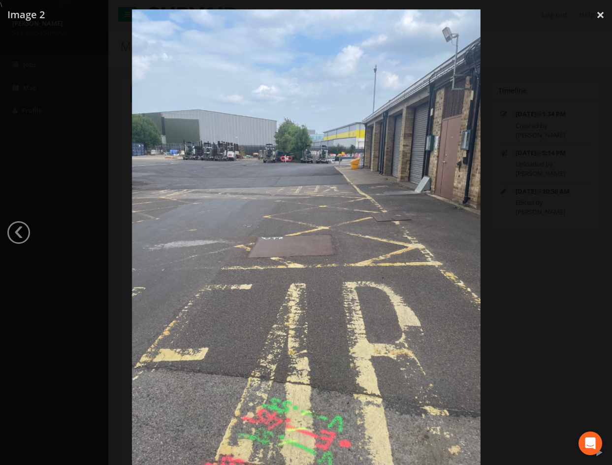
drag, startPoint x: 501, startPoint y: 230, endPoint x: 498, endPoint y: 245, distance: 15.0
click at [501, 230] on div at bounding box center [306, 241] width 612 height 465
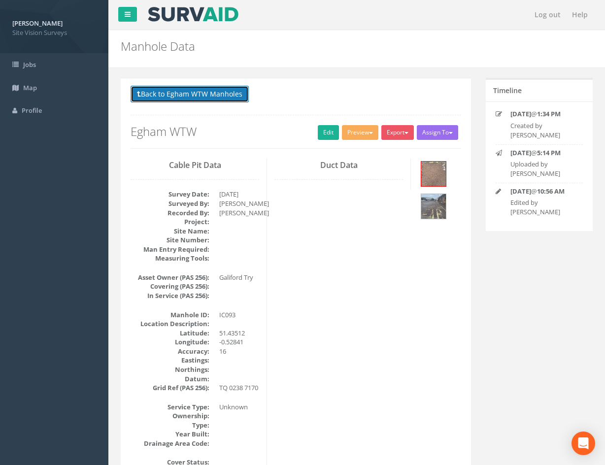
click at [190, 96] on button "Back to Egham WTW Manholes" at bounding box center [189, 94] width 118 height 17
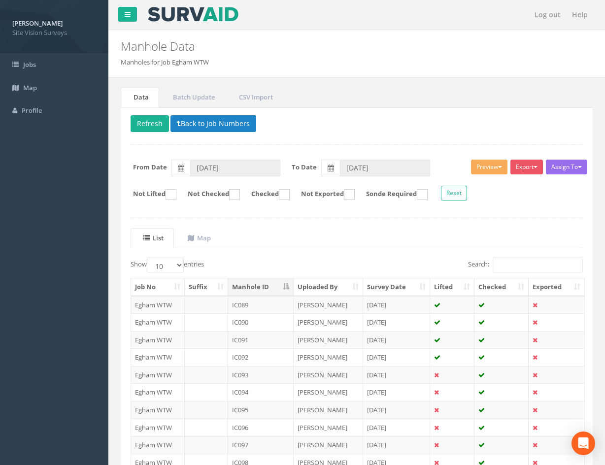
click at [269, 390] on td "IC094" at bounding box center [260, 392] width 65 height 18
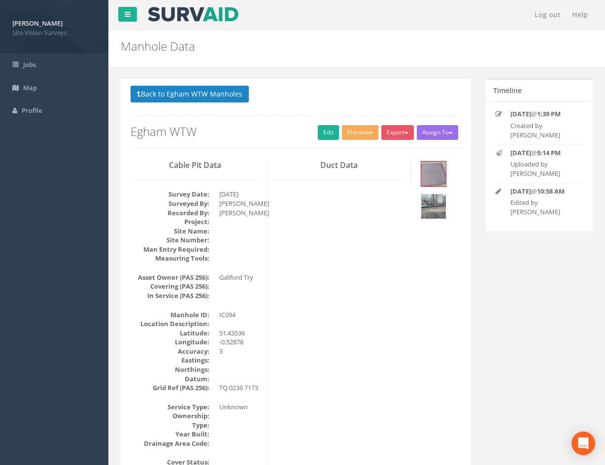
click at [434, 208] on img at bounding box center [433, 206] width 25 height 25
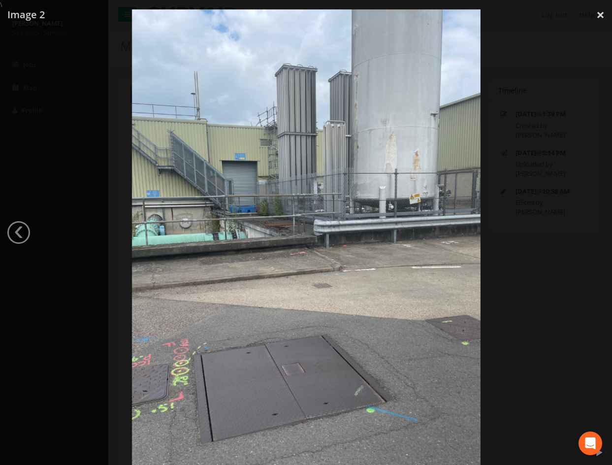
drag, startPoint x: 532, startPoint y: 297, endPoint x: 528, endPoint y: 301, distance: 5.6
click at [531, 297] on div at bounding box center [306, 241] width 612 height 465
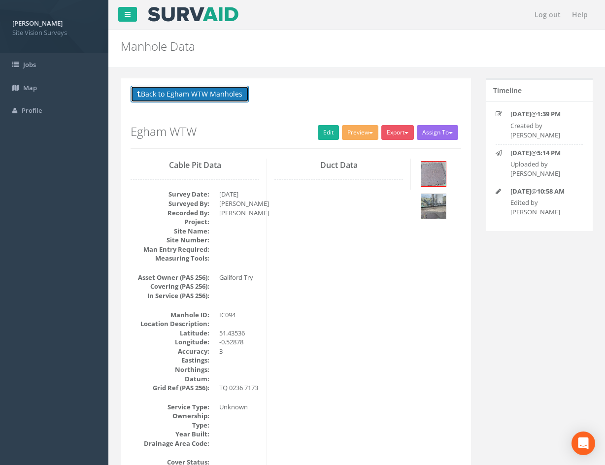
click at [191, 99] on button "Back to Egham WTW Manholes" at bounding box center [189, 94] width 118 height 17
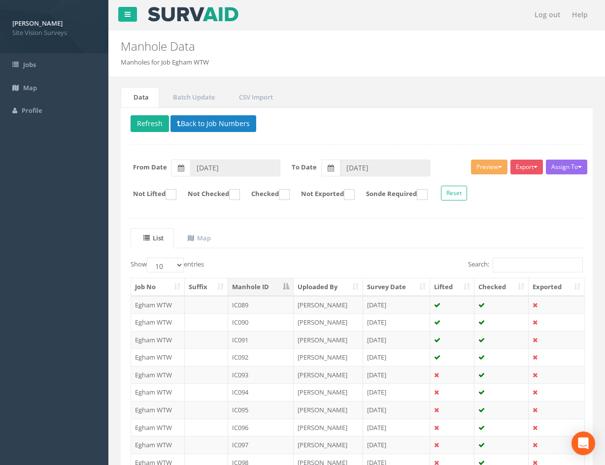
click at [369, 409] on td "[DATE]" at bounding box center [396, 410] width 67 height 18
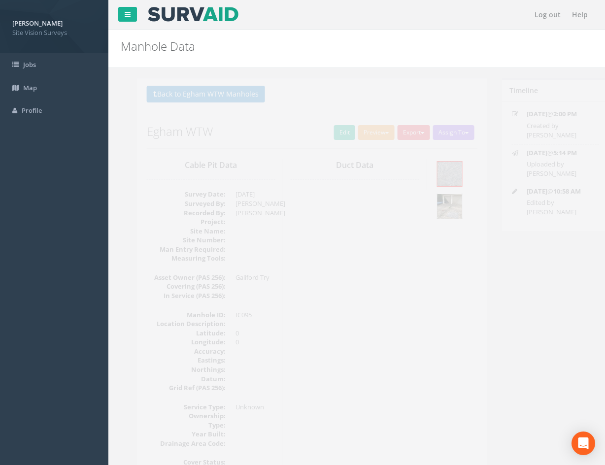
click at [438, 216] on img at bounding box center [433, 206] width 25 height 25
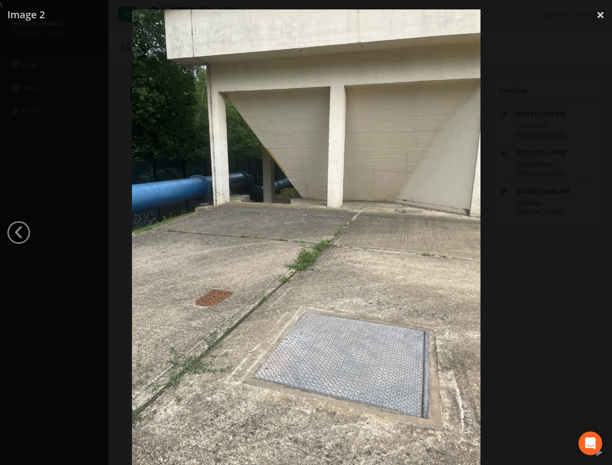
click at [493, 306] on div at bounding box center [306, 241] width 612 height 465
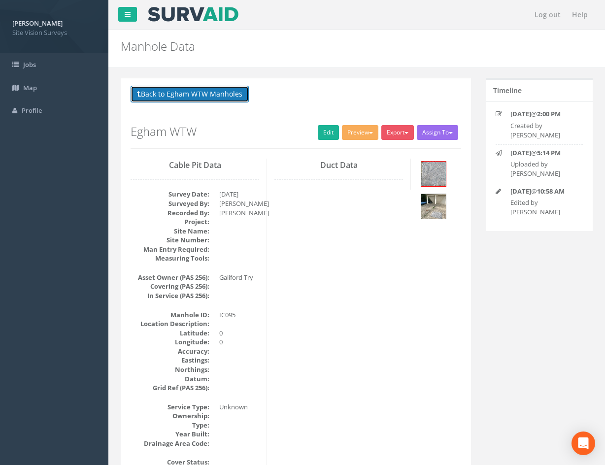
click at [219, 99] on button "Back to Egham WTW Manholes" at bounding box center [189, 94] width 118 height 17
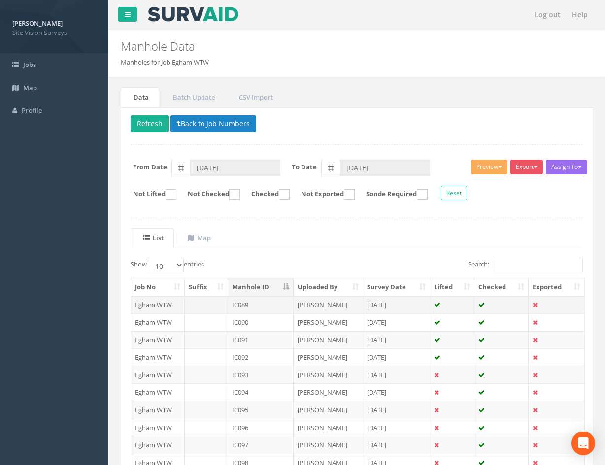
click at [265, 305] on td "IC089" at bounding box center [260, 305] width 65 height 18
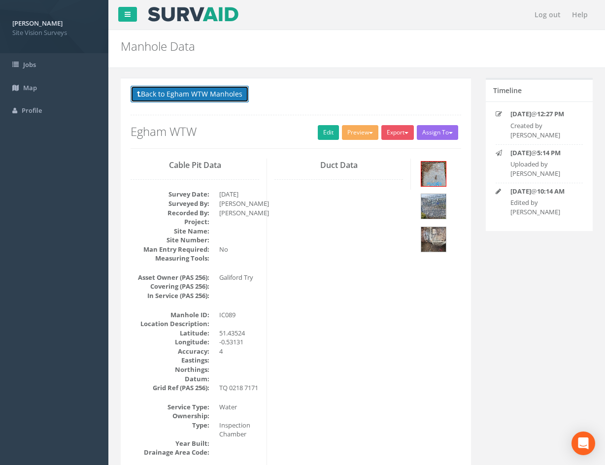
click at [213, 91] on button "Back to Egham WTW Manholes" at bounding box center [189, 94] width 118 height 17
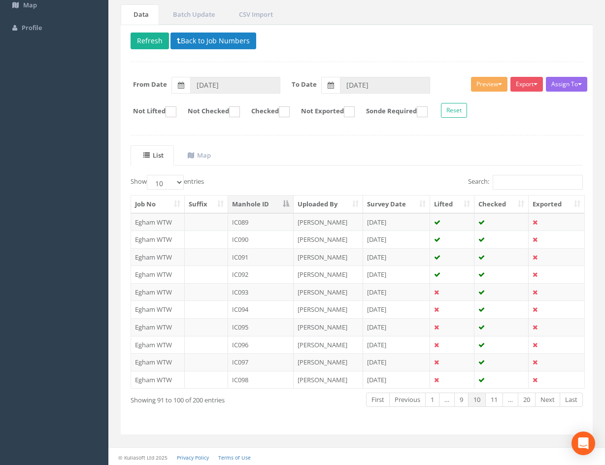
scroll to position [84, 0]
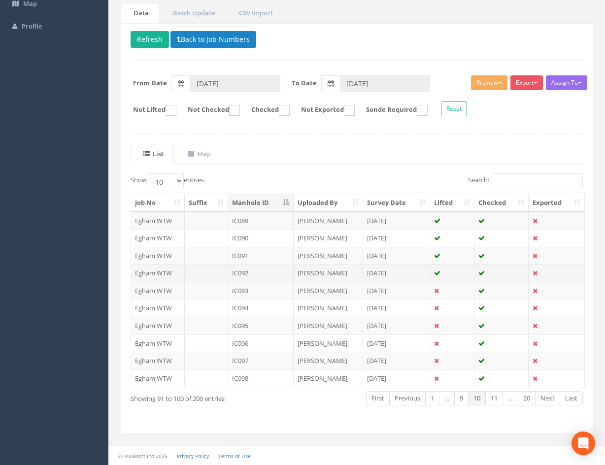
click at [328, 272] on td "[PERSON_NAME]" at bounding box center [327, 273] width 69 height 18
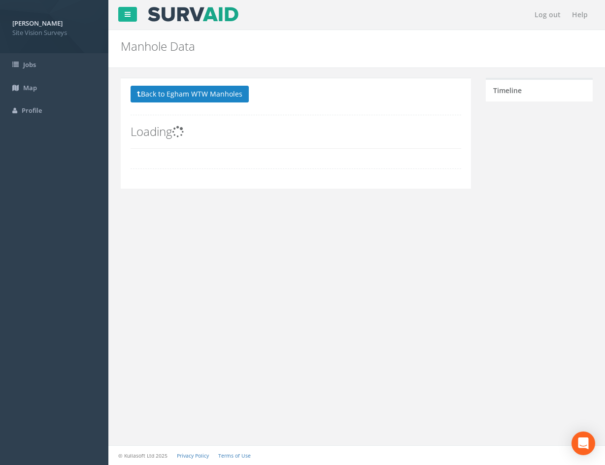
scroll to position [0, 0]
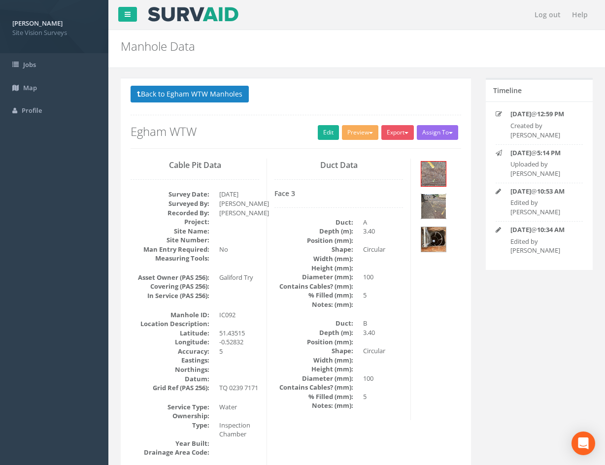
click at [439, 203] on img at bounding box center [433, 206] width 25 height 25
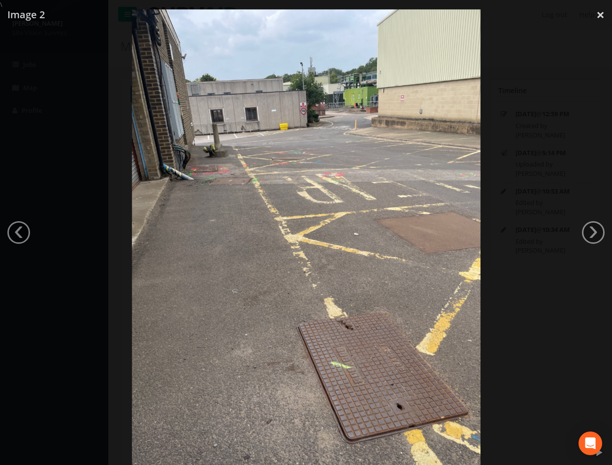
click at [518, 313] on div at bounding box center [306, 241] width 612 height 465
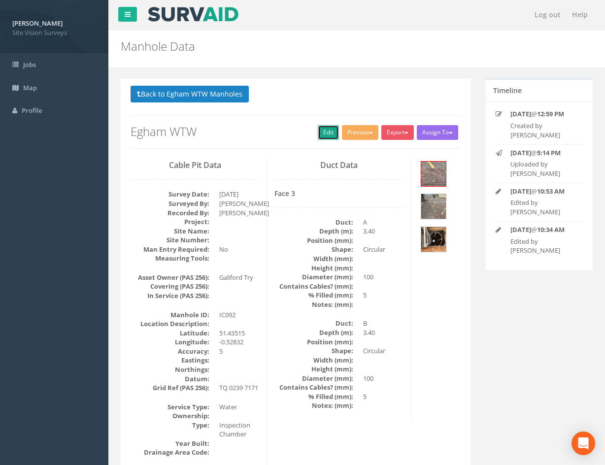
click at [319, 134] on link "Edit" at bounding box center [328, 132] width 21 height 15
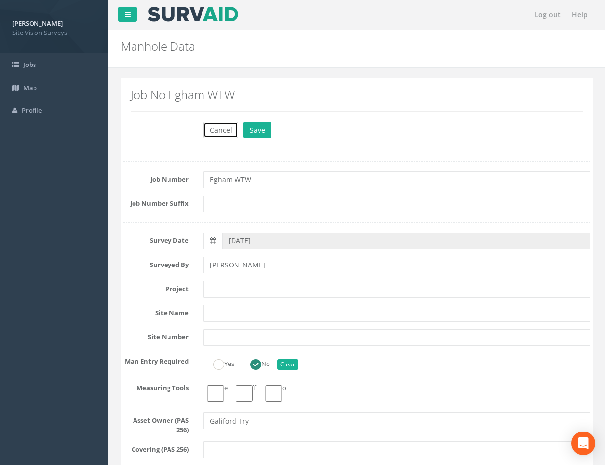
click at [224, 129] on button "Cancel" at bounding box center [220, 130] width 35 height 17
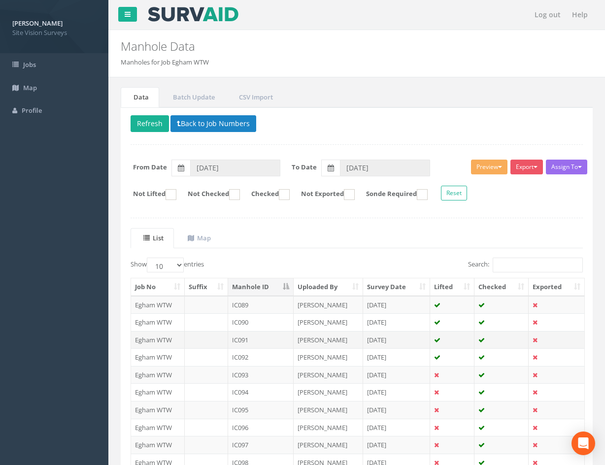
click at [268, 340] on td "IC091" at bounding box center [260, 340] width 65 height 18
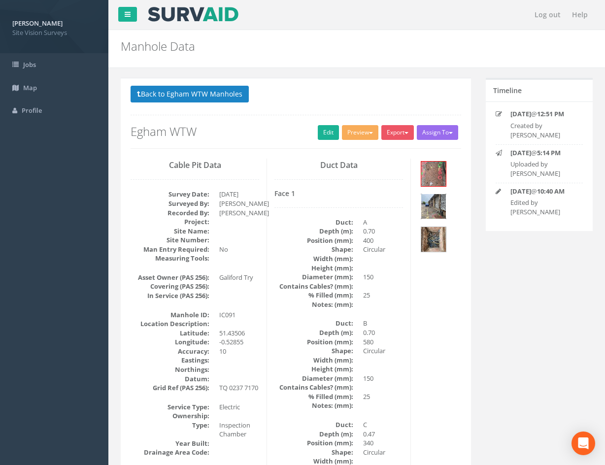
click at [432, 205] on img at bounding box center [433, 206] width 25 height 25
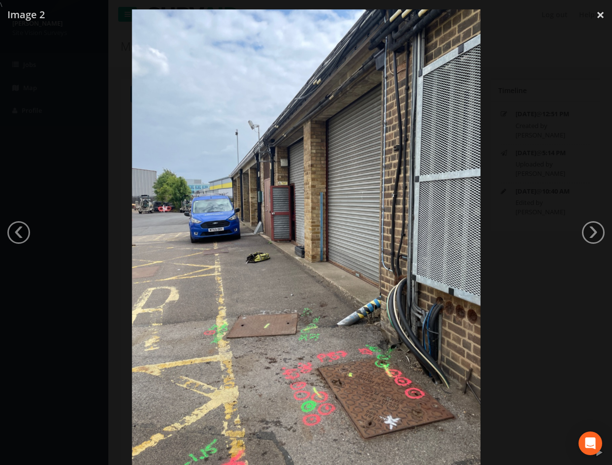
click at [535, 139] on div at bounding box center [306, 241] width 612 height 465
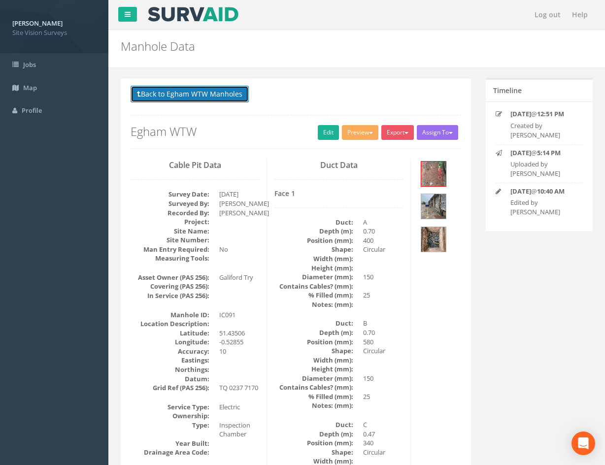
click at [190, 94] on button "Back to Egham WTW Manholes" at bounding box center [189, 94] width 118 height 17
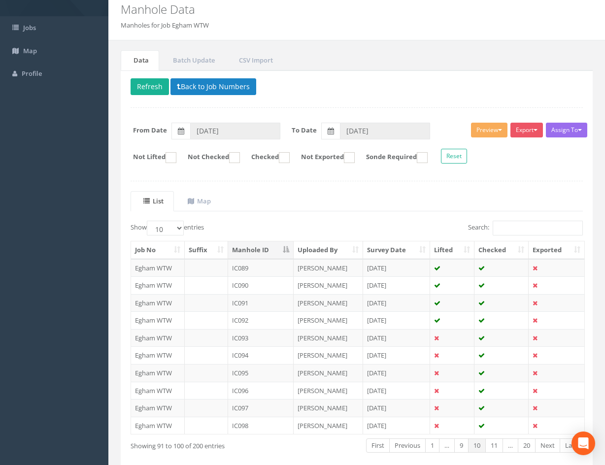
scroll to position [84, 0]
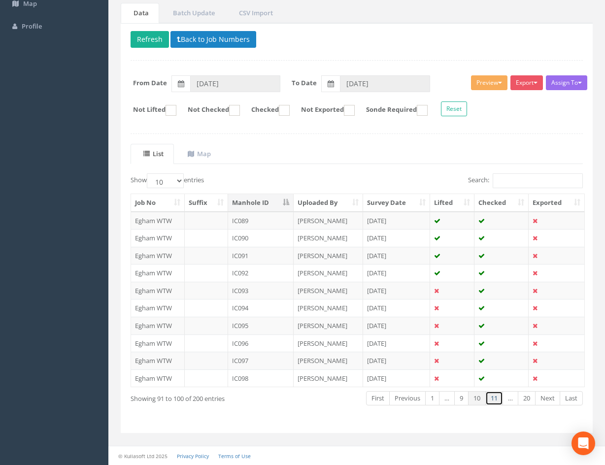
click at [495, 400] on link "11" at bounding box center [494, 398] width 18 height 14
click at [496, 400] on link "12" at bounding box center [494, 398] width 18 height 14
click at [496, 400] on link "13" at bounding box center [494, 398] width 18 height 14
click at [496, 400] on link "14" at bounding box center [494, 398] width 18 height 14
click at [496, 400] on link "15" at bounding box center [494, 398] width 18 height 14
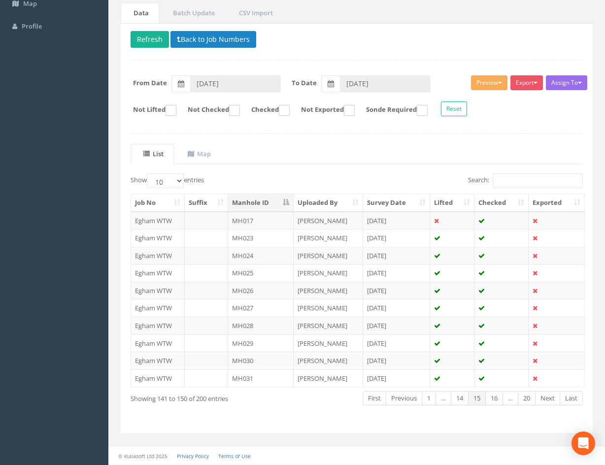
click at [496, 400] on link "16" at bounding box center [494, 398] width 18 height 14
click at [496, 400] on link "17" at bounding box center [494, 398] width 18 height 14
click at [496, 400] on link "18" at bounding box center [492, 398] width 18 height 14
click at [508, 398] on link "19" at bounding box center [509, 398] width 18 height 14
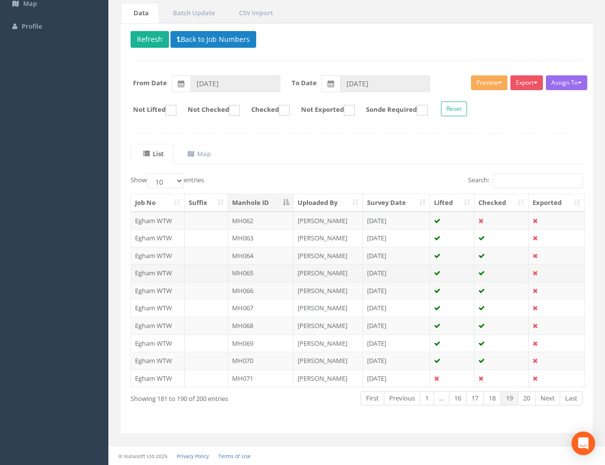
click at [265, 271] on td "MH065" at bounding box center [260, 273] width 65 height 18
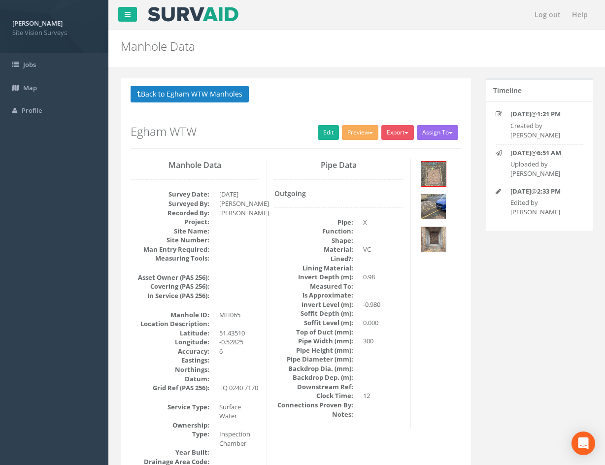
click at [435, 208] on img at bounding box center [433, 206] width 25 height 25
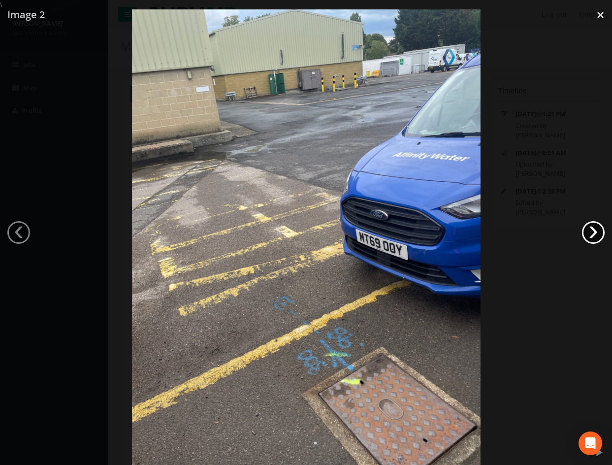
click at [598, 230] on link "›" at bounding box center [593, 232] width 23 height 23
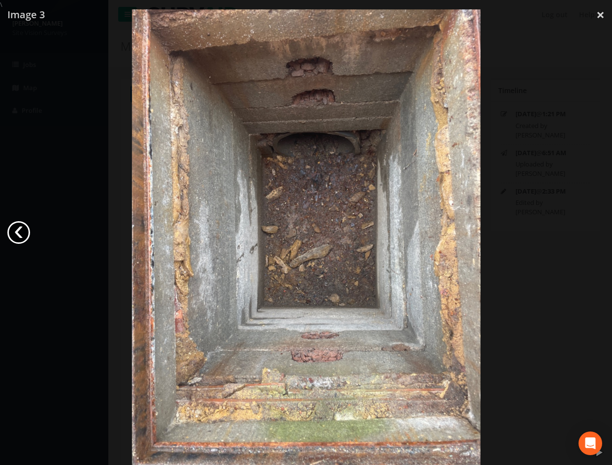
click at [25, 229] on link "‹" at bounding box center [18, 232] width 23 height 23
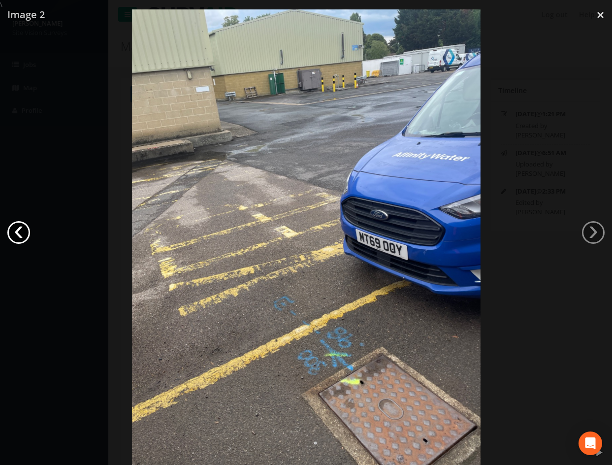
click at [25, 229] on link "‹" at bounding box center [18, 232] width 23 height 23
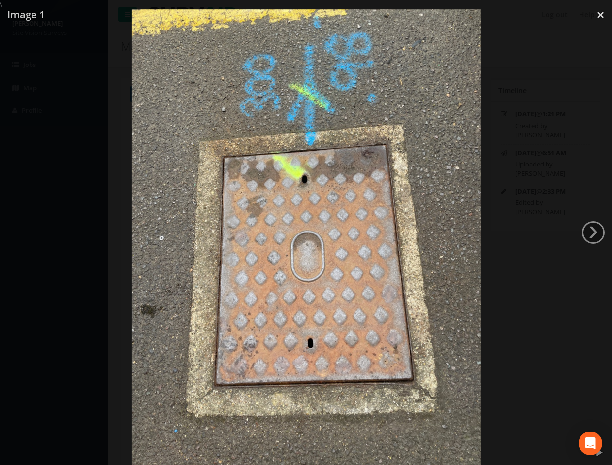
click at [476, 256] on img at bounding box center [306, 241] width 349 height 465
click at [508, 260] on div at bounding box center [306, 241] width 612 height 465
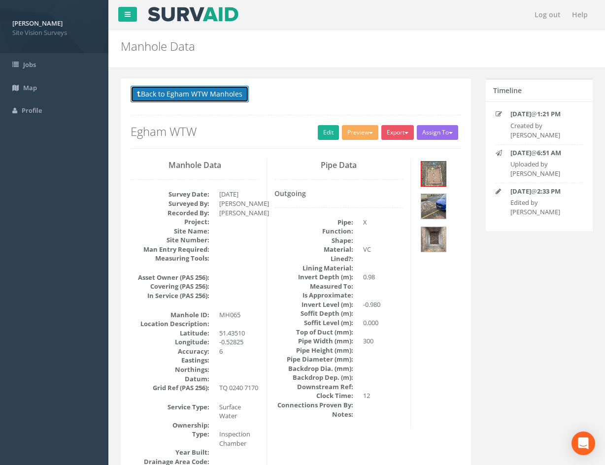
click at [214, 91] on button "Back to Egham WTW Manholes" at bounding box center [189, 94] width 118 height 17
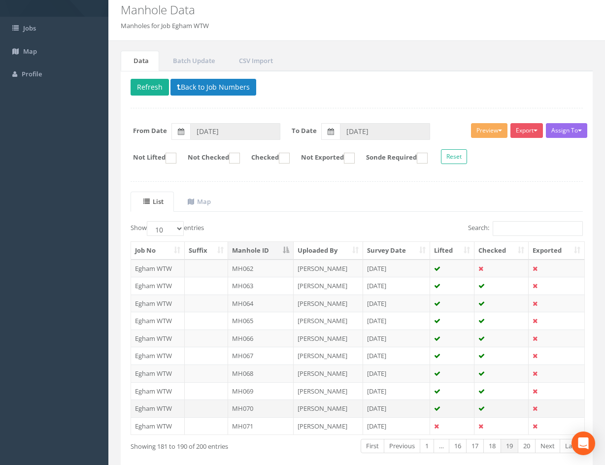
scroll to position [84, 0]
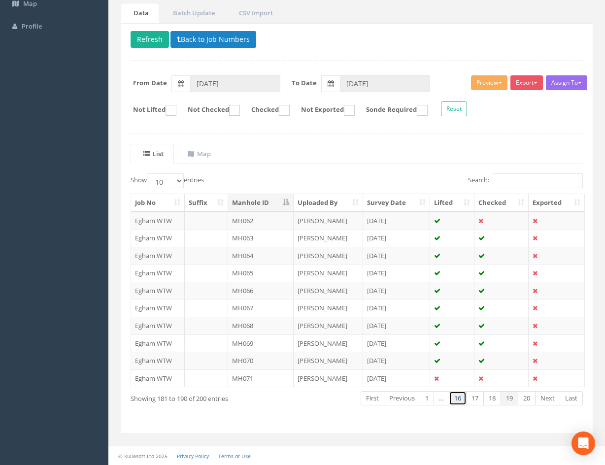
click at [460, 400] on link "16" at bounding box center [457, 398] width 18 height 14
click at [460, 400] on link "15" at bounding box center [459, 398] width 18 height 14
click at [460, 400] on link "14" at bounding box center [459, 398] width 18 height 14
click at [460, 400] on link "13" at bounding box center [459, 398] width 18 height 14
click at [460, 400] on link "12" at bounding box center [459, 398] width 18 height 14
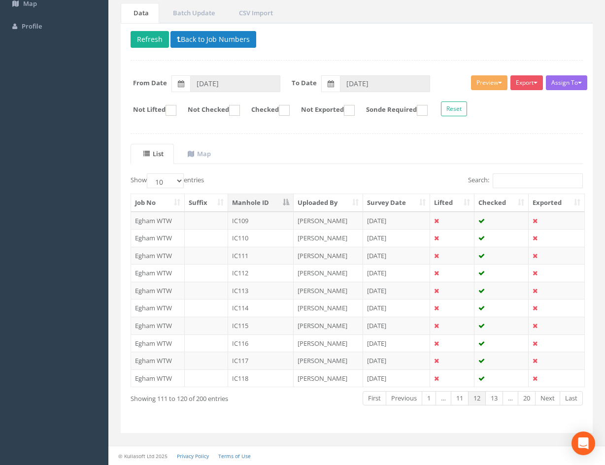
click at [460, 400] on link "11" at bounding box center [459, 398] width 18 height 14
click at [460, 400] on link "10" at bounding box center [459, 398] width 18 height 14
click at [261, 294] on td "IC093" at bounding box center [260, 291] width 65 height 18
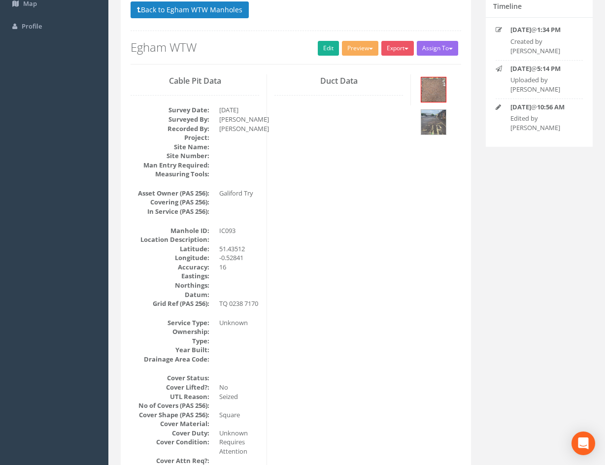
scroll to position [0, 0]
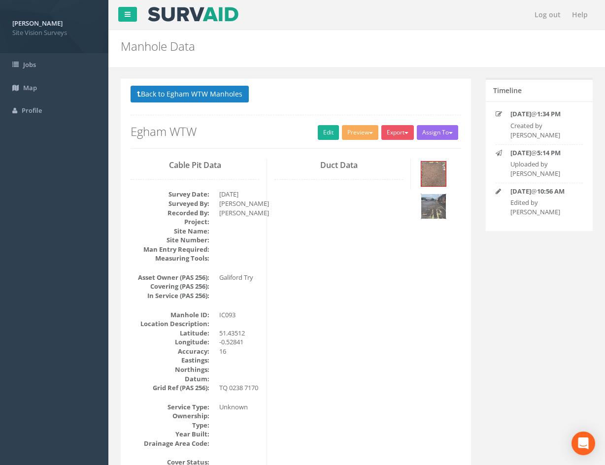
click at [437, 206] on img at bounding box center [433, 206] width 25 height 25
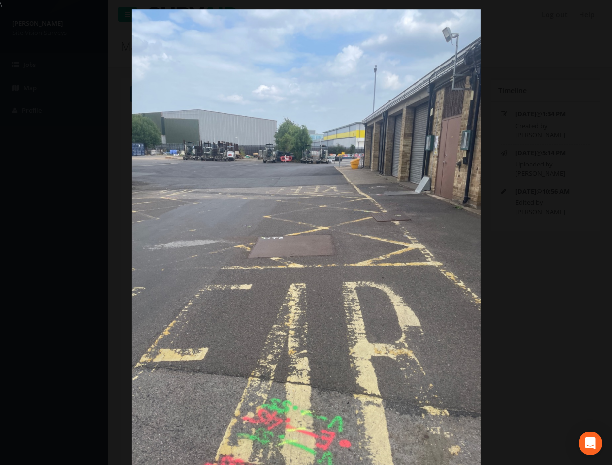
click at [74, 71] on div at bounding box center [306, 241] width 612 height 465
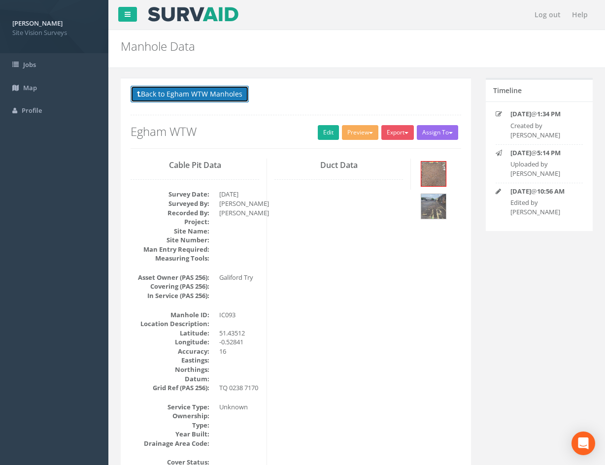
click at [149, 99] on button "Back to Egham WTW Manholes" at bounding box center [189, 94] width 118 height 17
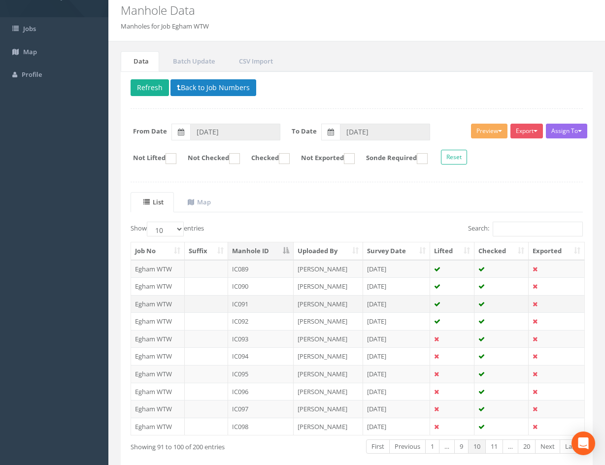
scroll to position [84, 0]
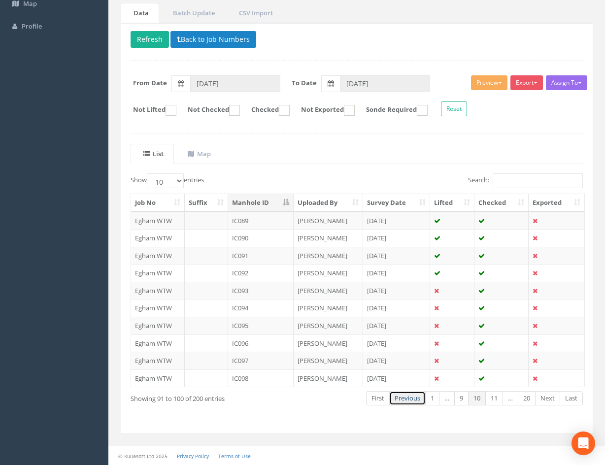
click at [405, 399] on link "Previous" at bounding box center [407, 398] width 36 height 14
click at [405, 399] on link "Previous" at bounding box center [410, 398] width 36 height 14
click at [271, 224] on td "IC069" at bounding box center [260, 221] width 65 height 18
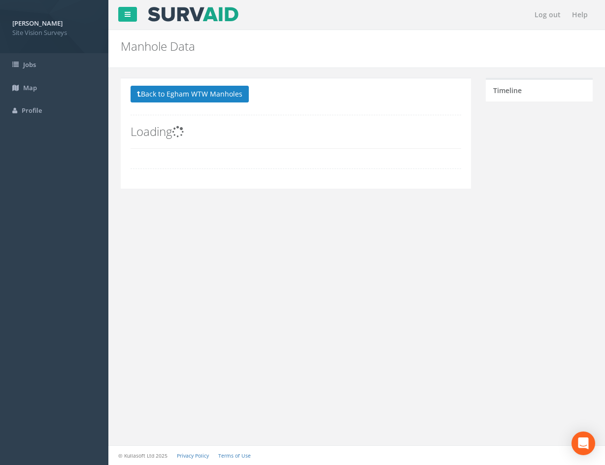
scroll to position [0, 0]
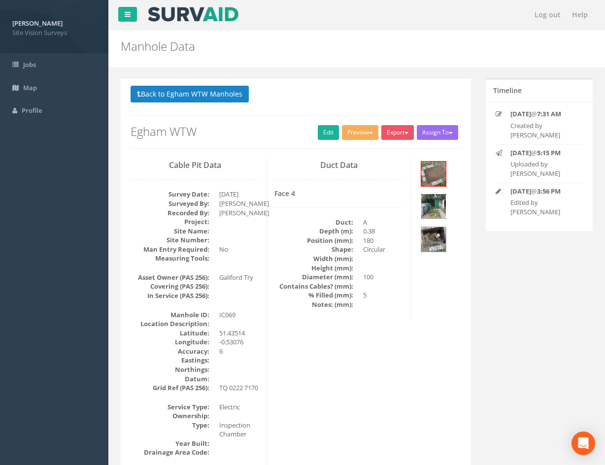
click at [436, 207] on img at bounding box center [433, 206] width 25 height 25
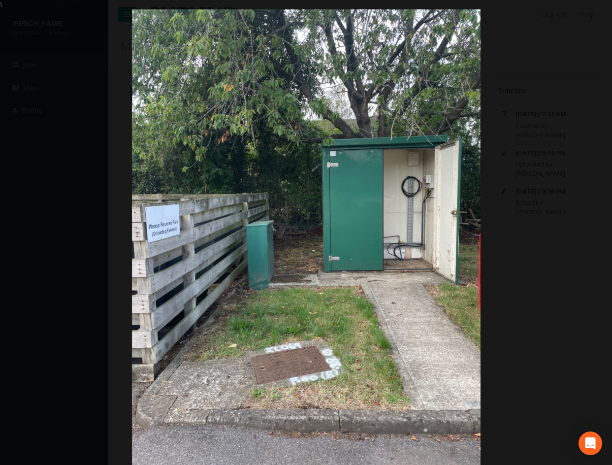
click at [416, 342] on img at bounding box center [306, 241] width 349 height 465
